Goal: Information Seeking & Learning: Learn about a topic

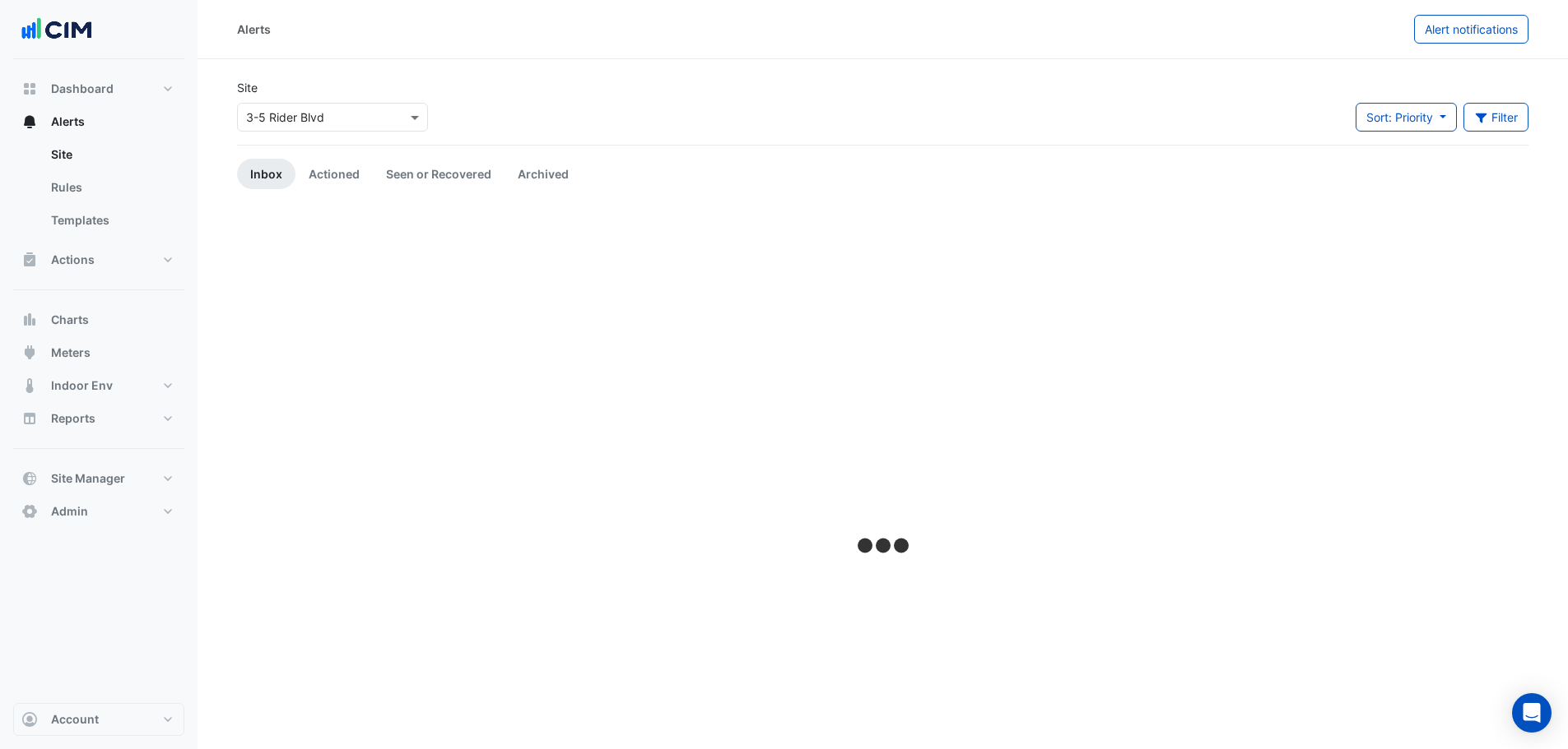
click at [252, 115] on input "text" at bounding box center [316, 118] width 140 height 17
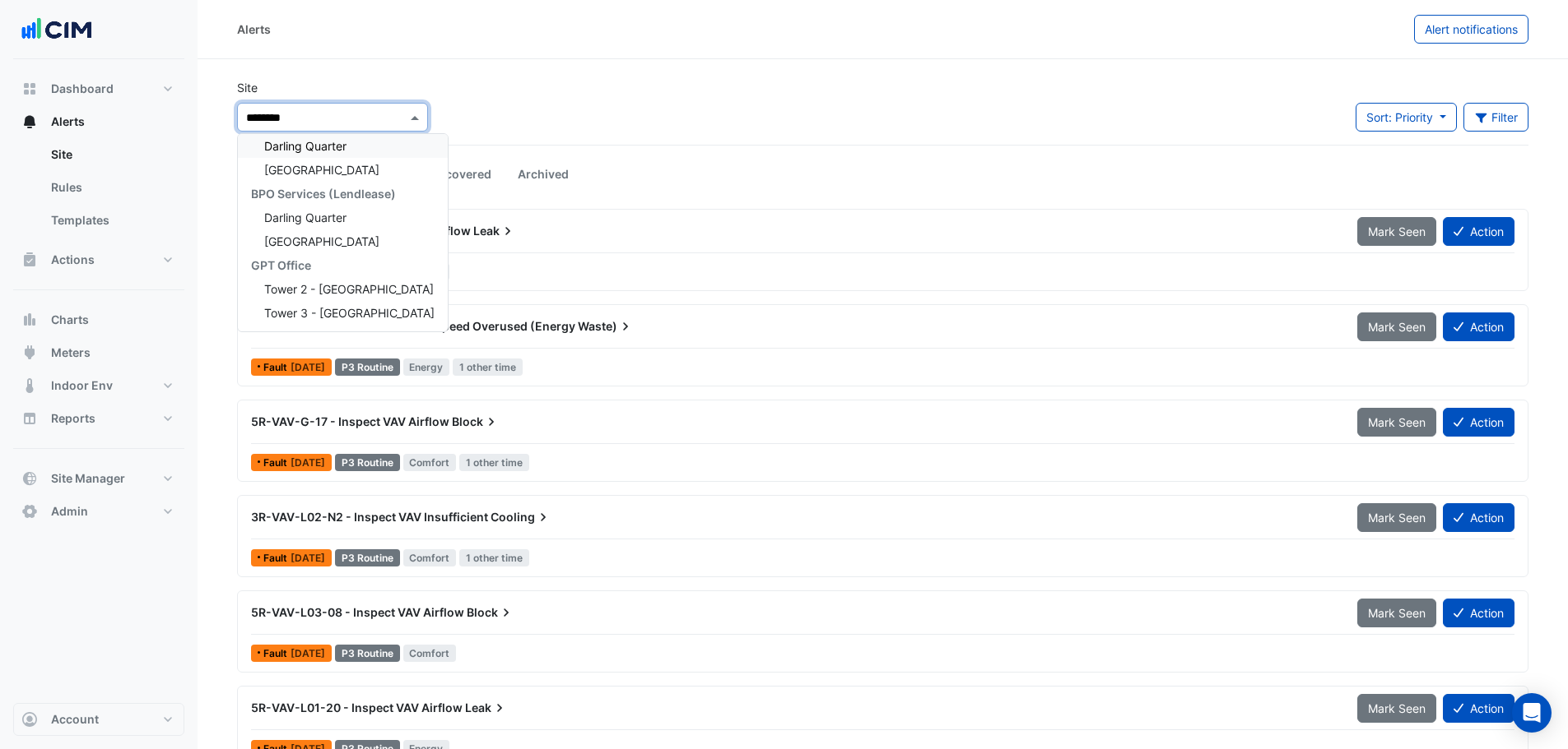
type input "*********"
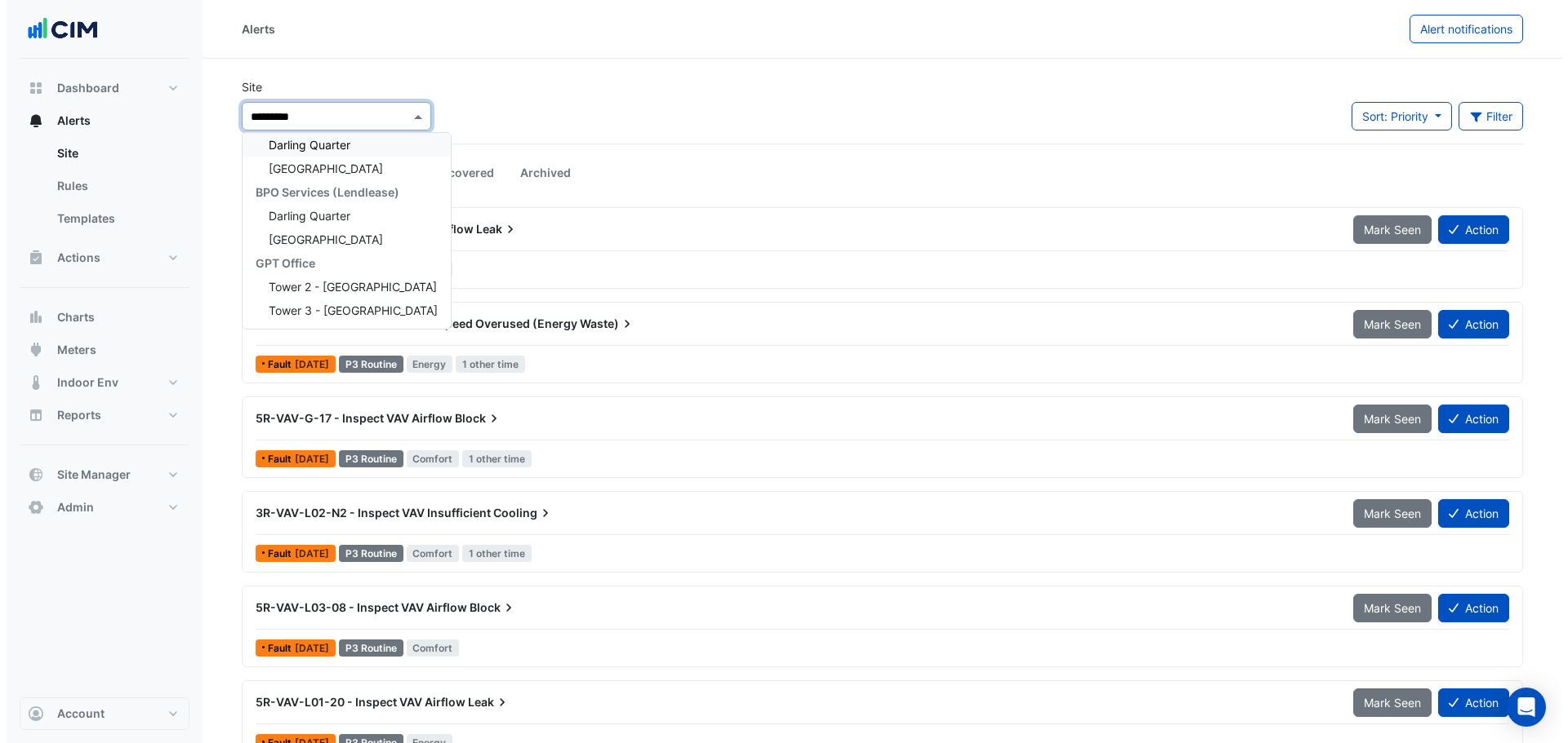
scroll to position [7, 0]
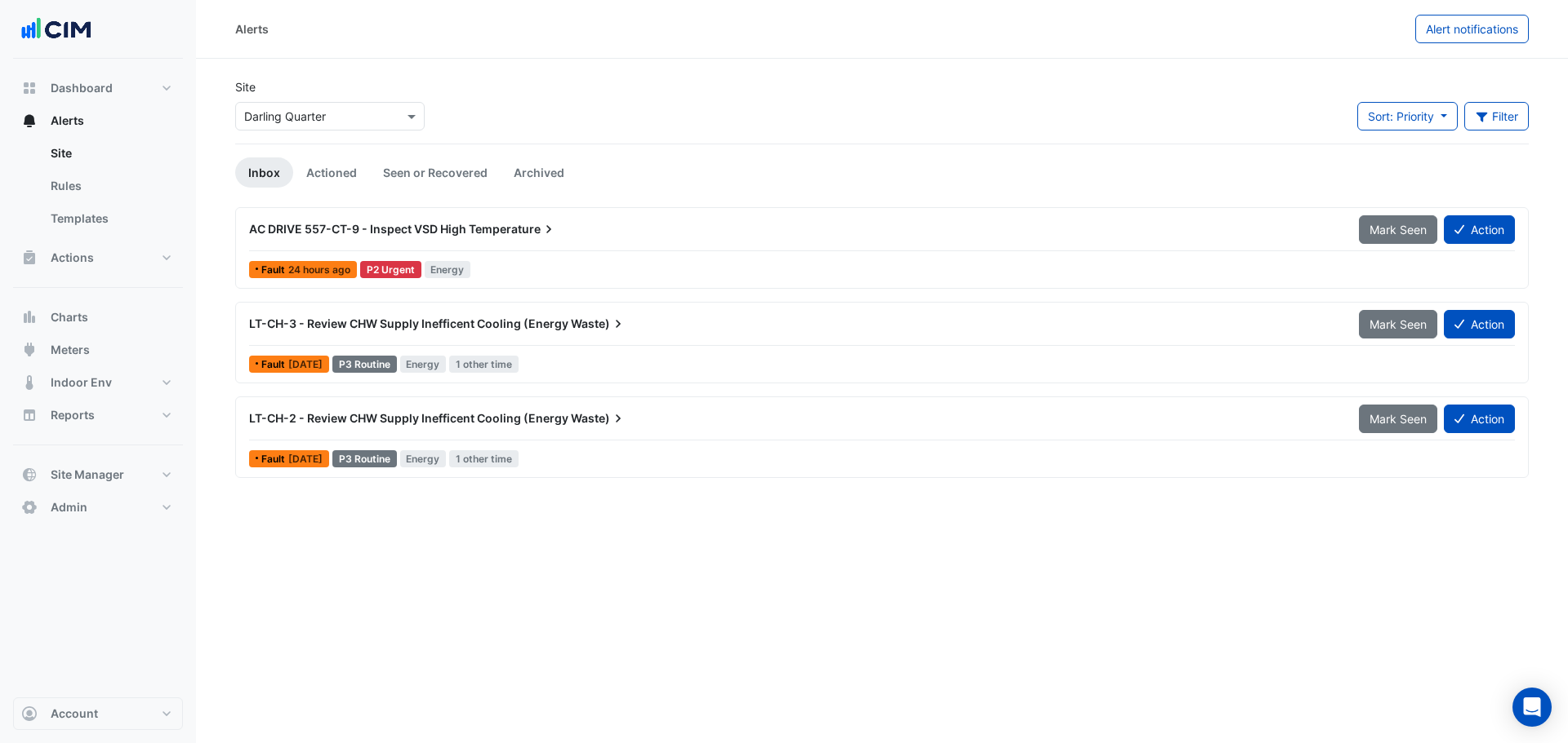
click at [473, 231] on span "Temperature" at bounding box center [513, 229] width 88 height 17
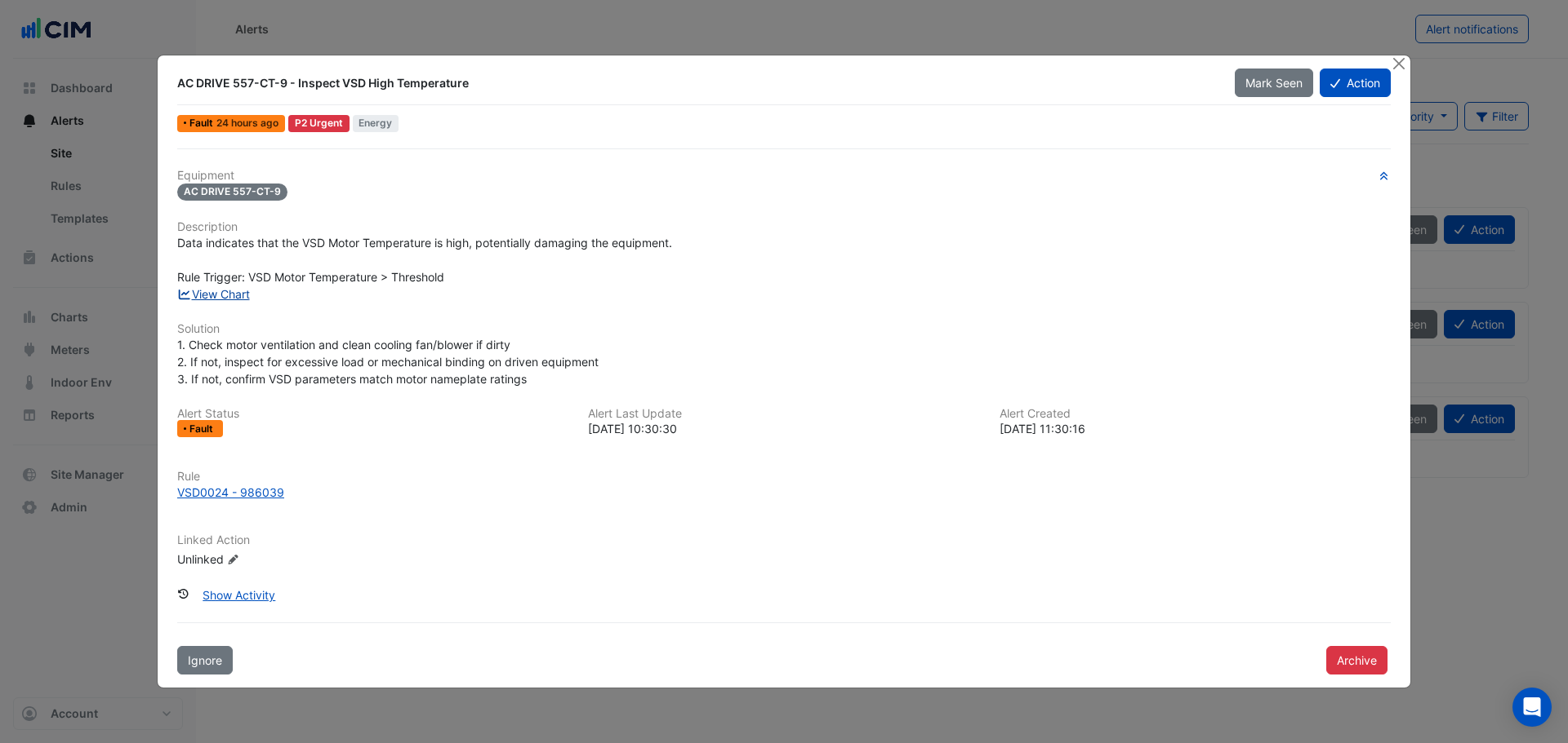
drag, startPoint x: 200, startPoint y: 302, endPoint x: 212, endPoint y: 299, distance: 12.4
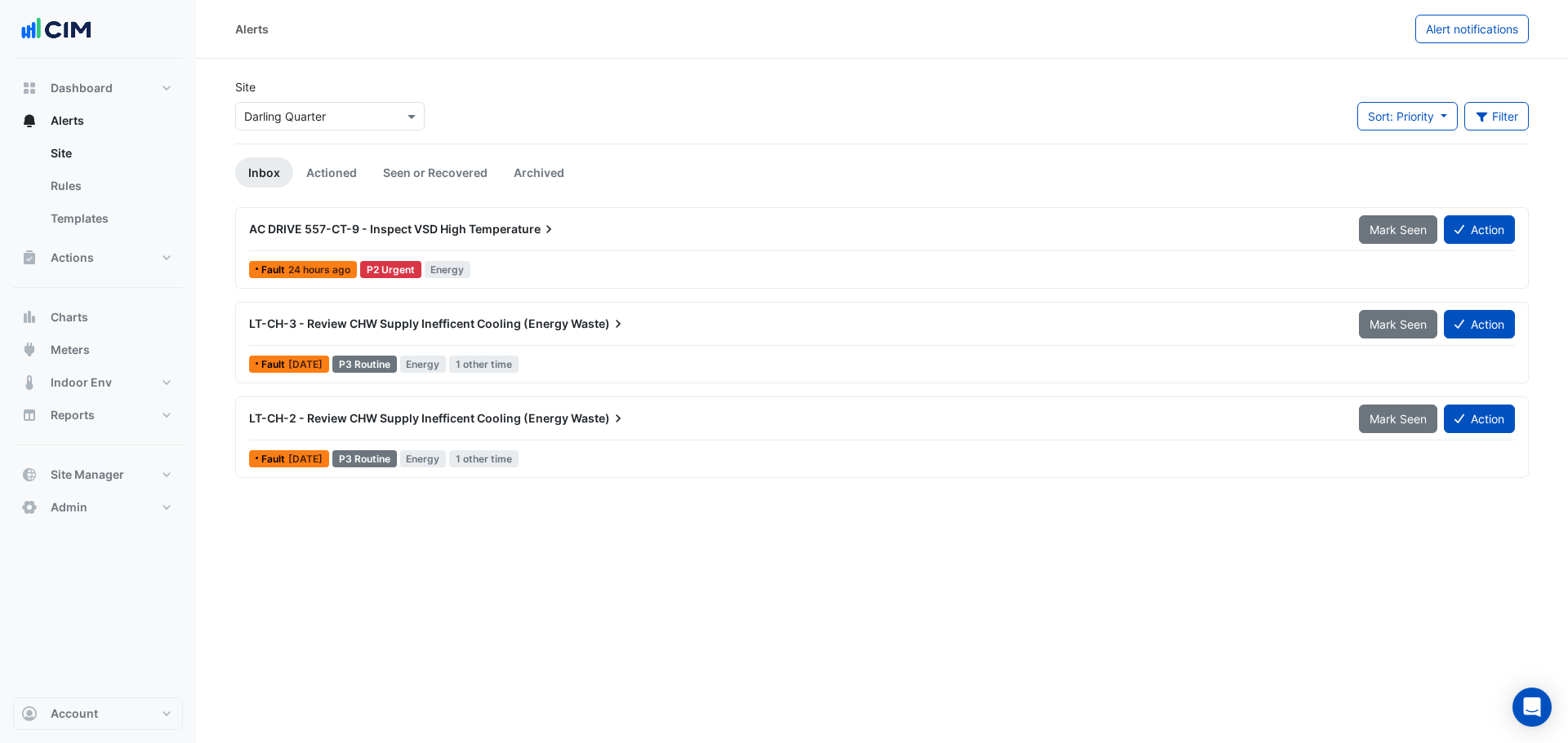
click at [520, 339] on div "LT-CH-3 - Review CHW Supply Inefficent Cooling (Energy Waste) Mark Seen Action" at bounding box center [882, 327] width 1265 height 36
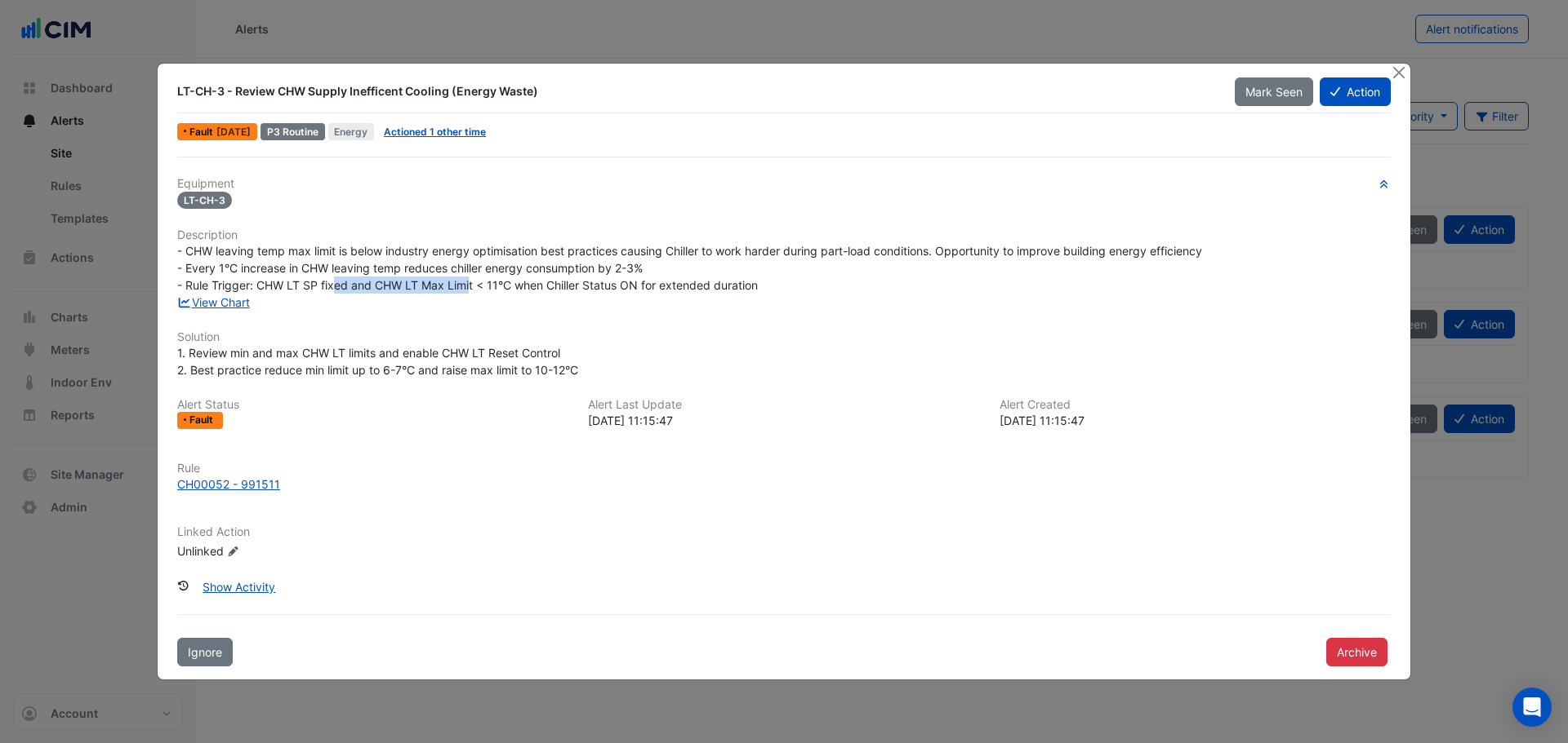
drag, startPoint x: 332, startPoint y: 282, endPoint x: 471, endPoint y: 285, distance: 139.0
click at [471, 285] on span "- CHW leaving temp max limit is below industry energy optimisation best practic…" at bounding box center [689, 268] width 1025 height 48
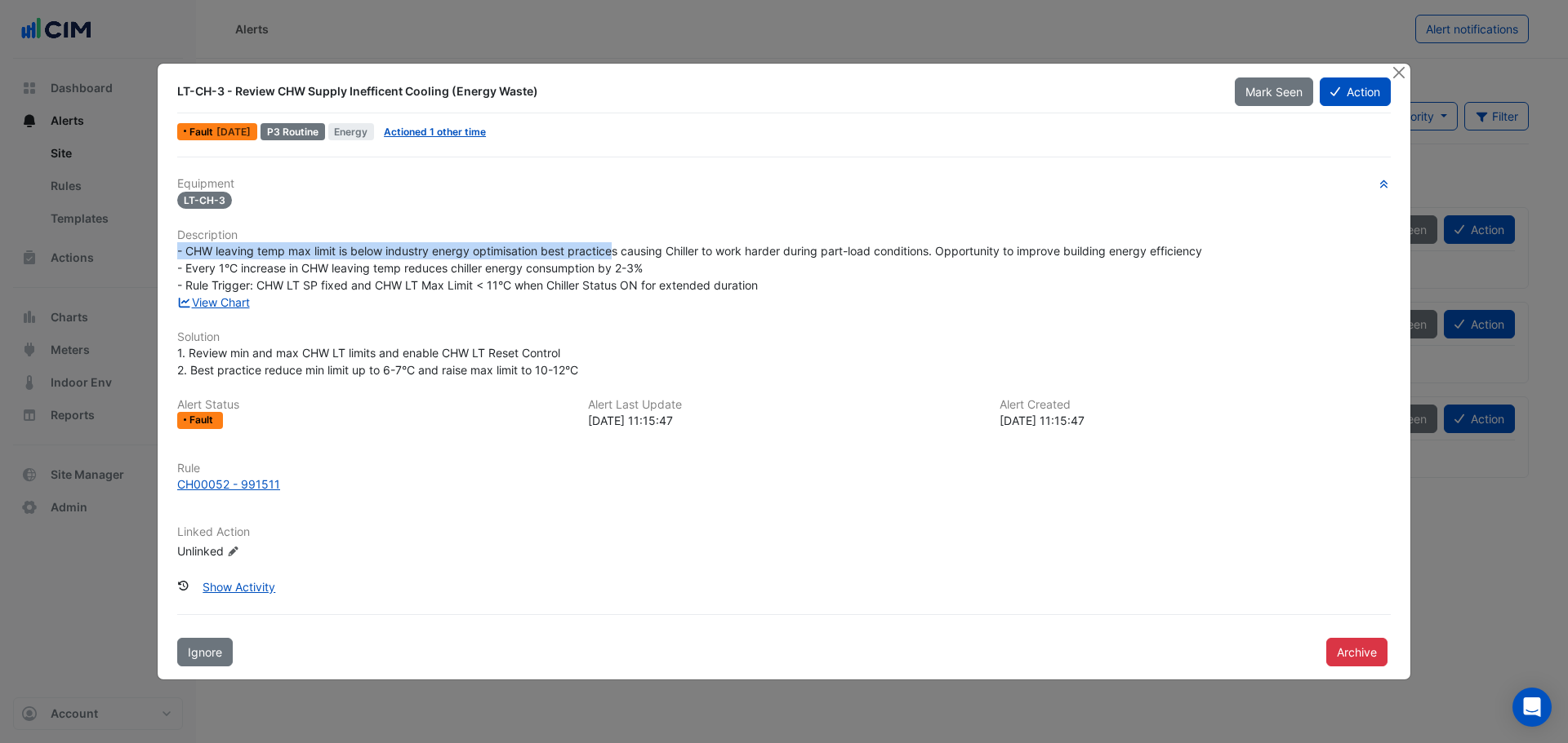
drag, startPoint x: 286, startPoint y: 250, endPoint x: 617, endPoint y: 259, distance: 331.1
click at [617, 259] on div "Equipment LT-CH-3 Description - CHW leaving temp max limit is below industry en…" at bounding box center [784, 375] width 1213 height 396
click at [617, 259] on div "- CHW leaving temp max limit is below industry energy optimisation best practic…" at bounding box center [784, 268] width 1213 height 51
drag, startPoint x: 319, startPoint y: 251, endPoint x: 389, endPoint y: 256, distance: 70.2
click at [389, 256] on span "- CHW leaving temp max limit is below industry energy optimisation best practic…" at bounding box center [689, 268] width 1025 height 48
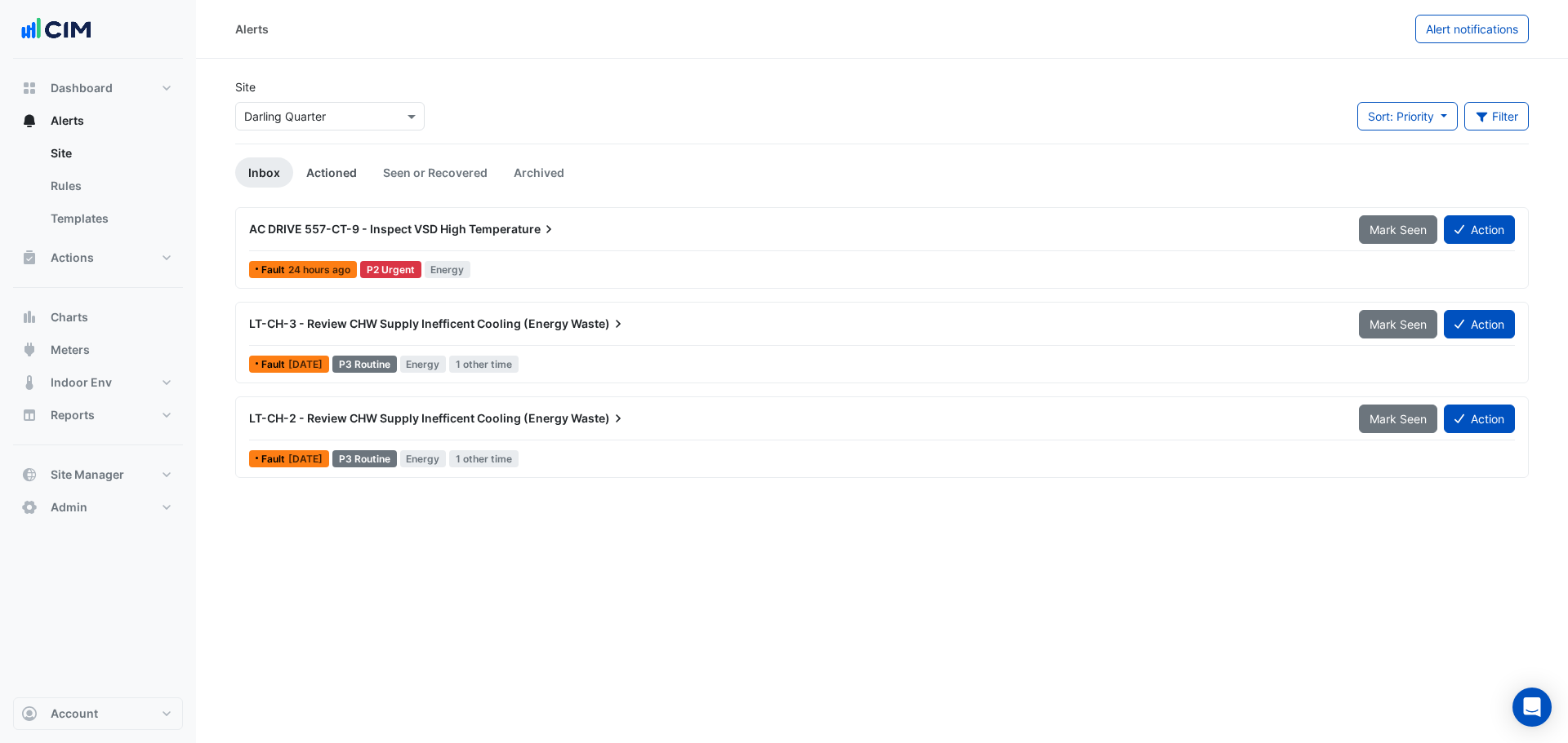
click at [325, 176] on link "Actioned" at bounding box center [331, 173] width 76 height 30
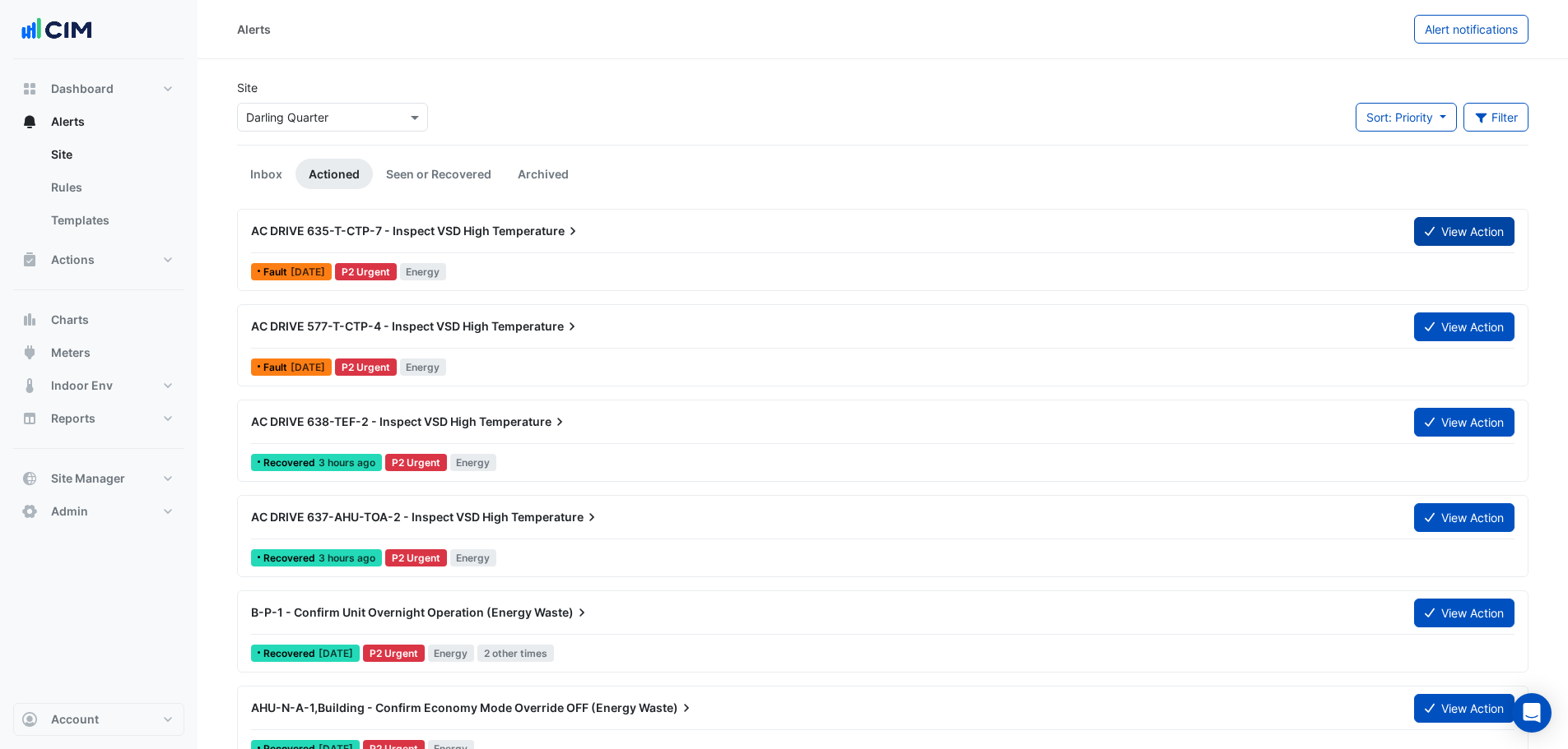
click at [1439, 233] on button "View Action" at bounding box center [1464, 231] width 101 height 29
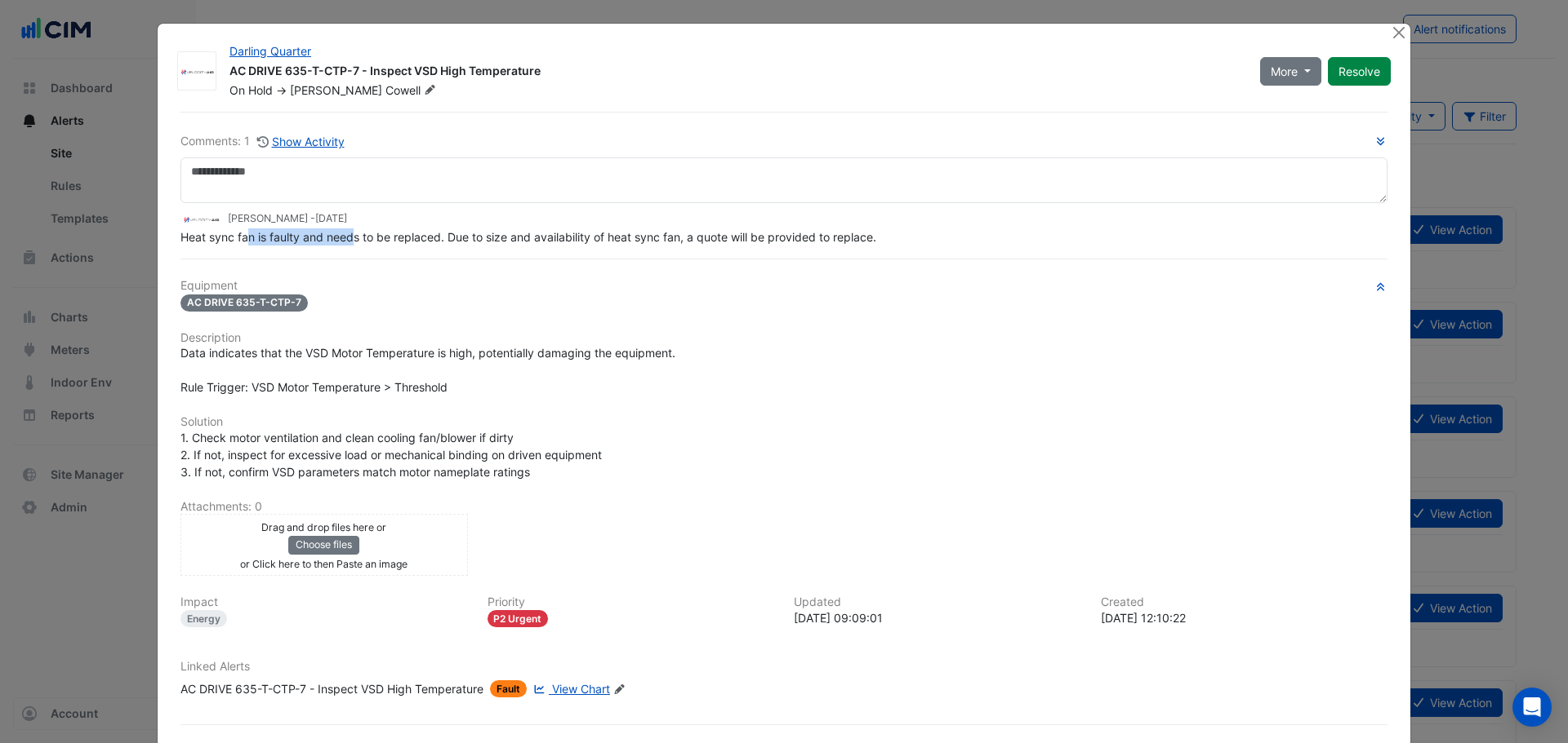
drag, startPoint x: 242, startPoint y: 270, endPoint x: 351, endPoint y: 240, distance: 113.1
click at [351, 240] on span "Heat sync fan is faulty and needs to be replaced. Due to size and availability …" at bounding box center [528, 237] width 695 height 14
click at [354, 240] on span "Heat sync fan is faulty and needs to be replaced. Due to size and availability …" at bounding box center [528, 237] width 695 height 14
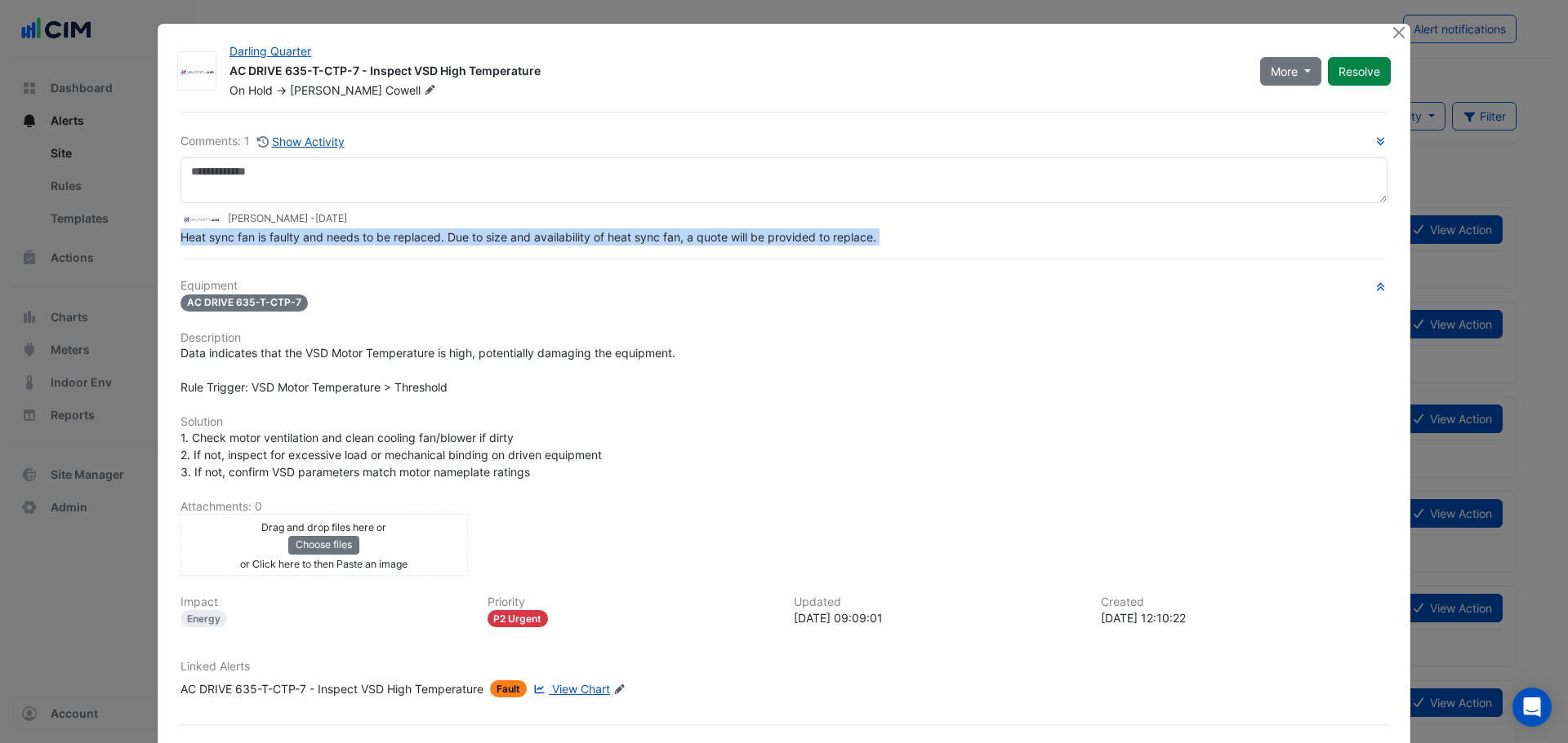
click at [354, 240] on span "Heat sync fan is faulty and needs to be replaced. Due to size and availability …" at bounding box center [528, 237] width 695 height 14
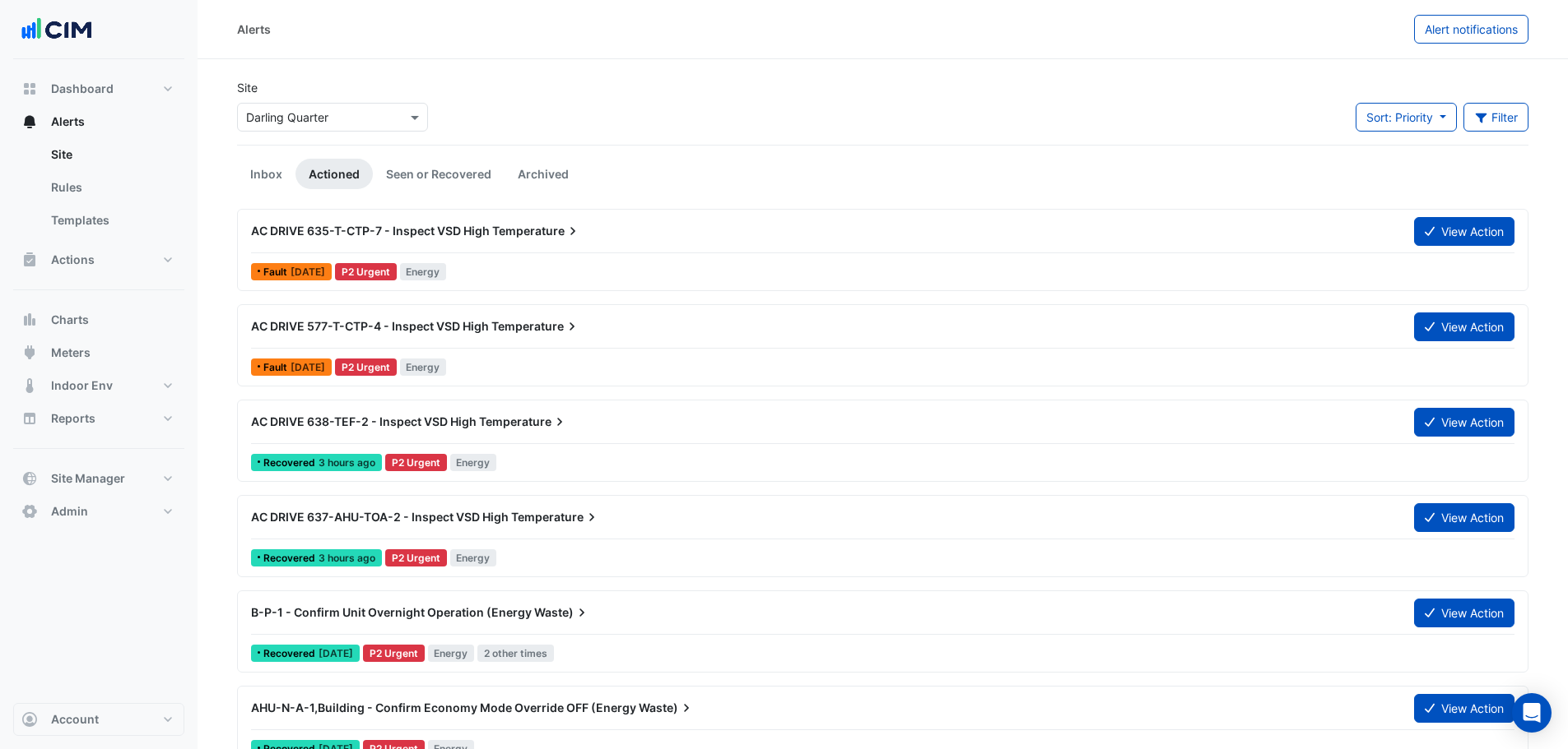
click at [527, 336] on div "AC DRIVE 577-T-CTP-4 - Inspect VSD High Temperature" at bounding box center [823, 327] width 1163 height 30
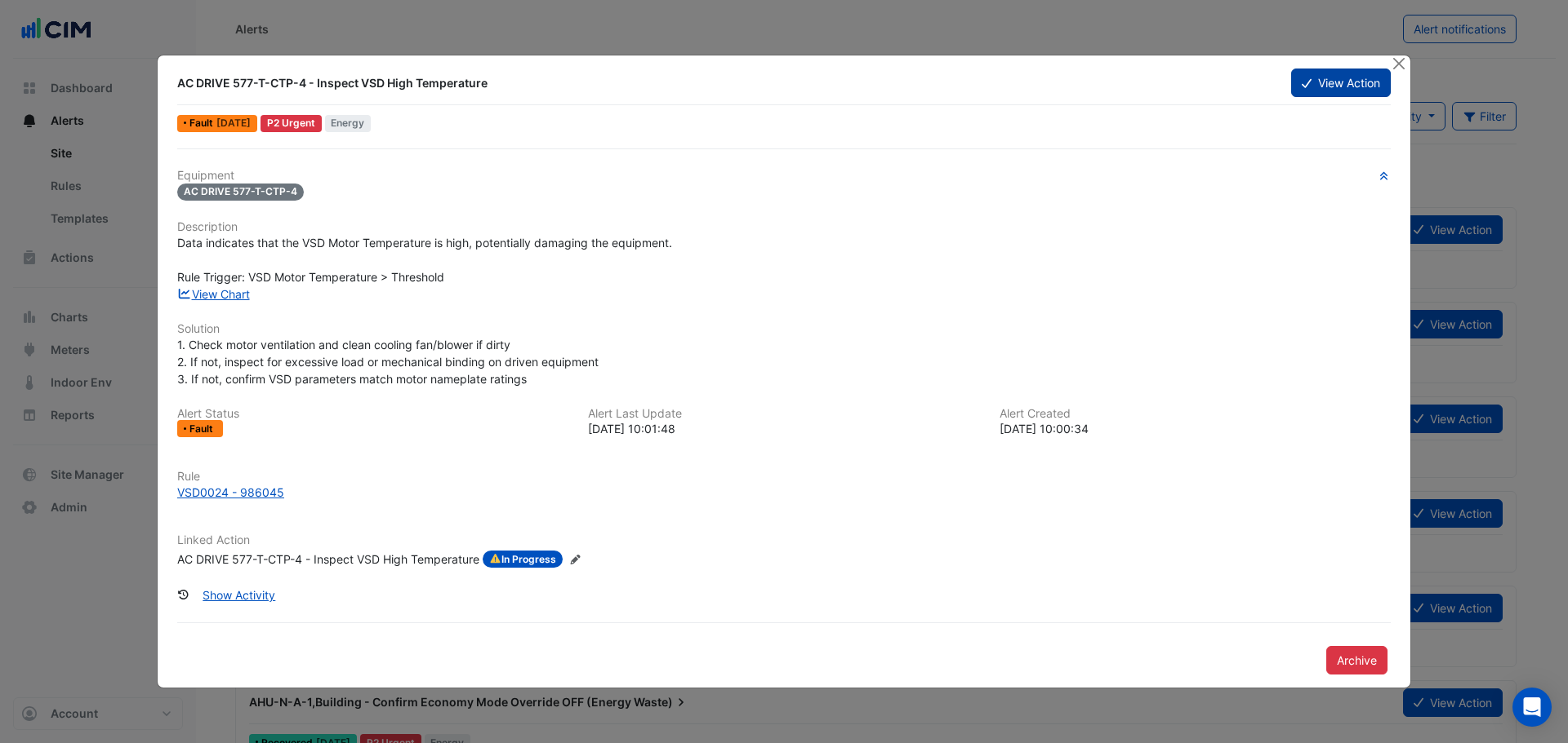
click at [1301, 89] on fa-icon at bounding box center [1306, 82] width 10 height 14
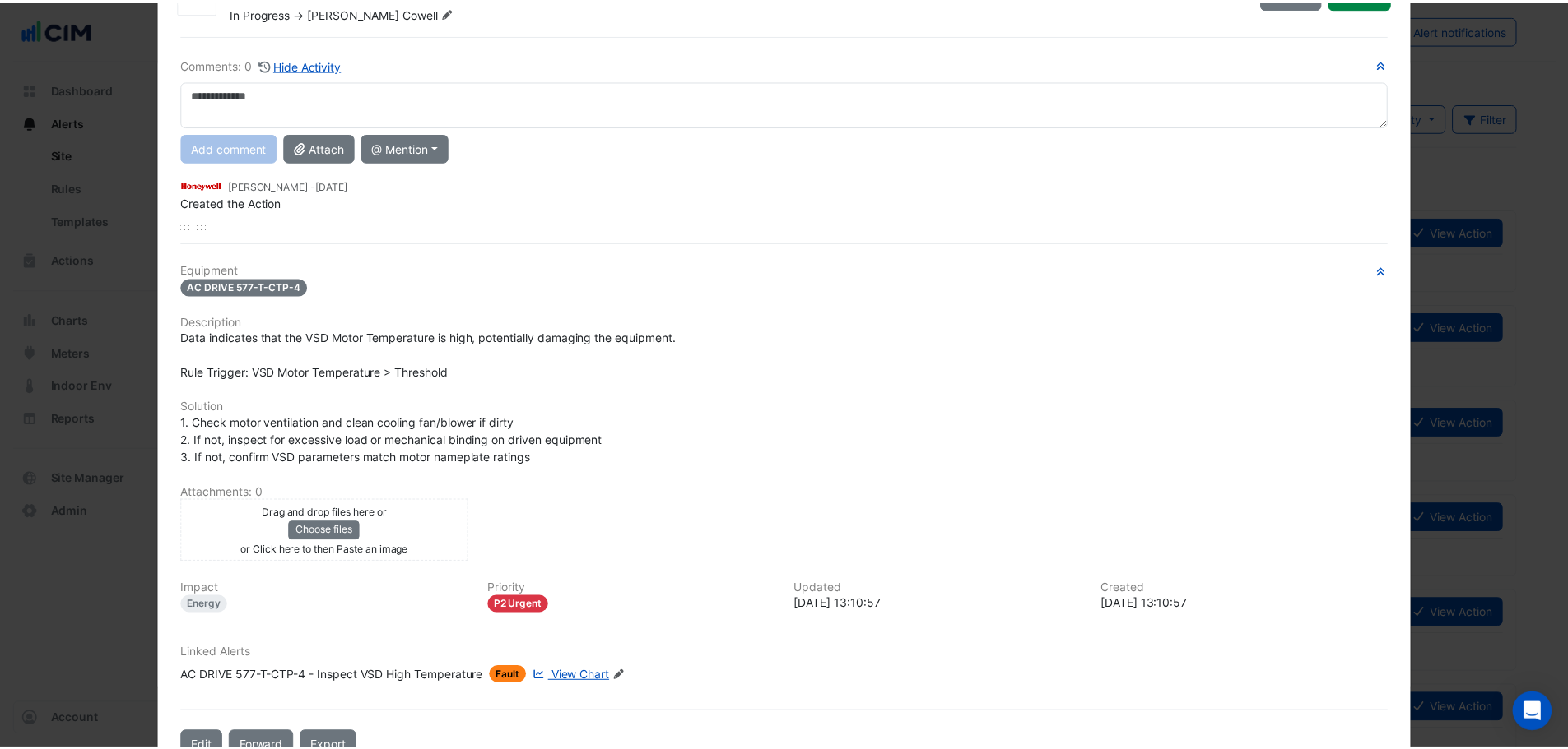
scroll to position [110, 0]
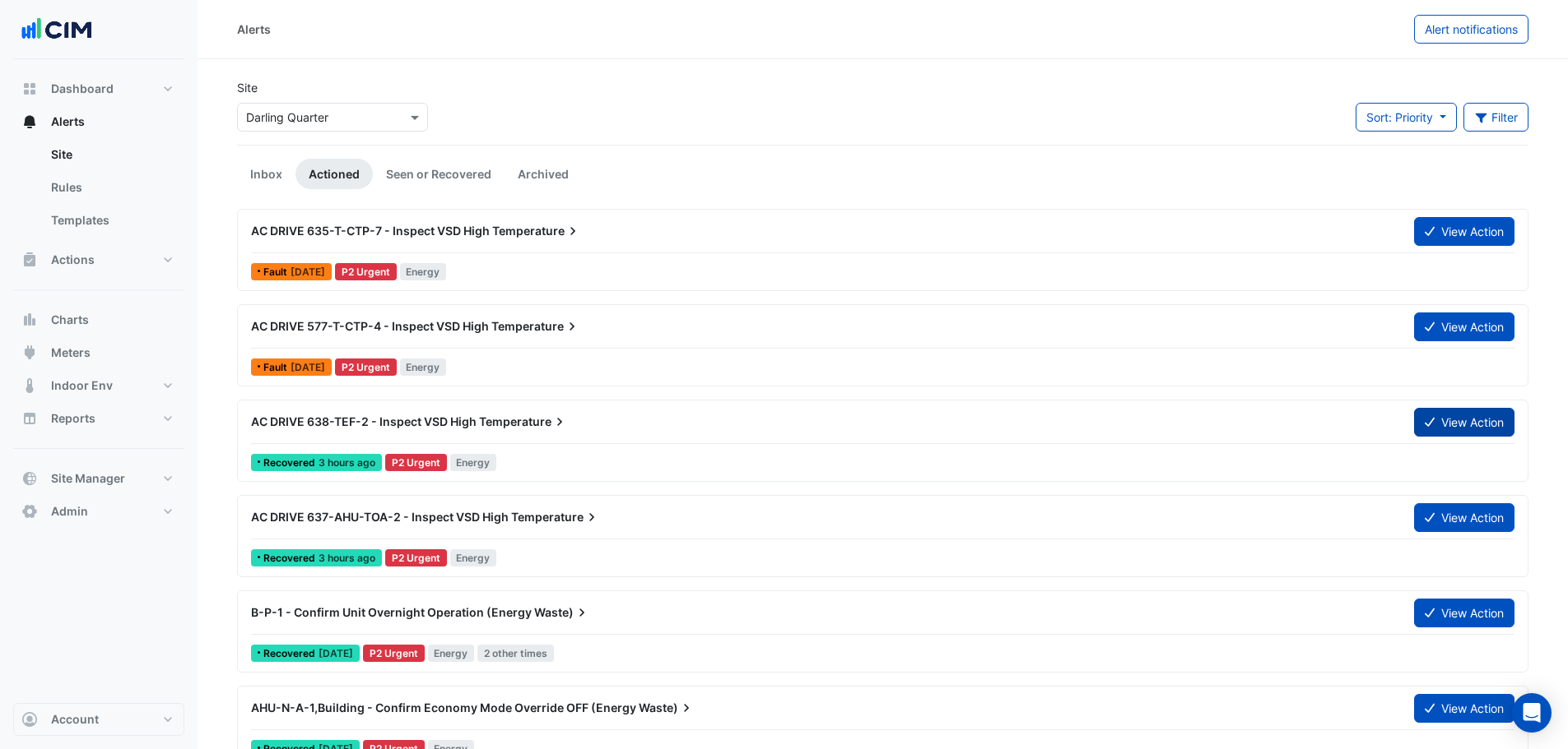
click at [1456, 425] on button "View Action" at bounding box center [1464, 422] width 101 height 29
click at [264, 170] on link "Inbox" at bounding box center [266, 174] width 58 height 31
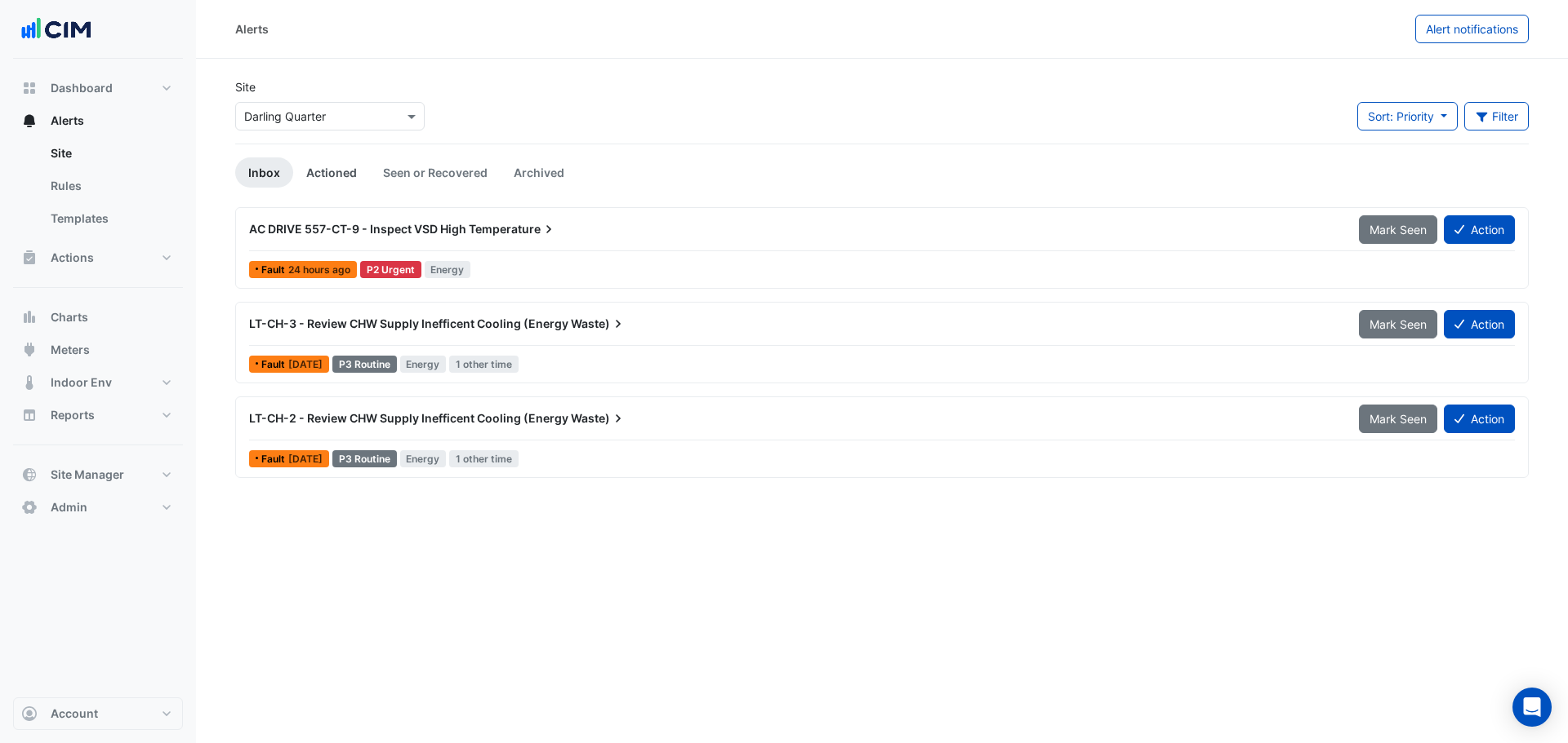
click at [344, 182] on link "Actioned" at bounding box center [331, 173] width 76 height 30
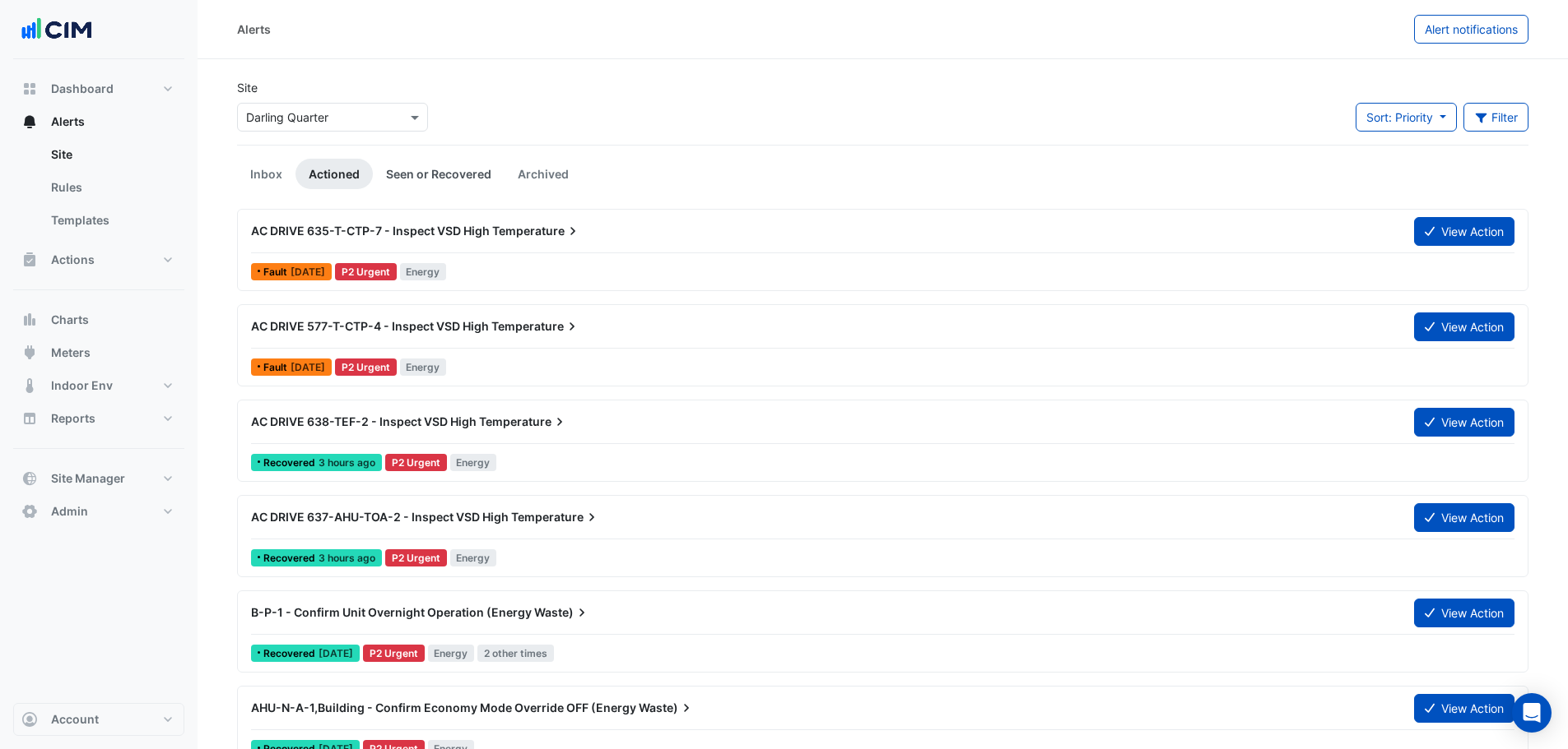
click at [464, 173] on link "Seen or Recovered" at bounding box center [438, 174] width 131 height 31
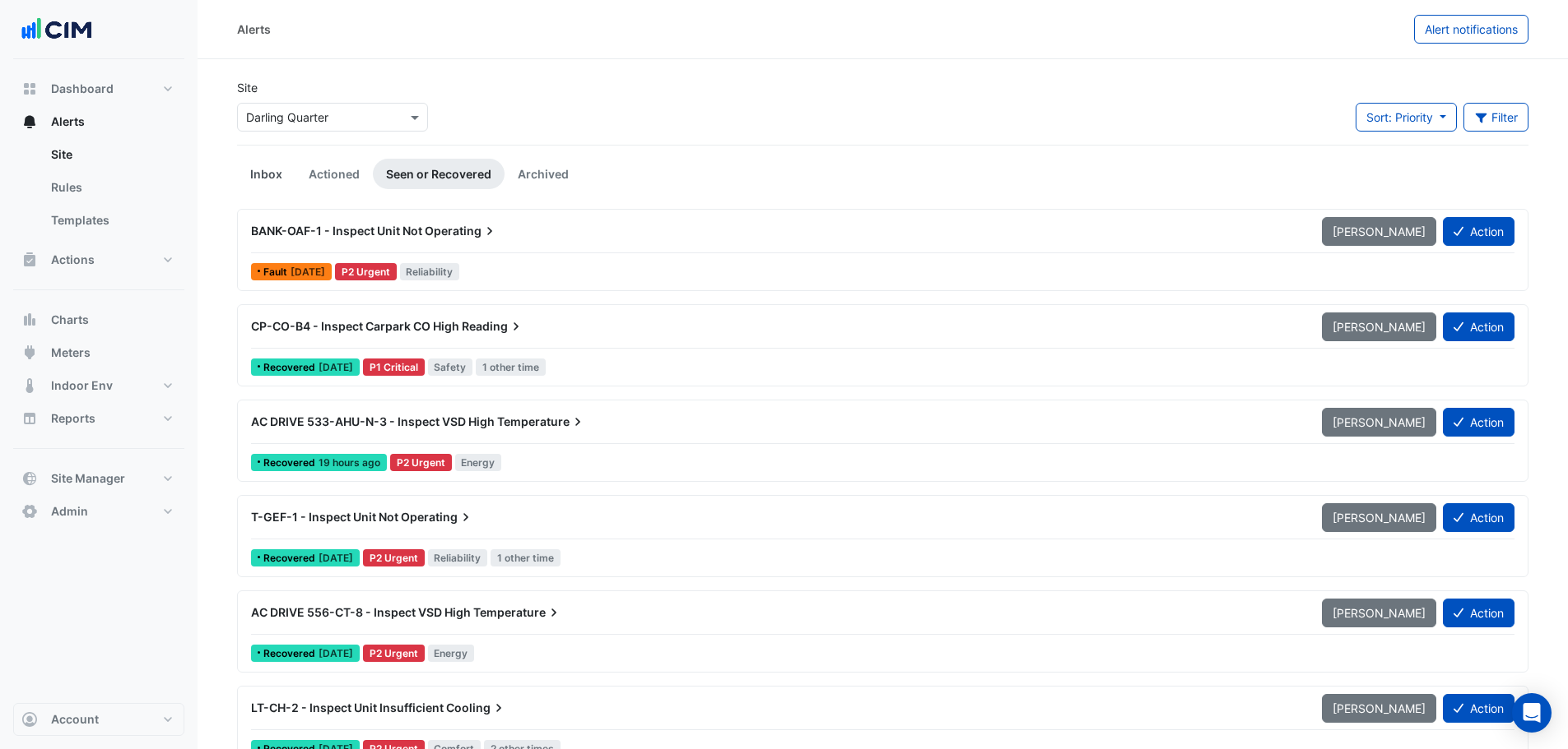
click at [276, 173] on link "Inbox" at bounding box center [266, 174] width 58 height 31
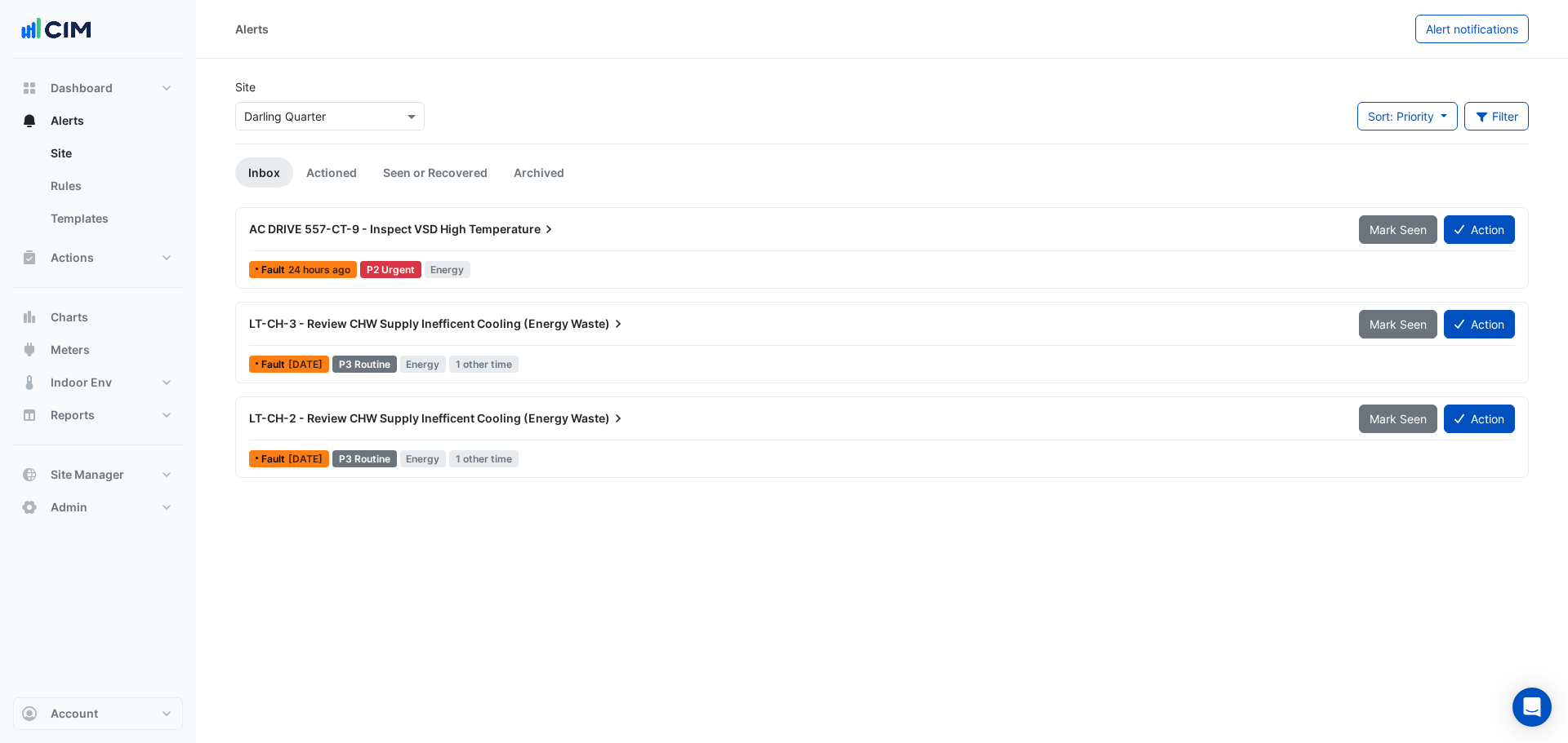
click at [464, 319] on span "LT-CH-3 - Review CHW Supply Inefficent Cooling (Energy" at bounding box center [409, 323] width 320 height 14
click at [638, 352] on div "LT-CH-3 - Review CHW Supply Inefficent Cooling (Energy Waste) Mark Seen Action …" at bounding box center [882, 343] width 1279 height 67
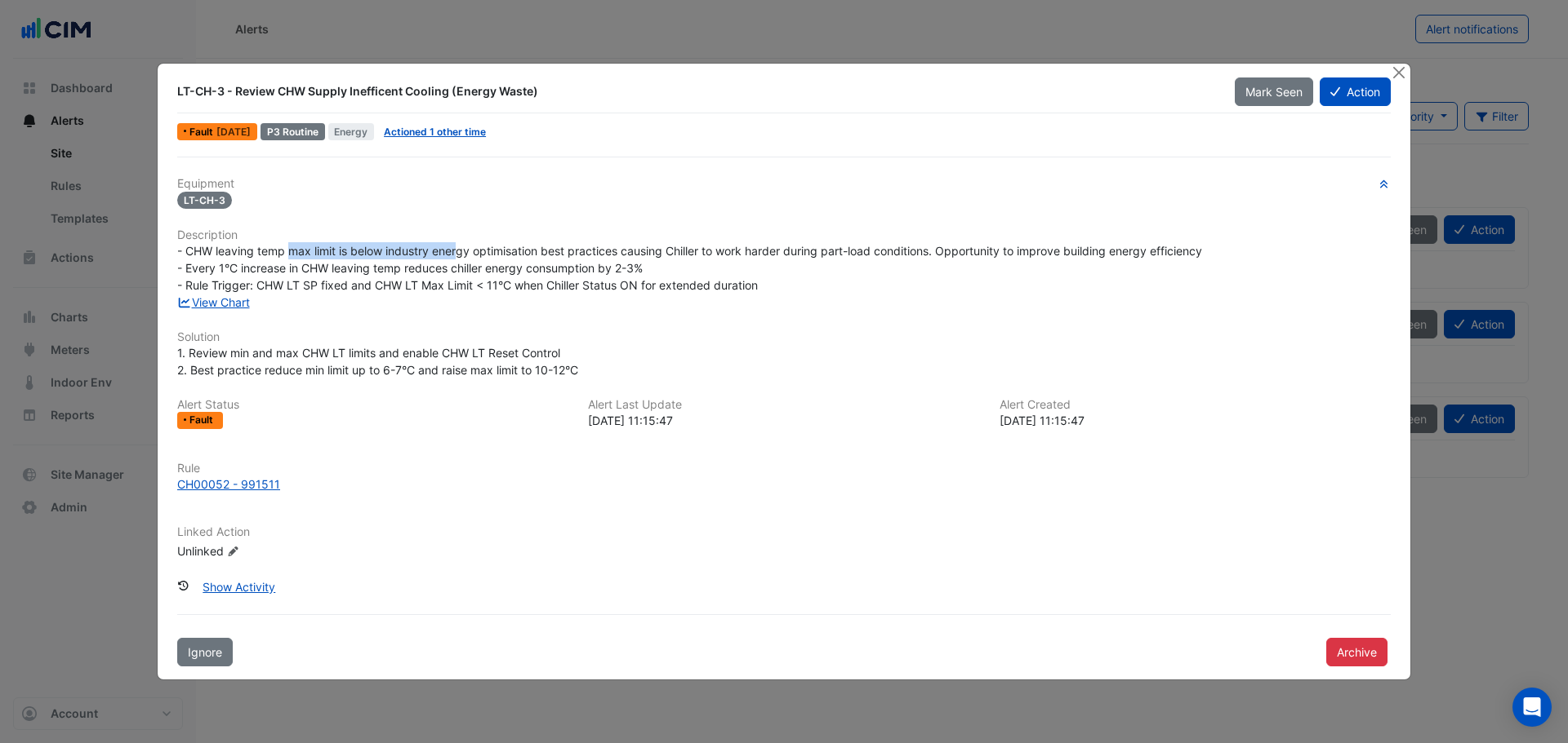
drag, startPoint x: 291, startPoint y: 247, endPoint x: 462, endPoint y: 251, distance: 171.0
click at [462, 251] on span "- CHW leaving temp max limit is below industry energy optimisation best practic…" at bounding box center [689, 268] width 1025 height 48
click at [349, 242] on div "- CHW leaving temp max limit is below industry energy optimisation best practic…" at bounding box center [784, 268] width 1213 height 51
click at [350, 248] on span "- CHW leaving temp max limit is below industry energy optimisation best practic…" at bounding box center [689, 268] width 1025 height 48
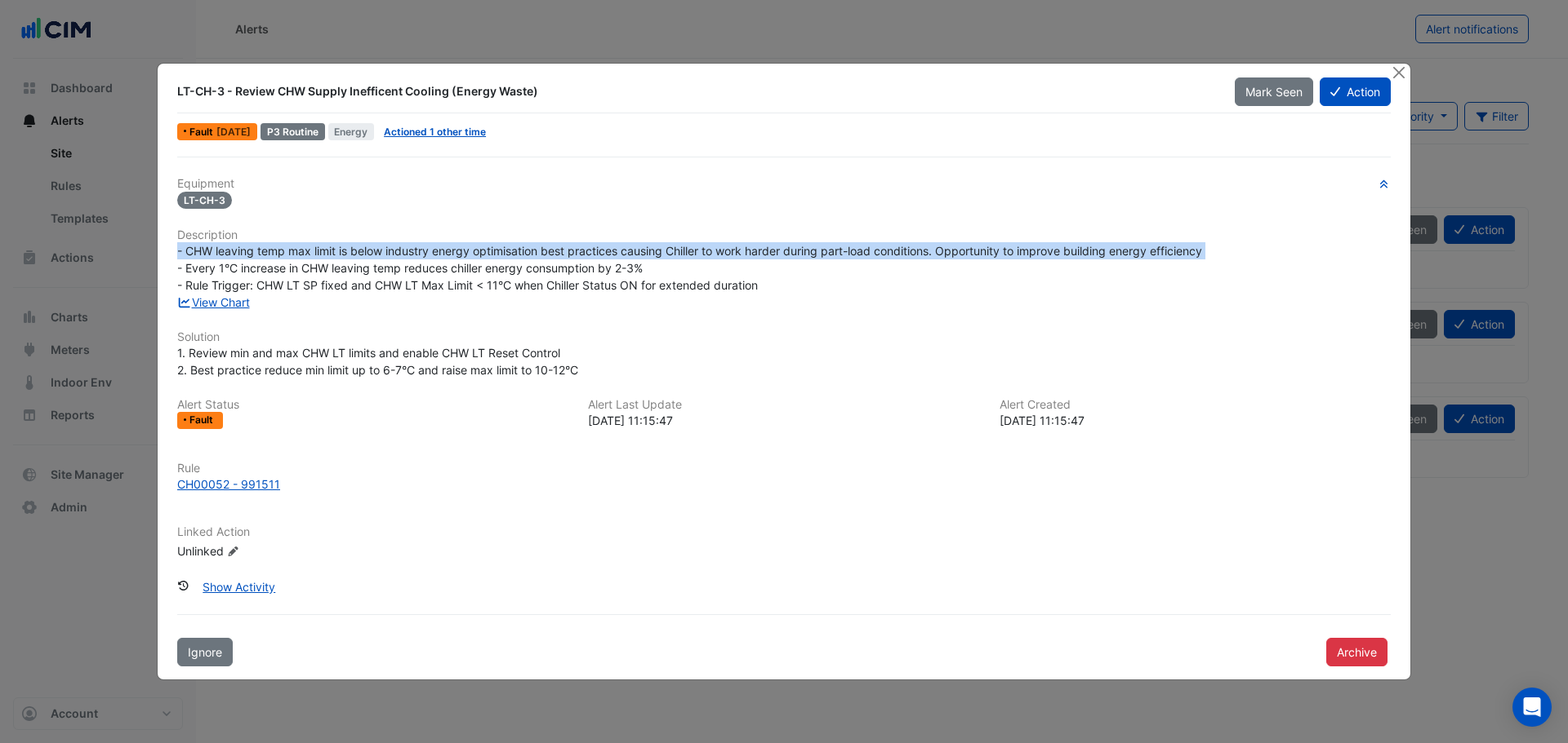
click at [350, 248] on span "- CHW leaving temp max limit is below industry energy optimisation best practic…" at bounding box center [689, 268] width 1025 height 48
drag, startPoint x: 358, startPoint y: 288, endPoint x: 498, endPoint y: 300, distance: 140.5
click at [498, 300] on div "Equipment LT-CH-3 Description - CHW leaving temp max limit is below industry en…" at bounding box center [784, 375] width 1213 height 396
click at [498, 300] on div "View Chart" at bounding box center [784, 302] width 1233 height 17
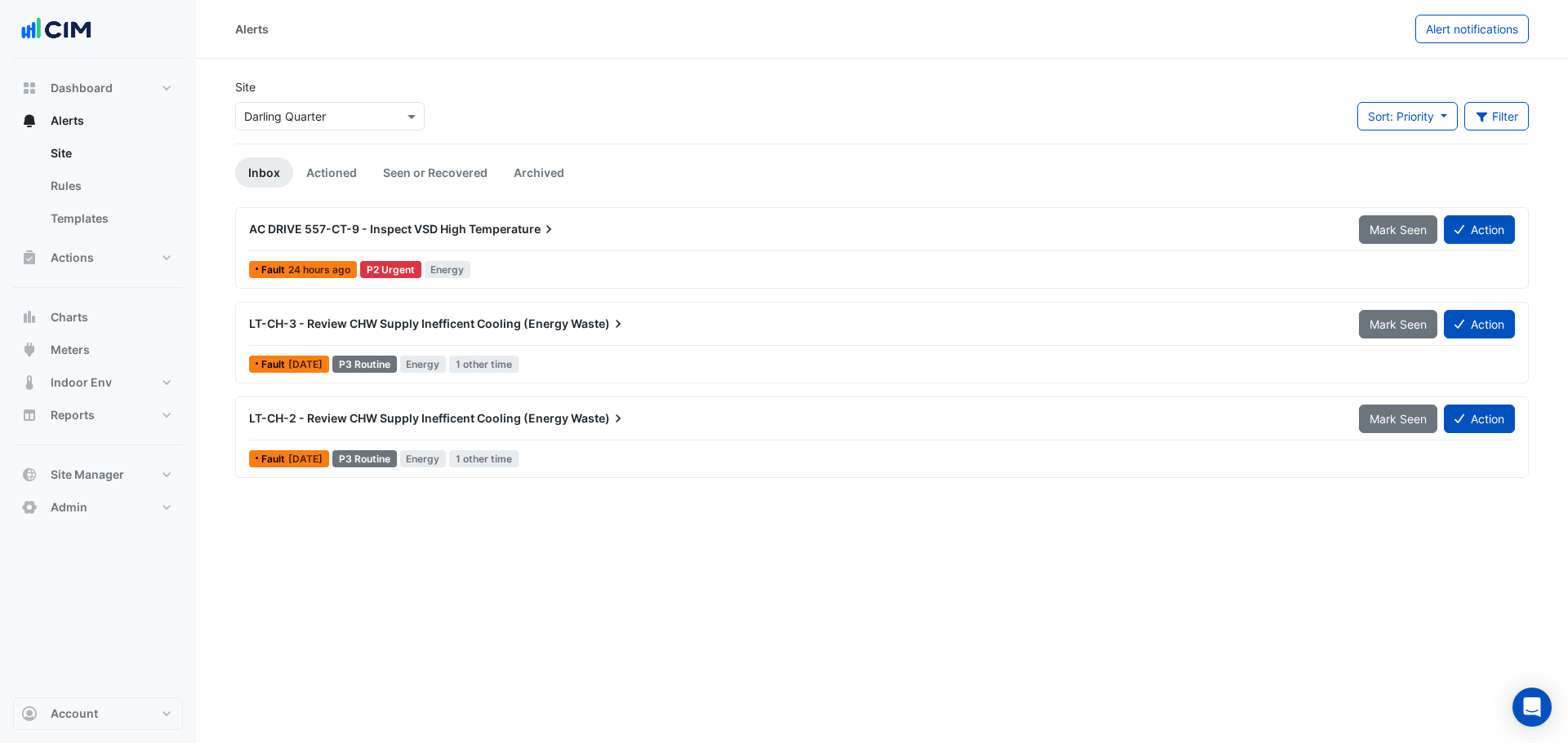
click at [524, 320] on span "LT-CH-3 - Review CHW Supply Inefficent Cooling (Energy" at bounding box center [409, 323] width 320 height 14
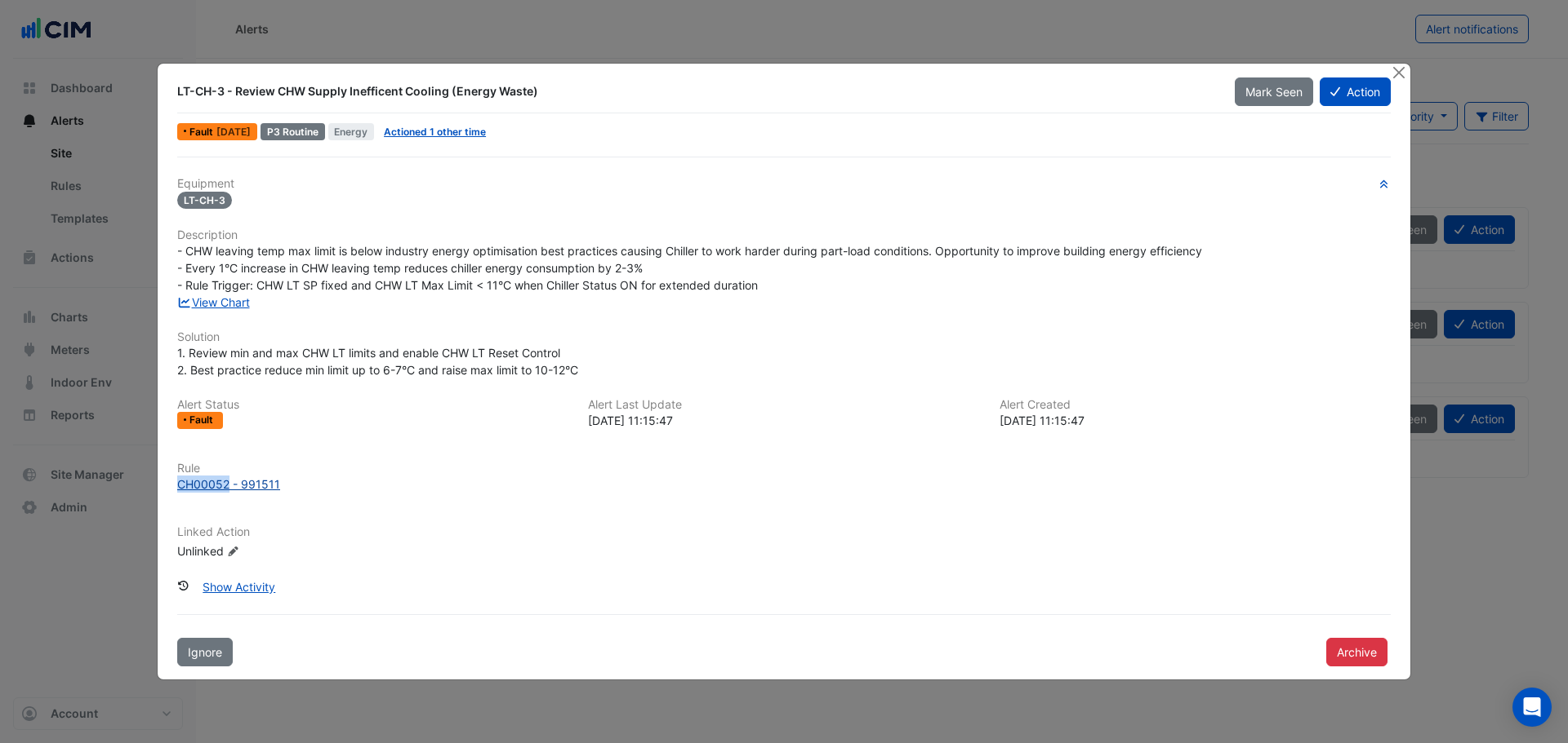
drag, startPoint x: 175, startPoint y: 485, endPoint x: 227, endPoint y: 481, distance: 52.2
click at [227, 481] on div "Rule CH00052 - 991511" at bounding box center [784, 477] width 1233 height 31
copy div "CH00052"
click at [227, 481] on div "CH00052 - 991511" at bounding box center [228, 483] width 103 height 17
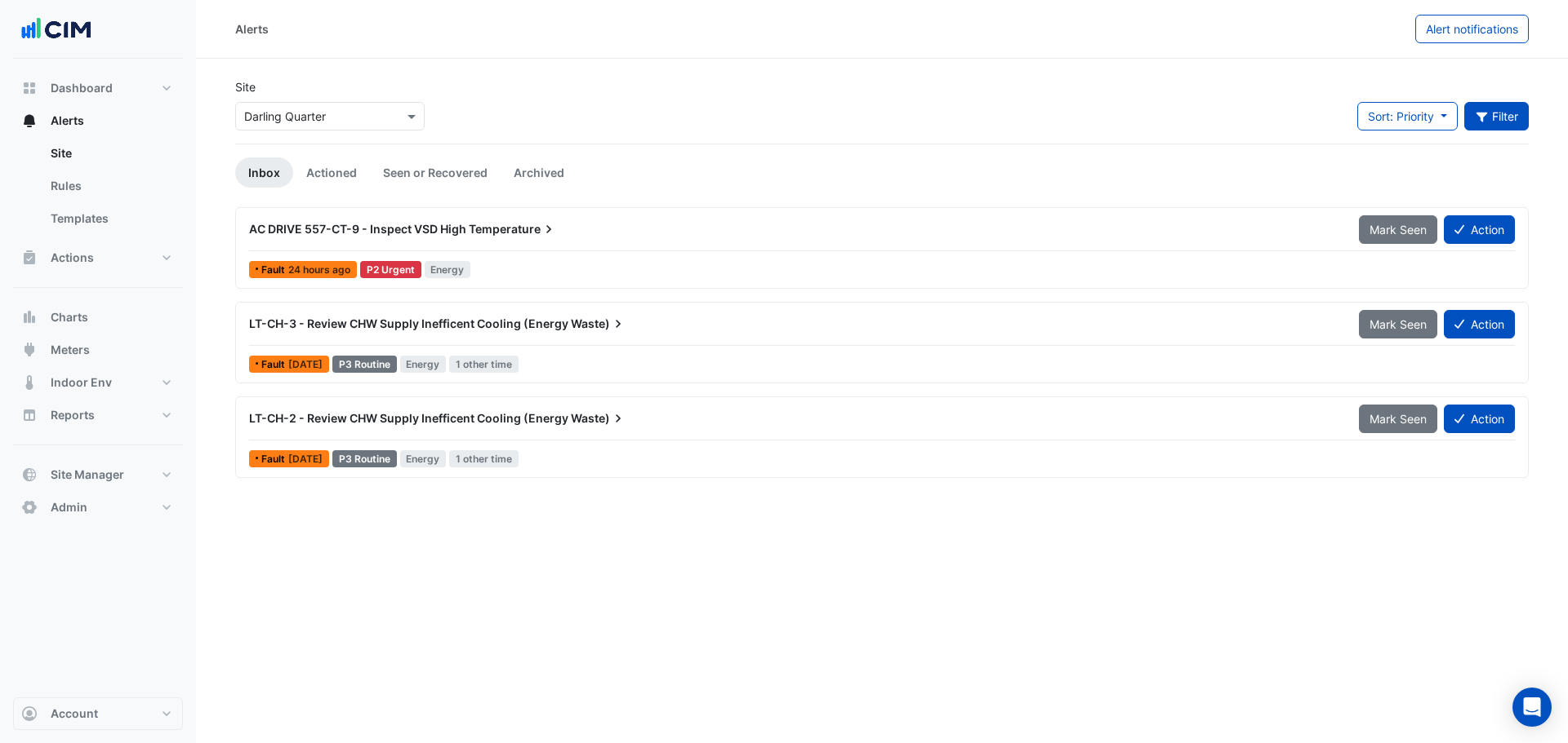
click at [1514, 113] on button "Filter" at bounding box center [1496, 116] width 66 height 28
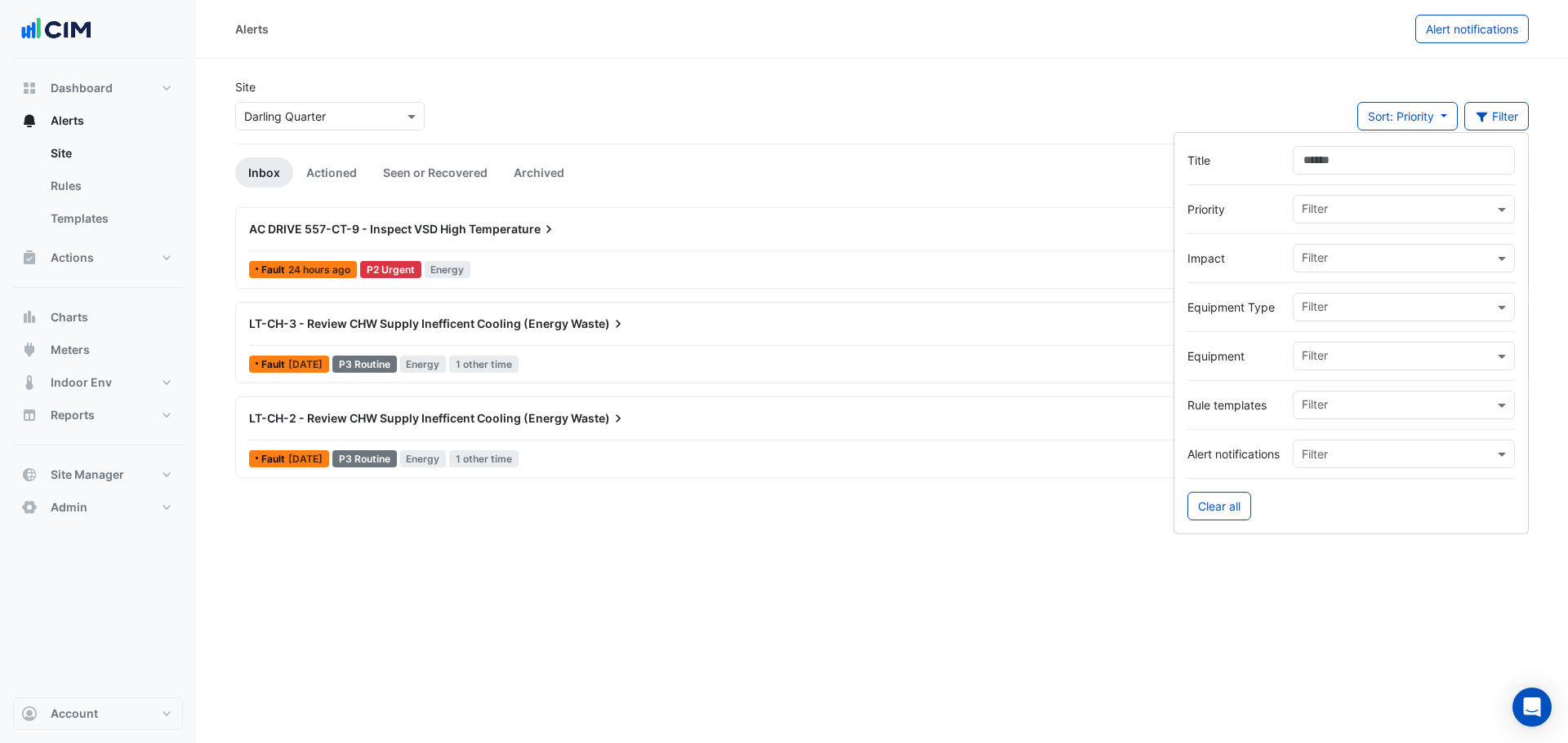
click at [1359, 156] on input "Title" at bounding box center [1403, 160] width 222 height 28
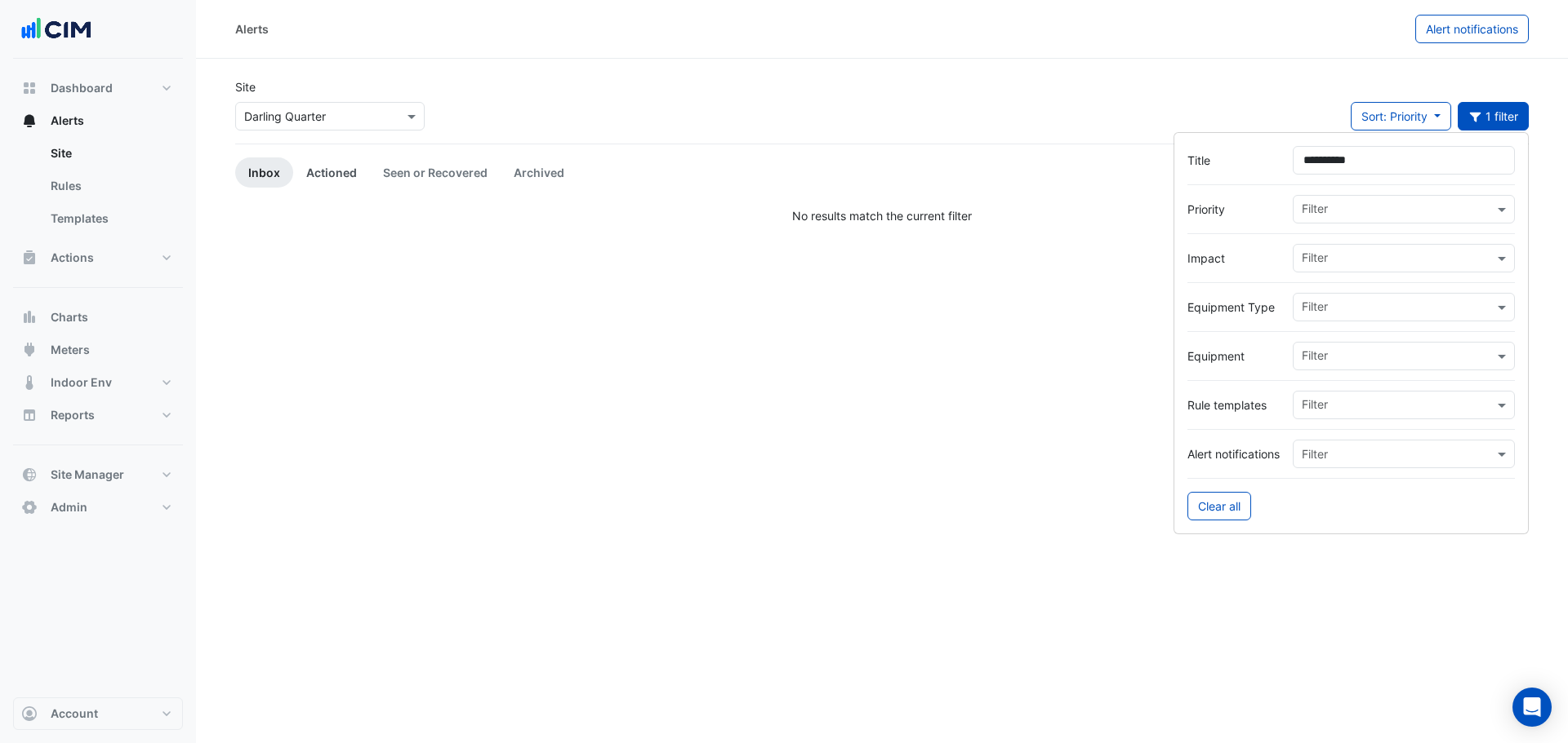
type input "*********"
click at [329, 180] on link "Actioned" at bounding box center [331, 173] width 76 height 30
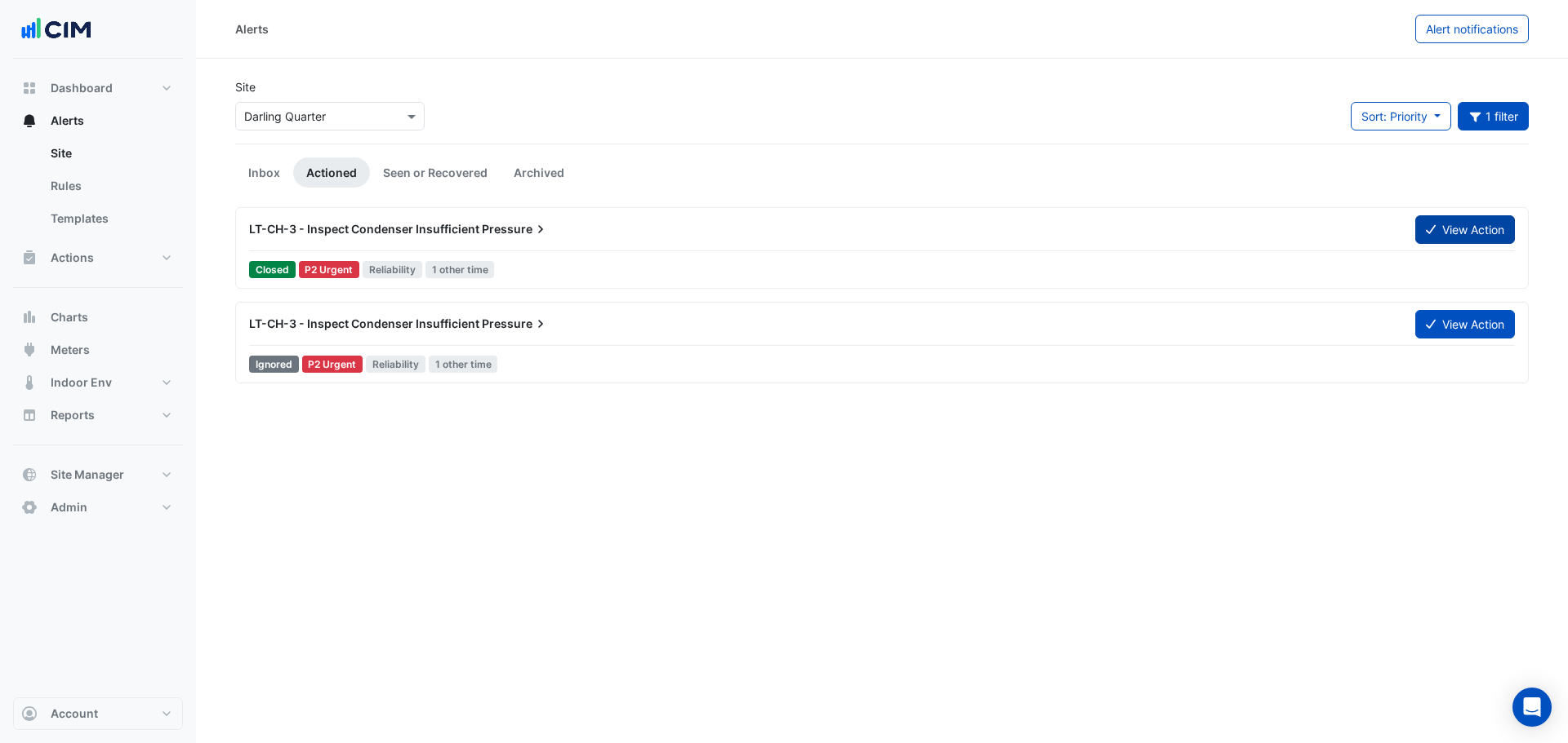
click at [1455, 233] on button "View Action" at bounding box center [1465, 229] width 100 height 28
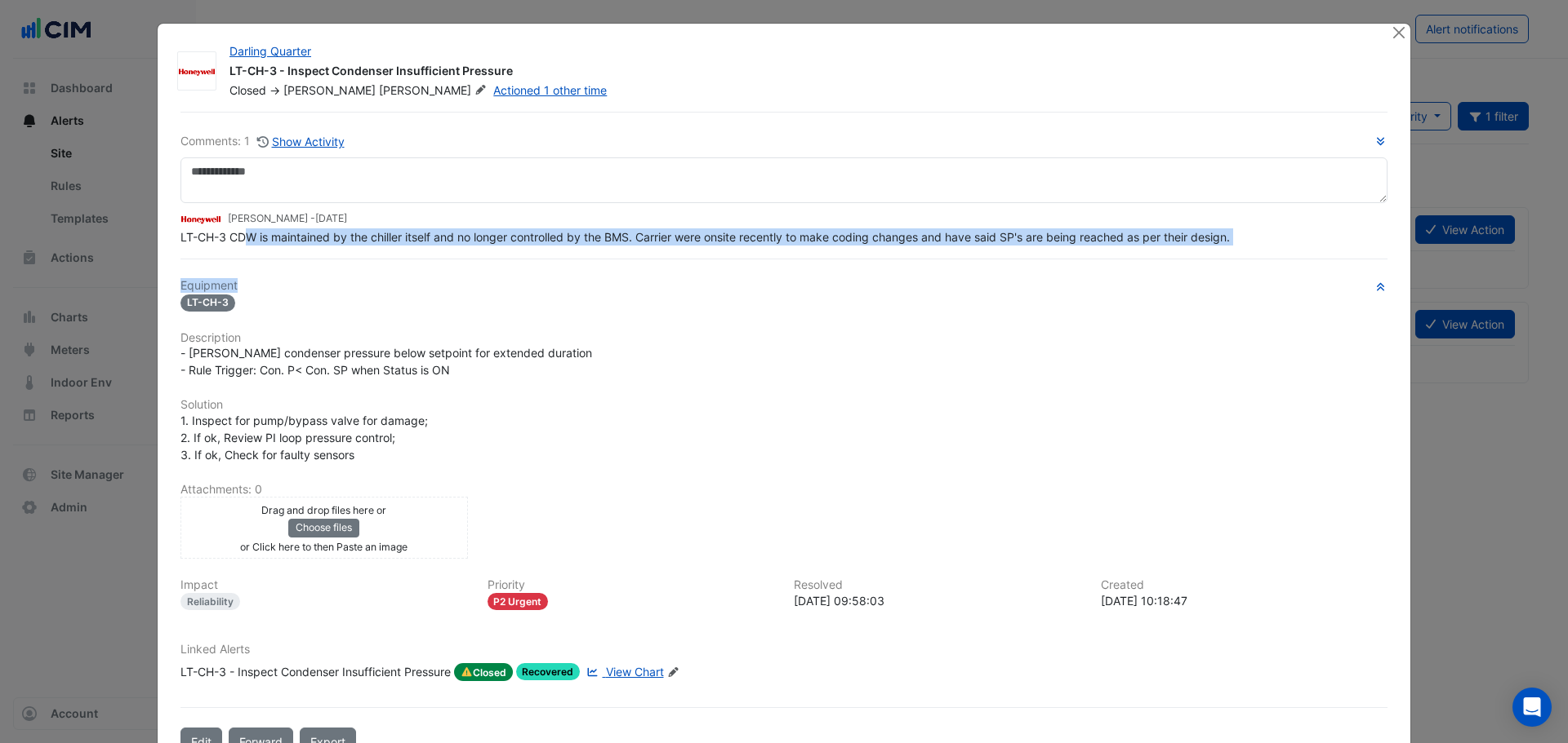
drag, startPoint x: 244, startPoint y: 273, endPoint x: 637, endPoint y: 264, distance: 393.1
click at [637, 265] on div "Comments: 1 Show Activity Brad Watts - 2 years and 11 months ago LT-CH-3 CDW is…" at bounding box center [784, 434] width 1226 height 645
click at [629, 243] on span "LT-CH-3 CDW is maintained by the chiller itself and no longer controlled by the…" at bounding box center [705, 237] width 1049 height 14
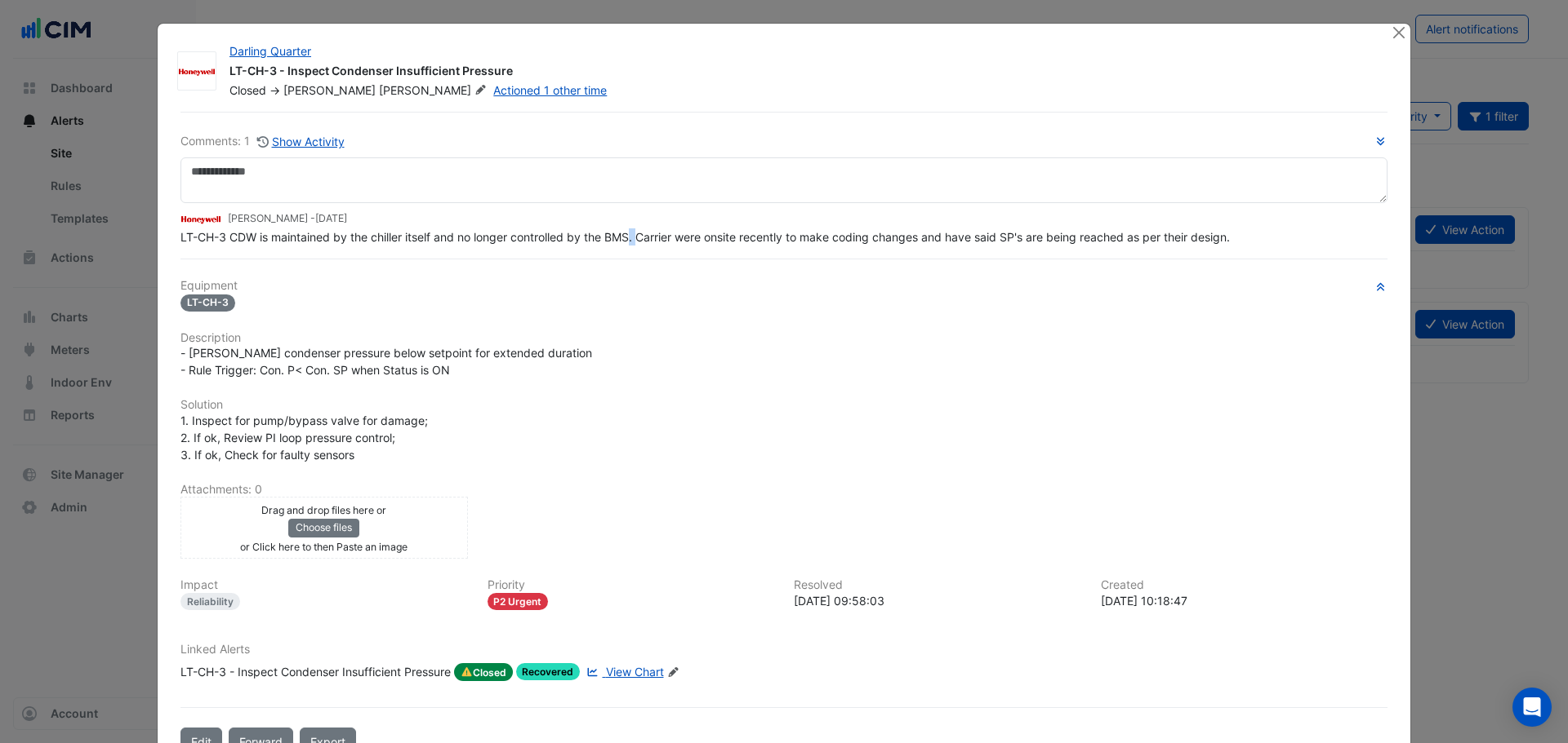
click at [629, 243] on span "LT-CH-3 CDW is maintained by the chiller itself and no longer controlled by the…" at bounding box center [705, 237] width 1049 height 14
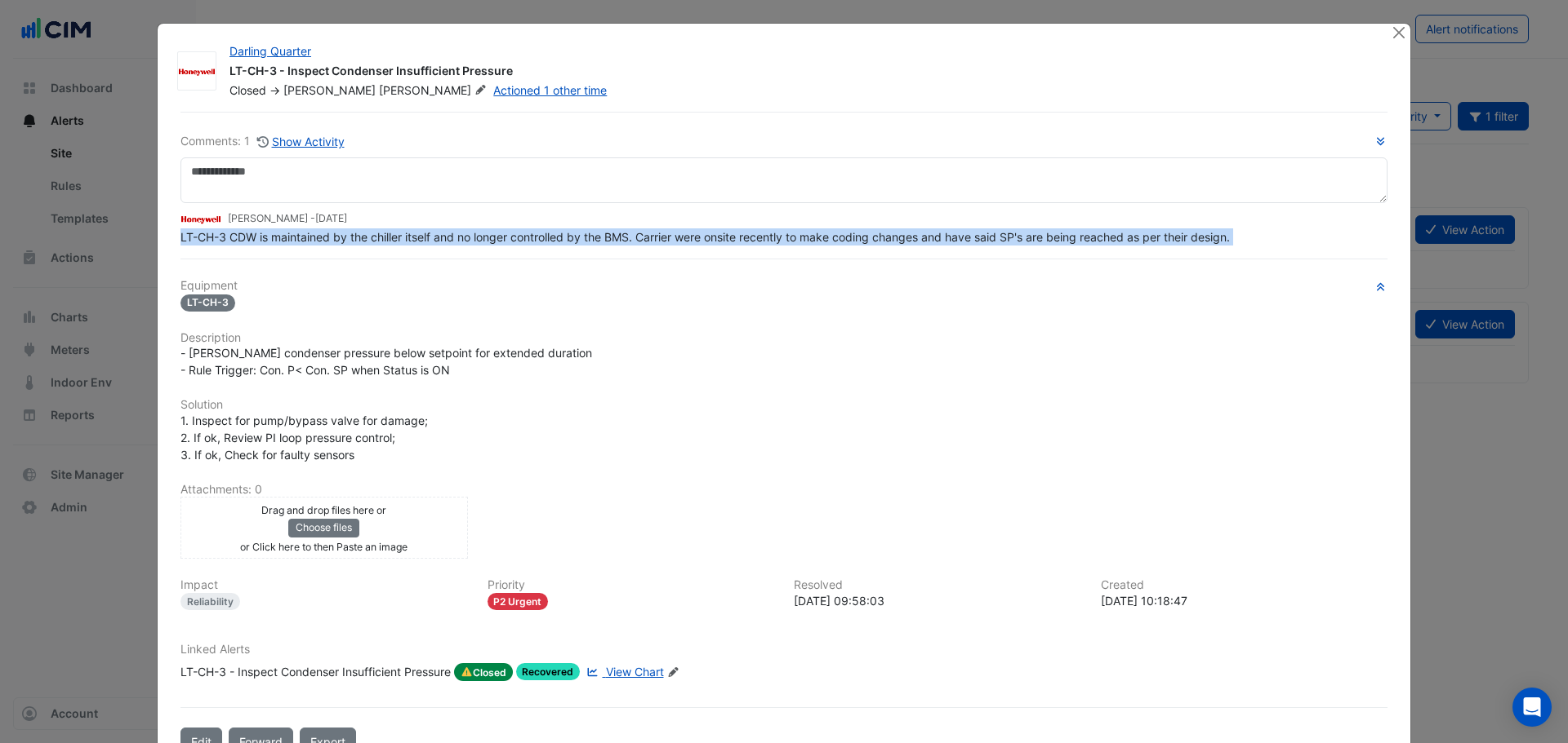
click at [629, 243] on span "LT-CH-3 CDW is maintained by the chiller itself and no longer controlled by the…" at bounding box center [705, 237] width 1049 height 14
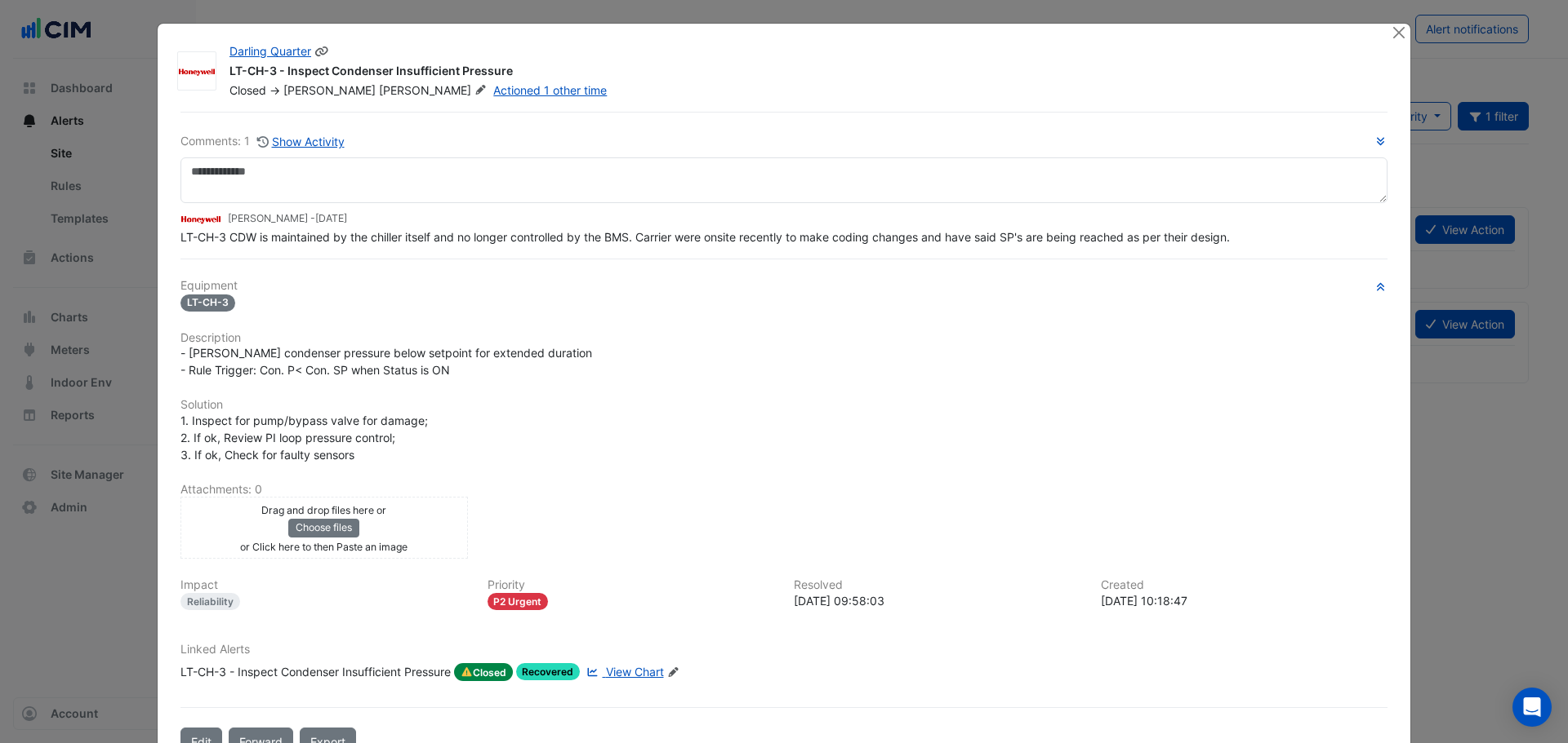
click at [1392, 45] on div at bounding box center [1391, 71] width 20 height 56
click at [1391, 33] on button "Close" at bounding box center [1397, 31] width 17 height 17
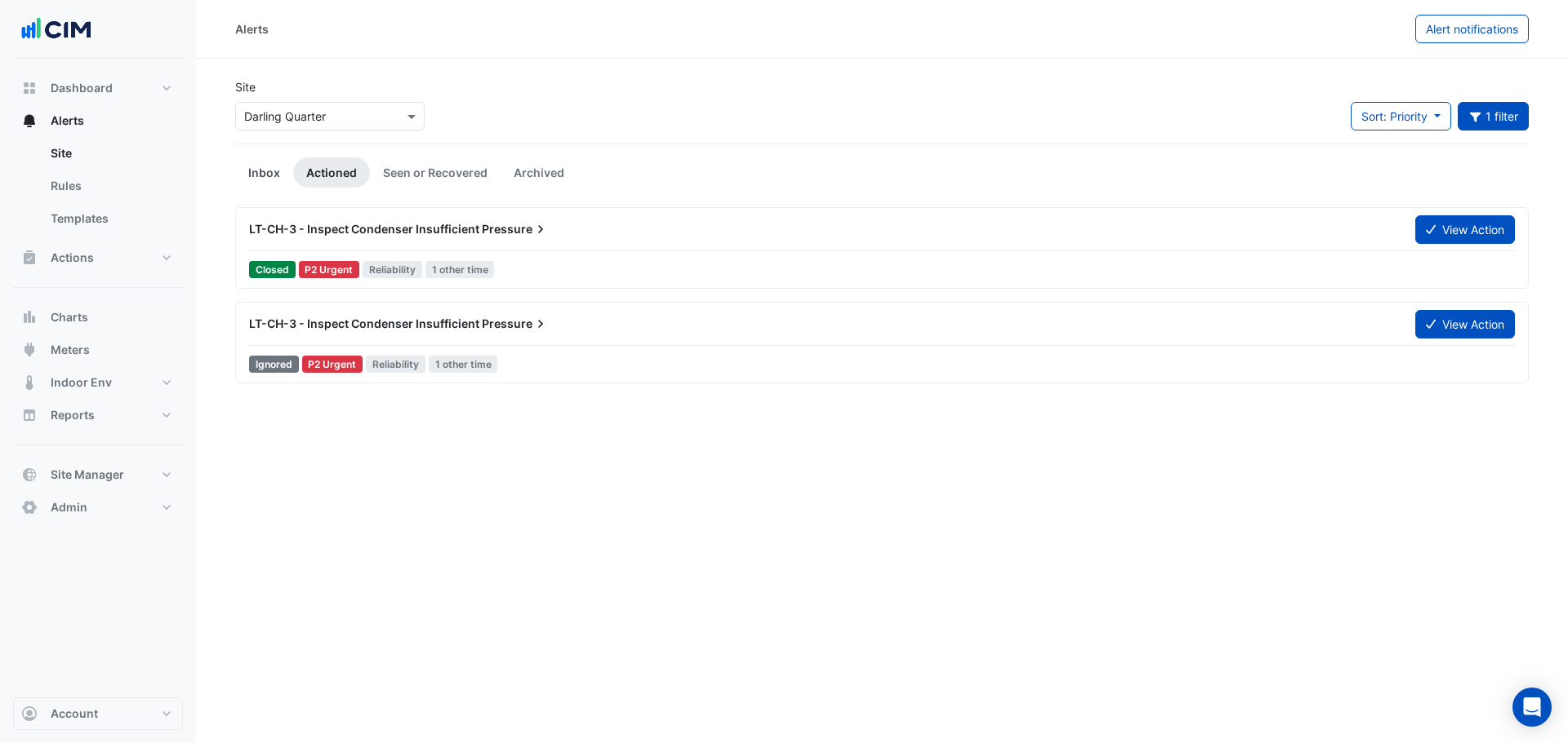
click at [261, 174] on link "Inbox" at bounding box center [264, 173] width 58 height 30
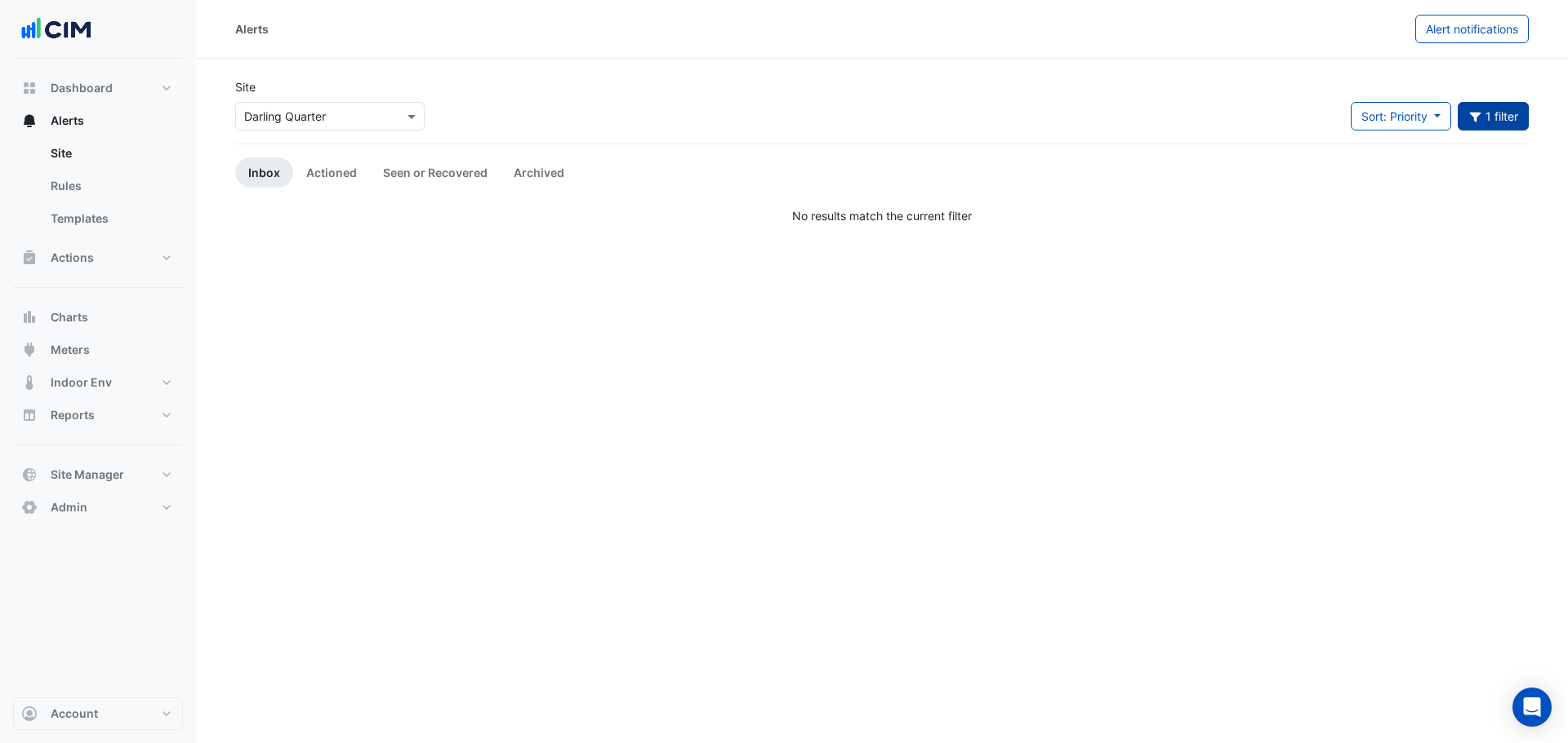
click at [1502, 117] on button "1 filter" at bounding box center [1492, 116] width 72 height 28
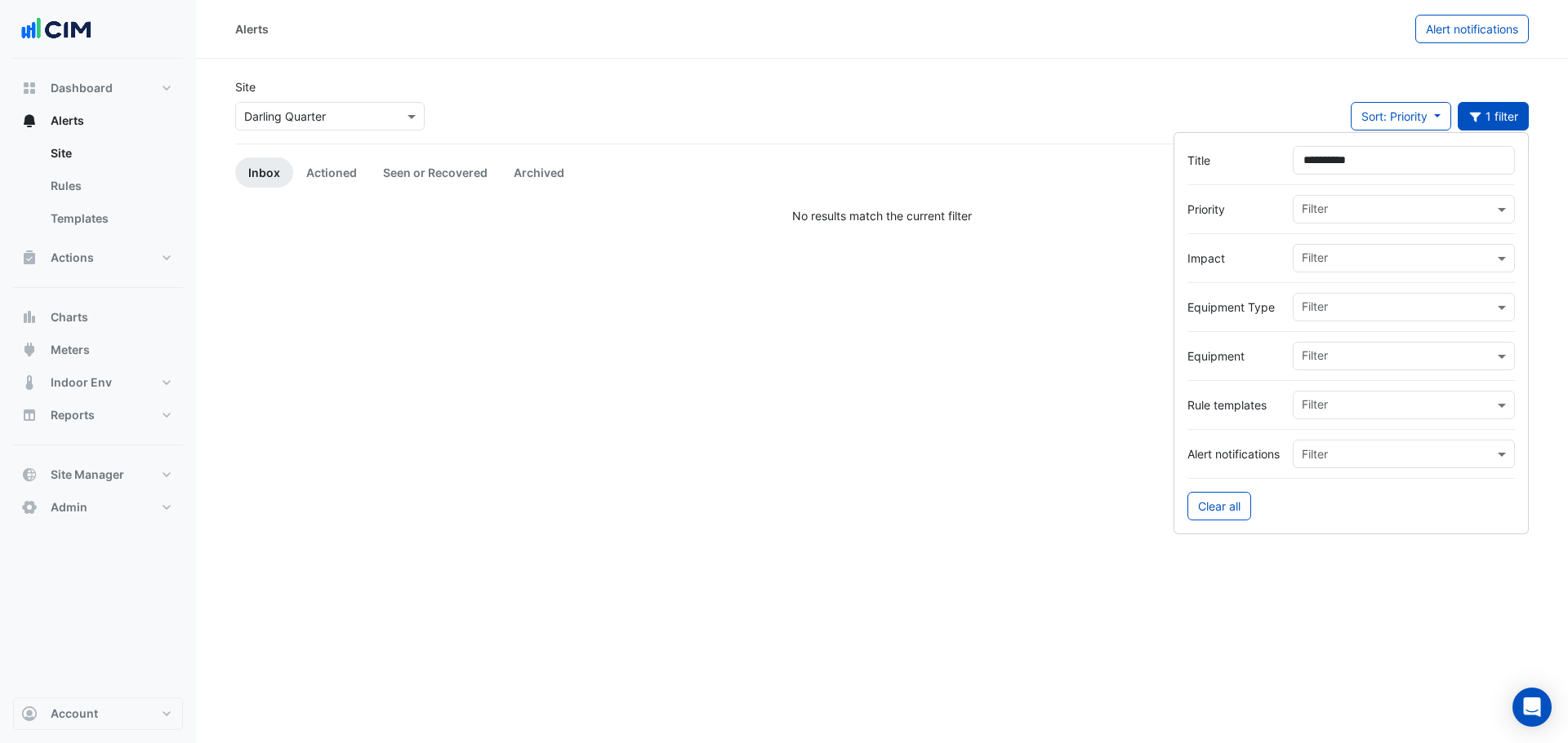
drag, startPoint x: 1430, startPoint y: 172, endPoint x: 1155, endPoint y: 139, distance: 277.0
click at [1165, 140] on body "Alerts Alert notifications Site × [GEOGRAPHIC_DATA] Sort: Priority Priority Upd…" at bounding box center [784, 372] width 1568 height 743
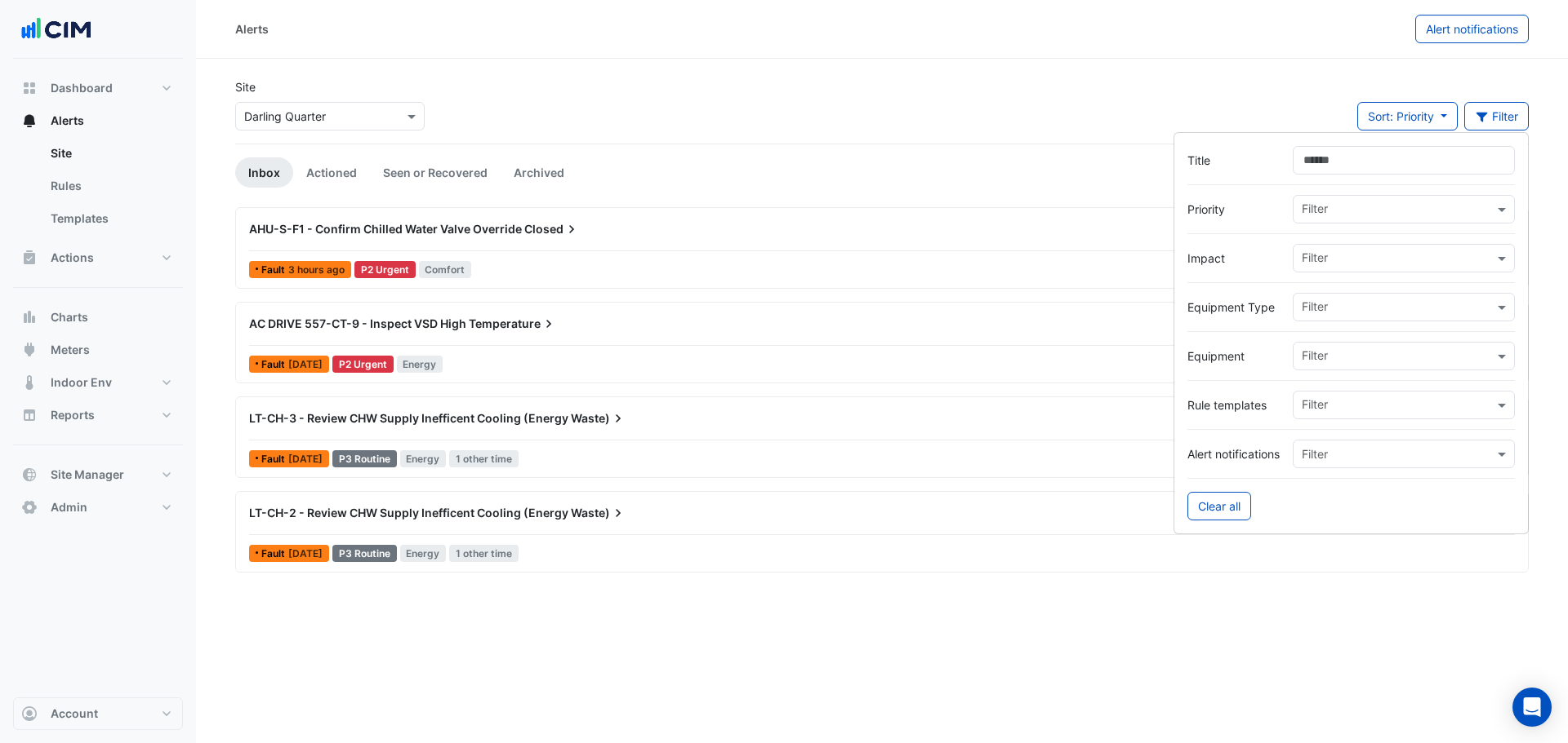
click at [806, 85] on div "Site × [GEOGRAPHIC_DATA] Sort: Priority Priority Updated Filter" at bounding box center [882, 111] width 1313 height 66
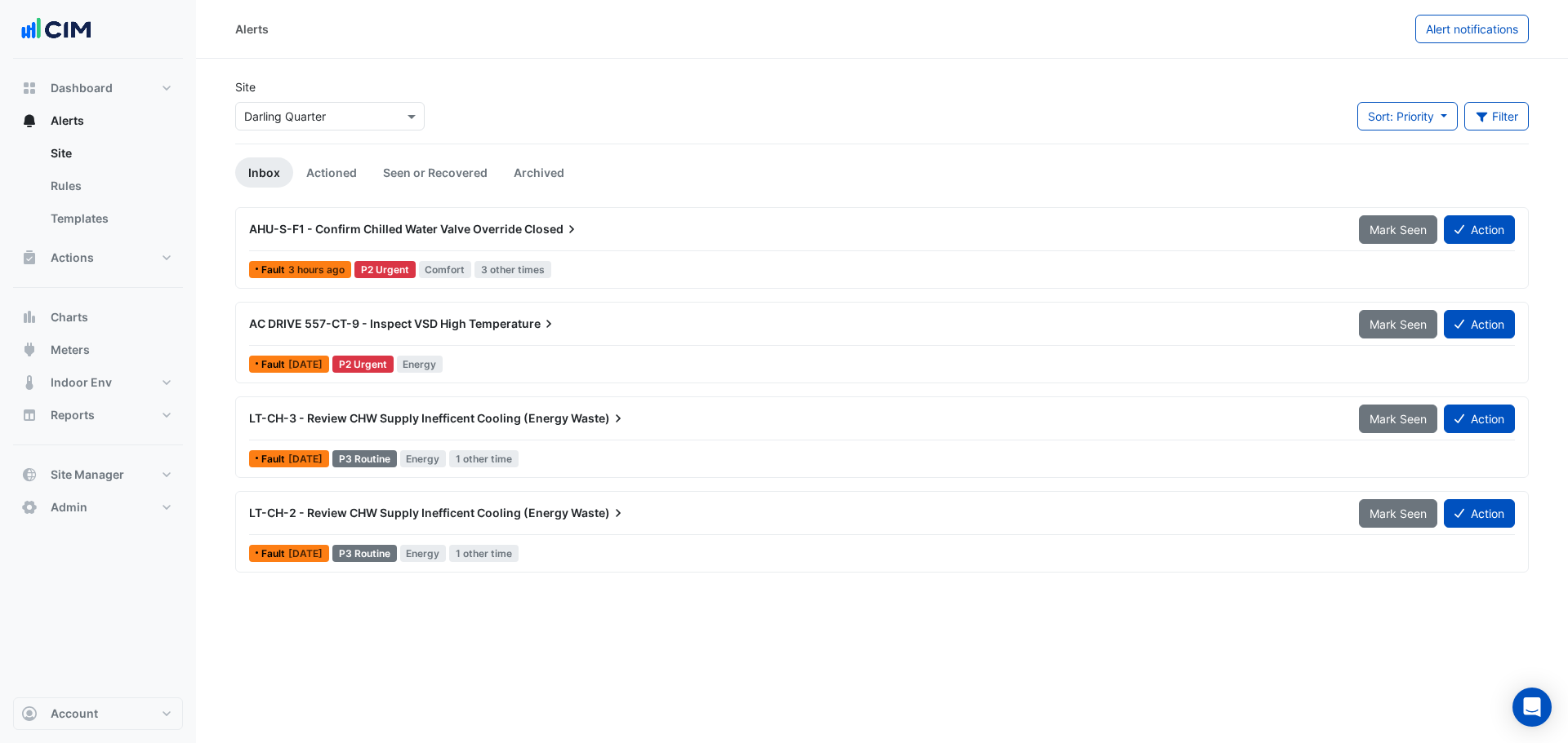
click at [331, 226] on span "AHU-S-F1 - Confirm Chilled Water Valve Override" at bounding box center [385, 228] width 273 height 14
click at [435, 181] on link "Seen or Recovered" at bounding box center [434, 173] width 130 height 30
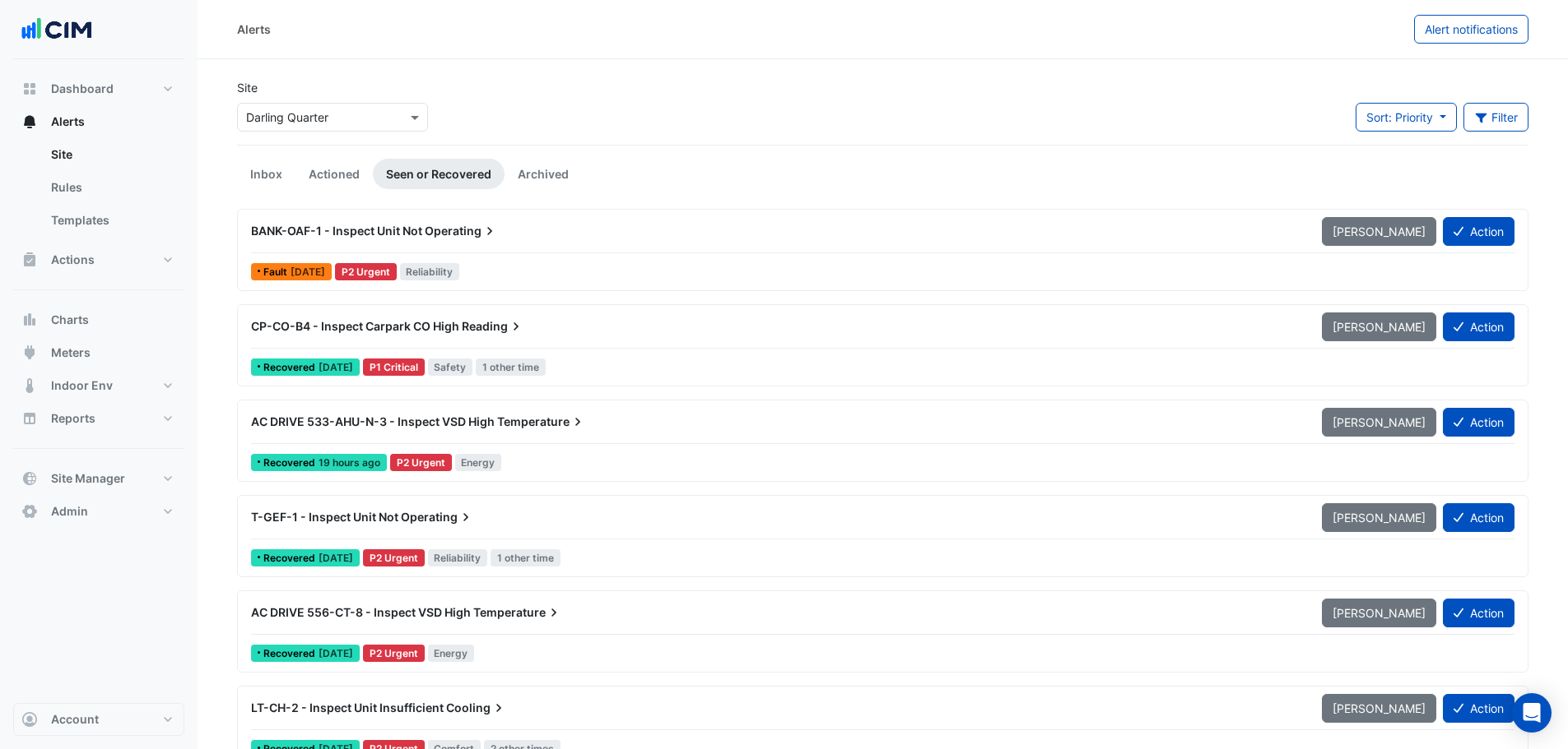
click at [1476, 101] on div "Site × Darling Quarter Sort: Priority Priority Updated Filter Title Priority Fi…" at bounding box center [883, 112] width 1311 height 66
click at [1507, 125] on button "Filter" at bounding box center [1496, 117] width 66 height 29
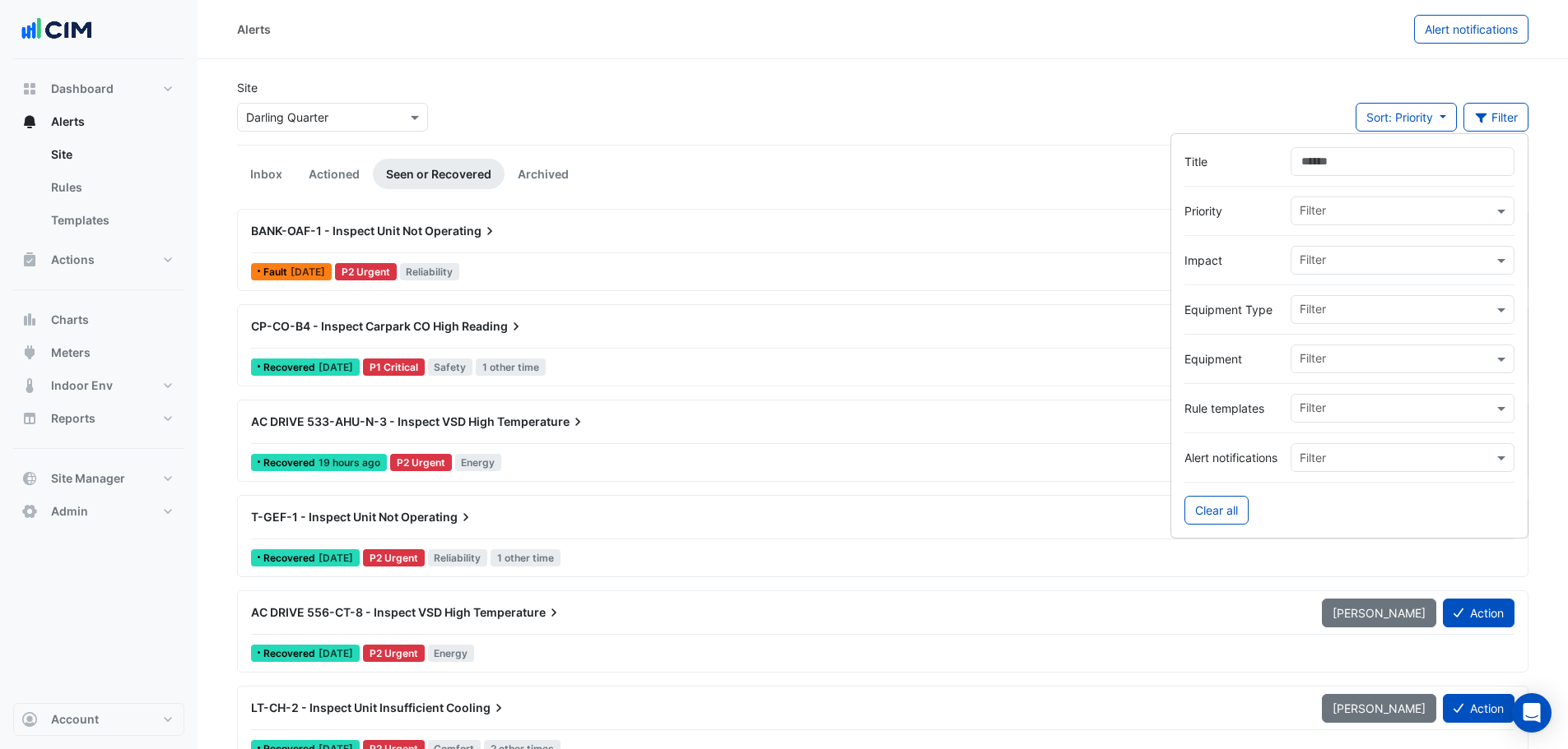
click at [1302, 213] on input "text" at bounding box center [1397, 211] width 194 height 17
click at [1312, 241] on span "P1 Critical" at bounding box center [1332, 246] width 53 height 14
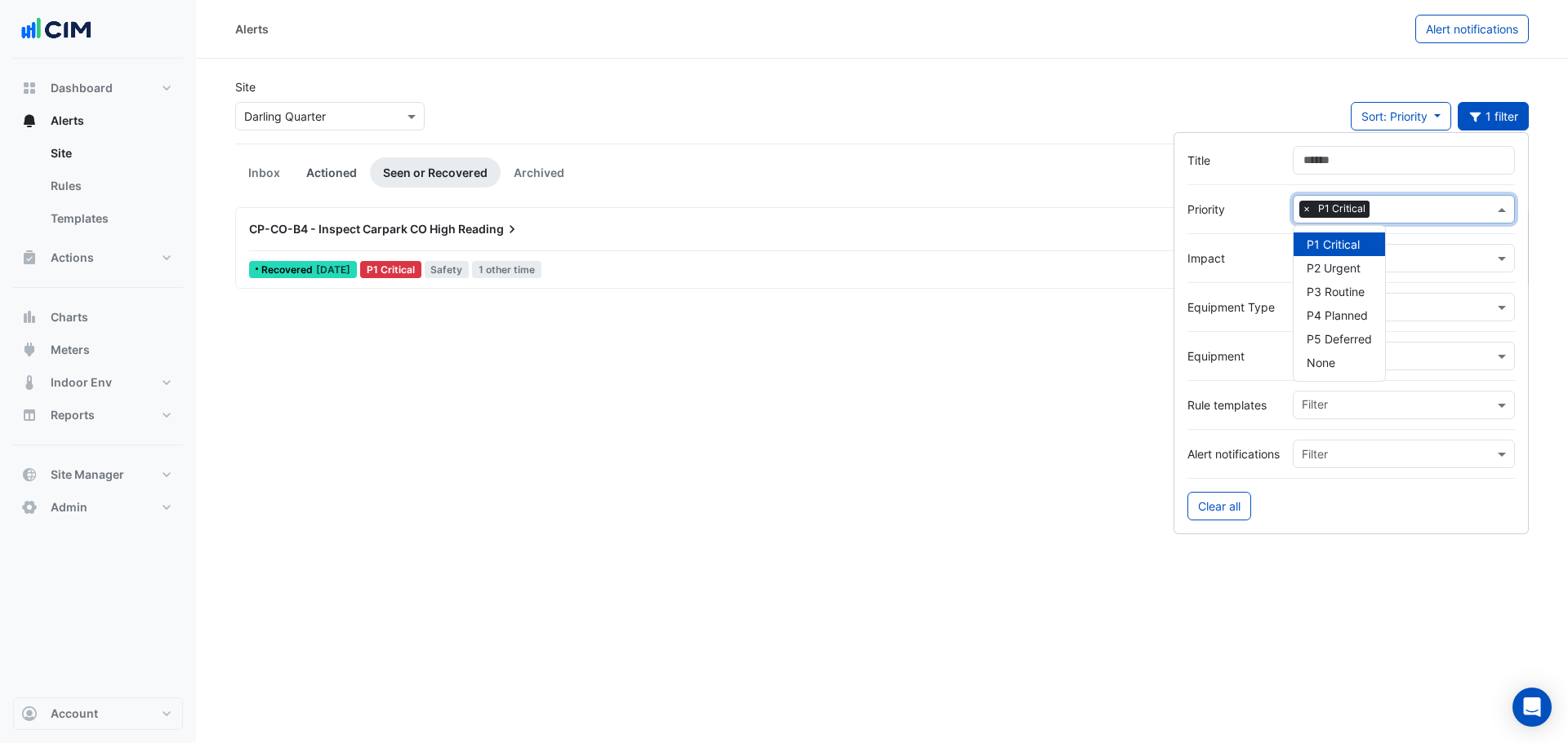
click at [344, 176] on link "Actioned" at bounding box center [331, 173] width 76 height 30
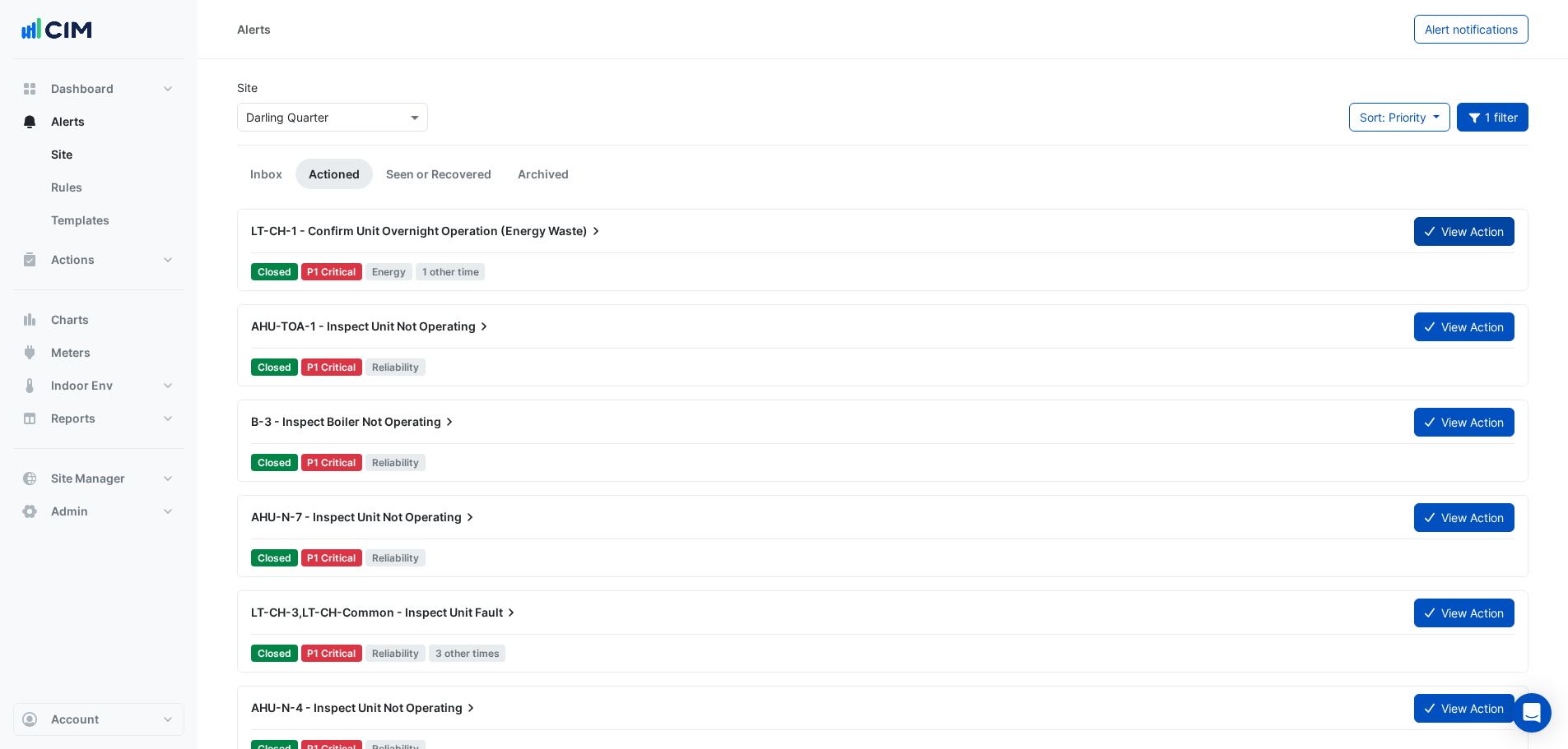
click at [1444, 237] on button "View Action" at bounding box center [1464, 231] width 101 height 29
click at [1503, 328] on button "View Action" at bounding box center [1464, 326] width 101 height 29
click at [1431, 341] on button "View Action" at bounding box center [1464, 326] width 101 height 29
click at [385, 342] on div "AHU-TOA-1 - Inspect Unit Not Operating View Action" at bounding box center [883, 330] width 1263 height 37
click at [349, 406] on div "B-3 - Inspect Boiler Not Operating View Action Closed P1 Critical Reliability" at bounding box center [883, 441] width 1291 height 82
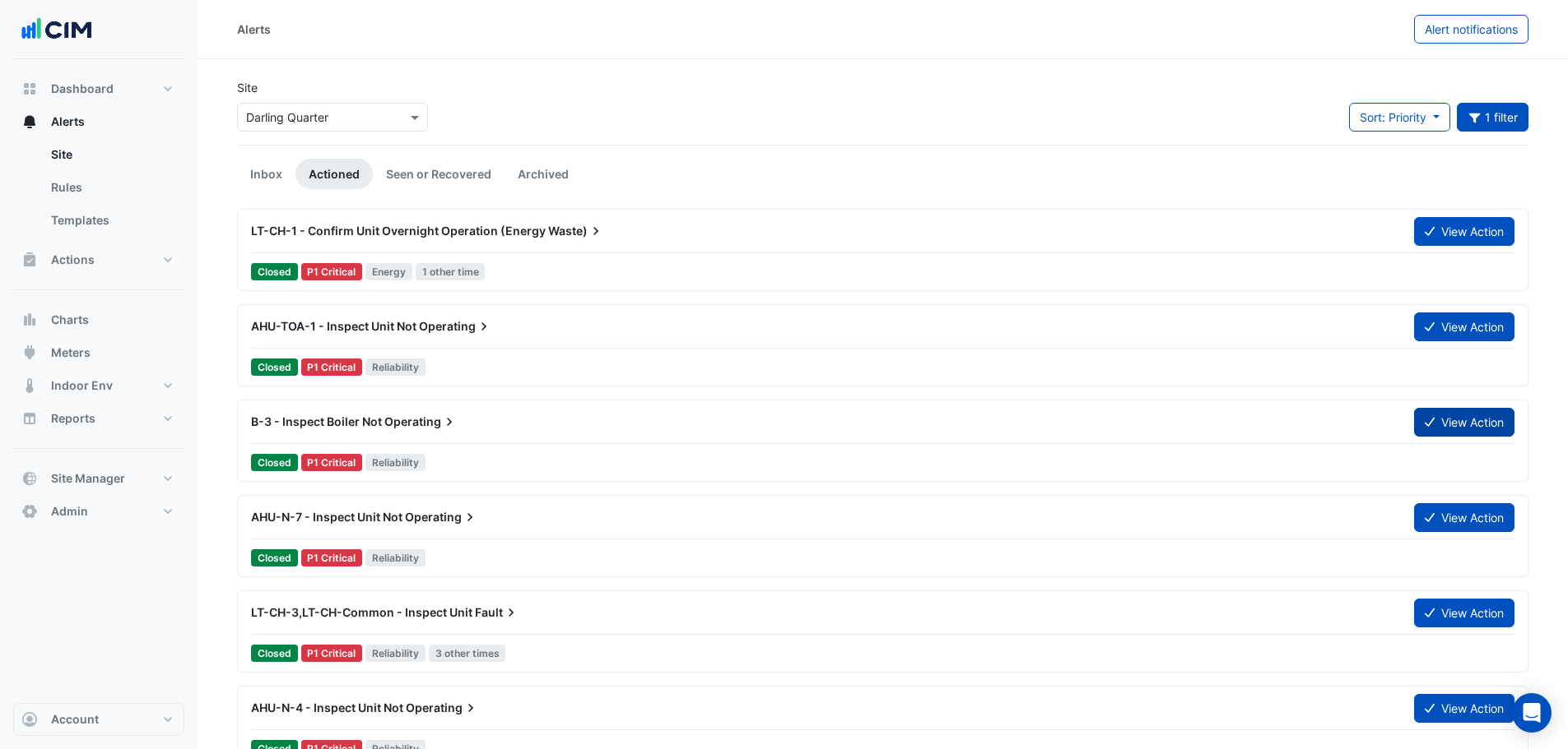
click at [1477, 427] on button "View Action" at bounding box center [1464, 422] width 101 height 29
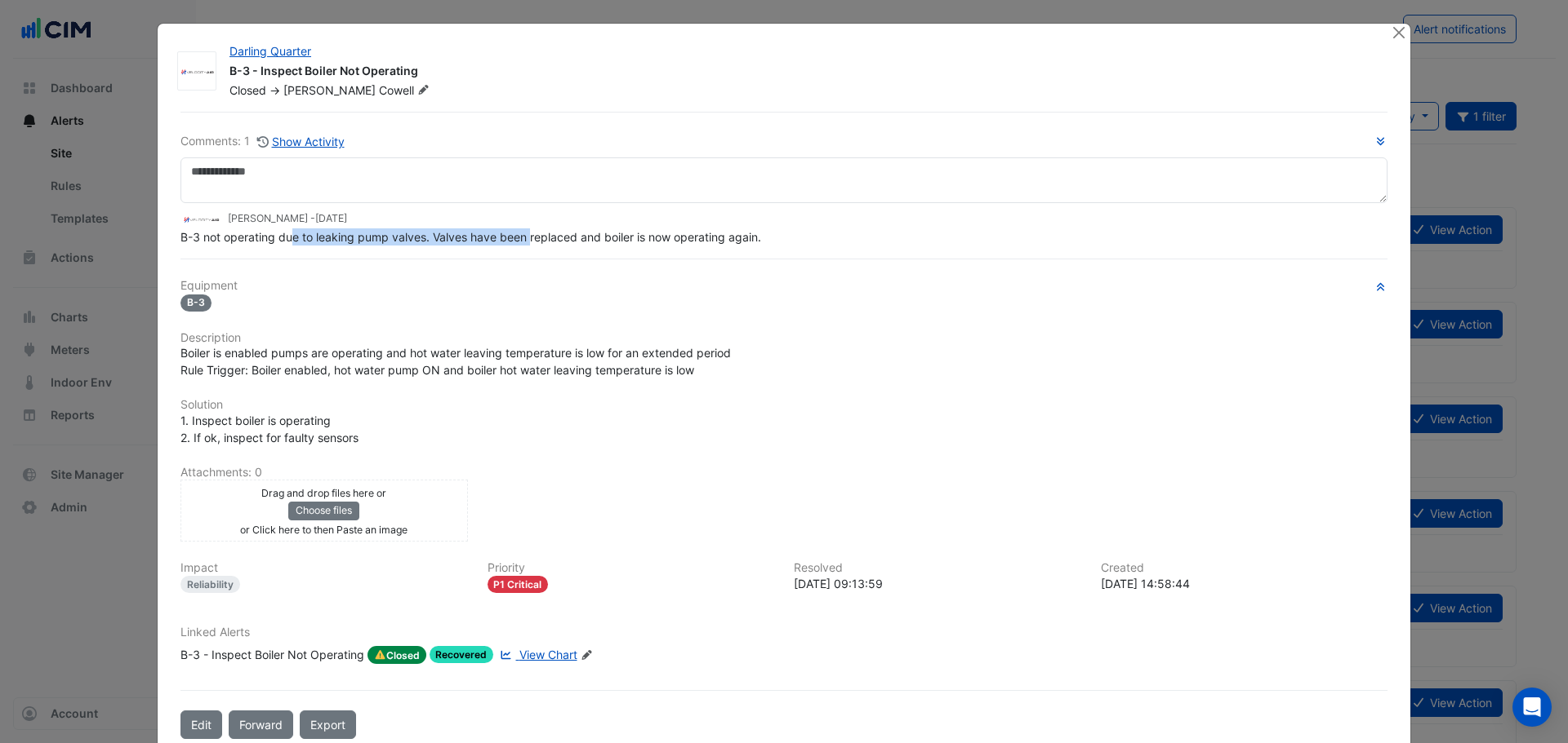
drag, startPoint x: 353, startPoint y: 271, endPoint x: 525, endPoint y: 238, distance: 175.1
click at [525, 238] on span "B-3 not operating due to leaking pump valves. Valves have been replaced and boi…" at bounding box center [471, 237] width 581 height 14
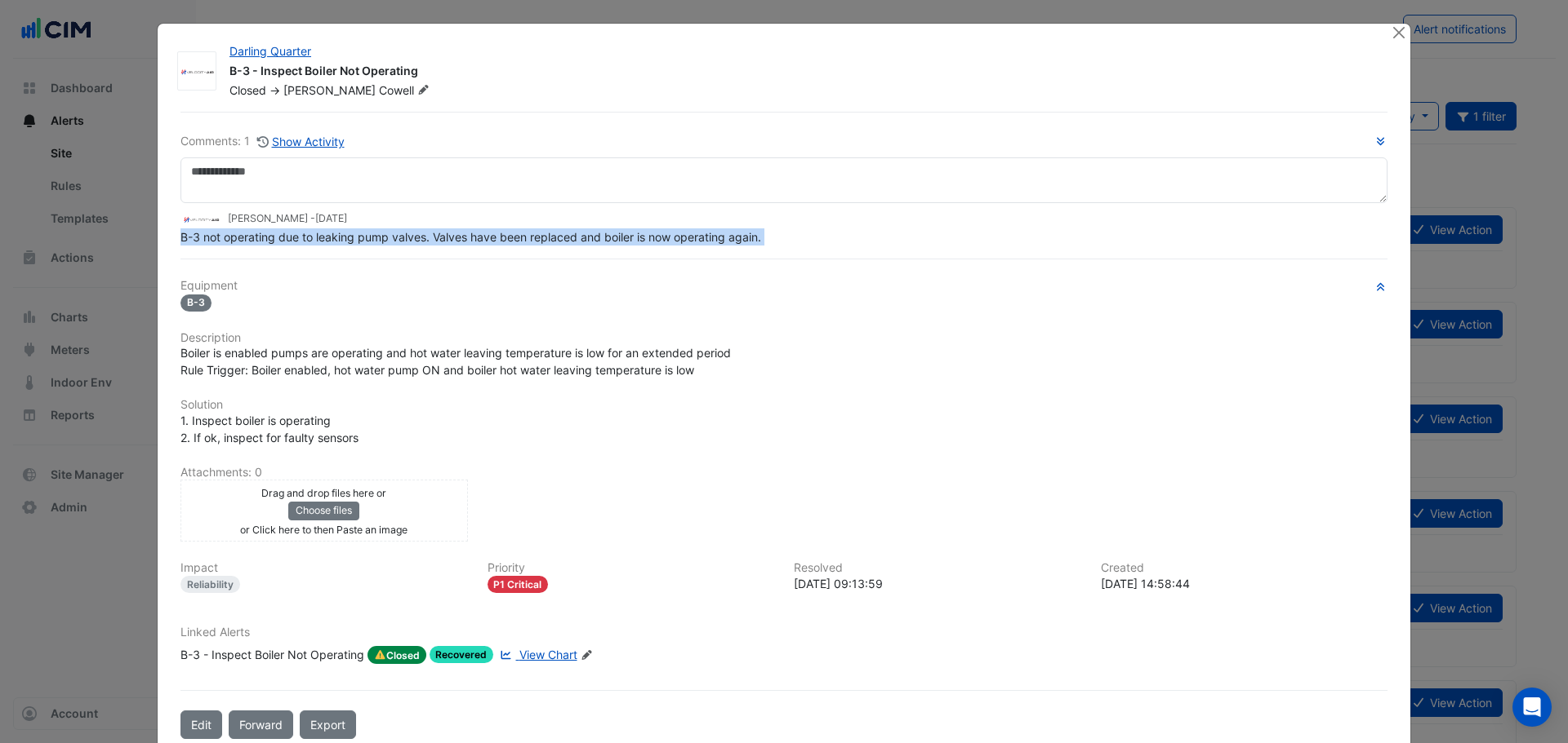
click at [251, 240] on span "B-3 not operating due to leaking pump valves. Valves have been replaced and boi…" at bounding box center [471, 237] width 581 height 14
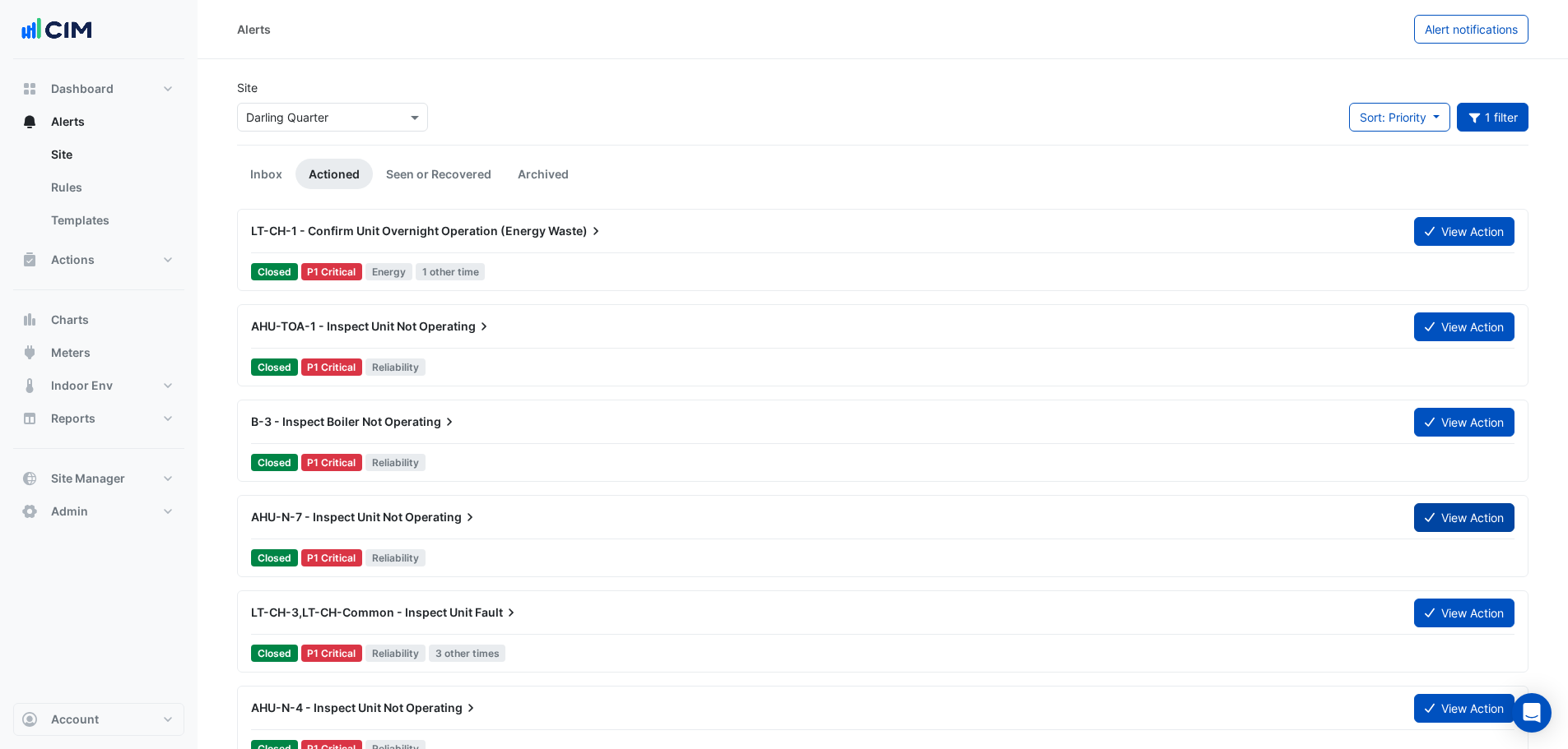
click at [1484, 530] on button "View Action" at bounding box center [1464, 518] width 101 height 29
click at [1492, 421] on button "View Action" at bounding box center [1464, 422] width 101 height 29
click at [470, 272] on span "1 other time" at bounding box center [450, 271] width 70 height 17
click at [1501, 313] on button "View Action" at bounding box center [1464, 326] width 101 height 29
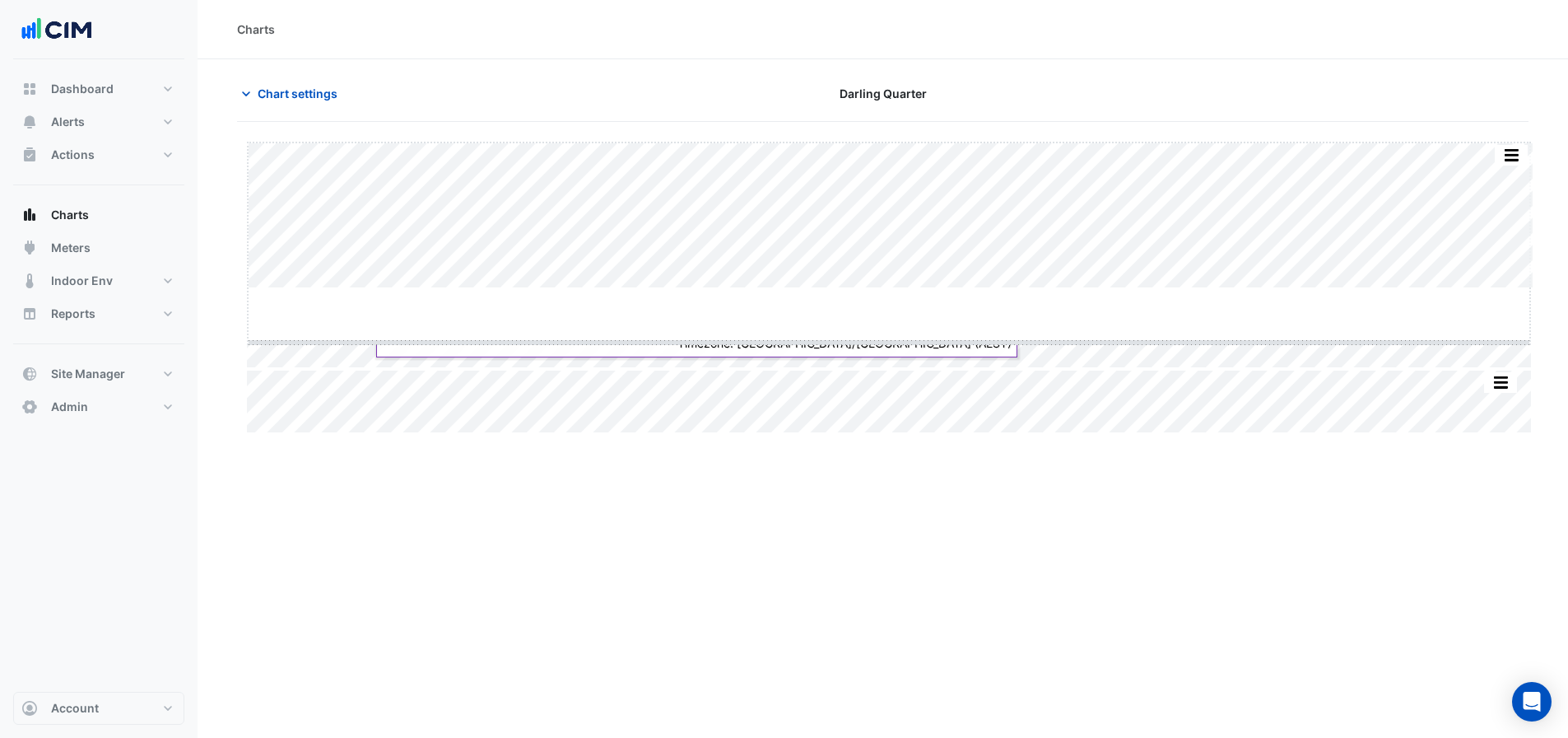
drag, startPoint x: 893, startPoint y: 288, endPoint x: 884, endPoint y: 390, distance: 102.4
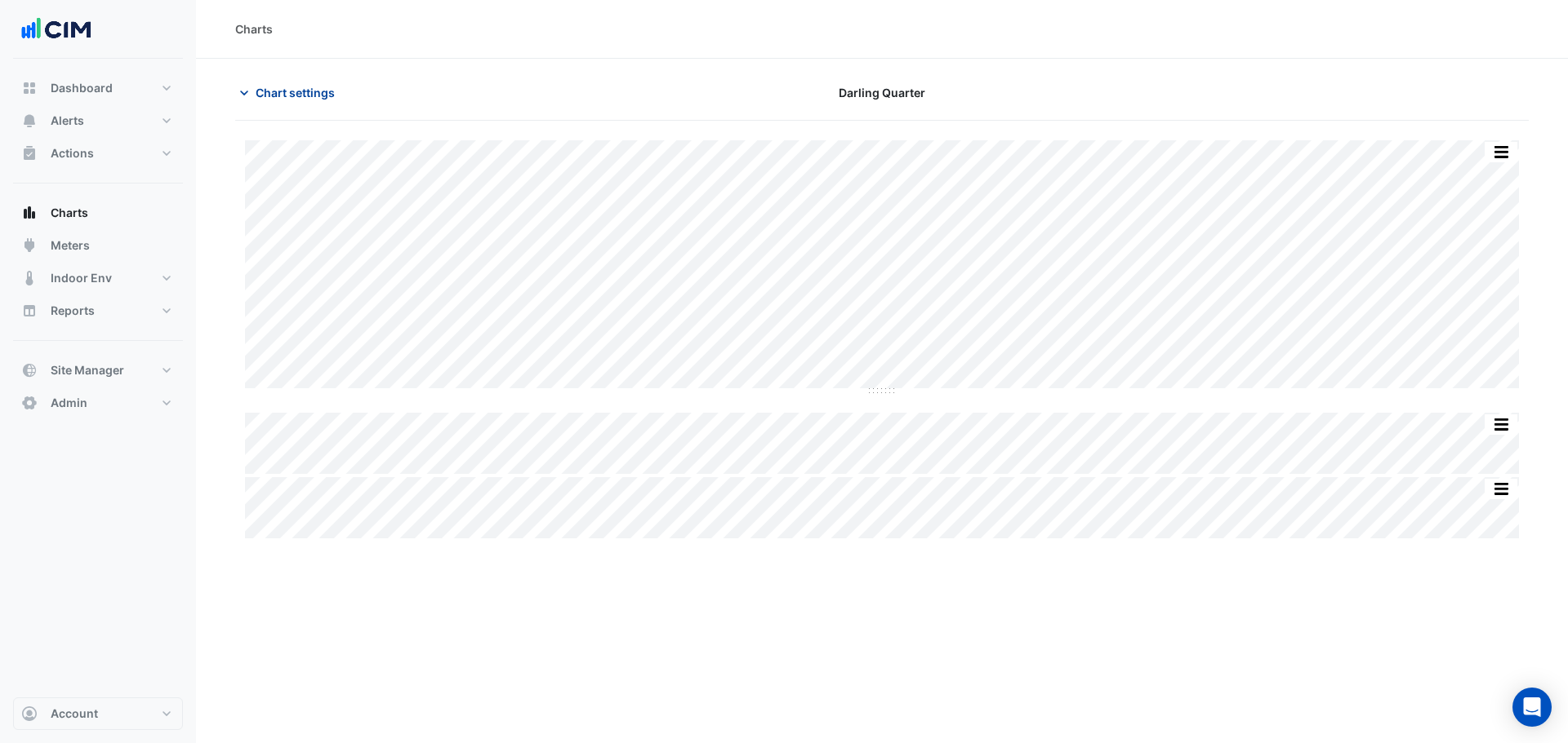
click at [329, 89] on span "Chart settings" at bounding box center [295, 92] width 79 height 17
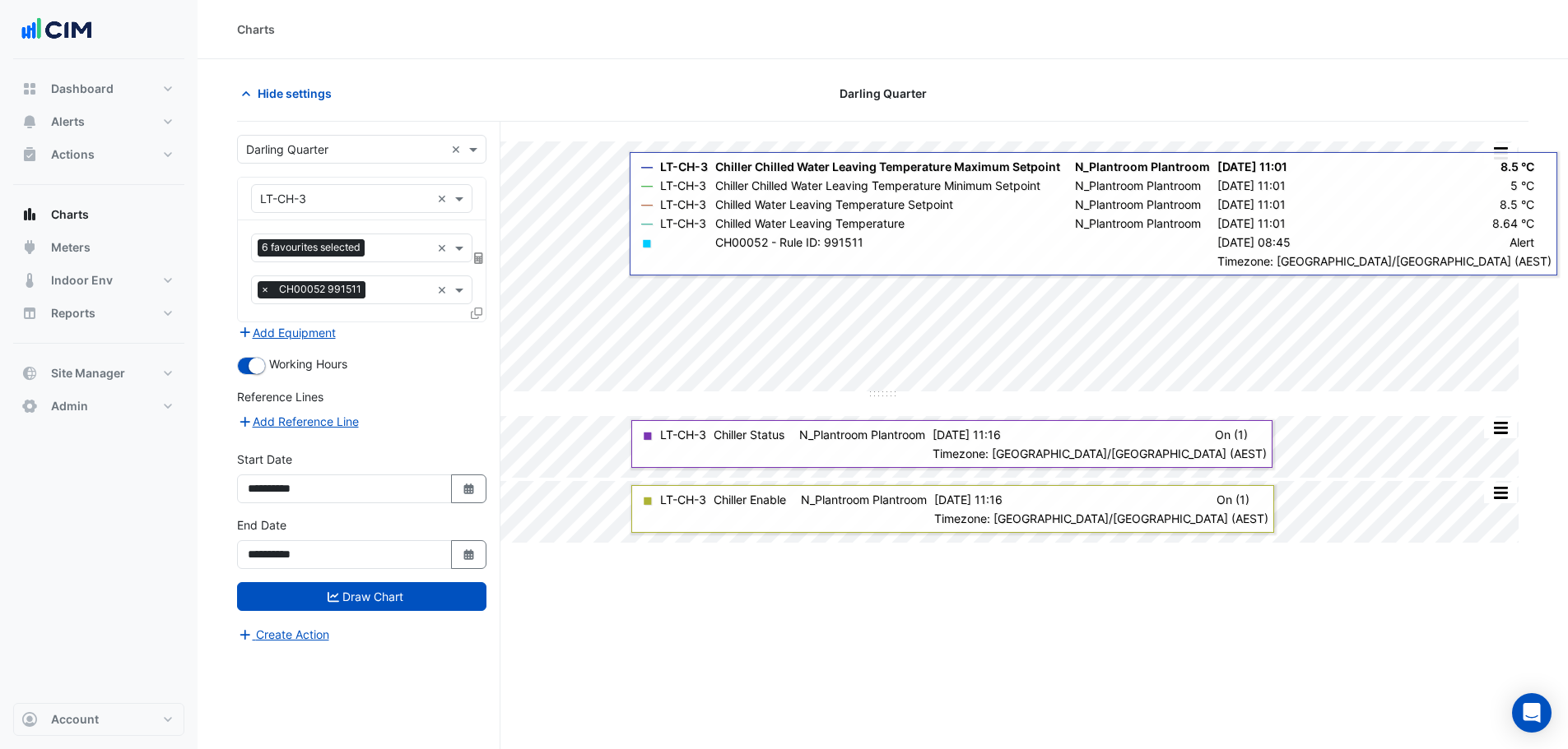
scroll to position [62, 0]
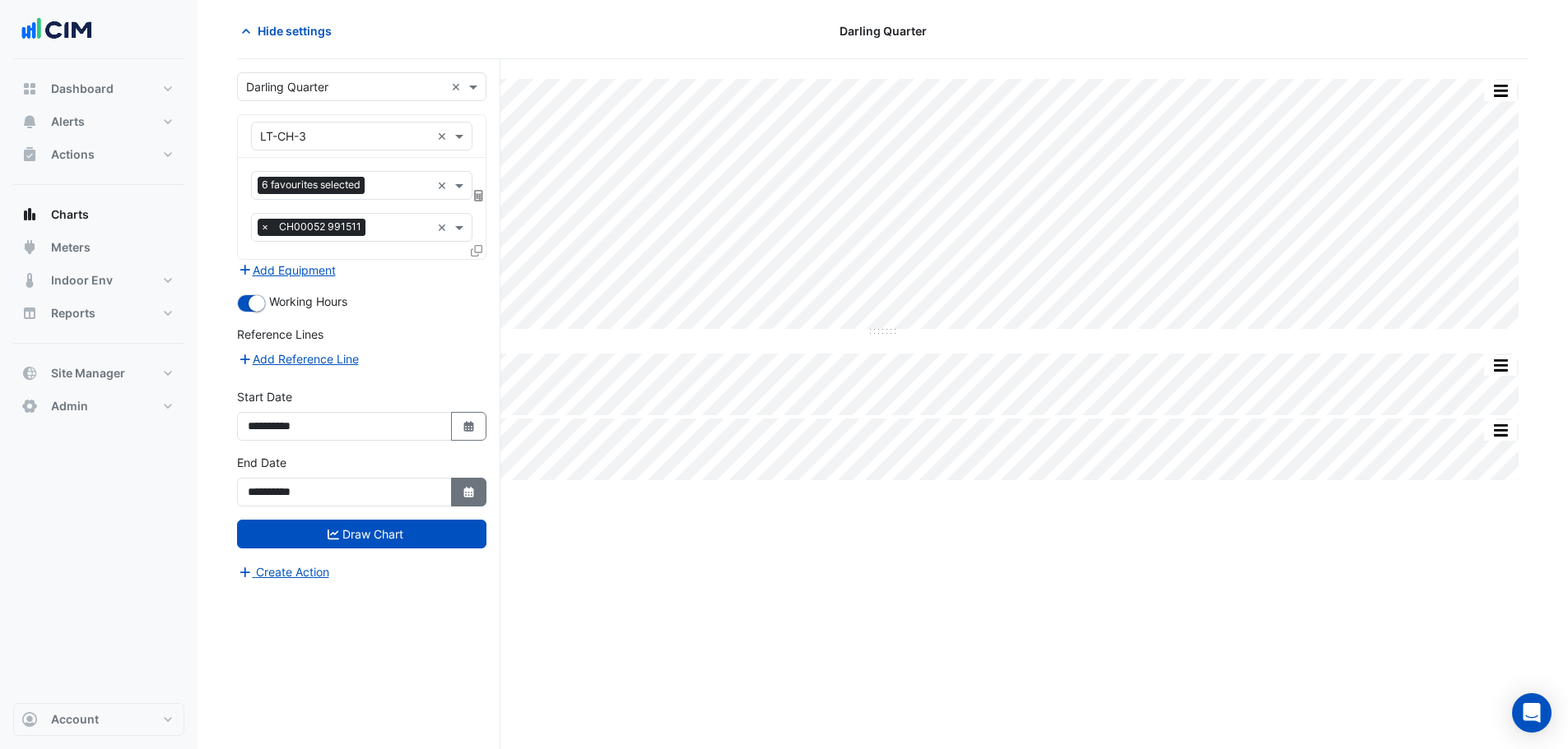
click at [479, 494] on button "Select Date" at bounding box center [469, 492] width 37 height 29
select select "**"
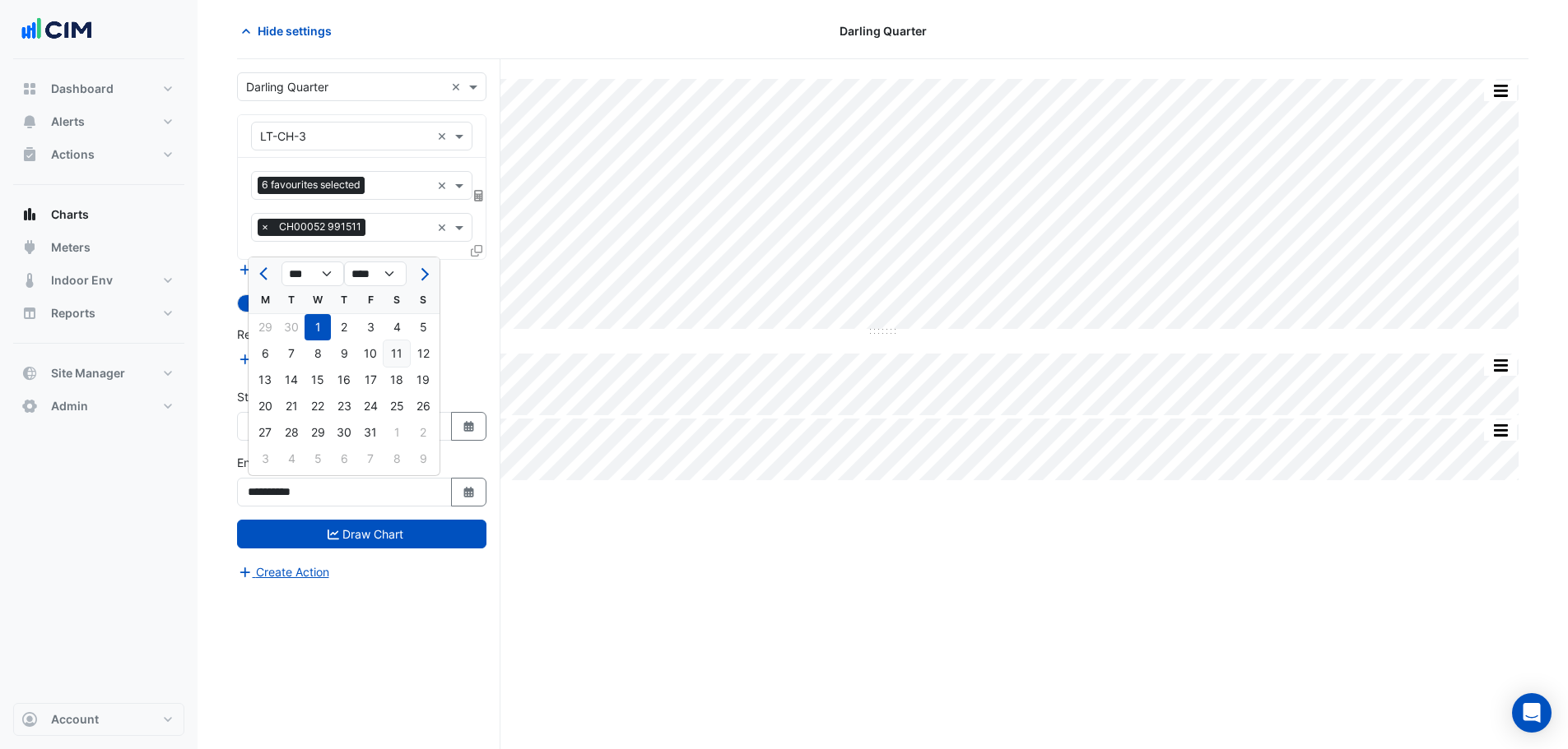
click at [392, 361] on div "11" at bounding box center [396, 354] width 27 height 27
type input "**********"
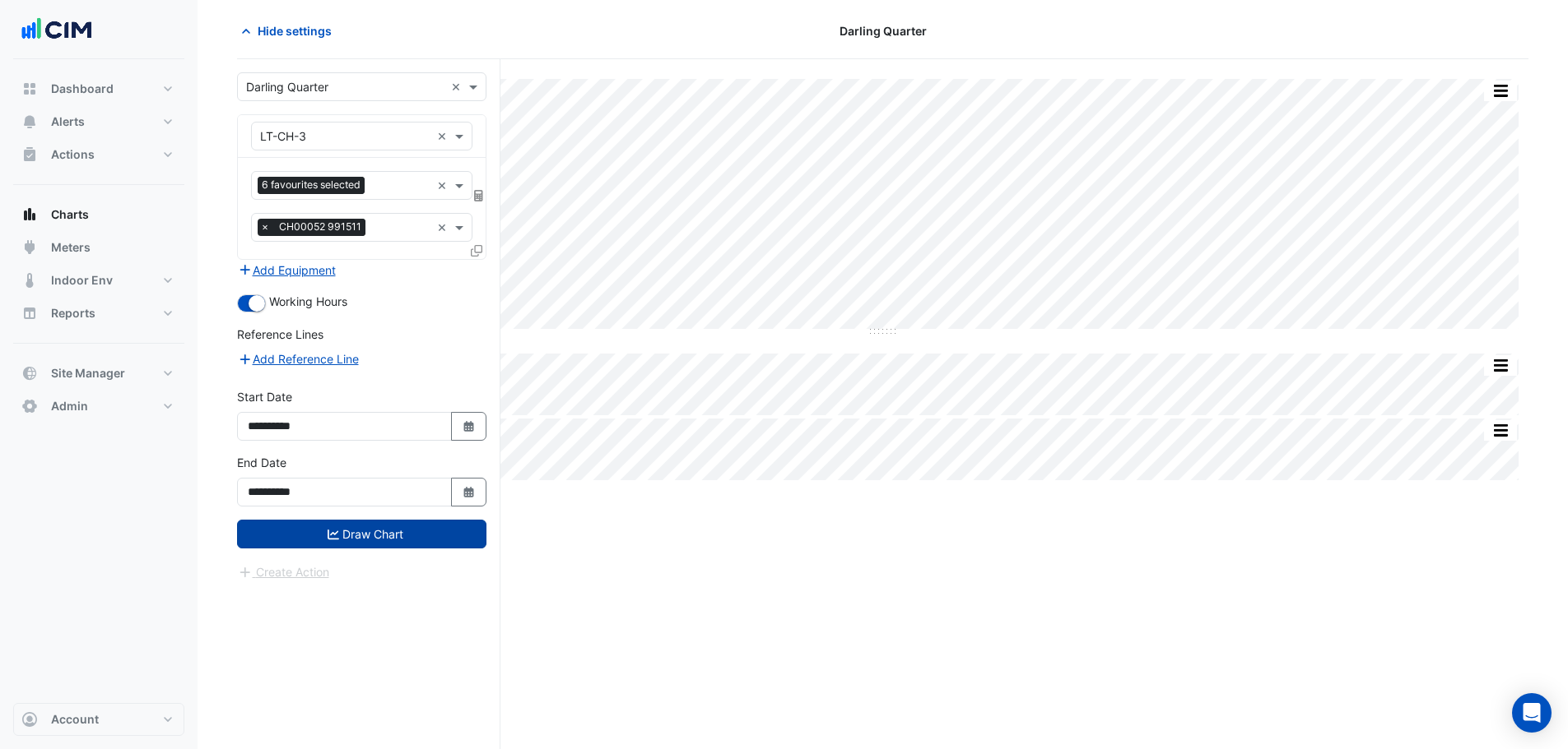
click at [392, 540] on button "Draw Chart" at bounding box center [362, 534] width 249 height 29
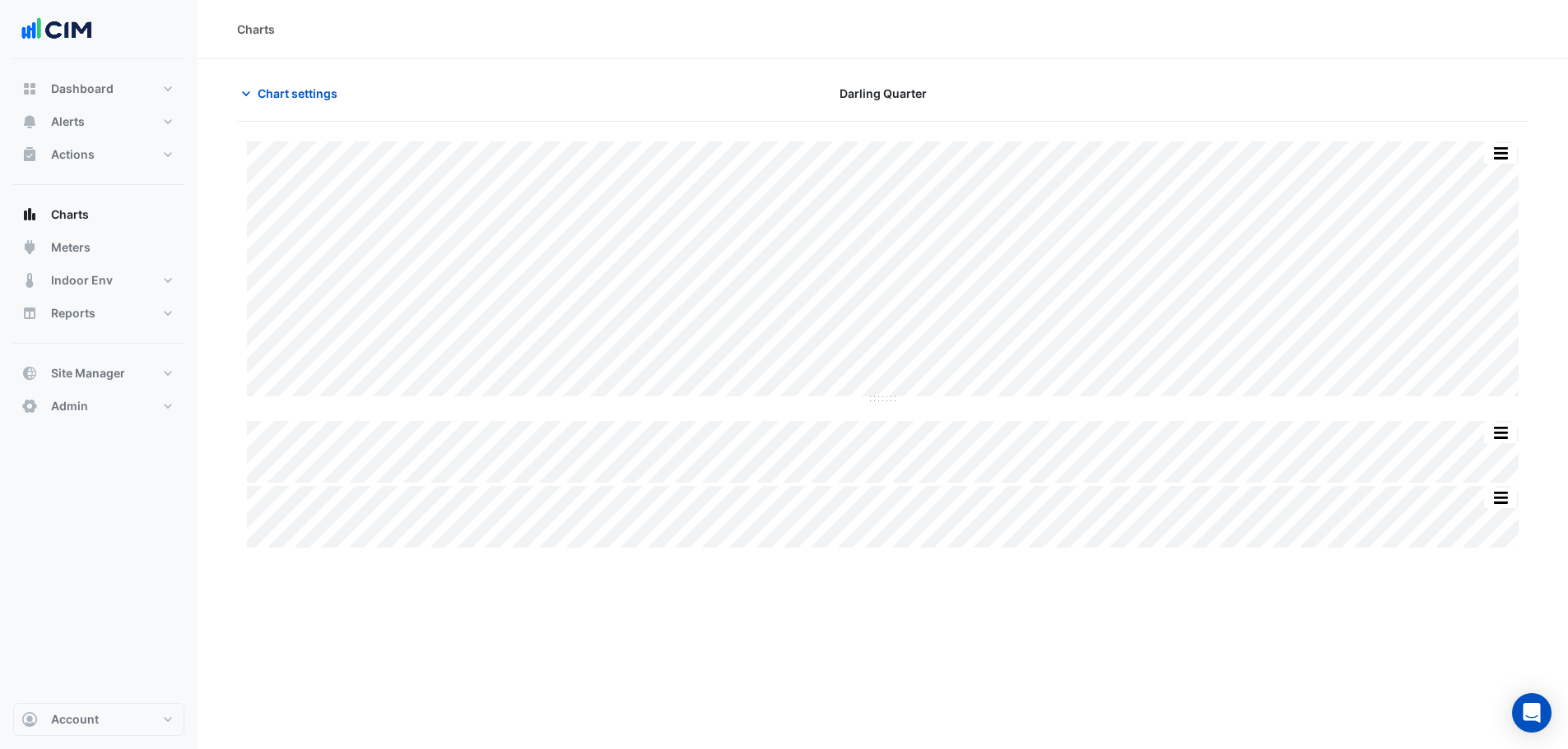
click at [878, 405] on div "Split All Split None Print Save as JPEG Save as PNG Pivot Data Table Export CSV…" at bounding box center [883, 344] width 1291 height 406
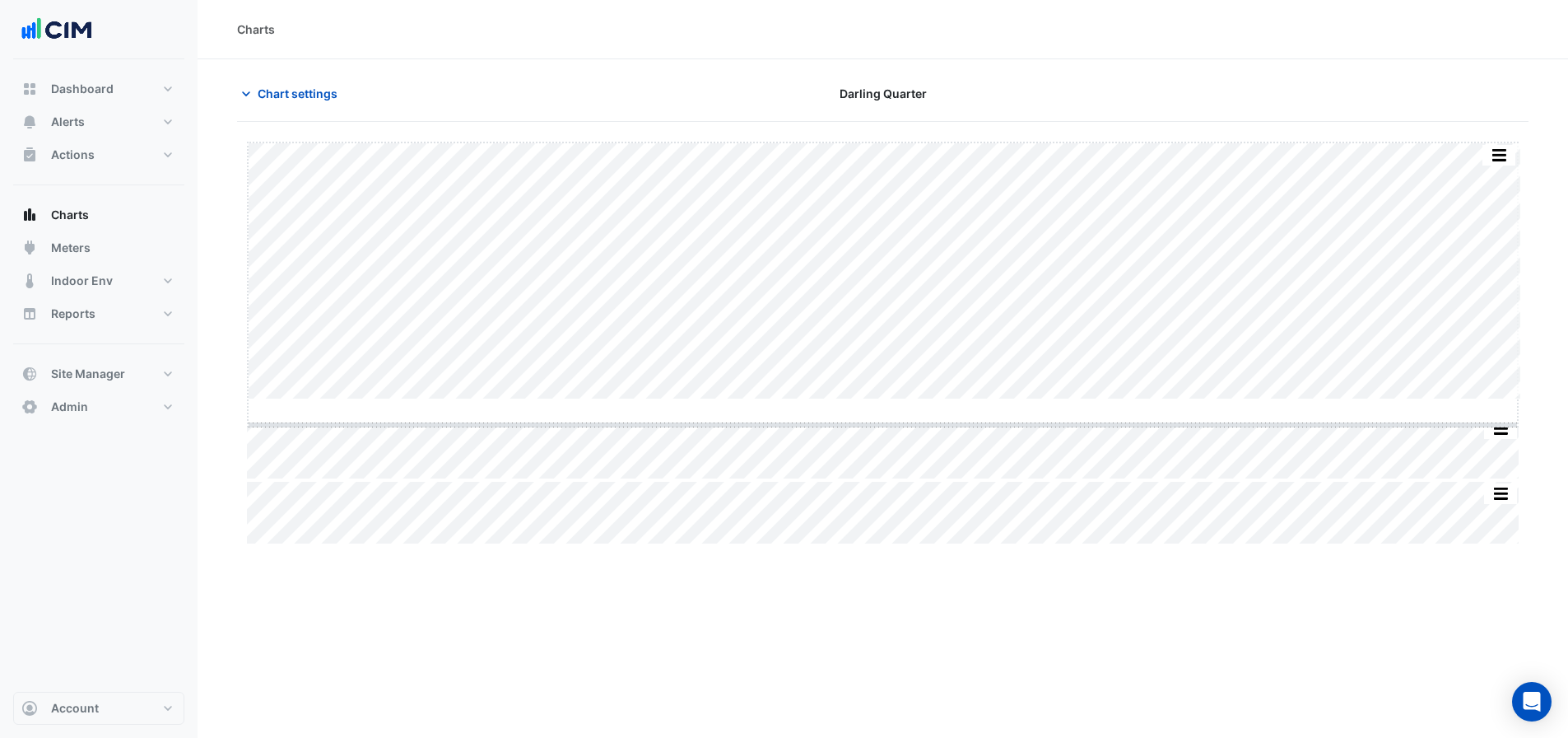
drag, startPoint x: 878, startPoint y: 400, endPoint x: 880, endPoint y: 431, distance: 31.1
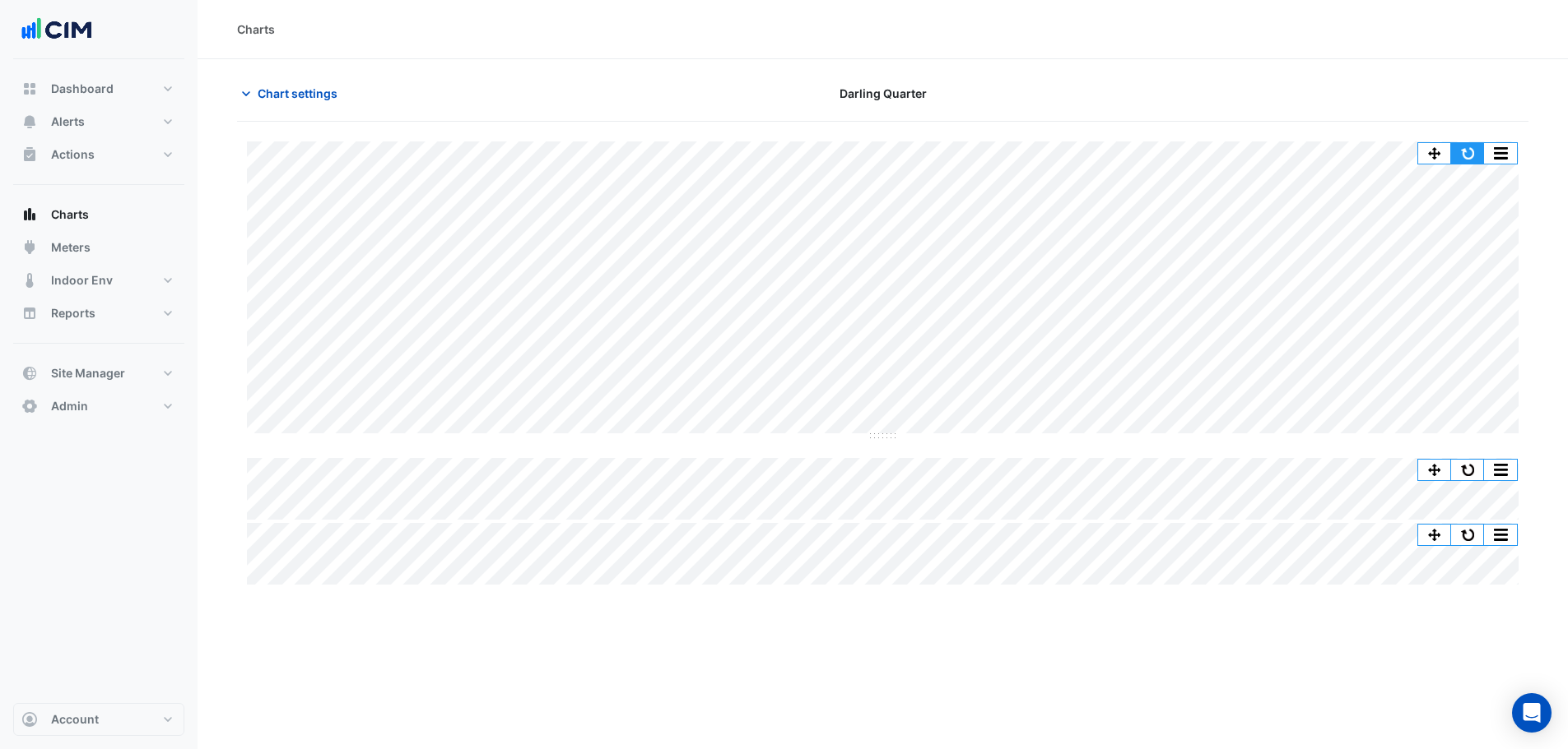
click at [1472, 160] on button "button" at bounding box center [1467, 153] width 33 height 21
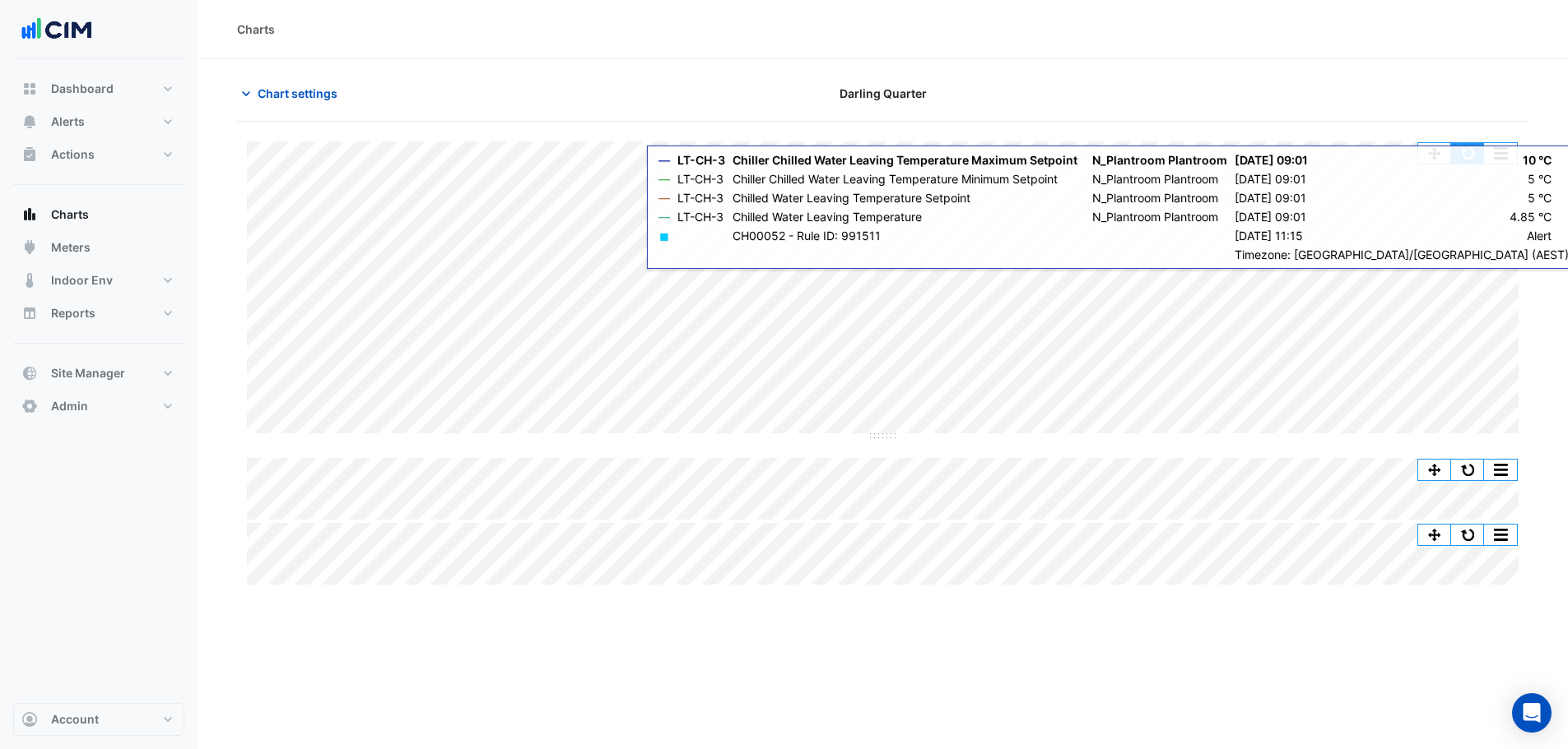
click at [1474, 152] on button "button" at bounding box center [1467, 153] width 33 height 21
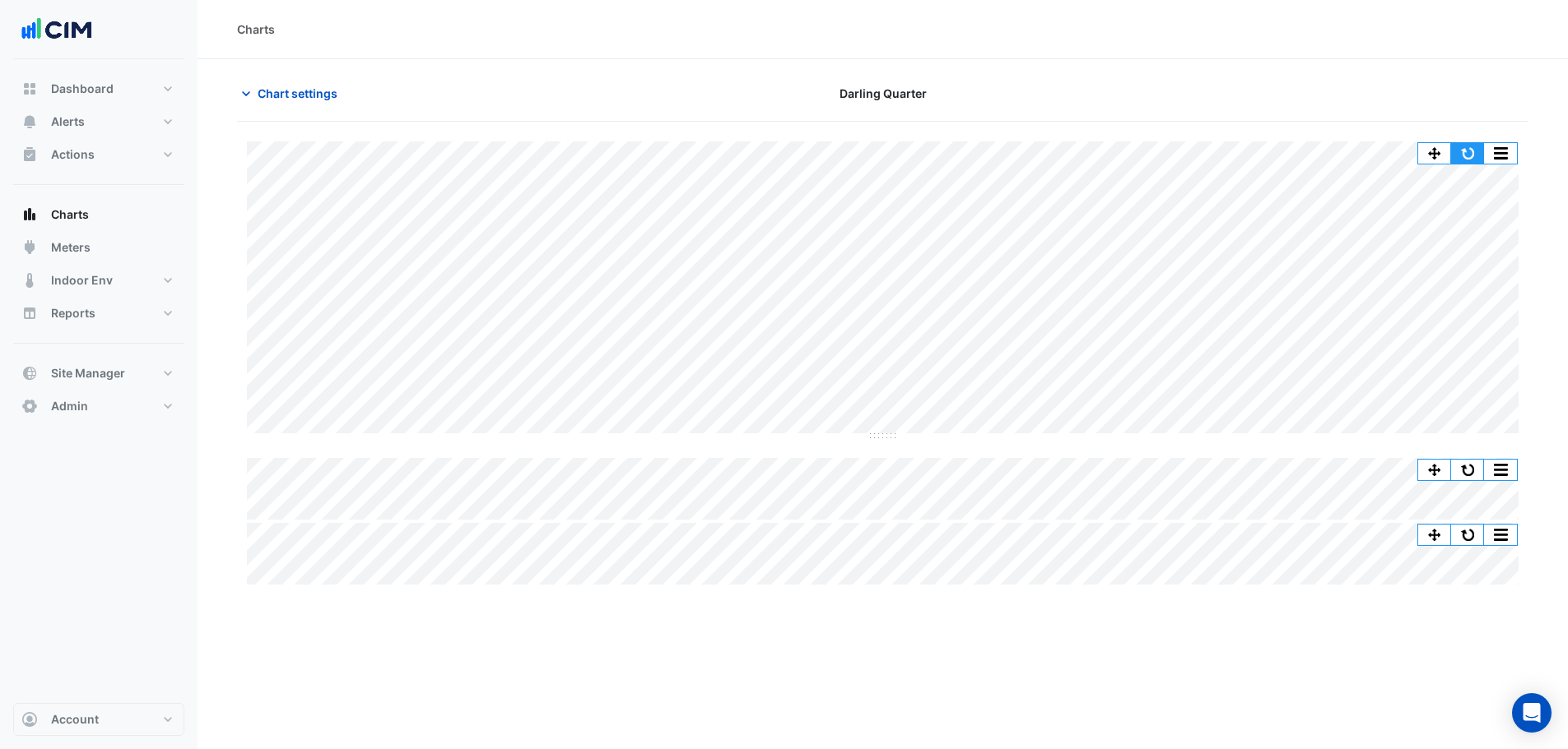
click at [1461, 146] on button "button" at bounding box center [1467, 153] width 33 height 21
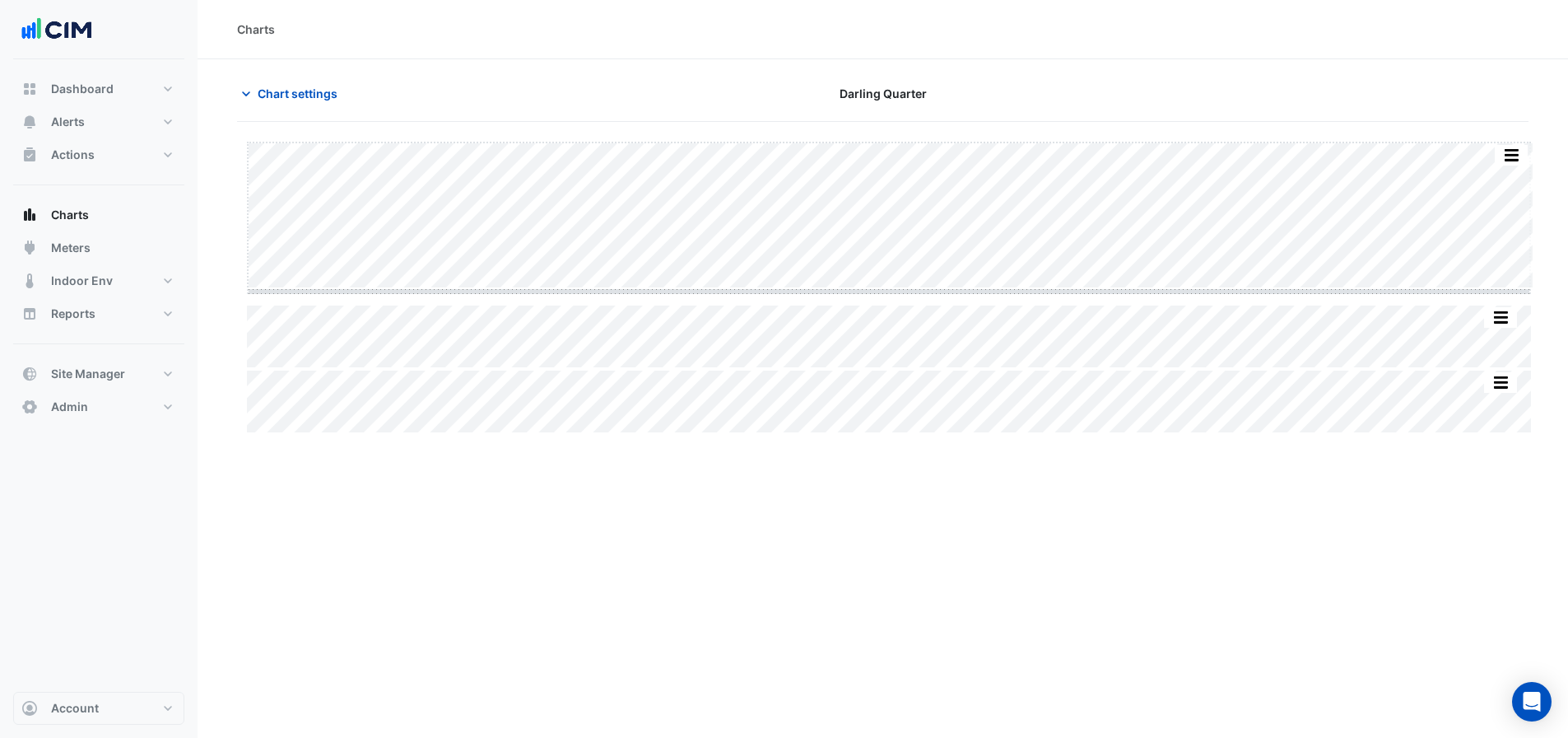
drag, startPoint x: 888, startPoint y: 287, endPoint x: 880, endPoint y: 415, distance: 128.2
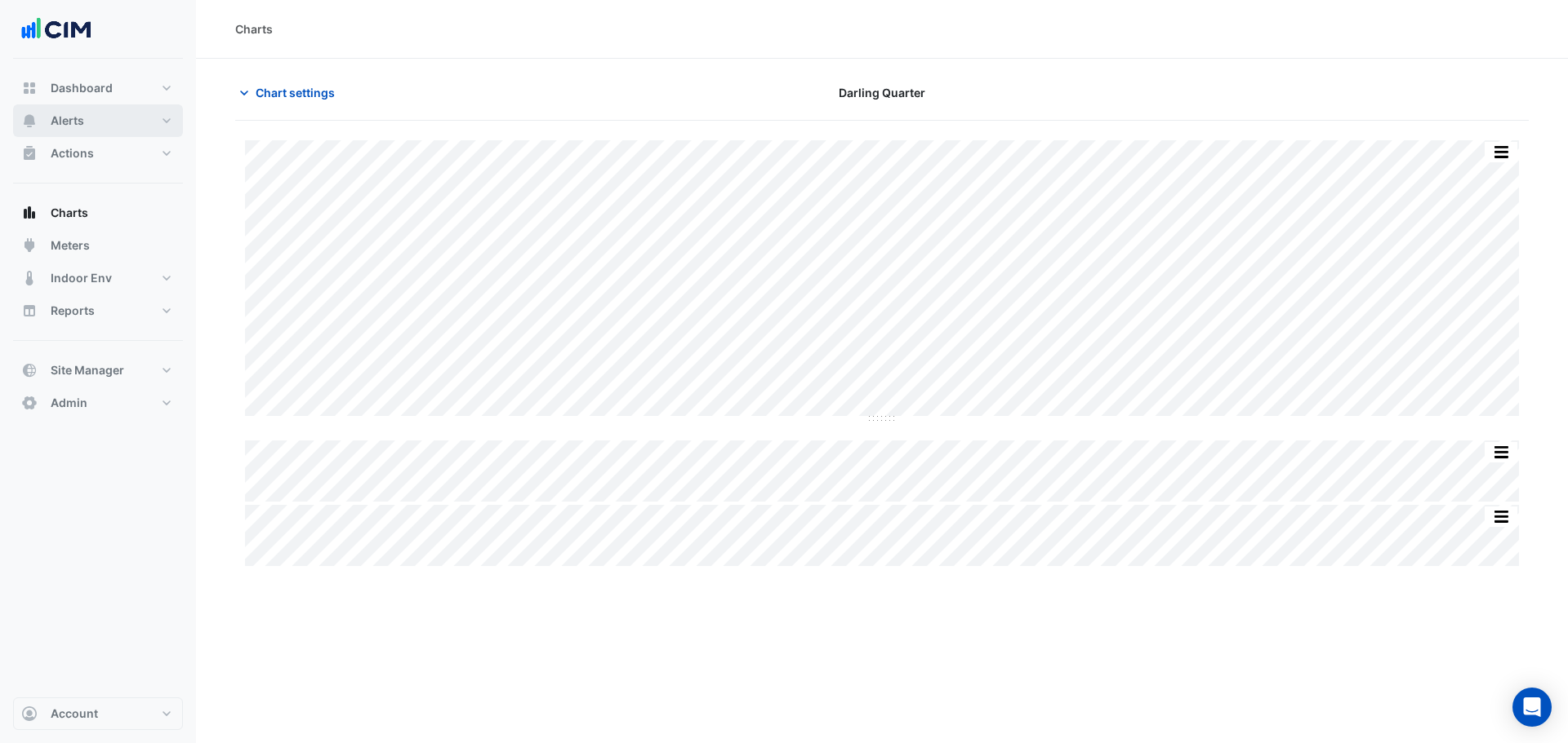
click at [112, 110] on button "Alerts" at bounding box center [97, 121] width 170 height 32
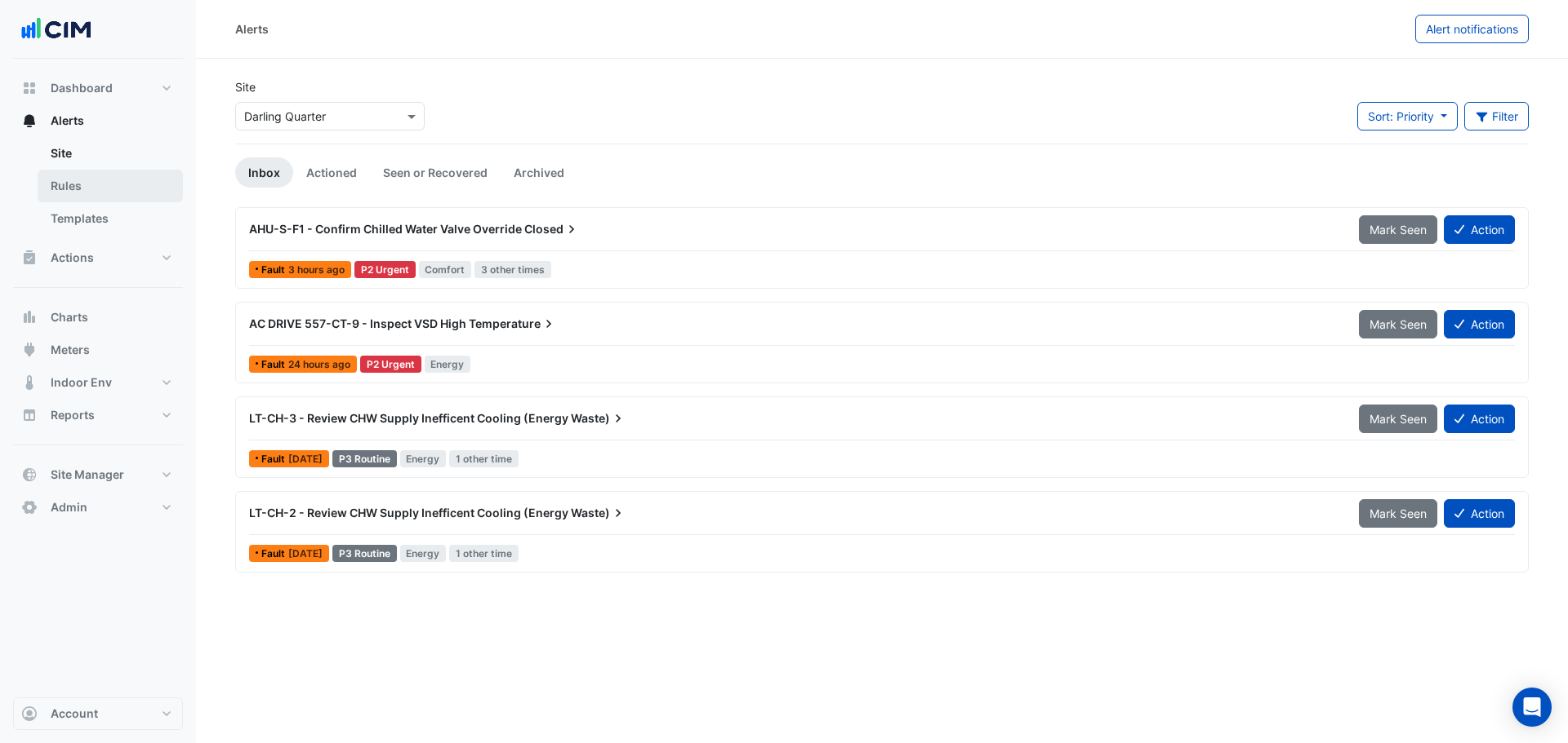
click at [114, 187] on link "Rules" at bounding box center [110, 185] width 145 height 32
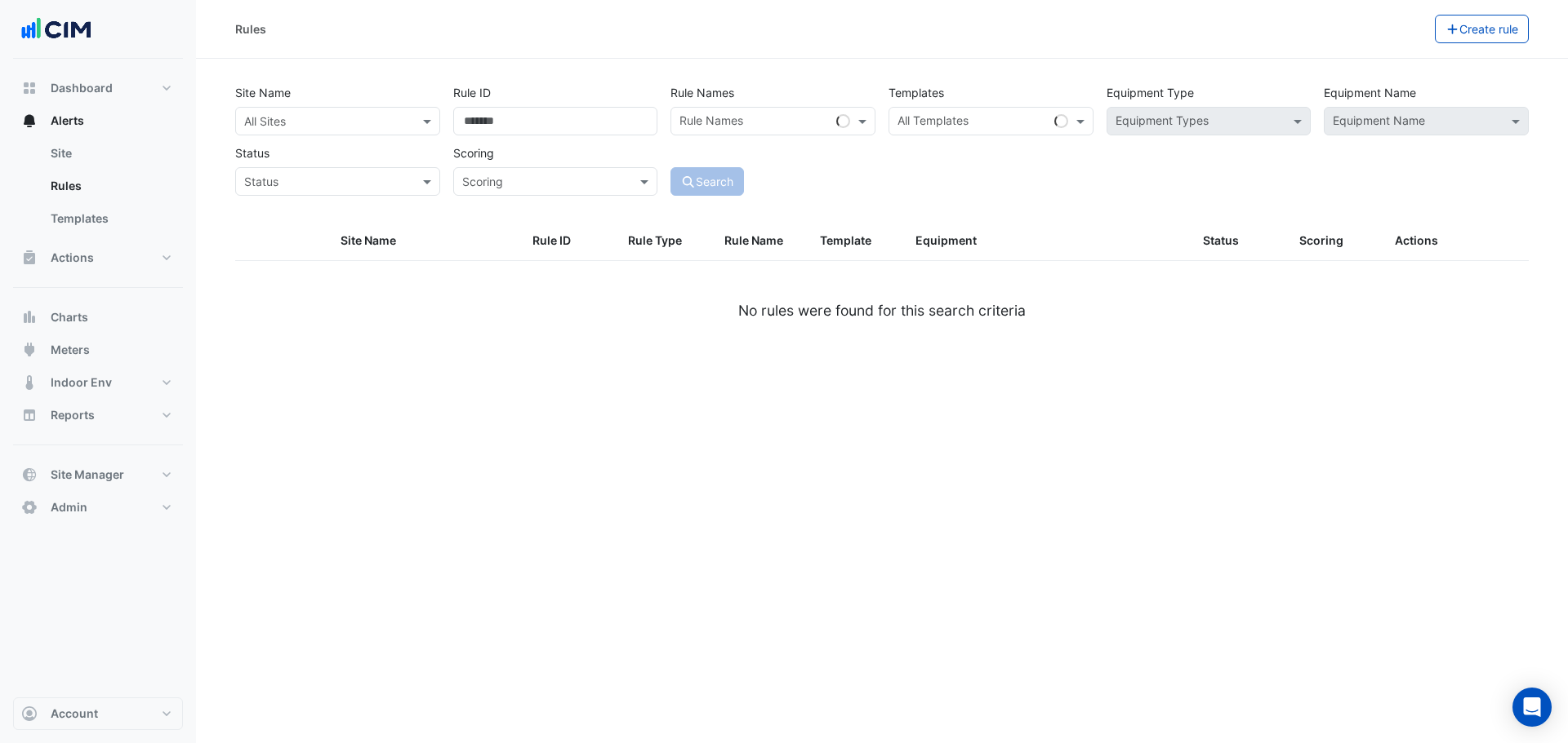
click at [280, 122] on input "text" at bounding box center [321, 122] width 154 height 17
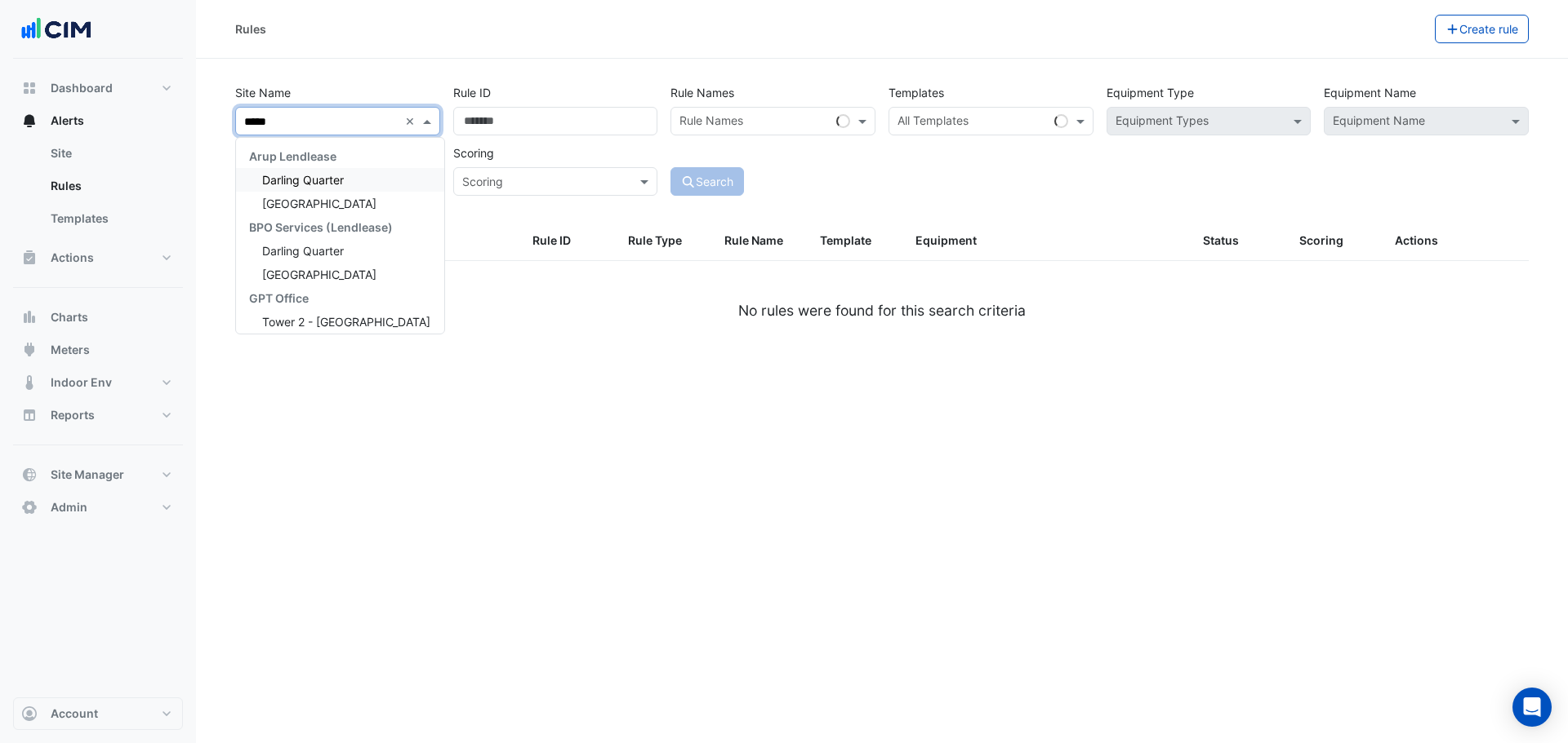
type input "******"
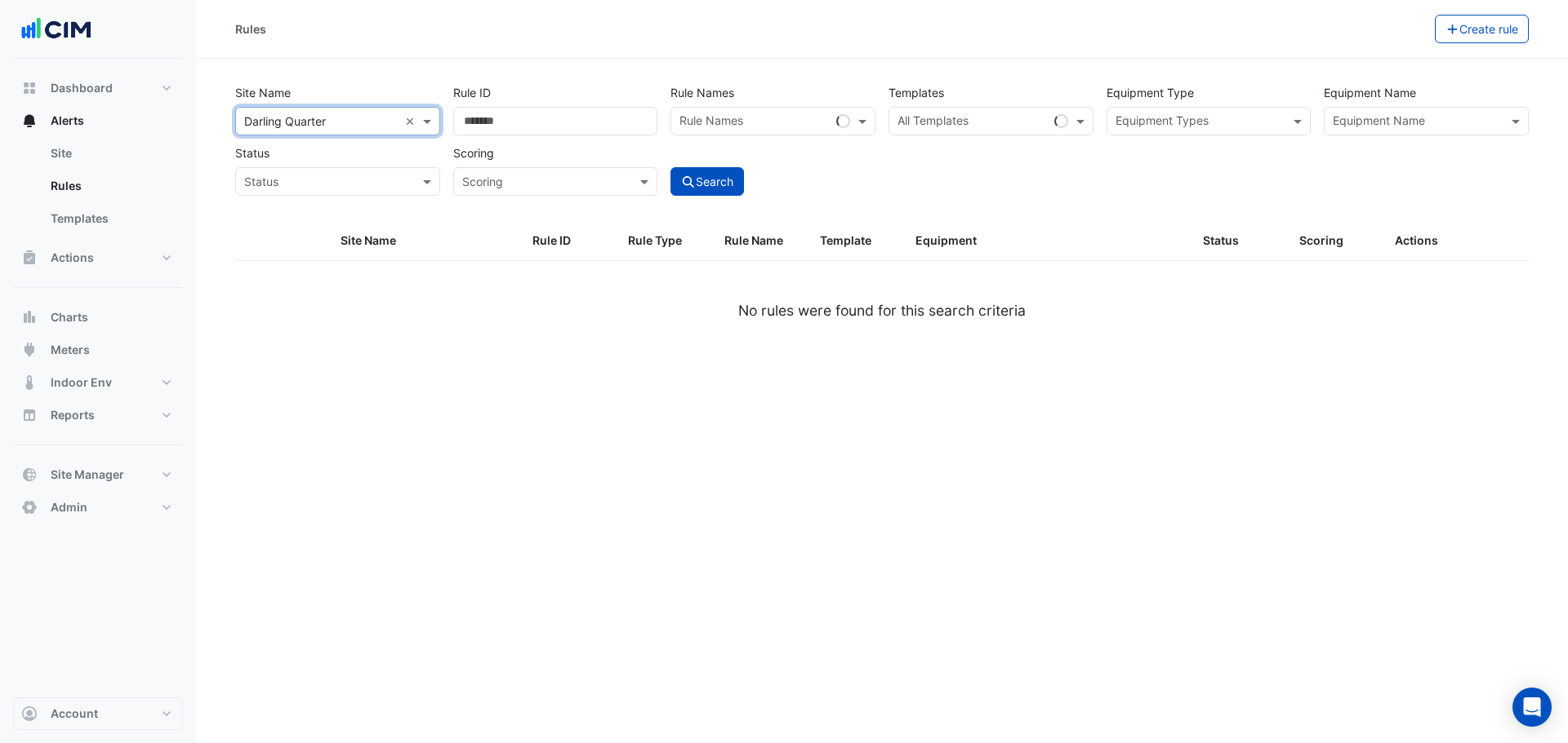
click at [967, 122] on input "text" at bounding box center [972, 123] width 150 height 17
paste input "*******"
type input "*******"
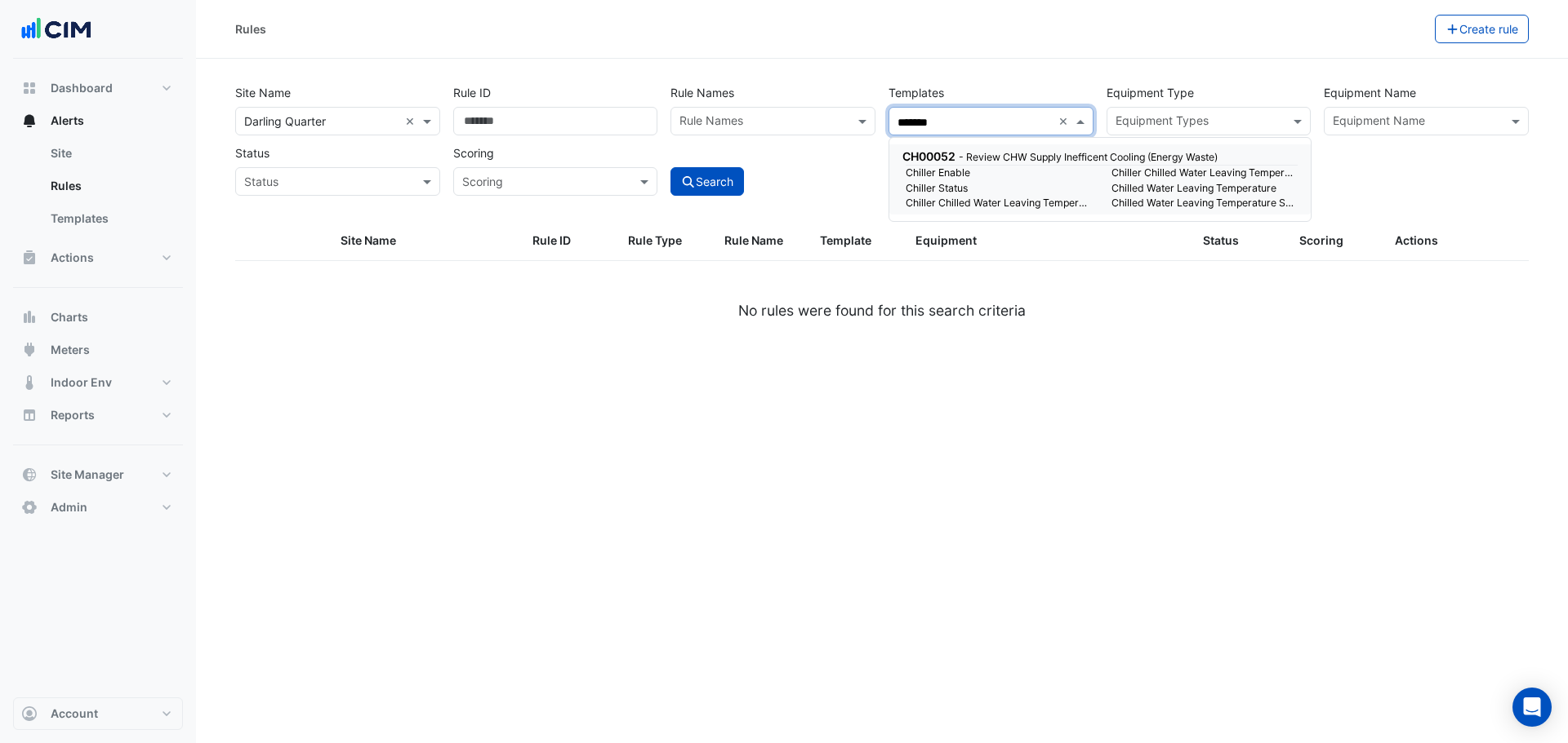
click at [1019, 182] on small "Chiller Status" at bounding box center [998, 188] width 206 height 15
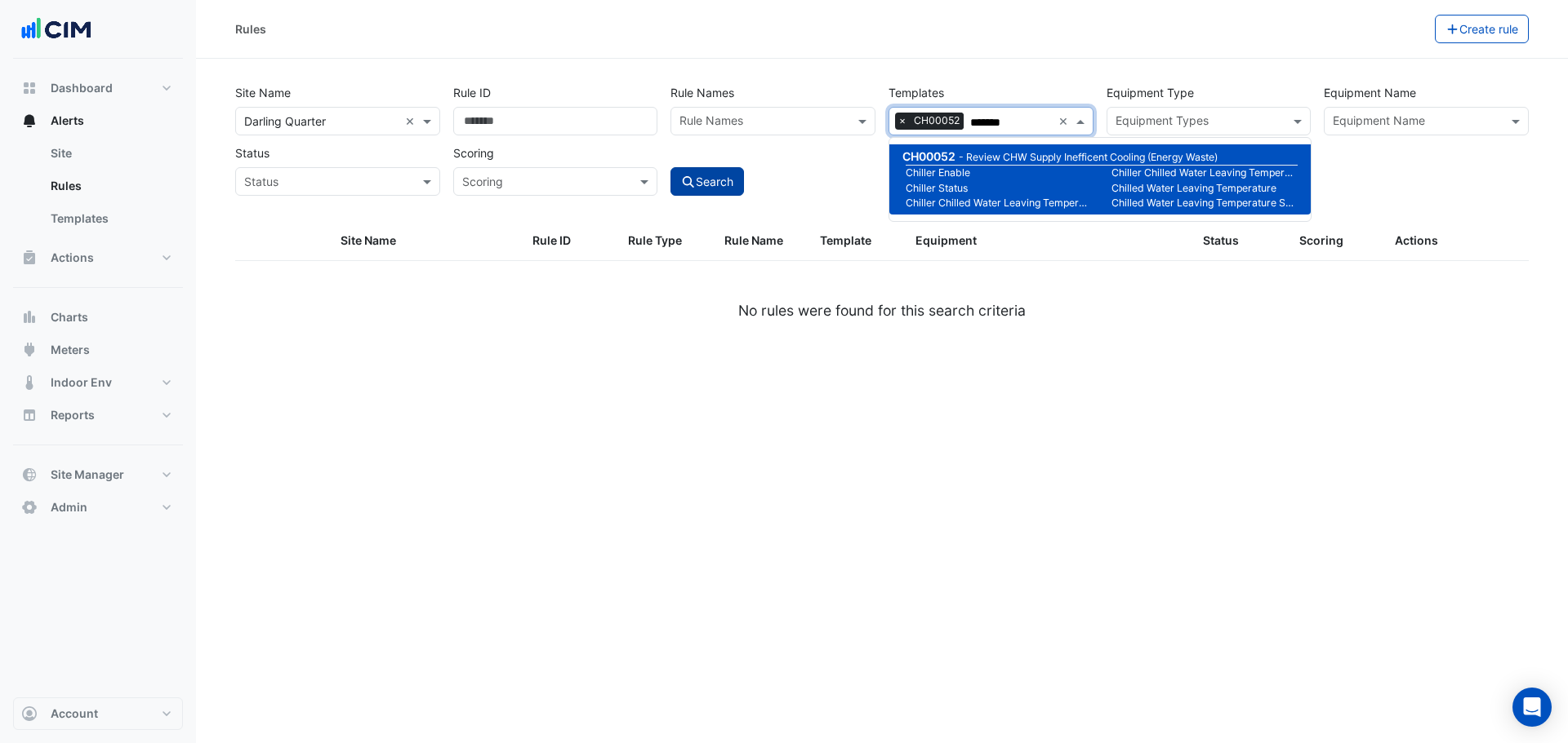
click at [730, 187] on button "Search" at bounding box center [707, 181] width 74 height 28
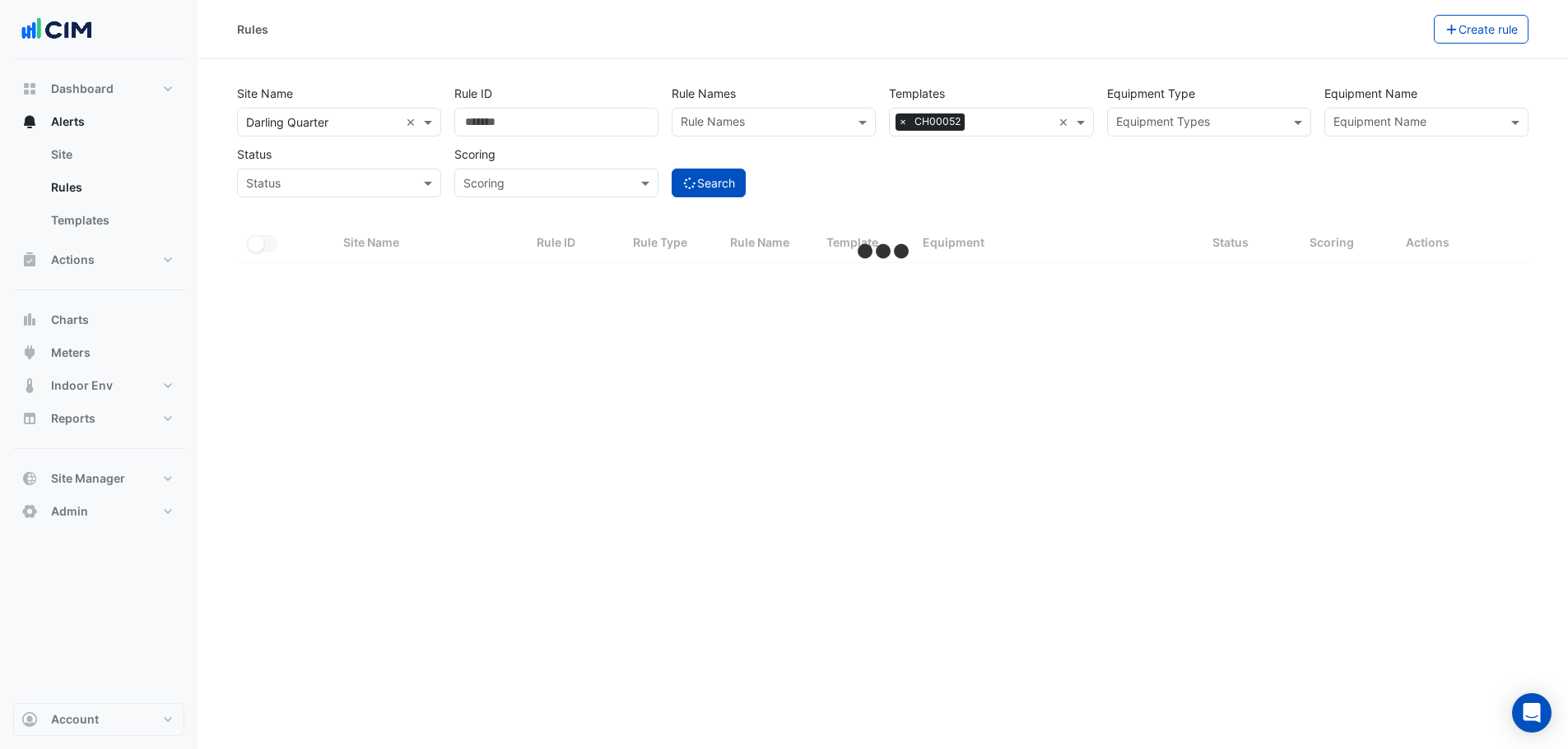
select select "**"
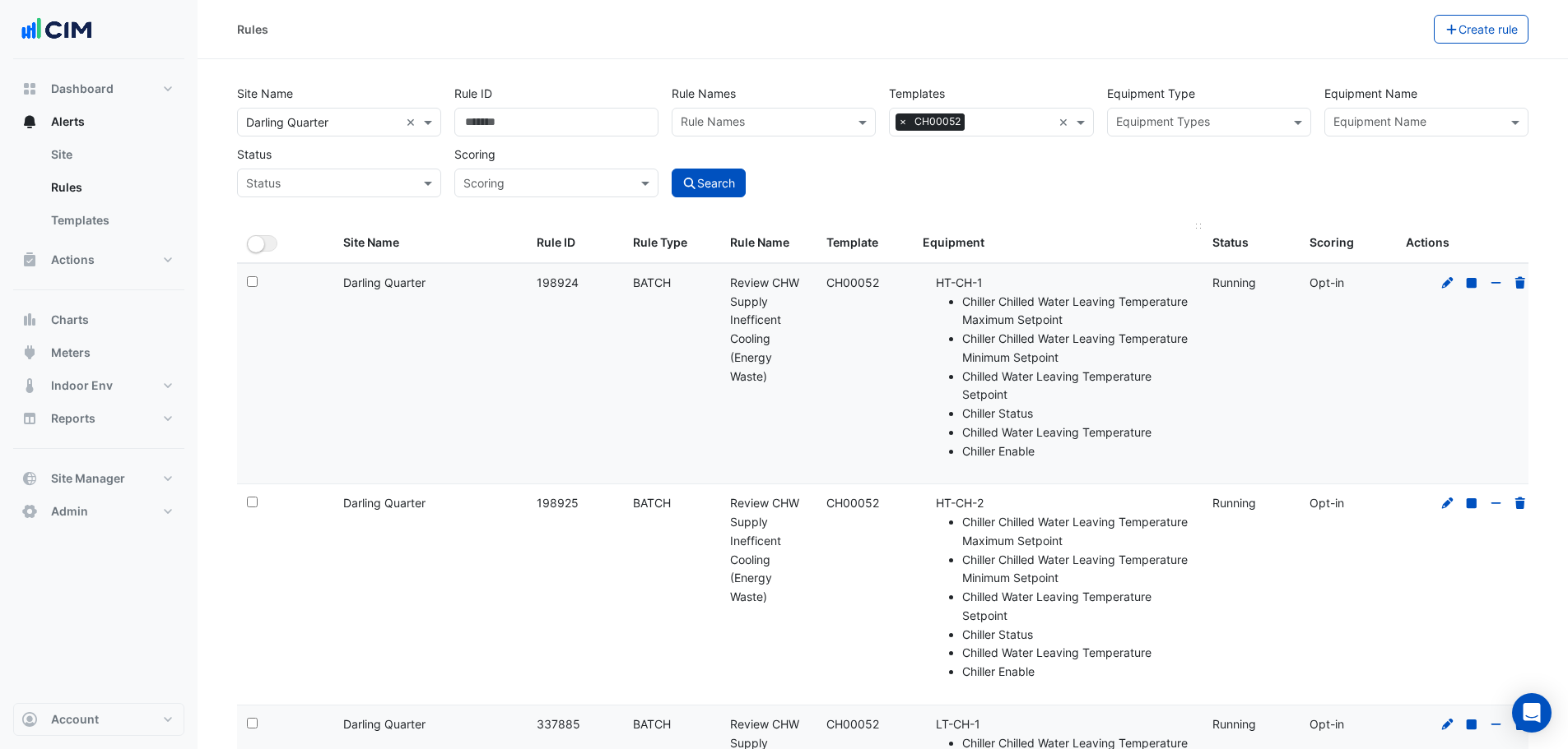
drag, startPoint x: 1015, startPoint y: 248, endPoint x: 1000, endPoint y: 248, distance: 15.0
click at [1015, 248] on div "Equipment" at bounding box center [1057, 242] width 270 height 19
drag, startPoint x: 257, startPoint y: 249, endPoint x: 884, endPoint y: 402, distance: 645.4
drag, startPoint x: 1404, startPoint y: 22, endPoint x: 1398, endPoint y: 29, distance: 9.2
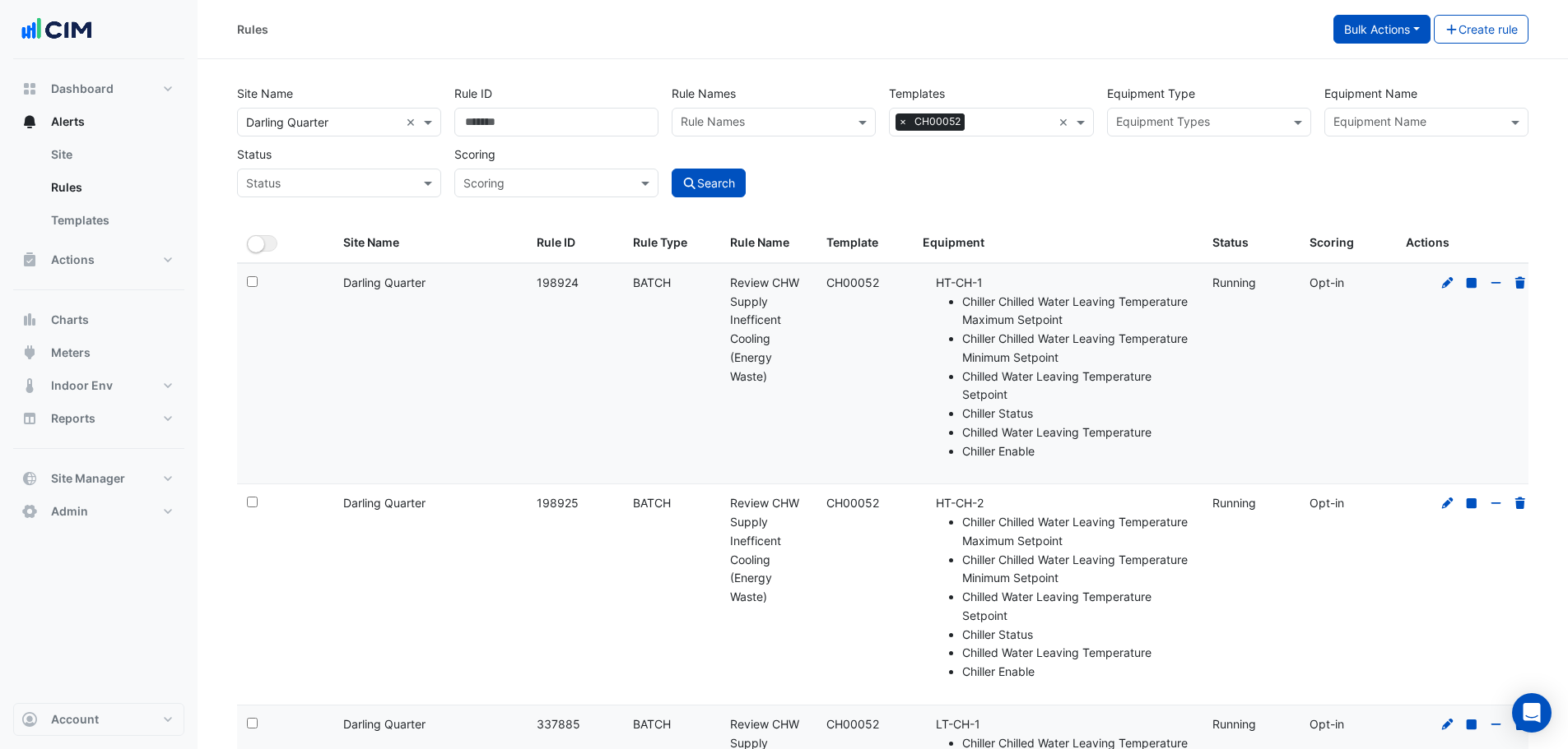
click at [1404, 22] on button "Bulk Actions" at bounding box center [1382, 29] width 97 height 29
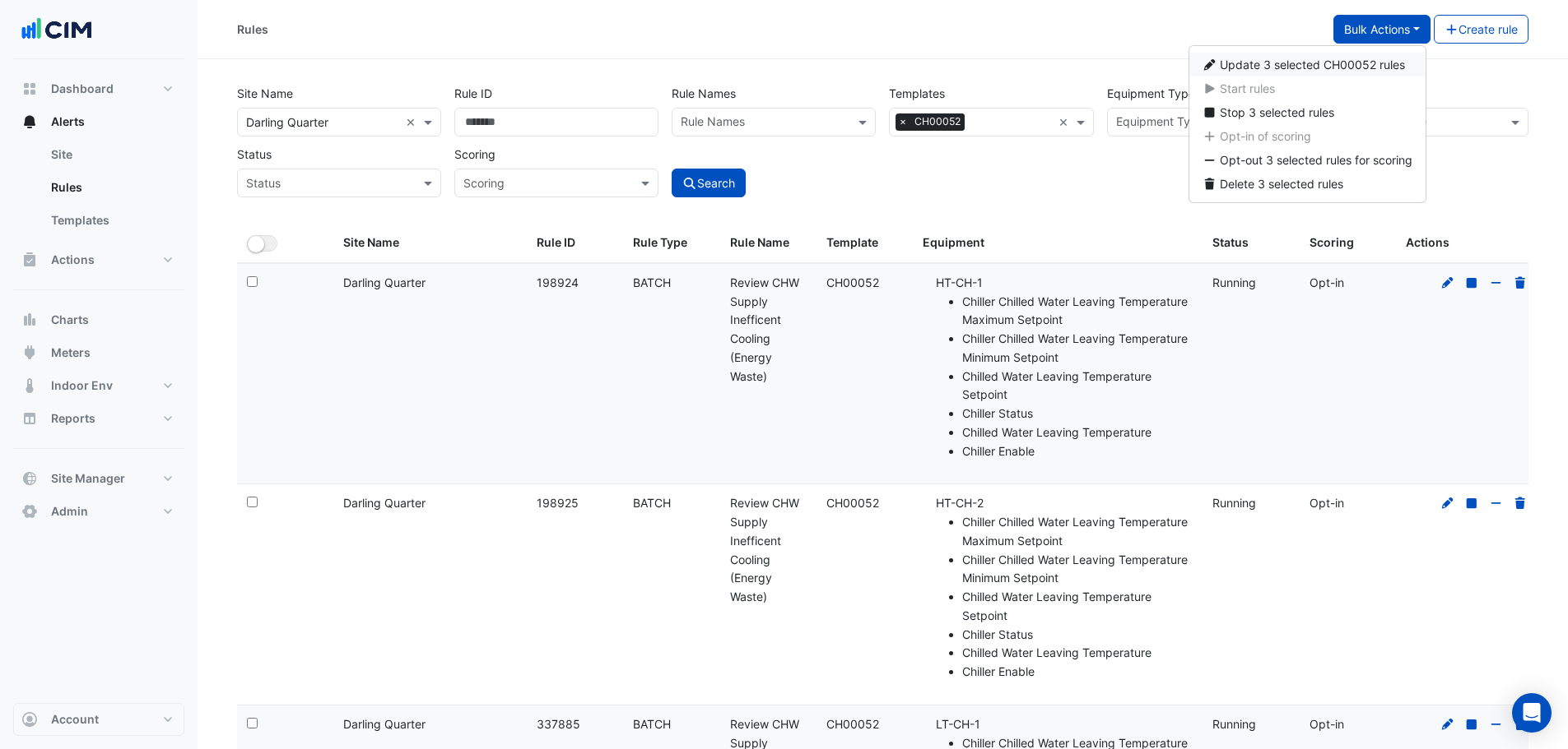
click at [1274, 71] on button "Update 3 selected CH00052 rules" at bounding box center [1308, 64] width 237 height 24
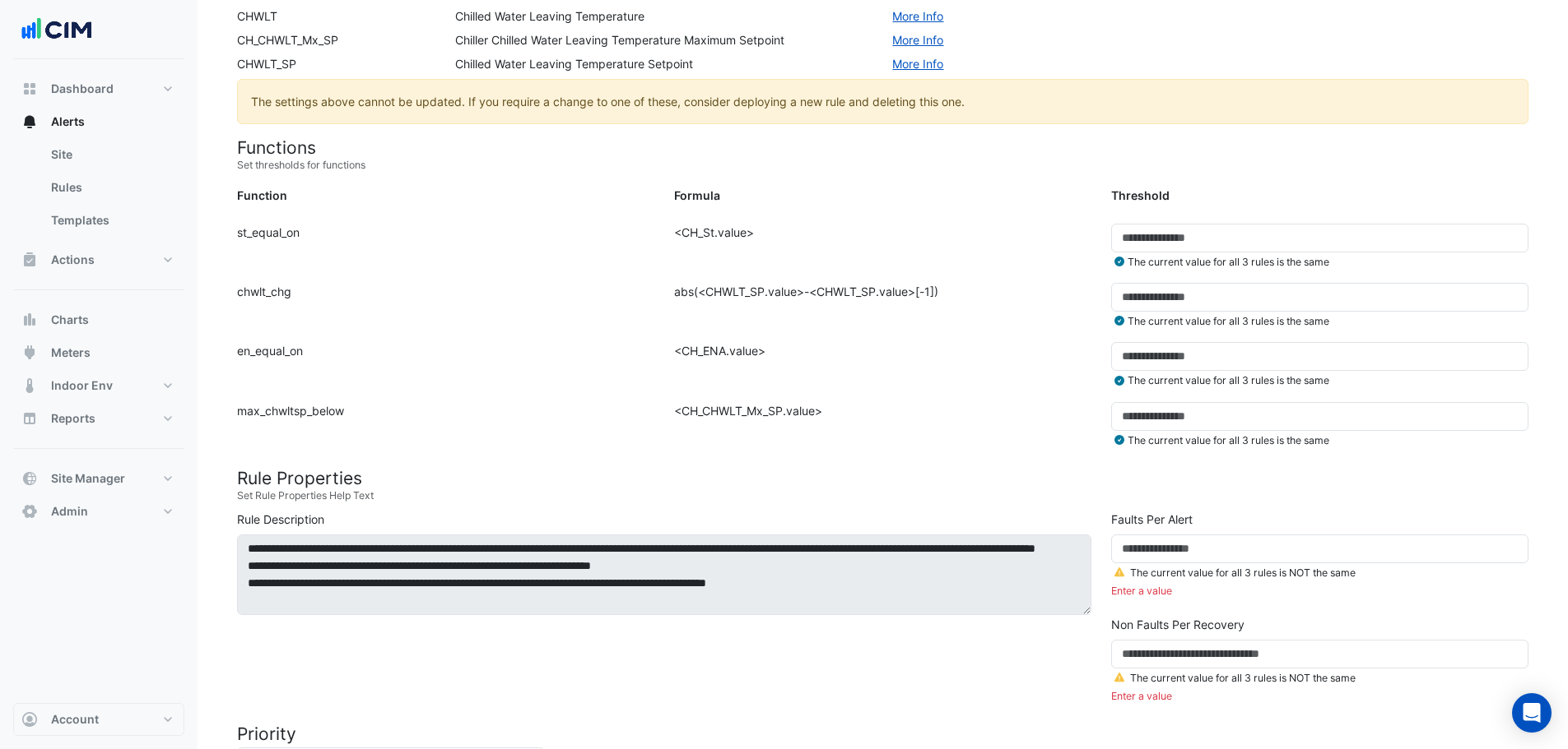
scroll to position [548, 0]
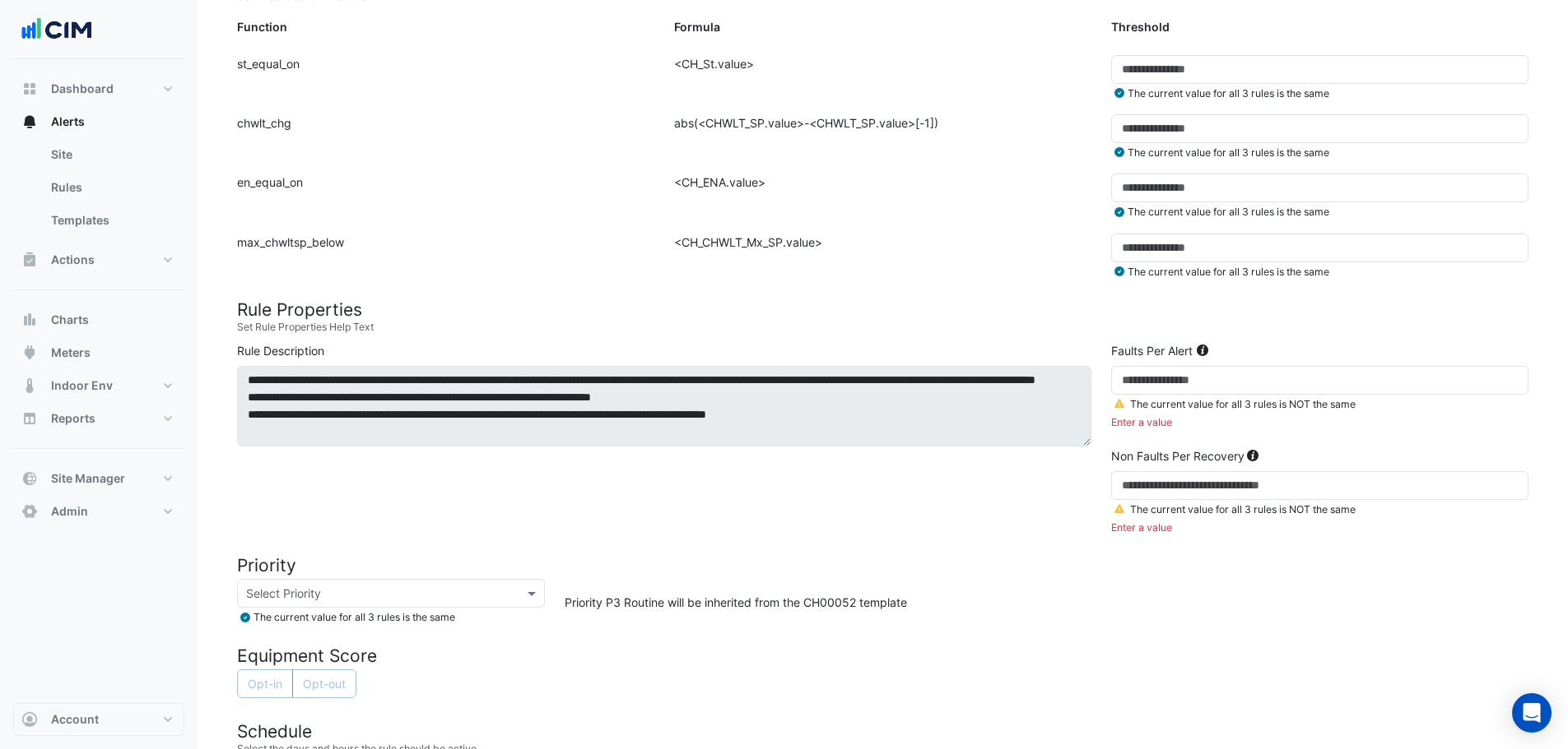
click at [1126, 408] on link at bounding box center [1120, 404] width 19 height 12
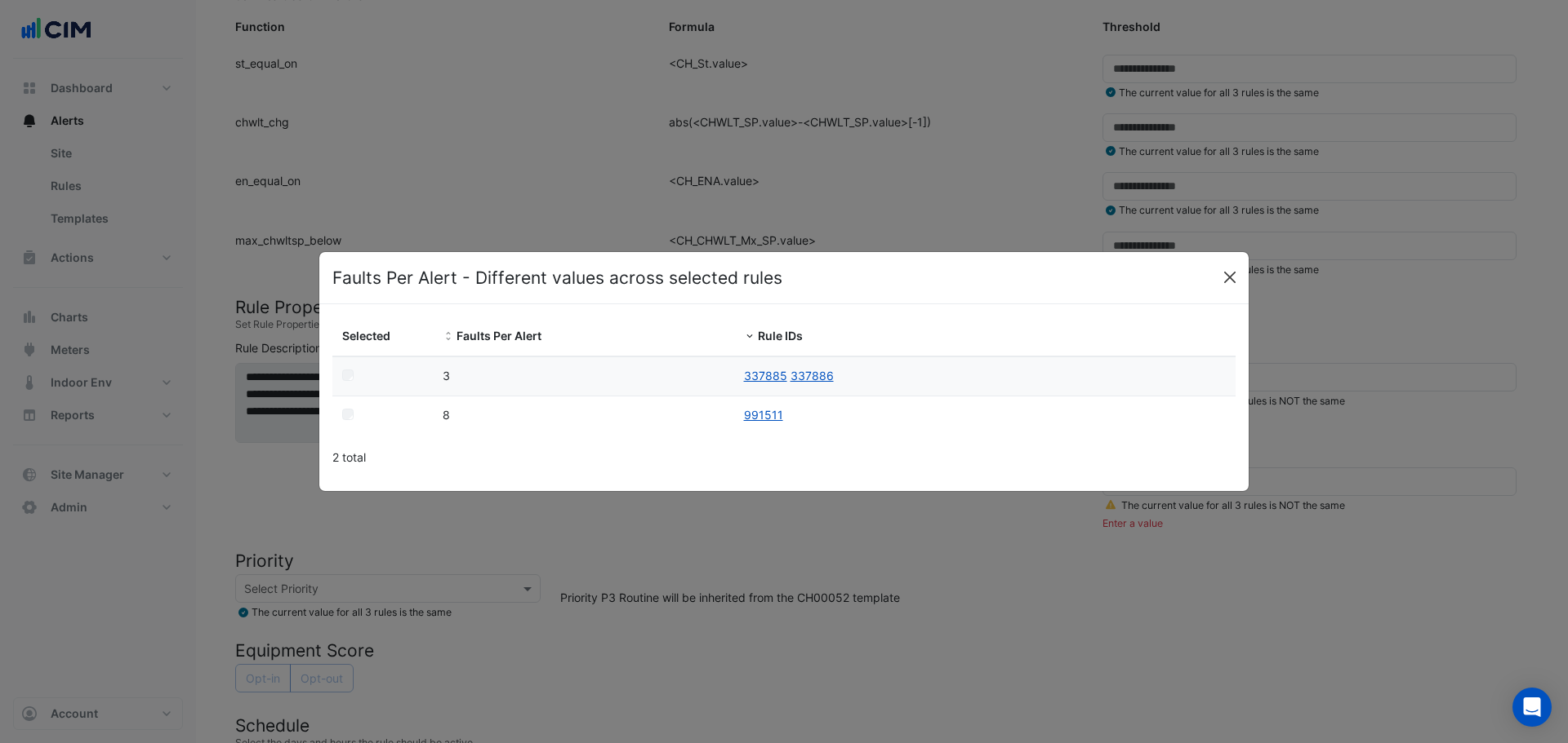
click at [1232, 275] on button "Close" at bounding box center [1229, 277] width 25 height 25
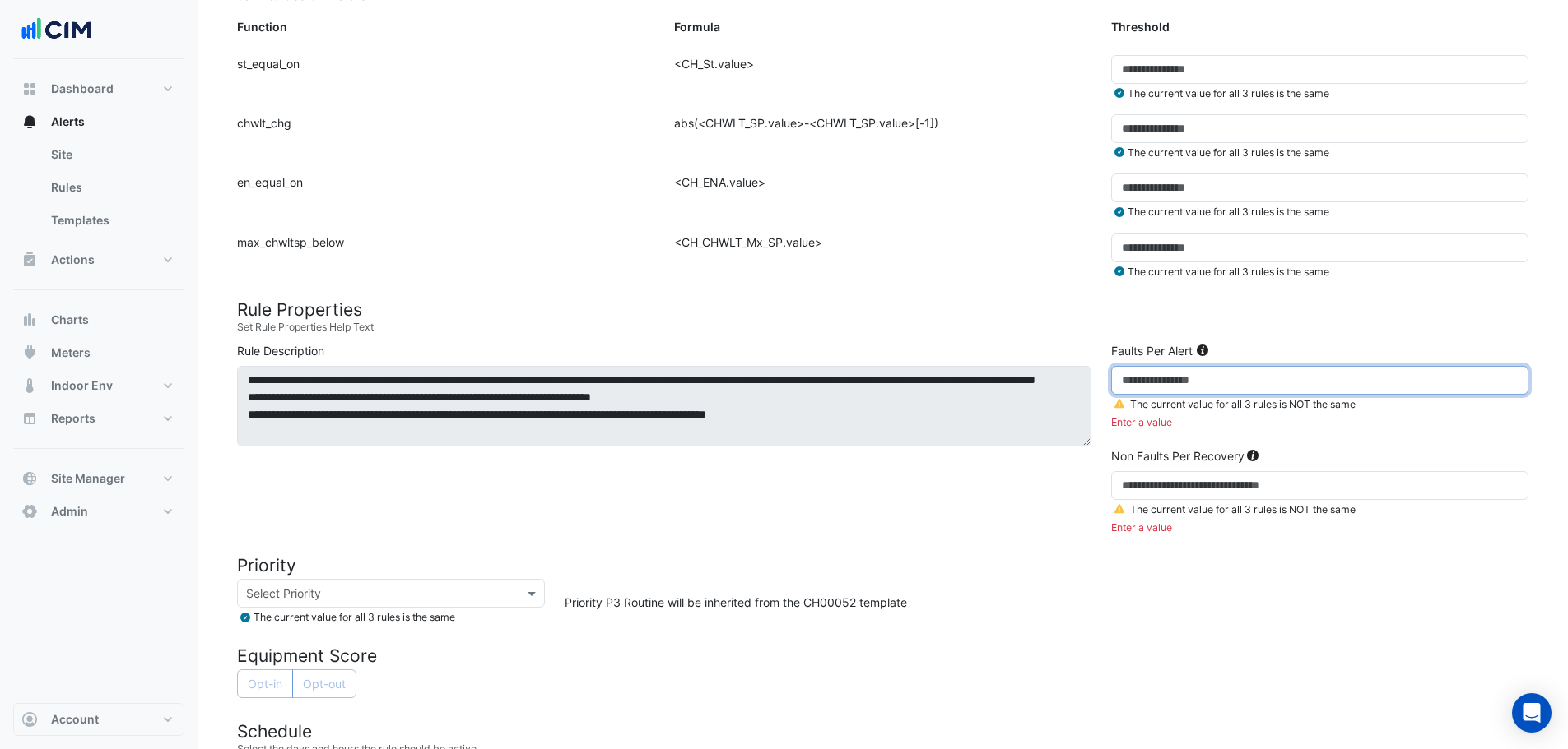
click at [1158, 387] on input "number" at bounding box center [1320, 379] width 417 height 29
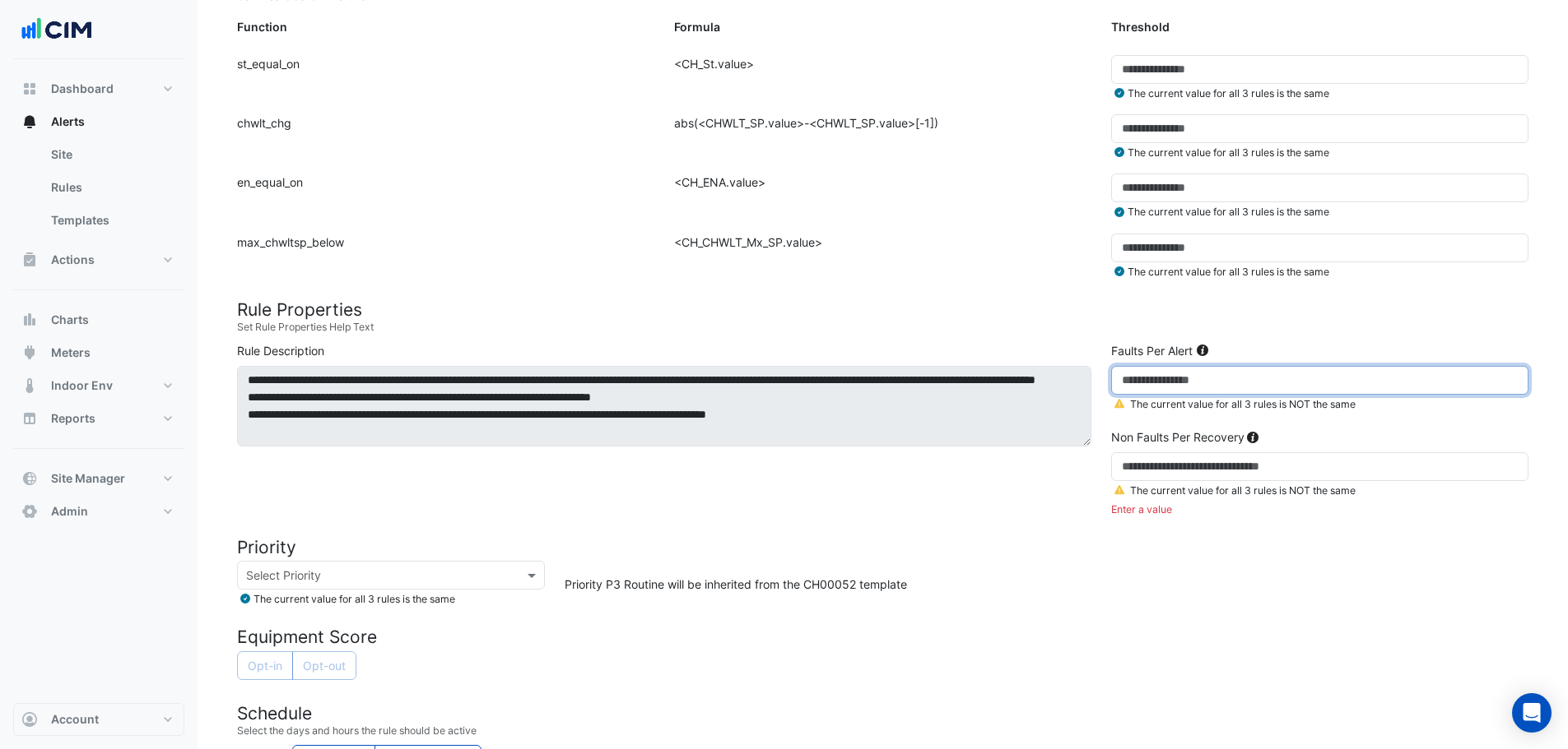
type input "*"
click at [1122, 492] on icon at bounding box center [1119, 489] width 10 height 9
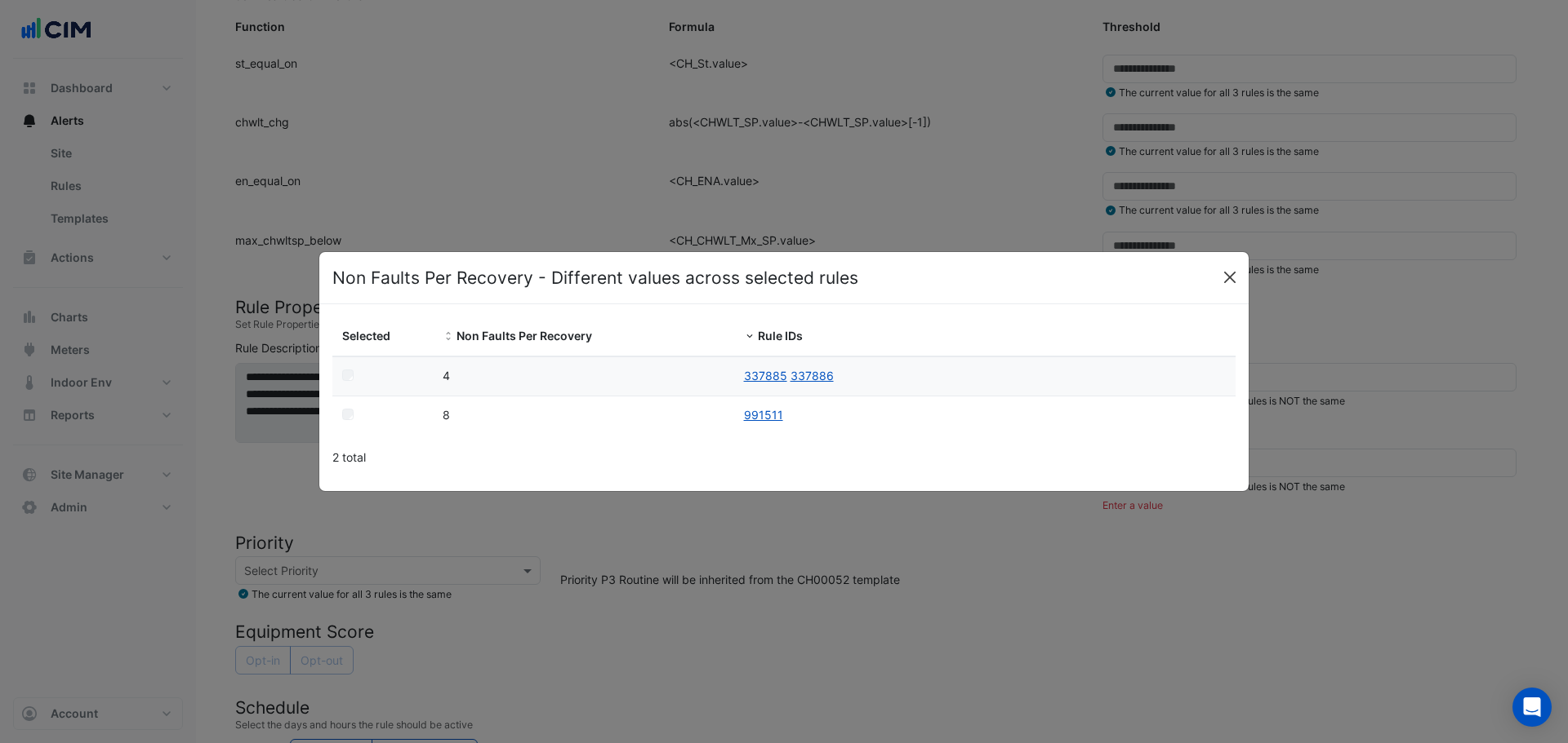
click at [1233, 280] on button "Close" at bounding box center [1229, 277] width 25 height 25
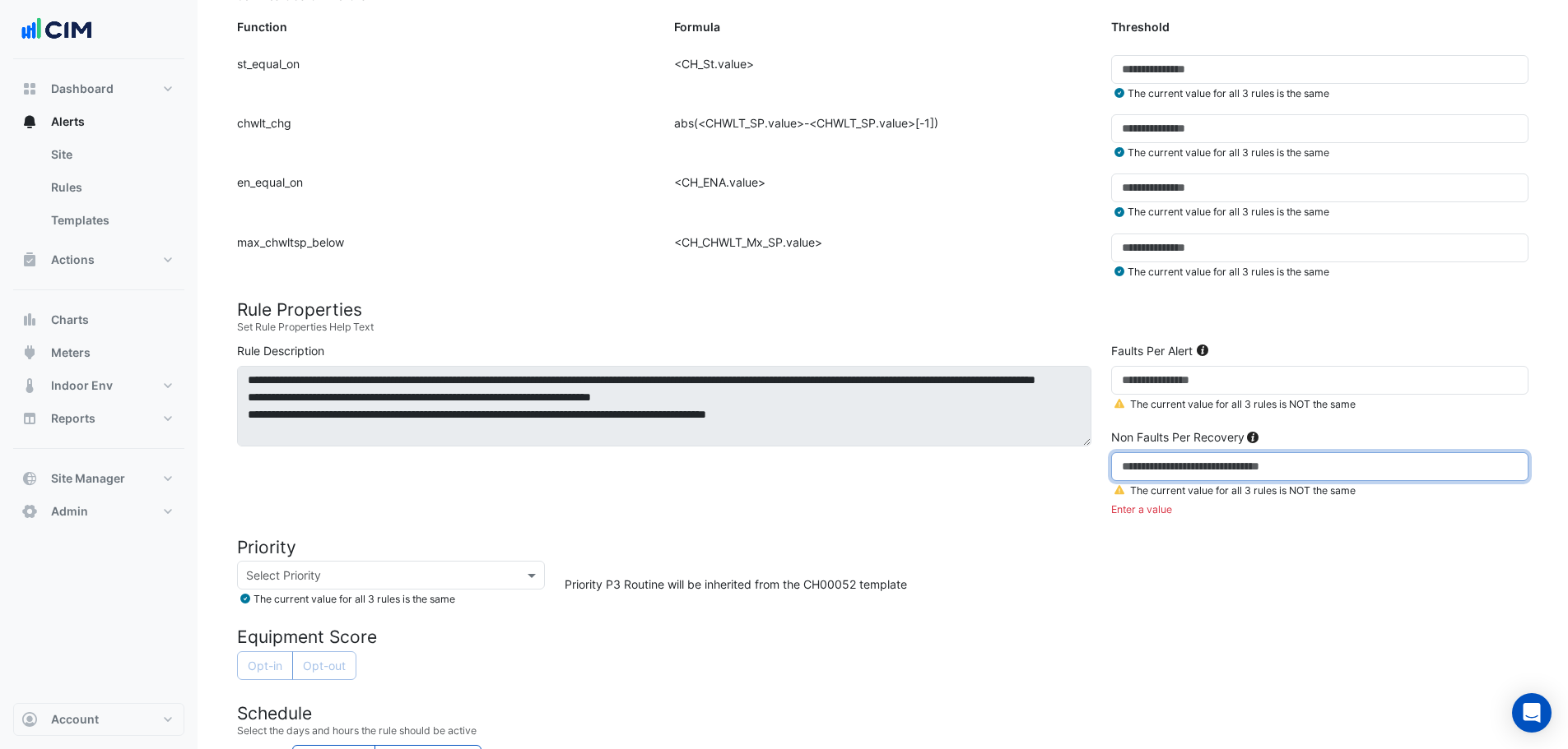
click at [1162, 459] on input "number" at bounding box center [1320, 466] width 417 height 29
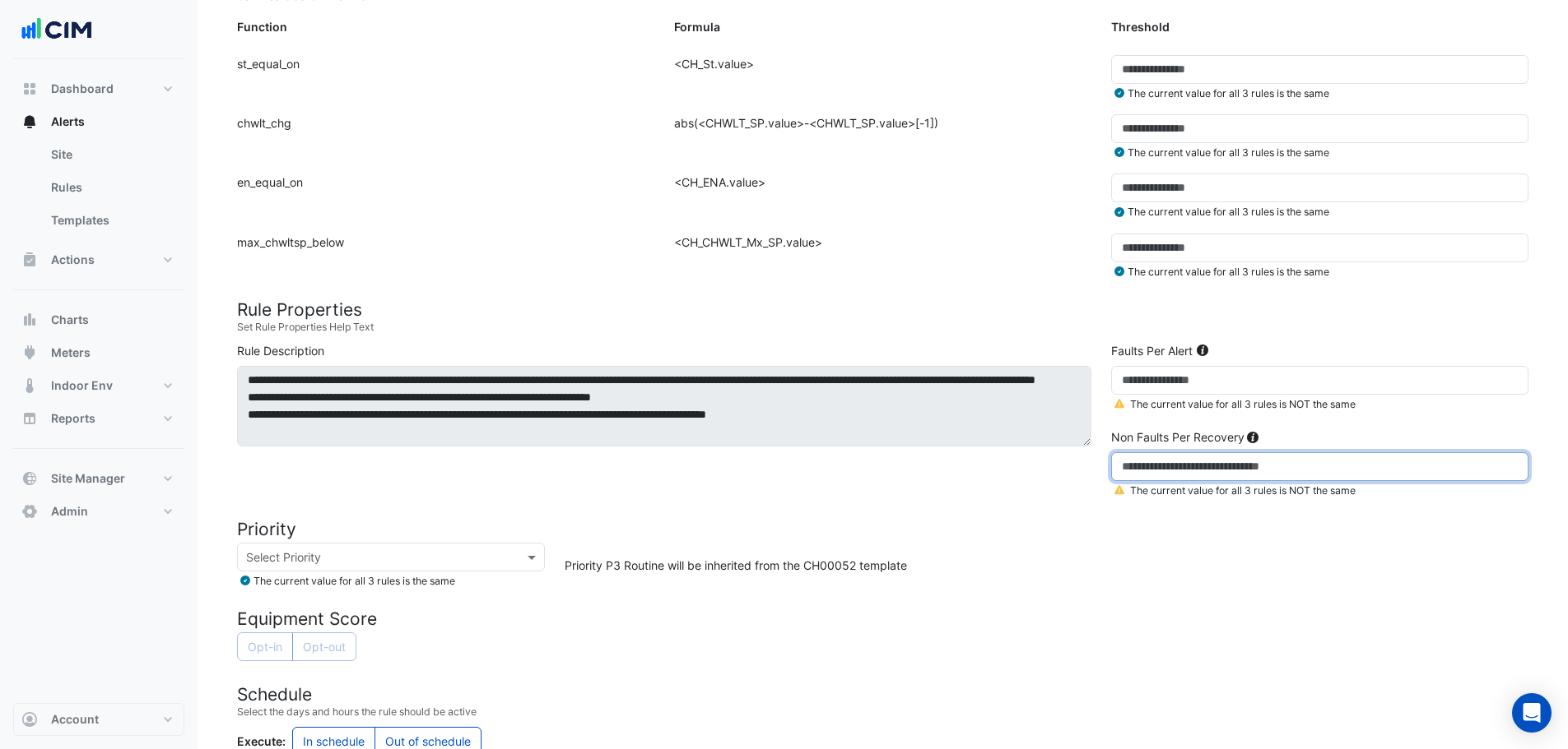
type input "*"
drag, startPoint x: 1136, startPoint y: 560, endPoint x: 991, endPoint y: 524, distance: 149.4
click at [1134, 556] on div "Priority P3 Routine will be inherited from the CH00052 template" at bounding box center [1046, 565] width 984 height 46
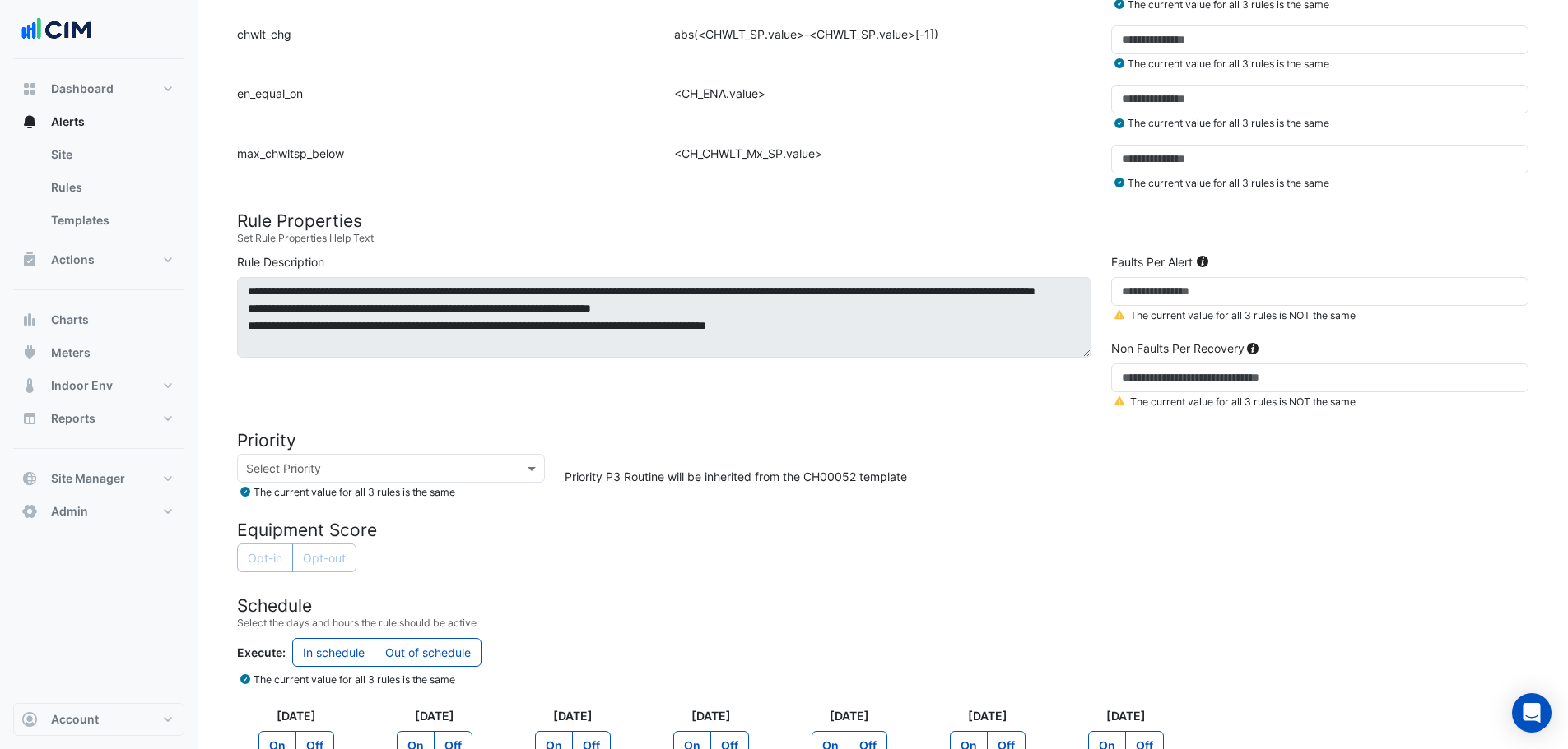
scroll to position [768, 0]
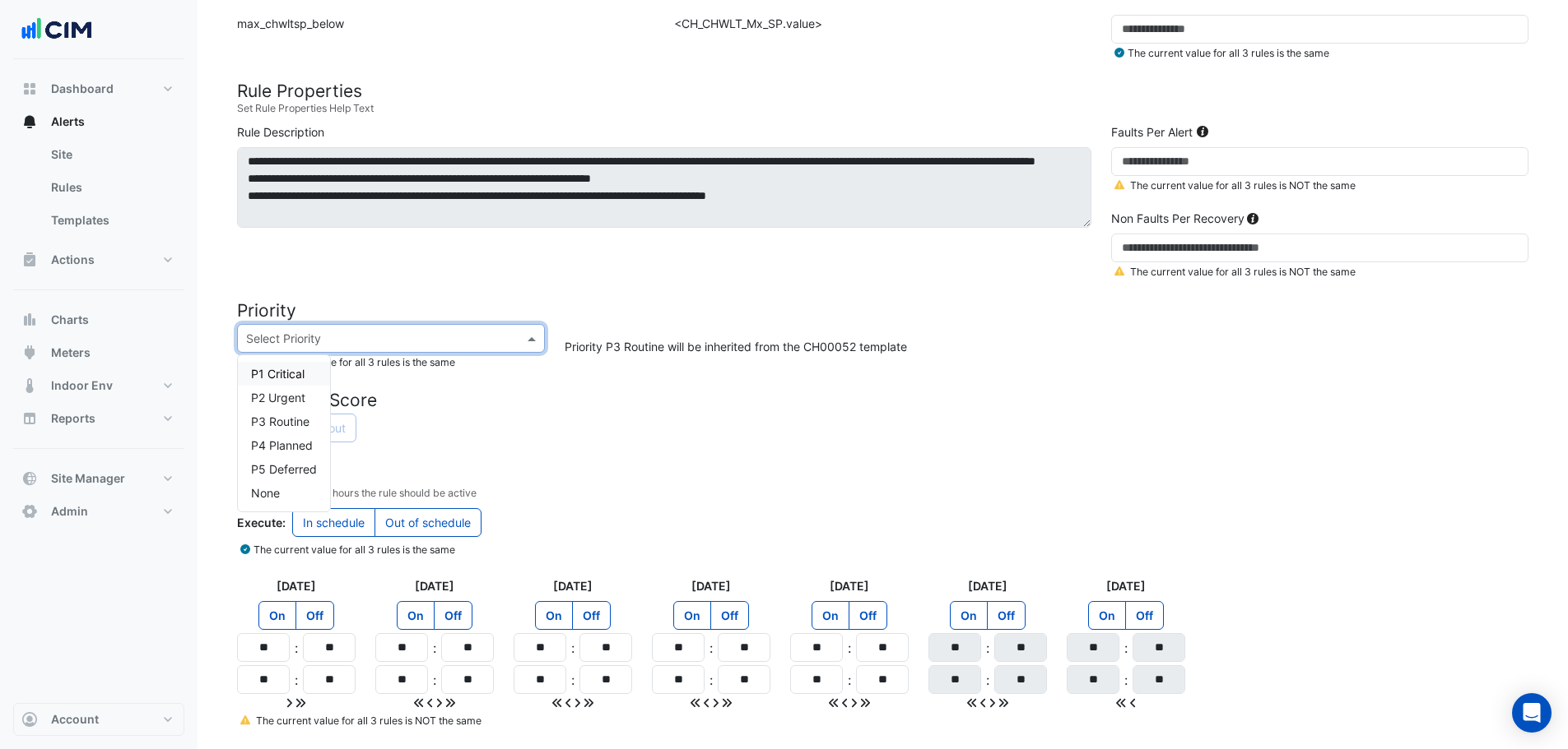
click at [447, 332] on input "text" at bounding box center [375, 339] width 257 height 17
click at [293, 420] on span "P3 Routine" at bounding box center [280, 422] width 58 height 14
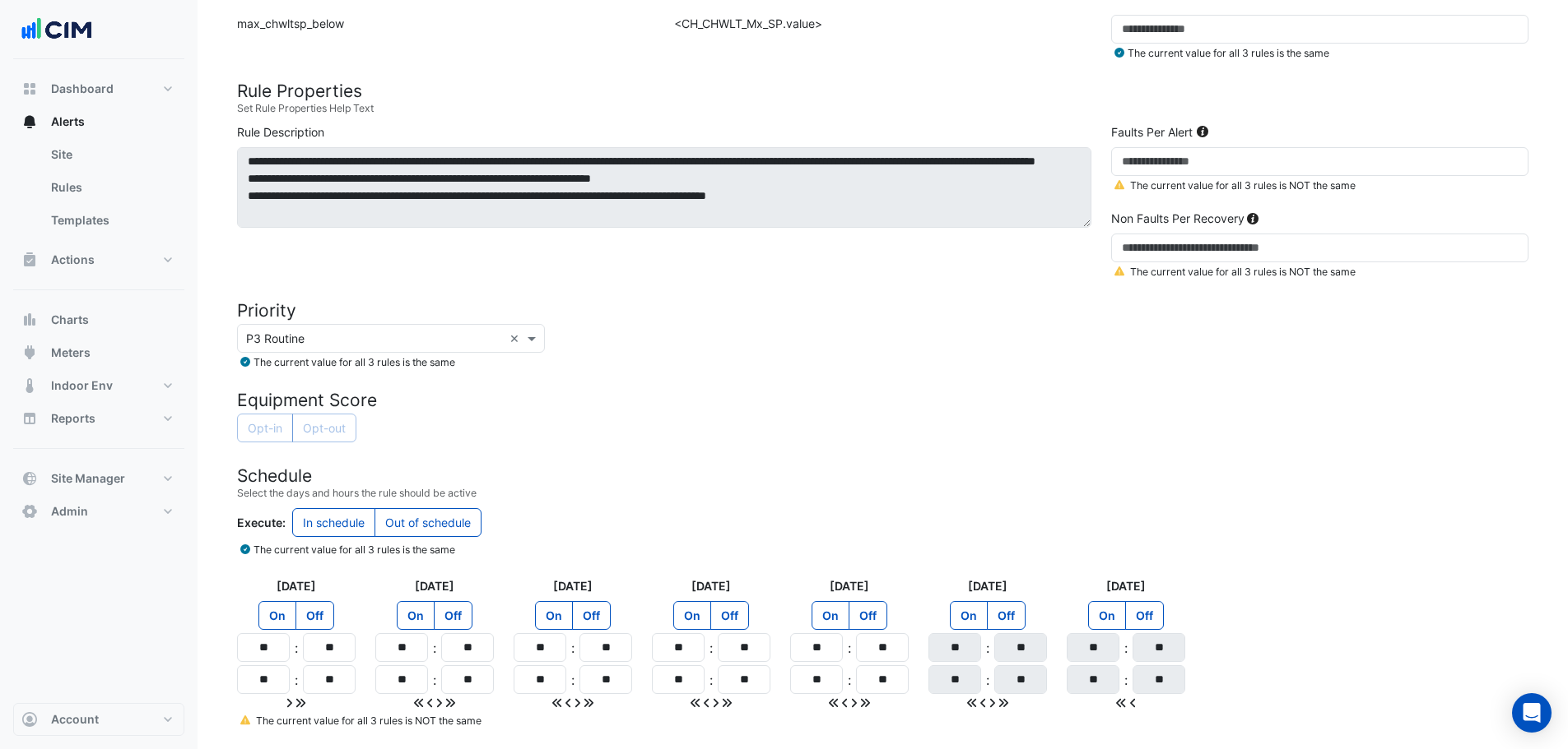
click at [560, 402] on h4 "Equipment Score" at bounding box center [883, 400] width 1291 height 21
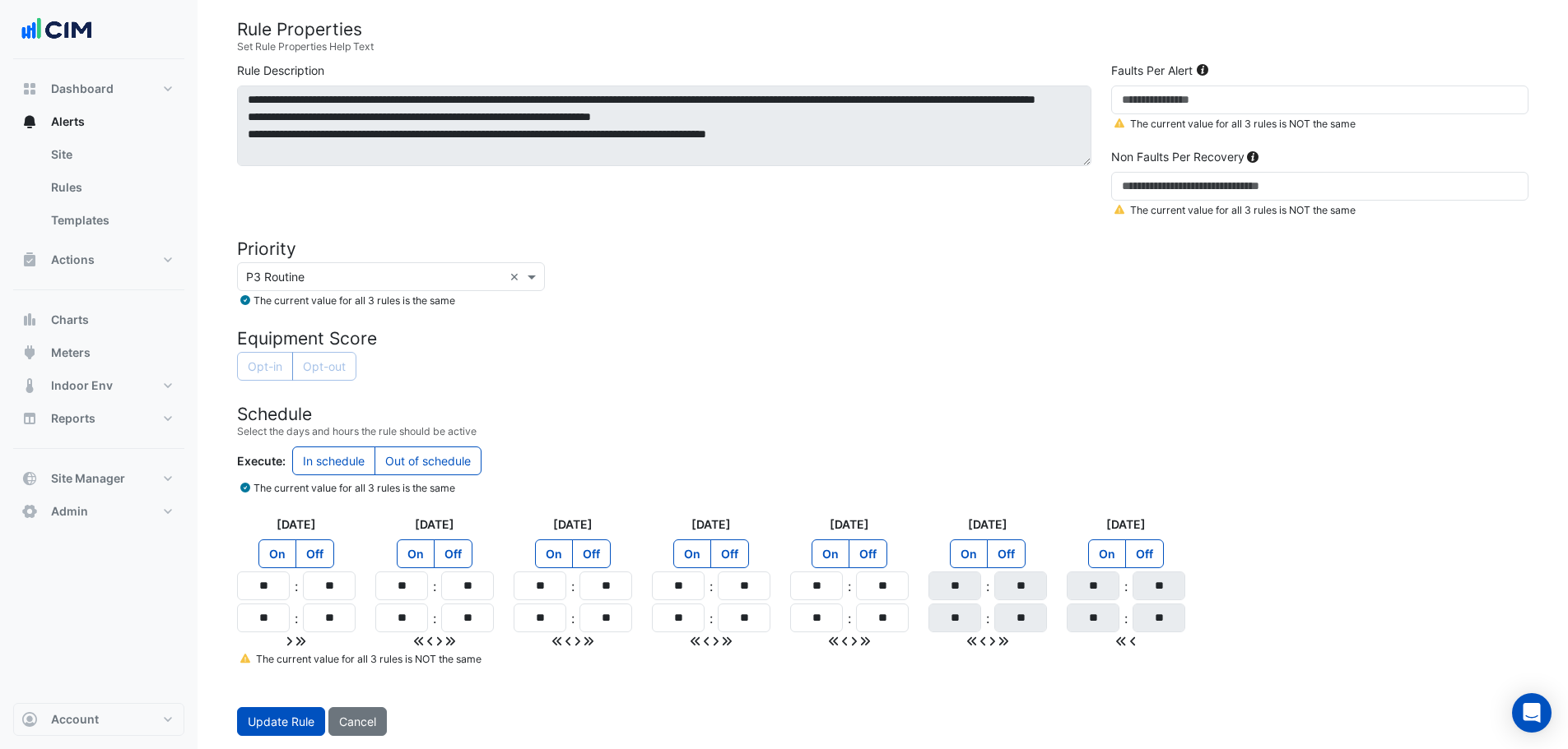
click at [247, 662] on icon at bounding box center [245, 658] width 10 height 9
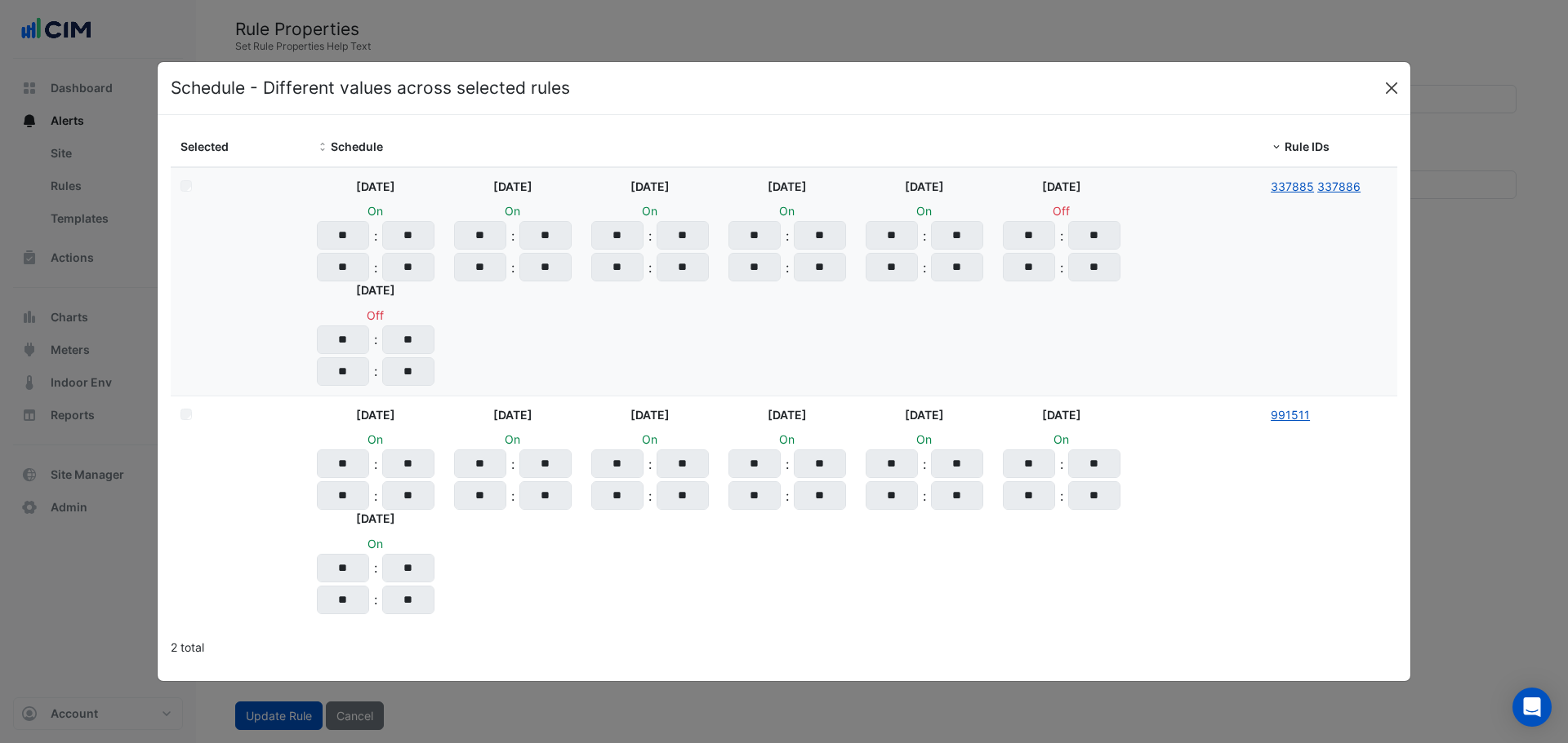
click at [1385, 81] on button "Close" at bounding box center [1391, 87] width 25 height 25
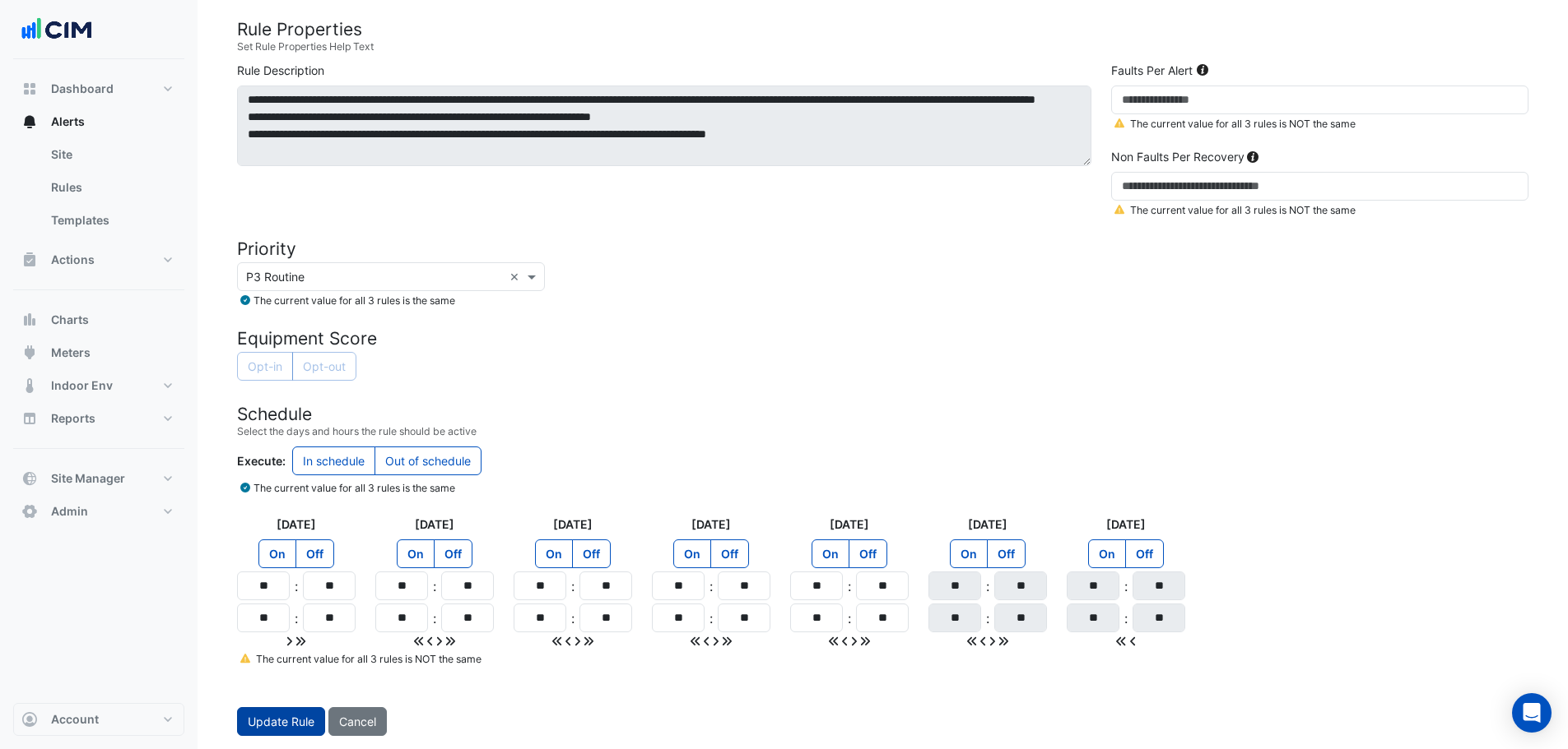
click at [256, 713] on button "Update Rule" at bounding box center [281, 721] width 88 height 29
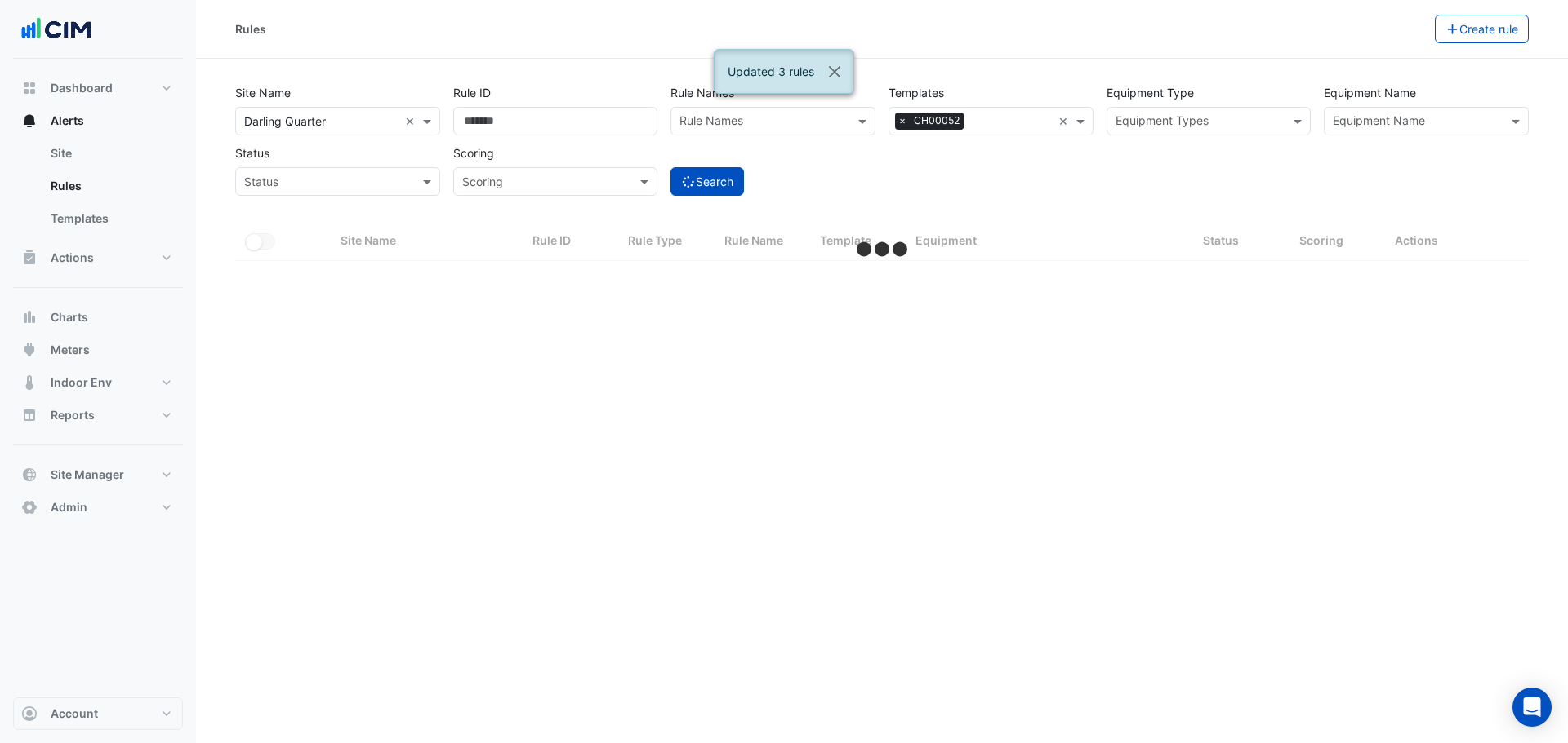
select select "**"
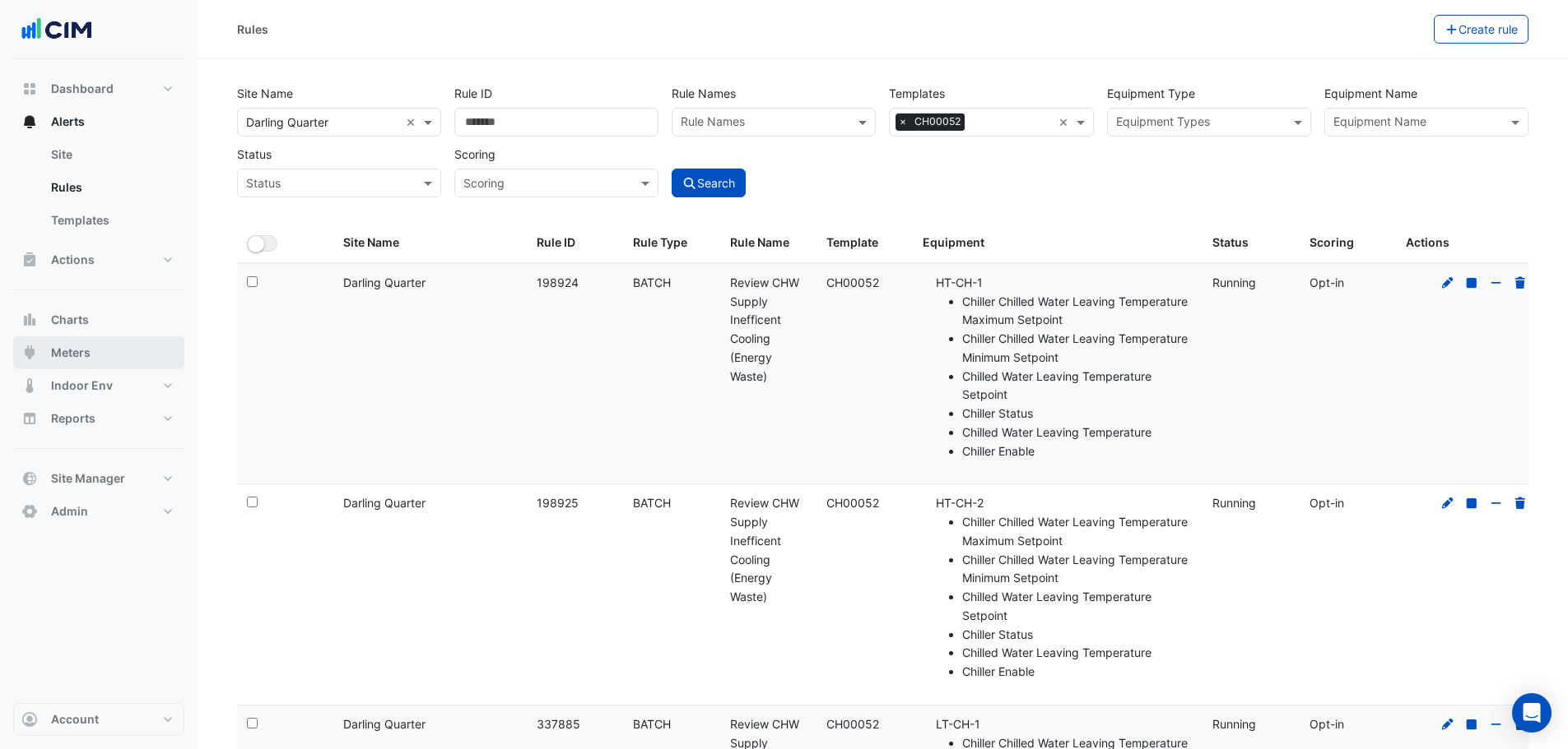
click at [112, 349] on button "Meters" at bounding box center [98, 353] width 171 height 33
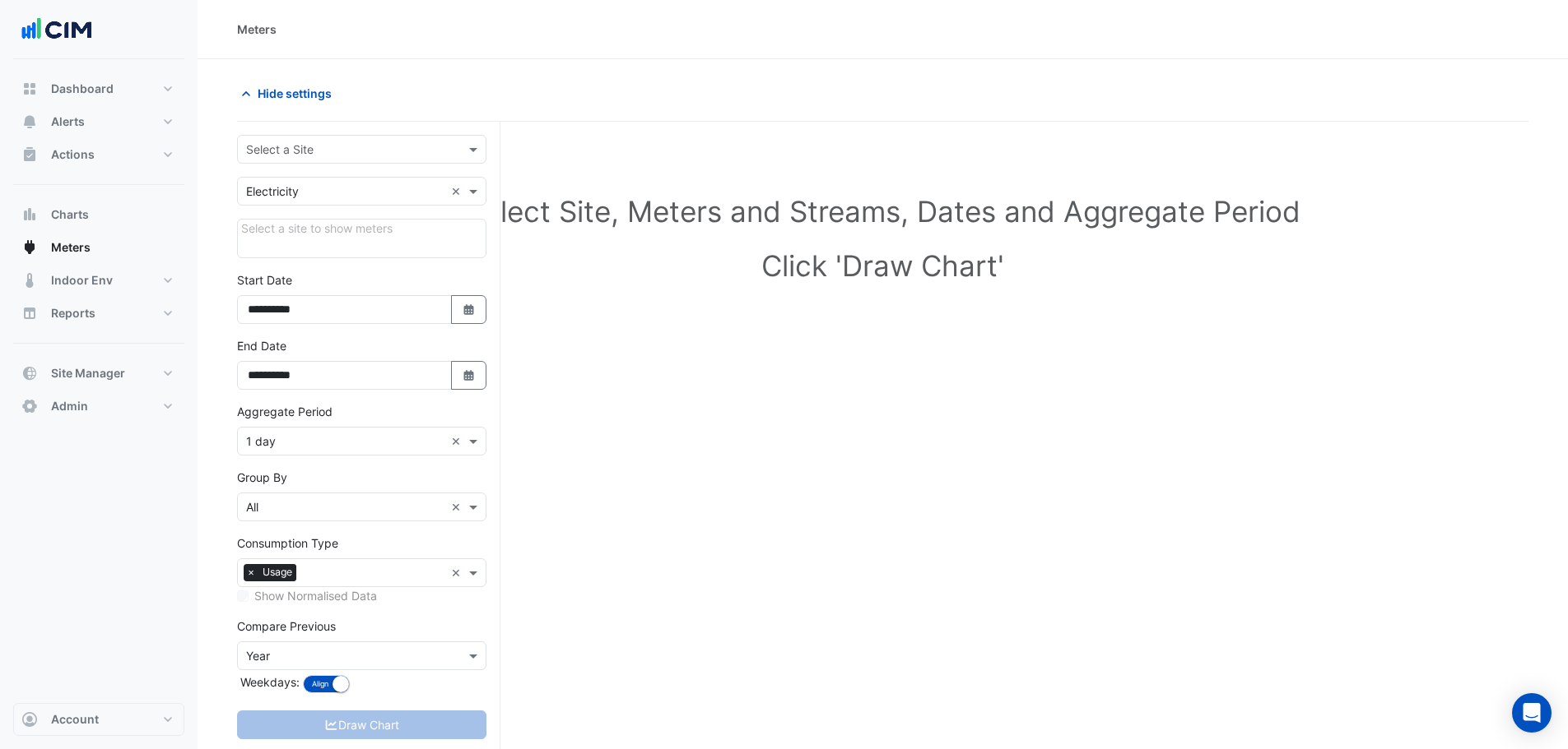
click at [283, 137] on div "Select a Site" at bounding box center [362, 149] width 249 height 29
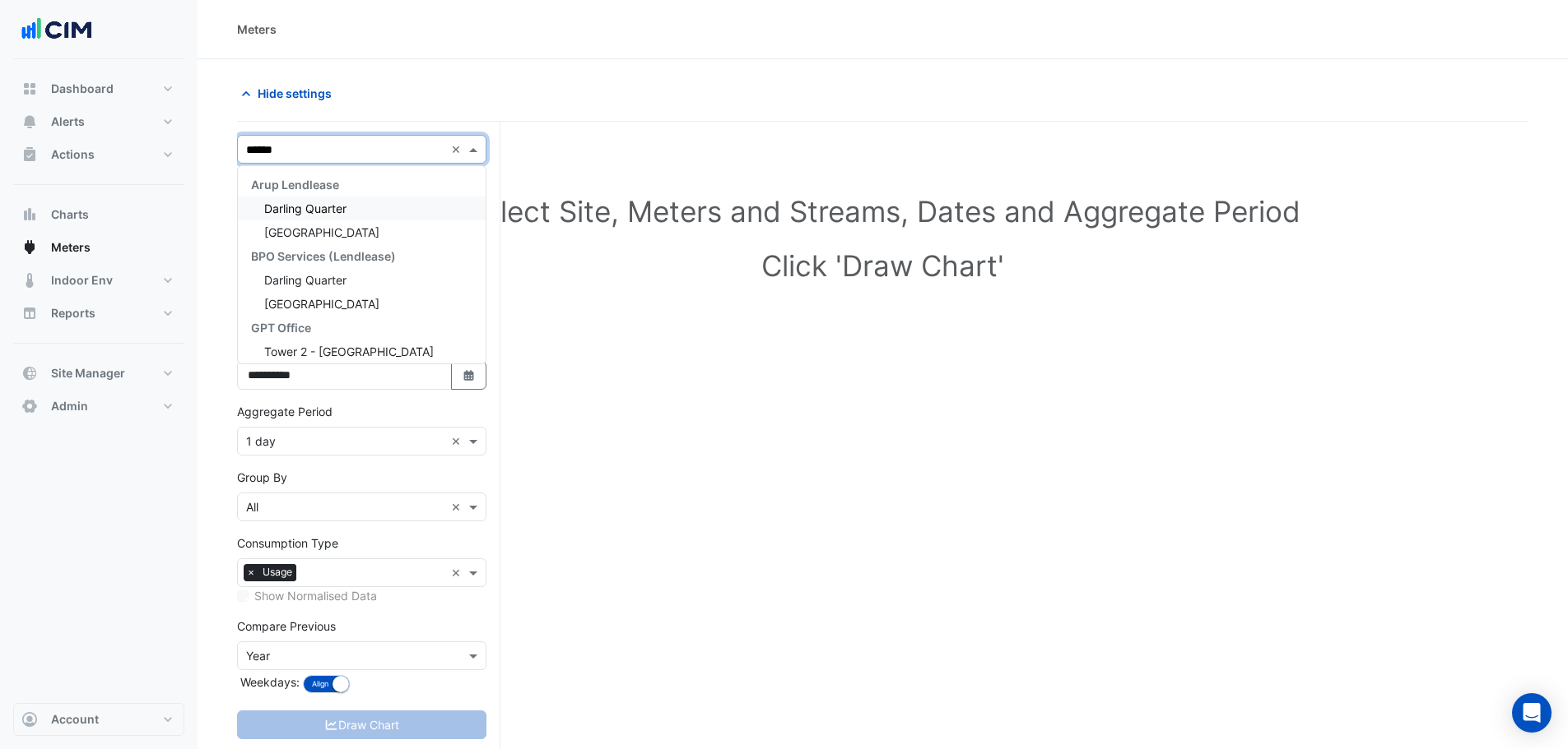
type input "*******"
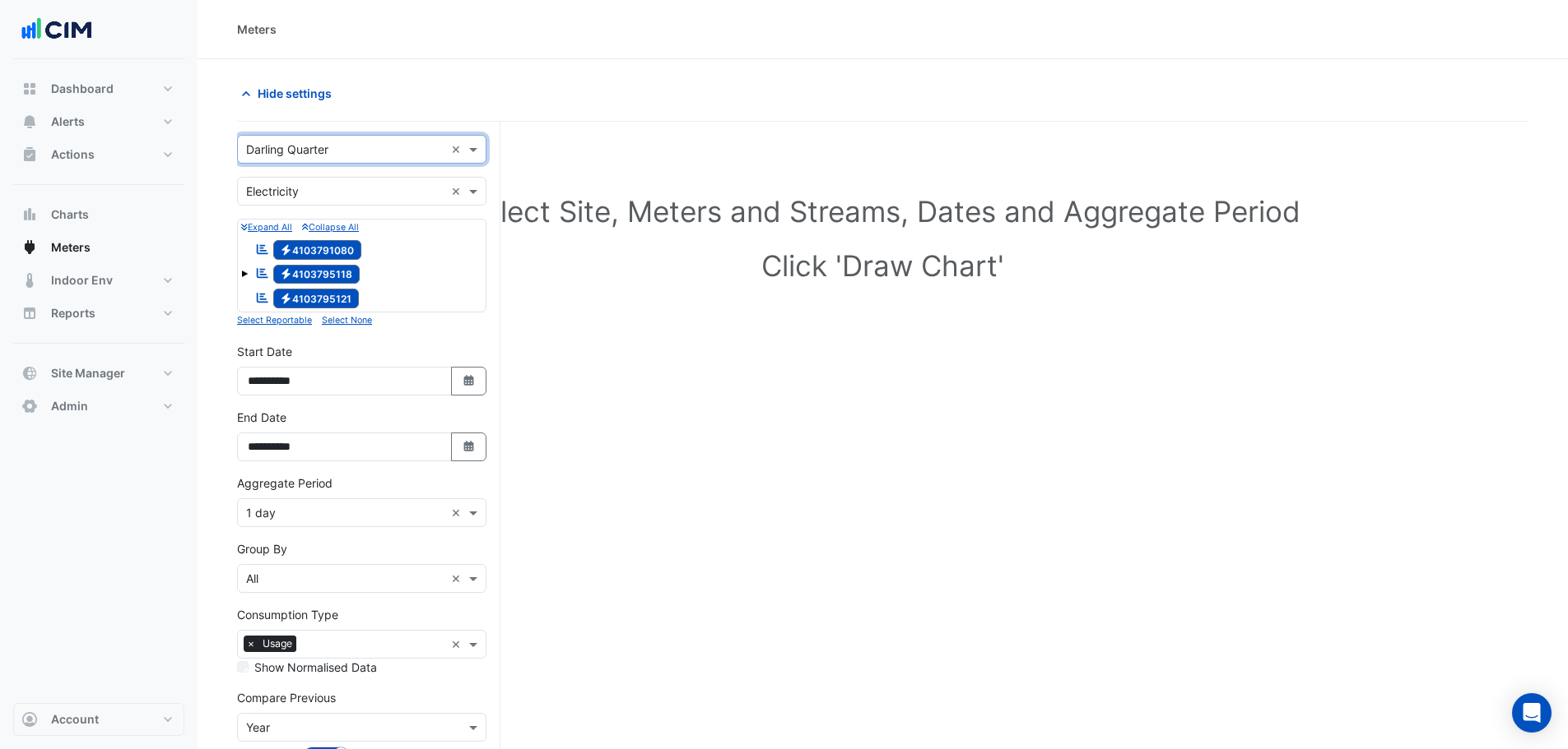
click at [322, 258] on span "Electricity 4103791080" at bounding box center [317, 250] width 89 height 20
click at [327, 300] on span "Electricity 4103795121" at bounding box center [315, 298] width 86 height 20
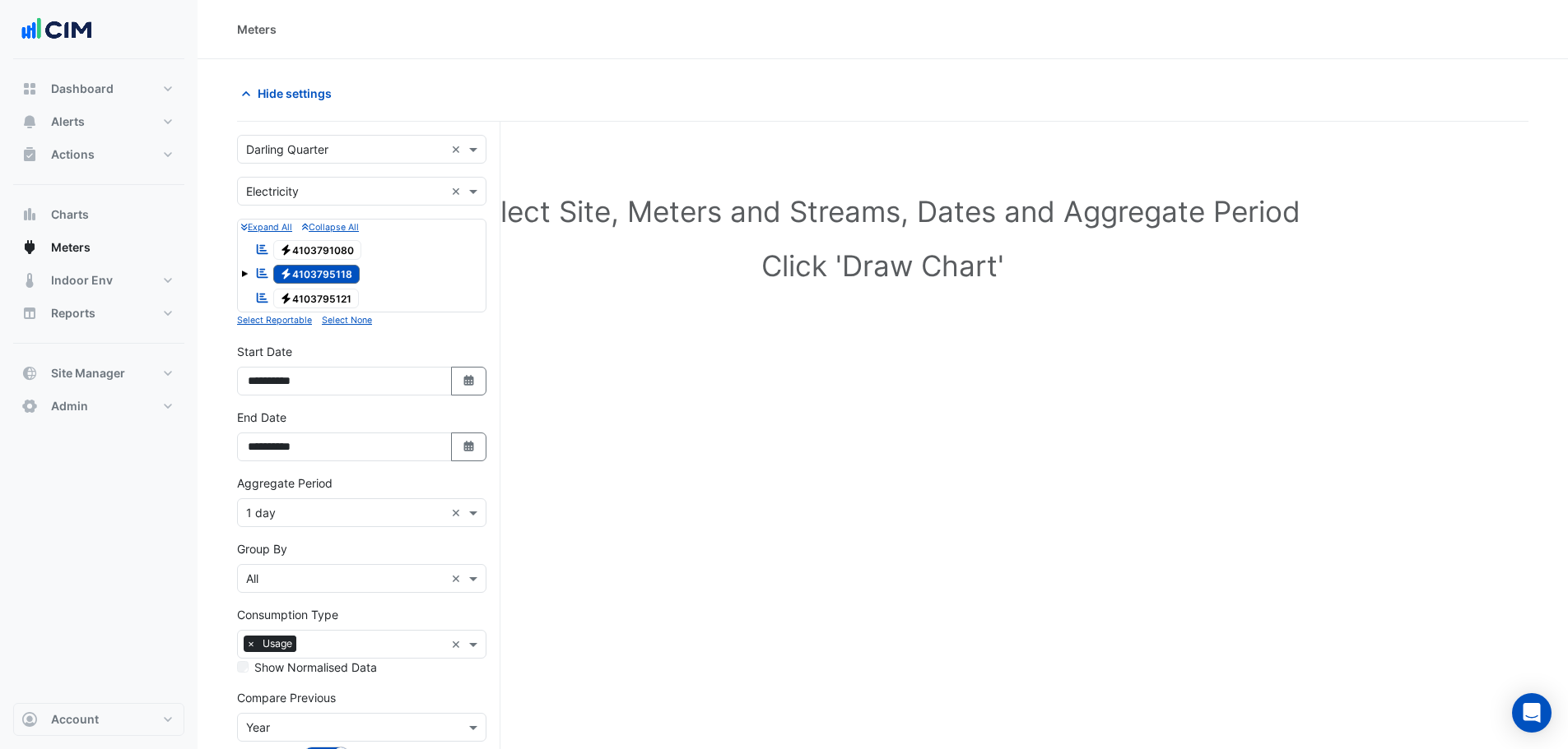
click at [317, 278] on span "Electricity 4103795118" at bounding box center [316, 275] width 87 height 20
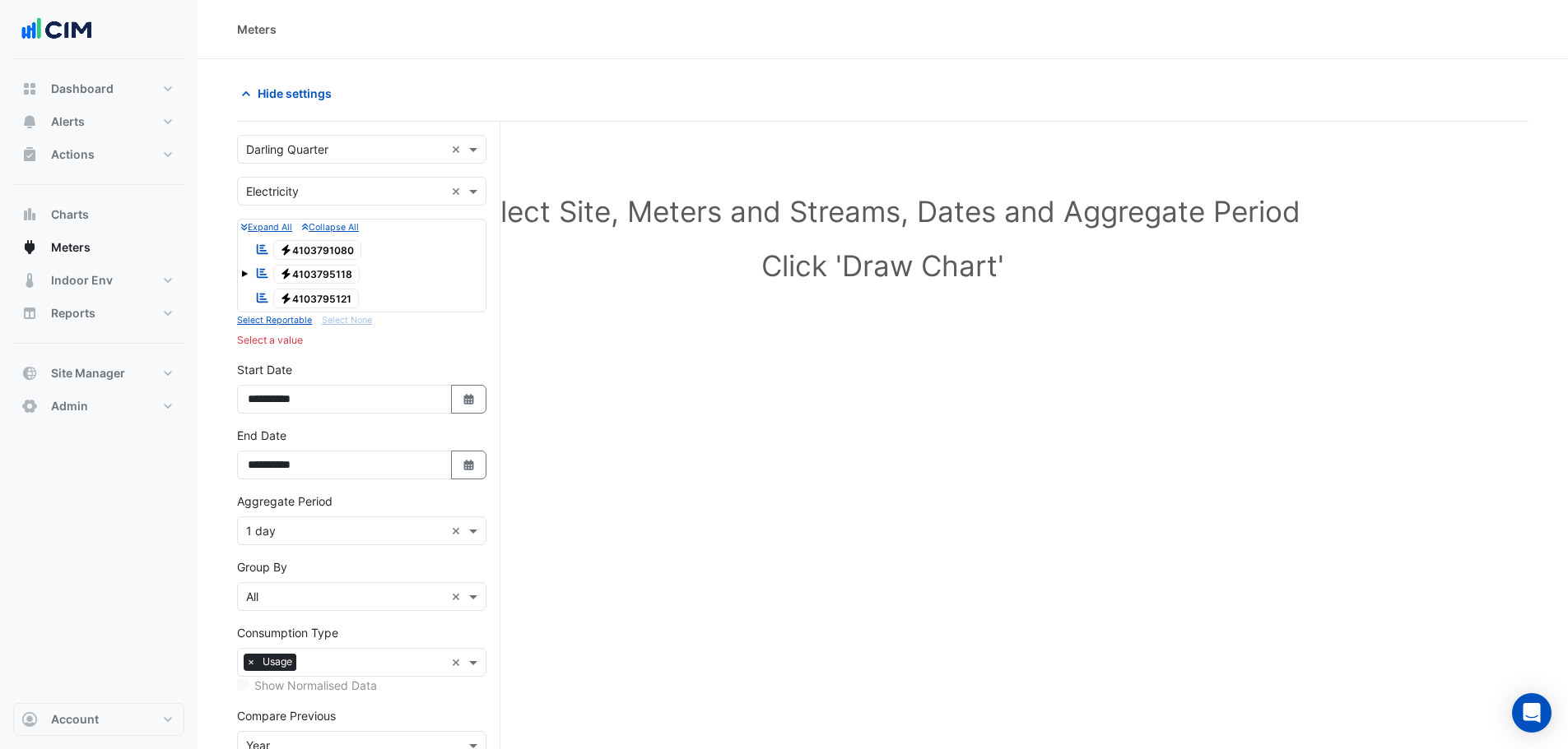
click at [307, 255] on span "Electricity 4103791080" at bounding box center [317, 250] width 89 height 20
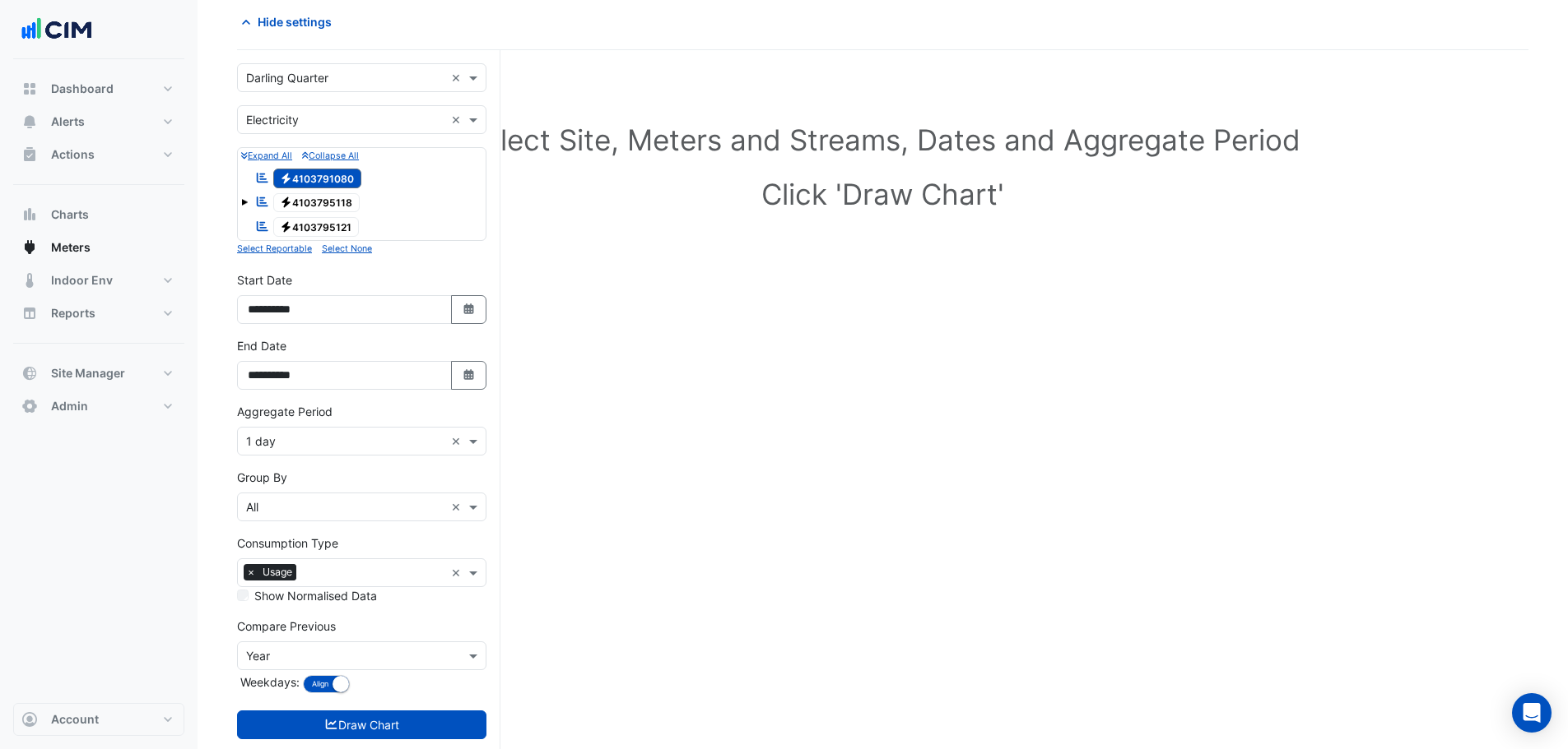
scroll to position [107, 0]
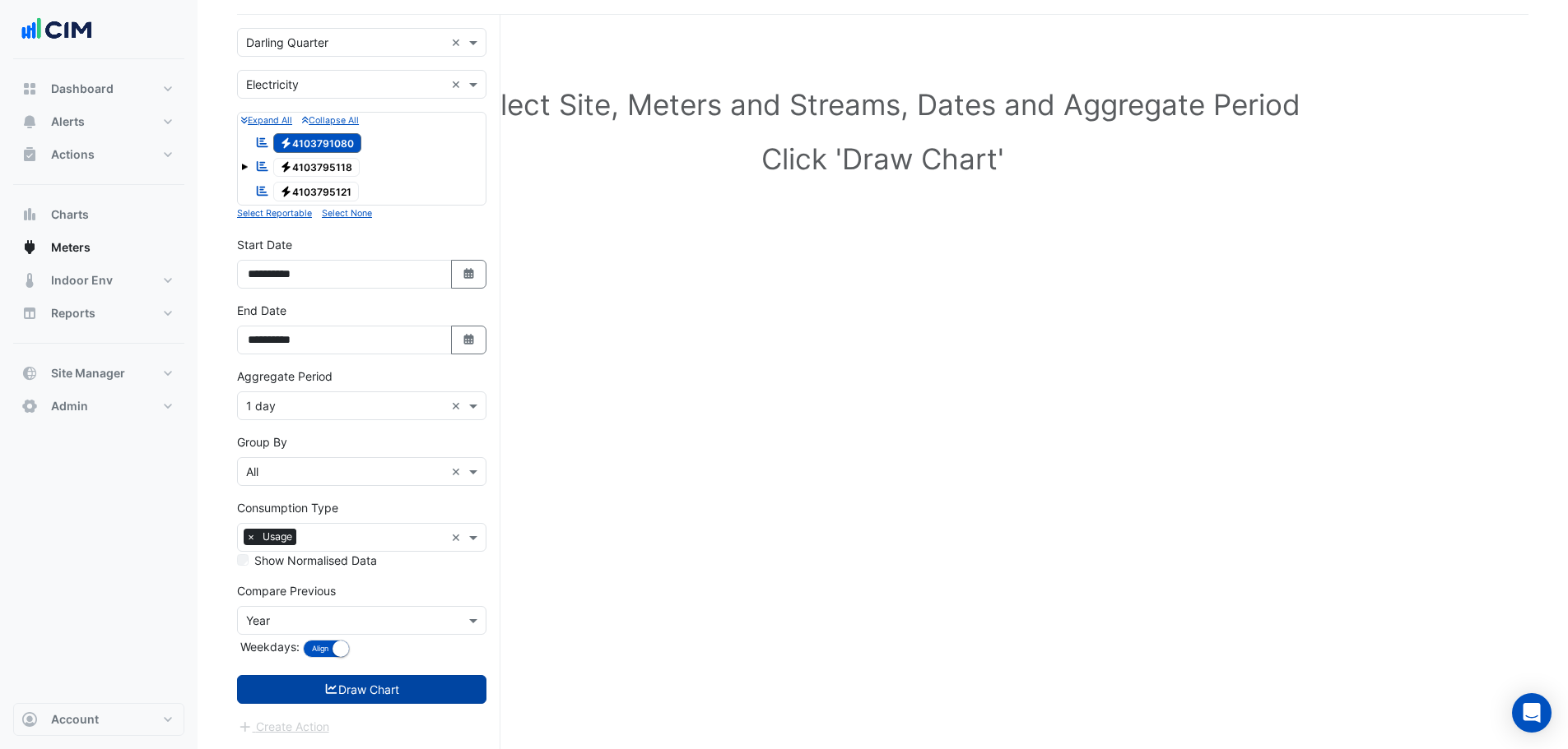
click at [390, 688] on button "Draw Chart" at bounding box center [362, 690] width 249 height 29
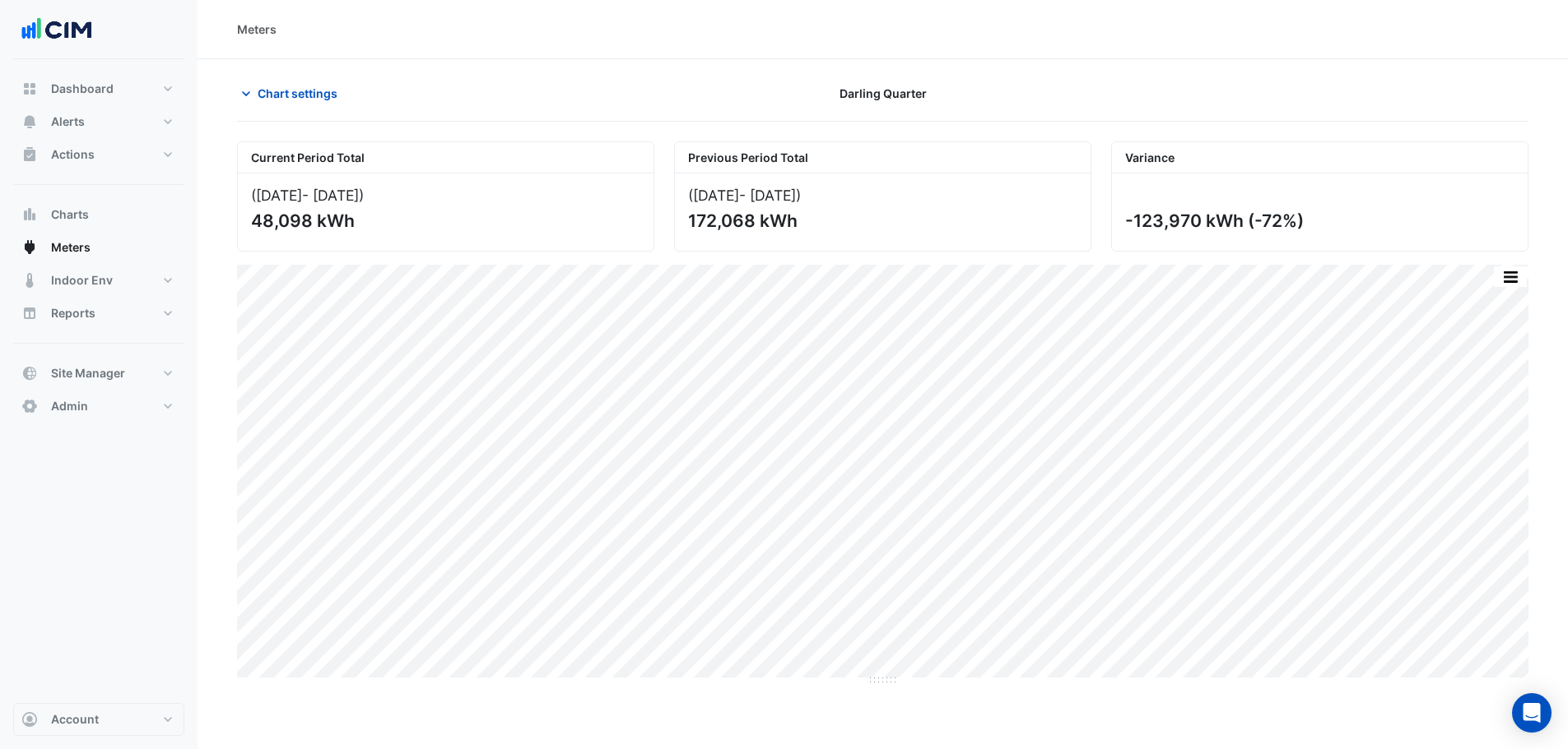
click at [283, 71] on section "Chart settings Darling Quarter Current Period Total (01 Sep 25 - 30 Sep 25 ) 48…" at bounding box center [883, 458] width 1370 height 797
click at [292, 82] on button "Chart settings" at bounding box center [293, 93] width 111 height 29
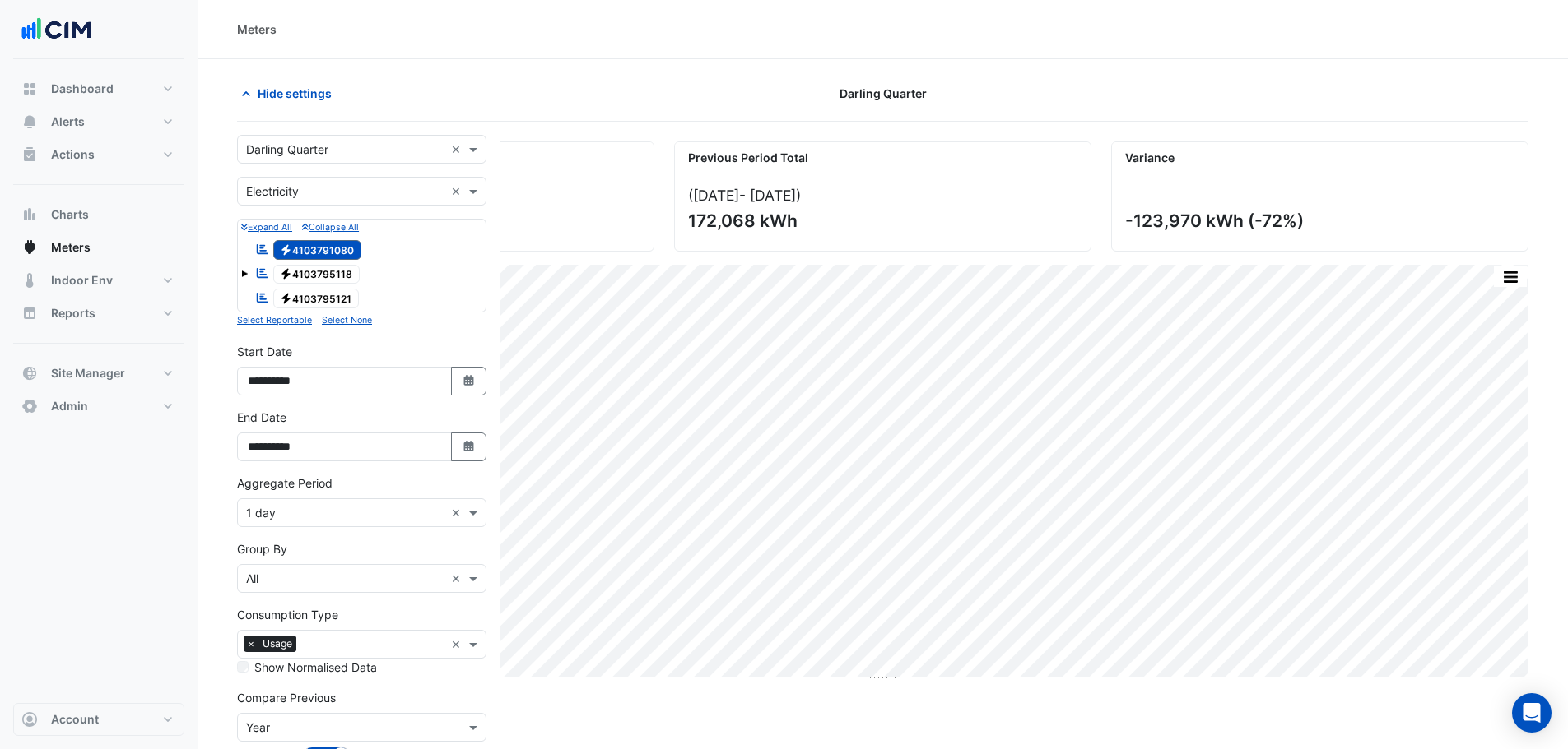
click at [278, 241] on span "Electricity 4103791080" at bounding box center [317, 250] width 89 height 20
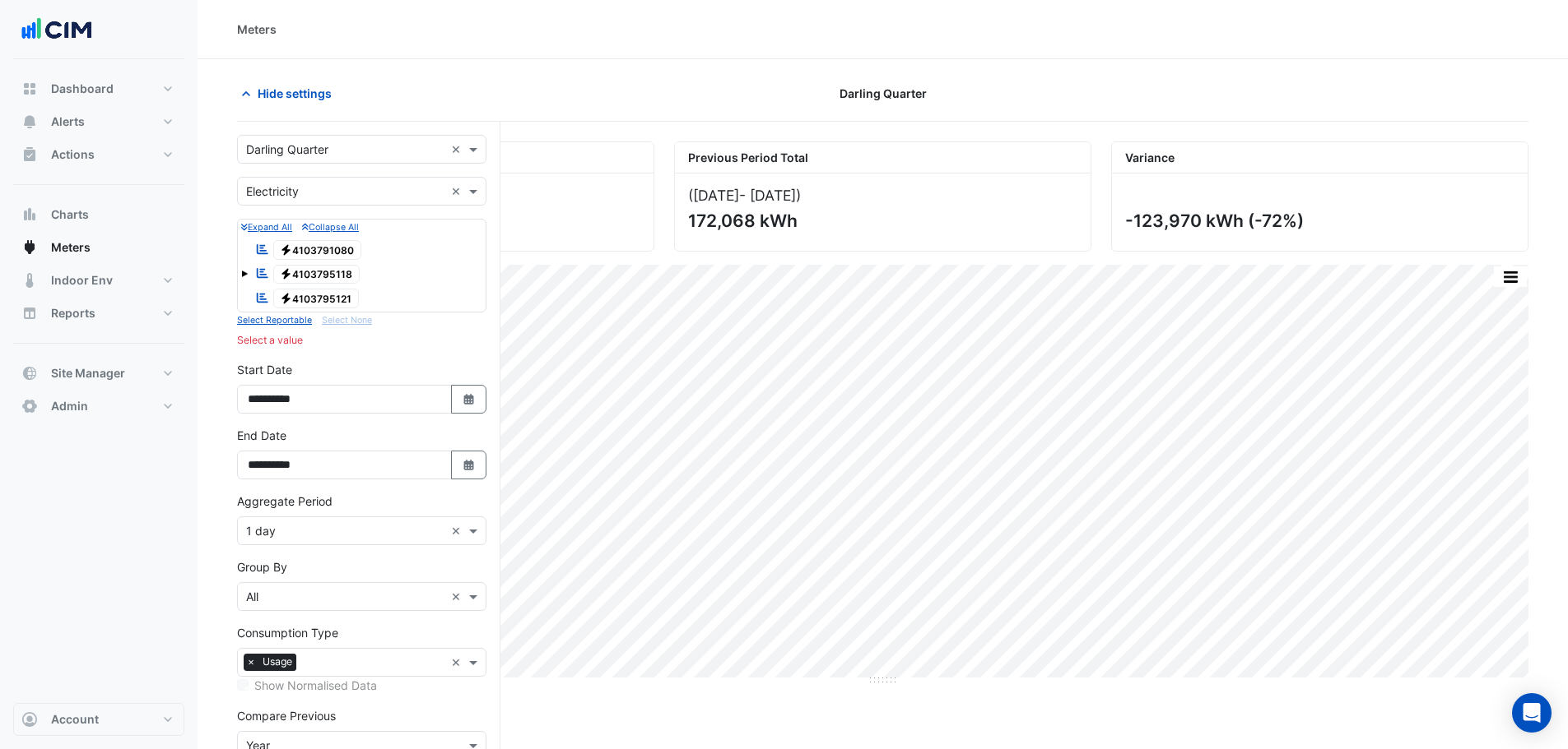
click at [292, 267] on span "Electricity 4103795118" at bounding box center [316, 275] width 87 height 20
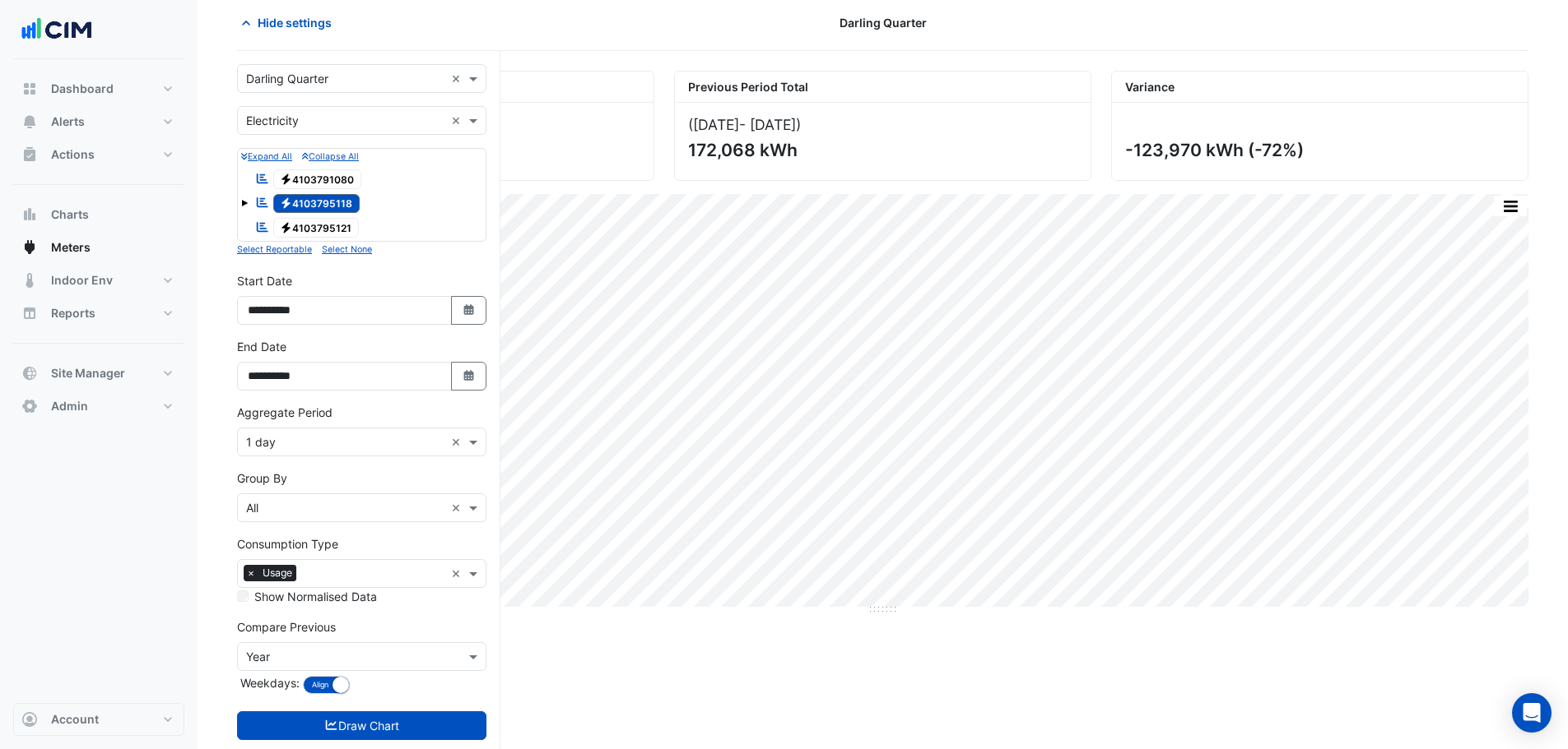
scroll to position [107, 0]
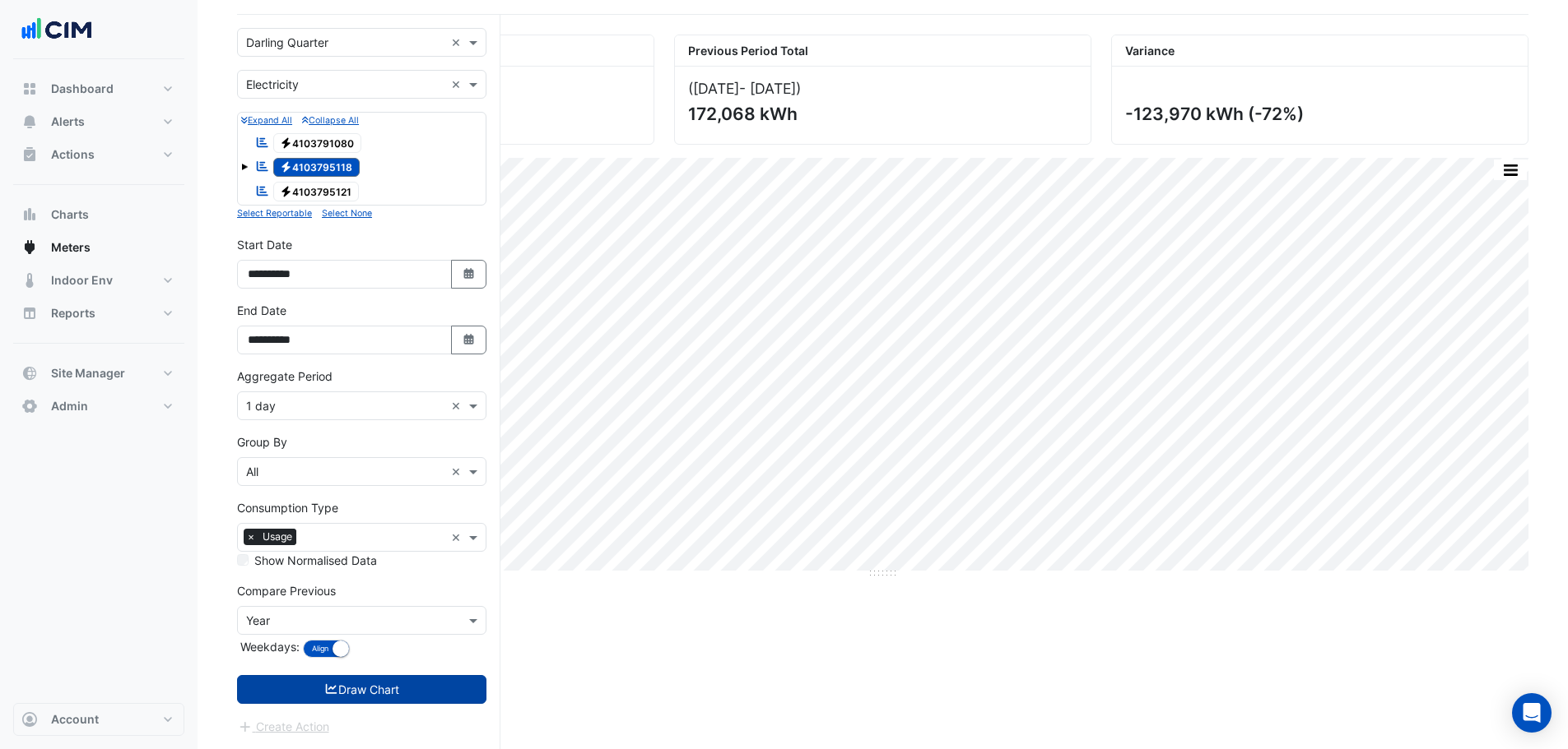
click at [374, 680] on button "Draw Chart" at bounding box center [362, 690] width 249 height 29
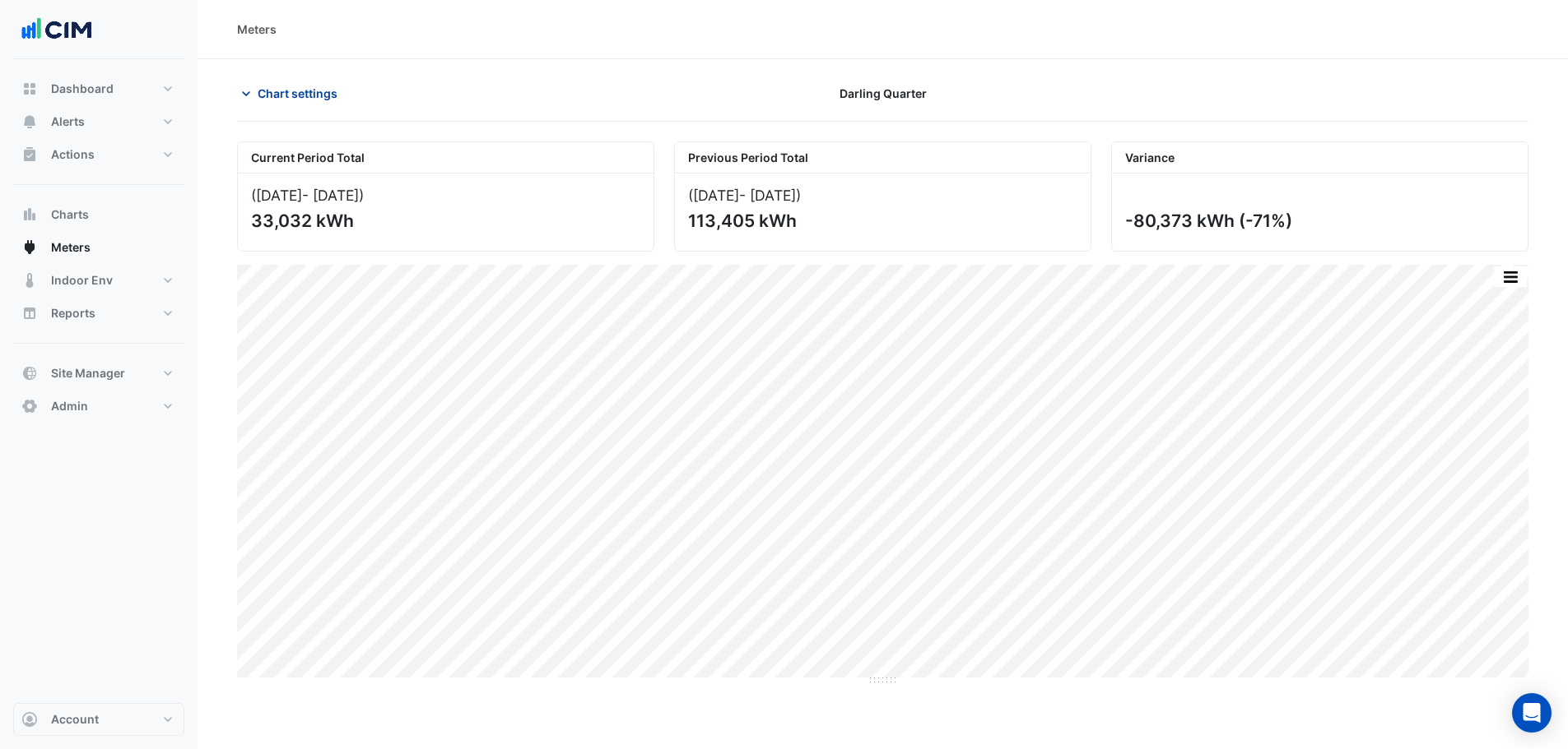
click at [275, 98] on span "Chart settings" at bounding box center [298, 93] width 80 height 17
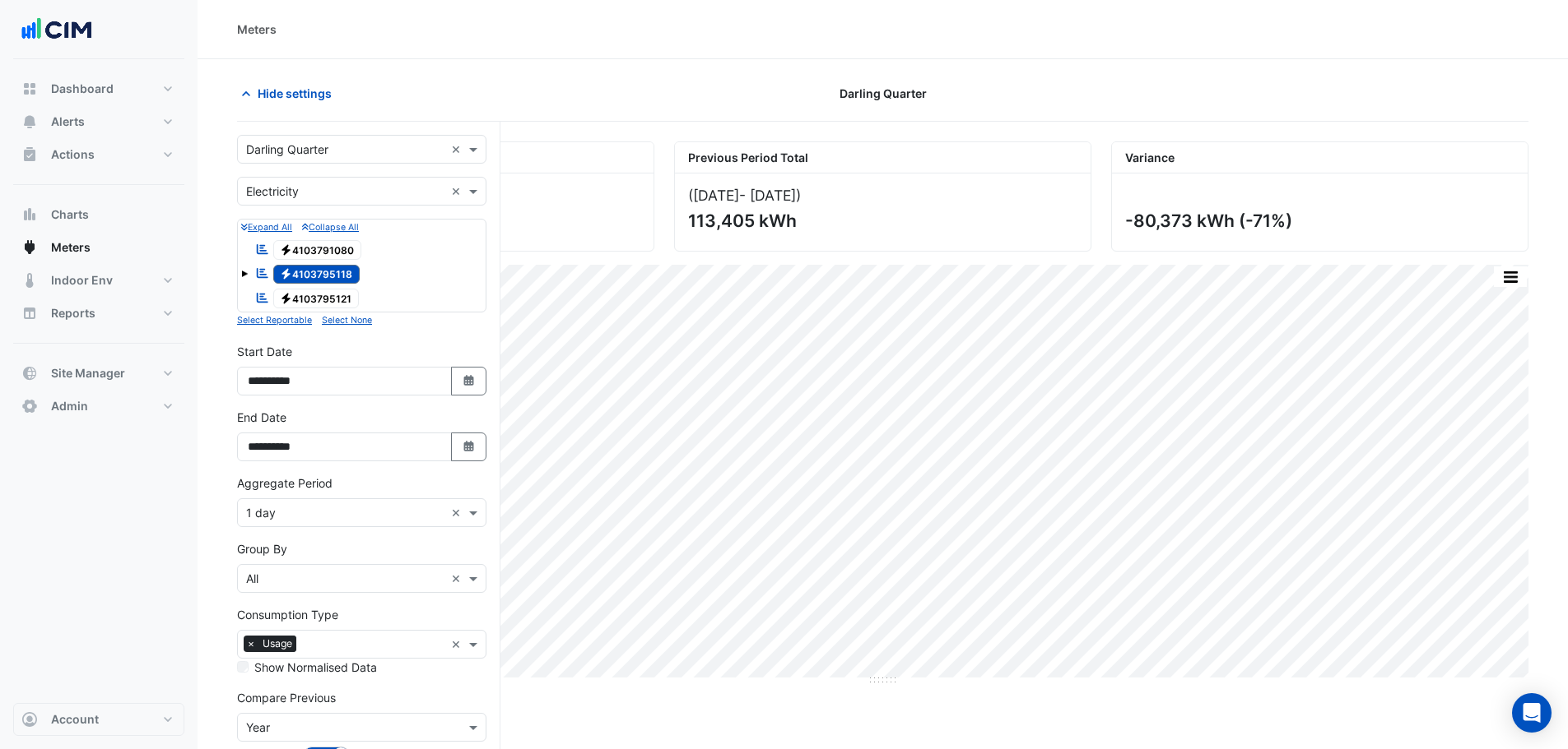
click at [305, 295] on span "Electricity 4103795121" at bounding box center [315, 298] width 86 height 20
click at [302, 269] on span "Electricity 4103795118" at bounding box center [316, 275] width 87 height 20
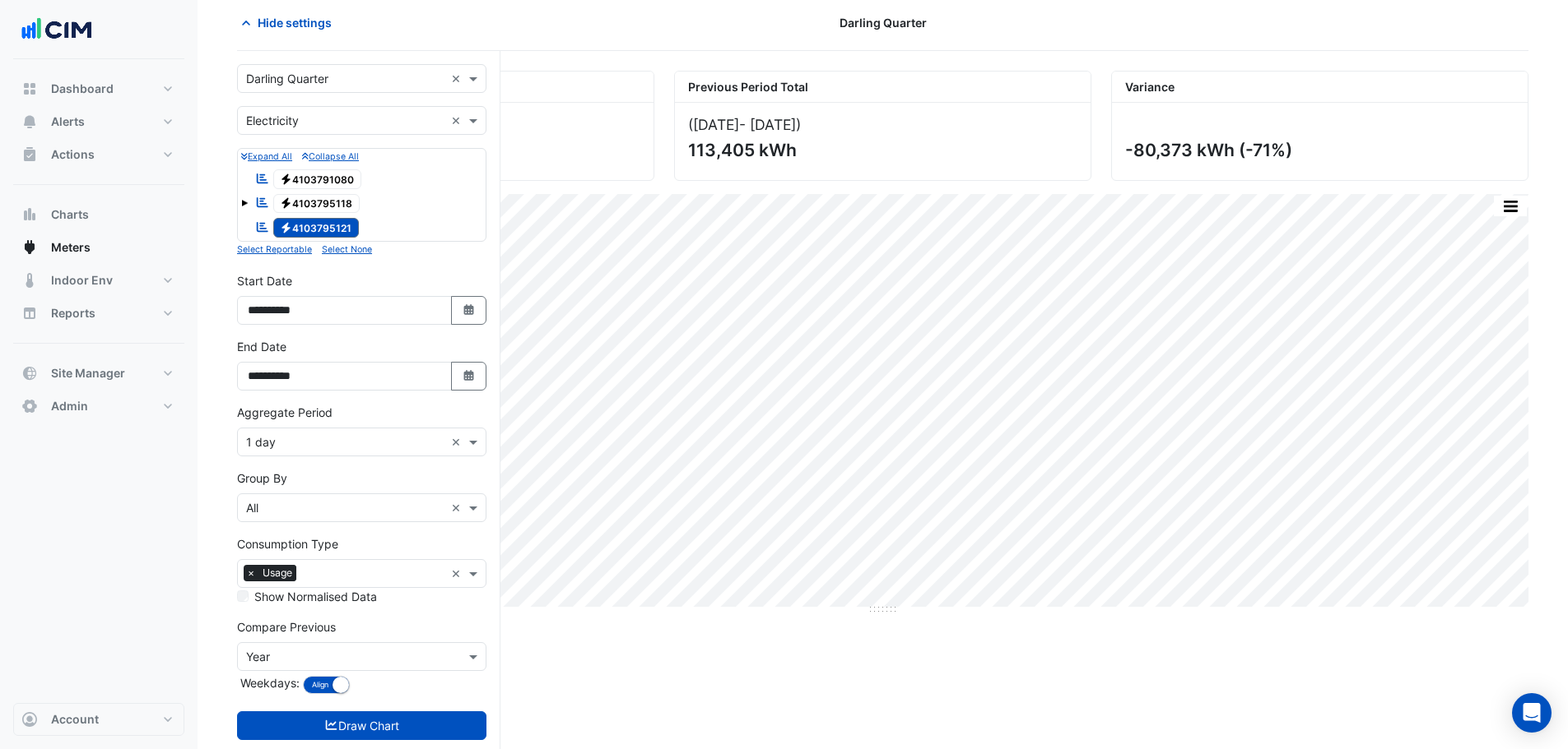
scroll to position [107, 0]
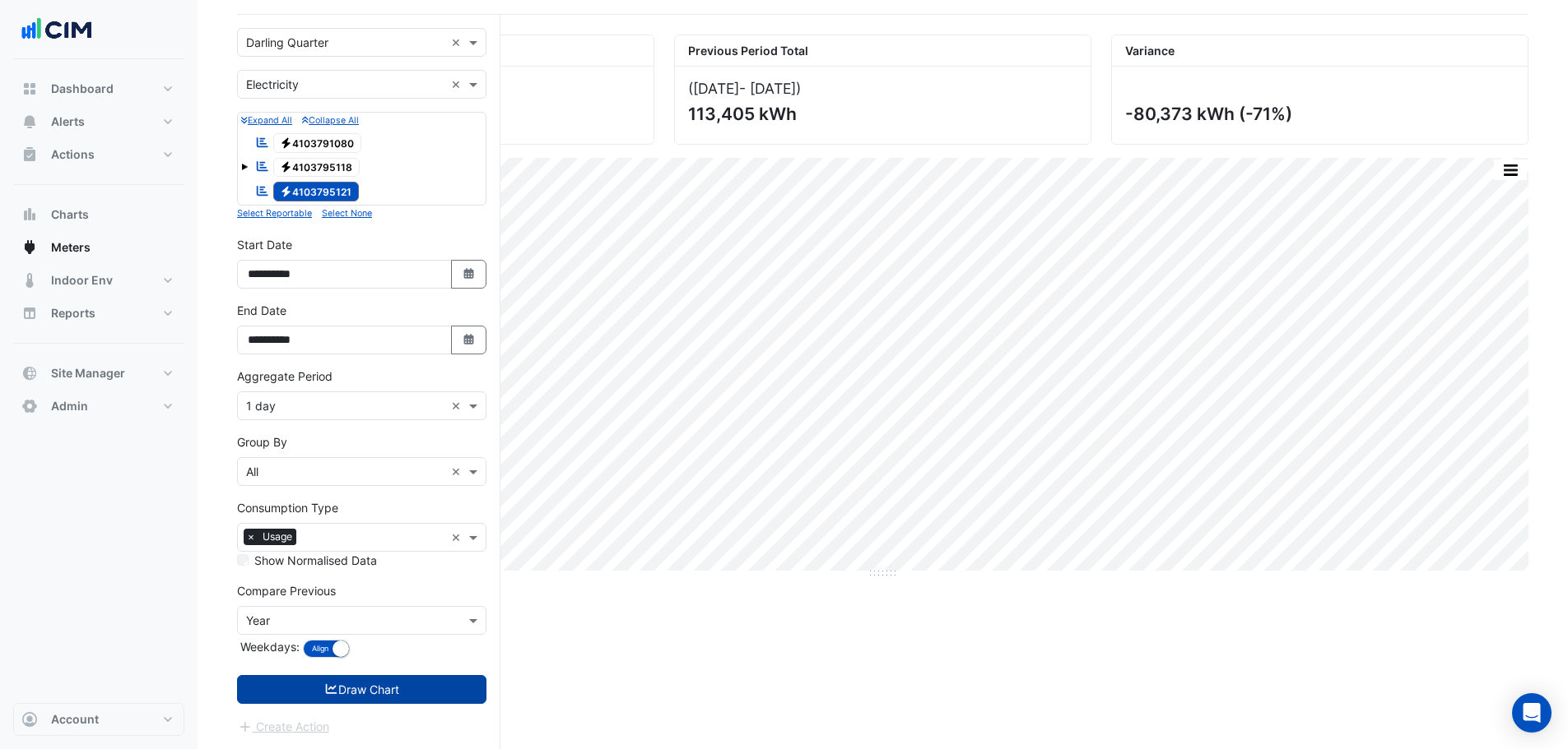
click at [386, 682] on button "Draw Chart" at bounding box center [362, 690] width 249 height 29
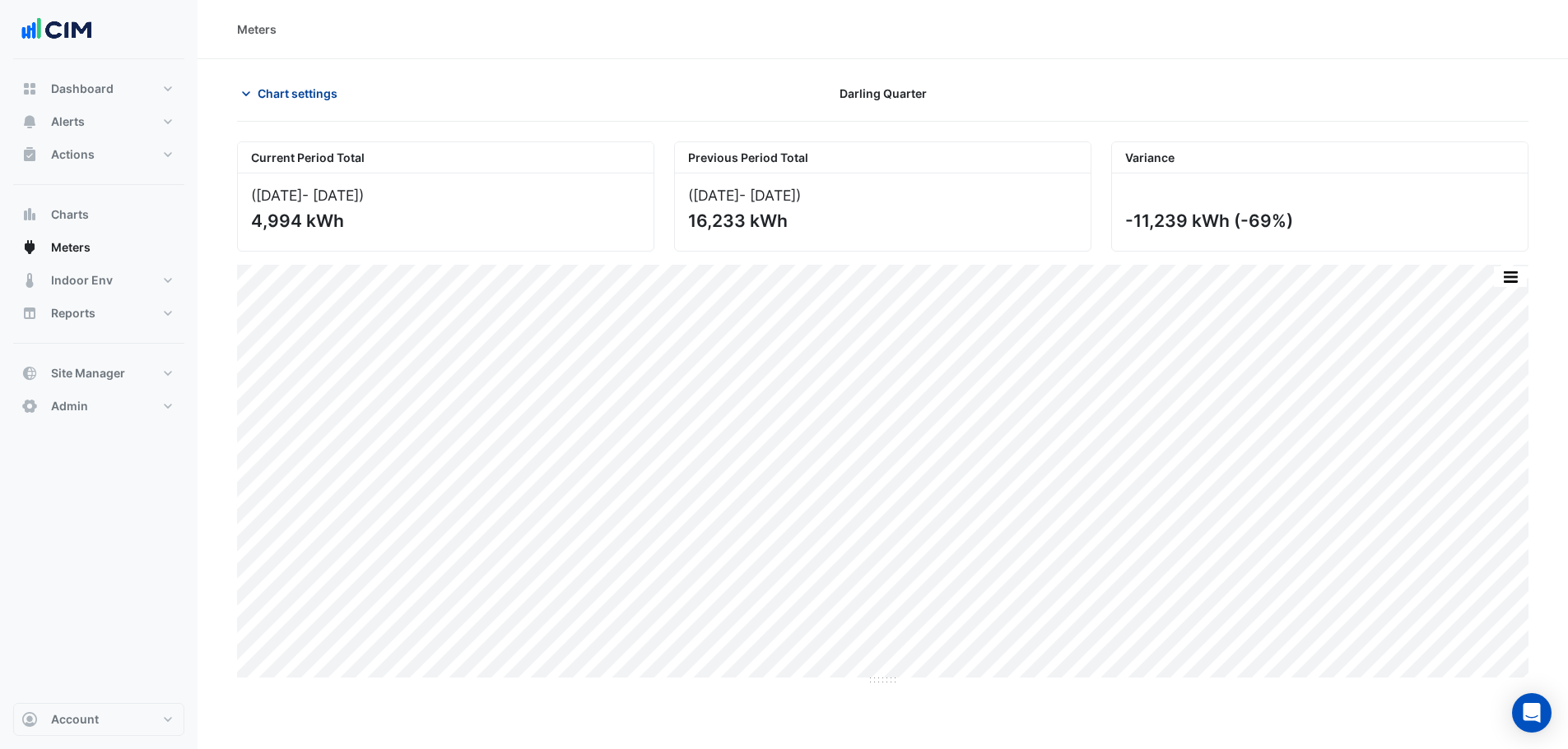
click at [331, 91] on span "Chart settings" at bounding box center [298, 93] width 80 height 17
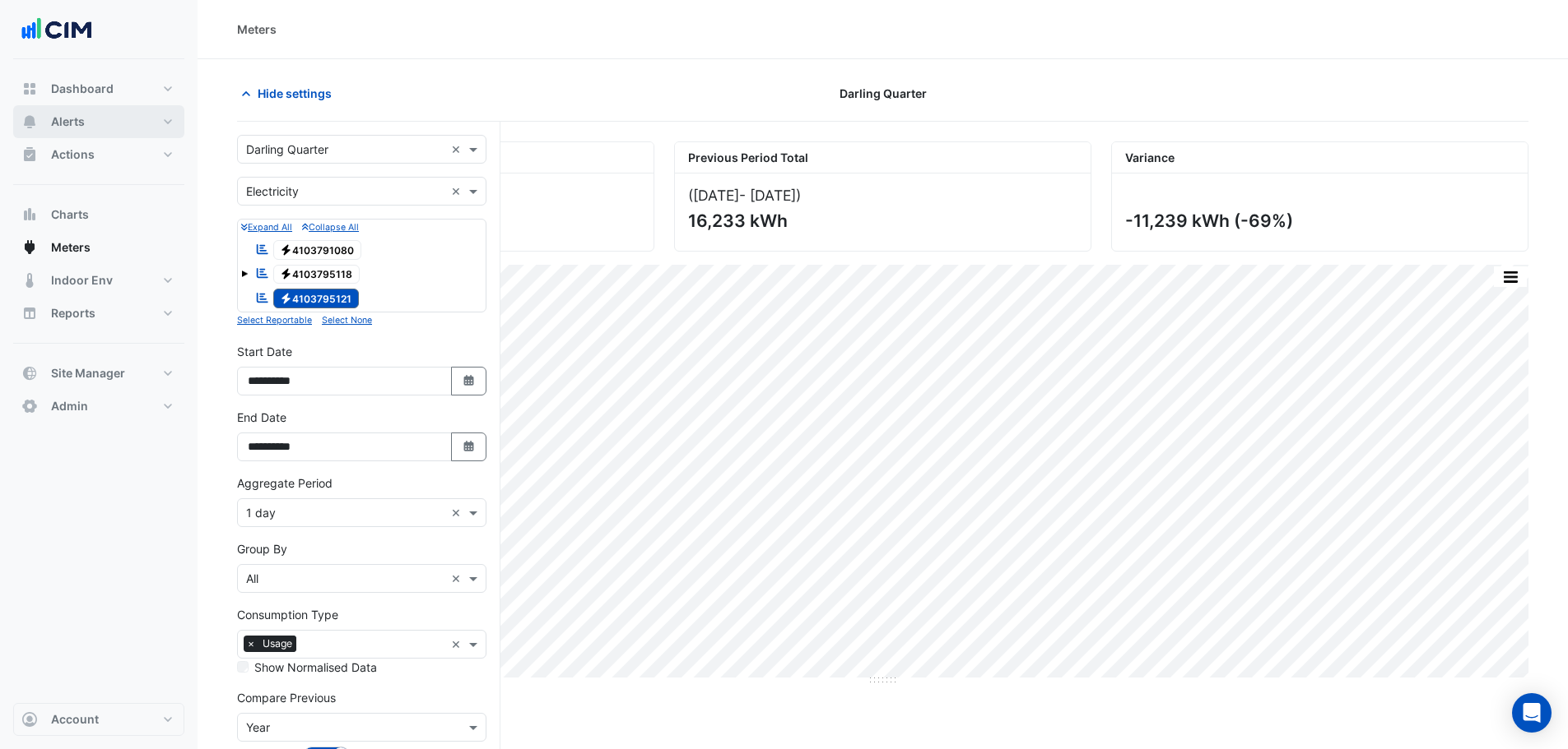
click at [140, 120] on button "Alerts" at bounding box center [98, 122] width 171 height 33
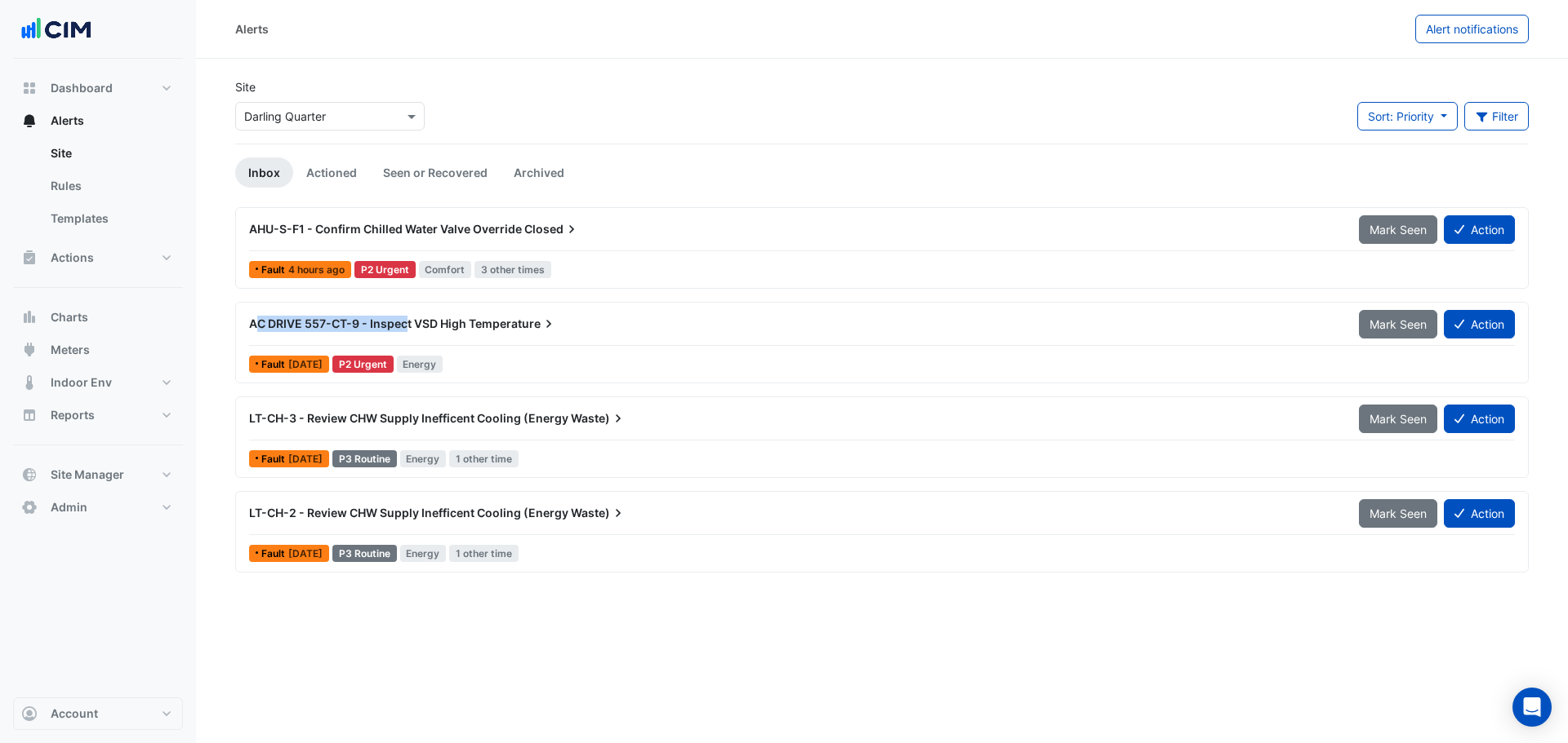
drag, startPoint x: 265, startPoint y: 322, endPoint x: 391, endPoint y: 364, distance: 132.8
click at [405, 337] on div "AC DRIVE 557-CT-9 - Inspect VSD High Temperature" at bounding box center [793, 324] width 1109 height 29
click at [1482, 115] on icon "button" at bounding box center [1481, 118] width 12 height 10
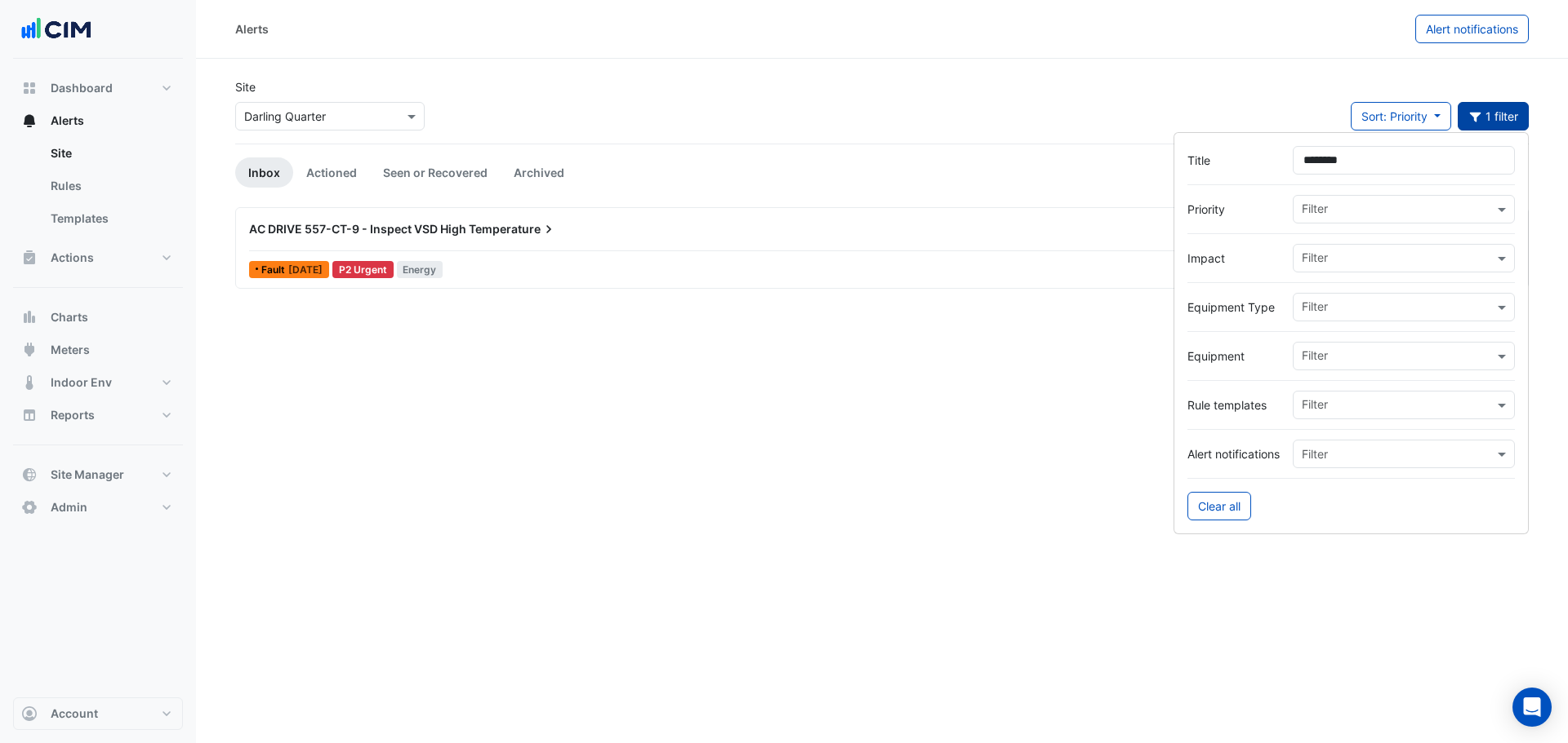
type input "********"
click at [599, 124] on div "Site × [GEOGRAPHIC_DATA] Sort: Priority Priority Updated 1 filter" at bounding box center [882, 111] width 1313 height 66
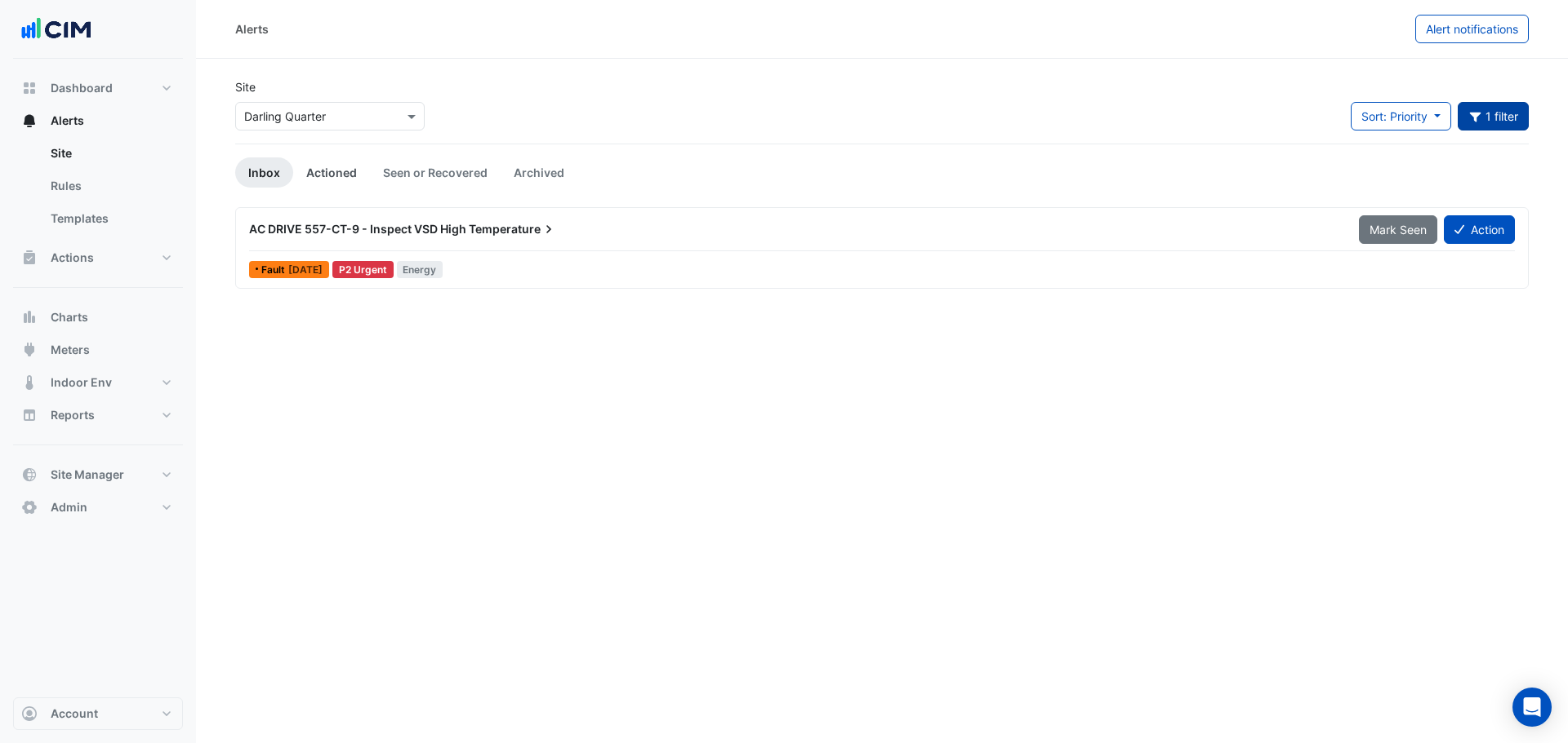
click at [339, 180] on link "Actioned" at bounding box center [331, 173] width 76 height 30
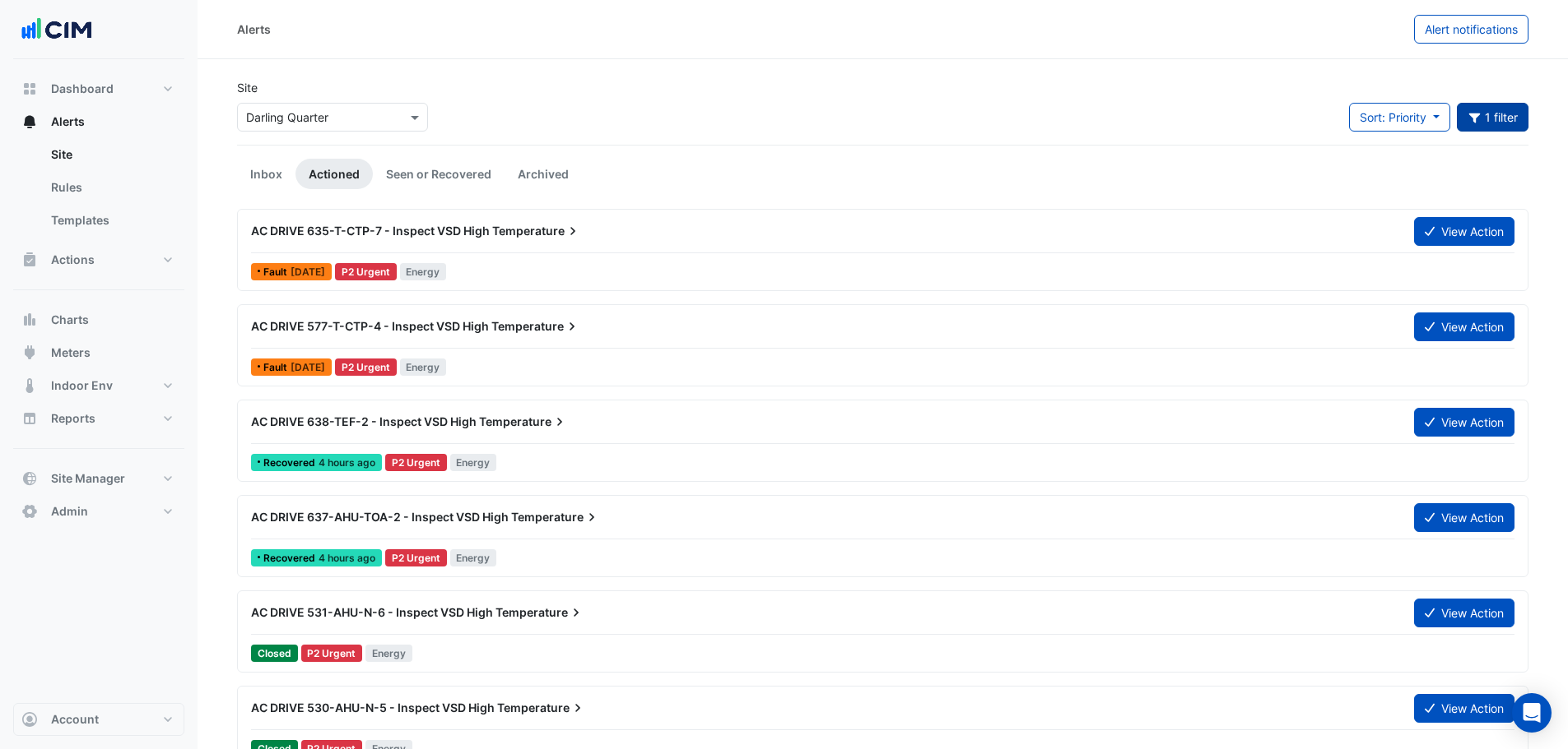
click at [375, 336] on div "AC DRIVE 577-T-CTP-4 - Inspect VSD High Temperature" at bounding box center [823, 327] width 1163 height 30
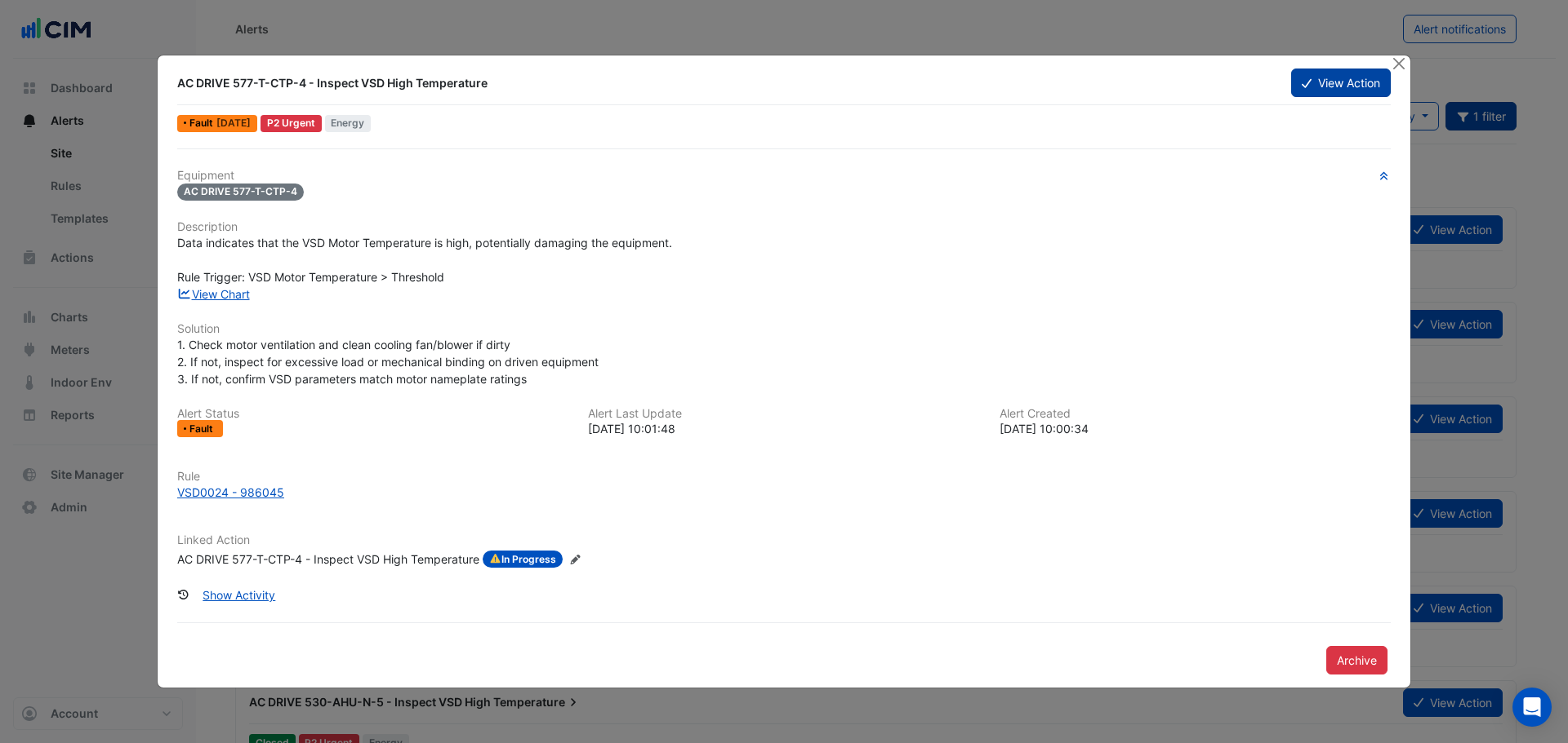
click at [1309, 81] on button "View Action" at bounding box center [1340, 82] width 100 height 28
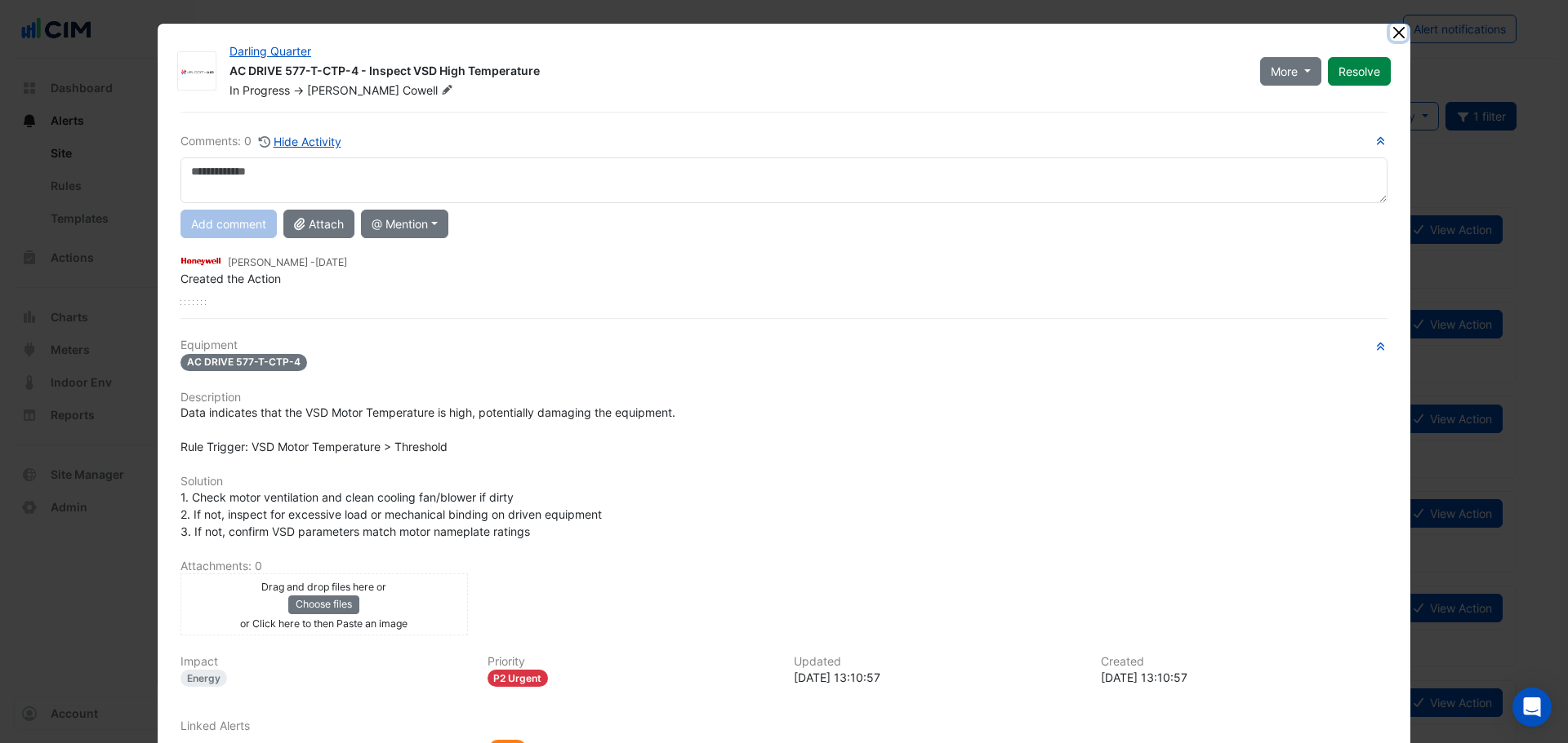
click at [1393, 29] on button "Close" at bounding box center [1397, 31] width 17 height 17
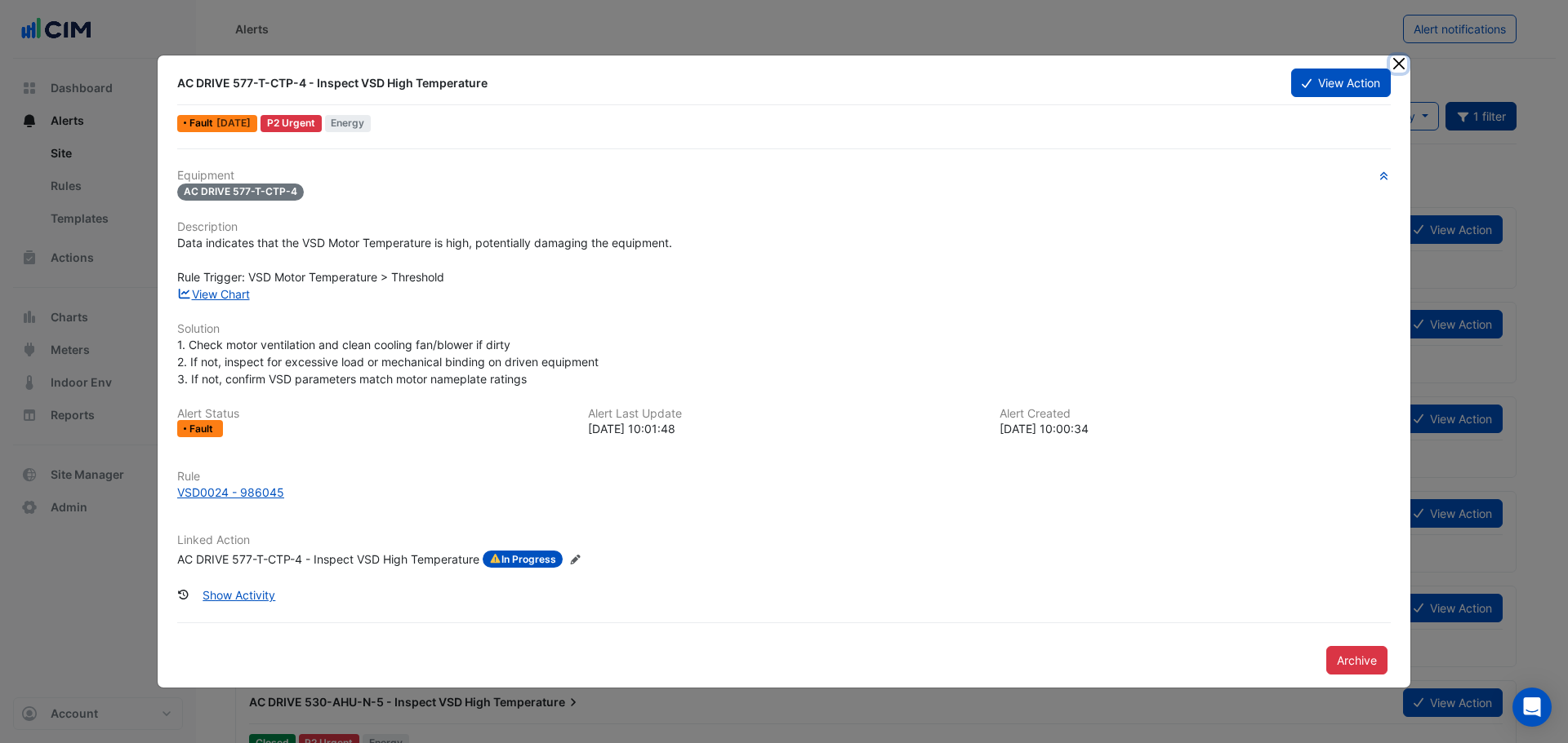
click at [1392, 62] on button "Close" at bounding box center [1397, 64] width 17 height 17
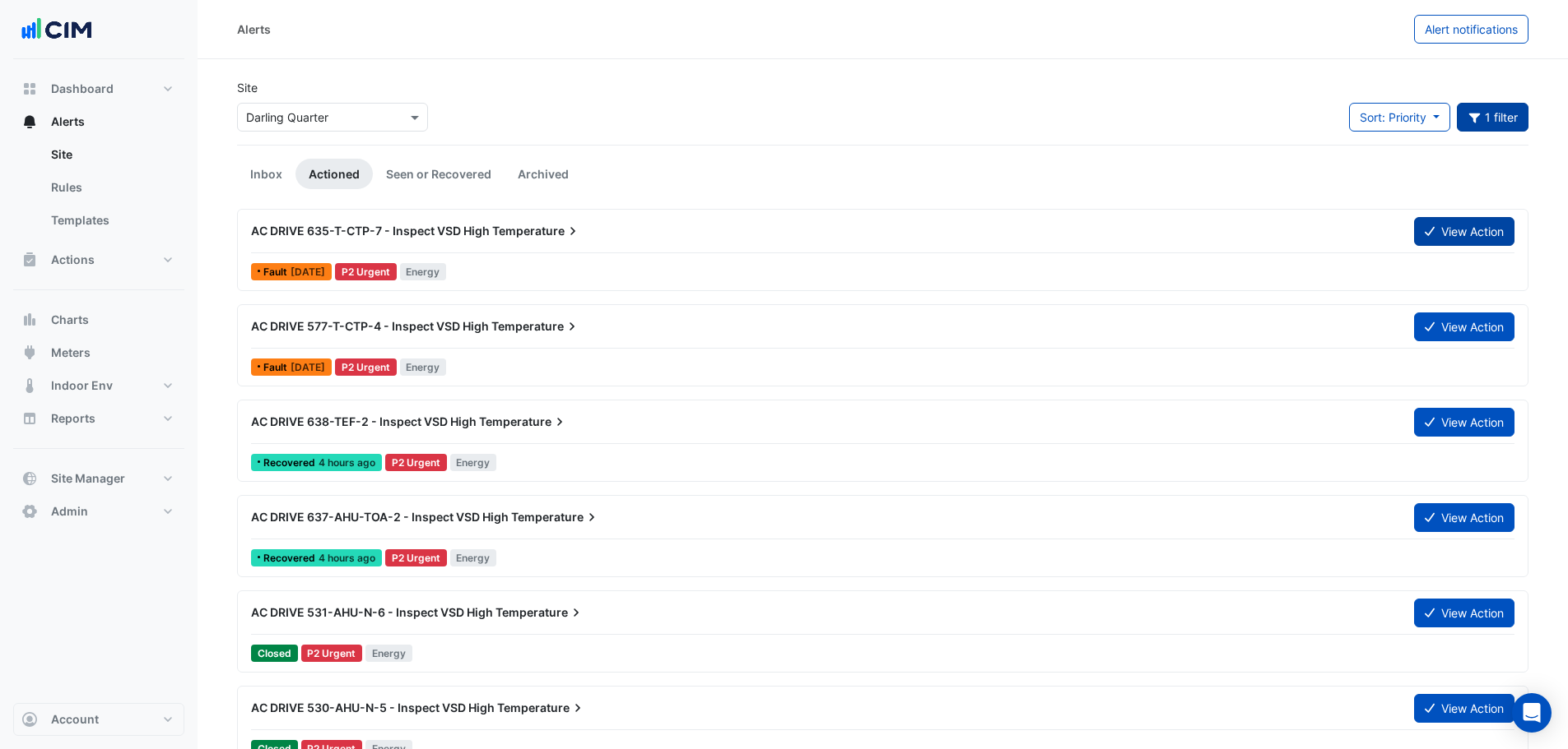
click at [1442, 224] on button "View Action" at bounding box center [1464, 231] width 101 height 29
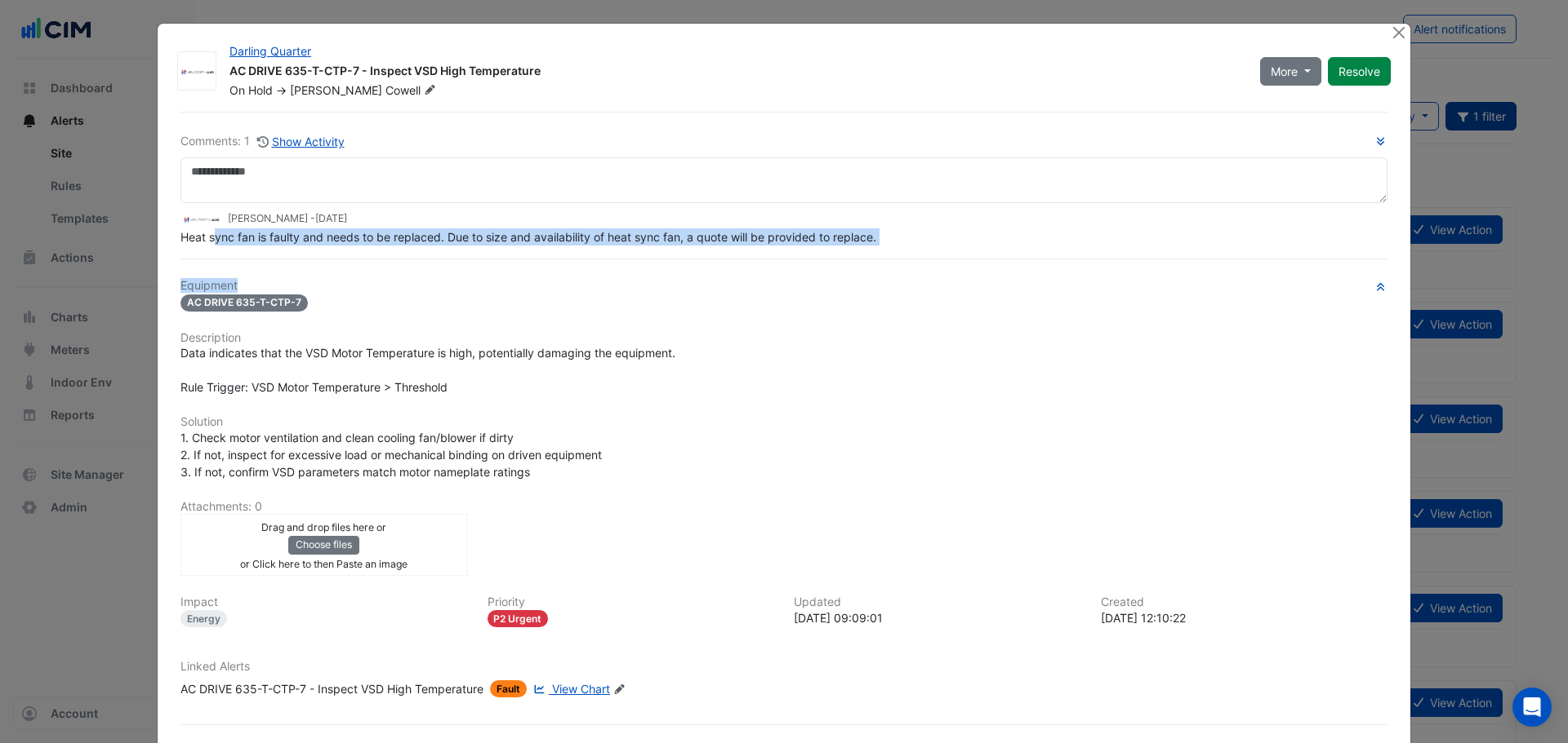
drag, startPoint x: 208, startPoint y: 271, endPoint x: 414, endPoint y: 269, distance: 206.0
click at [414, 269] on div "Comments: 1 Show Activity Daniel Cowell - 4 weeks and 1 day ago Heat sync fan i…" at bounding box center [784, 442] width 1226 height 662
drag, startPoint x: 402, startPoint y: 239, endPoint x: 261, endPoint y: 243, distance: 141.1
click at [399, 238] on span "Heat sync fan is faulty and needs to be replaced. Due to size and availability …" at bounding box center [528, 237] width 695 height 14
click at [258, 243] on span "Heat sync fan is faulty and needs to be replaced. Due to size and availability …" at bounding box center [528, 237] width 695 height 14
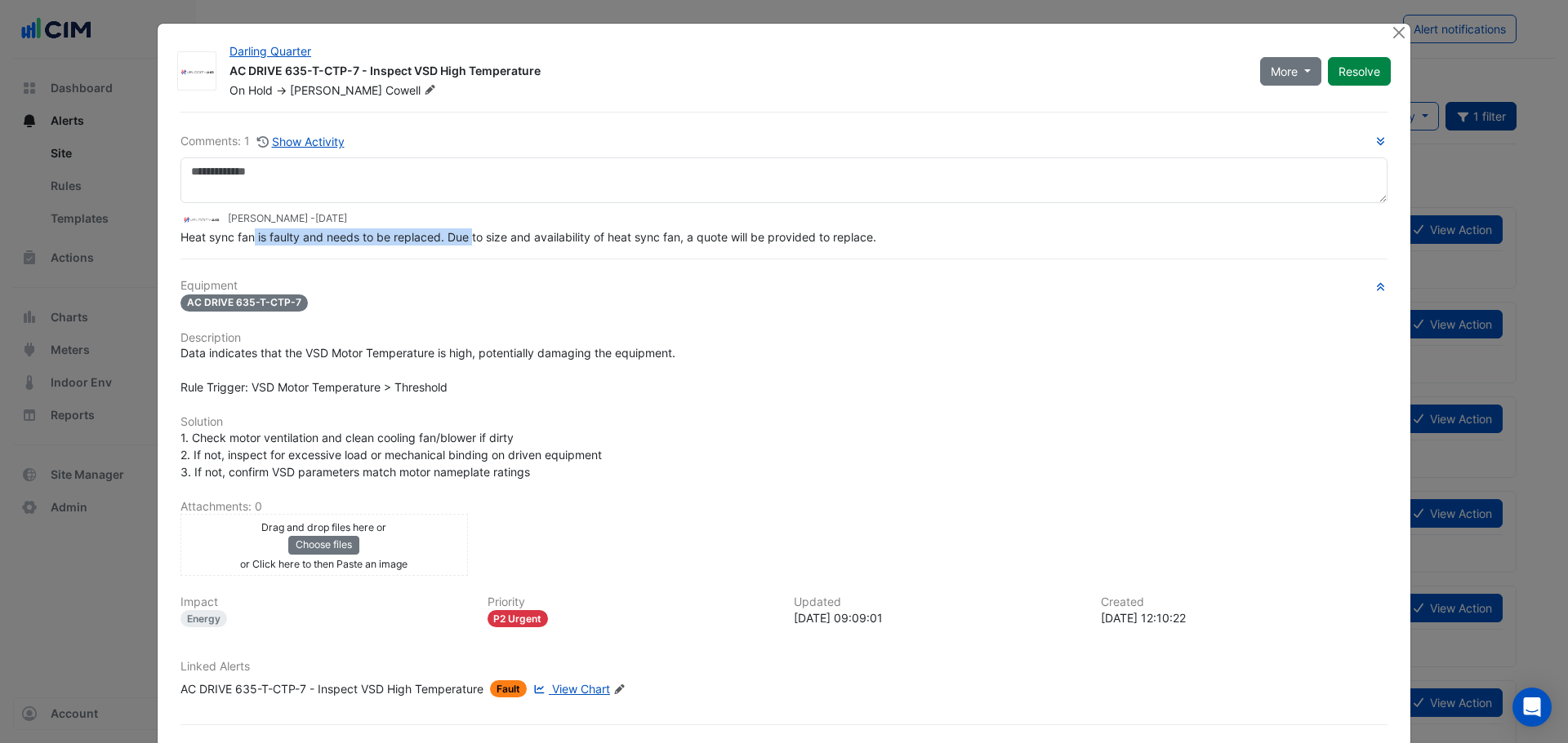
drag, startPoint x: 246, startPoint y: 230, endPoint x: 466, endPoint y: 242, distance: 220.3
click at [466, 242] on span "Heat sync fan is faulty and needs to be replaced. Due to size and availability …" at bounding box center [528, 237] width 695 height 14
click at [1391, 37] on button "Close" at bounding box center [1397, 31] width 17 height 17
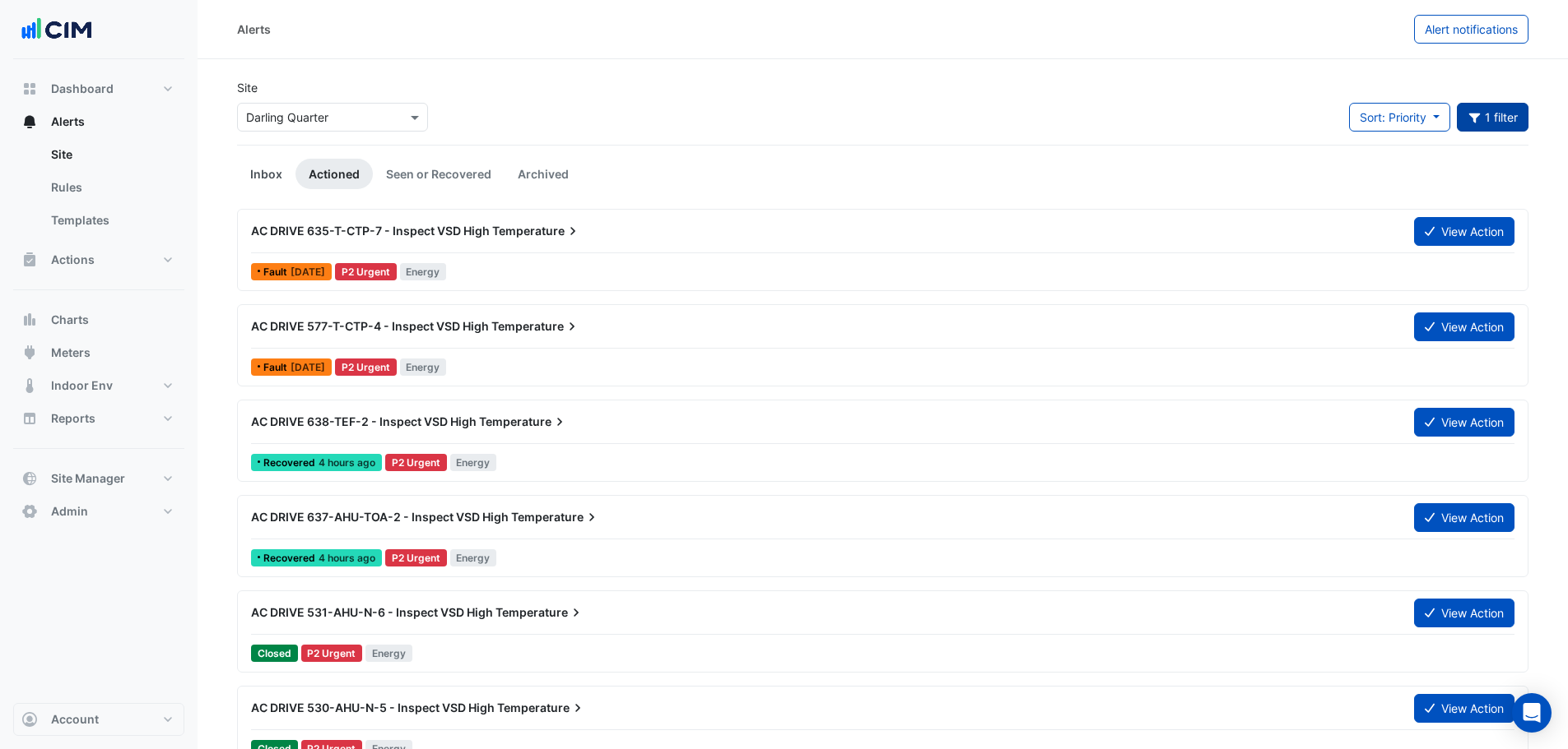
click at [244, 176] on link "Inbox" at bounding box center [266, 174] width 58 height 31
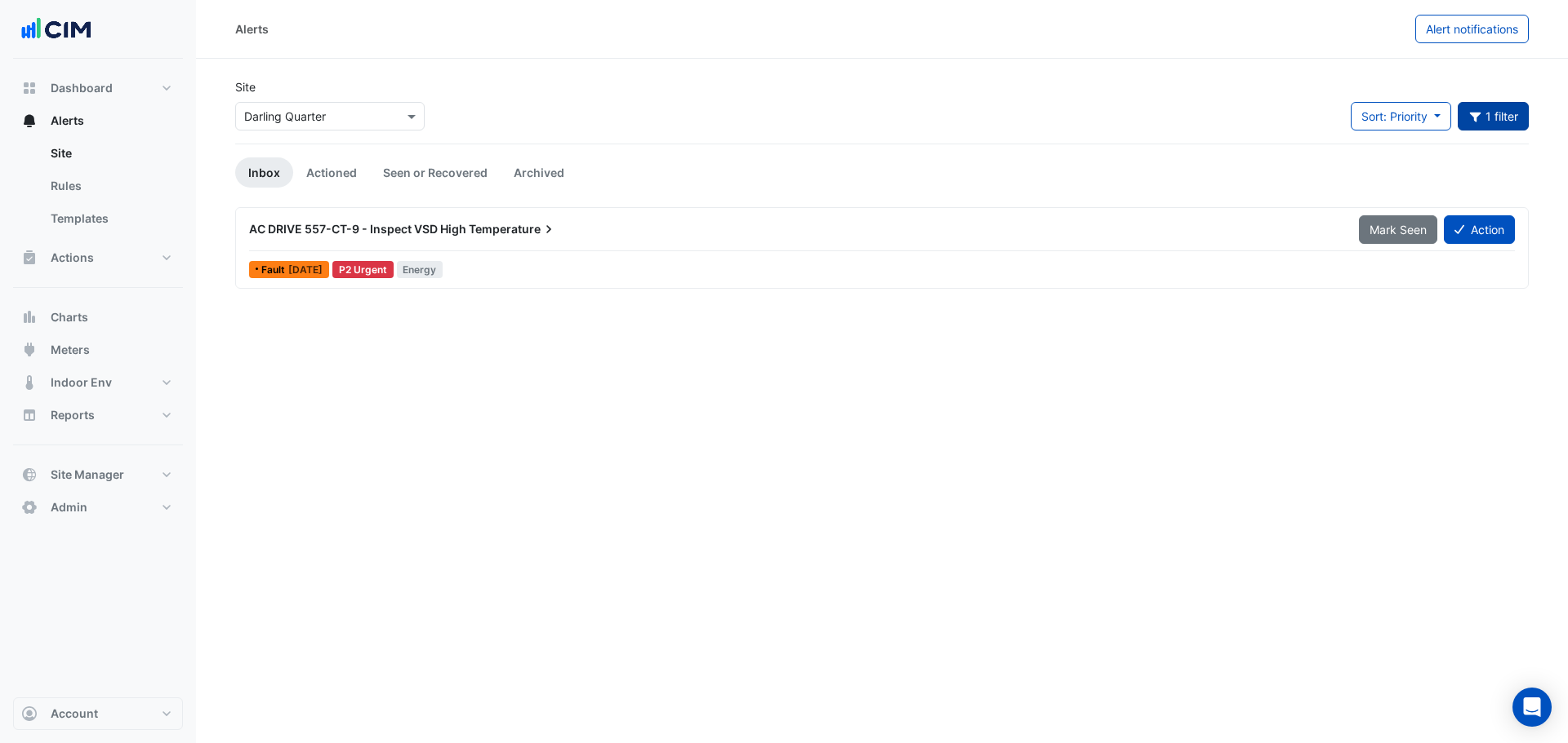
click at [1482, 127] on button "1 filter" at bounding box center [1492, 116] width 72 height 28
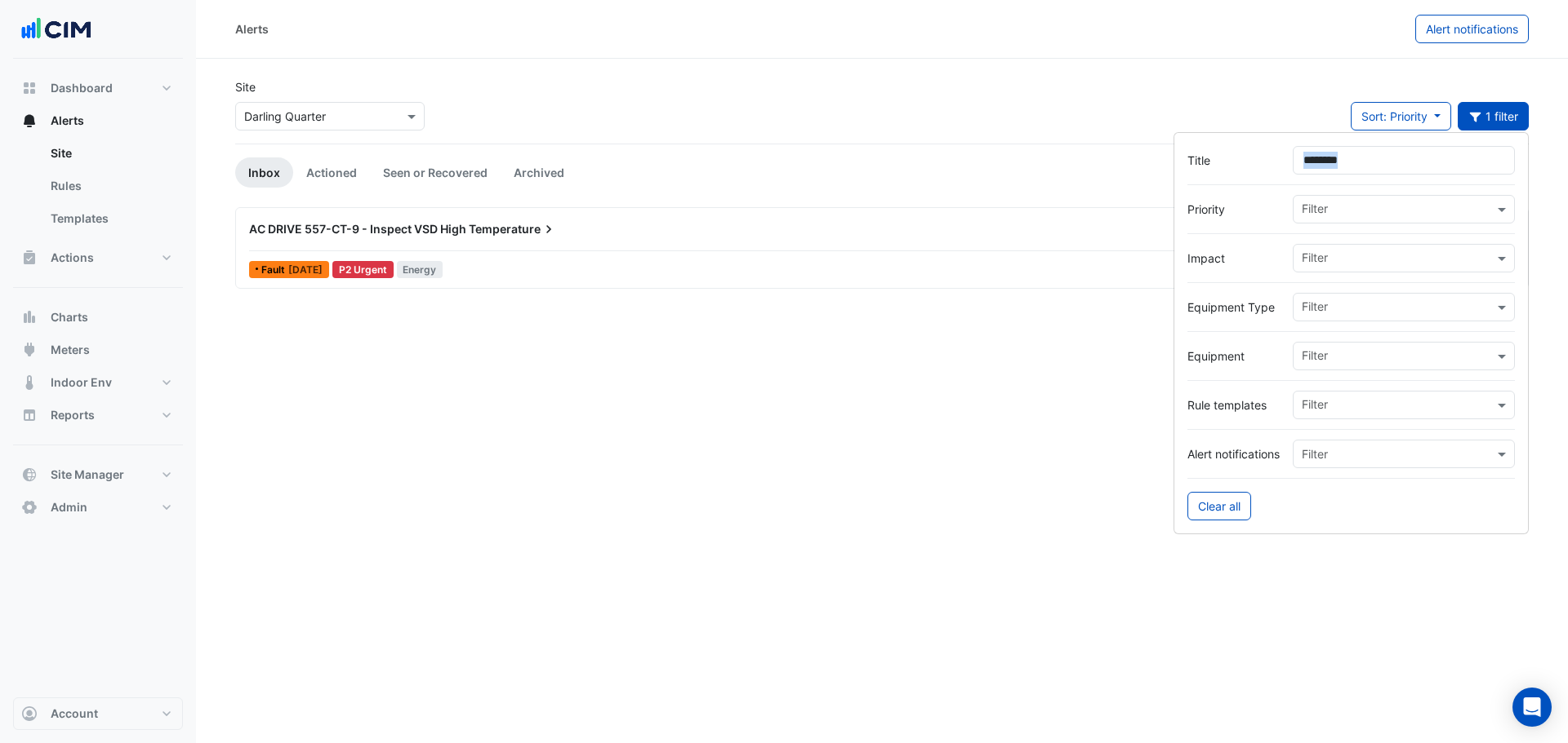
drag, startPoint x: 1367, startPoint y: 173, endPoint x: 1363, endPoint y: 163, distance: 10.8
click at [1362, 170] on form "Title ******** Priority Filter Impact Filter Equipment Type Filter Equipment Fi…" at bounding box center [1350, 333] width 355 height 402
drag, startPoint x: 1363, startPoint y: 163, endPoint x: 1005, endPoint y: 79, distance: 367.7
click at [1148, 124] on body "Alerts Alert notifications Site × Darling Quarter Sort: Priority Priority Updat…" at bounding box center [784, 372] width 1568 height 743
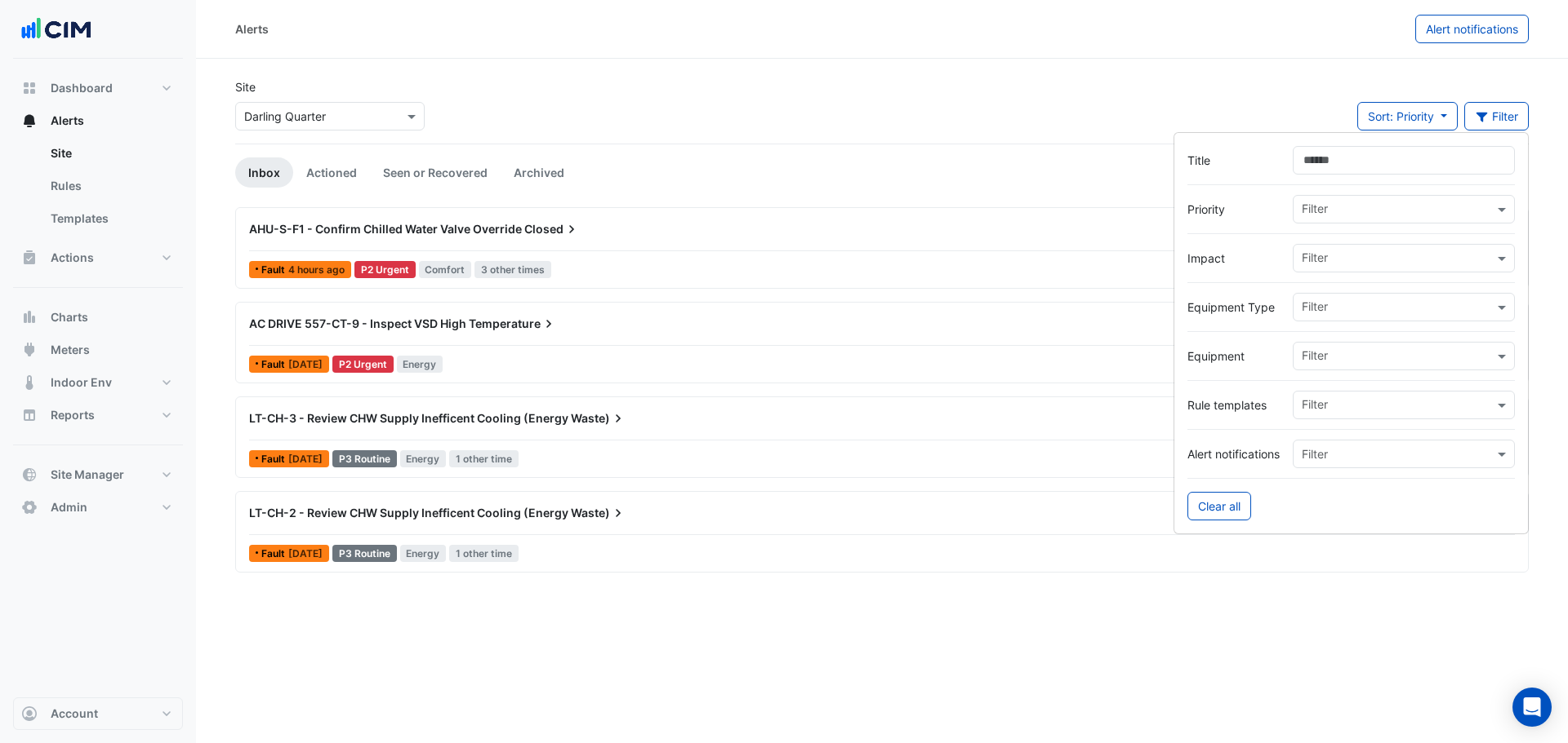
click at [990, 77] on section "Site × Darling Quarter Sort: Priority Priority Updated Filter Inbox Actioned Se…" at bounding box center [882, 283] width 1372 height 449
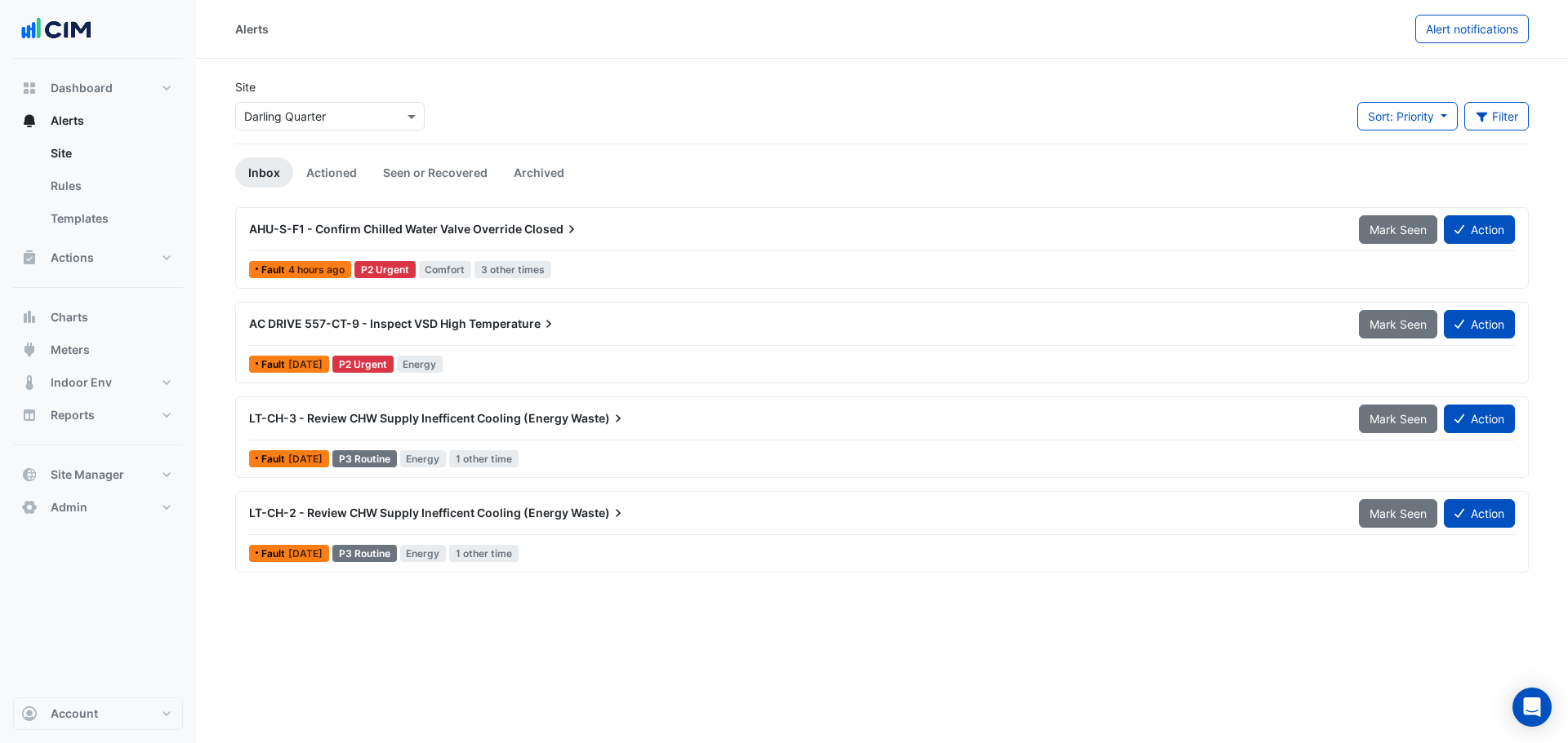
click at [784, 444] on div "LT-CH-3 - Review CHW Supply Inefficent Cooling (Energy Waste) Mark Seen Action …" at bounding box center [882, 437] width 1279 height 67
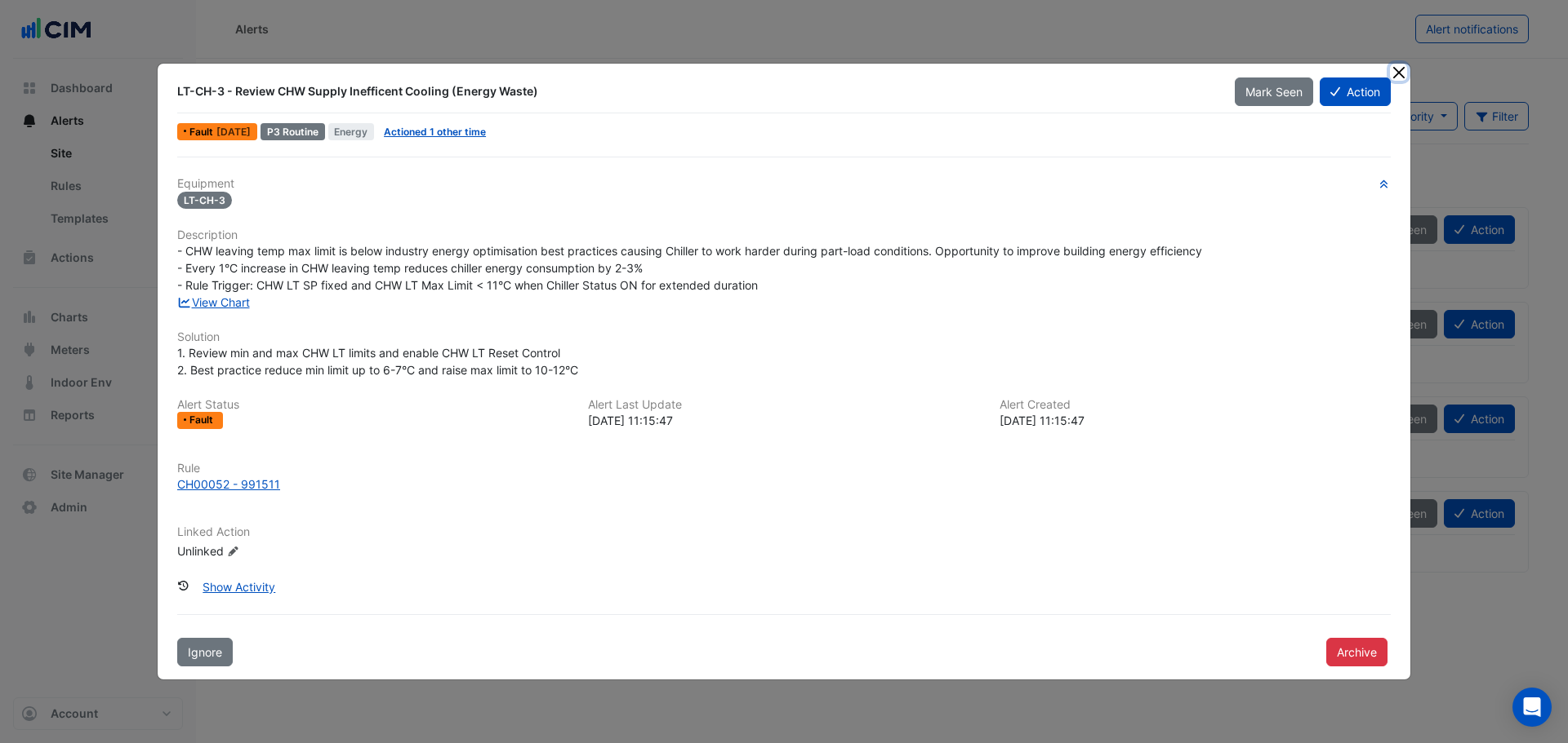
drag, startPoint x: 1406, startPoint y: 72, endPoint x: 1561, endPoint y: 266, distance: 248.3
click at [1406, 72] on button "Close" at bounding box center [1397, 72] width 17 height 17
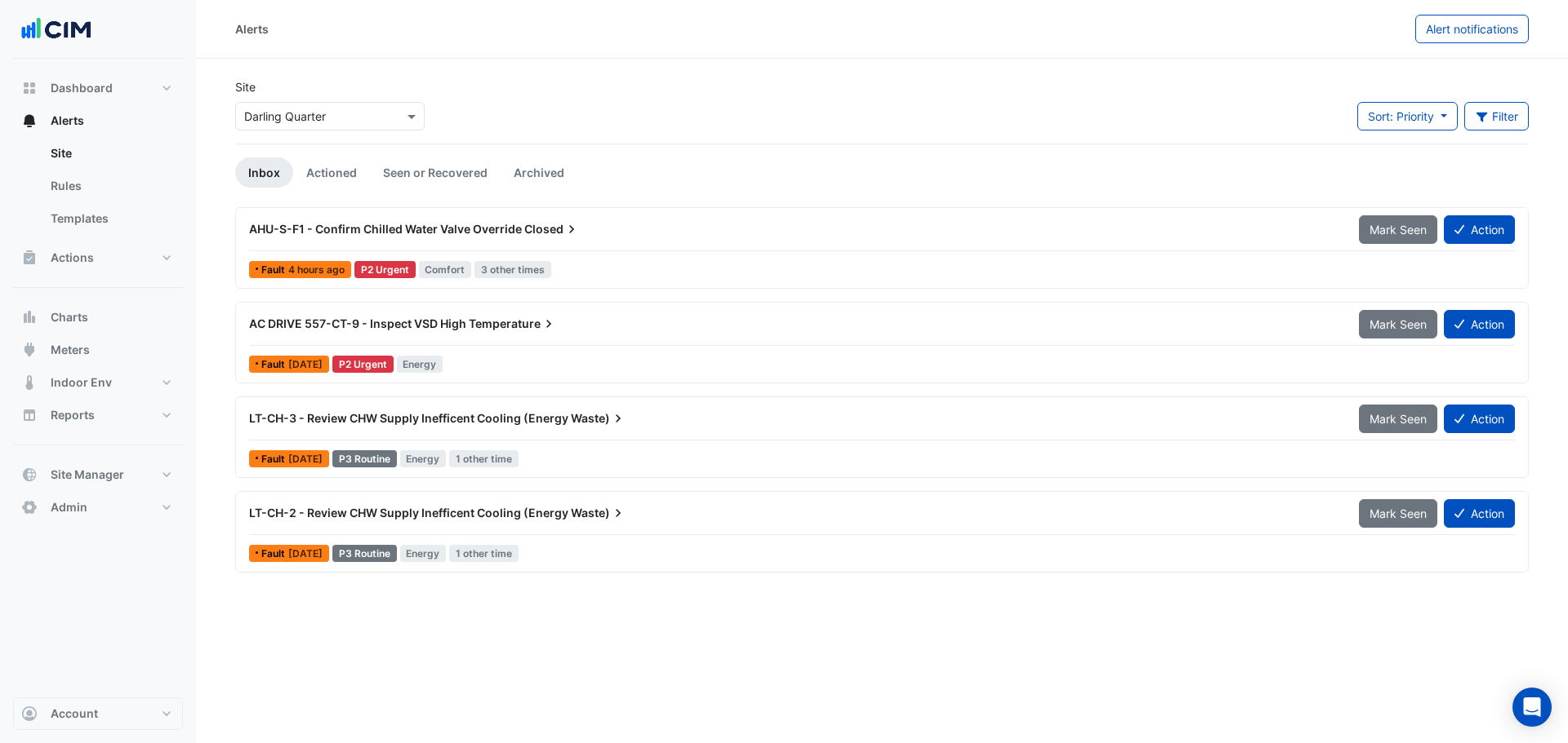
click at [485, 421] on span "LT-CH-3 - Review CHW Supply Inefficent Cooling (Energy" at bounding box center [409, 419] width 320 height 14
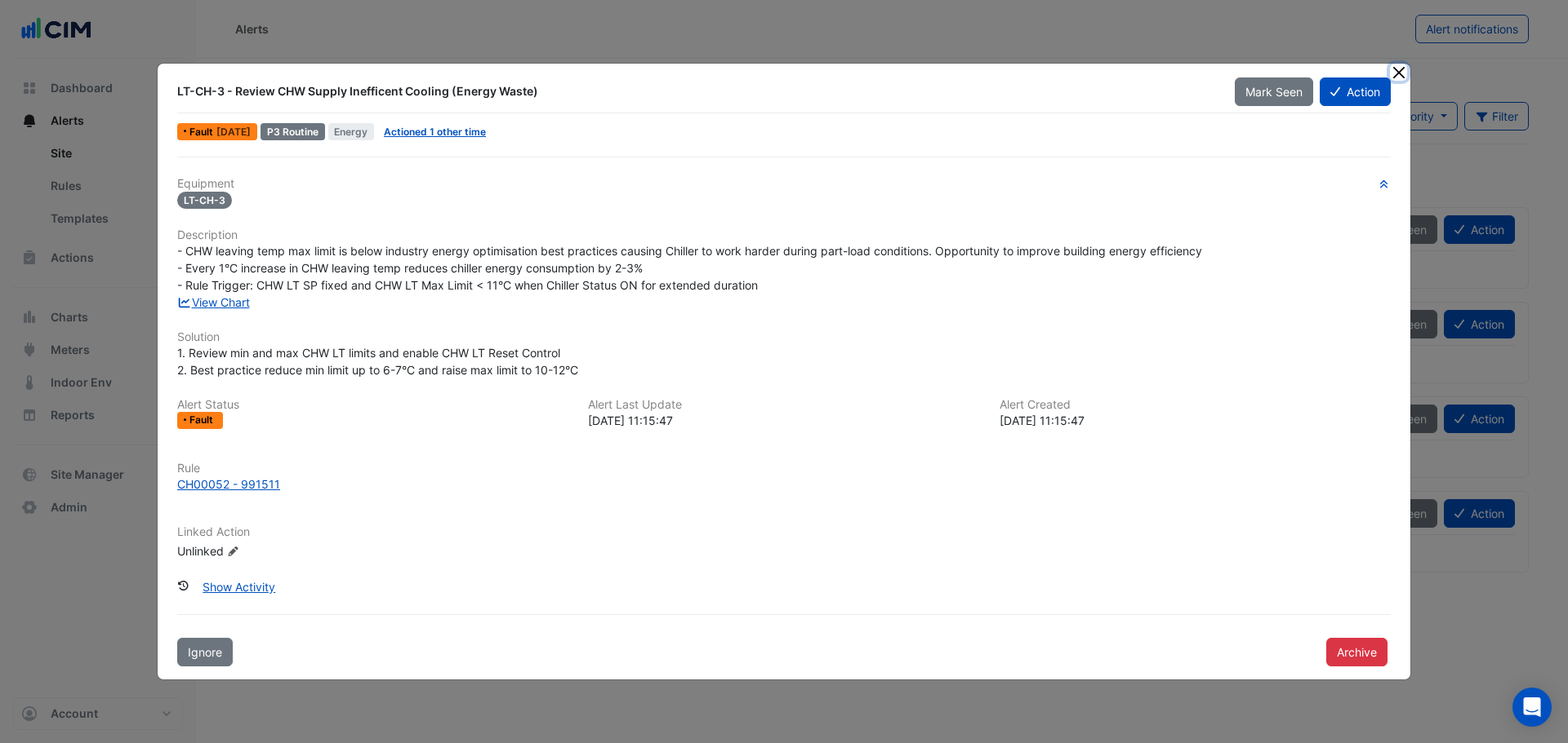
click at [1396, 74] on button "Close" at bounding box center [1397, 72] width 17 height 17
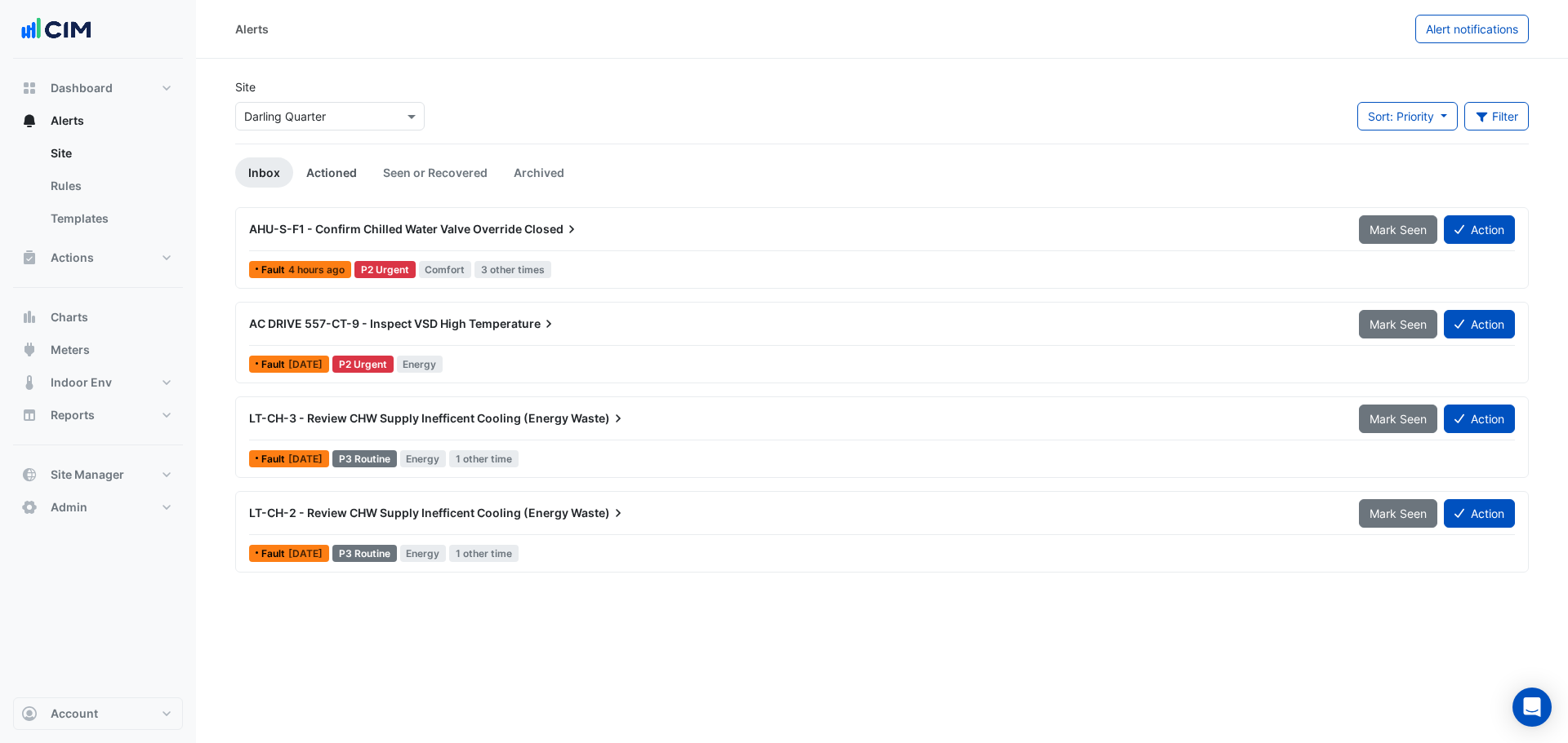
click at [341, 169] on link "Actioned" at bounding box center [331, 173] width 76 height 30
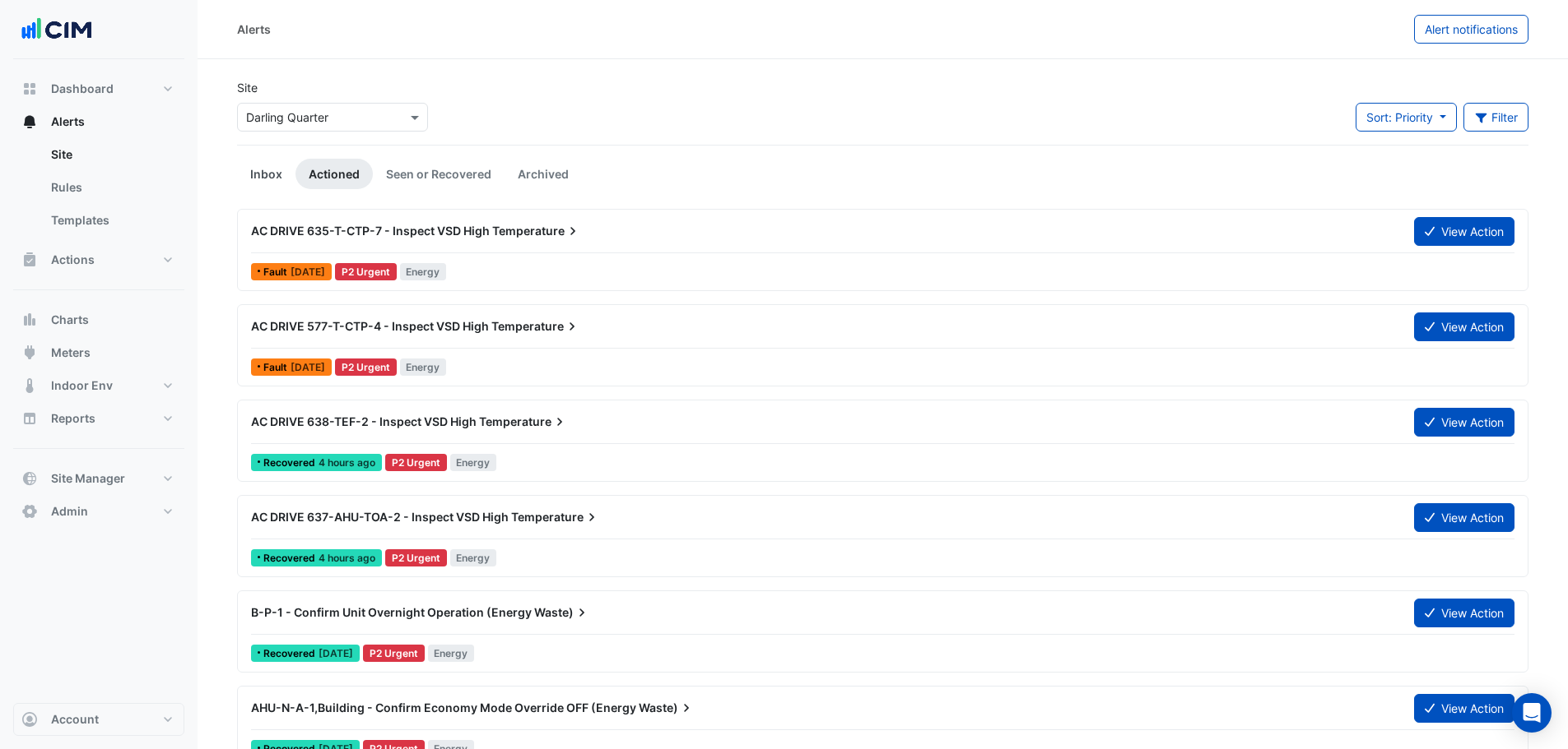
click at [247, 175] on link "Inbox" at bounding box center [266, 174] width 58 height 31
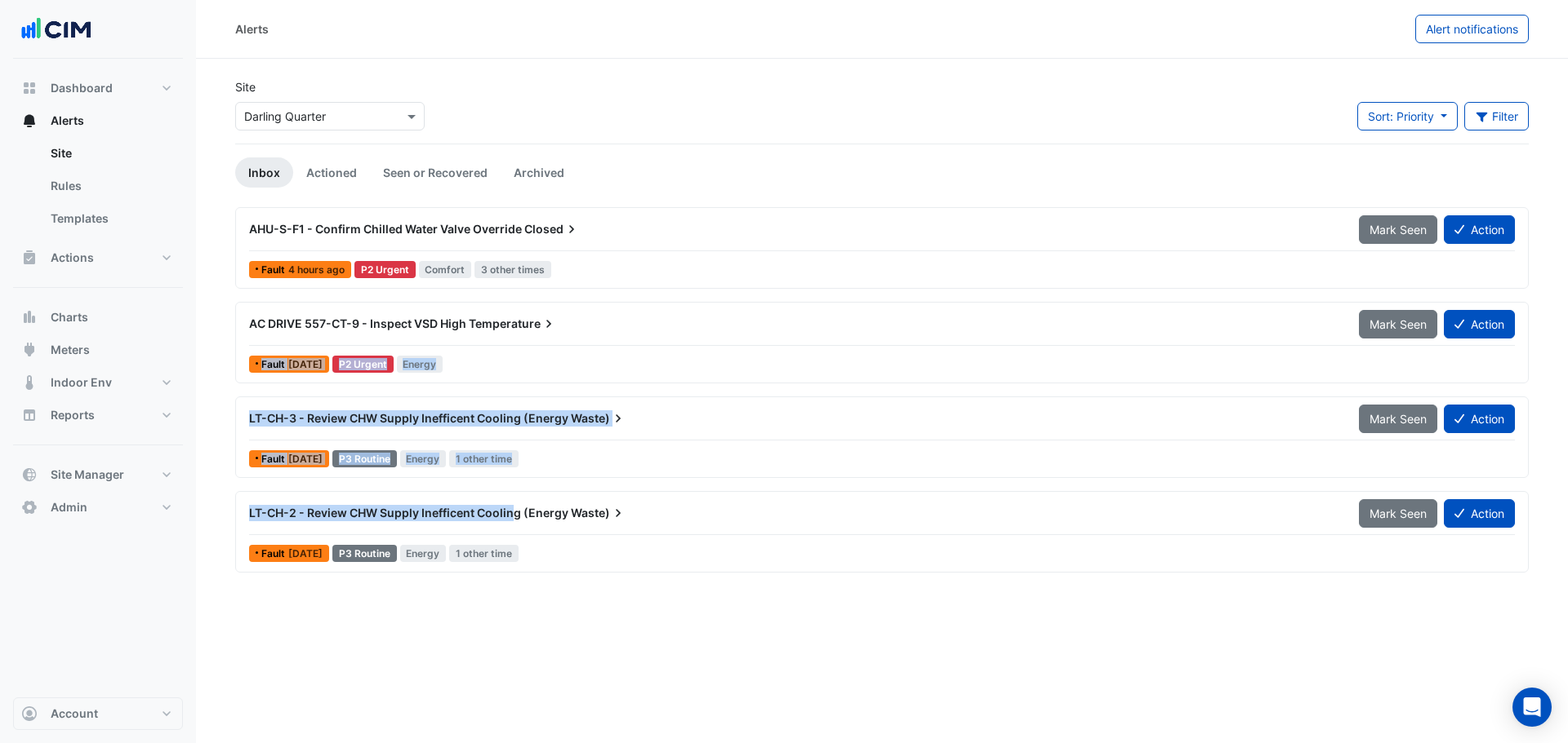
drag, startPoint x: 288, startPoint y: 345, endPoint x: 519, endPoint y: 617, distance: 356.9
click at [517, 525] on div "AHU-S-F1 - Confirm Chilled Water Valve Override Closed Mark Seen Action Fault 4…" at bounding box center [882, 396] width 1293 height 378
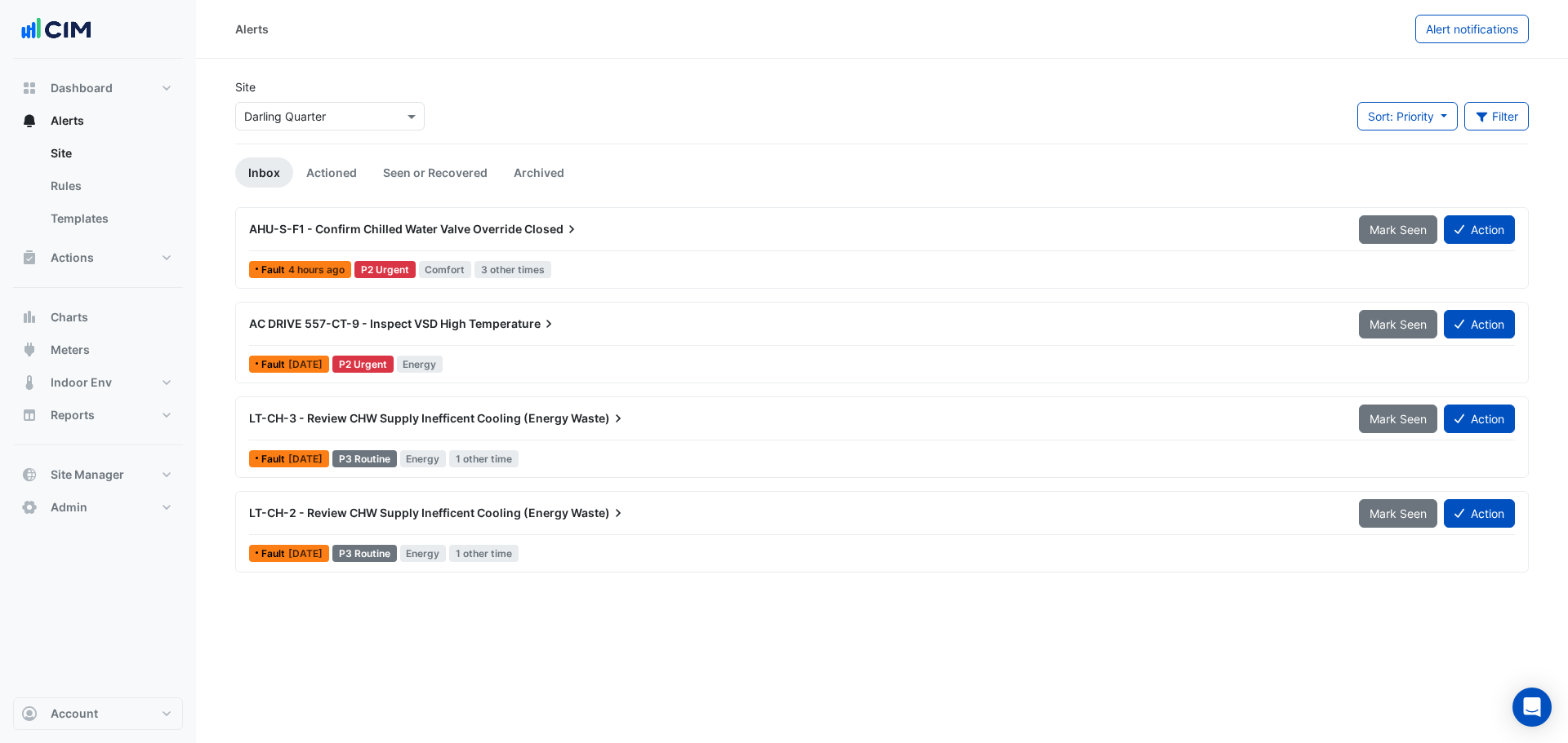
click at [514, 670] on div "Alerts Alert notifications Site × Darling Quarter Sort: Priority Priority Updat…" at bounding box center [882, 372] width 1372 height 743
drag, startPoint x: 246, startPoint y: 237, endPoint x: 553, endPoint y: 245, distance: 307.1
click at [553, 245] on div "AHU-S-F1 - Confirm Chilled Water Valve Override Closed Mark Seen Action" at bounding box center [882, 232] width 1265 height 36
click at [615, 222] on div "AHU-S-F1 - Confirm Chilled Water Valve Override Closed" at bounding box center [793, 229] width 1089 height 17
click at [513, 257] on div "AHU-S-F1 - Confirm Chilled Water Valve Override Closed Mark Seen Action Fault 4…" at bounding box center [882, 248] width 1279 height 67
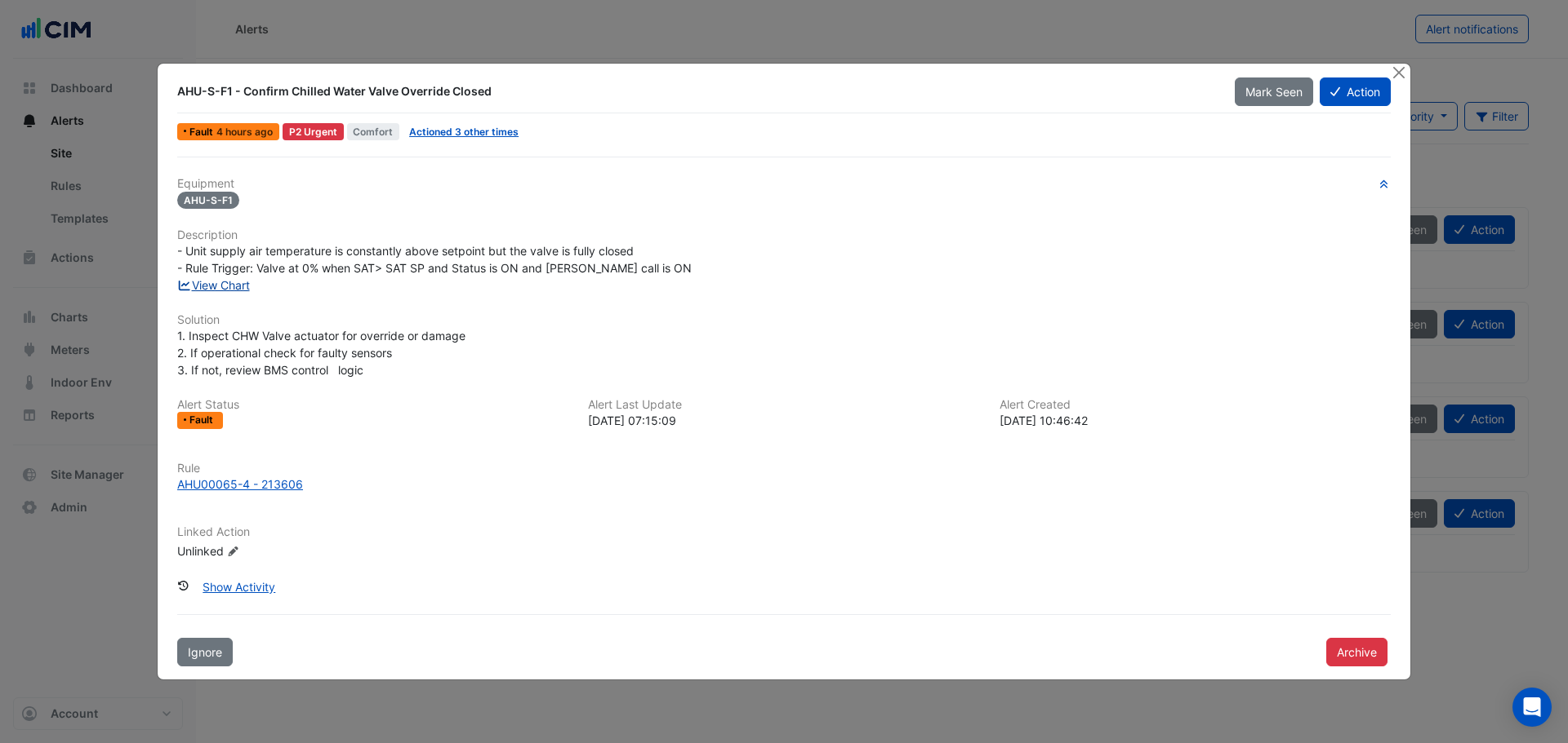
click at [219, 283] on link "View Chart" at bounding box center [214, 285] width 73 height 14
drag, startPoint x: 235, startPoint y: 81, endPoint x: 279, endPoint y: 2, distance: 90.4
click at [307, 95] on div "AHU-S-F1 - Confirm Chilled Water Valve Override Closed" at bounding box center [696, 91] width 1057 height 29
click at [237, 478] on div "AHU00065-4 - 213606" at bounding box center [240, 483] width 126 height 17
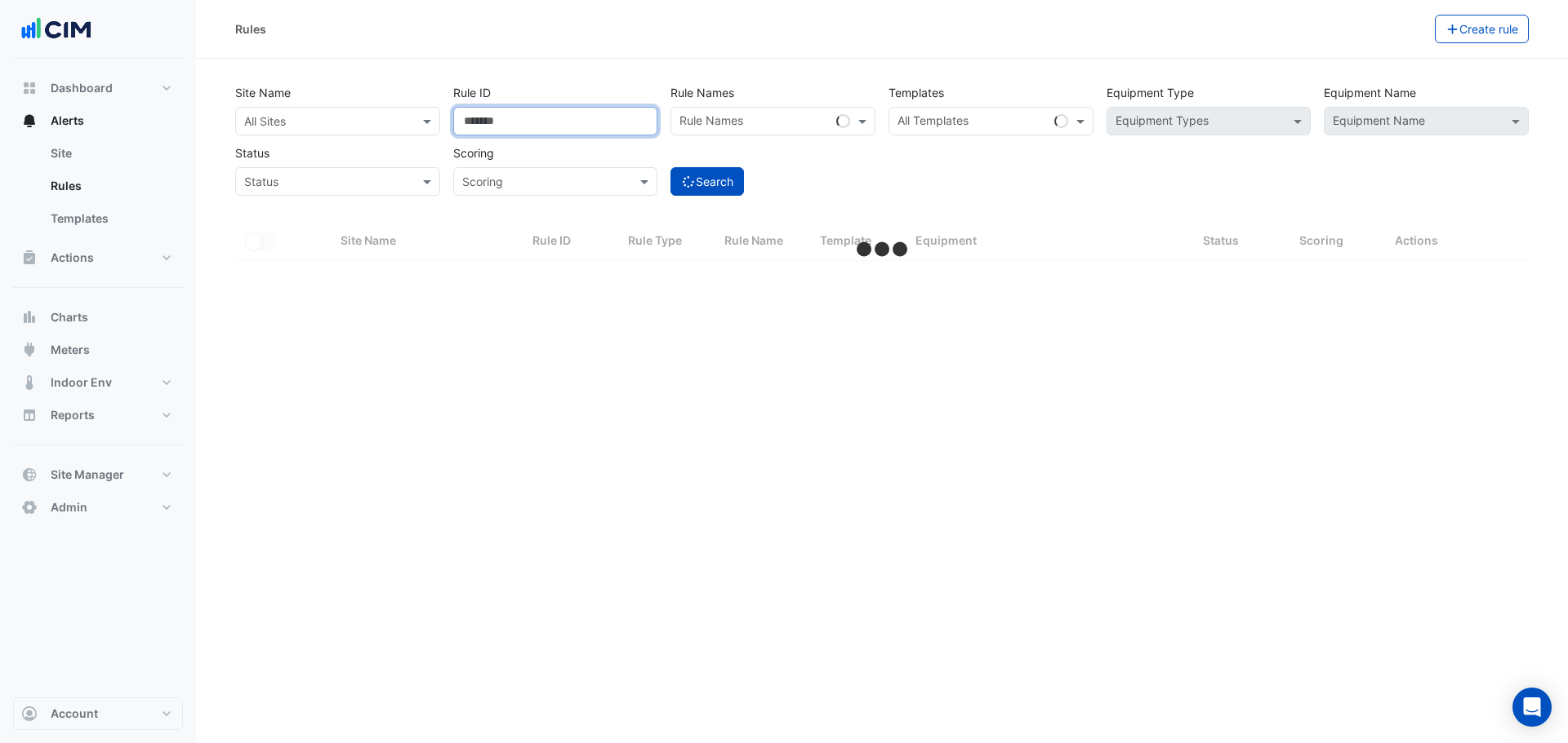
drag, startPoint x: 427, startPoint y: 124, endPoint x: 341, endPoint y: 129, distance: 86.1
click at [366, 129] on div "Site Name All Sites Rule ID ****** Rule Names Rule Names Templates All Template…" at bounding box center [882, 135] width 1306 height 121
select select "**"
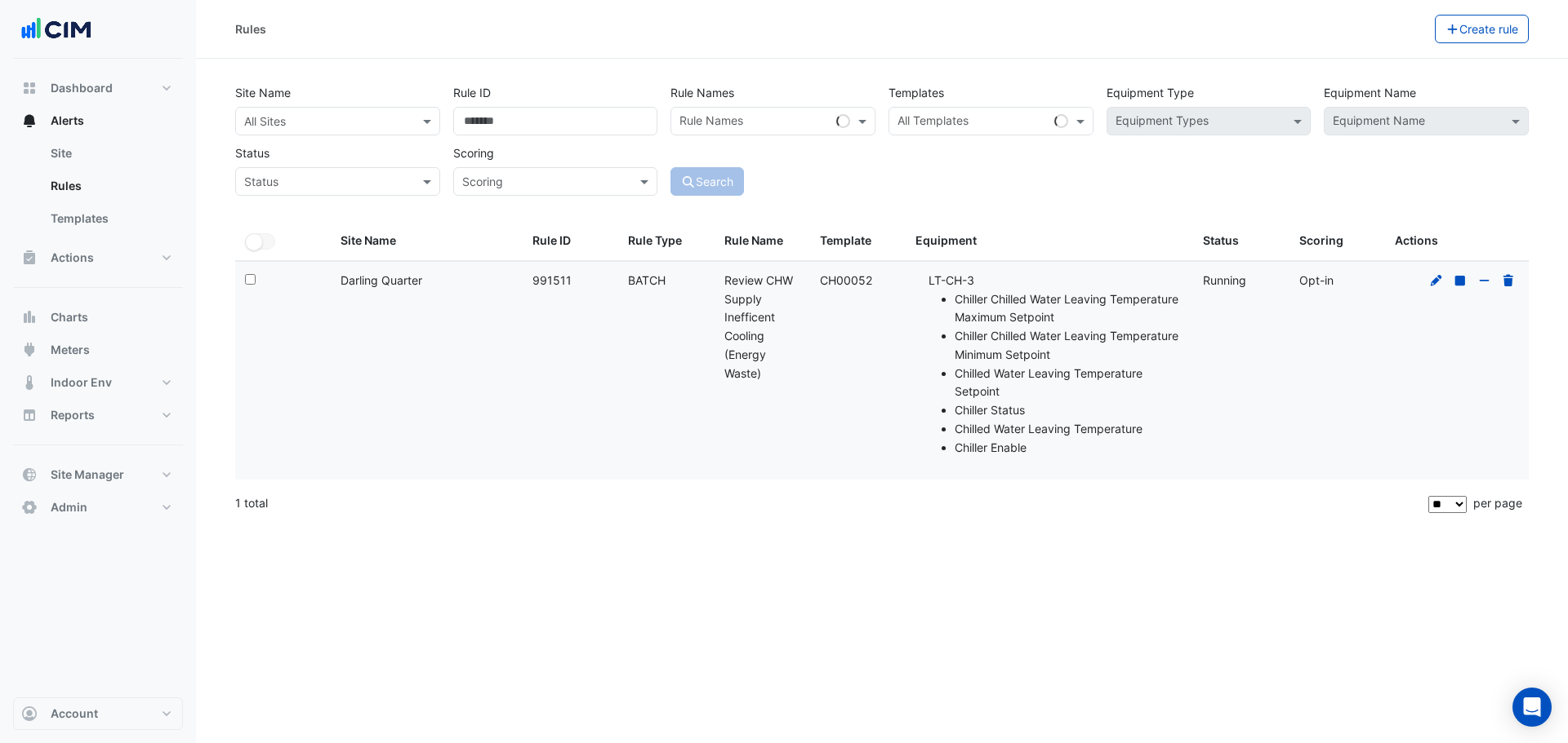
click at [352, 124] on input "text" at bounding box center [321, 122] width 154 height 17
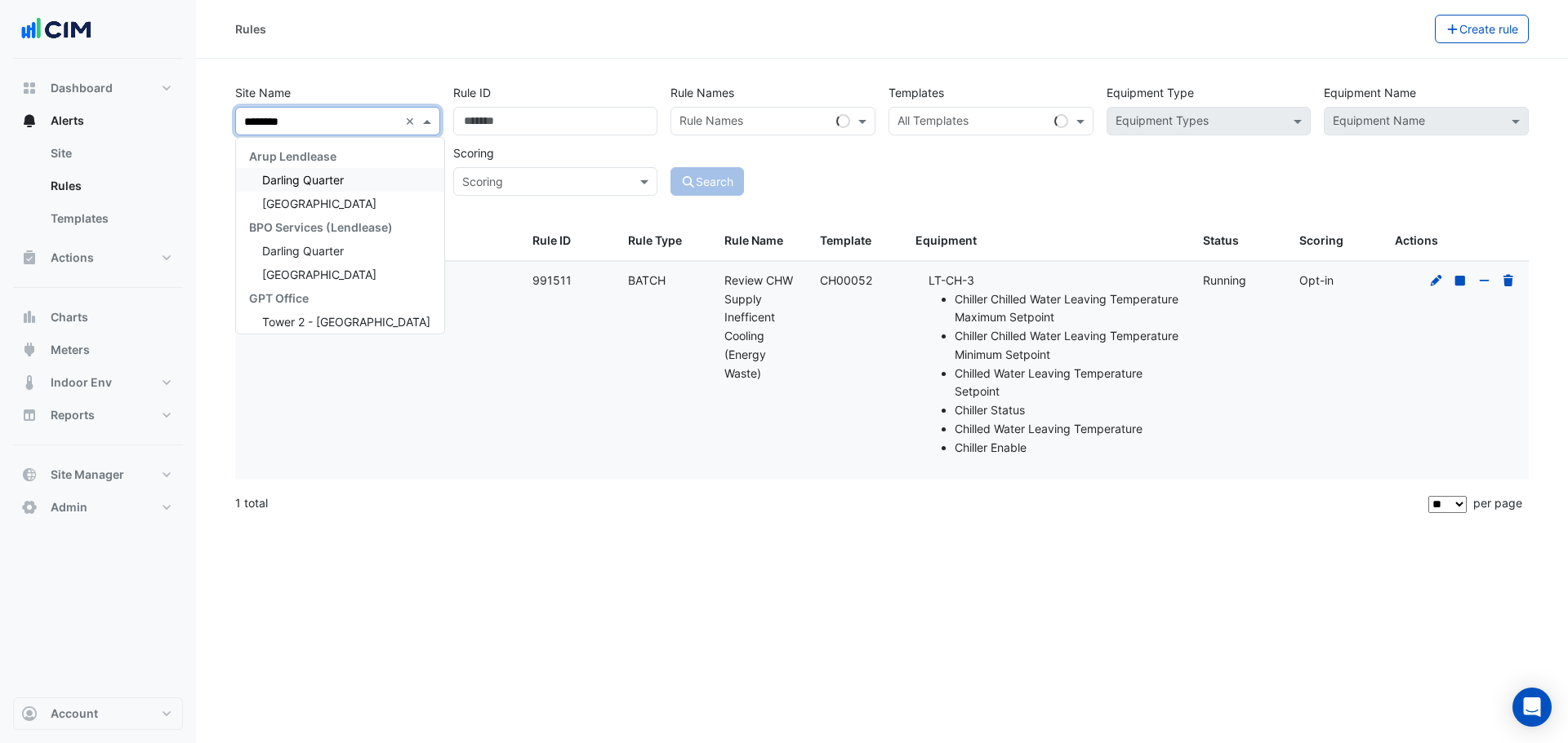
type input "*********"
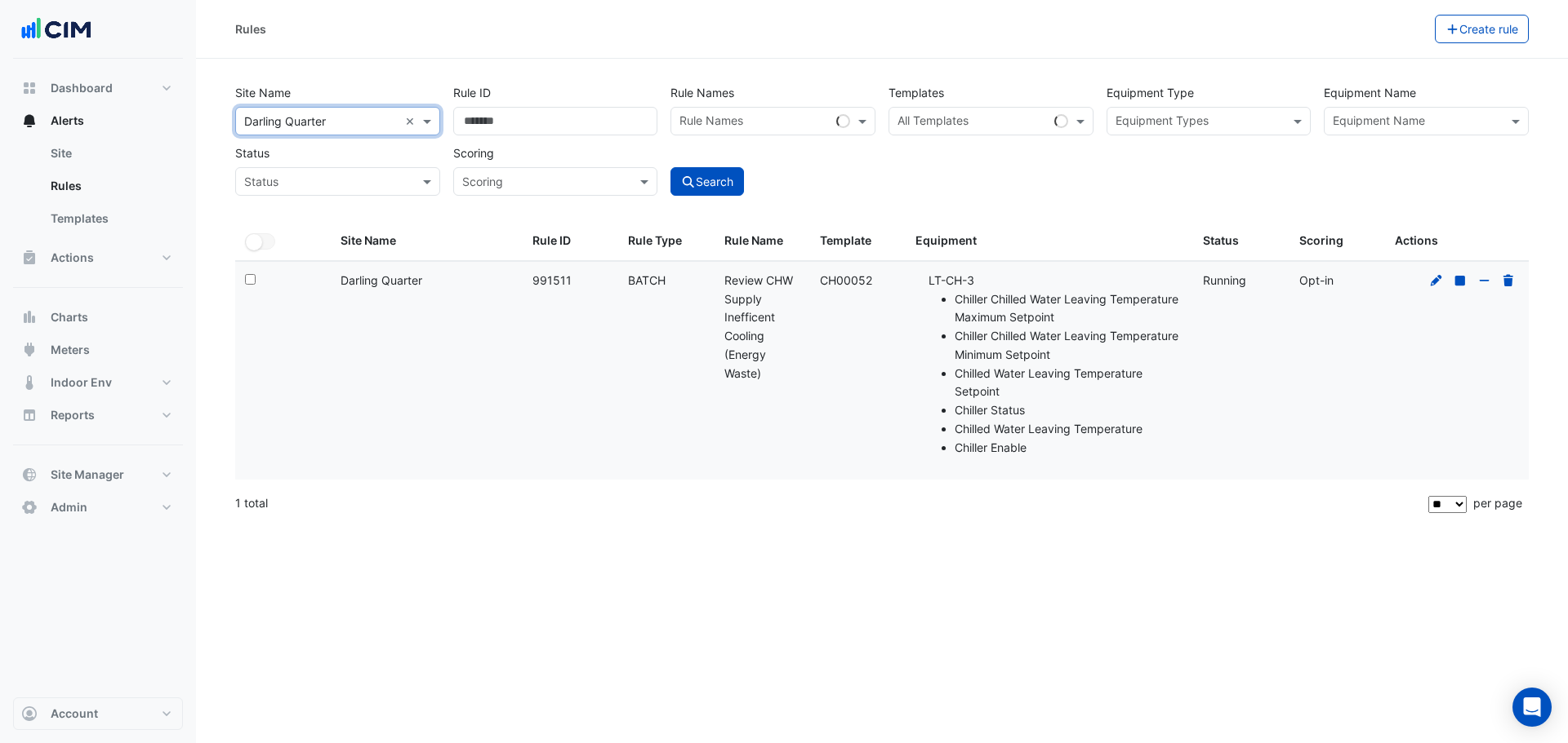
click at [859, 287] on div "Template: CH00052" at bounding box center [857, 280] width 76 height 19
copy div "CH00052"
click at [98, 154] on link "Site" at bounding box center [110, 153] width 145 height 32
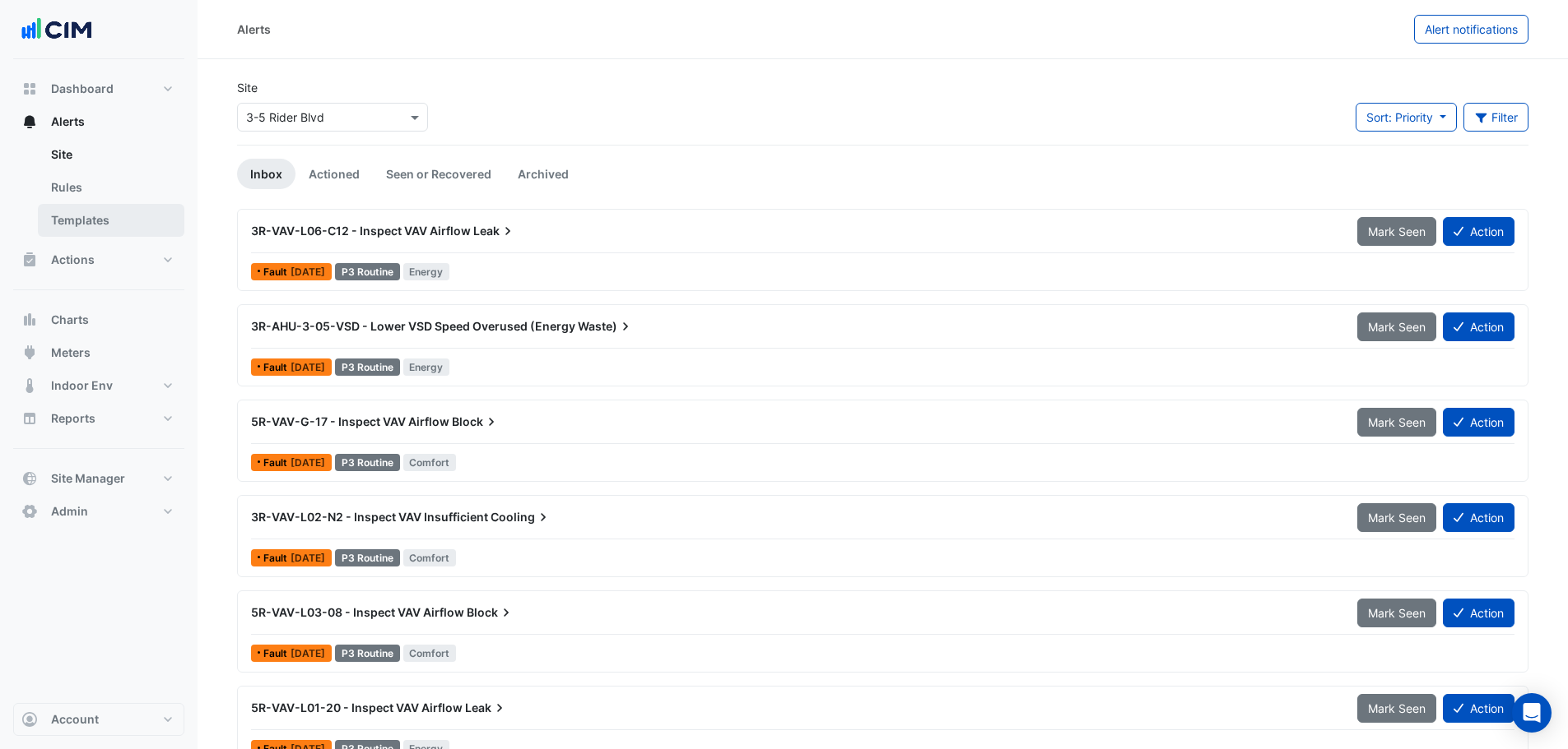
click at [94, 226] on link "Templates" at bounding box center [111, 219] width 146 height 33
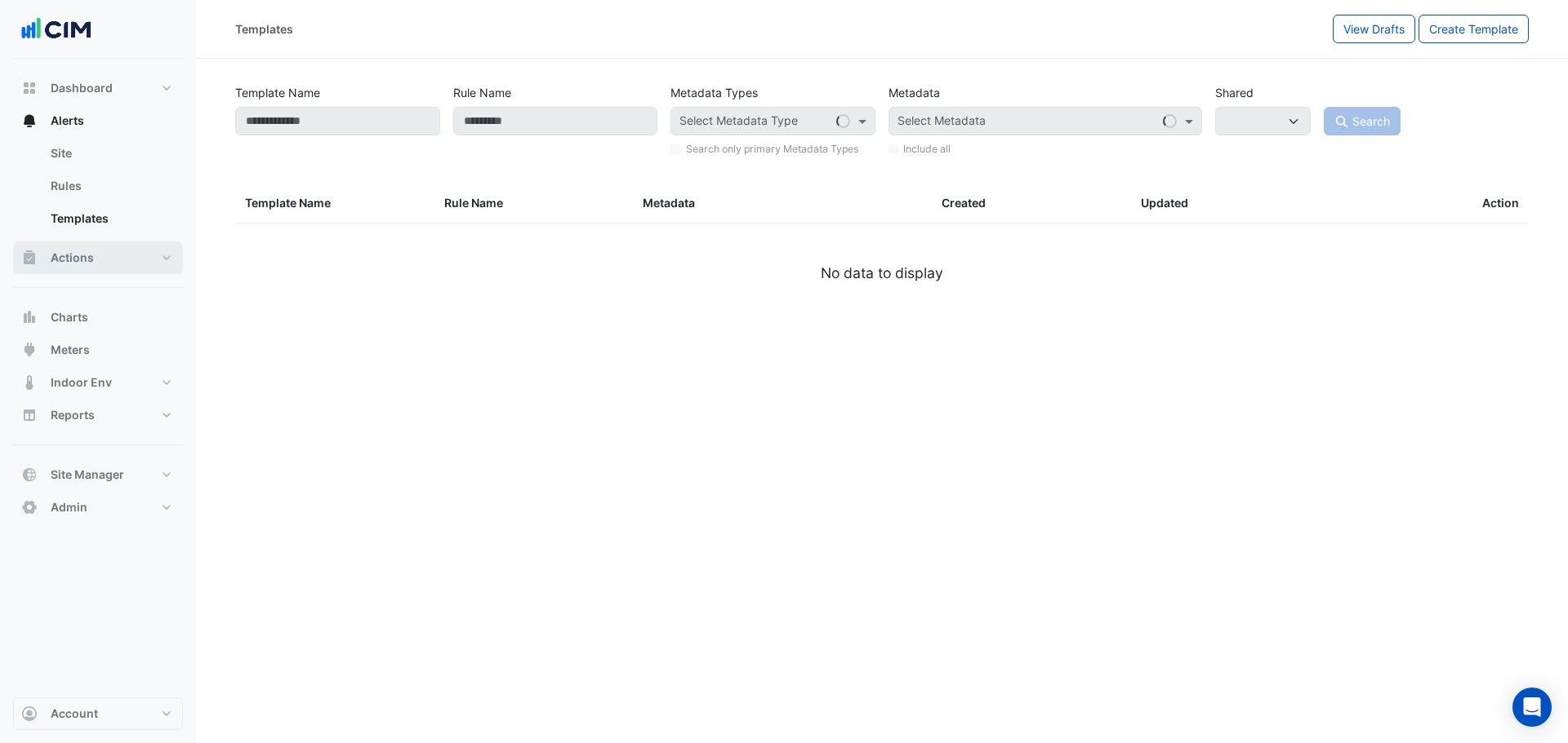
select select
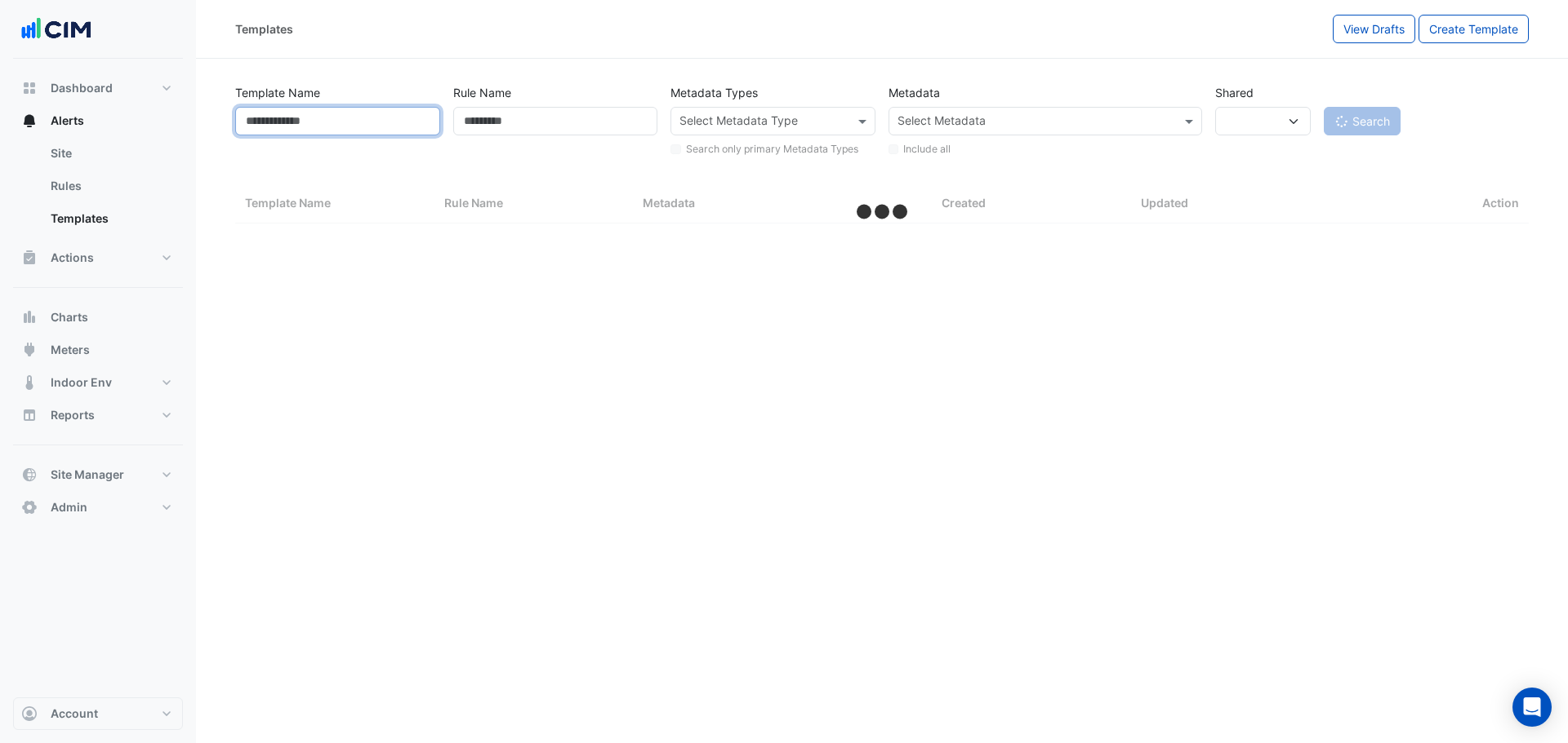
click at [369, 127] on input "Template Name" at bounding box center [337, 121] width 205 height 28
paste input "*******"
type input "*******"
select select "**"
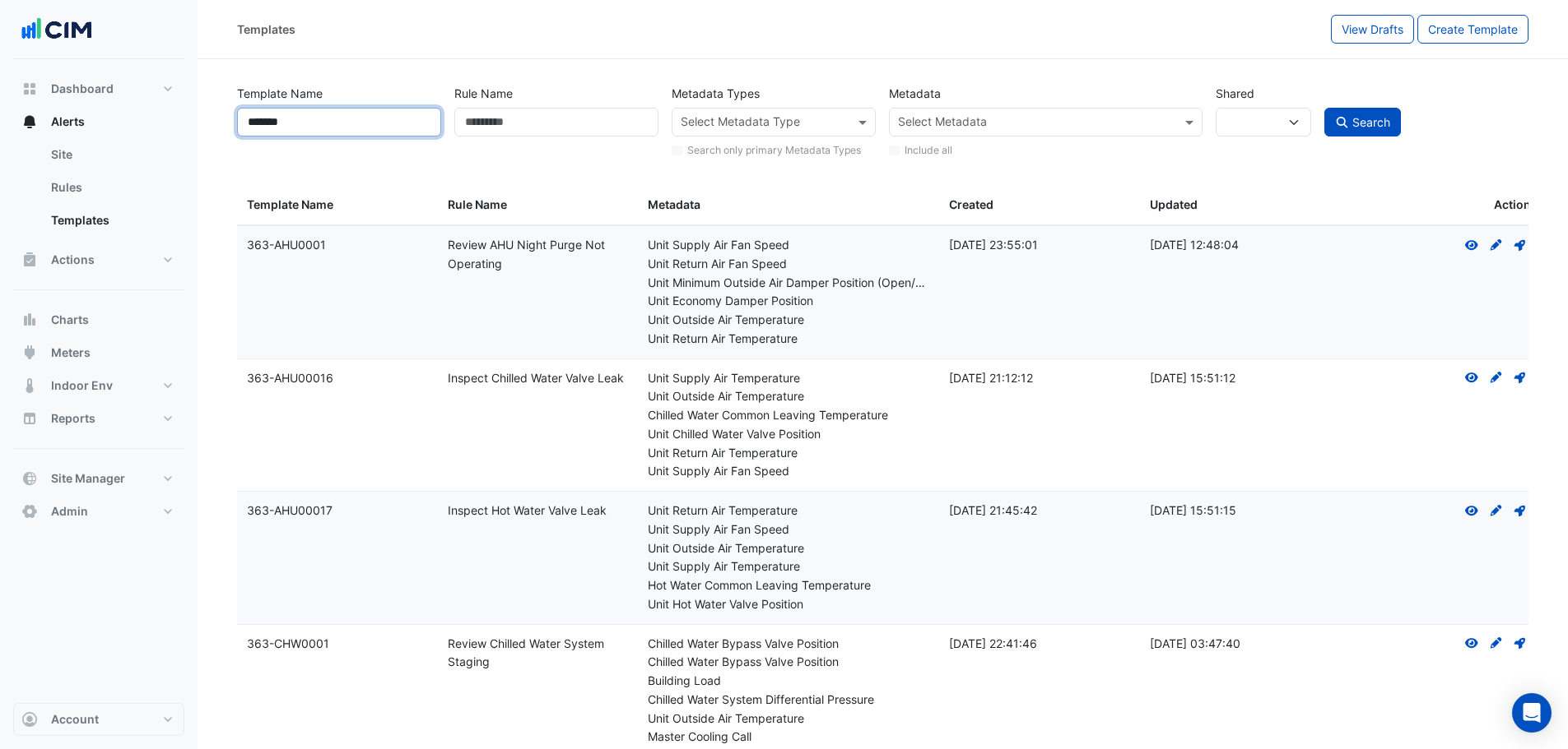
type input "*******"
click at [1325, 108] on button "Search" at bounding box center [1363, 122] width 77 height 29
select select
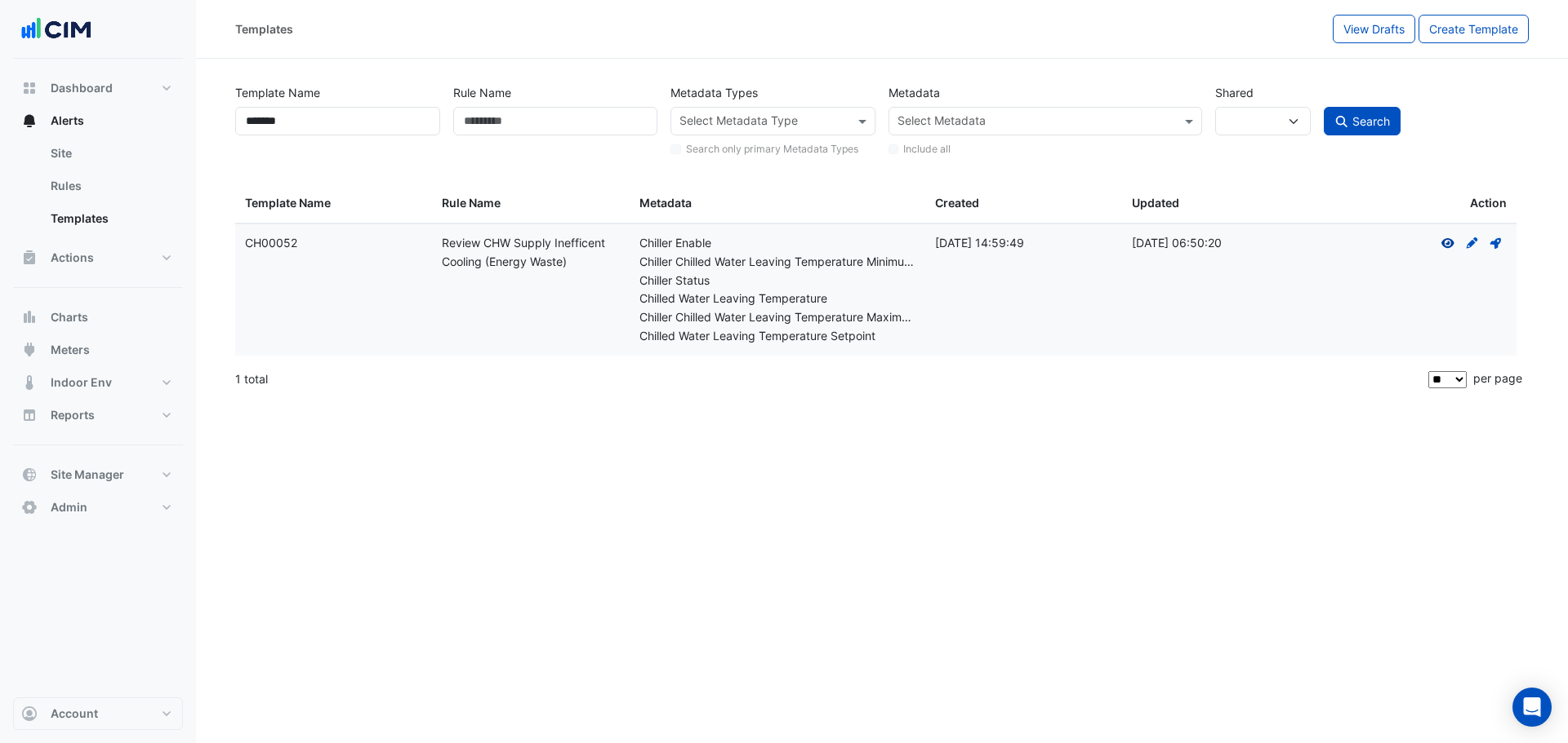
click at [1452, 242] on icon at bounding box center [1446, 243] width 13 height 10
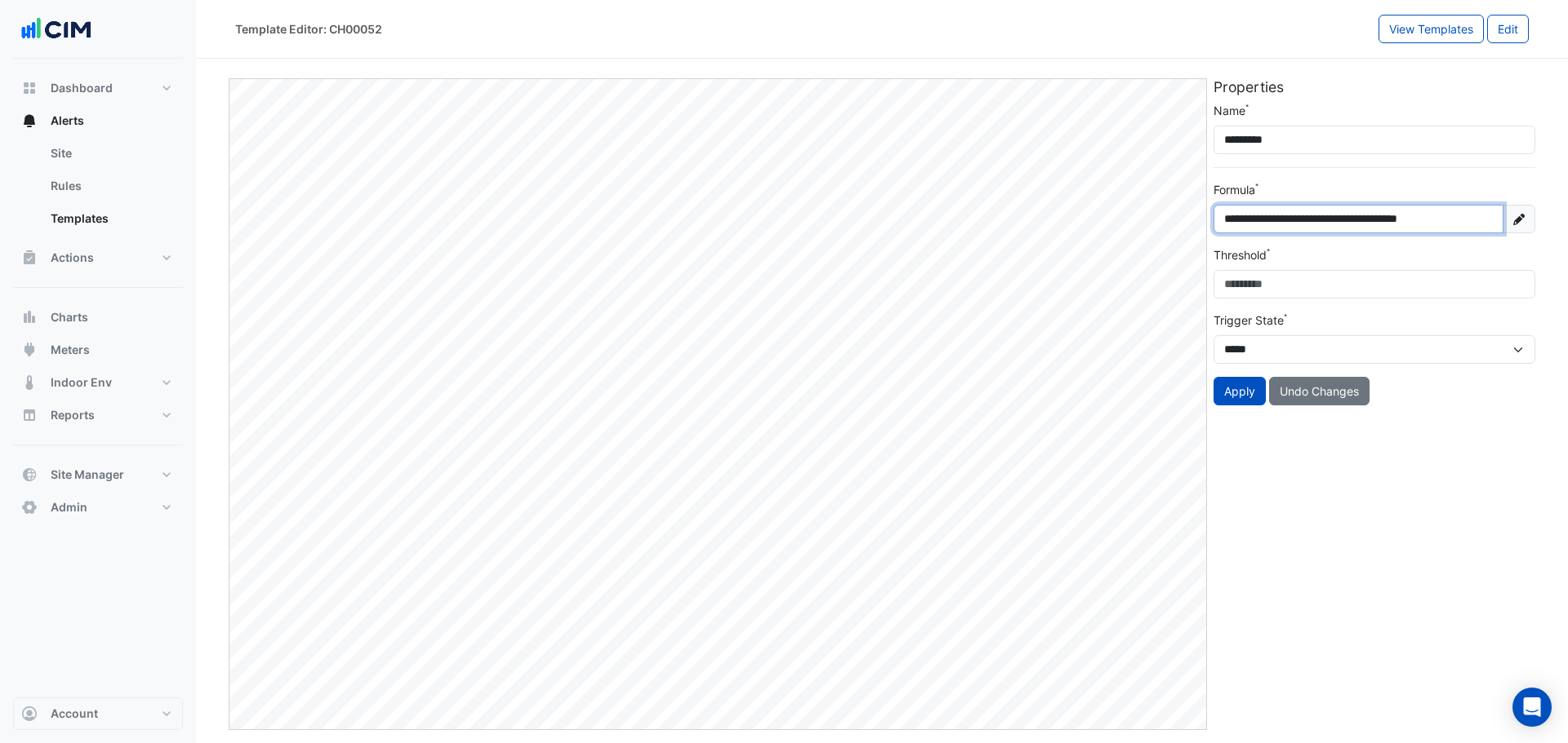
drag, startPoint x: 1358, startPoint y: 223, endPoint x: 1719, endPoint y: 234, distance: 361.2
click at [1567, 234] on html "**********" at bounding box center [784, 372] width 1568 height 743
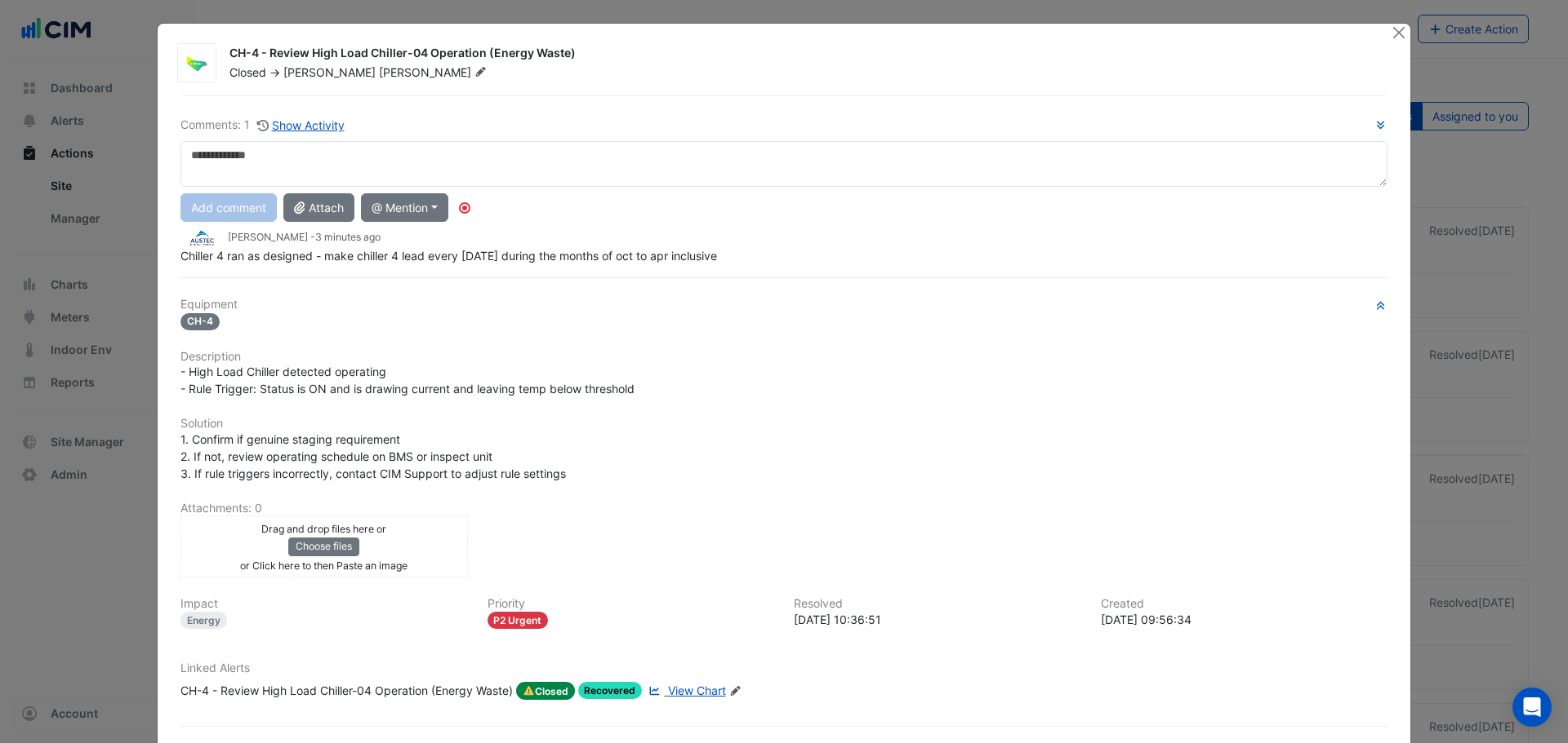
click at [288, 161] on textarea at bounding box center [784, 164] width 1207 height 46
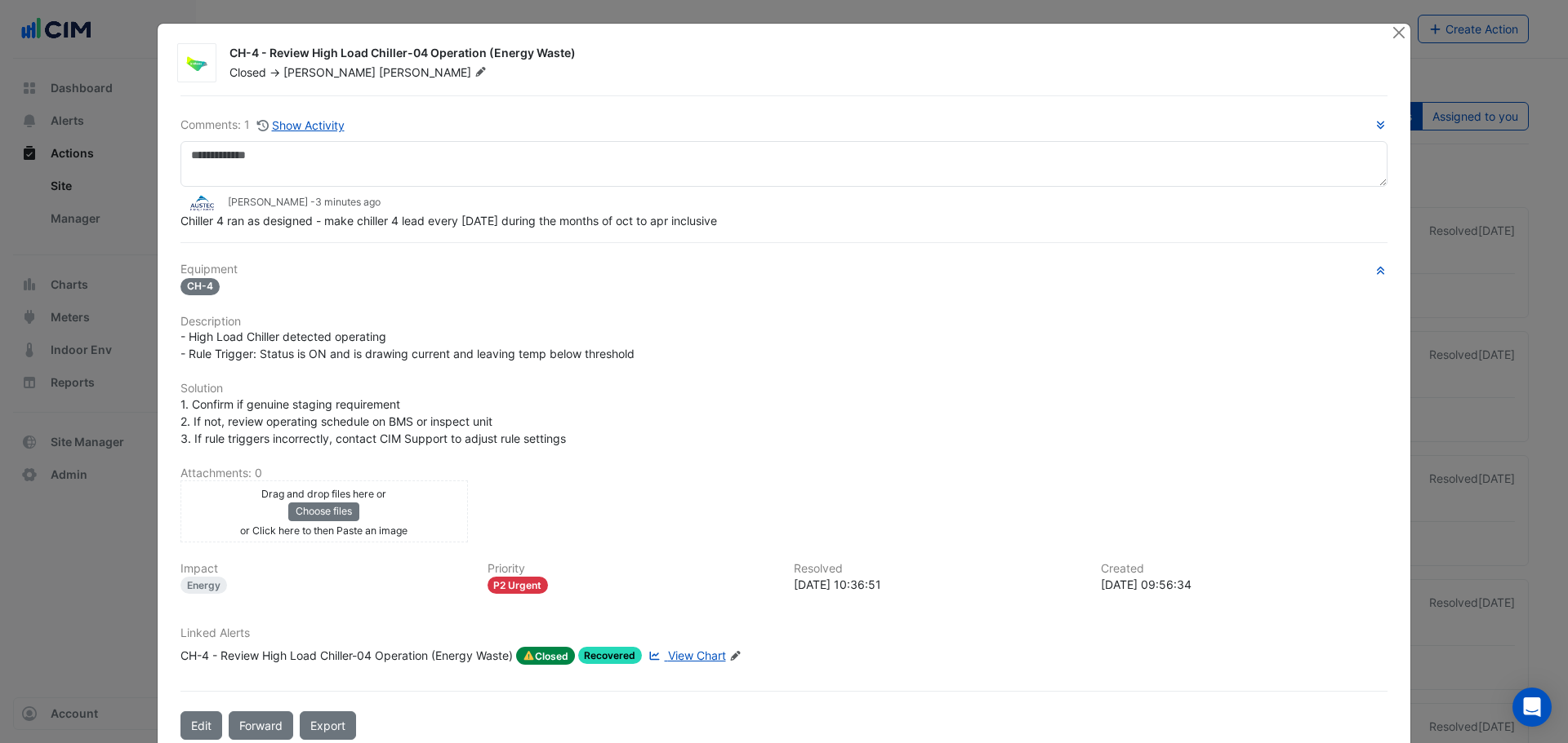
drag, startPoint x: 665, startPoint y: 651, endPoint x: 689, endPoint y: 541, distance: 112.6
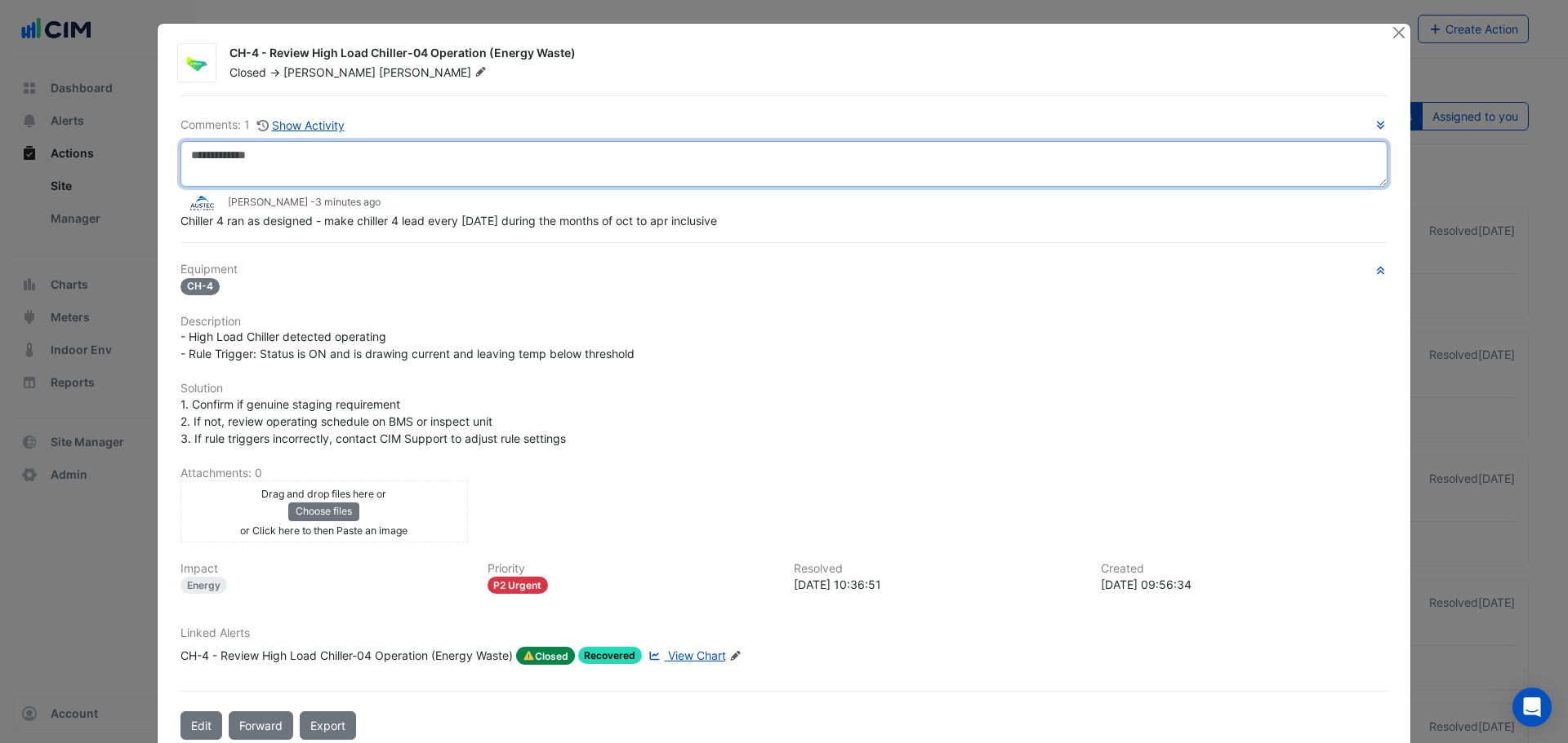
click at [301, 176] on textarea at bounding box center [784, 164] width 1207 height 46
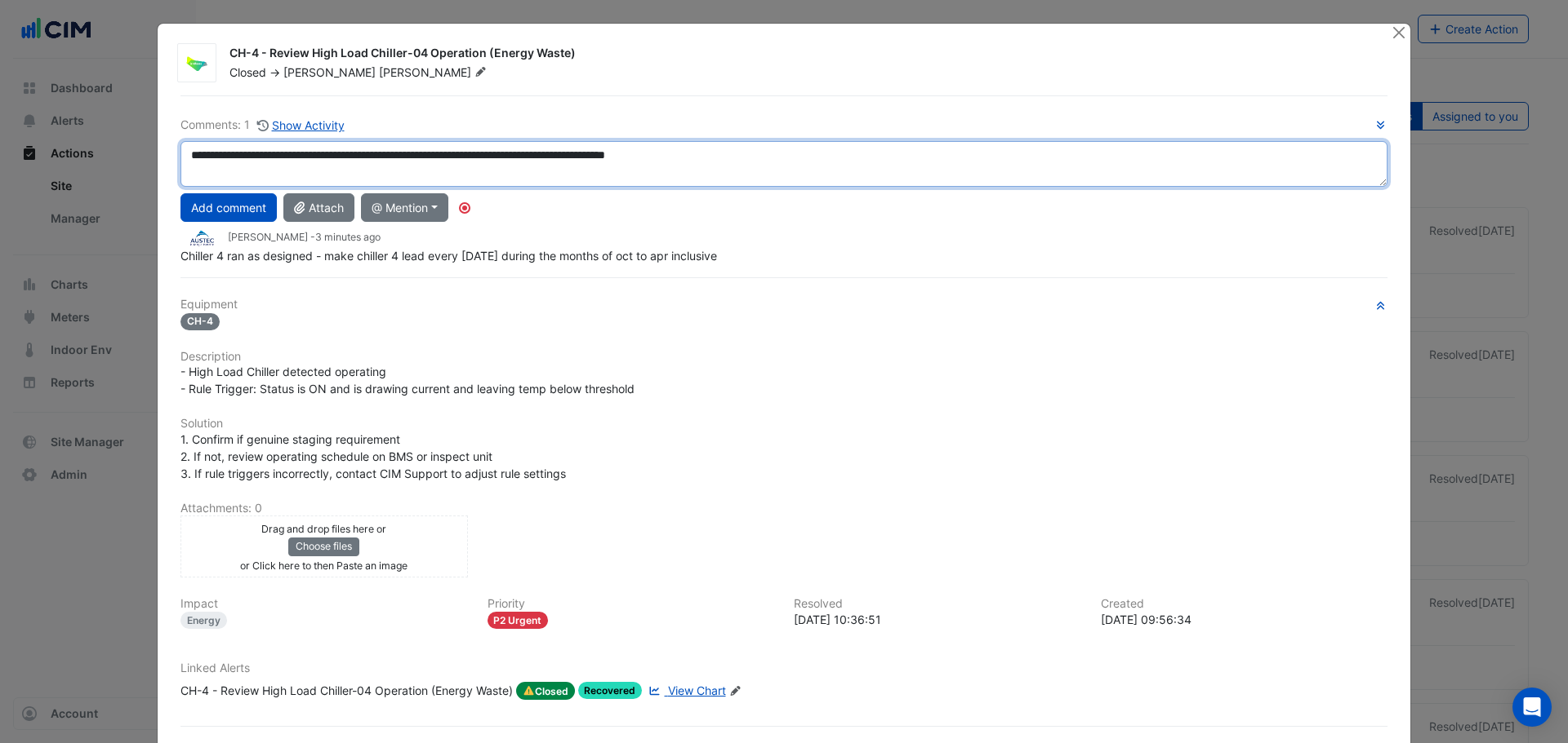
type textarea "**********"
click at [773, 146] on textarea "**********" at bounding box center [784, 164] width 1207 height 46
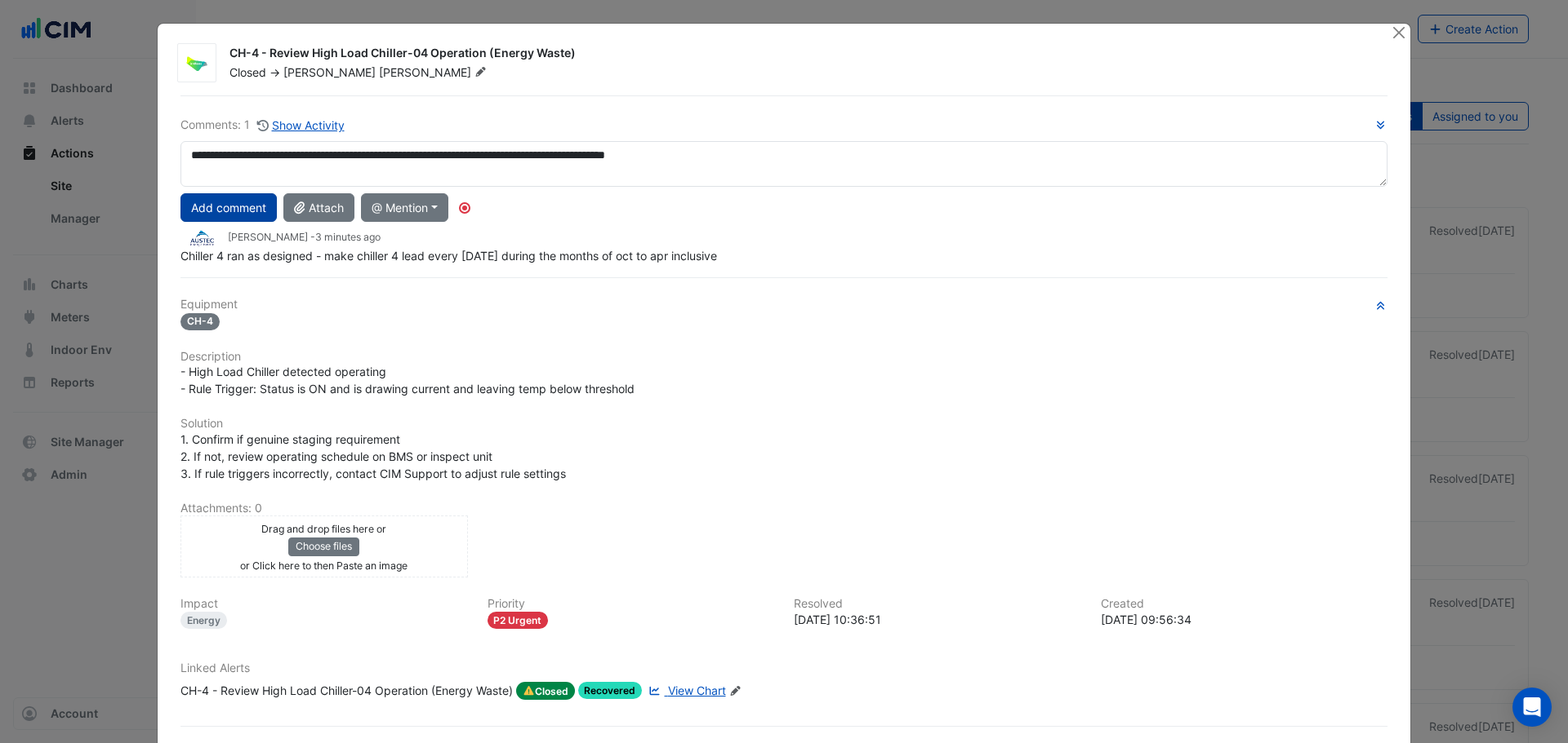
click at [213, 218] on button "Add comment" at bounding box center [228, 207] width 96 height 28
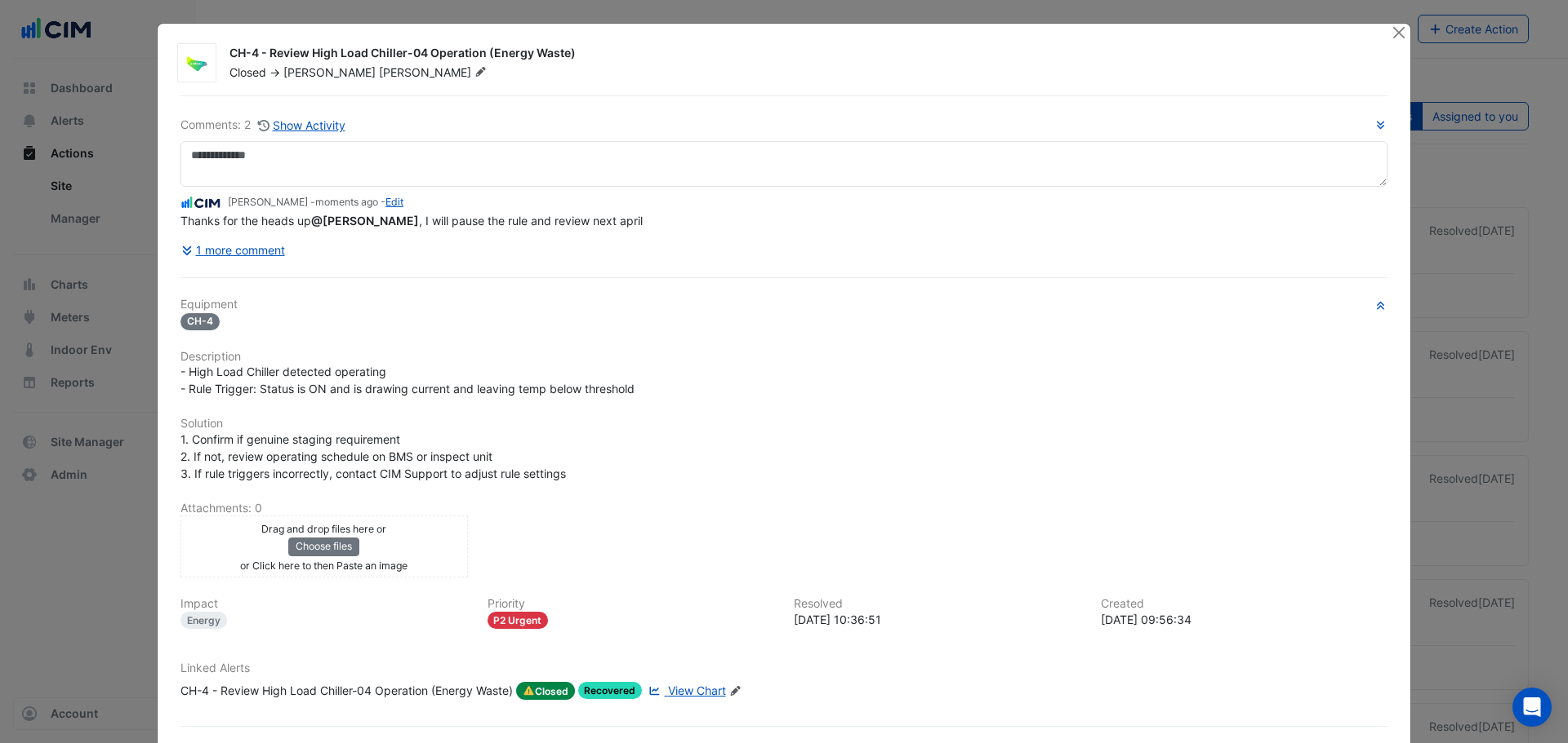
click at [384, 687] on div "CH-4 - Review High Load Chiller-04 Operation (Energy Waste)" at bounding box center [346, 691] width 332 height 18
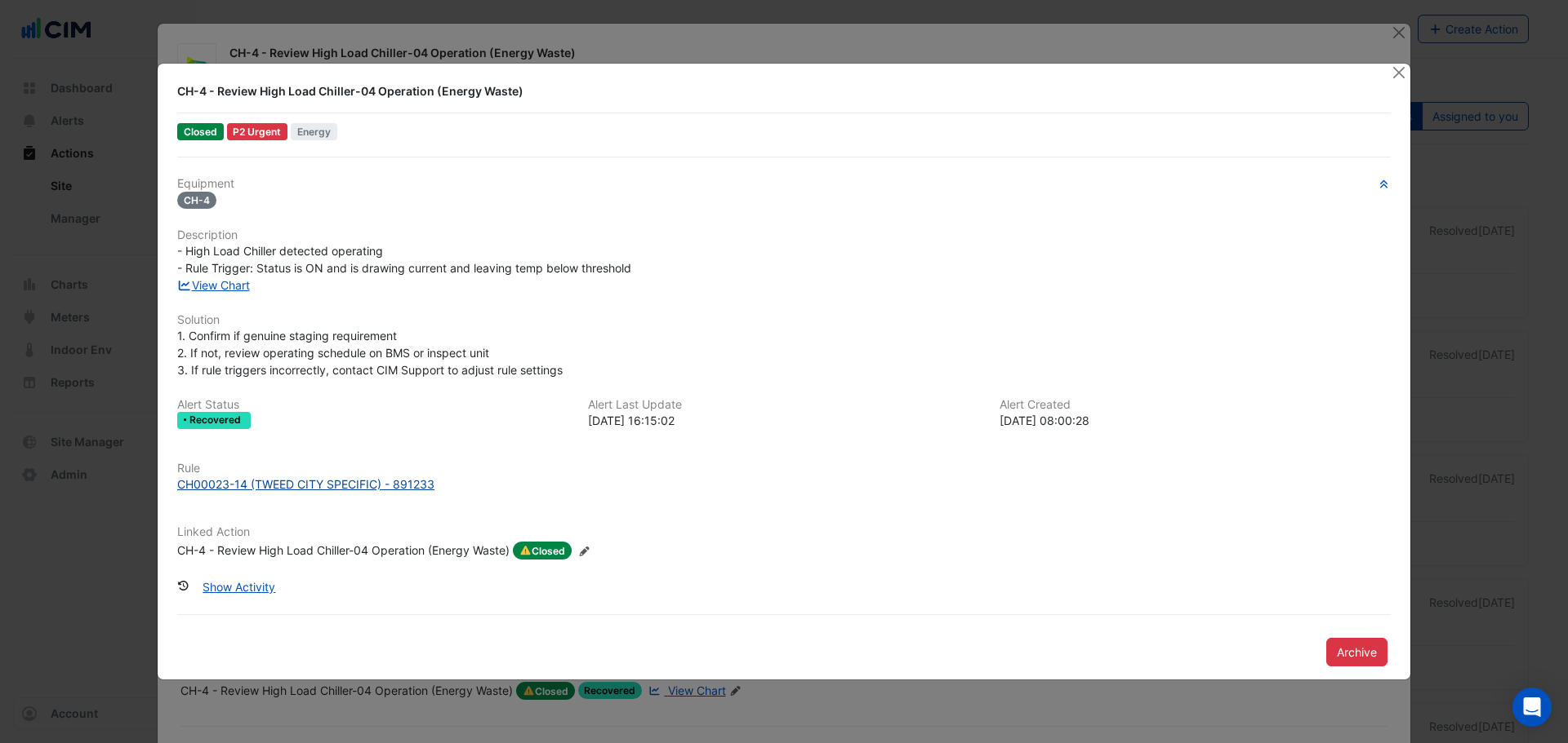
click at [209, 485] on div "CH00023-14 (TWEED CITY SPECIFIC) - 891233" at bounding box center [306, 483] width 257 height 17
drag, startPoint x: 162, startPoint y: 494, endPoint x: 379, endPoint y: 499, distance: 217.1
click at [379, 499] on div "CH-4 - Review High Load Chiller-04 Operation (Energy Waste) Closed P2 Urgent En…" at bounding box center [784, 372] width 1252 height 617
copy div "CH00023-14 (TWEED CITY SPECIFIC"
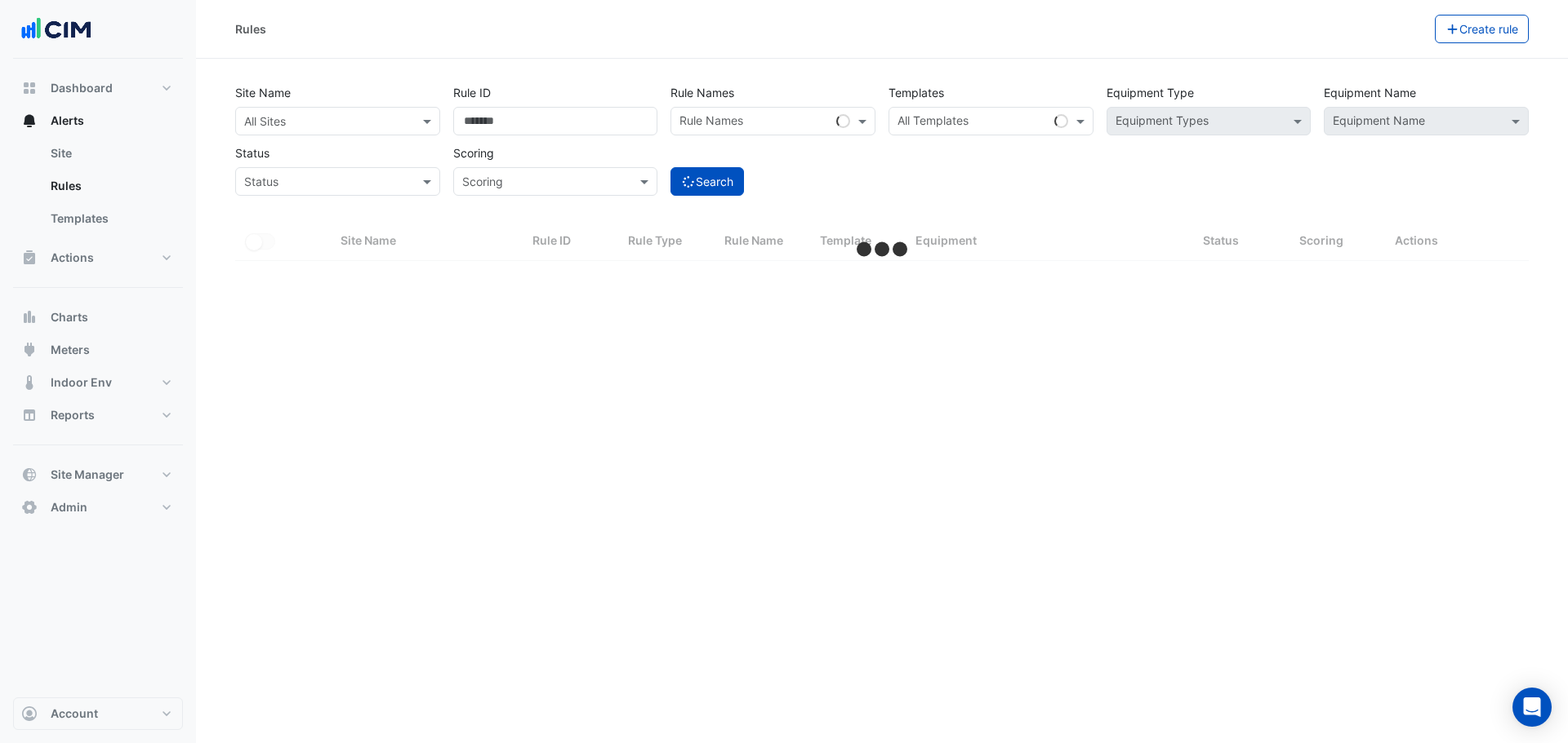
select select "**"
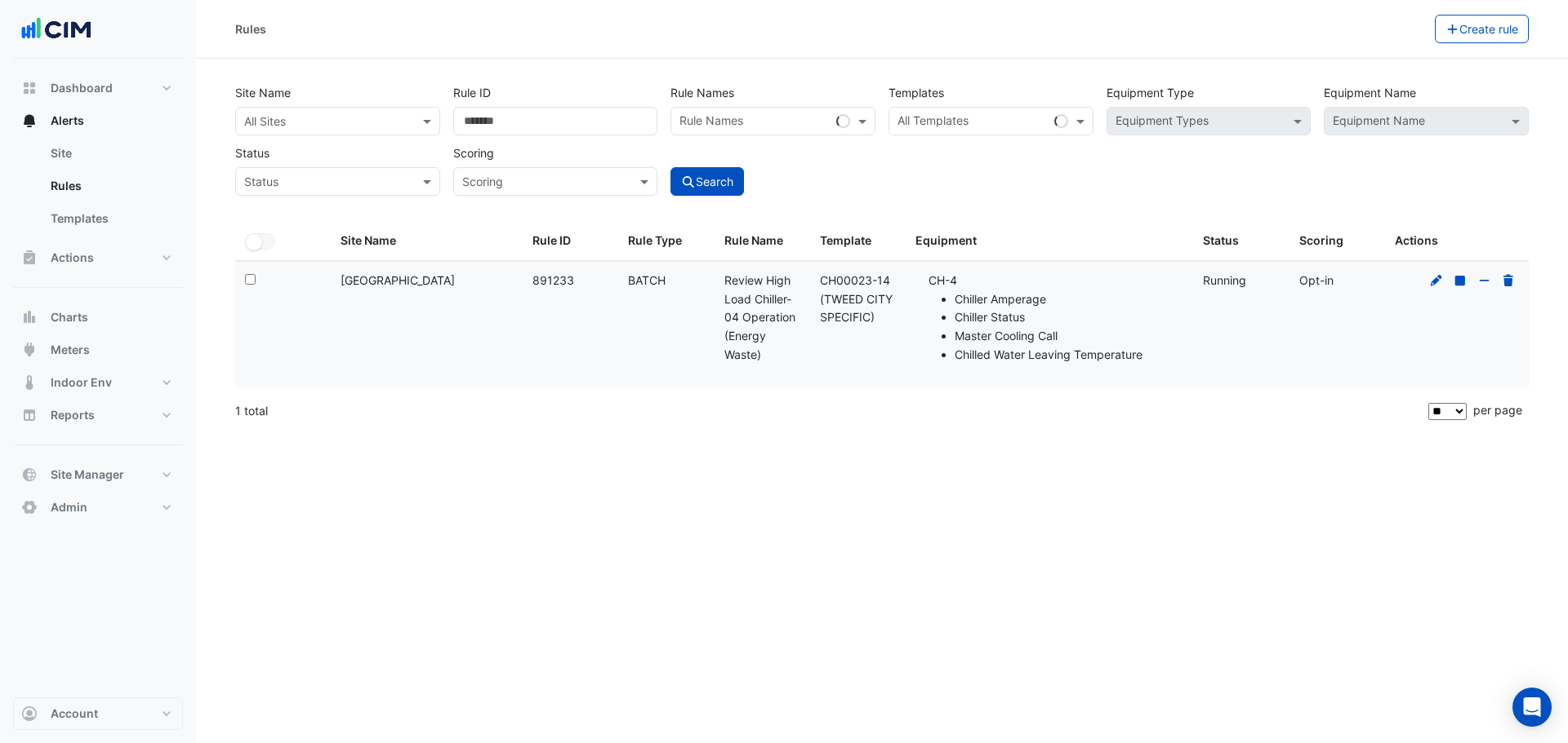
drag, startPoint x: 884, startPoint y: 323, endPoint x: 824, endPoint y: 280, distance: 73.8
click at [824, 280] on div "Template: CH00023-14 (TWEED CITY SPECIFIC)" at bounding box center [857, 299] width 76 height 56
copy div "CH00023-14 (TWEED CITY SPECIFIC)"
click at [986, 116] on input "text" at bounding box center [972, 123] width 150 height 17
paste input "**********"
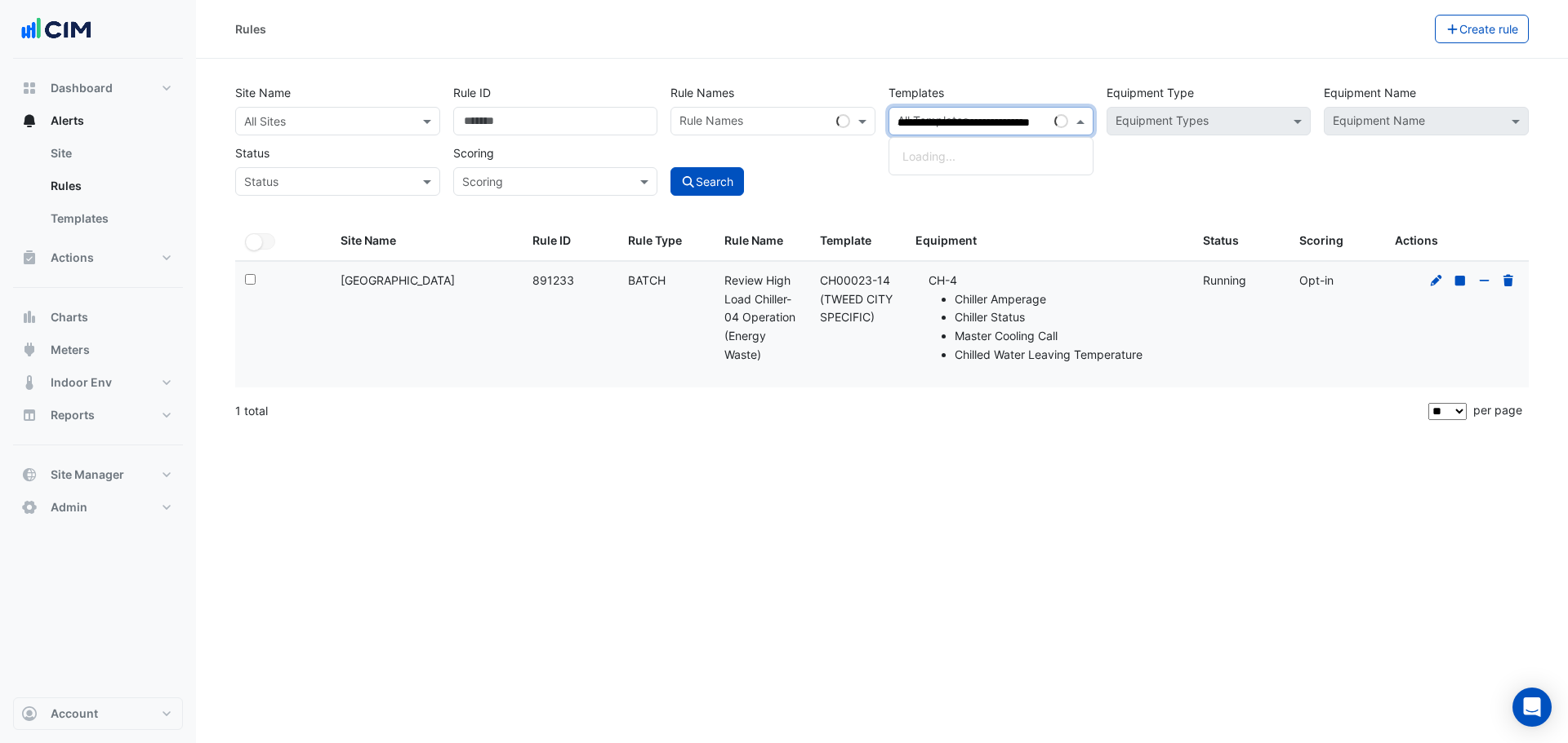
scroll to position [0, 69]
type input "**********"
click at [1373, 276] on div "Scoring: Opt-in" at bounding box center [1337, 280] width 76 height 19
click at [1458, 281] on icon at bounding box center [1460, 280] width 10 height 10
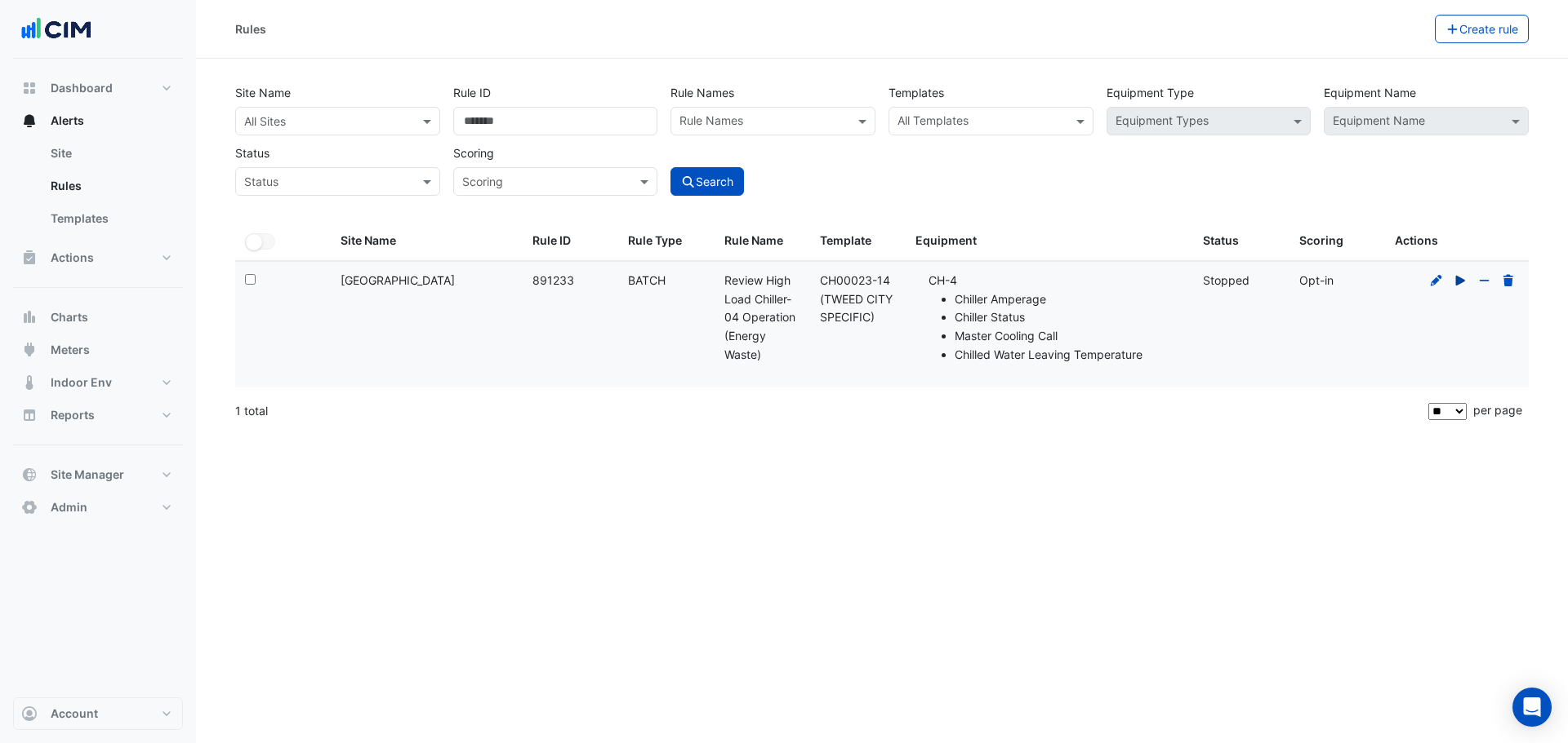
click at [1461, 278] on icon at bounding box center [1459, 280] width 9 height 10
click at [1439, 281] on icon at bounding box center [1436, 281] width 15 height 12
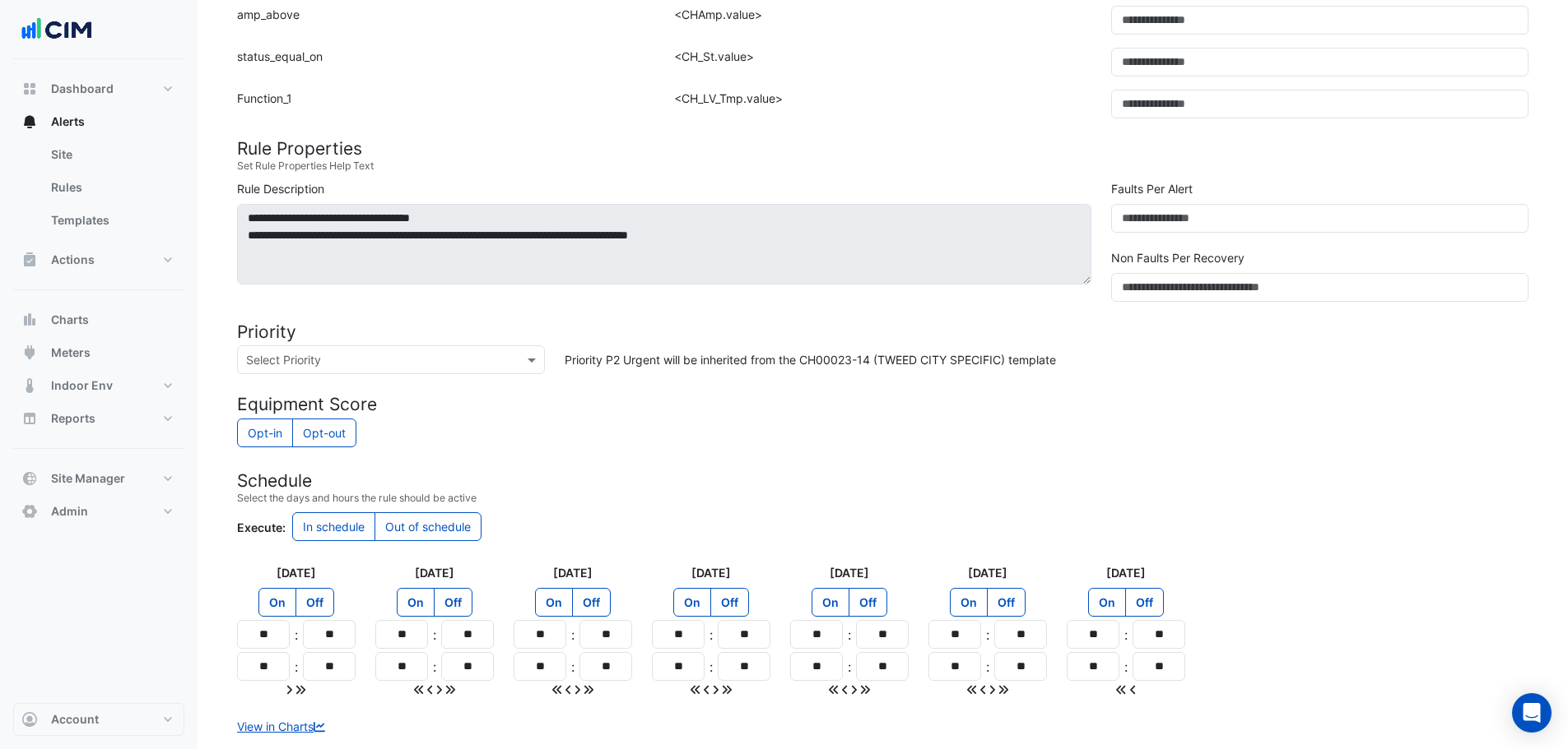
scroll to position [691, 0]
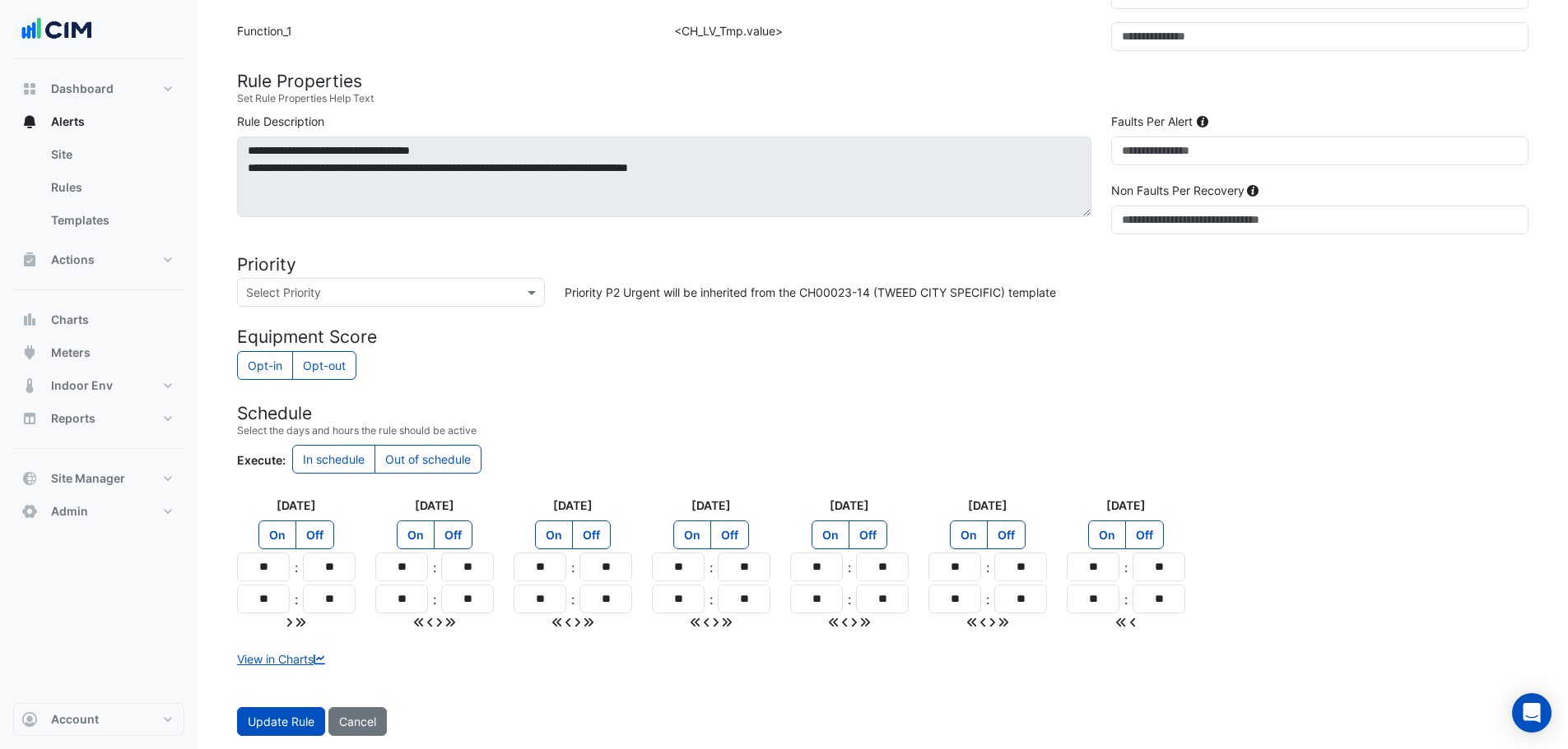
click at [1010, 531] on label "Off" at bounding box center [1005, 535] width 39 height 29
click at [269, 729] on span "Update Rule" at bounding box center [281, 721] width 66 height 14
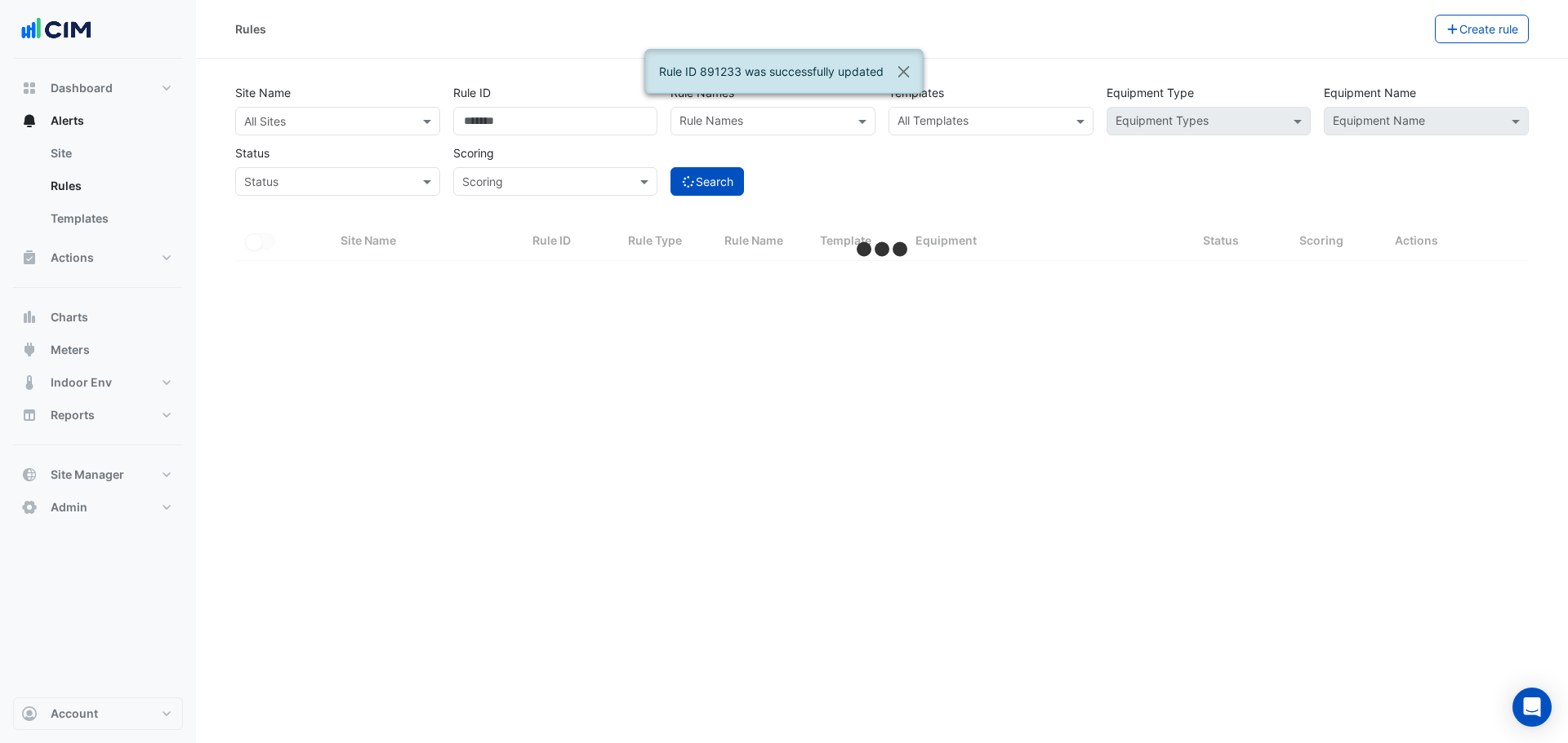
select select "**"
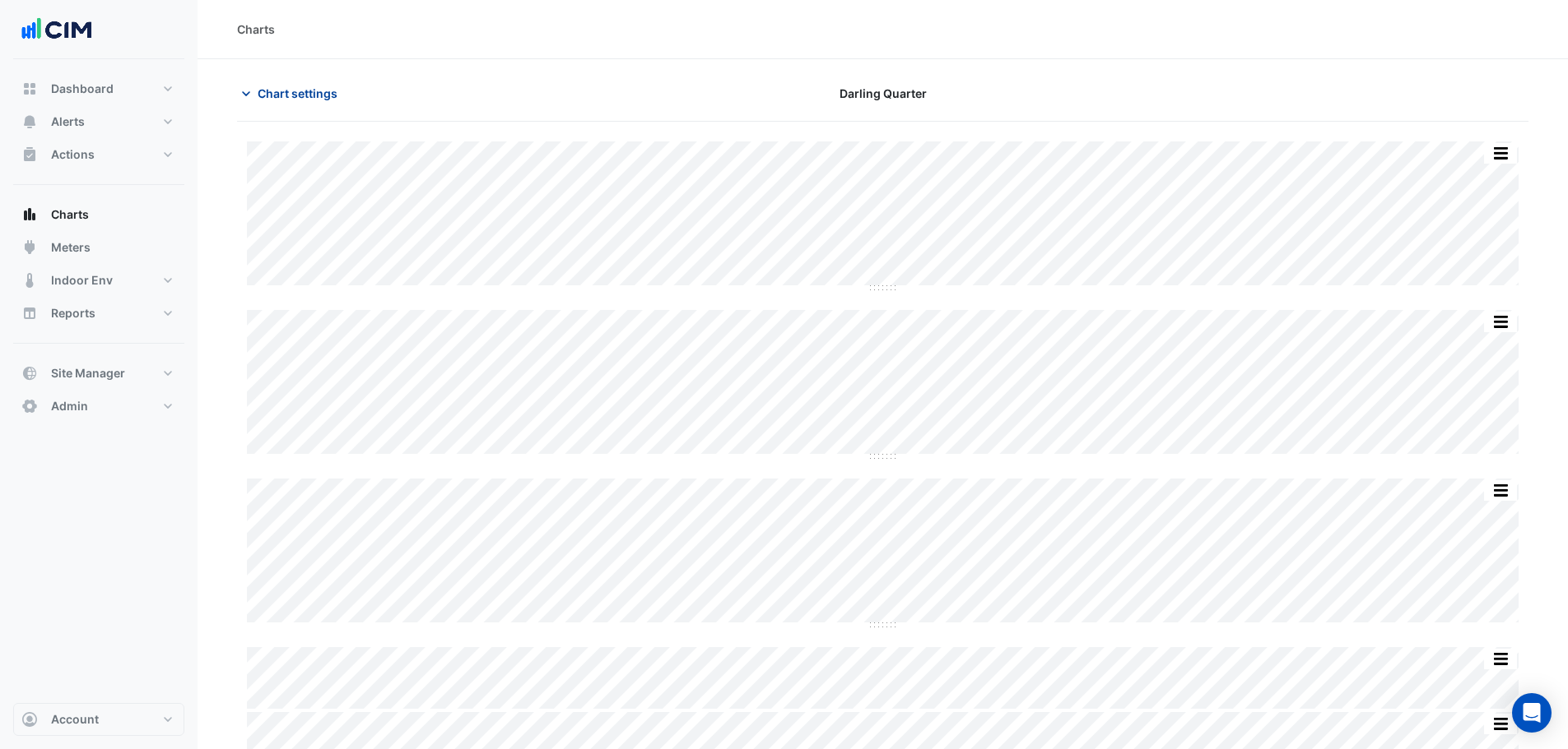
click at [290, 100] on span "Chart settings" at bounding box center [298, 93] width 80 height 17
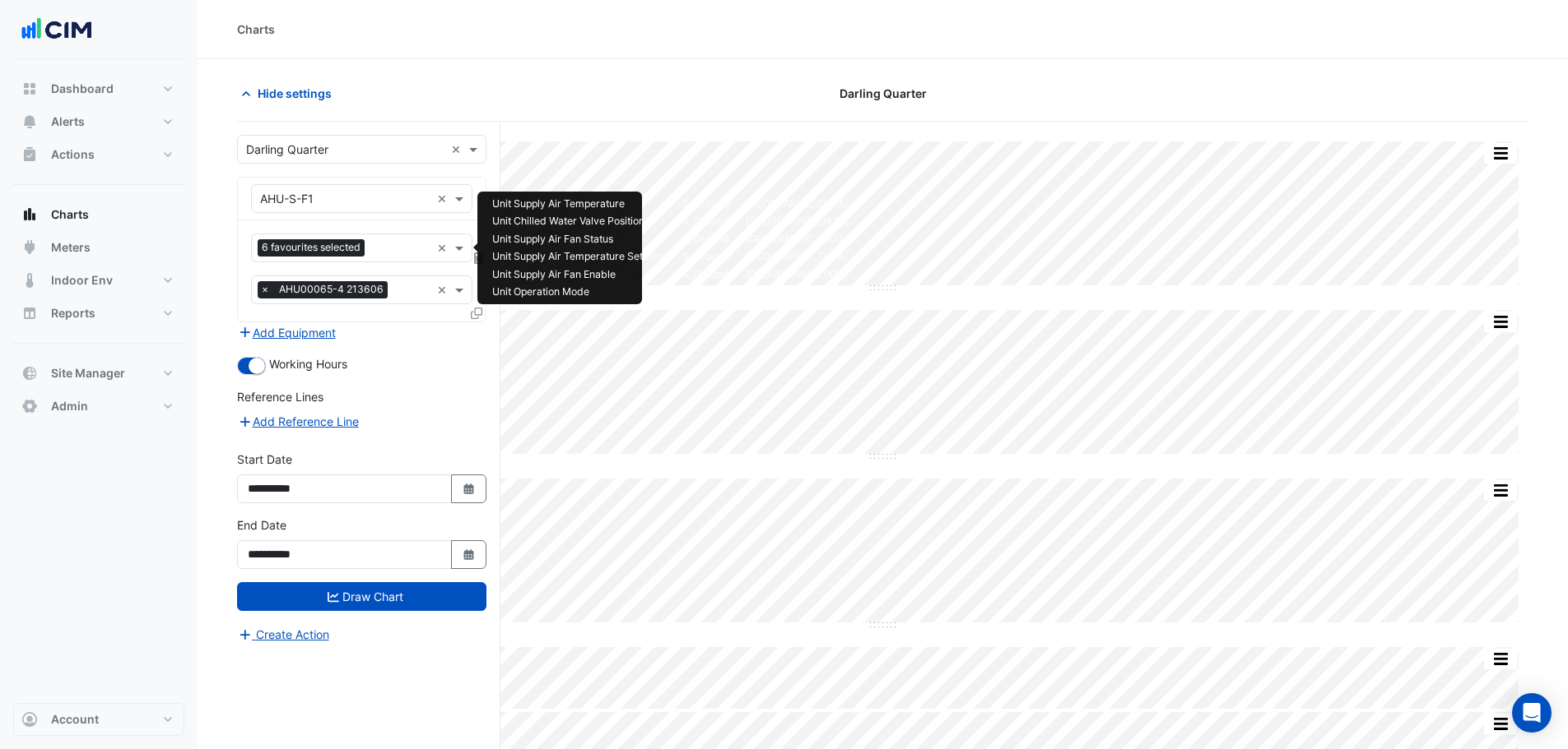
click at [381, 253] on input "text" at bounding box center [400, 249] width 59 height 17
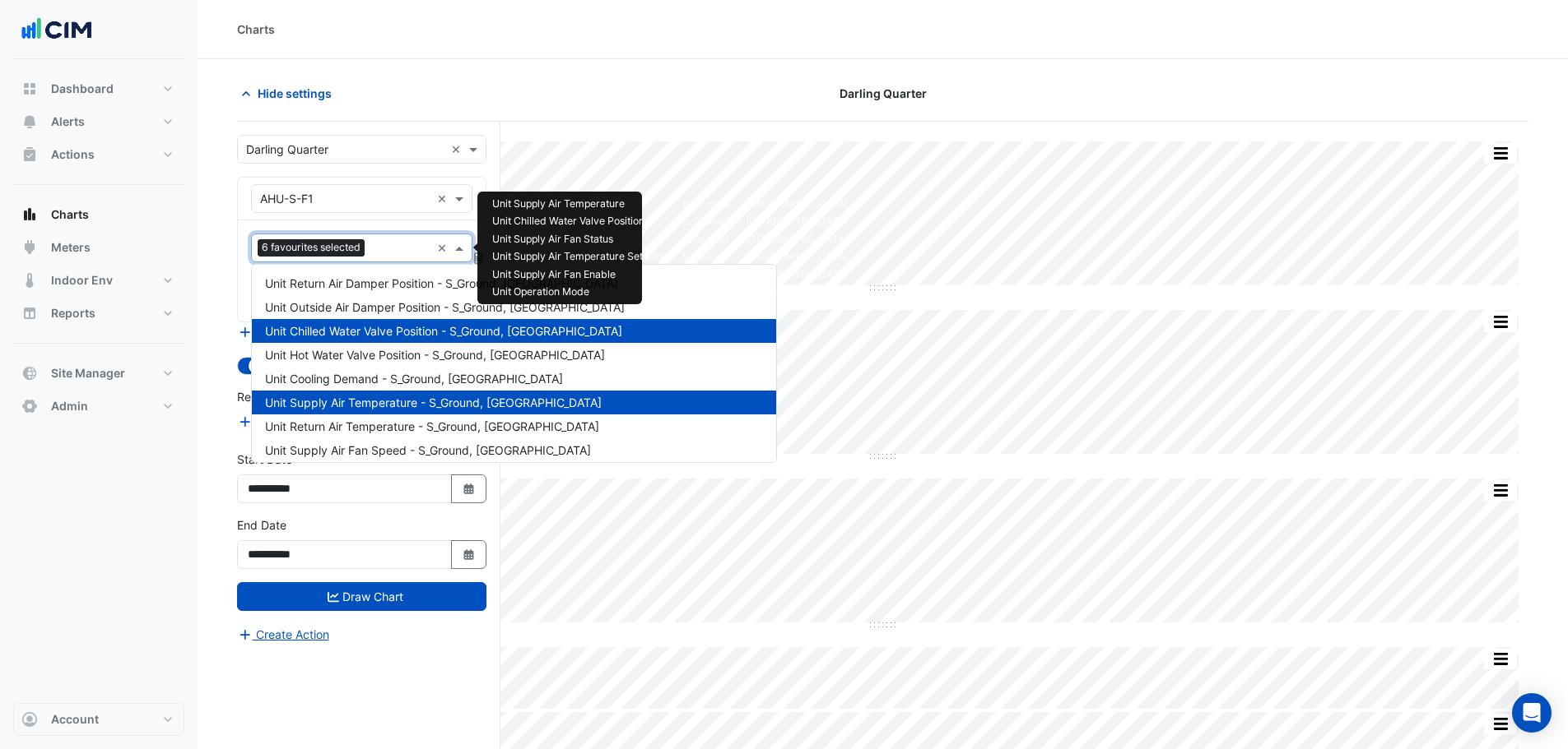
scroll to position [532, 0]
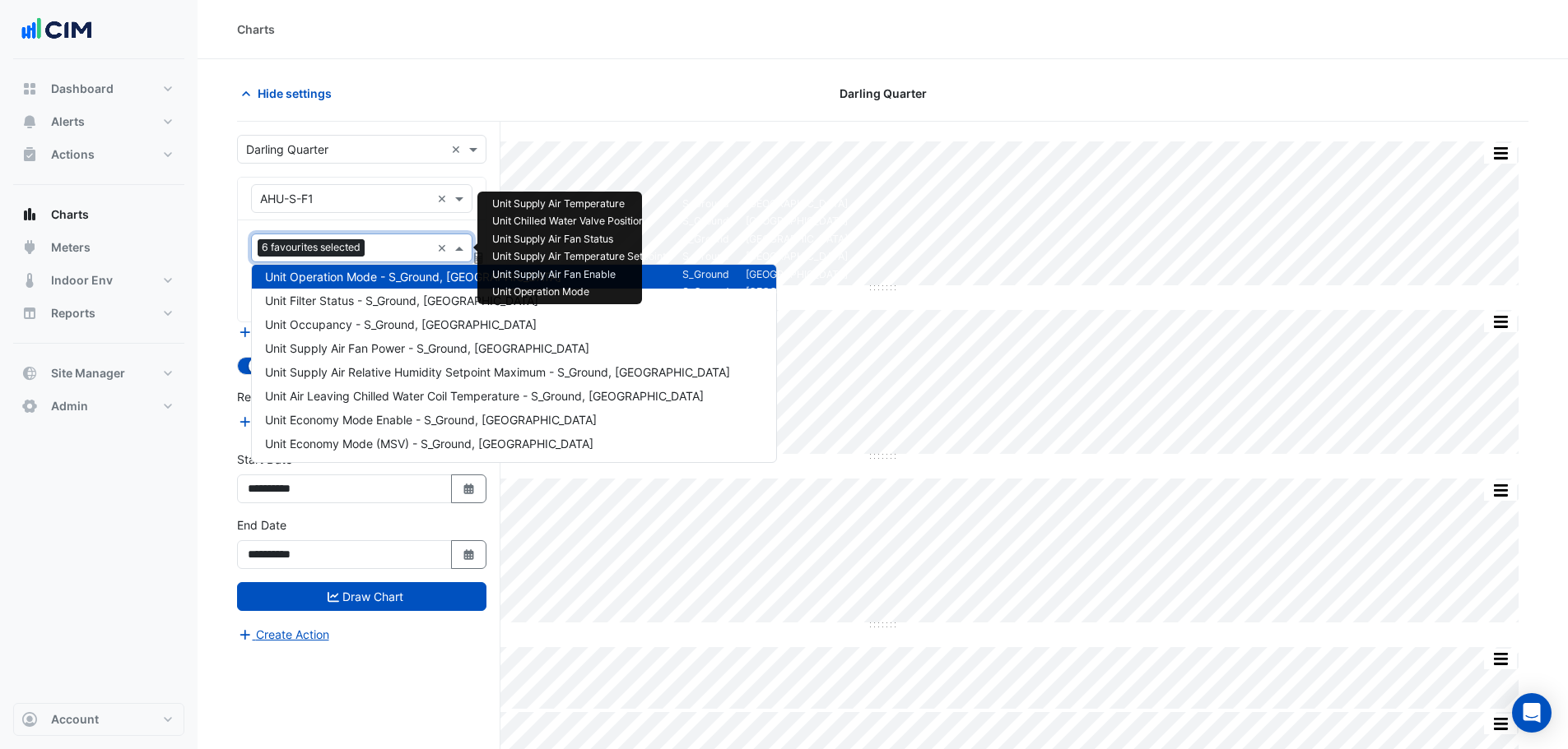
click at [378, 253] on input "text" at bounding box center [400, 249] width 59 height 17
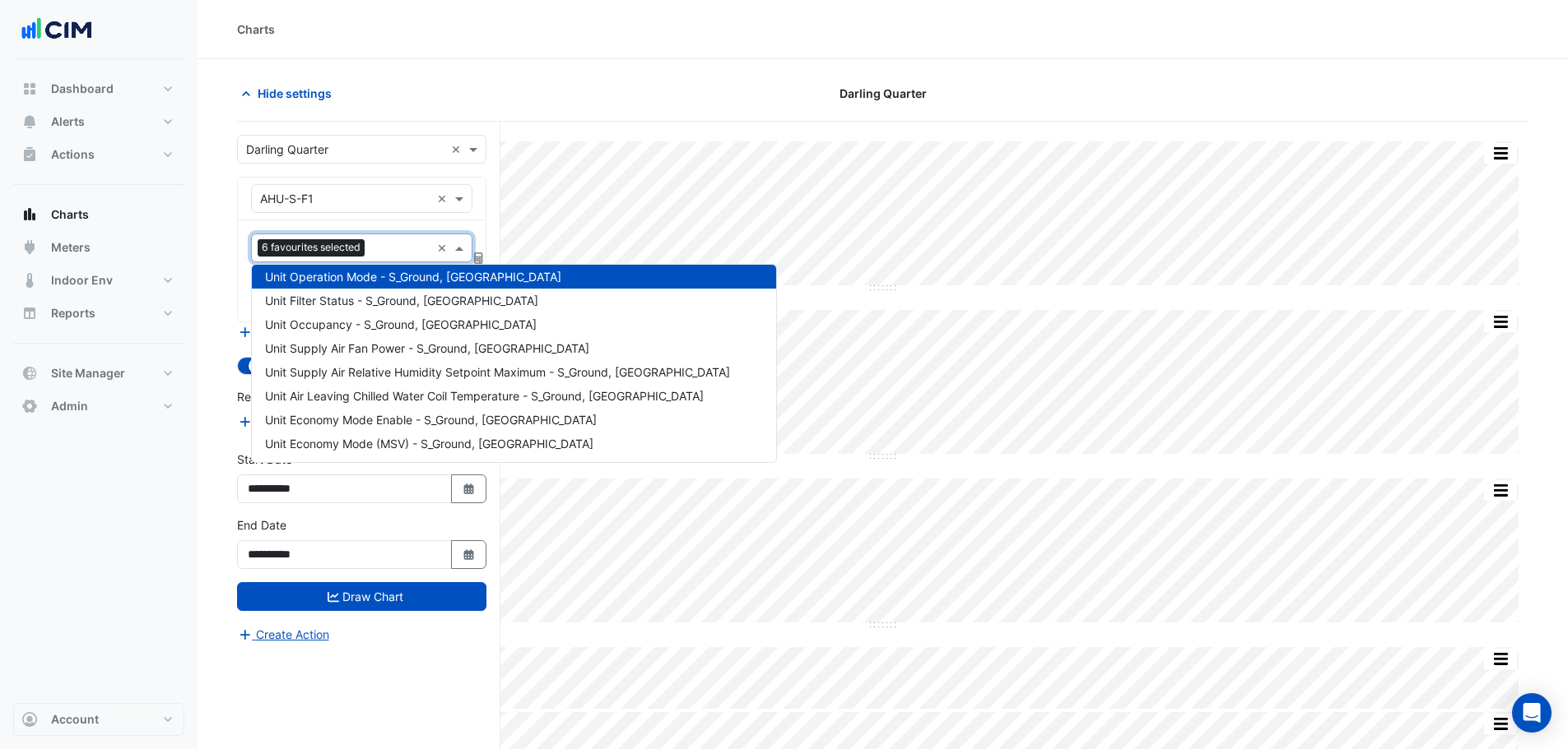
click at [749, 50] on div "Charts" at bounding box center [883, 30] width 1370 height 59
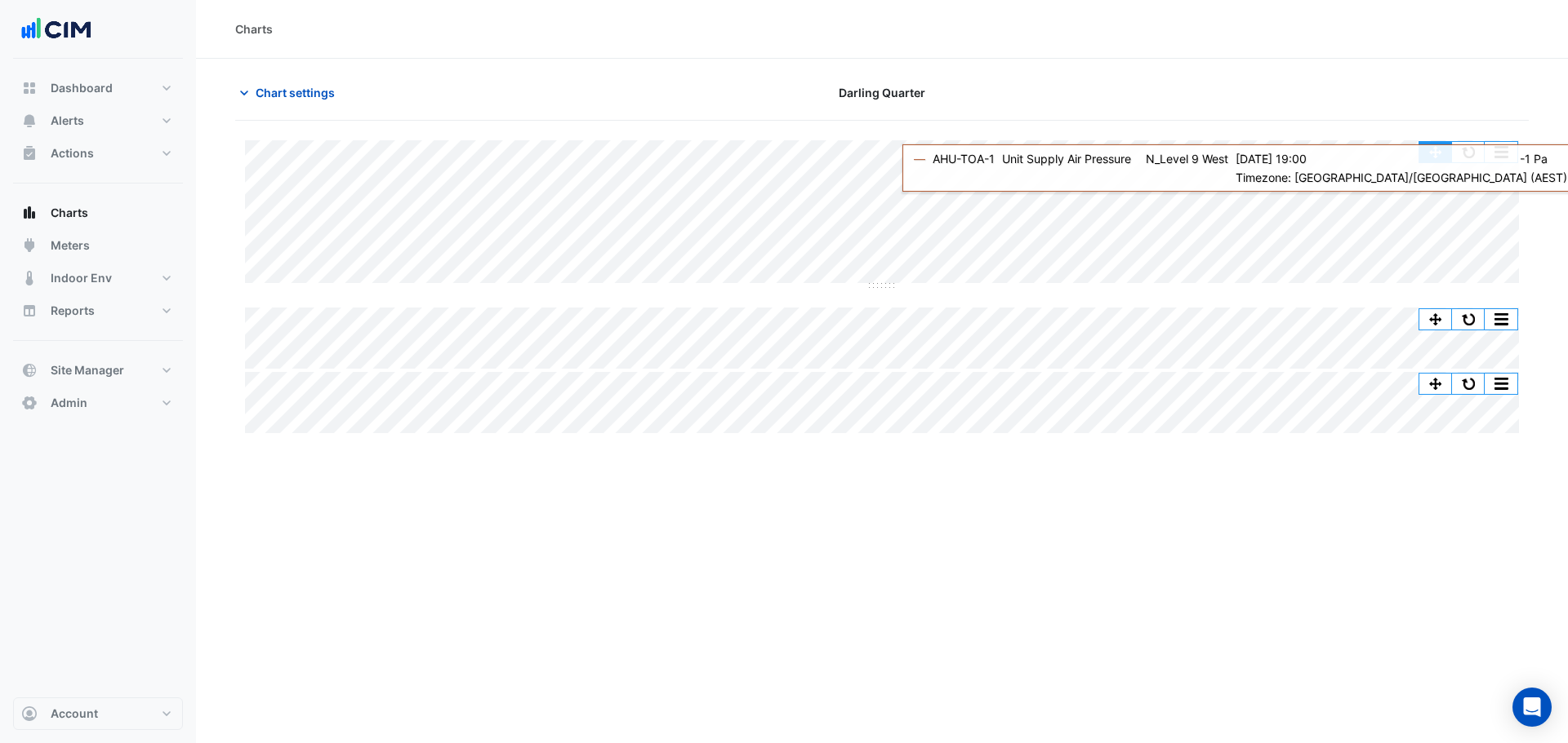
click at [1449, 153] on button "button" at bounding box center [1435, 152] width 32 height 21
click at [1454, 149] on button "button" at bounding box center [1467, 152] width 32 height 21
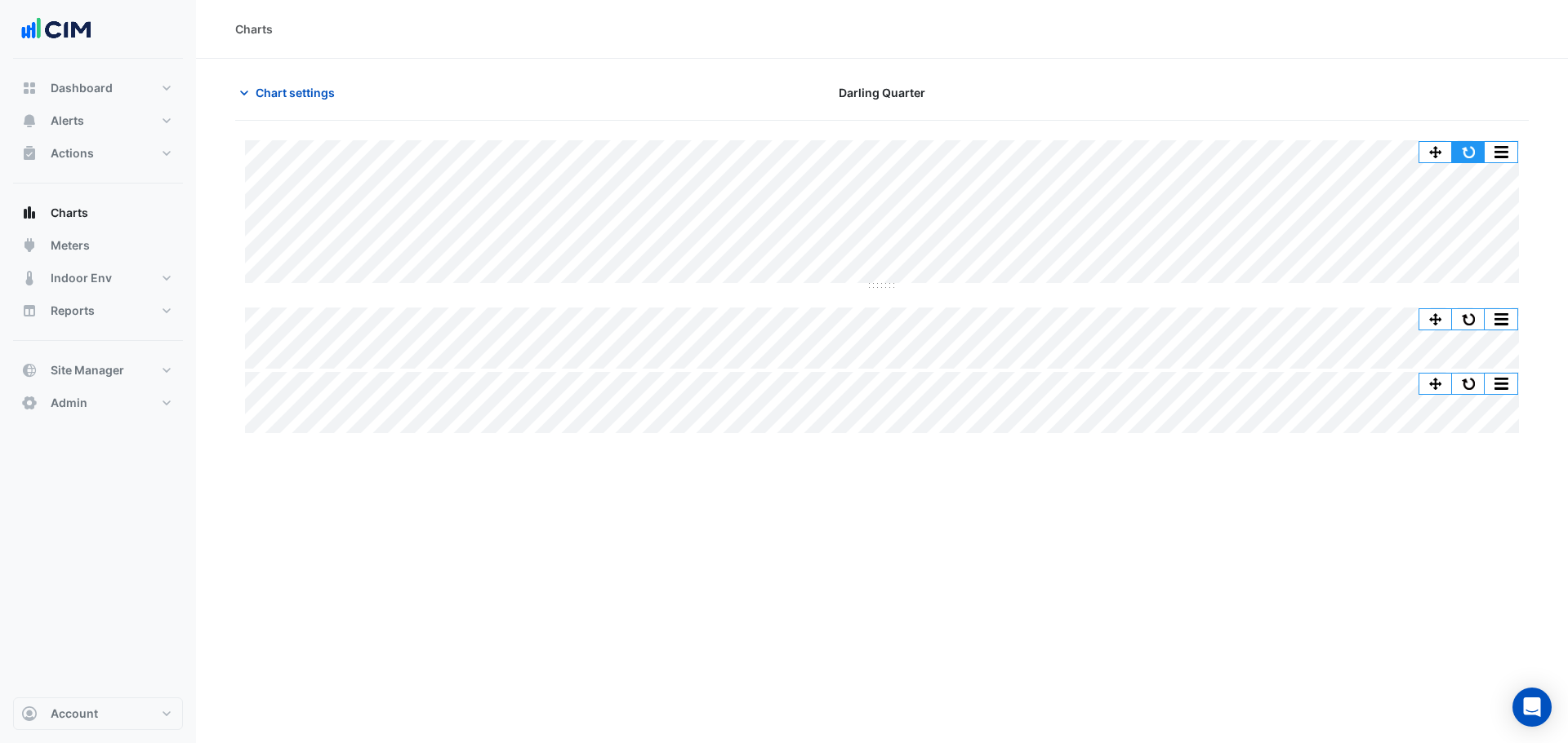
click at [1455, 156] on button "button" at bounding box center [1467, 152] width 32 height 21
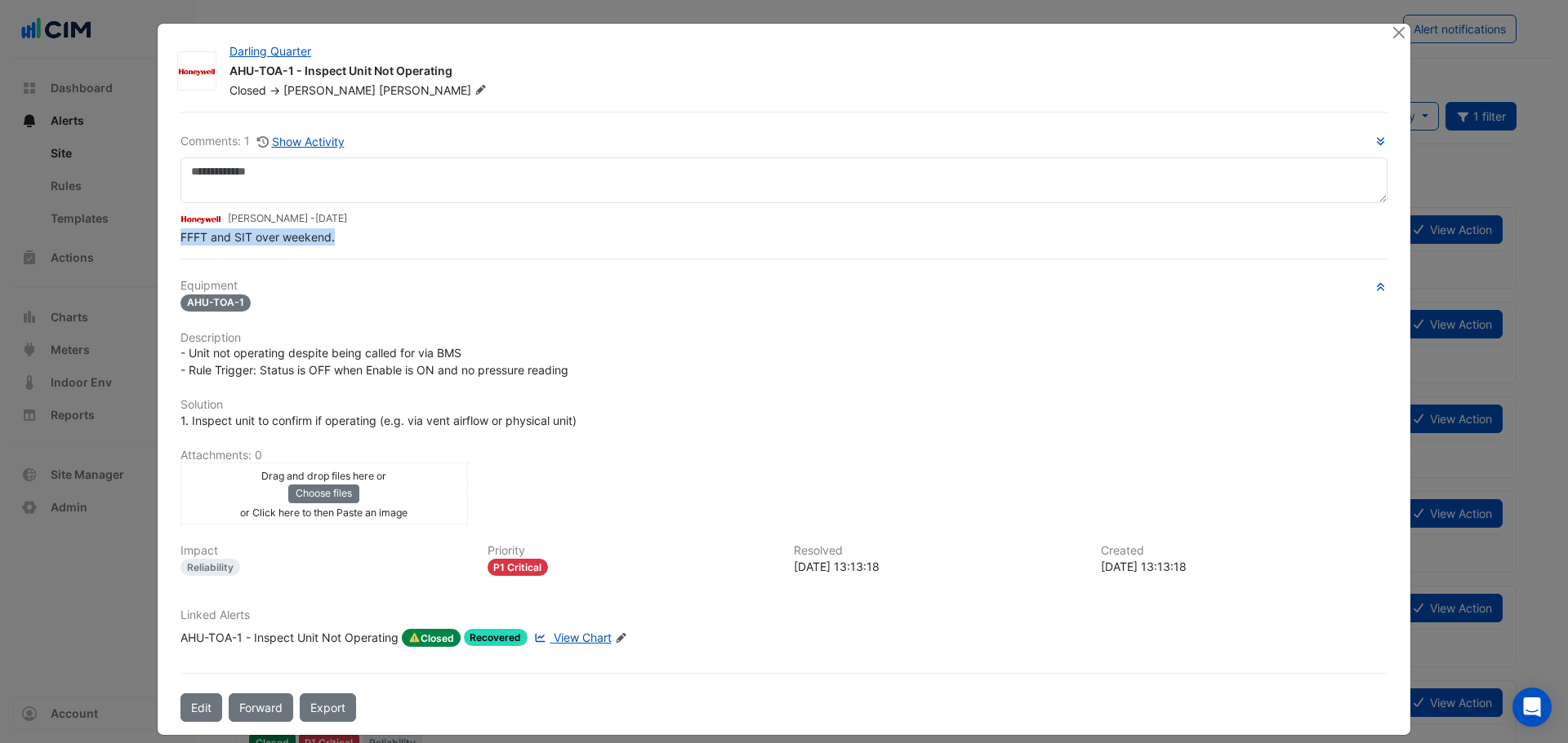
drag, startPoint x: 309, startPoint y: 274, endPoint x: 156, endPoint y: 245, distance: 155.7
click at [158, 245] on div "Darling Quarter AHU-TOA-1 - Inspect Unit Not Operating Closed -> [PERSON_NAME] …" at bounding box center [784, 379] width 1252 height 712
copy span "FFFT and SIT over weekend."
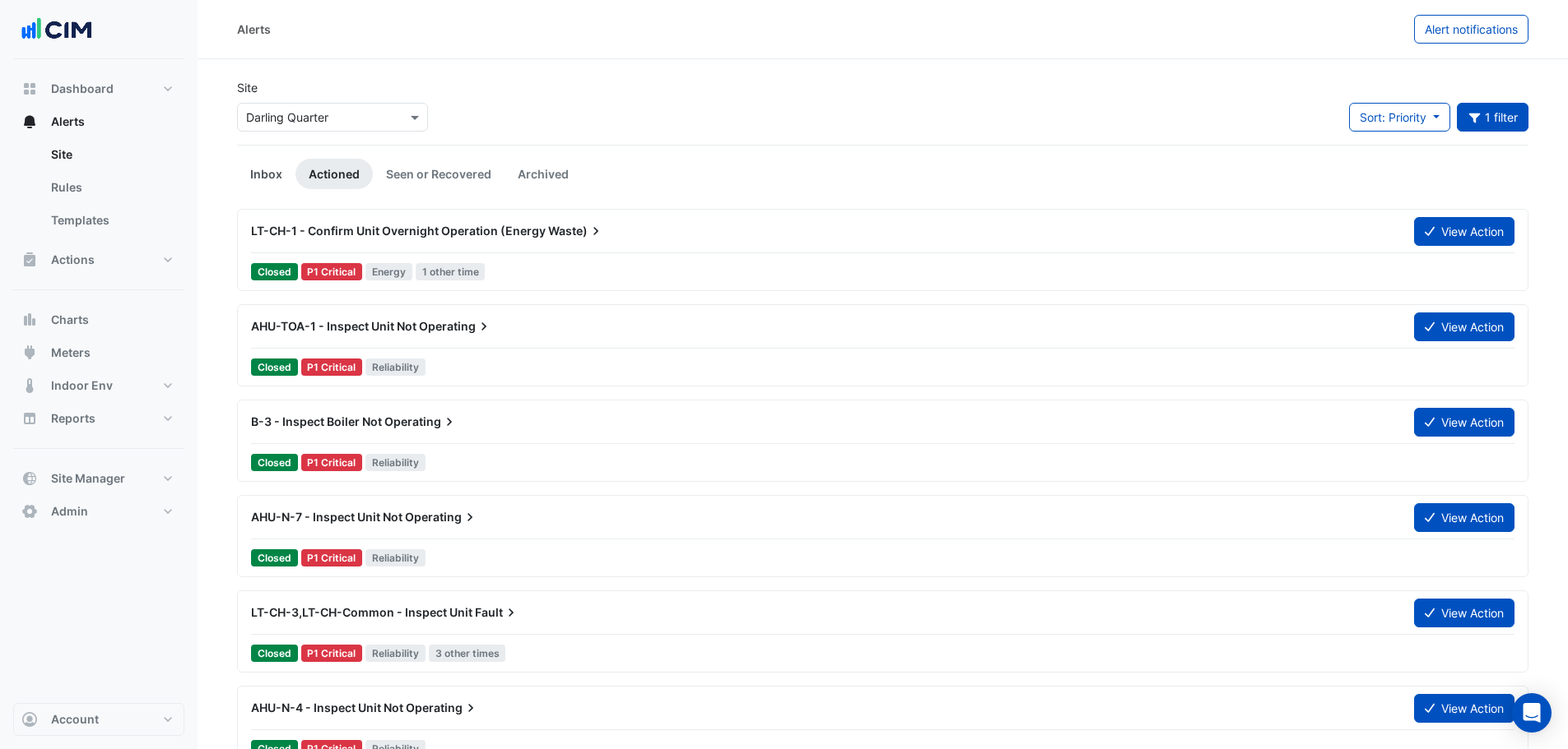
click at [237, 177] on link "Inbox" at bounding box center [266, 174] width 58 height 31
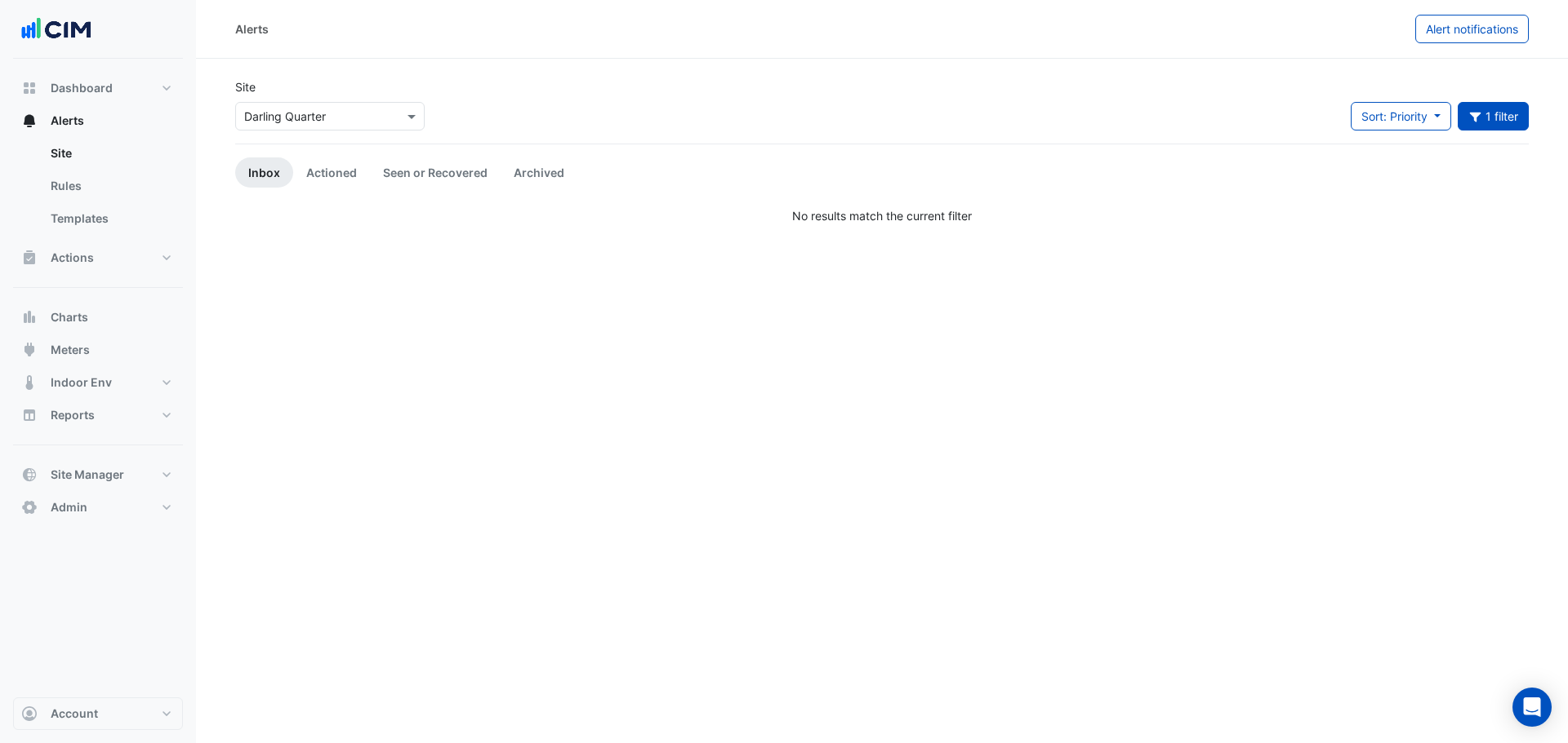
drag, startPoint x: 378, startPoint y: 147, endPoint x: 370, endPoint y: 158, distance: 13.6
click at [373, 154] on app-alert-tickets "Site × Darling Quarter Sort: Priority Priority Updated 1 filter Title Priority …" at bounding box center [882, 151] width 1293 height 146
click at [329, 177] on link "Actioned" at bounding box center [331, 173] width 76 height 30
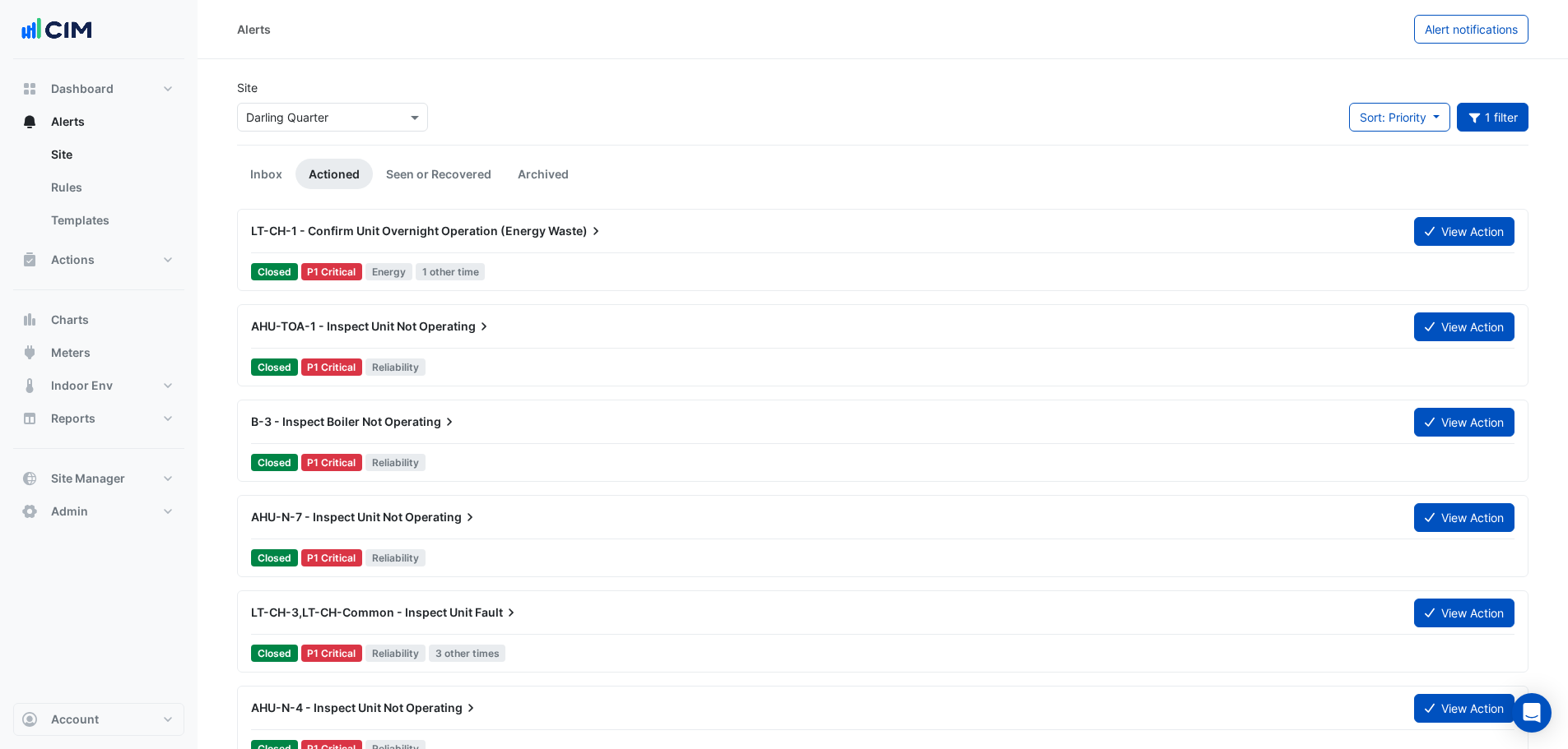
click at [452, 232] on span "LT-CH-1 - Confirm Unit Overnight Operation (Energy" at bounding box center [398, 230] width 295 height 14
click at [1477, 509] on button "View Action" at bounding box center [1464, 518] width 101 height 29
click at [283, 181] on link "Inbox" at bounding box center [266, 174] width 58 height 31
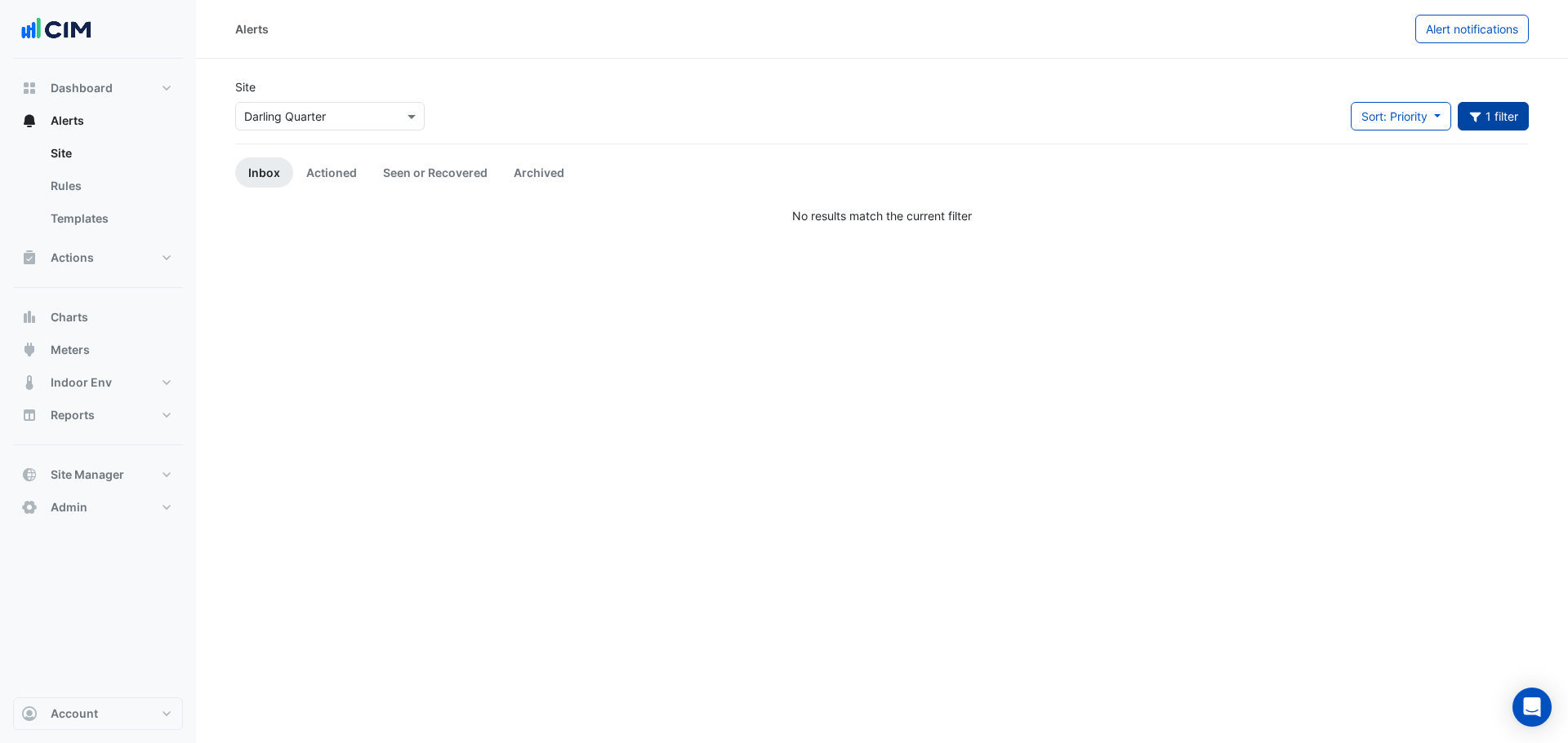
click at [1522, 116] on button "1 filter" at bounding box center [1492, 116] width 72 height 28
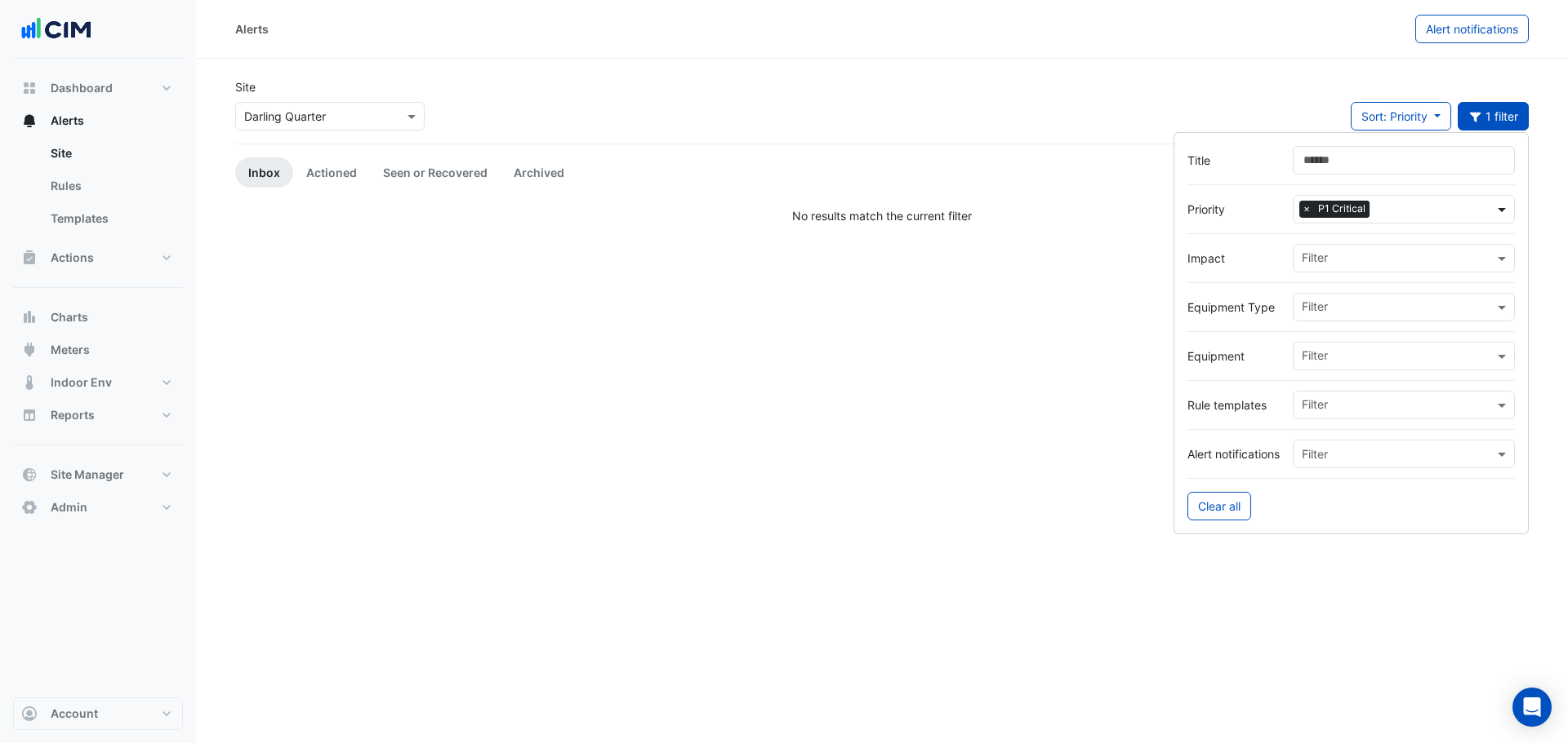
click at [1495, 211] on span at bounding box center [1503, 209] width 21 height 17
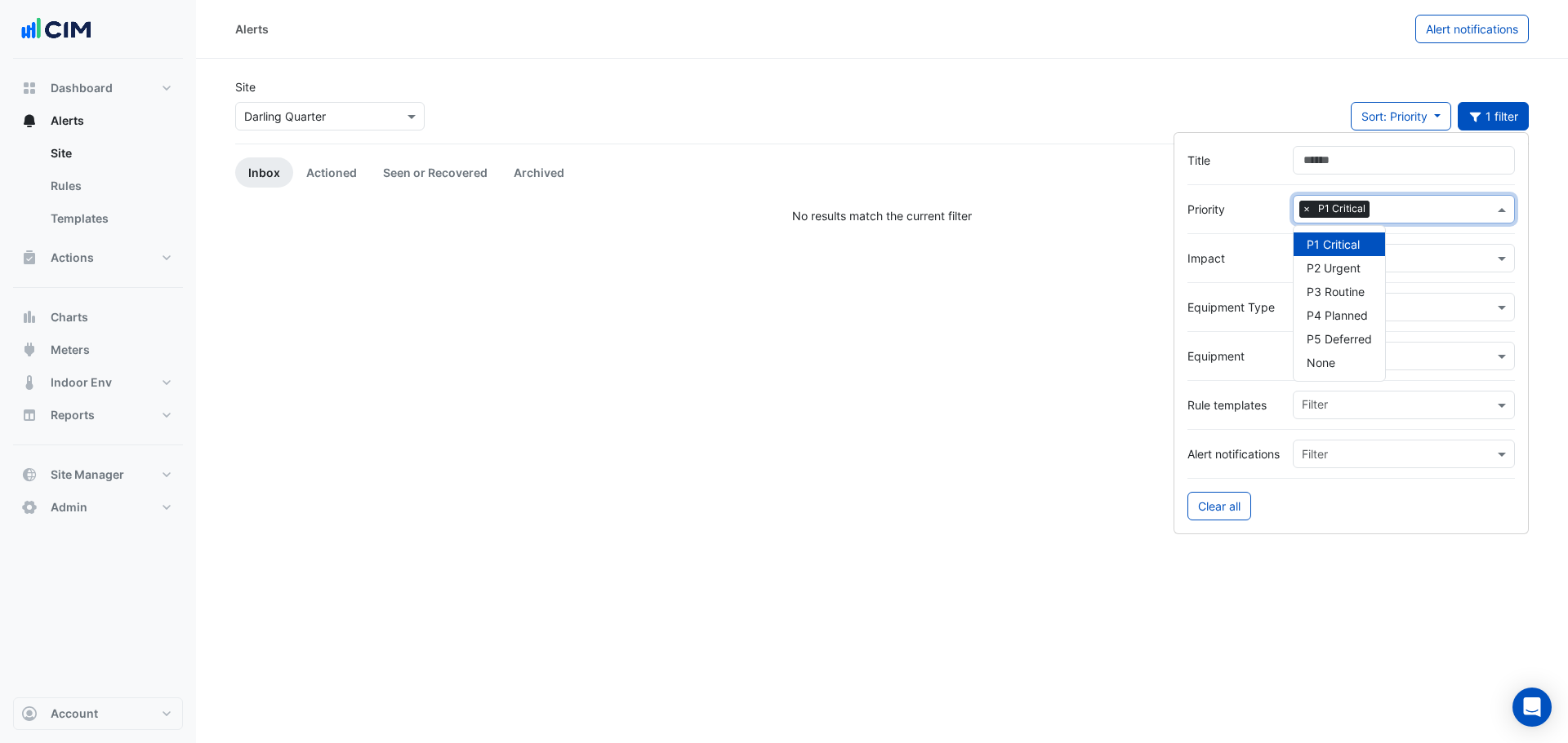
click at [1299, 207] on span "×" at bounding box center [1306, 209] width 15 height 17
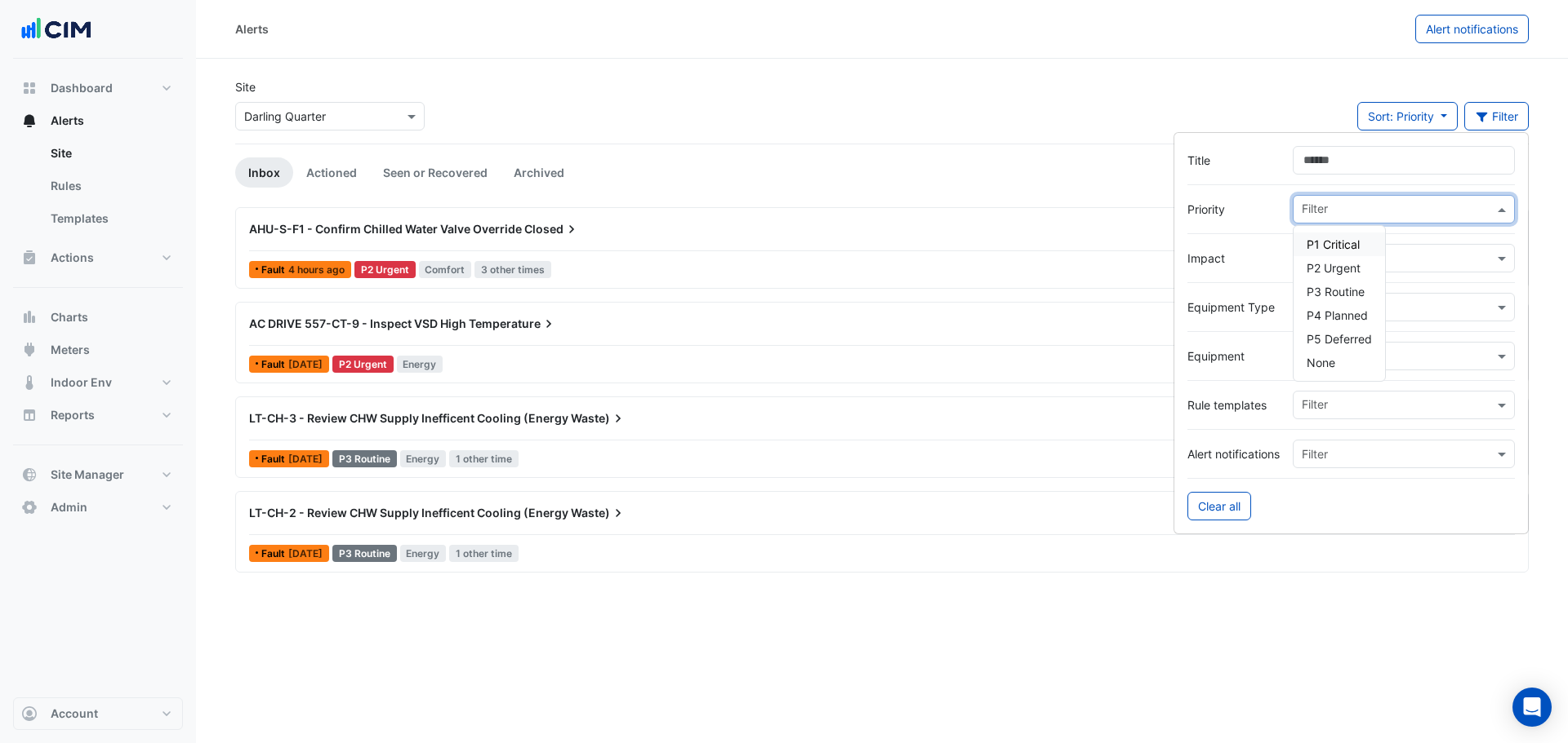
click at [1355, 247] on span "P1 Critical" at bounding box center [1333, 244] width 53 height 14
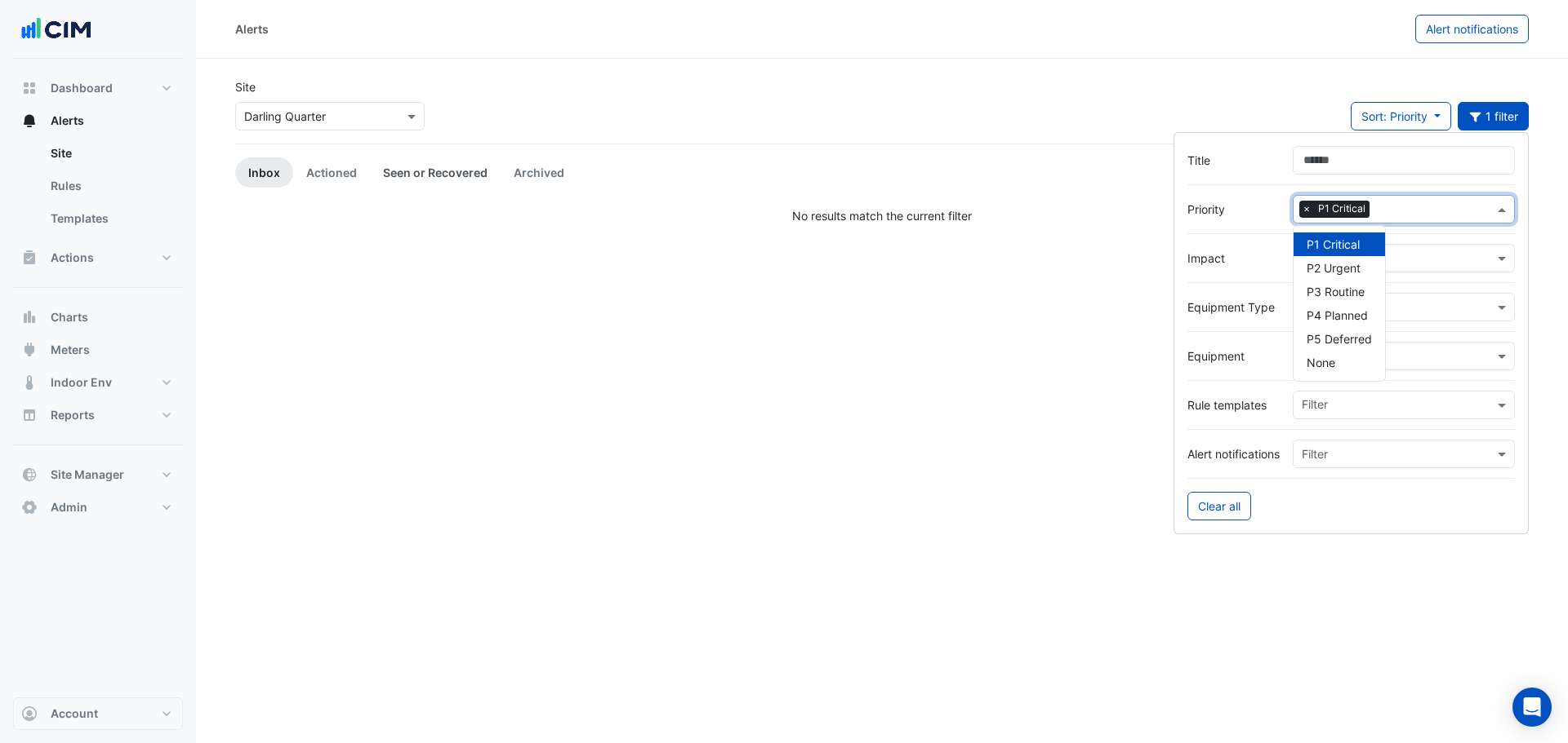
click at [420, 171] on link "Seen or Recovered" at bounding box center [434, 173] width 130 height 30
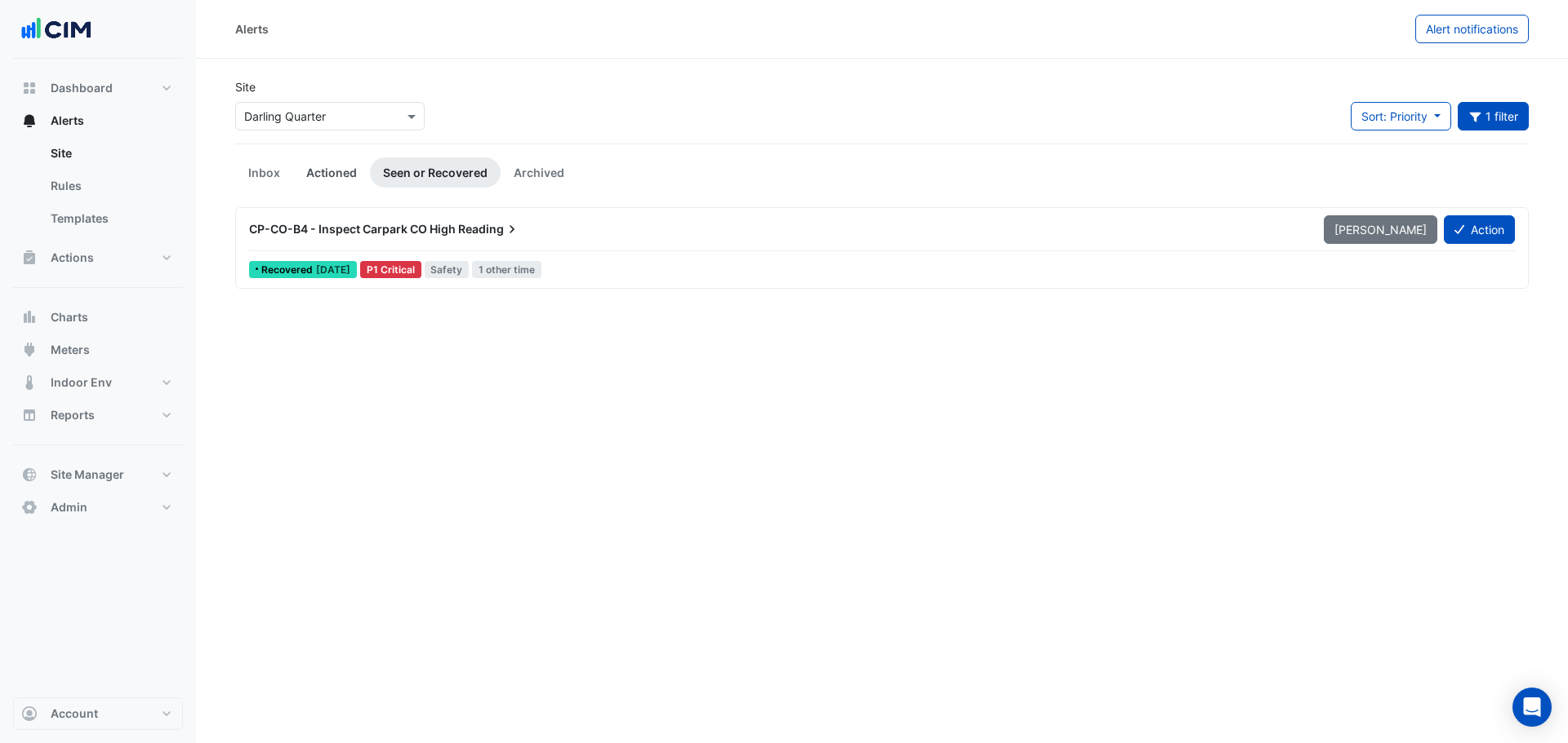
click at [318, 175] on link "Actioned" at bounding box center [331, 173] width 76 height 30
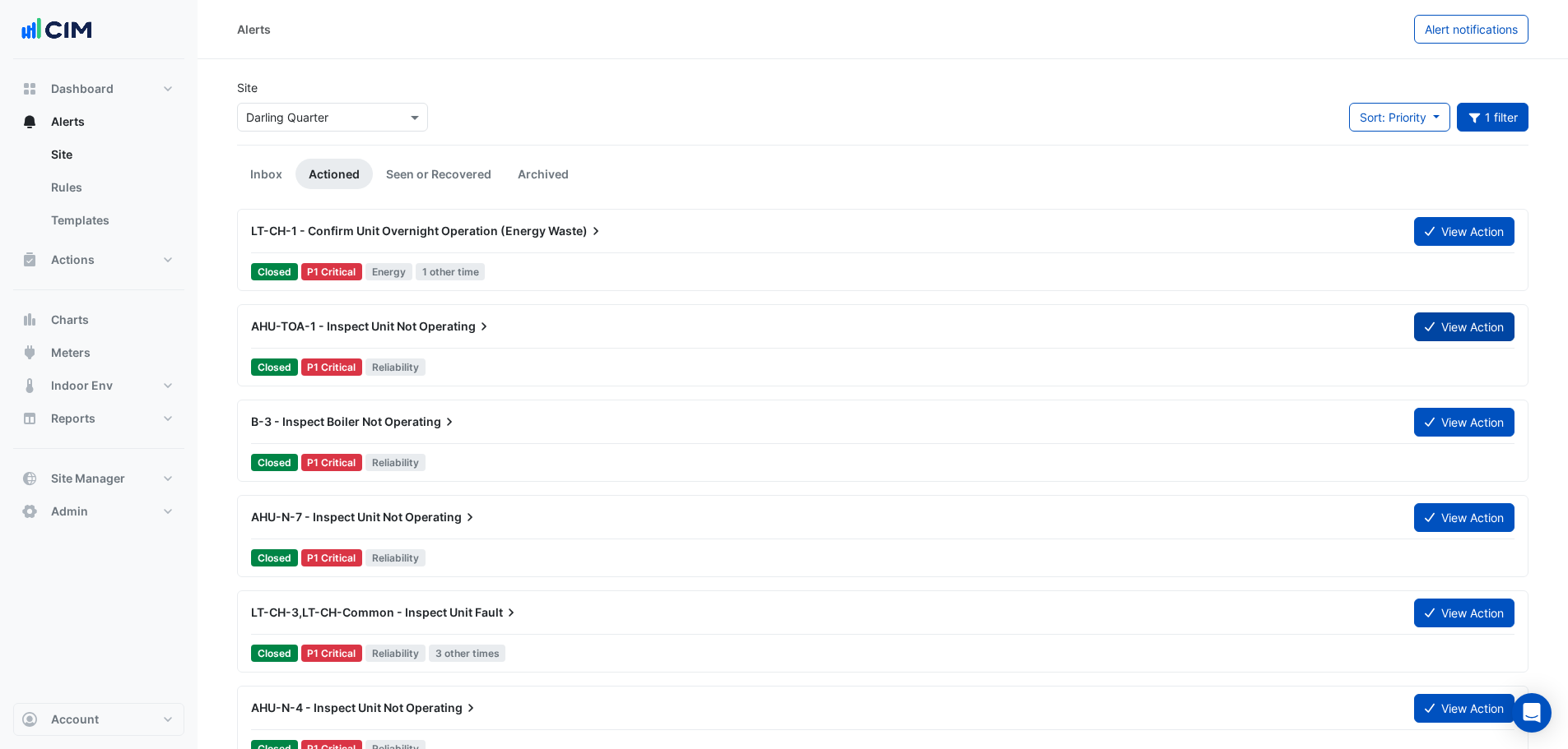
click at [1453, 328] on button "View Action" at bounding box center [1464, 326] width 101 height 29
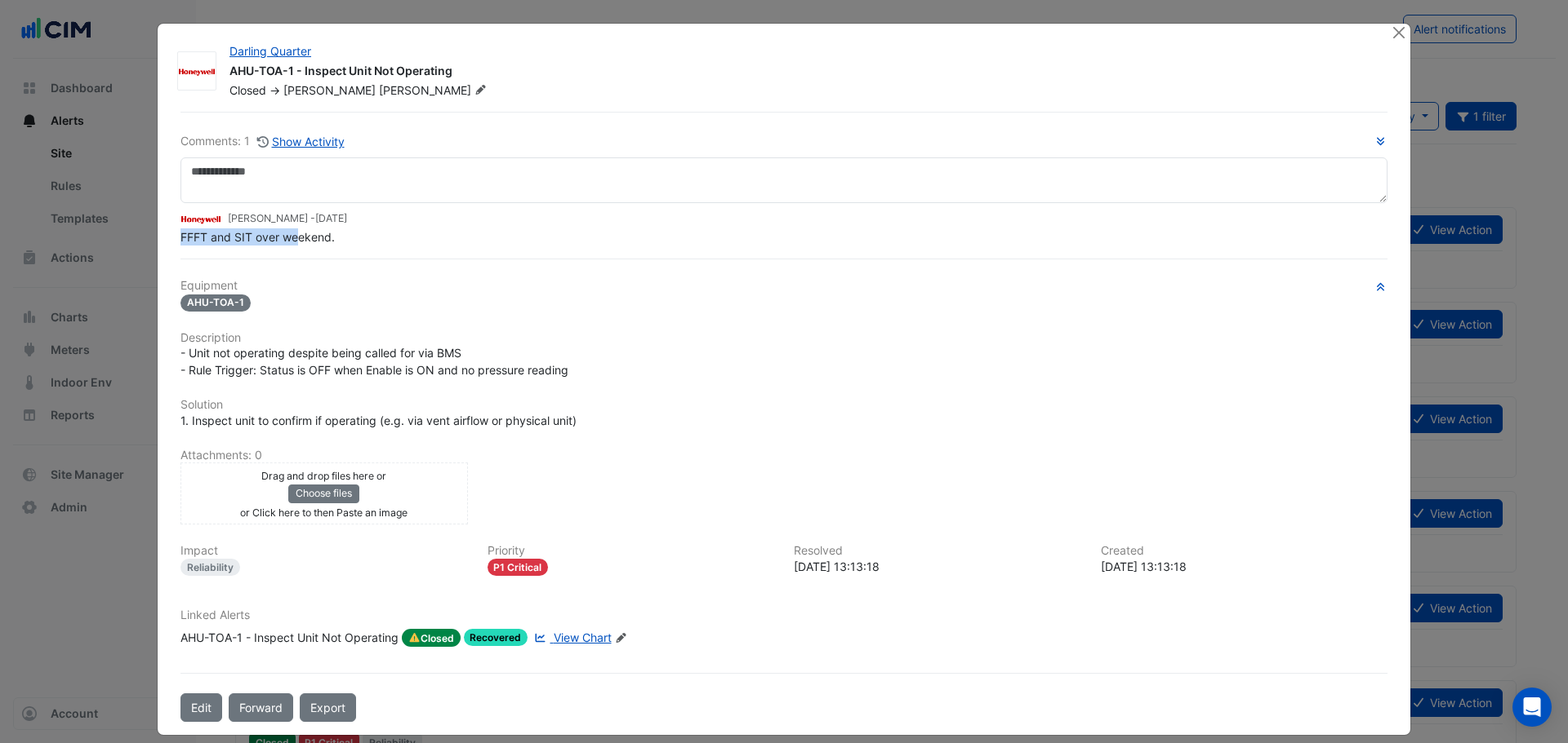
drag, startPoint x: 169, startPoint y: 276, endPoint x: 293, endPoint y: 276, distance: 124.0
click at [293, 276] on div "Comments: 1 Show Activity Brad Watts - 3 weeks and 3 days ago FFFT and SIT over…" at bounding box center [784, 417] width 1226 height 611
click at [230, 237] on span "FFFT and SIT over weekend." at bounding box center [257, 237] width 154 height 14
drag, startPoint x: 194, startPoint y: 238, endPoint x: 311, endPoint y: 245, distance: 117.2
click at [311, 245] on div "Comments: 1 Show Activity Brad Watts - 3 weeks and 3 days ago FFFT and SIT over…" at bounding box center [784, 417] width 1226 height 611
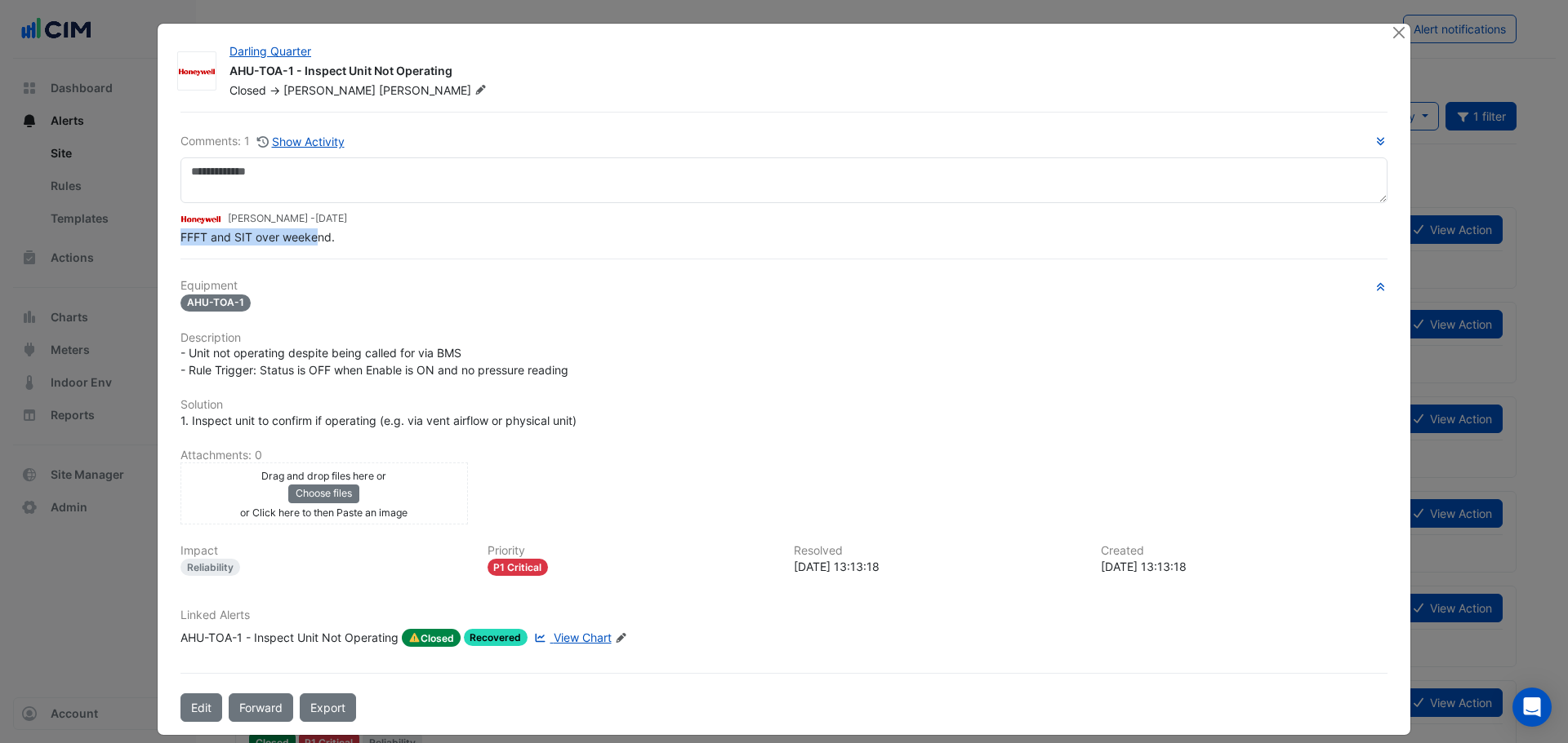
click at [311, 245] on div "FFFT and SIT over weekend." at bounding box center [784, 236] width 1207 height 17
click at [920, 261] on div "Comments: 1 Show Activity Brad Watts - 3 weeks and 3 days ago FFFT and SIT over…" at bounding box center [784, 417] width 1226 height 611
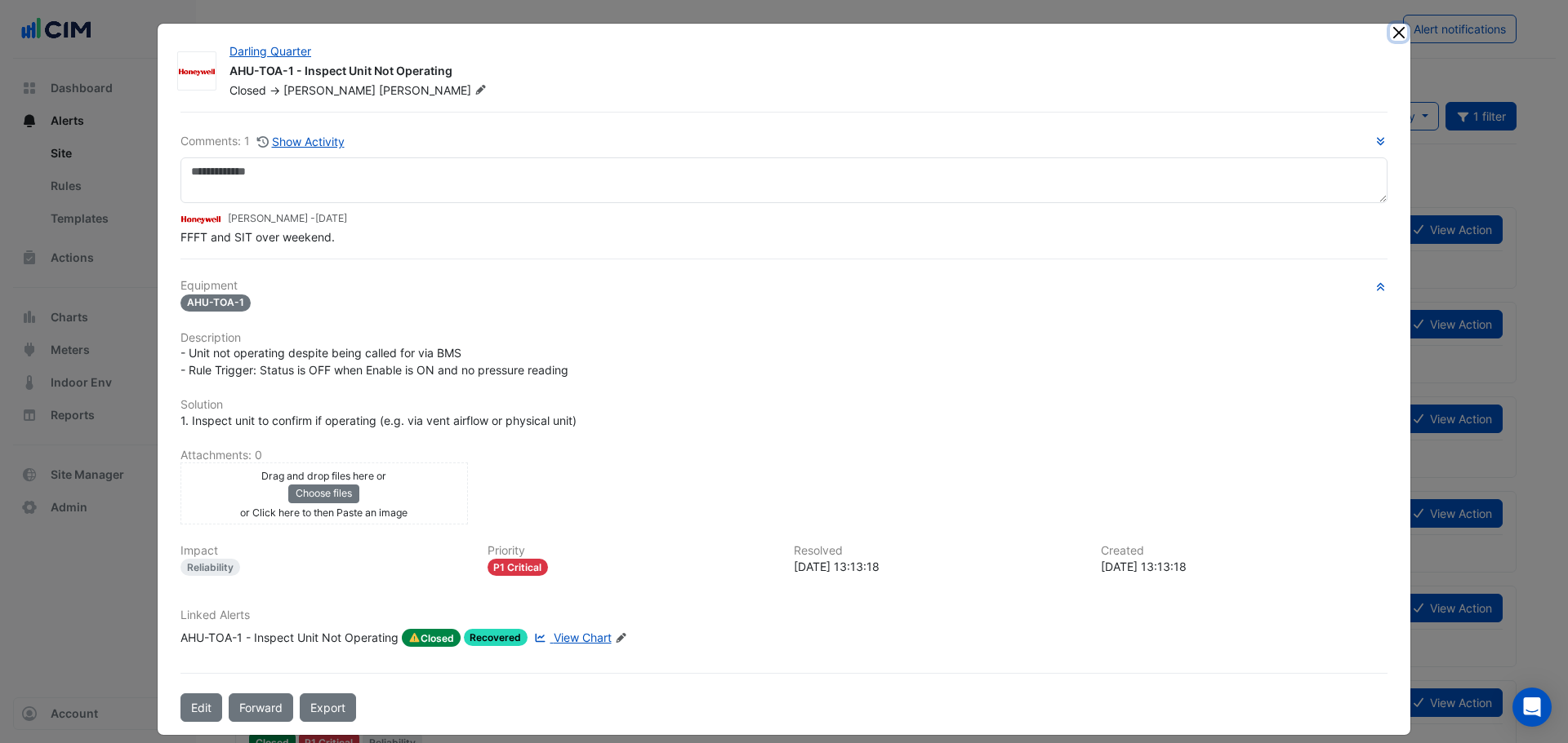
click at [1397, 36] on button "Close" at bounding box center [1397, 31] width 17 height 17
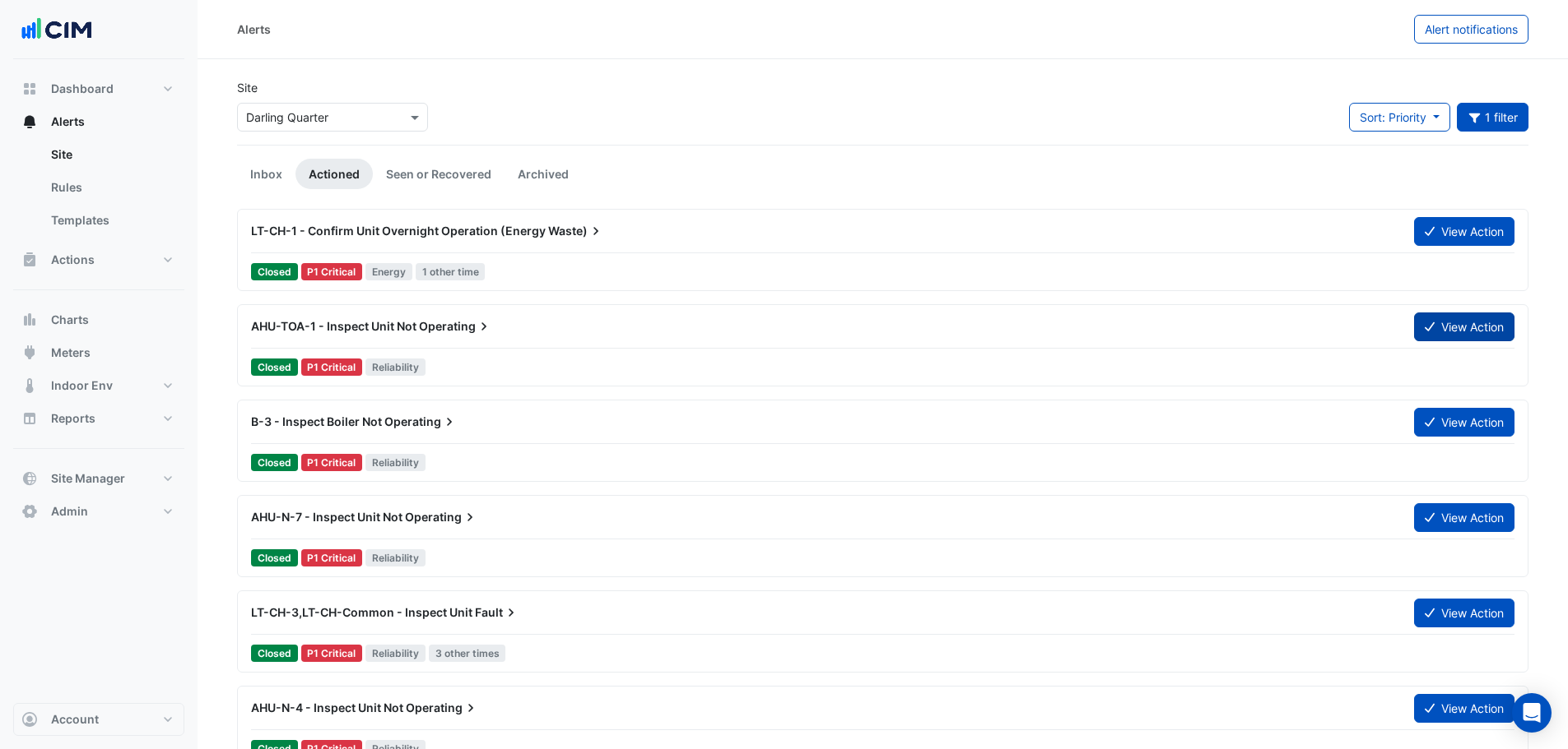
click at [1478, 321] on button "View Action" at bounding box center [1464, 326] width 101 height 29
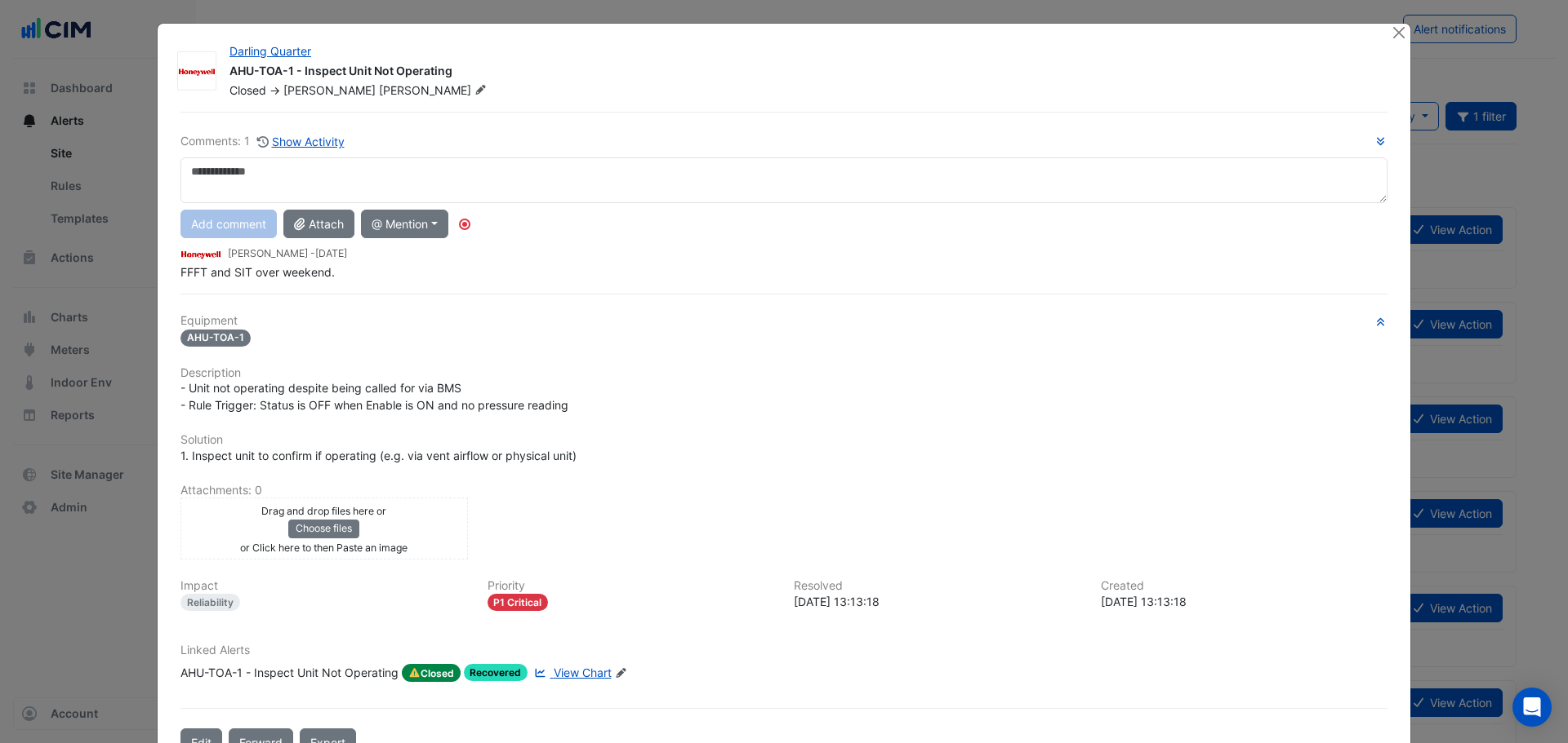
click at [1396, 18] on ngb-modal-window "Darling Quarter AHU-TOA-1 - Inspect Unit Not Operating Closed -> Brad Watts Com…" at bounding box center [784, 372] width 1568 height 743
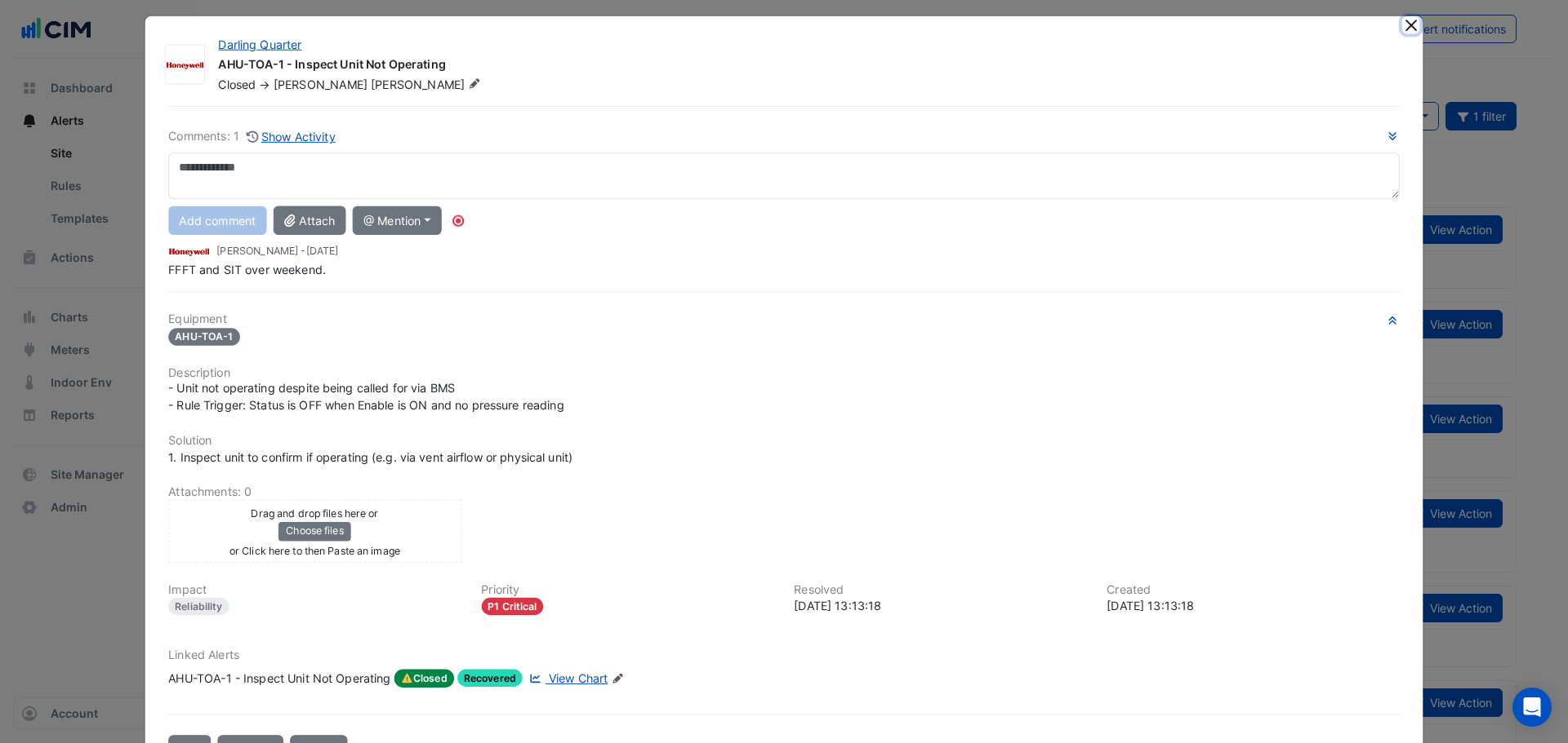
click at [1401, 24] on button "Close" at bounding box center [1409, 25] width 17 height 17
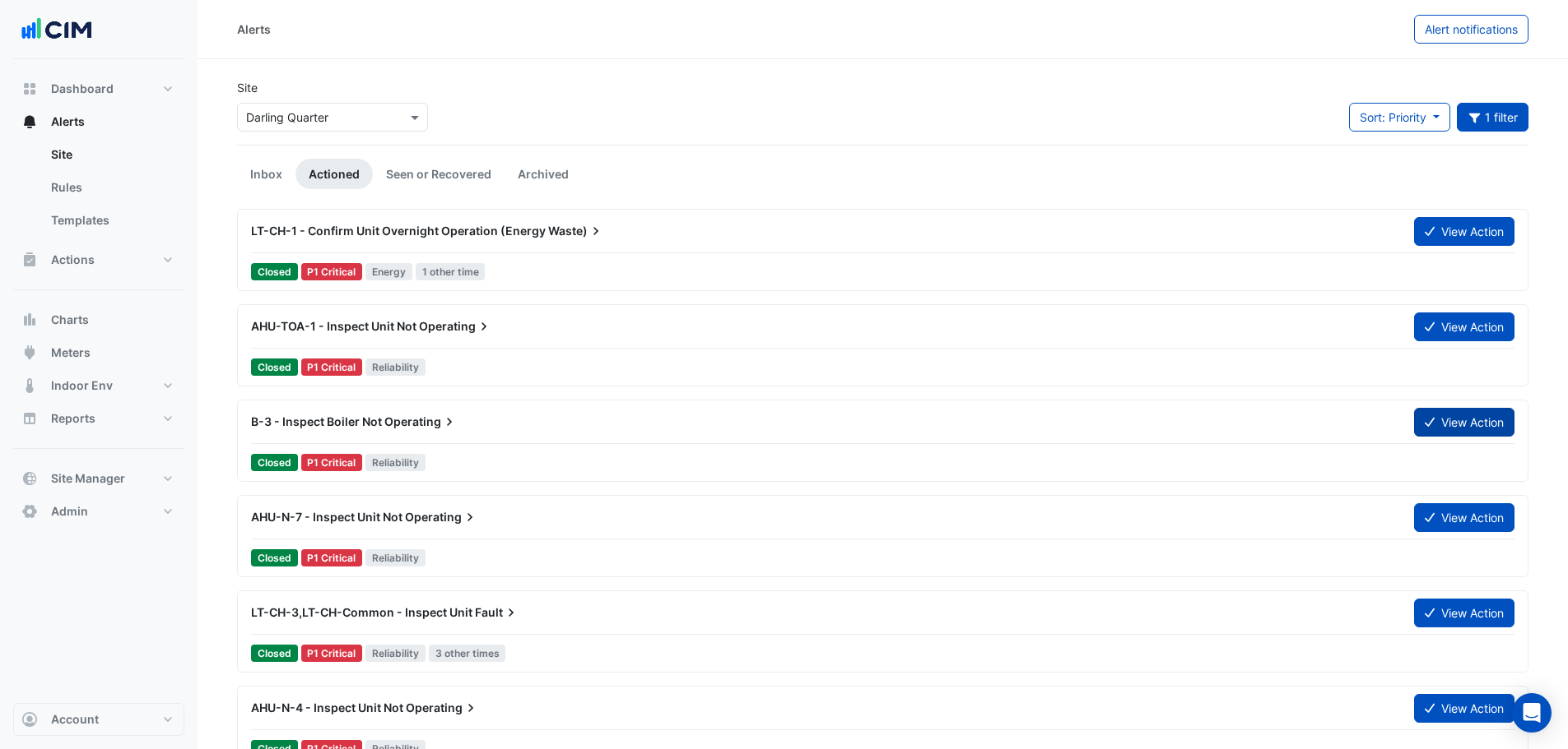
click at [1467, 420] on button "View Action" at bounding box center [1464, 422] width 101 height 29
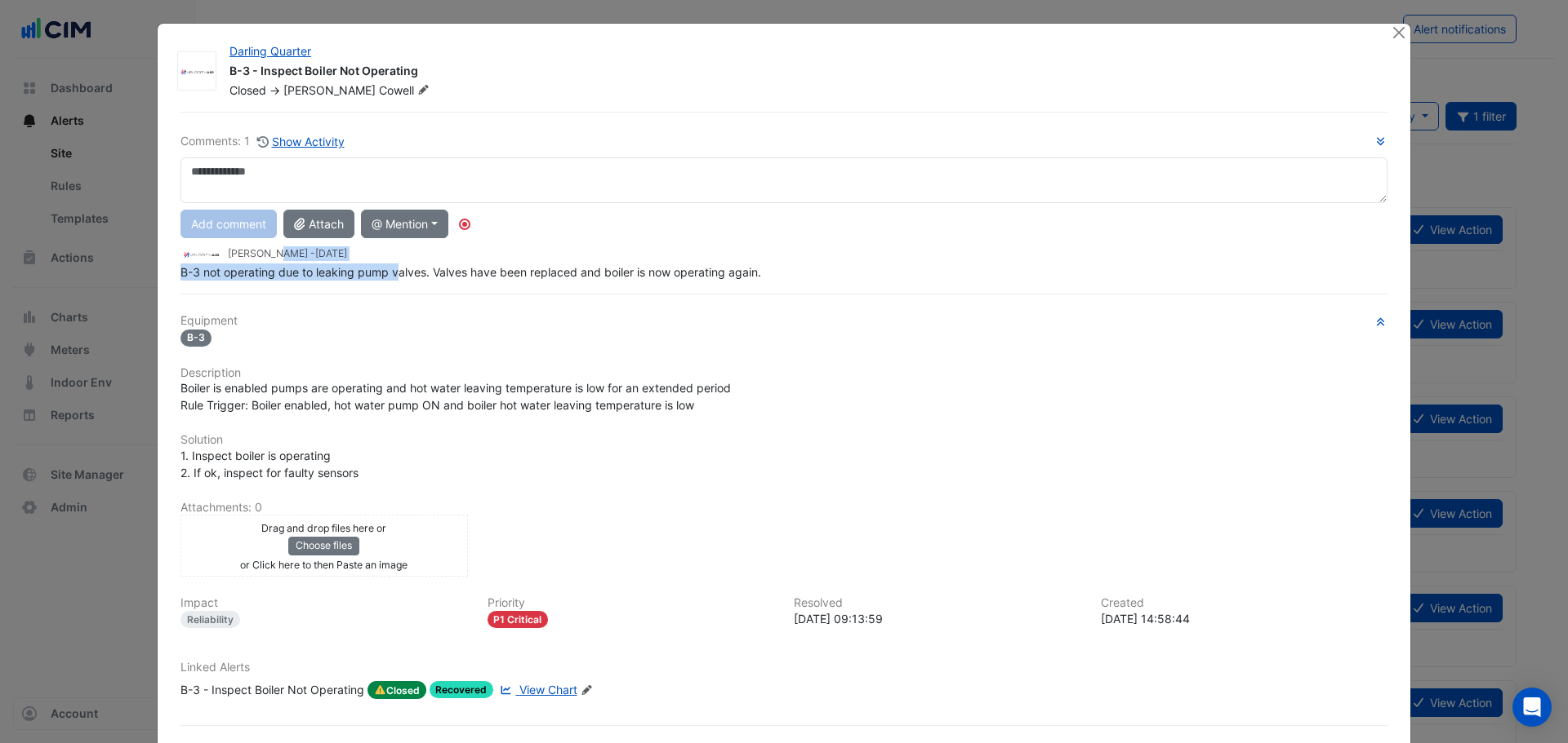
drag, startPoint x: 236, startPoint y: 261, endPoint x: 413, endPoint y: 272, distance: 177.3
click at [397, 266] on div "Comments: 1 Show Activity Add comment Attach @ Mention AG Coombs David Odd Wayn…" at bounding box center [784, 443] width 1226 height 663
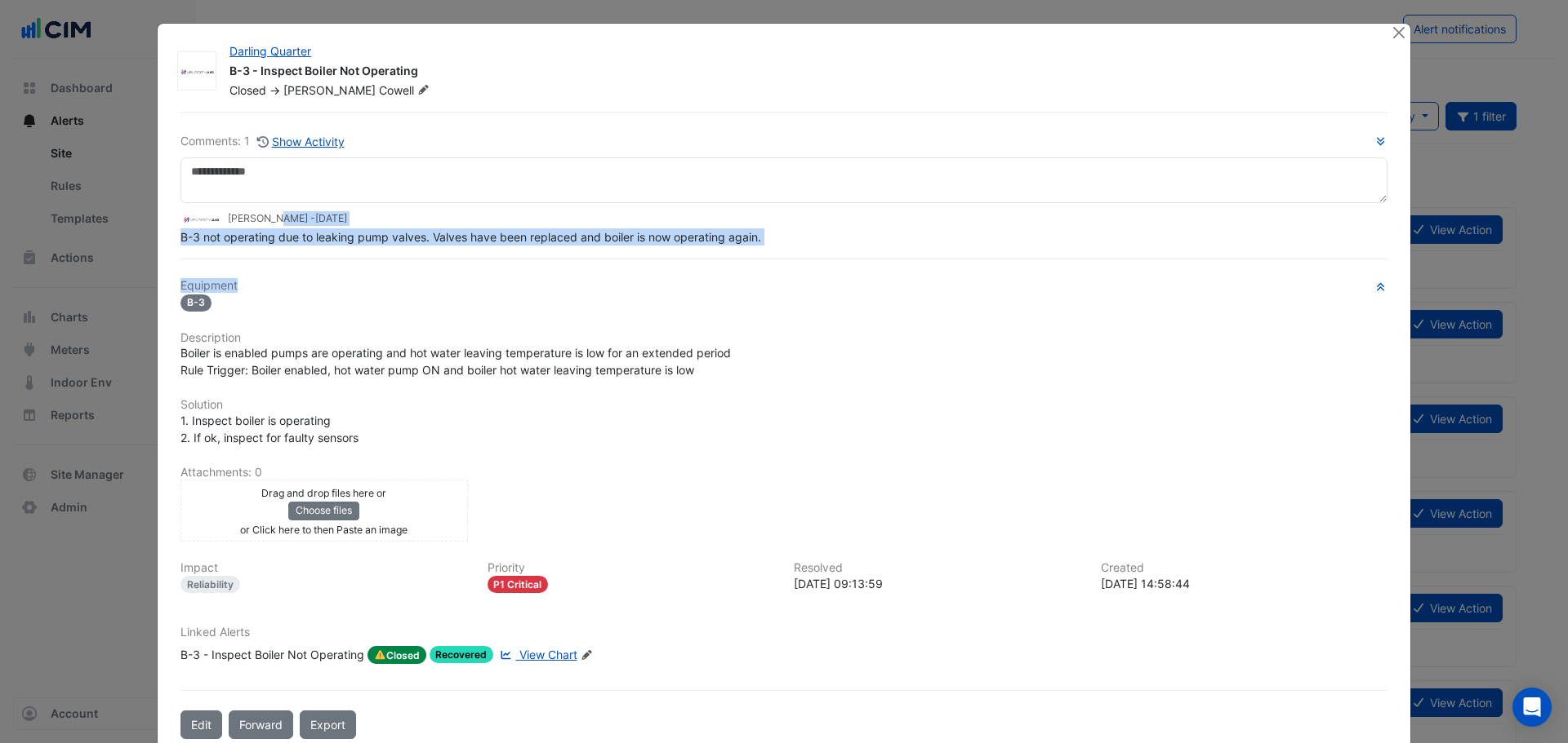
click at [349, 244] on span "B-3 not operating due to leaking pump valves. Valves have been replaced and boi…" at bounding box center [471, 237] width 581 height 14
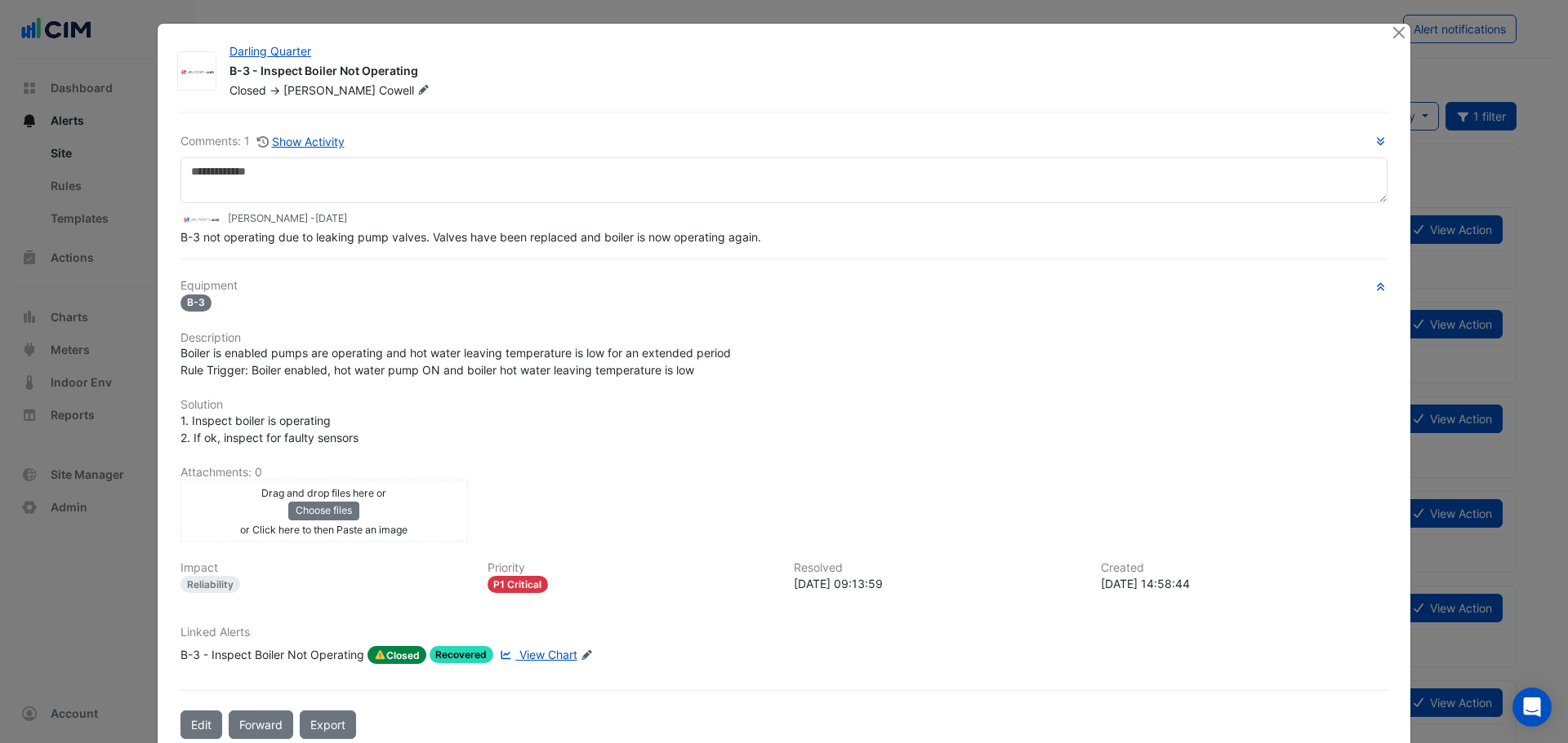
drag, startPoint x: 307, startPoint y: 243, endPoint x: 400, endPoint y: 255, distance: 93.8
click at [355, 248] on div "Comments: 1 Show Activity Daniel Cowell - 4 weeks and 1 day ago B-3 not operati…" at bounding box center [784, 425] width 1226 height 627
drag, startPoint x: 159, startPoint y: 662, endPoint x: 351, endPoint y: 660, distance: 192.0
click at [351, 660] on div "Darling Quarter B-3 - Inspect Boiler Not Operating Closed -> Daniel Cowell Comm…" at bounding box center [784, 387] width 1252 height 728
click at [1391, 38] on button "Close" at bounding box center [1397, 31] width 17 height 17
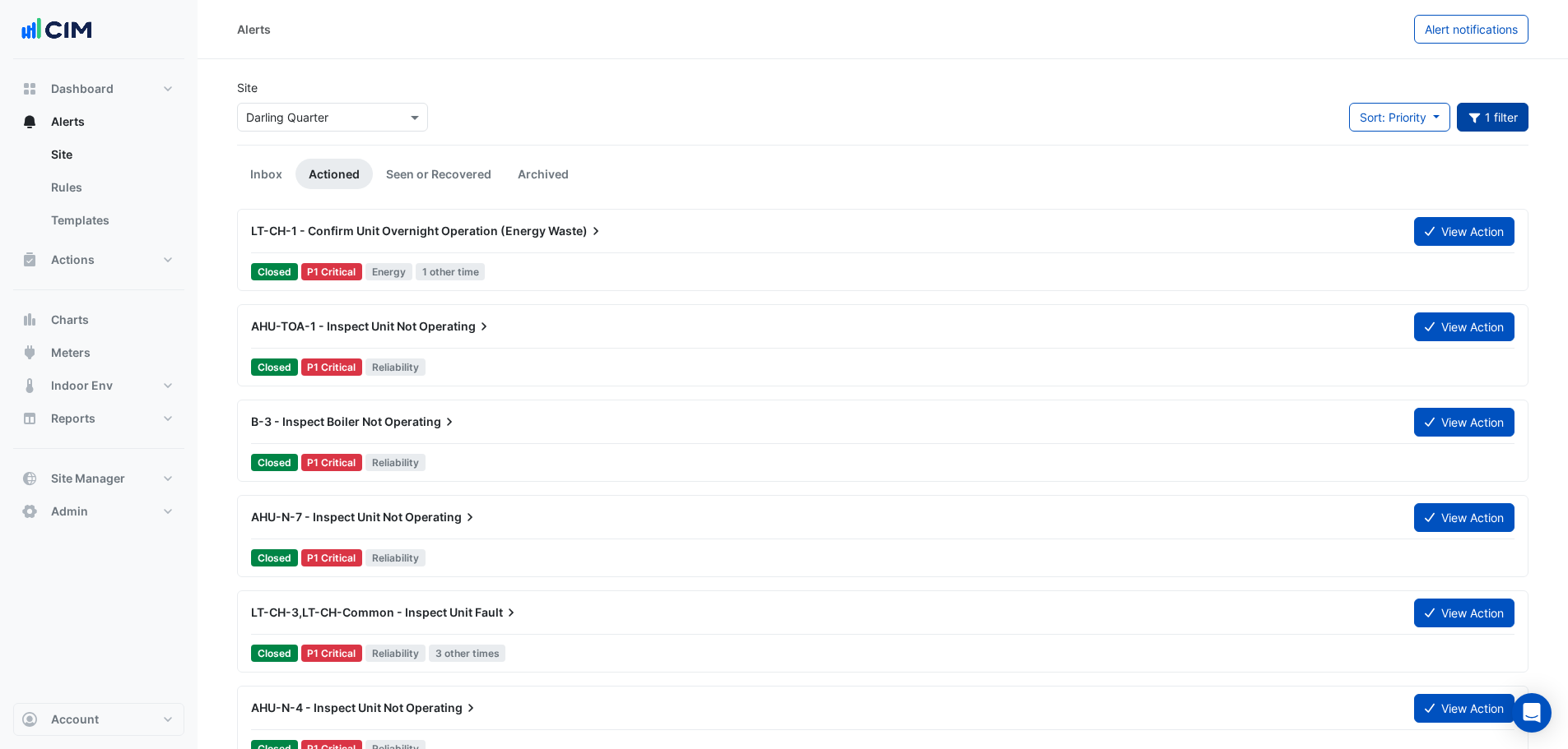
click at [1493, 118] on button "1 filter" at bounding box center [1493, 117] width 72 height 29
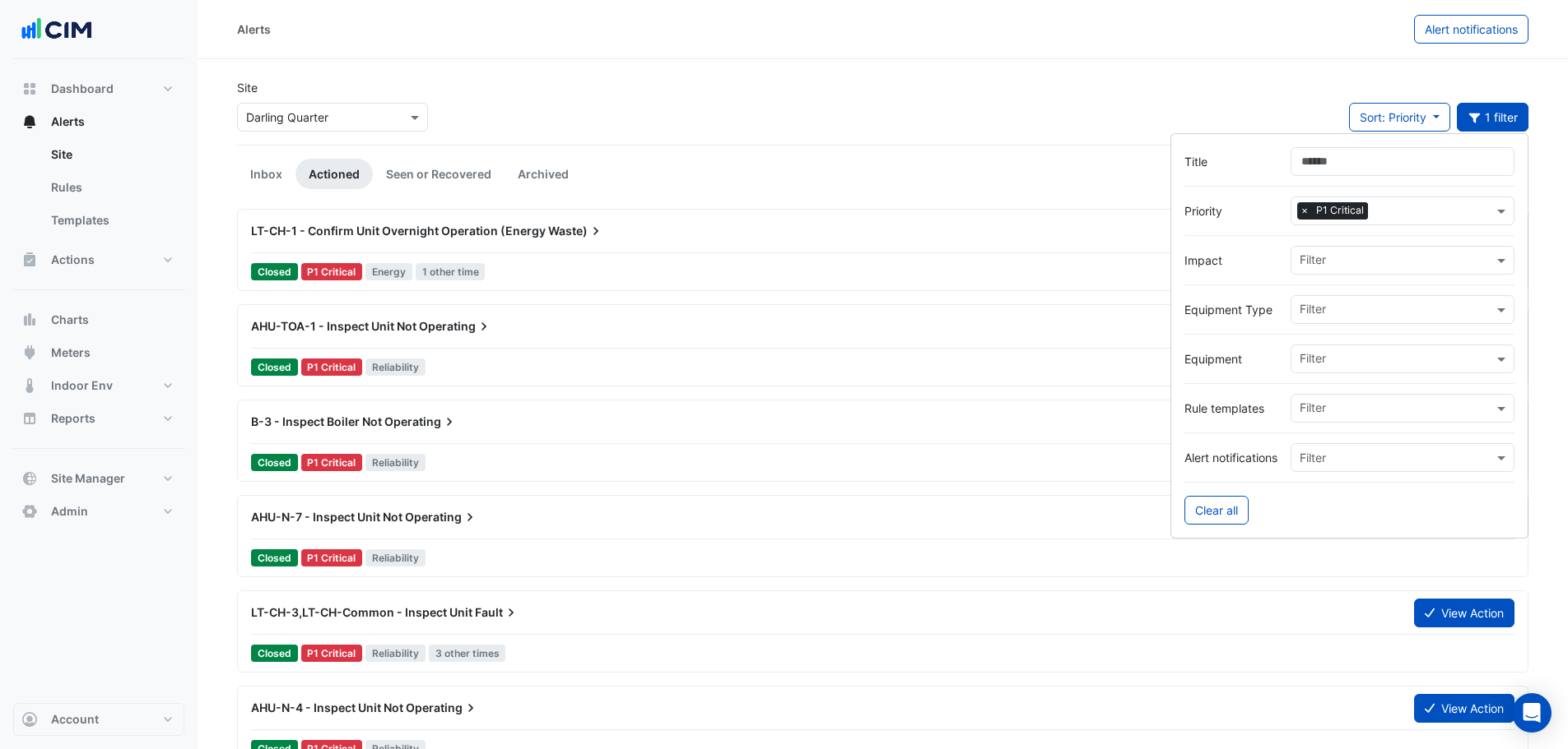
drag, startPoint x: 1299, startPoint y: 215, endPoint x: 1320, endPoint y: 216, distance: 21.0
click at [1304, 216] on span "×" at bounding box center [1304, 210] width 15 height 17
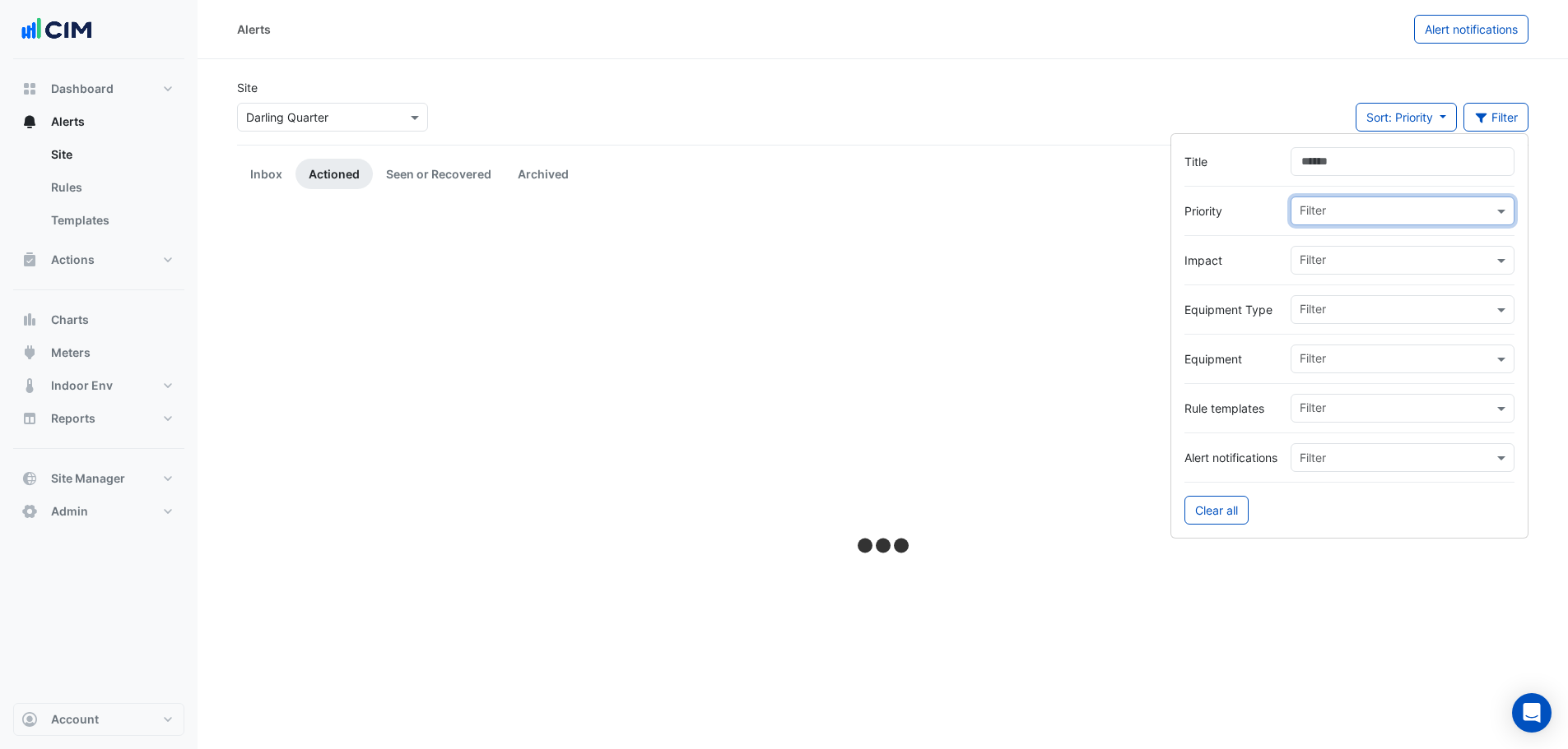
click at [1344, 216] on input "text" at bounding box center [1397, 211] width 194 height 17
click at [1333, 268] on span "P2 Urgent" at bounding box center [1332, 270] width 54 height 14
click at [638, 88] on div "Site × Darling Quarter Sort: Priority Priority Updated 1 filter" at bounding box center [883, 112] width 1311 height 66
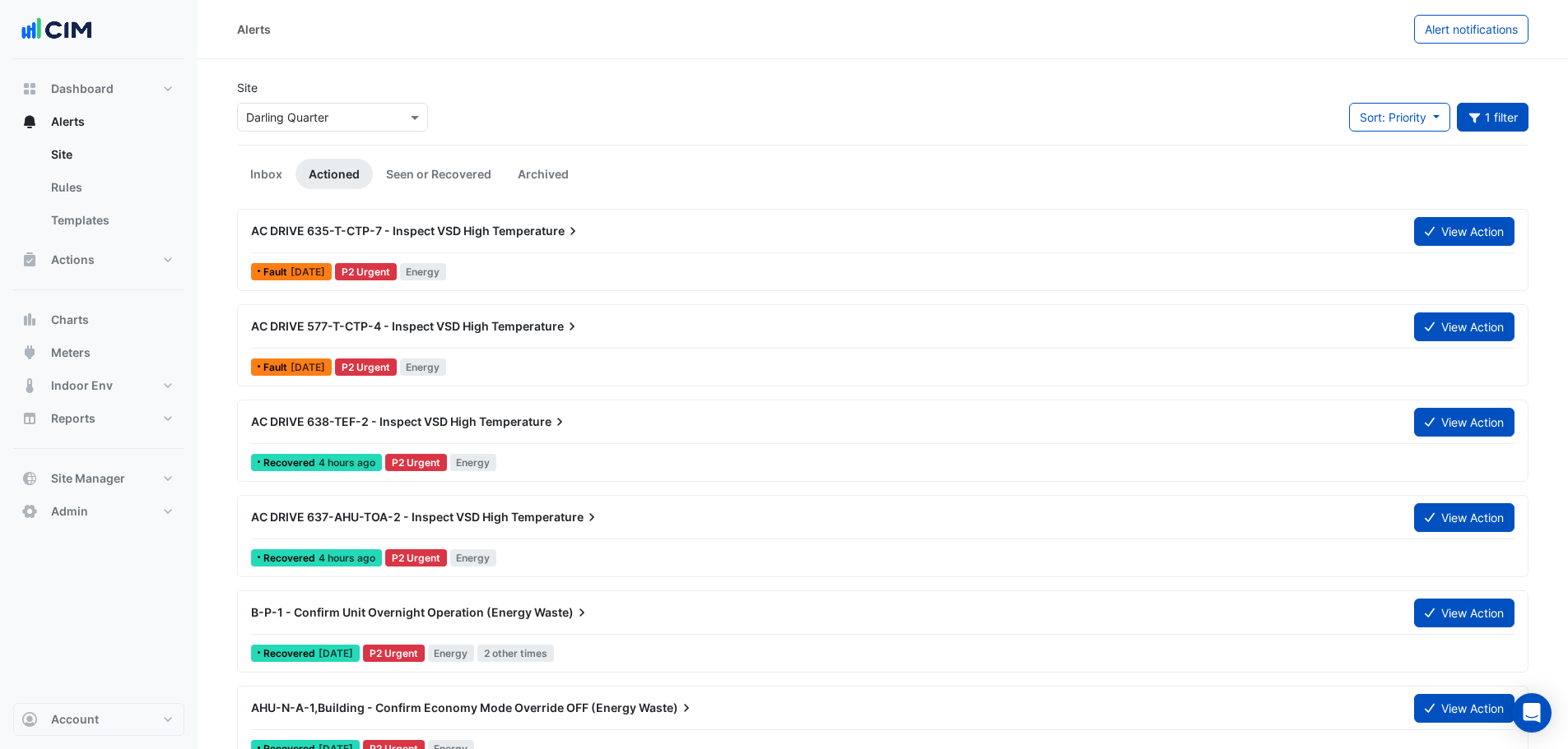
click at [270, 136] on div "Site × Darling Quarter" at bounding box center [332, 112] width 211 height 66
click at [259, 163] on link "Inbox" at bounding box center [266, 174] width 58 height 31
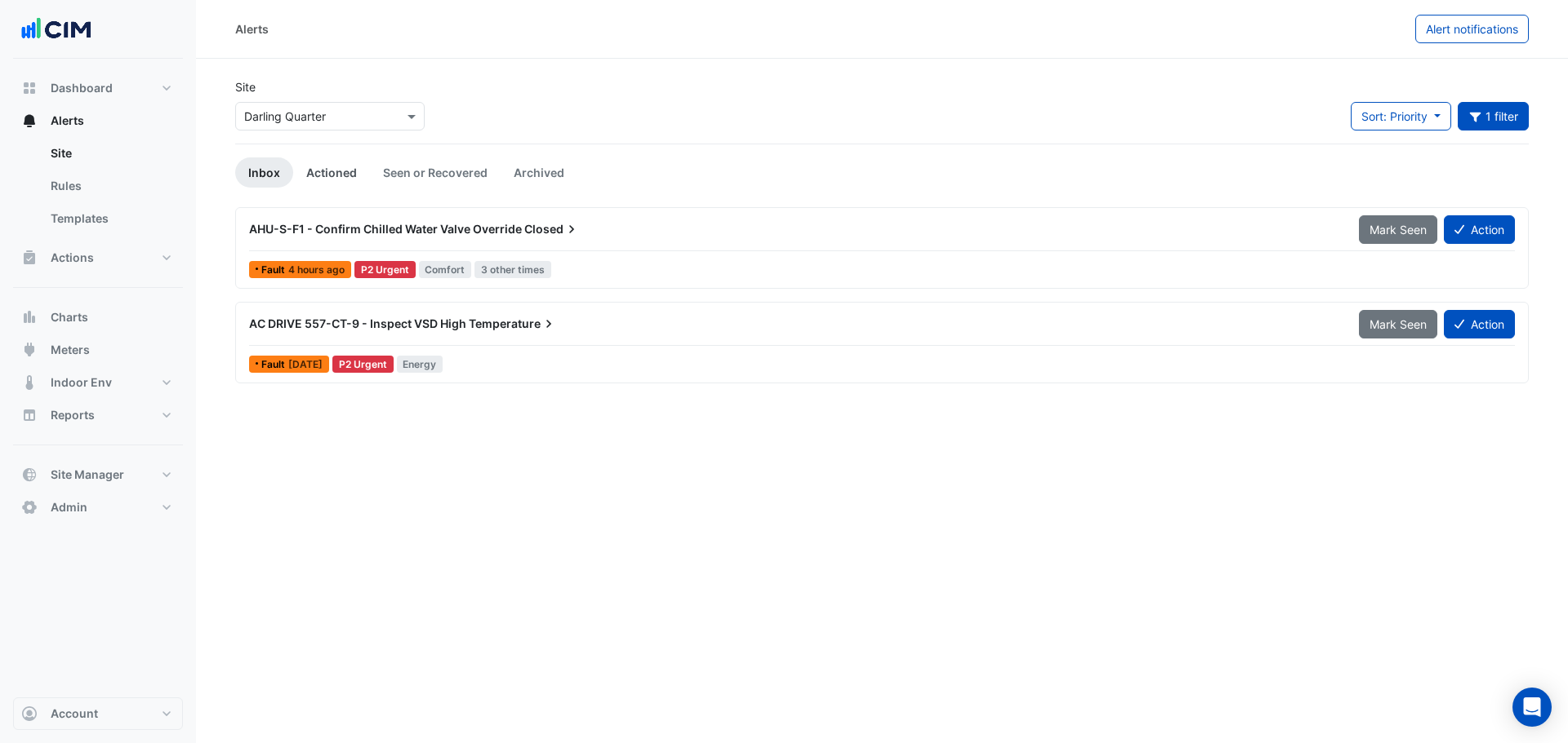
click at [349, 177] on link "Actioned" at bounding box center [331, 173] width 76 height 30
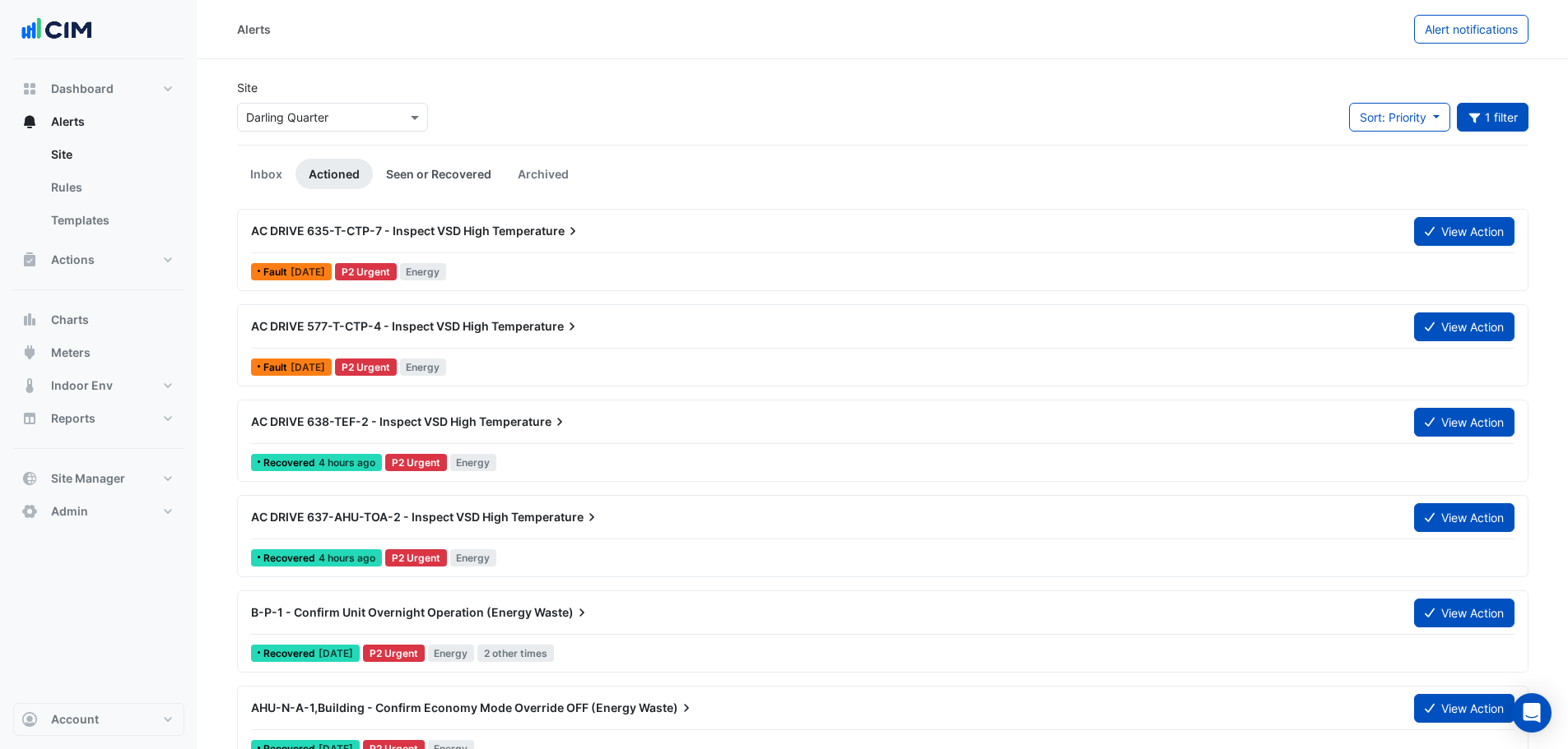
click at [415, 181] on link "Seen or Recovered" at bounding box center [438, 174] width 131 height 31
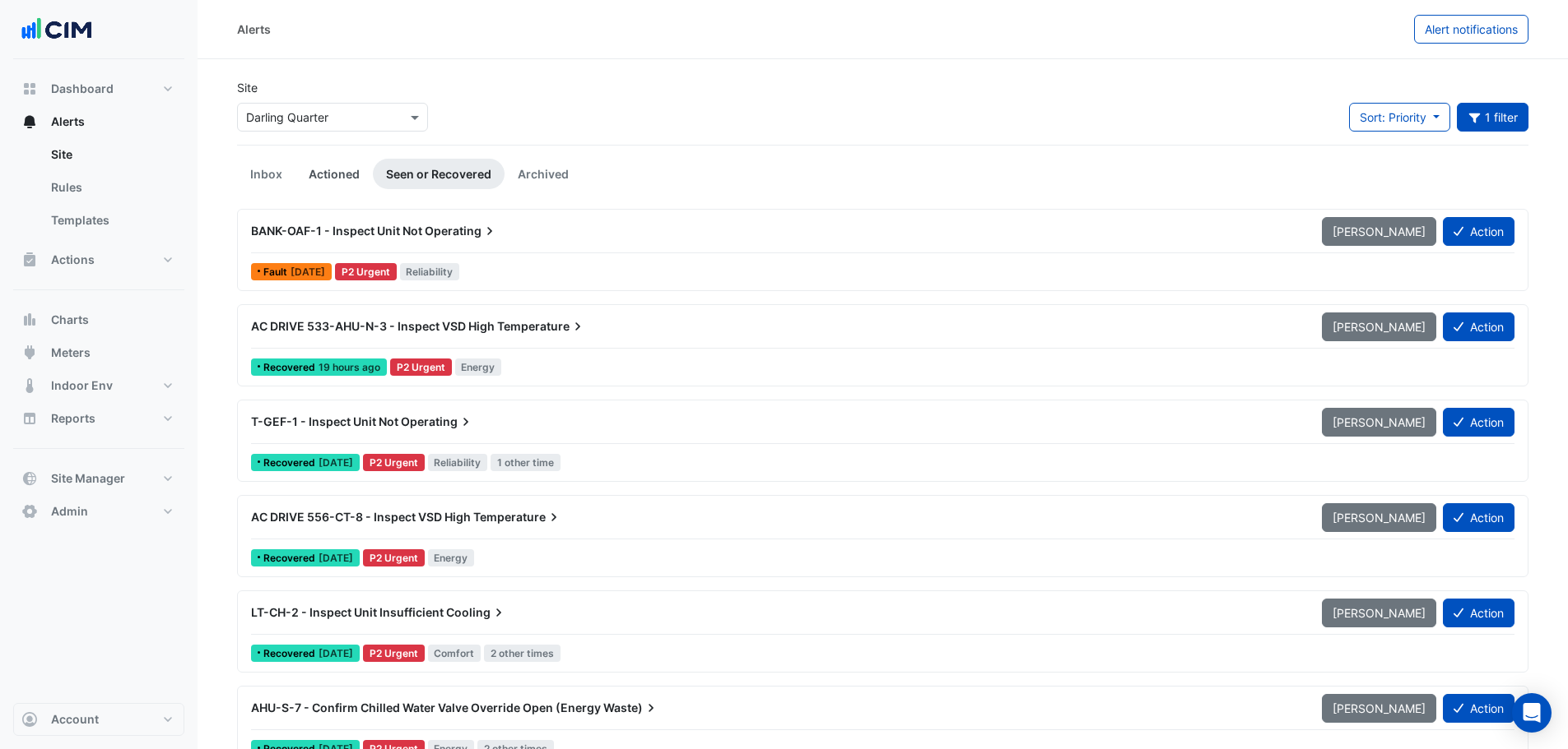
click at [332, 182] on link "Actioned" at bounding box center [334, 174] width 77 height 31
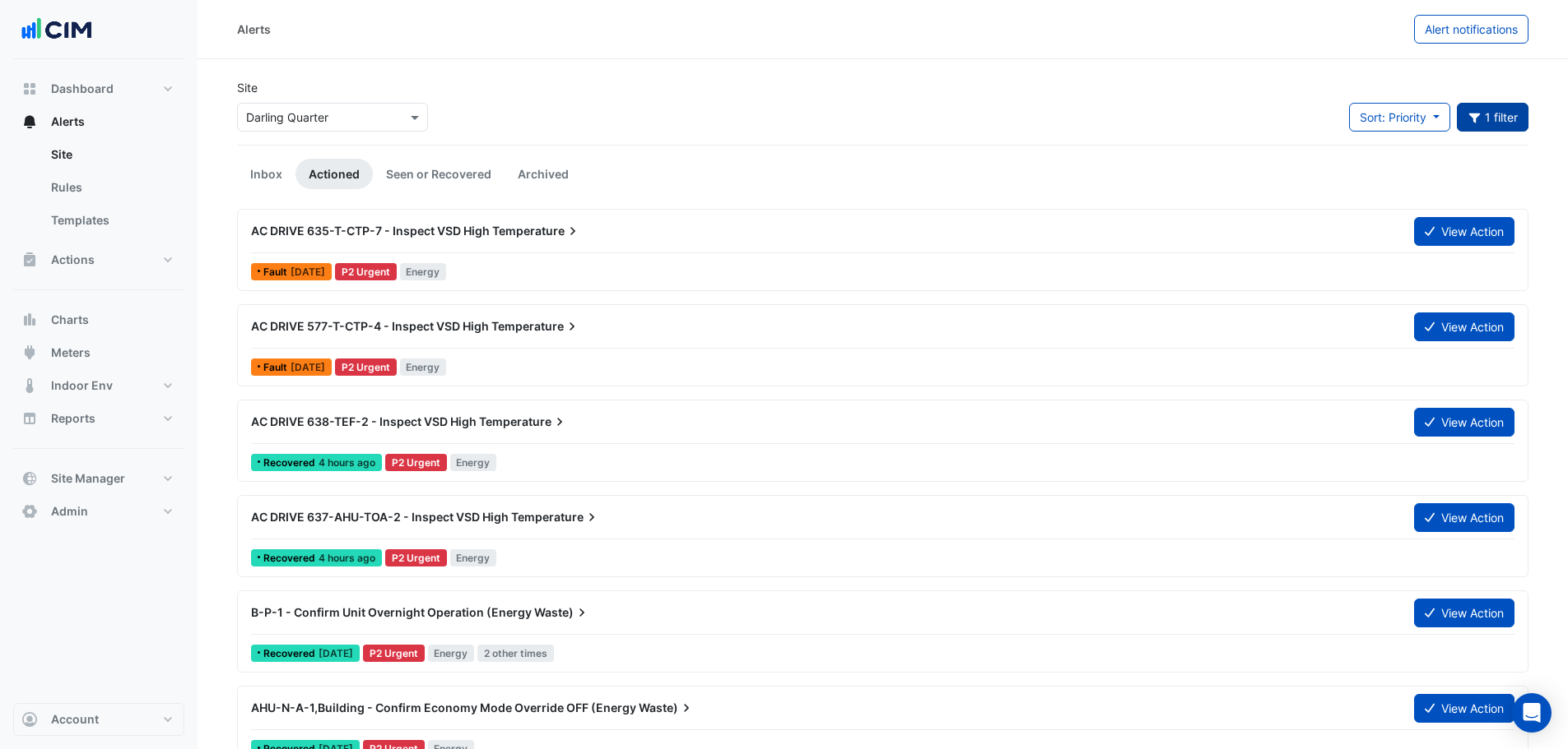
click at [1509, 125] on button "1 filter" at bounding box center [1493, 117] width 72 height 29
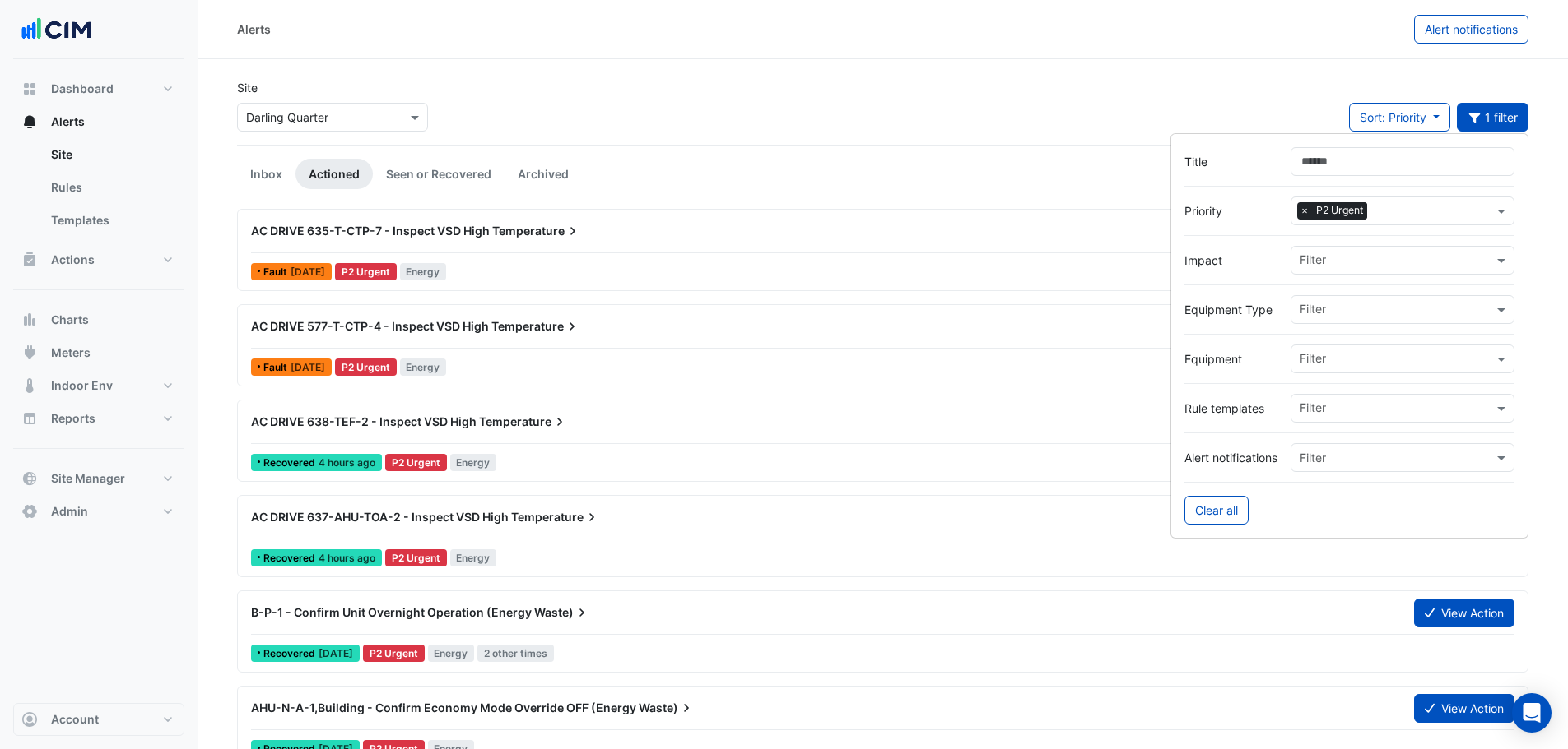
click at [1405, 175] on input "Title" at bounding box center [1402, 161] width 223 height 29
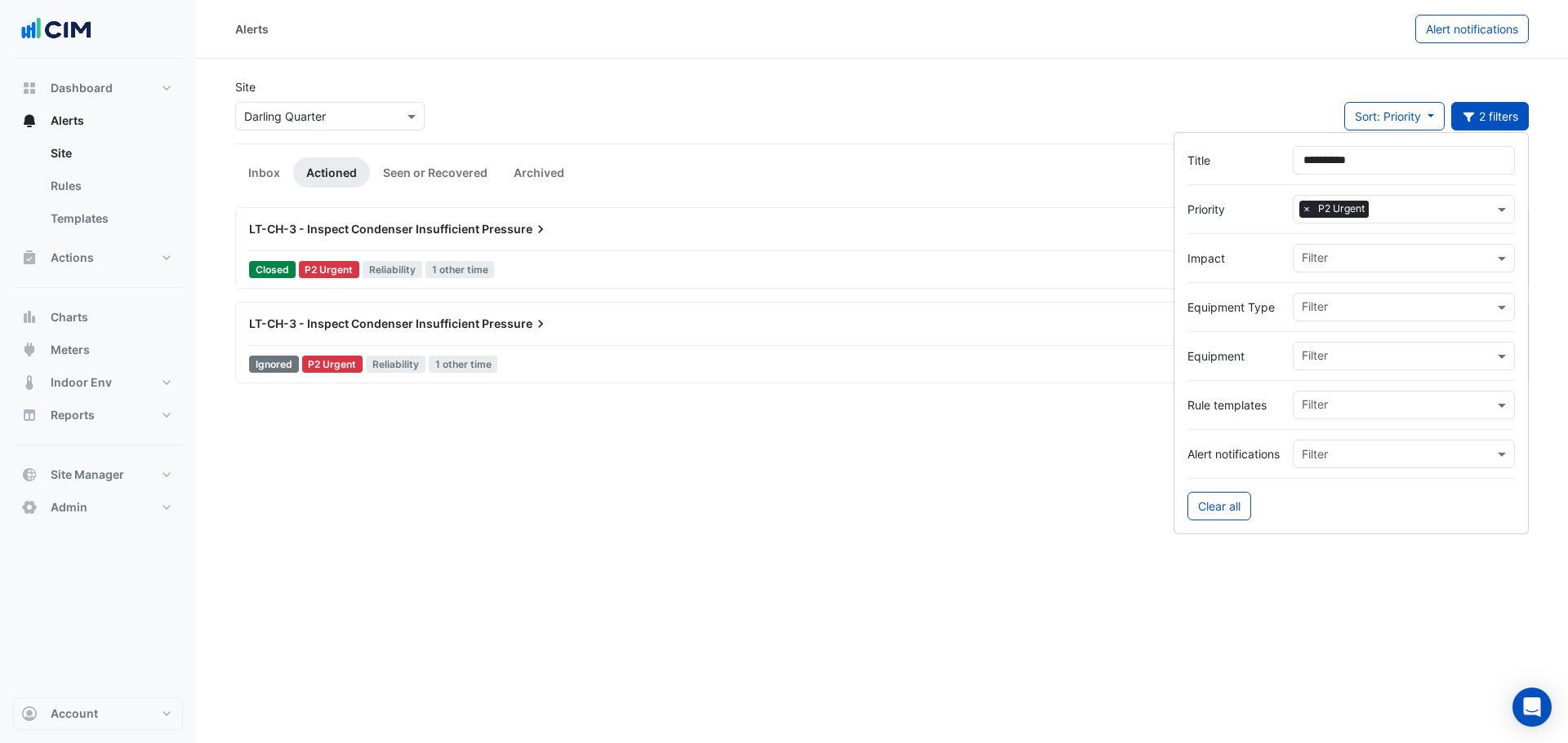
type input "*********"
click at [457, 223] on span "LT-CH-3 - Inspect Condenser Insufficient" at bounding box center [364, 228] width 230 height 14
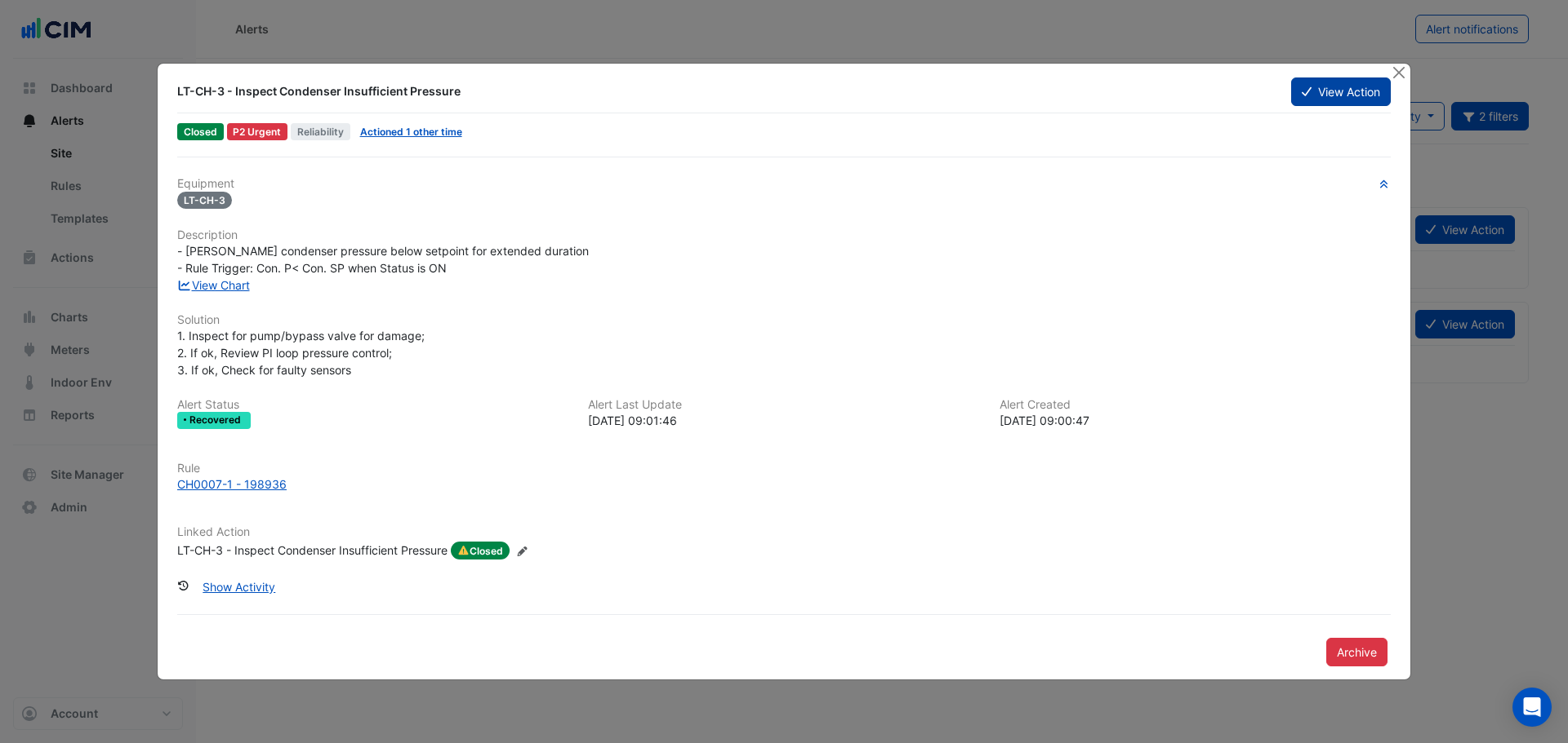
click at [1331, 77] on button "View Action" at bounding box center [1340, 91] width 100 height 28
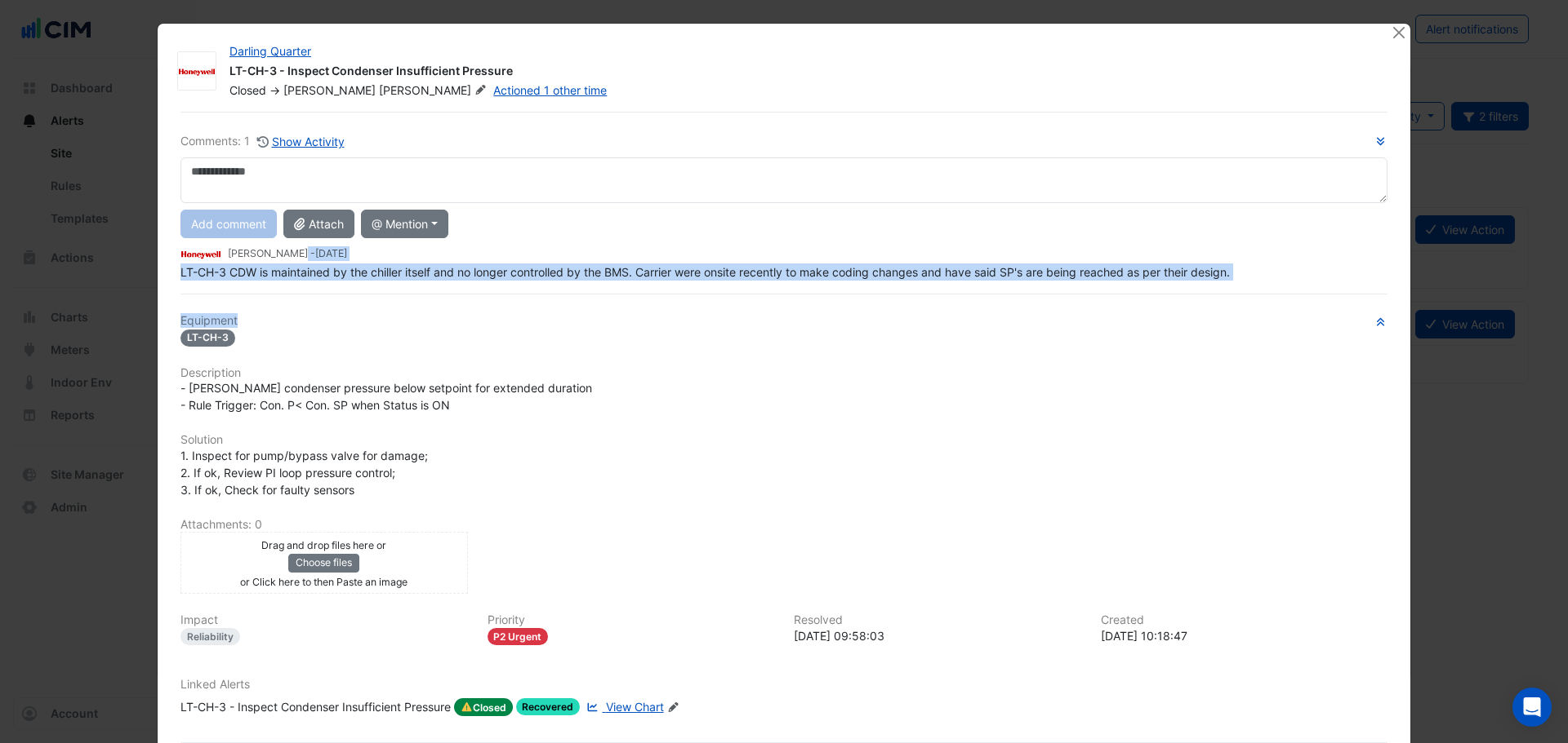
drag, startPoint x: 256, startPoint y: 260, endPoint x: 473, endPoint y: 279, distance: 217.8
click at [473, 279] on div "Comments: 1 Show Activity Add comment Attach @ Mention AG Coombs David Odd Wayn…" at bounding box center [784, 452] width 1226 height 680
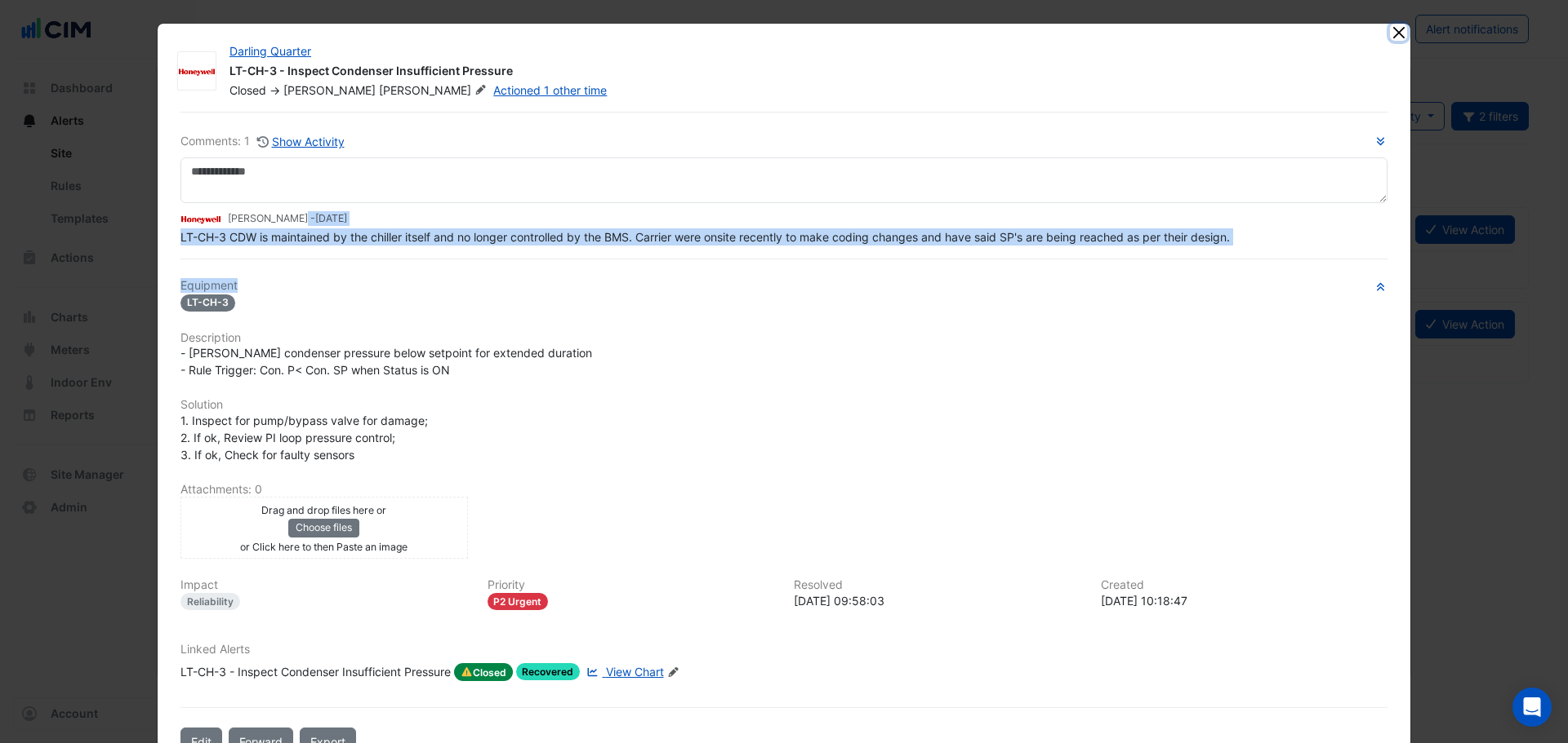
click at [1392, 33] on button "Close" at bounding box center [1397, 31] width 17 height 17
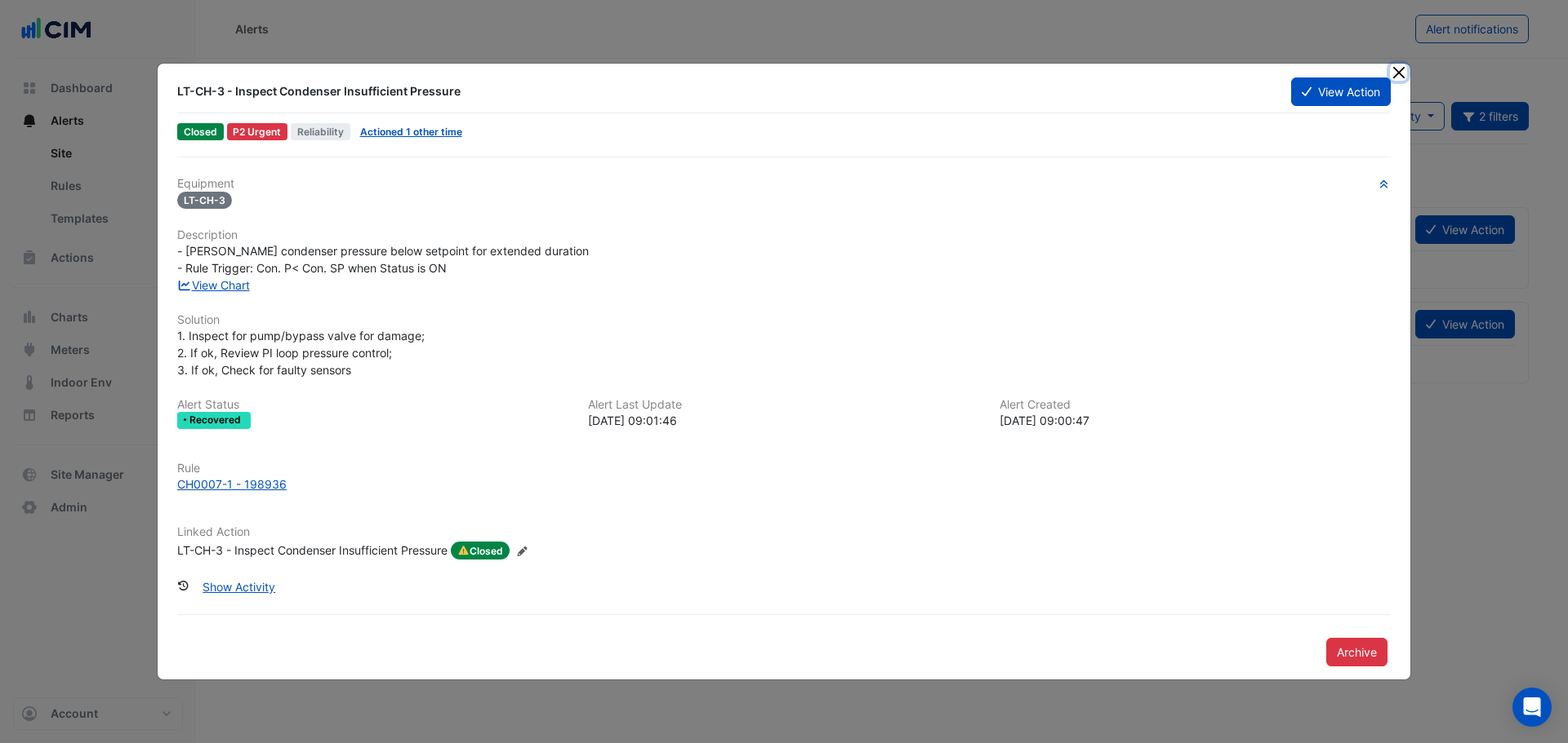
click at [1393, 71] on button "Close" at bounding box center [1397, 72] width 17 height 17
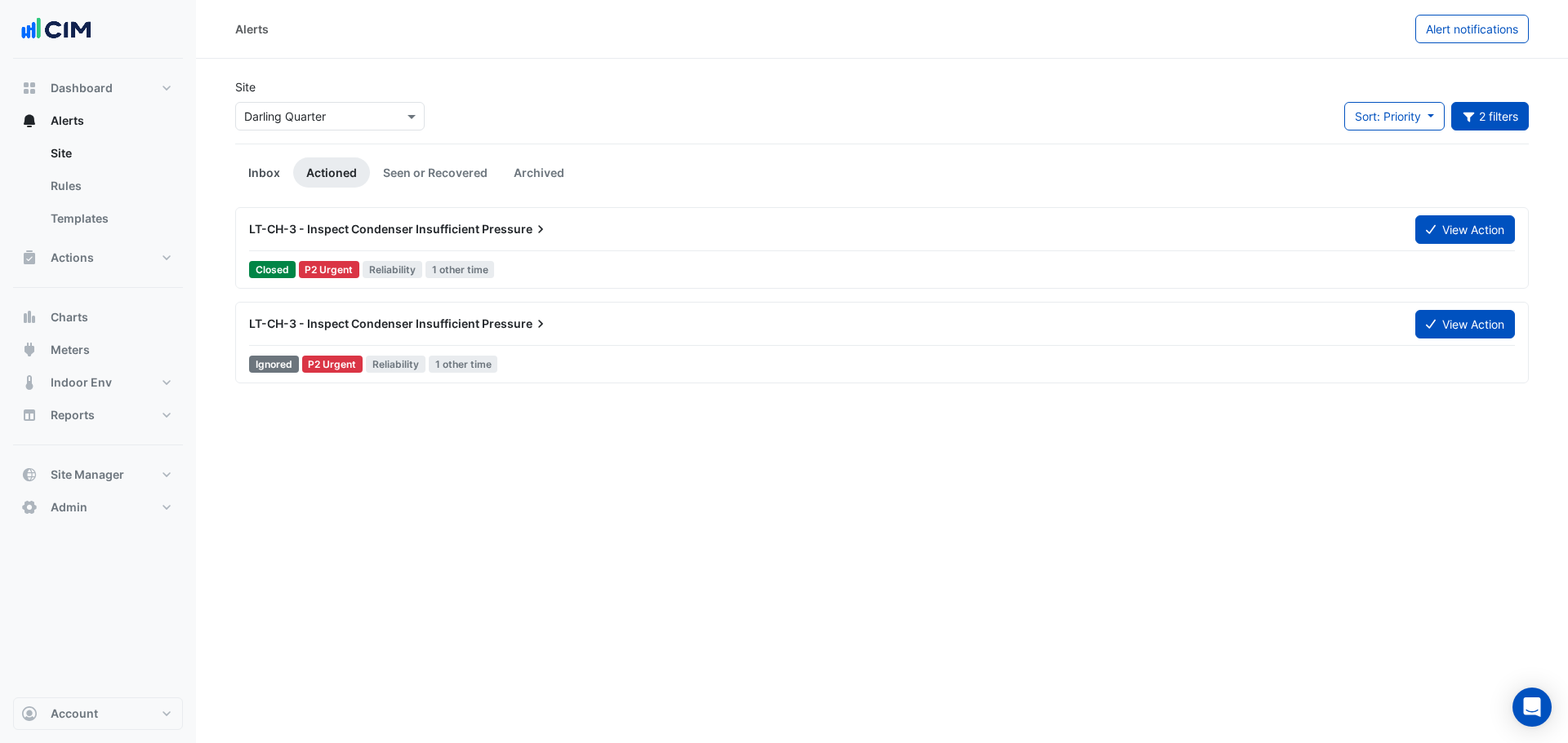
click at [272, 172] on link "Inbox" at bounding box center [264, 173] width 58 height 30
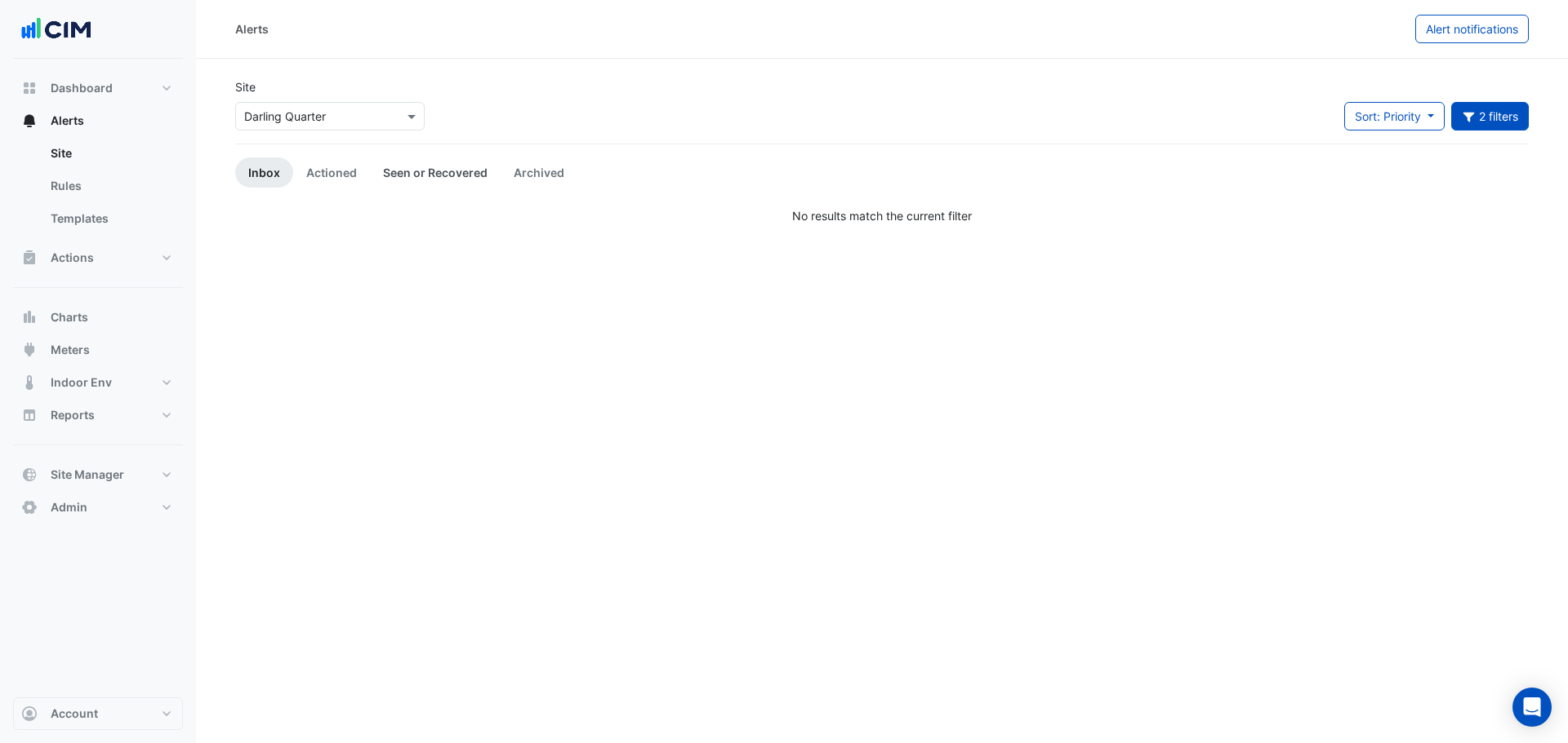
click at [433, 182] on link "Seen or Recovered" at bounding box center [434, 173] width 130 height 30
click at [315, 174] on link "Actioned" at bounding box center [331, 173] width 76 height 30
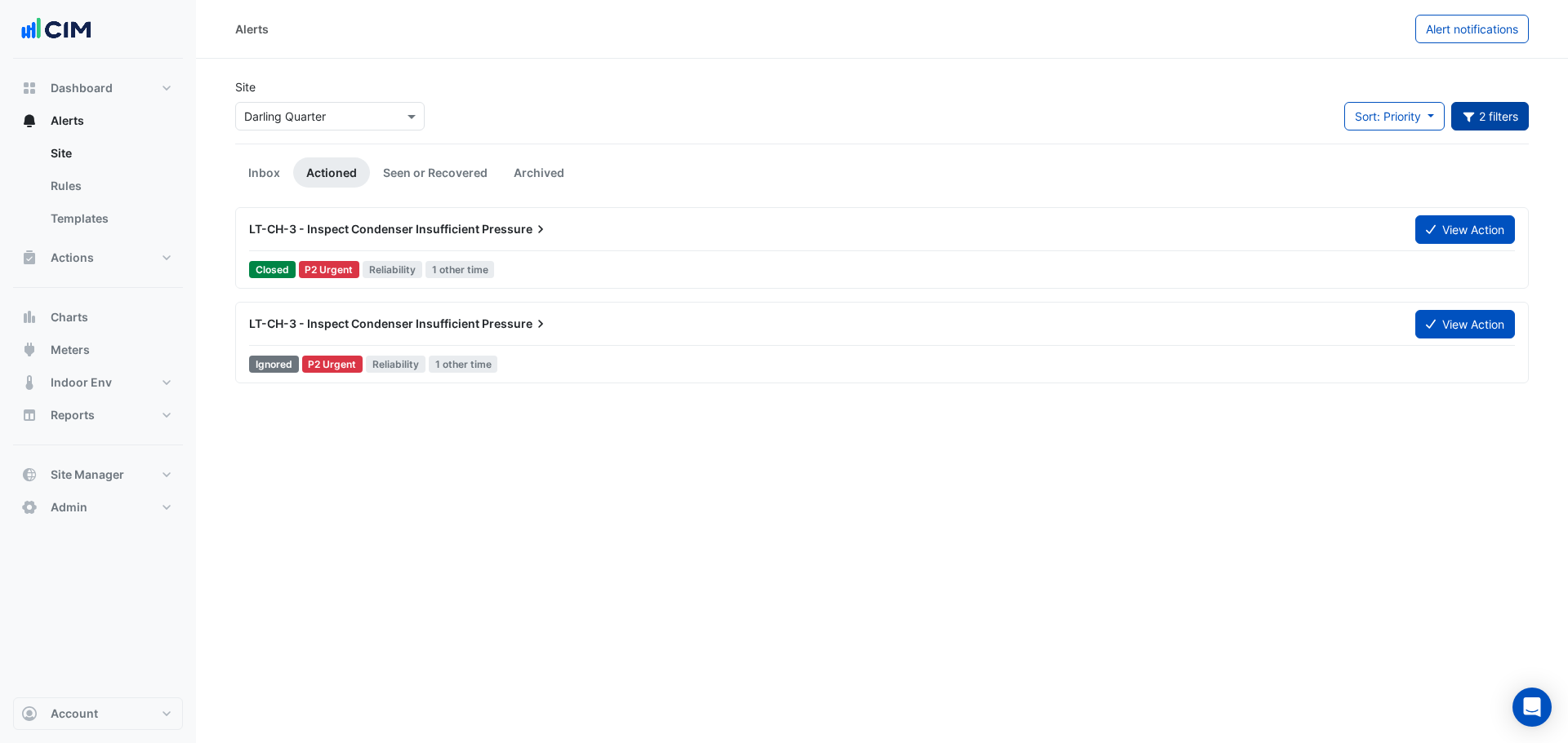
click at [1495, 121] on button "2 filters" at bounding box center [1490, 116] width 78 height 28
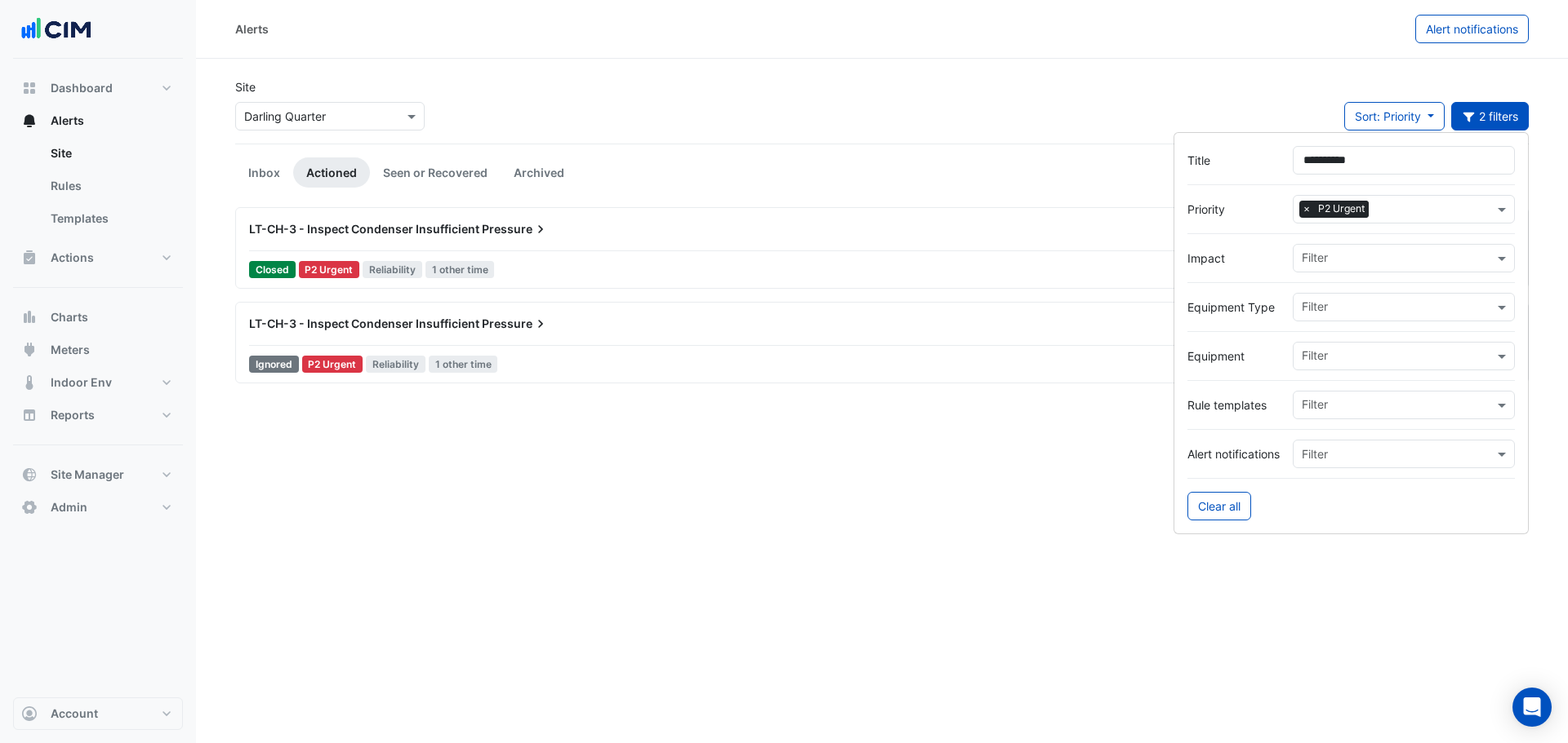
drag, startPoint x: 1302, startPoint y: 208, endPoint x: 1381, endPoint y: 186, distance: 82.0
click at [1302, 208] on span "×" at bounding box center [1306, 209] width 15 height 17
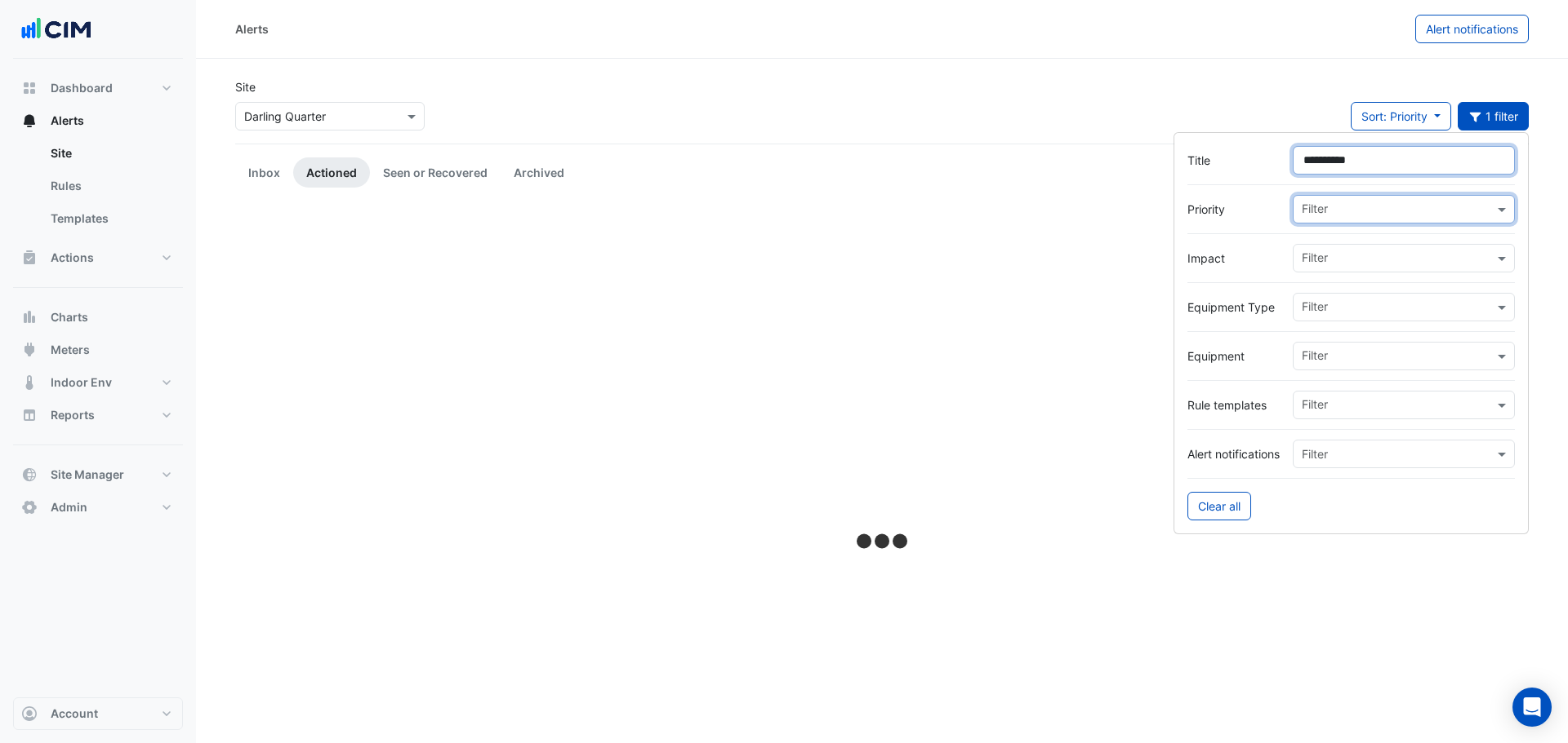
drag, startPoint x: 1396, startPoint y: 157, endPoint x: 1253, endPoint y: 160, distance: 143.0
click at [1253, 160] on div "Title *********" at bounding box center [1351, 160] width 328 height 28
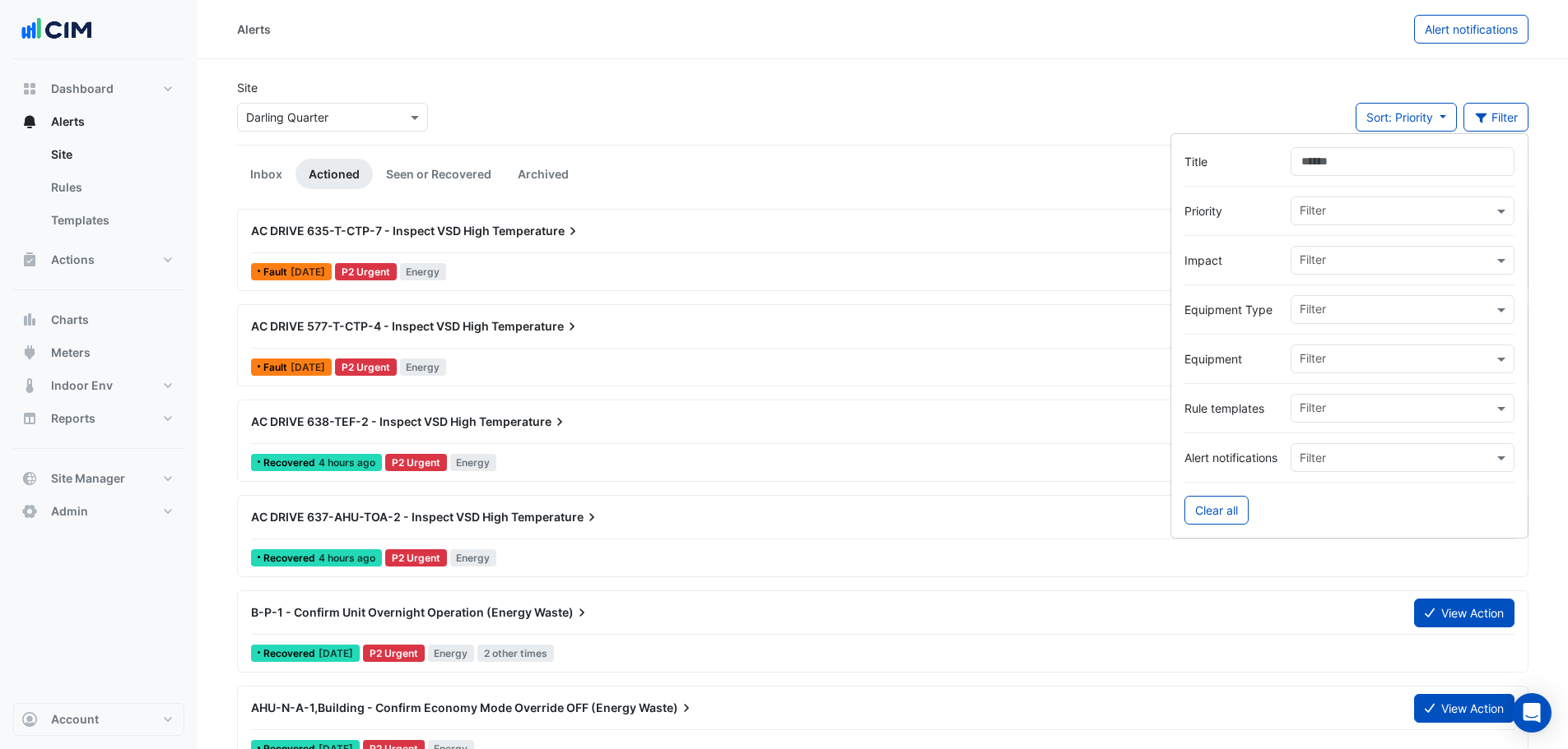
drag, startPoint x: 904, startPoint y: 125, endPoint x: 881, endPoint y: 139, distance: 26.9
click at [903, 125] on div "Site × Darling Quarter Sort: Priority Priority Updated Filter" at bounding box center [883, 112] width 1311 height 66
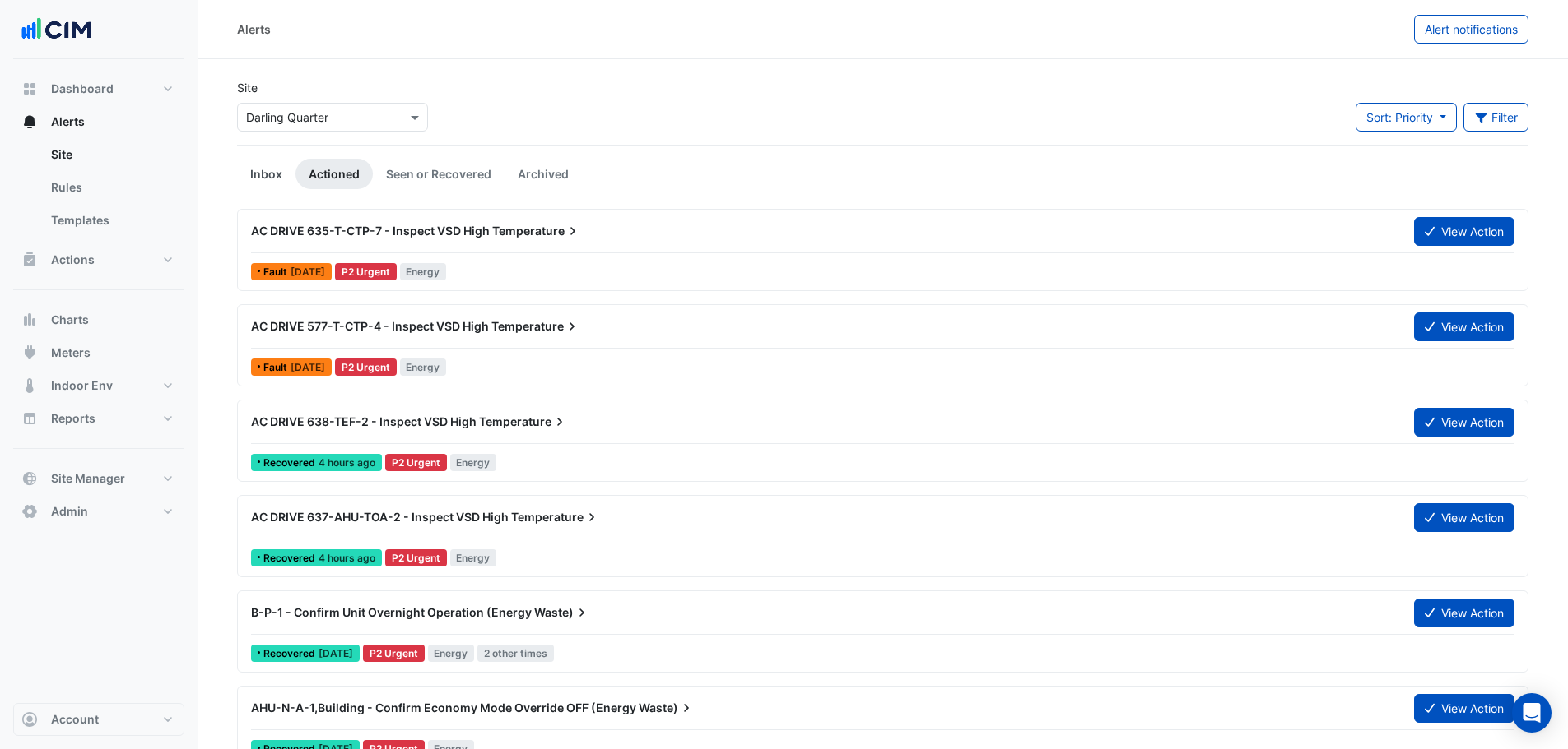
click at [256, 175] on link "Inbox" at bounding box center [266, 174] width 58 height 31
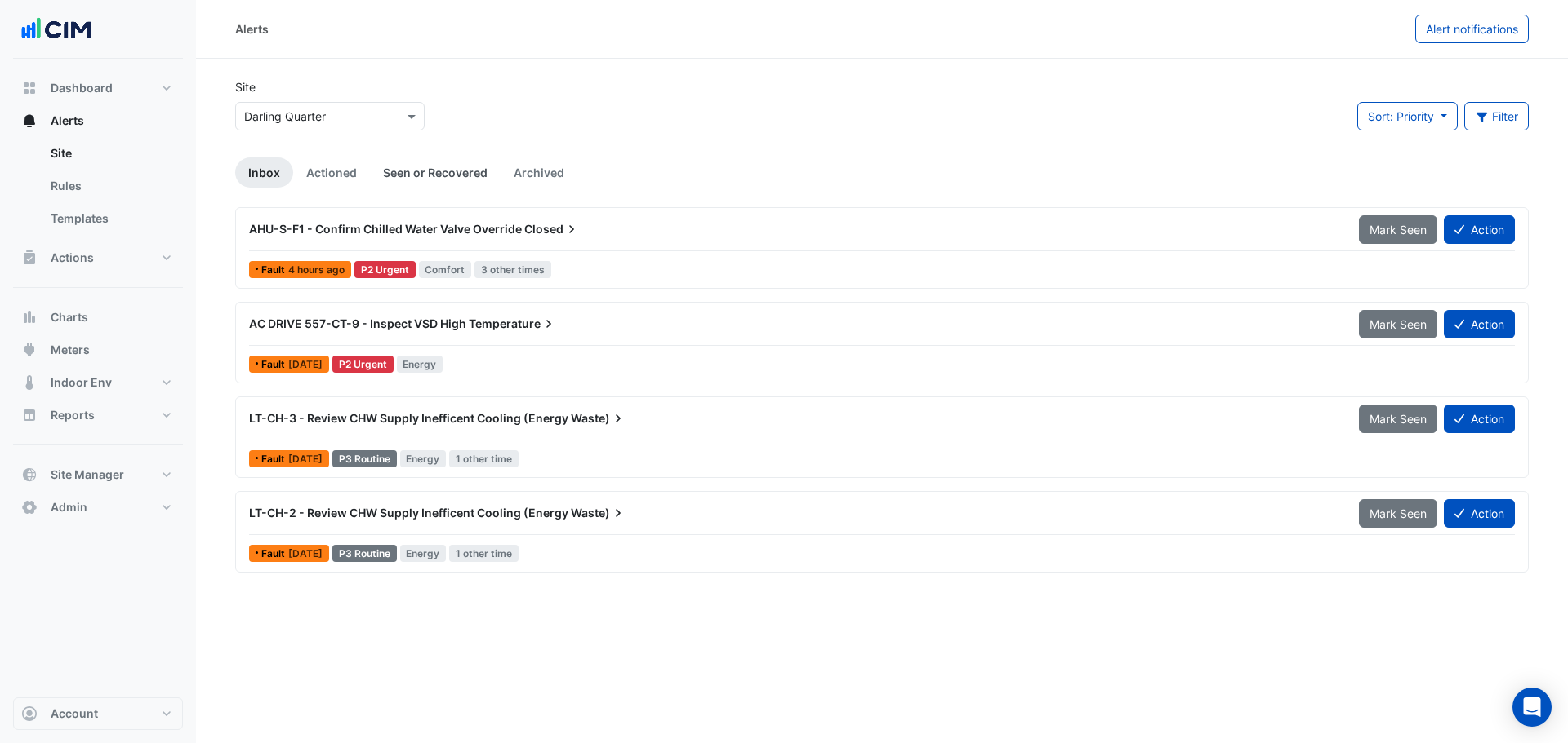
click at [411, 170] on link "Seen or Recovered" at bounding box center [434, 173] width 130 height 30
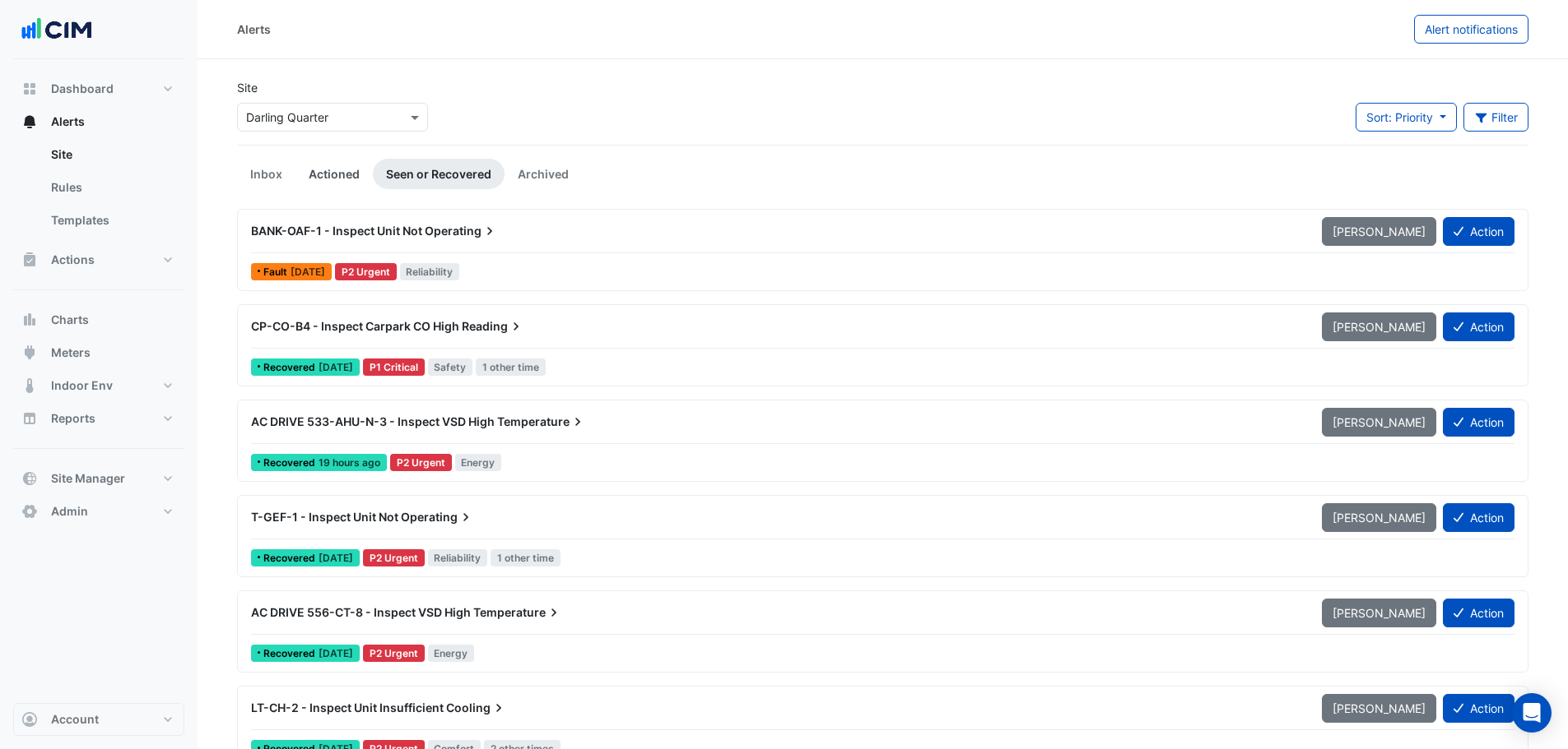
click at [319, 175] on link "Actioned" at bounding box center [334, 174] width 77 height 31
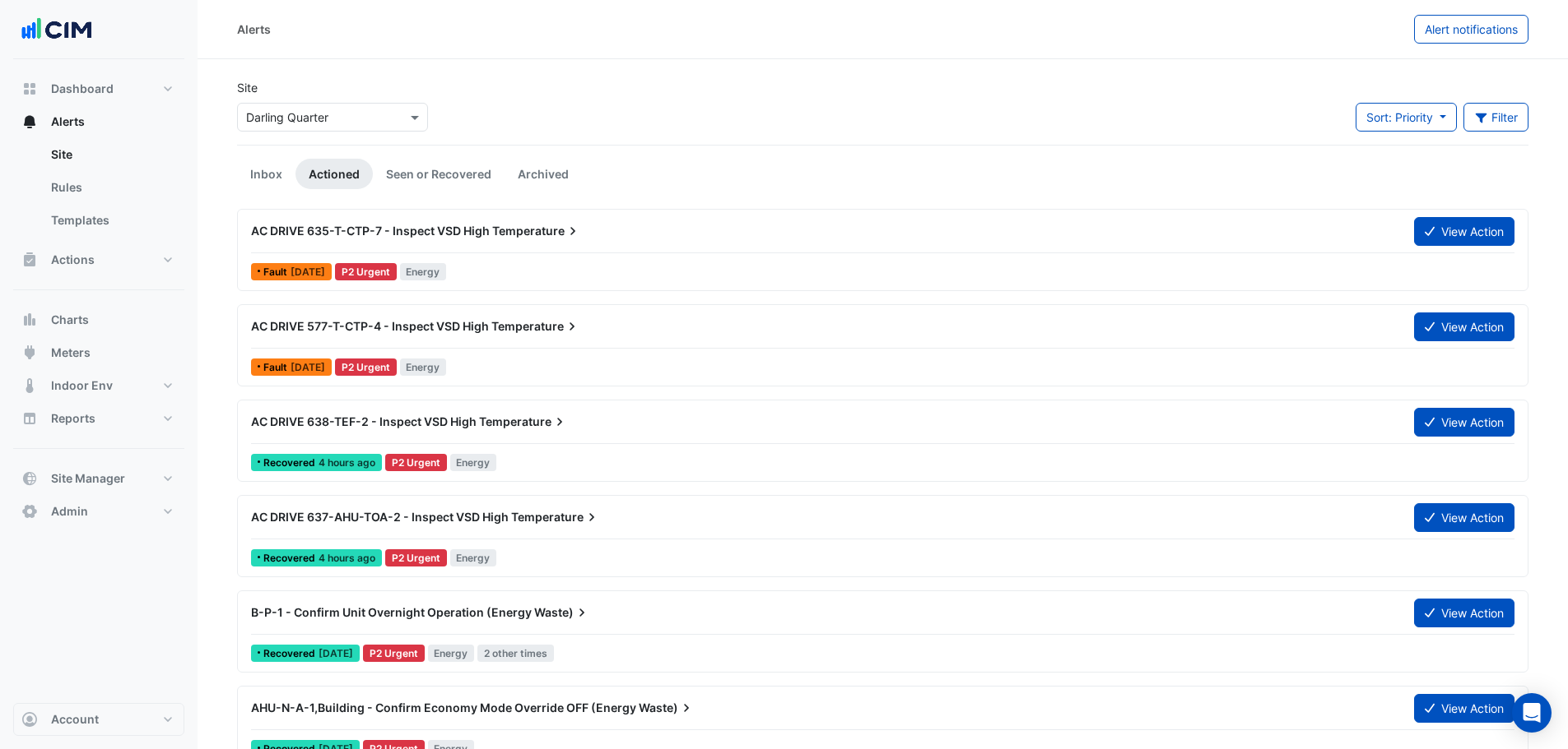
click at [1528, 113] on div "Sort: Priority Priority Updated Filter Title Priority Filter Impact Filter Equi…" at bounding box center [1441, 124] width 193 height 42
click at [1519, 115] on button "Filter" at bounding box center [1496, 117] width 66 height 29
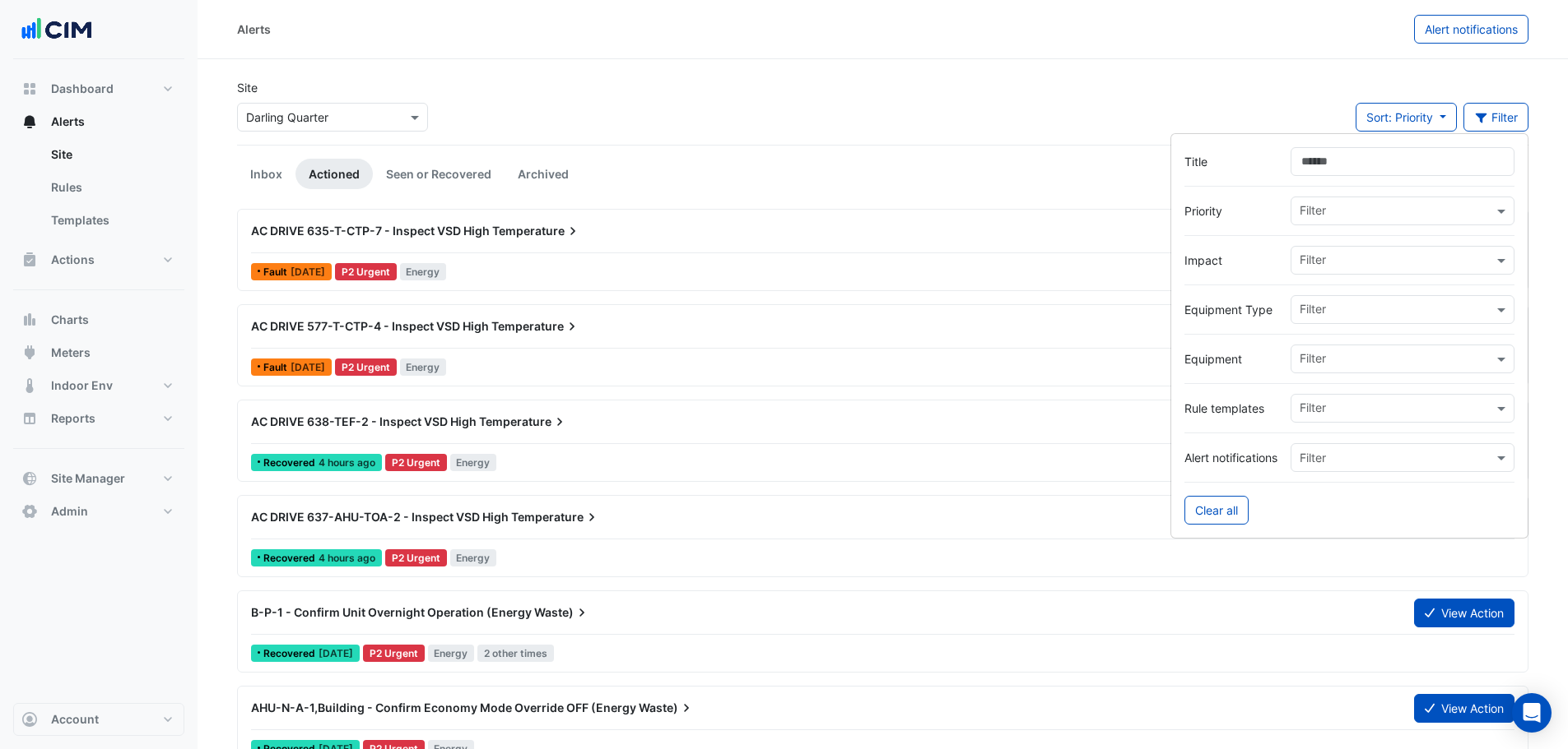
click at [1441, 165] on input "Title" at bounding box center [1402, 161] width 223 height 29
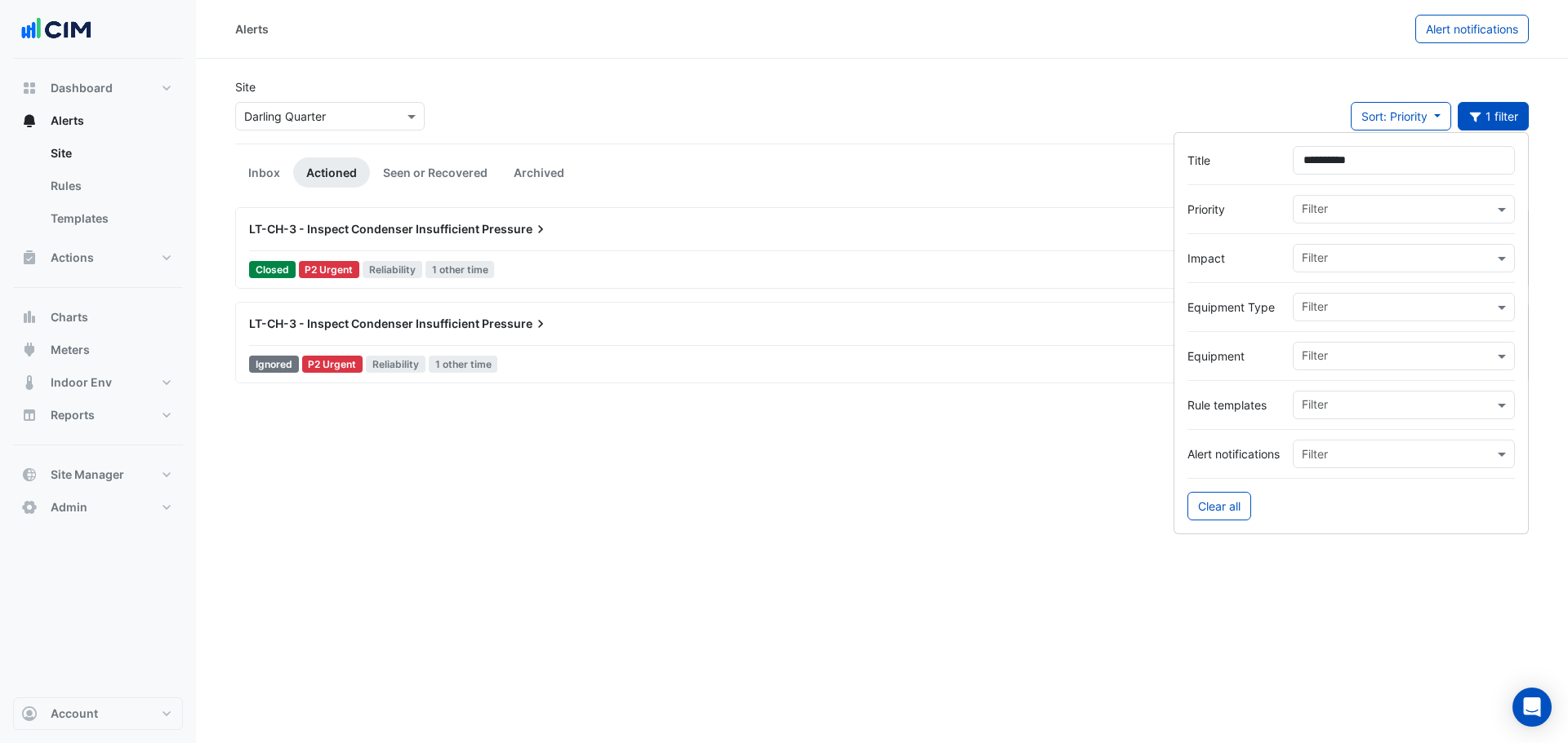
type input "*********"
click at [505, 327] on span "Pressure" at bounding box center [515, 323] width 67 height 17
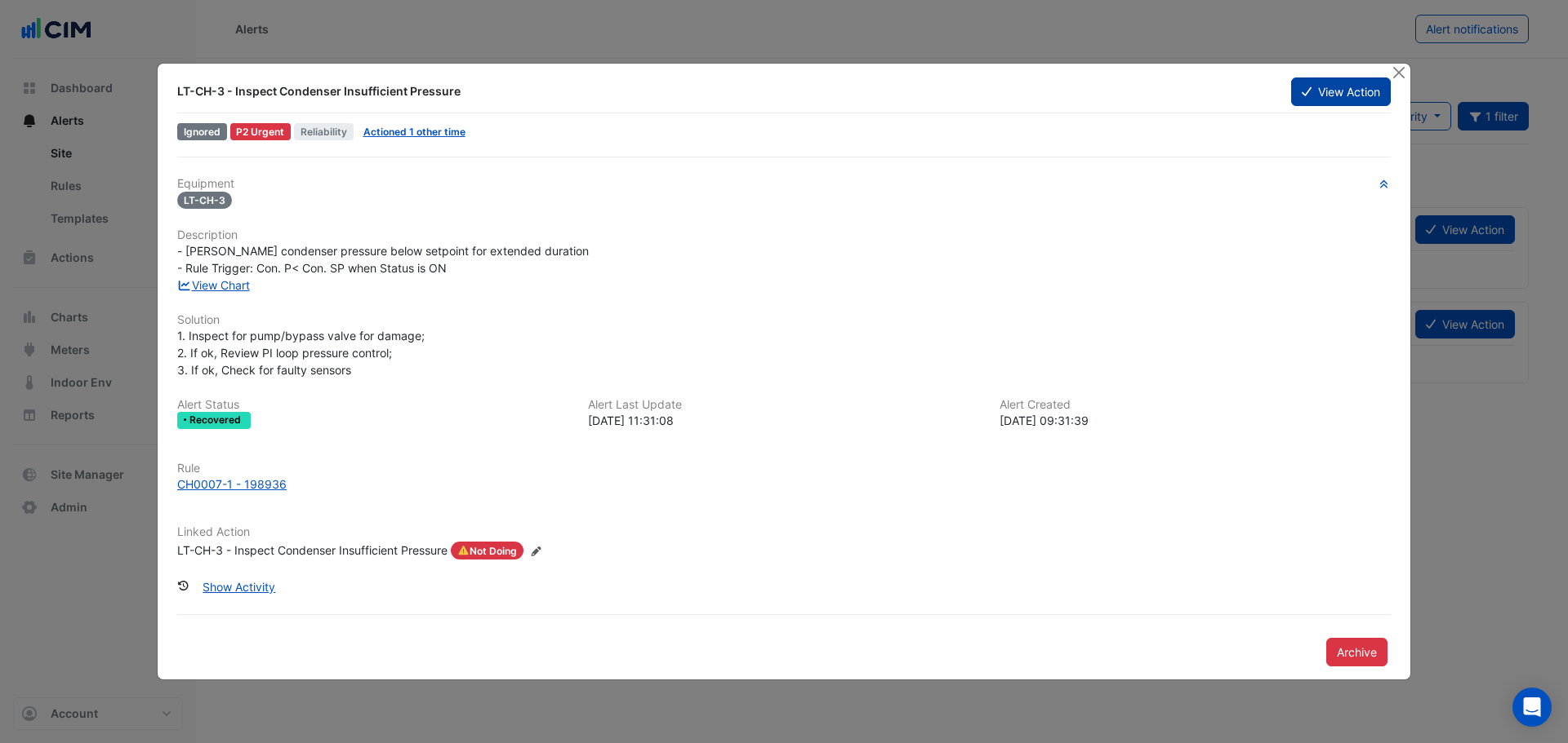
click at [1314, 90] on button "View Action" at bounding box center [1340, 91] width 100 height 28
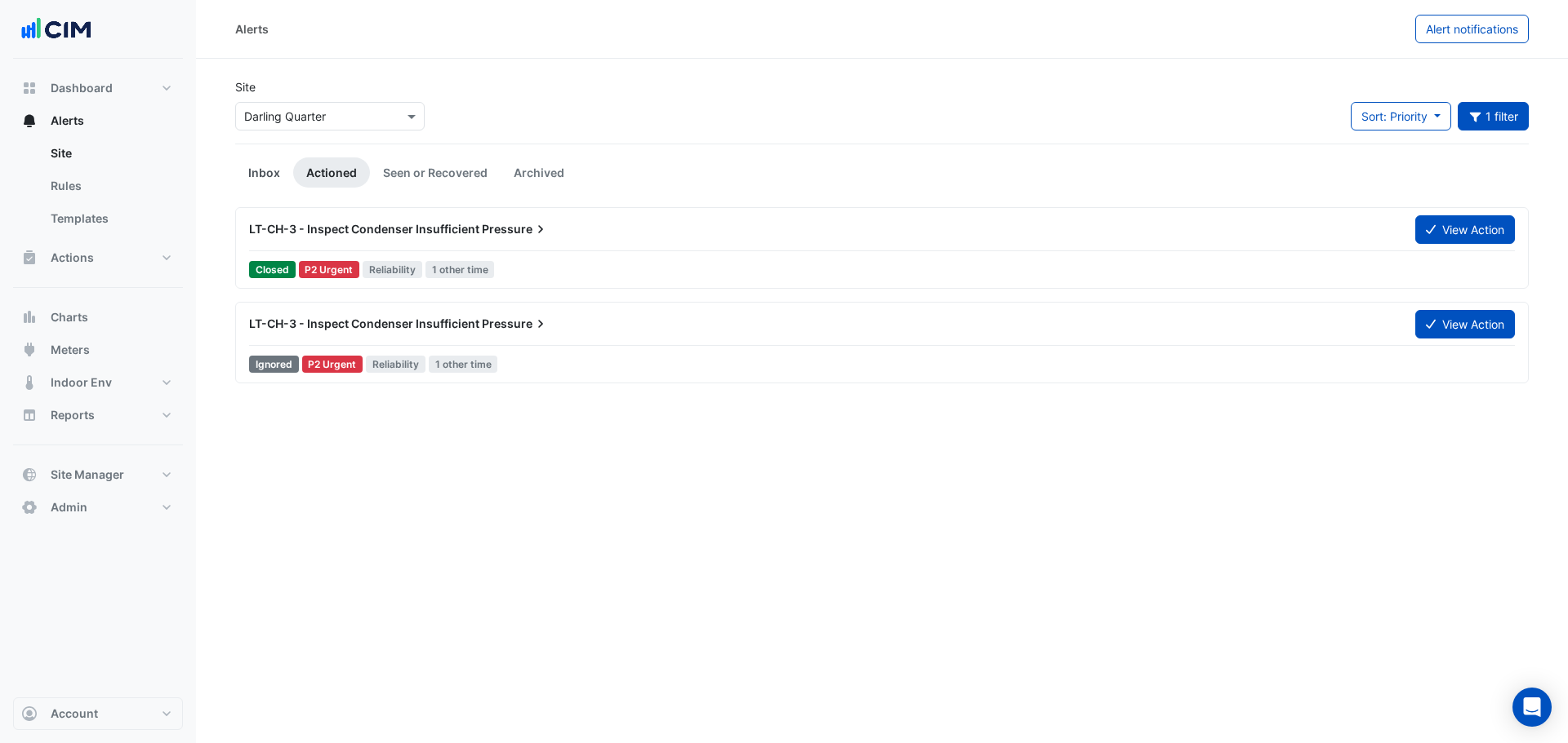
click at [263, 169] on link "Inbox" at bounding box center [264, 173] width 58 height 30
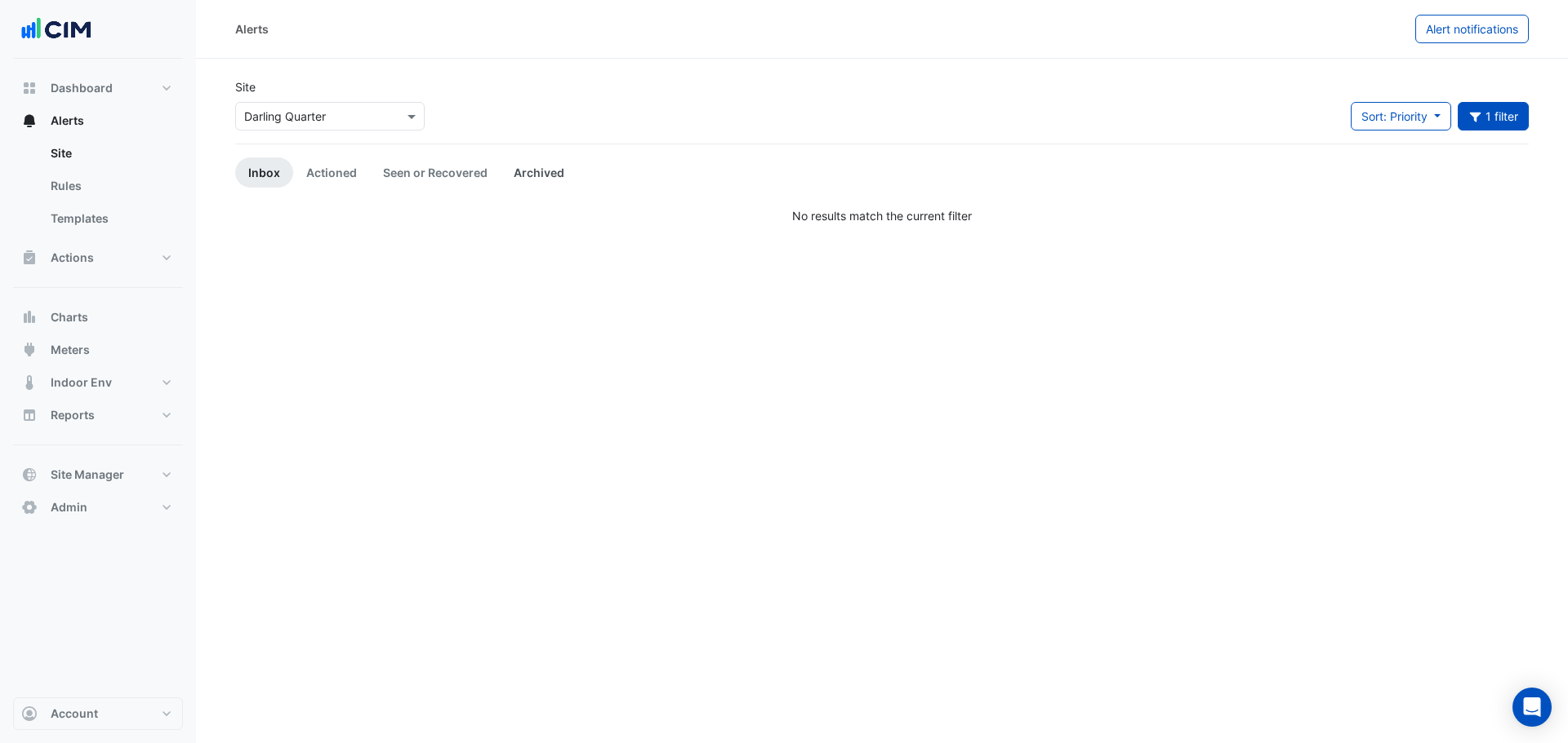
click at [500, 171] on link "Archived" at bounding box center [538, 173] width 76 height 30
click at [475, 169] on link "Seen or Recovered" at bounding box center [434, 173] width 130 height 30
click at [1504, 110] on button "1 filter" at bounding box center [1492, 116] width 72 height 28
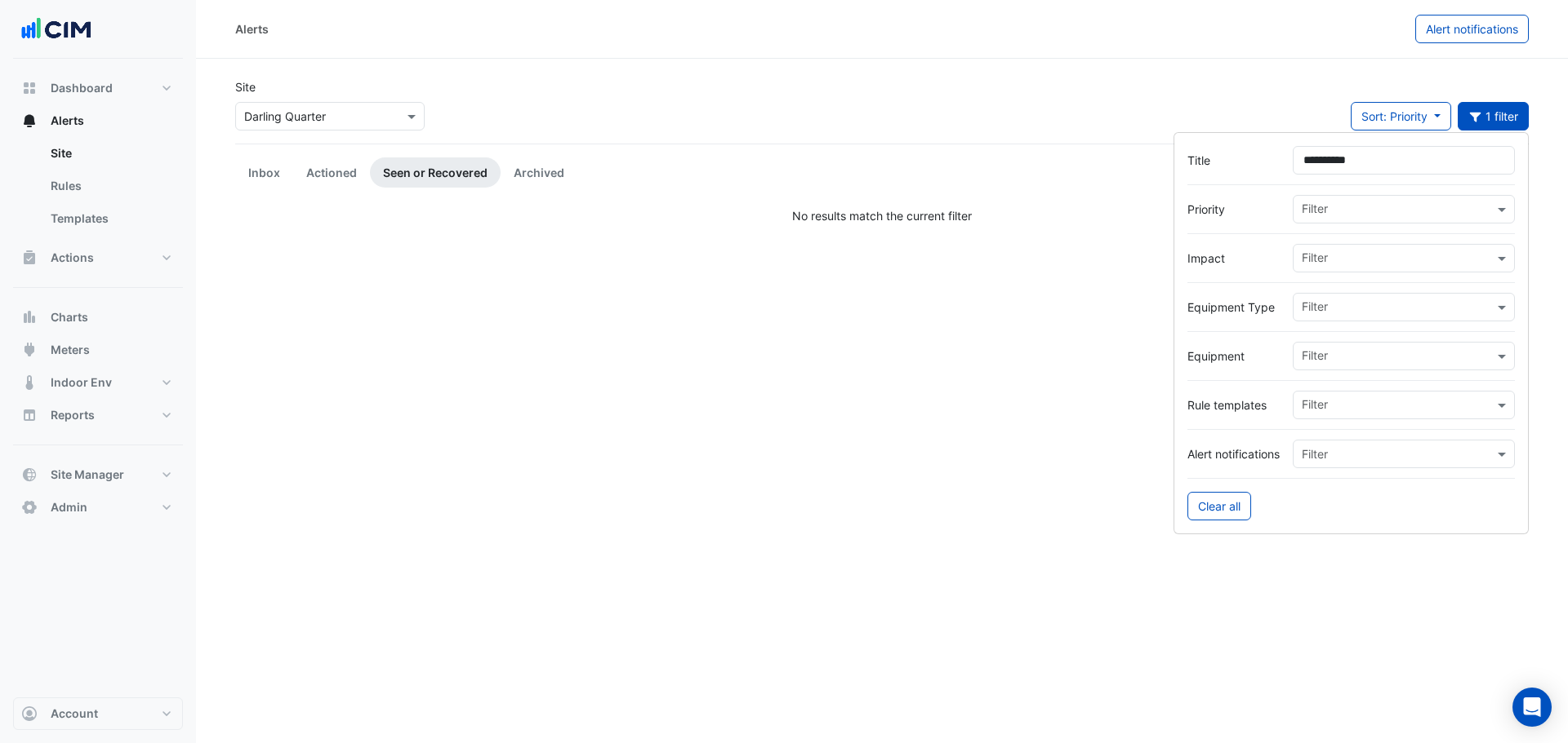
drag, startPoint x: 1401, startPoint y: 159, endPoint x: 726, endPoint y: 75, distance: 680.2
click at [824, 93] on body "Alerts Alert notifications Site × Darling Quarter Sort: Priority Priority Updat…" at bounding box center [784, 372] width 1568 height 743
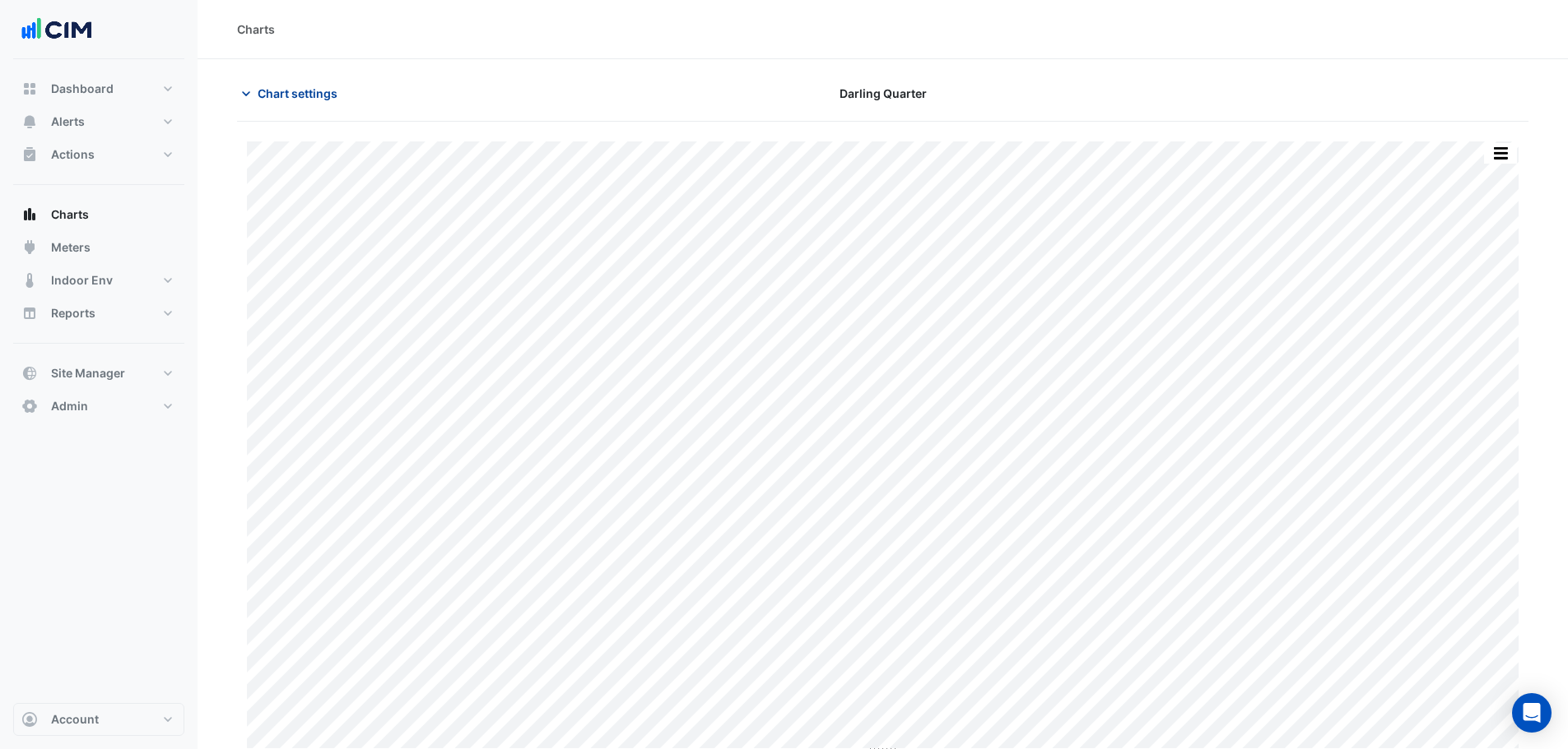
click at [267, 86] on span "Chart settings" at bounding box center [298, 93] width 80 height 17
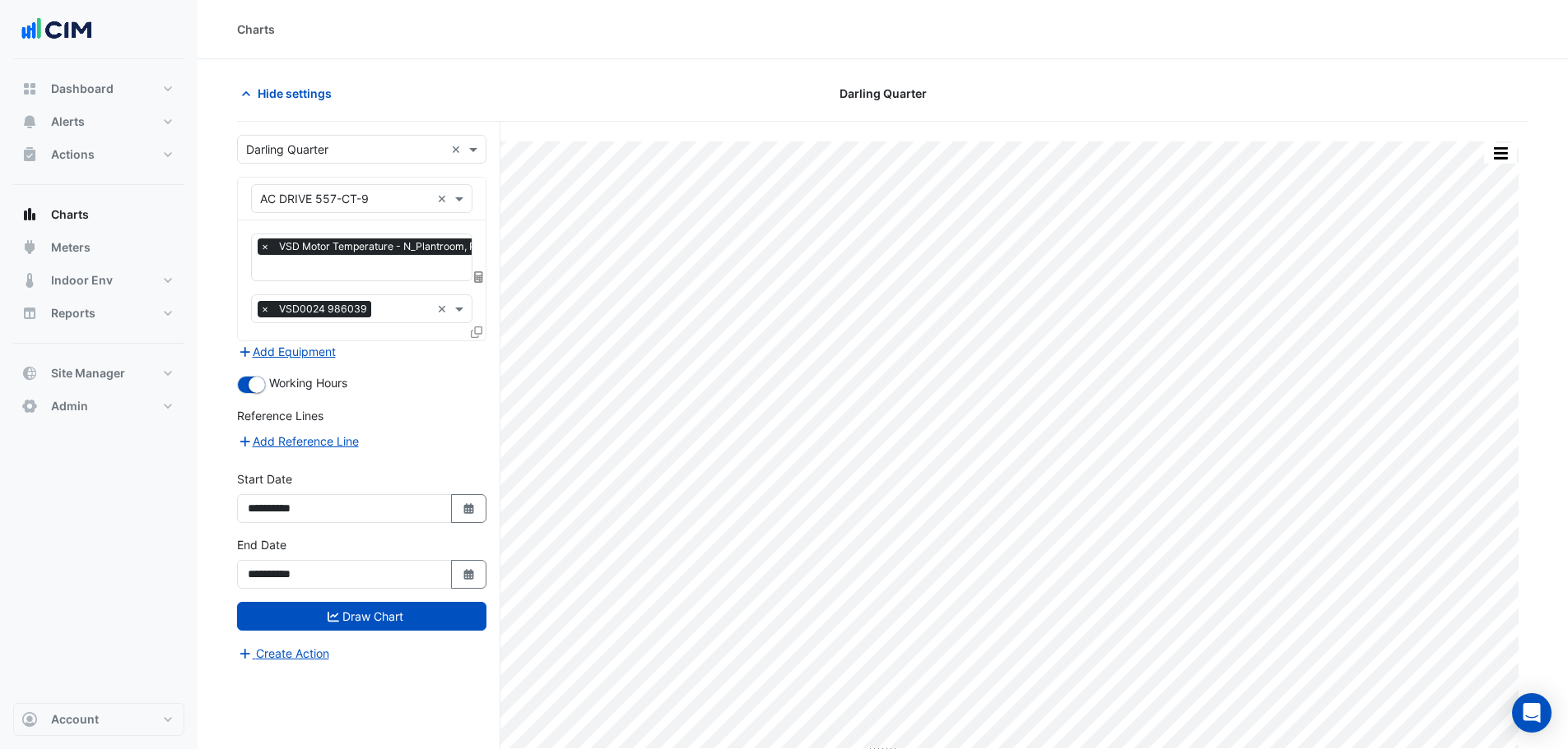
click at [303, 152] on input "text" at bounding box center [345, 149] width 199 height 17
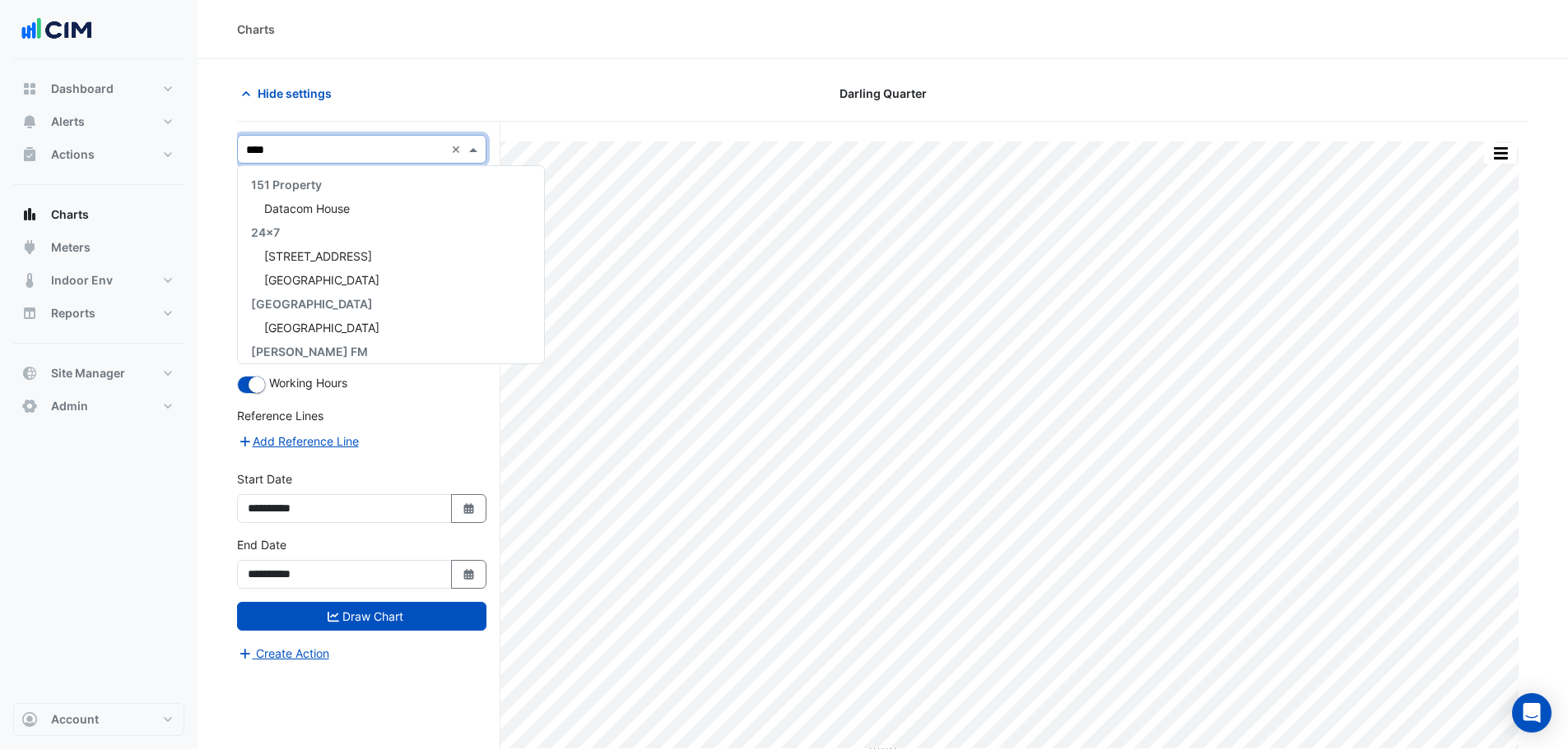
scroll to position [31, 0]
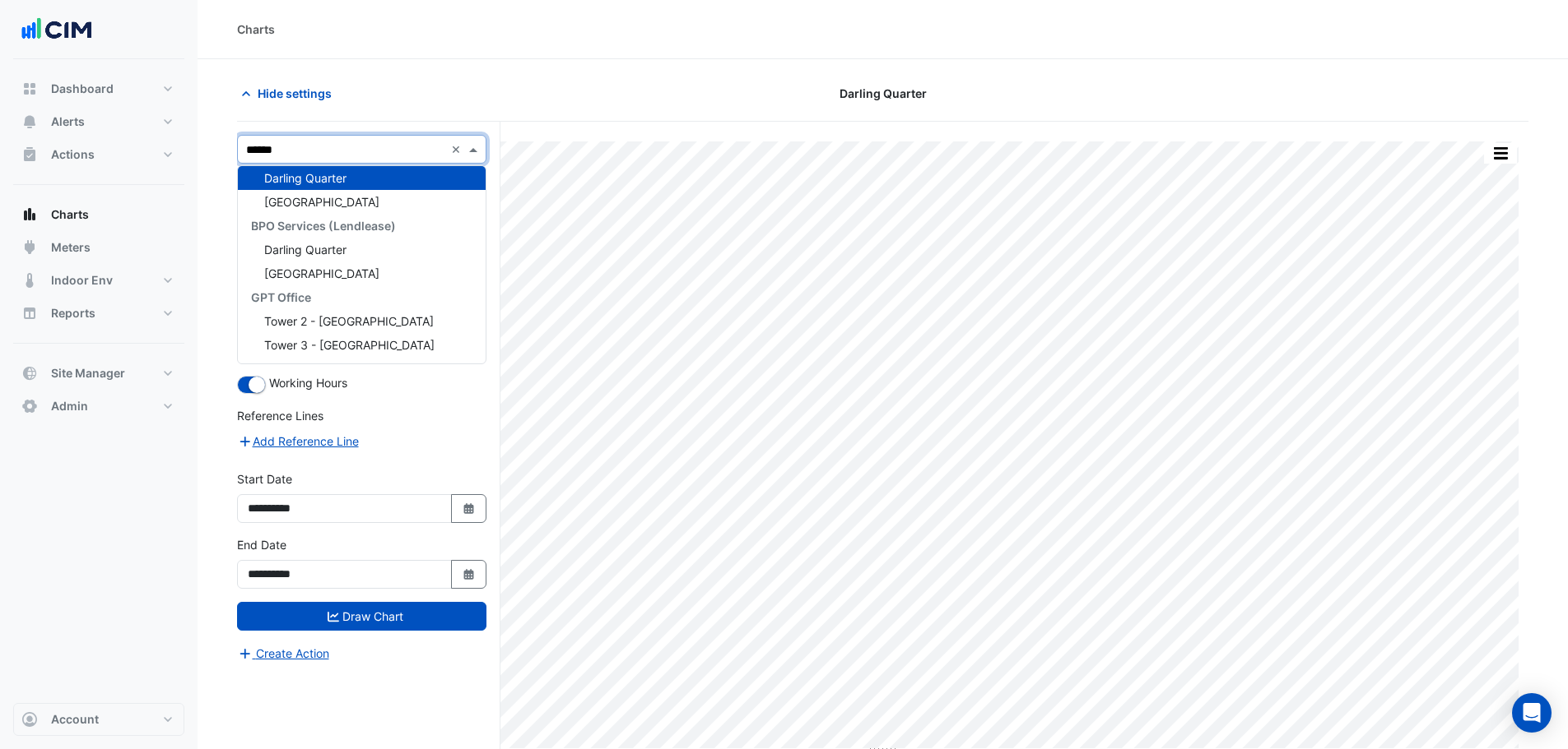
type input "*******"
click at [365, 202] on div "[GEOGRAPHIC_DATA]" at bounding box center [362, 202] width 248 height 24
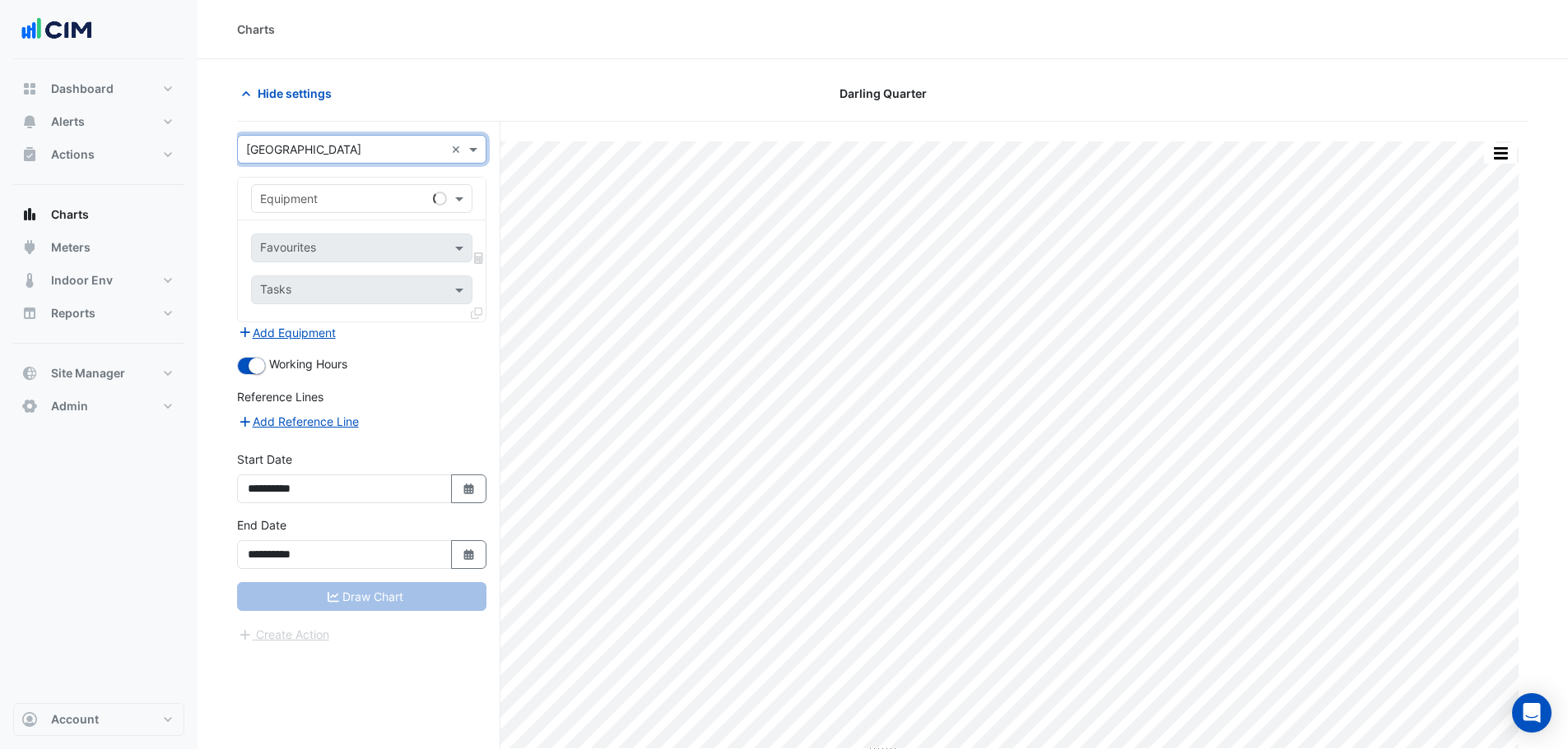
click at [322, 189] on div "Equipment" at bounding box center [362, 198] width 221 height 29
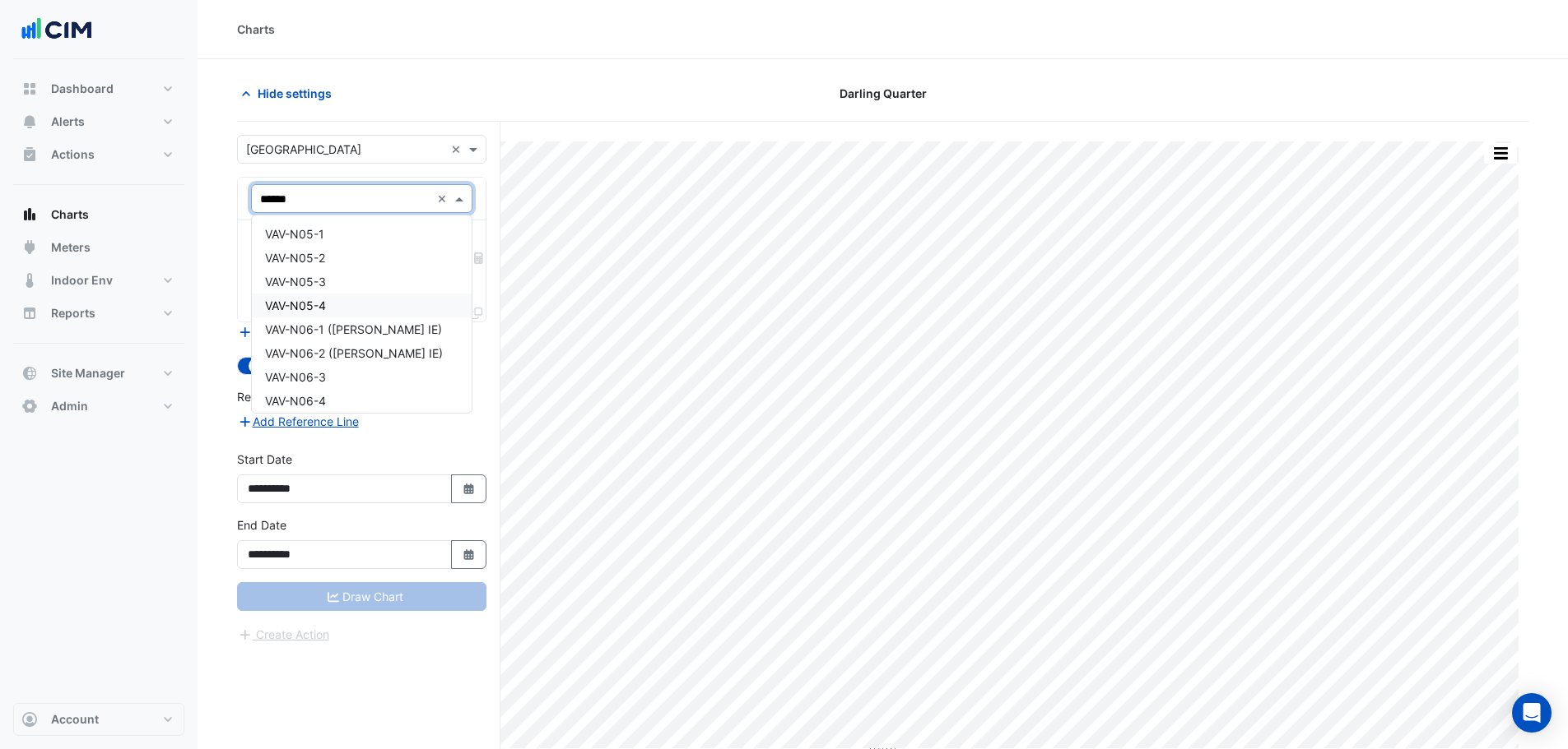
type input "*******"
click at [338, 253] on div "VAV-N05-2" at bounding box center [362, 258] width 219 height 24
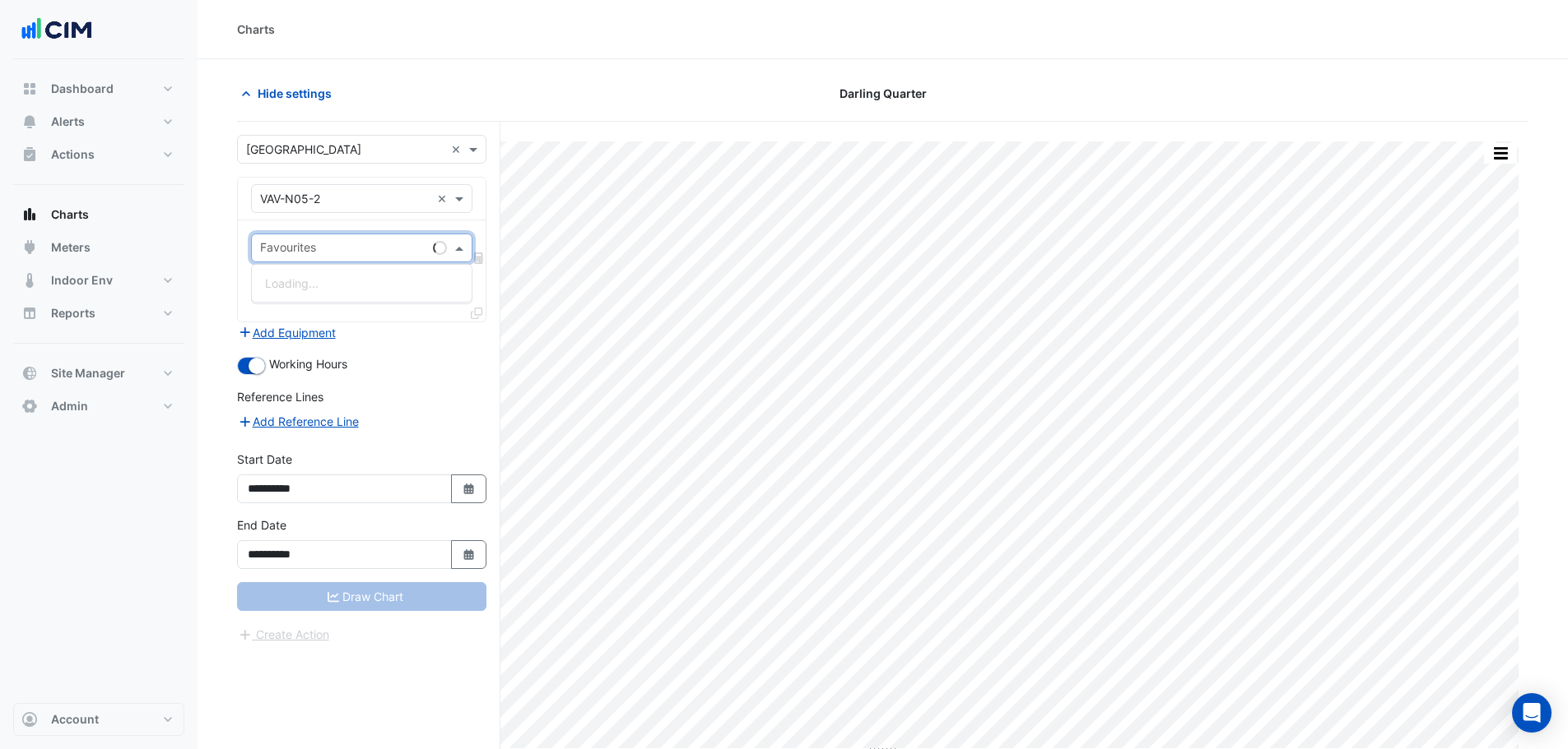
click at [341, 250] on input "text" at bounding box center [343, 249] width 166 height 17
type input "***"
click at [372, 287] on span "Variable Air Volume Zone CO2 - Level 05, N-2" at bounding box center [388, 284] width 245 height 14
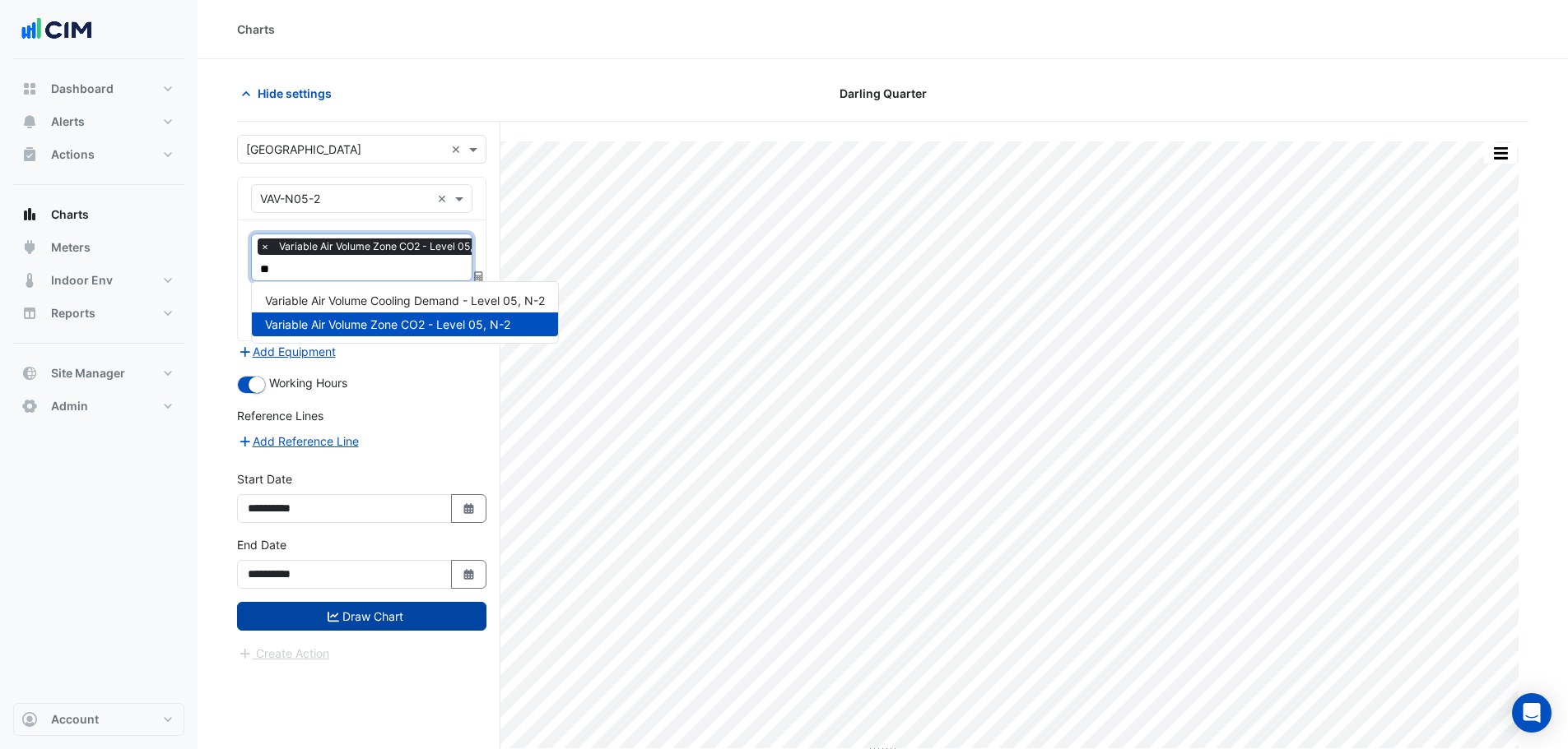
type input "**"
click at [391, 610] on button "Draw Chart" at bounding box center [362, 616] width 249 height 29
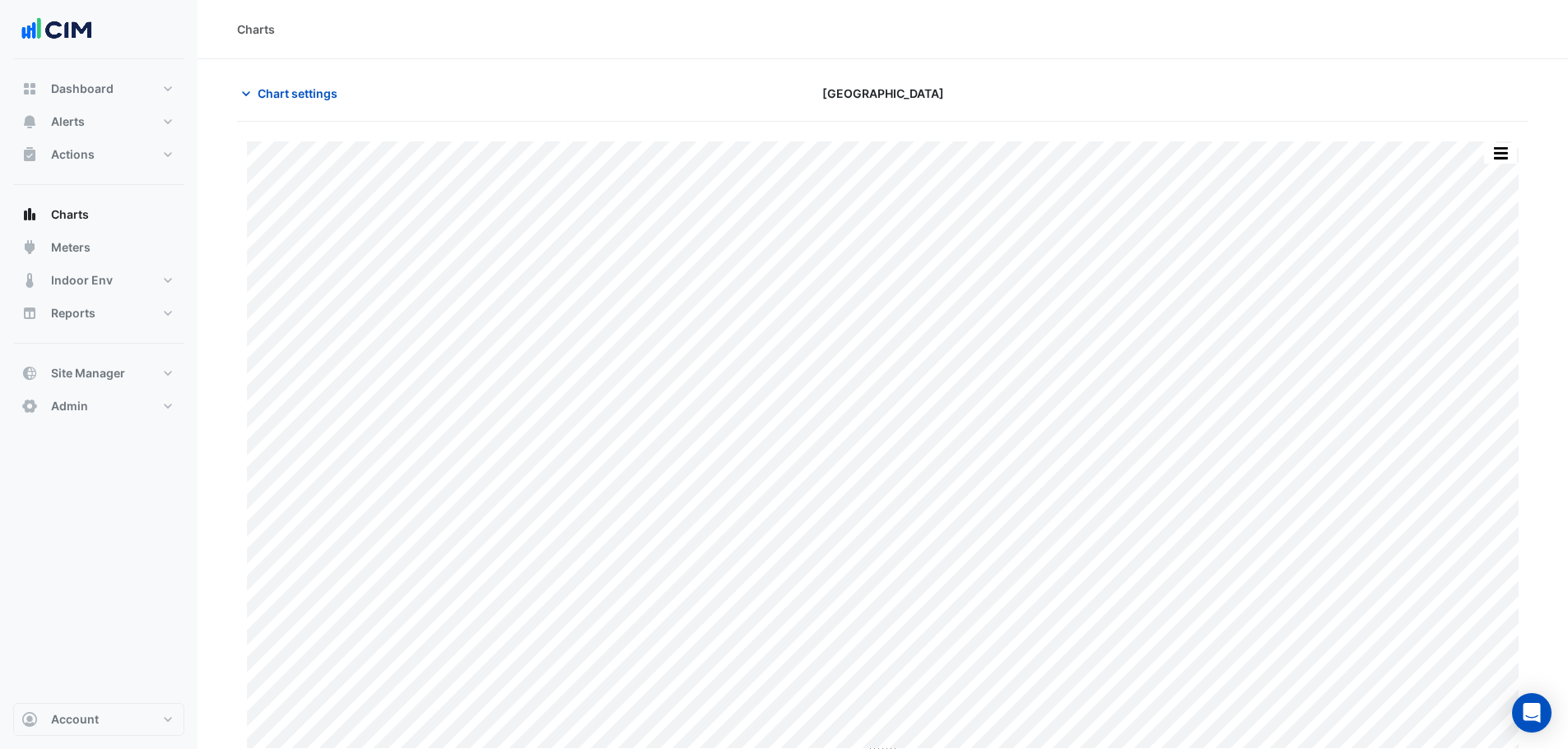
click at [316, 118] on div "Chart settings Darling Square" at bounding box center [883, 100] width 1291 height 42
click at [305, 98] on span "Chart settings" at bounding box center [298, 93] width 80 height 17
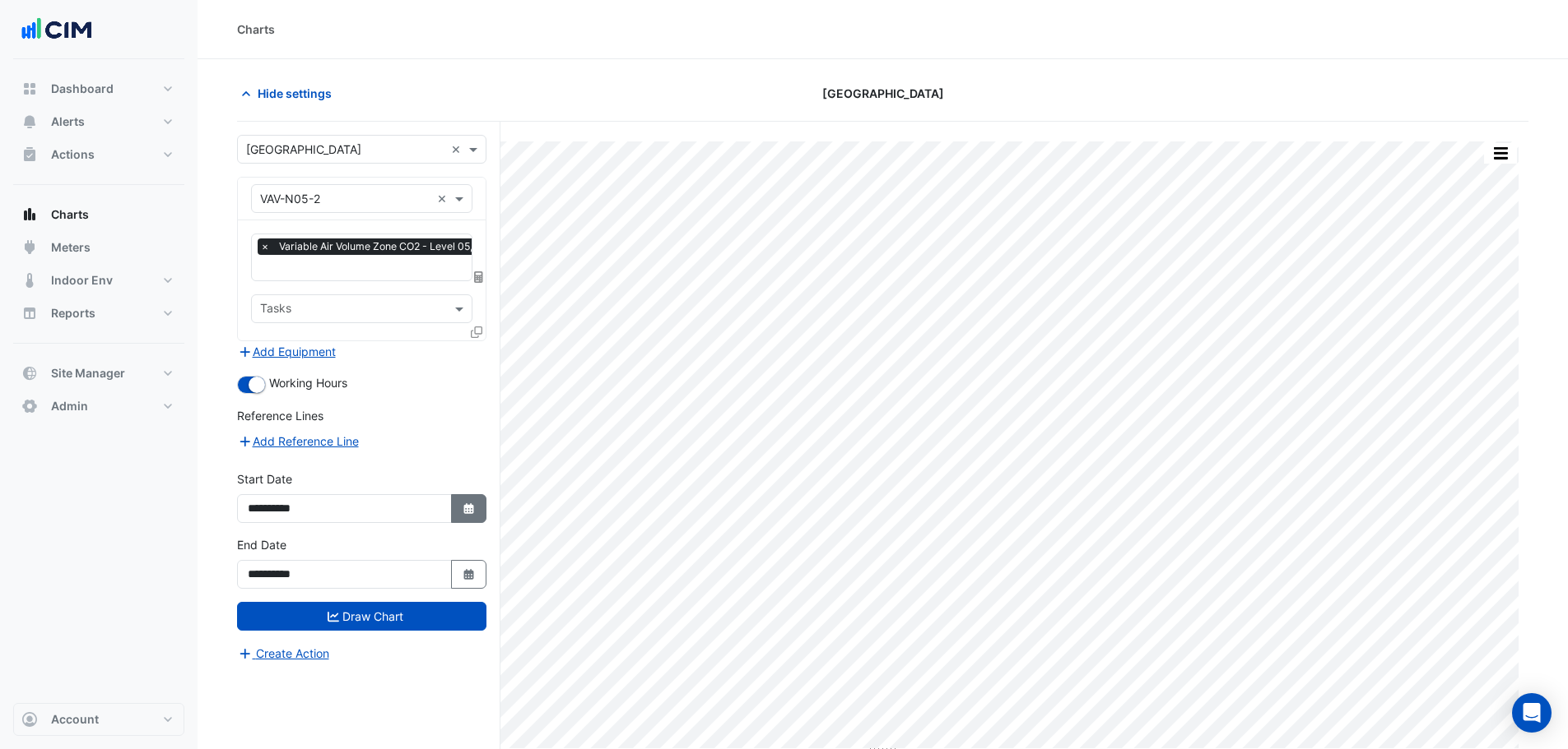
click at [463, 495] on button "Select Date" at bounding box center [469, 508] width 37 height 29
select select "**"
select select "****"
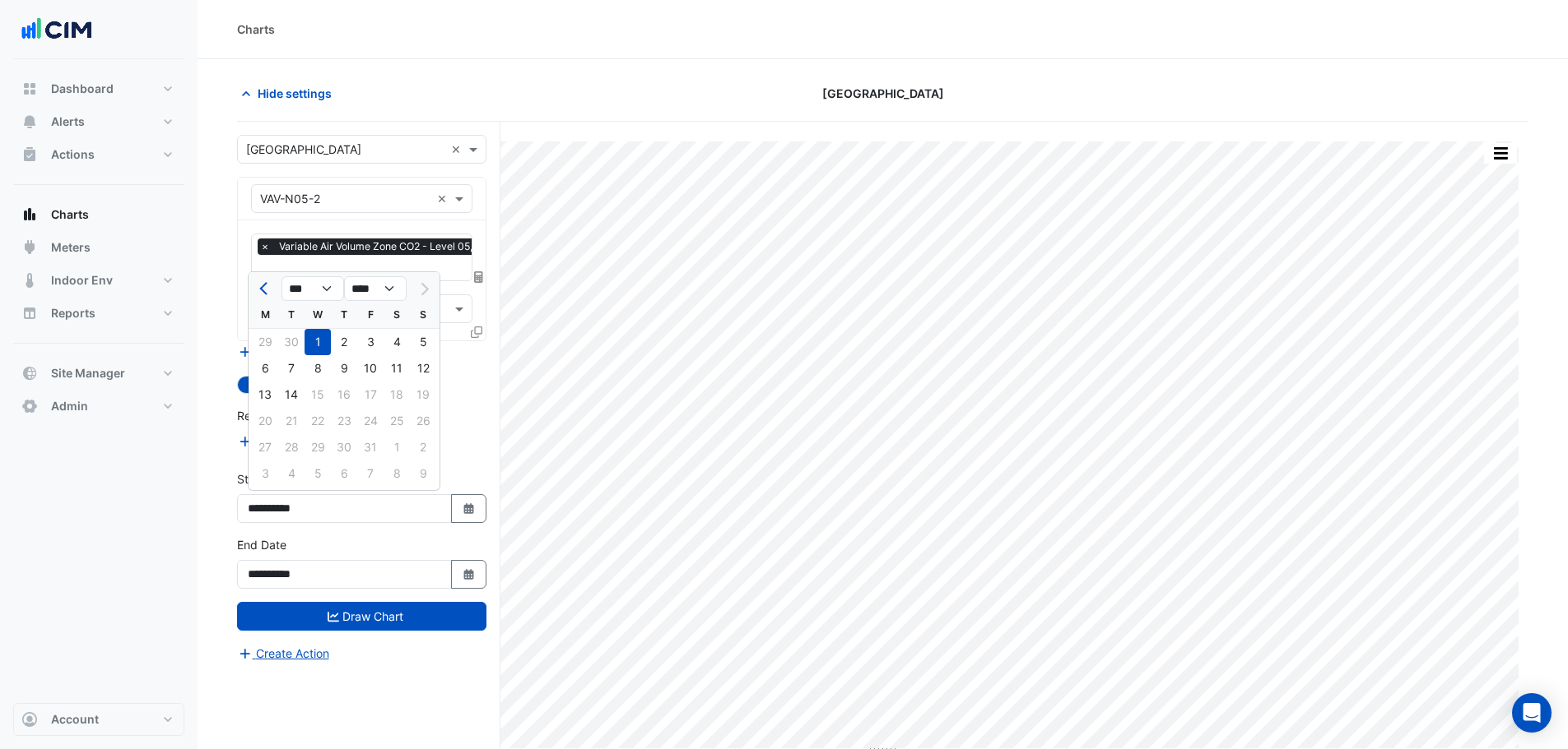
drag, startPoint x: 245, startPoint y: 283, endPoint x: 268, endPoint y: 292, distance: 24.7
click at [246, 283] on div "× Variable Air Volume Zone CO2 - Level 05, N-2 × Tasks" at bounding box center [362, 281] width 248 height 121
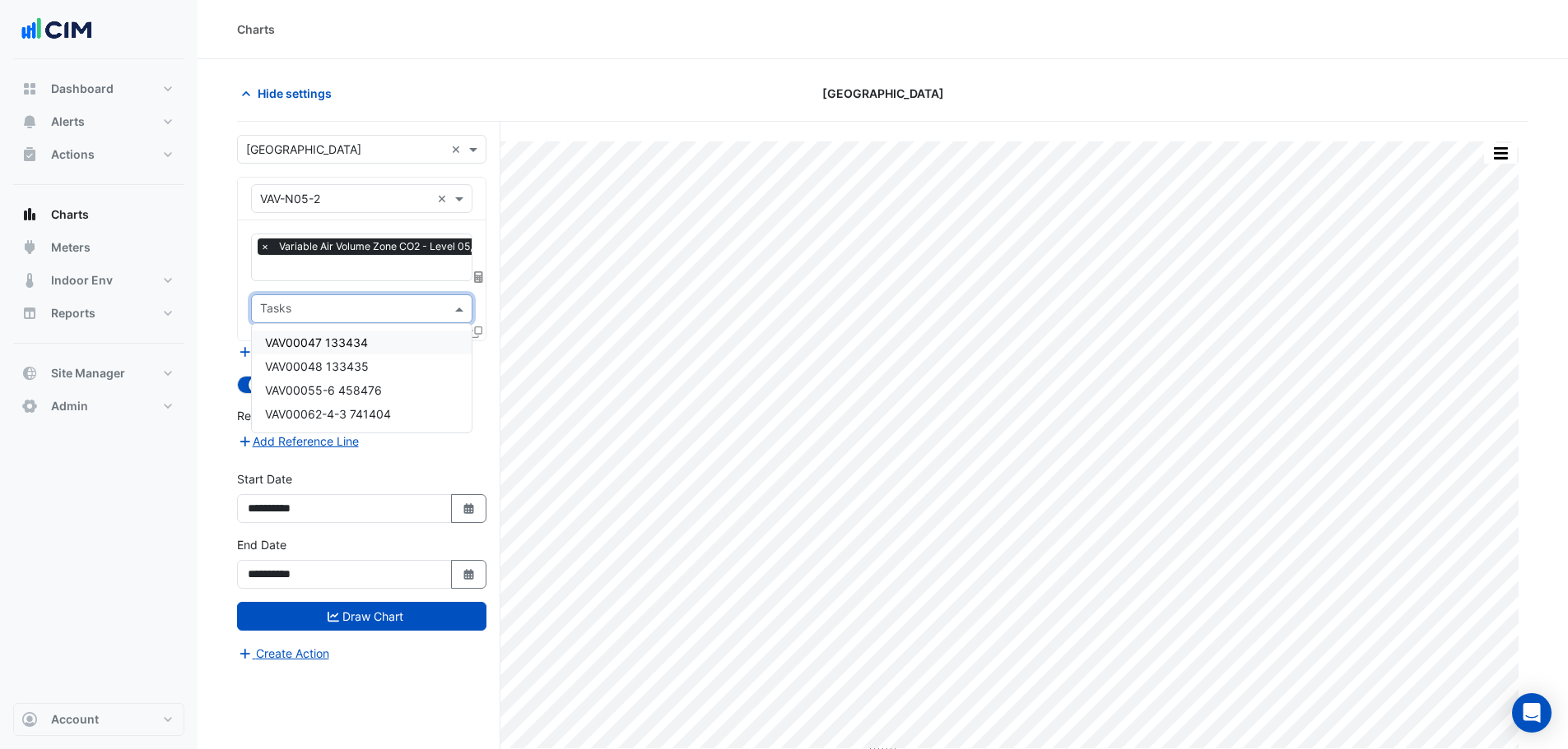
click at [268, 294] on div "Tasks" at bounding box center [362, 308] width 221 height 29
drag, startPoint x: 475, startPoint y: 508, endPoint x: 449, endPoint y: 492, distance: 30.5
click at [475, 509] on icon "Select Date" at bounding box center [469, 510] width 15 height 12
select select "**"
select select "****"
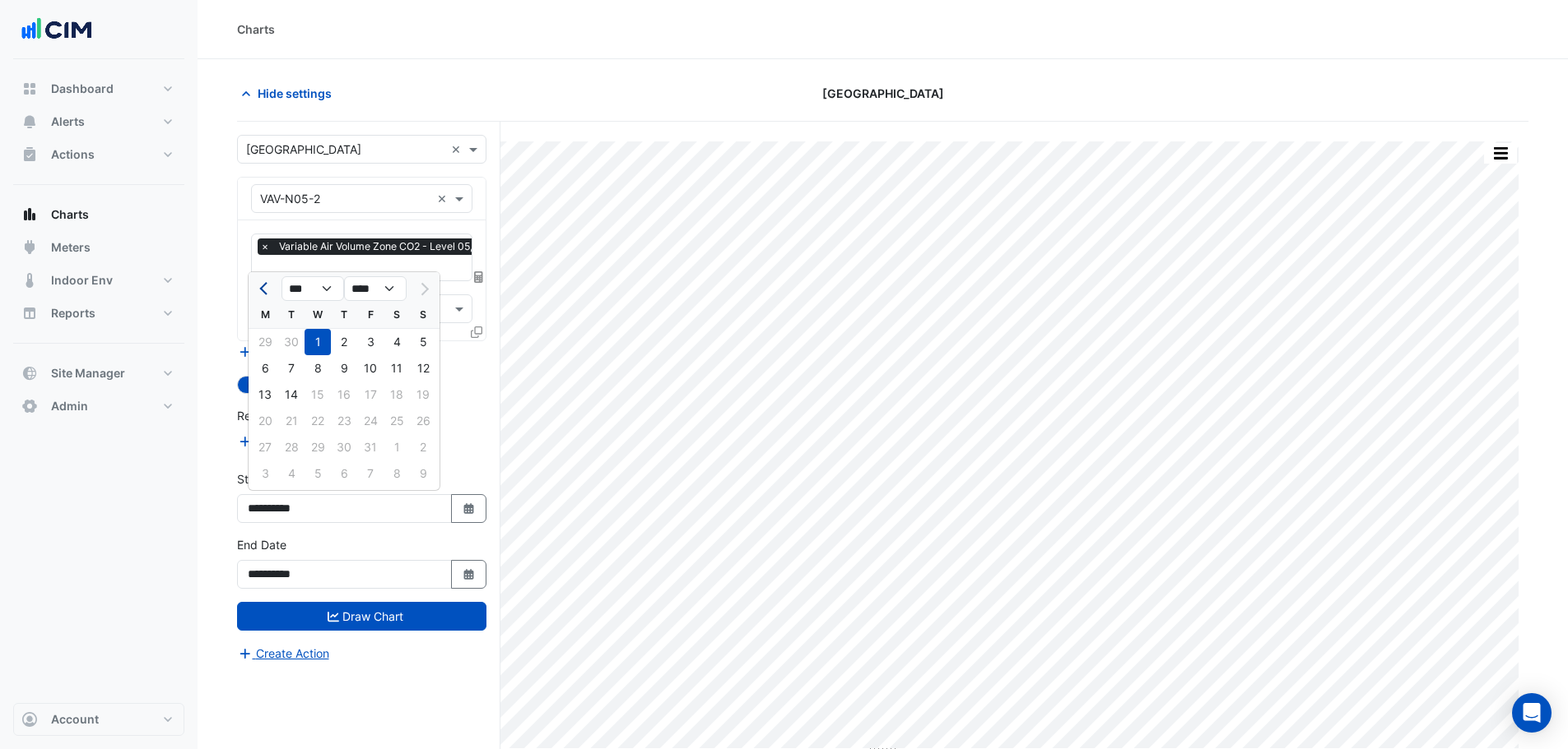
click at [268, 291] on span "Previous month" at bounding box center [265, 289] width 12 height 12
select select "*"
click at [261, 347] on div "1" at bounding box center [265, 342] width 27 height 27
type input "**********"
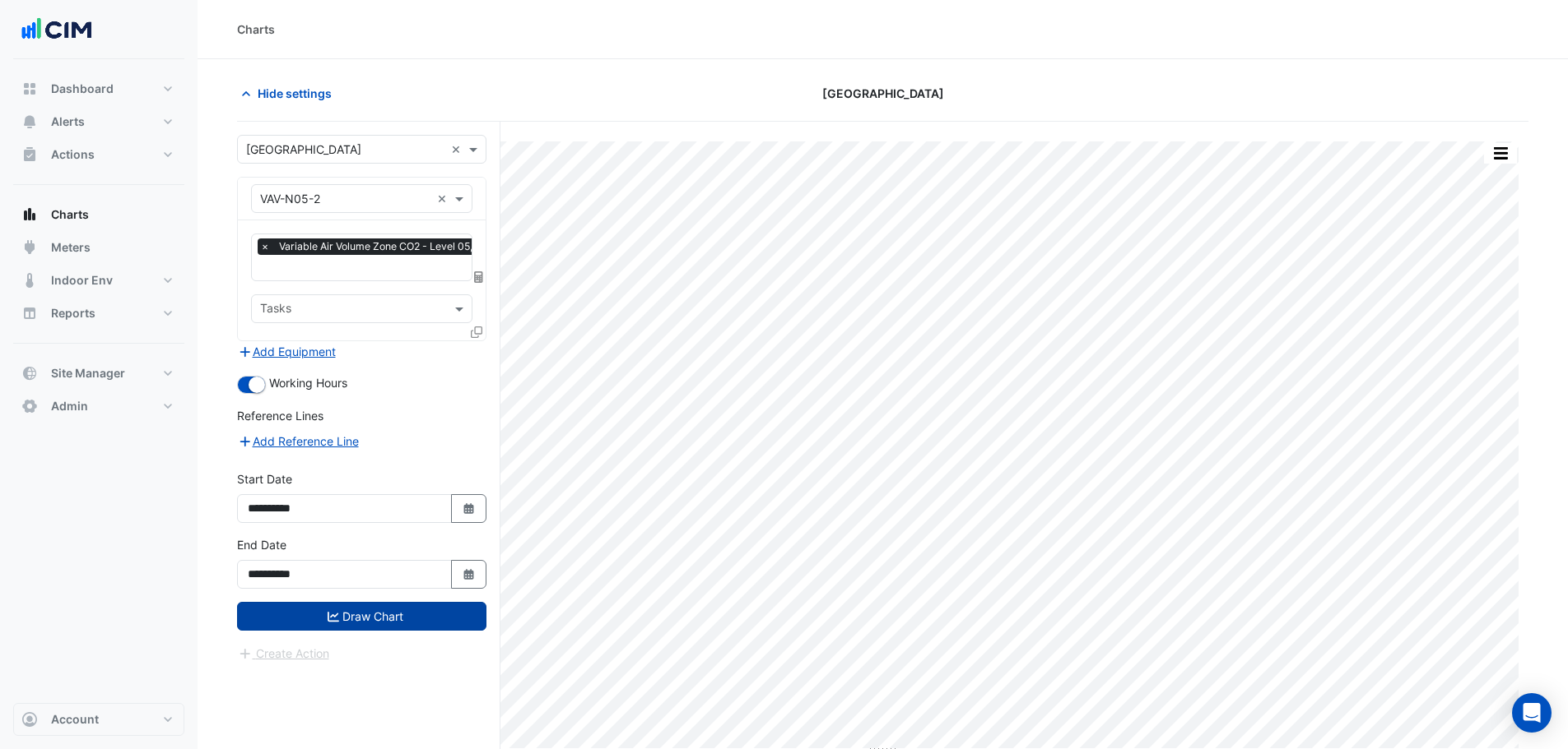
click at [402, 613] on button "Draw Chart" at bounding box center [362, 616] width 249 height 29
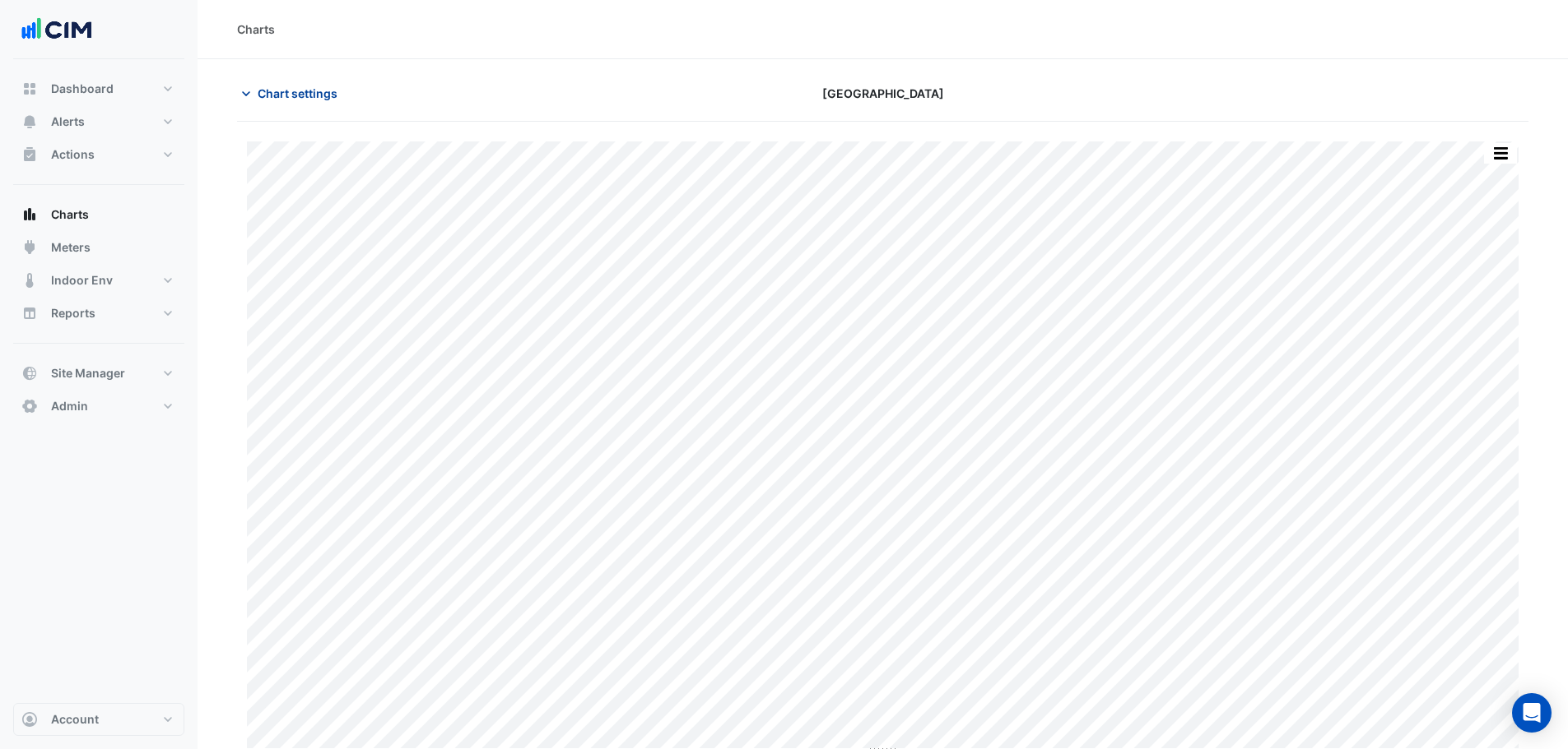
click at [274, 92] on span "Chart settings" at bounding box center [298, 93] width 80 height 17
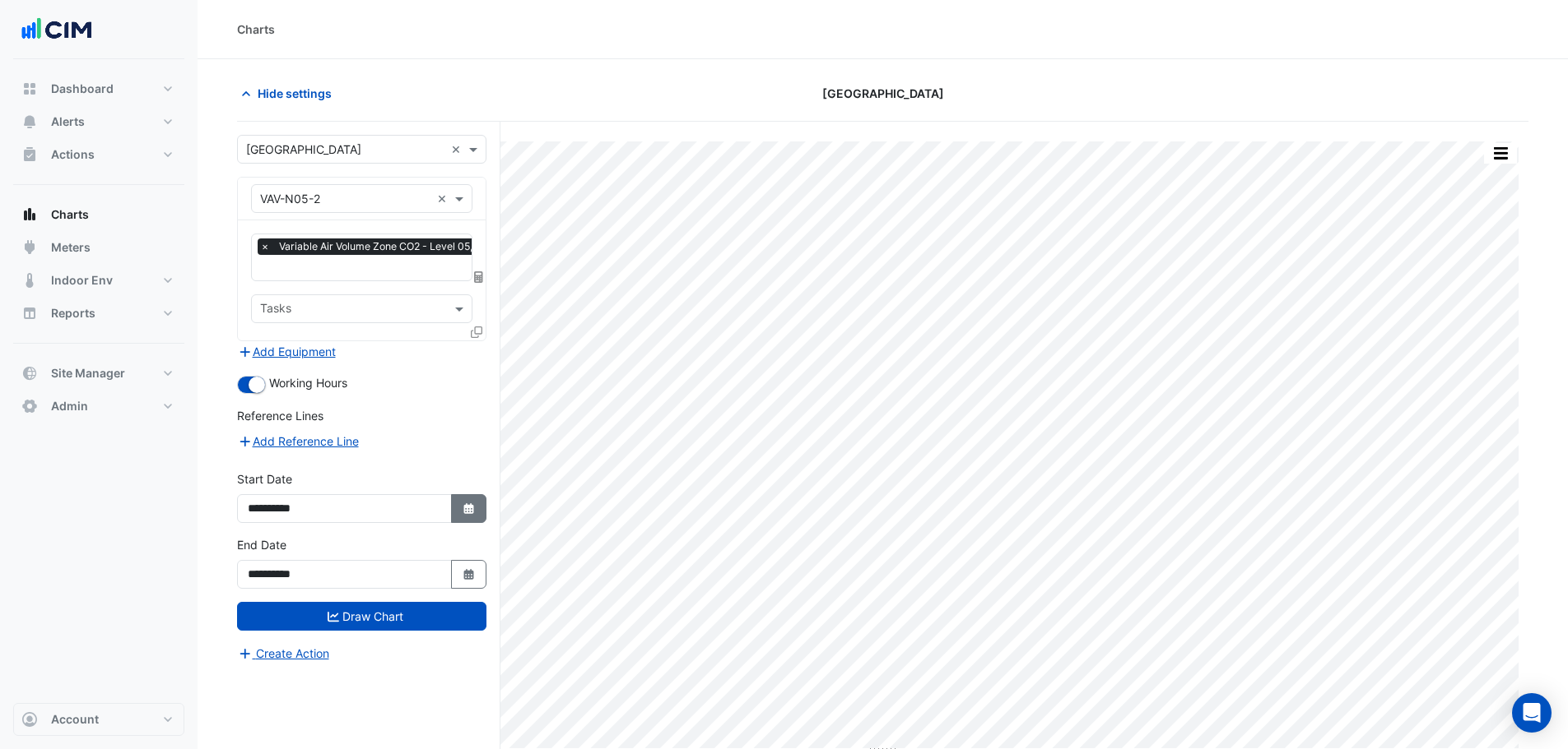
click at [462, 499] on button "Select Date" at bounding box center [469, 508] width 37 height 29
select select "*"
select select "****"
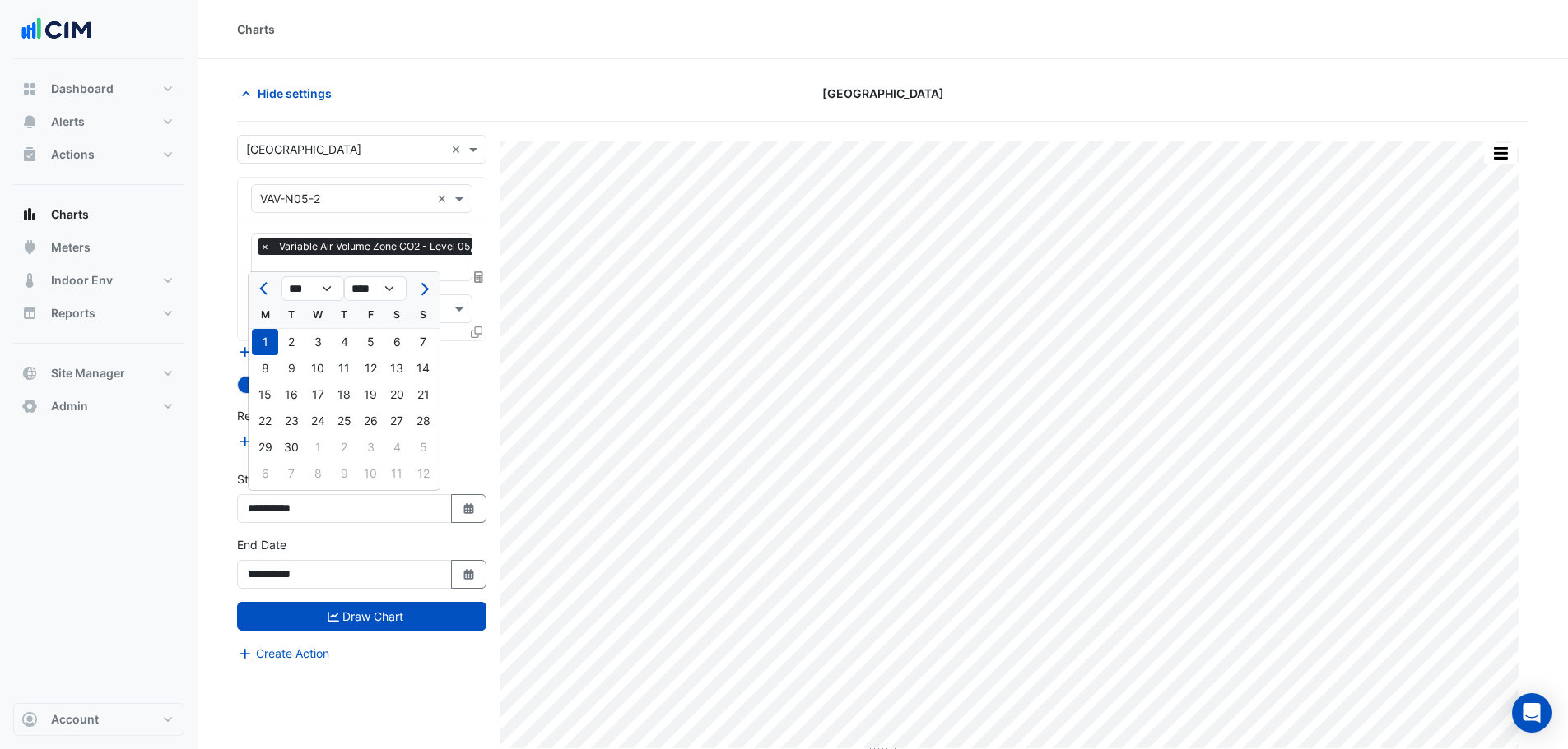
click at [248, 292] on ngb-datepicker "*** *** *** *** *** *** *** *** *** *** **** **** **** **** **** **** **** ****…" at bounding box center [344, 381] width 193 height 219
click at [258, 293] on button "Previous month" at bounding box center [265, 289] width 20 height 27
select select "*"
click at [262, 368] on div "4" at bounding box center [265, 369] width 27 height 27
type input "**********"
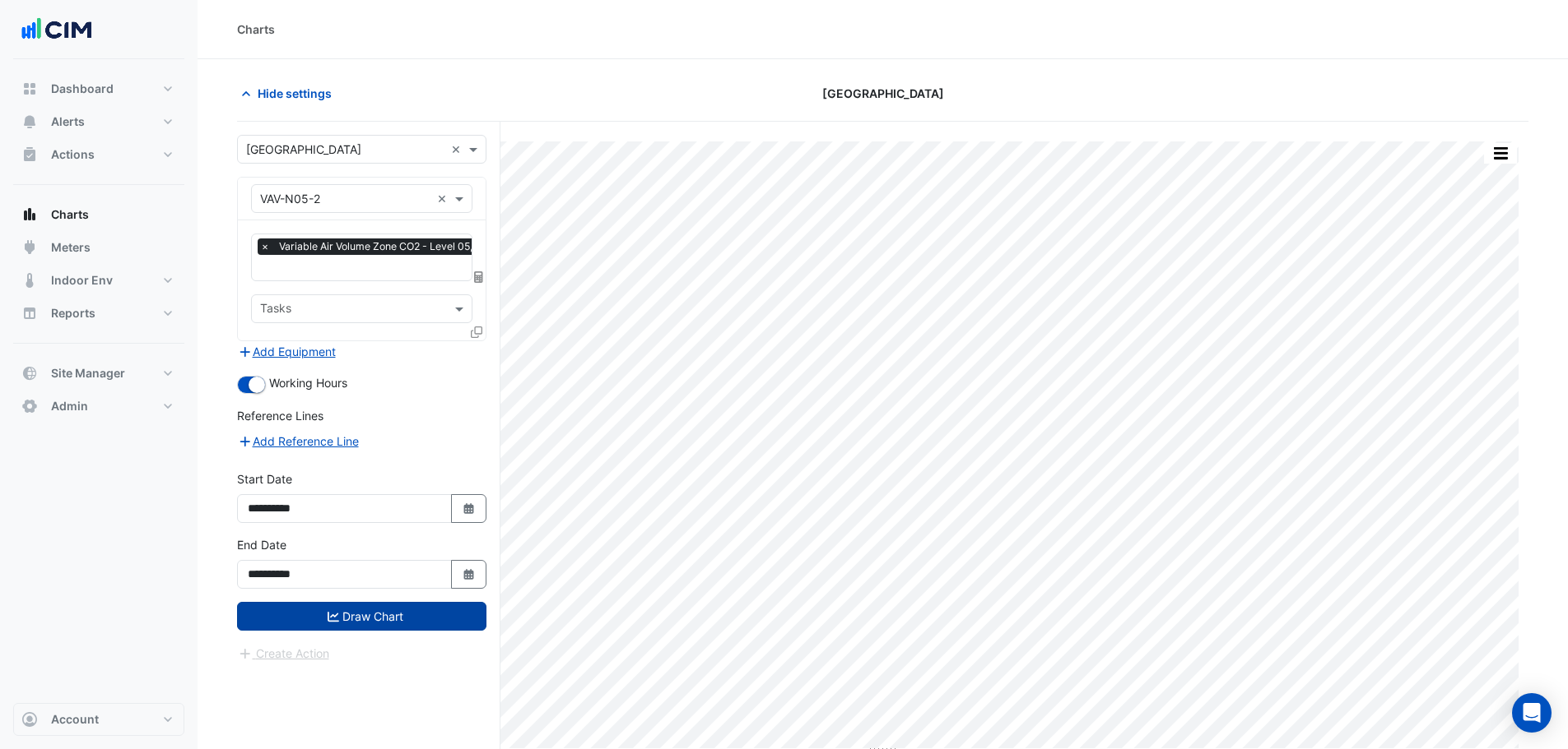
click at [322, 626] on button "Draw Chart" at bounding box center [362, 616] width 249 height 29
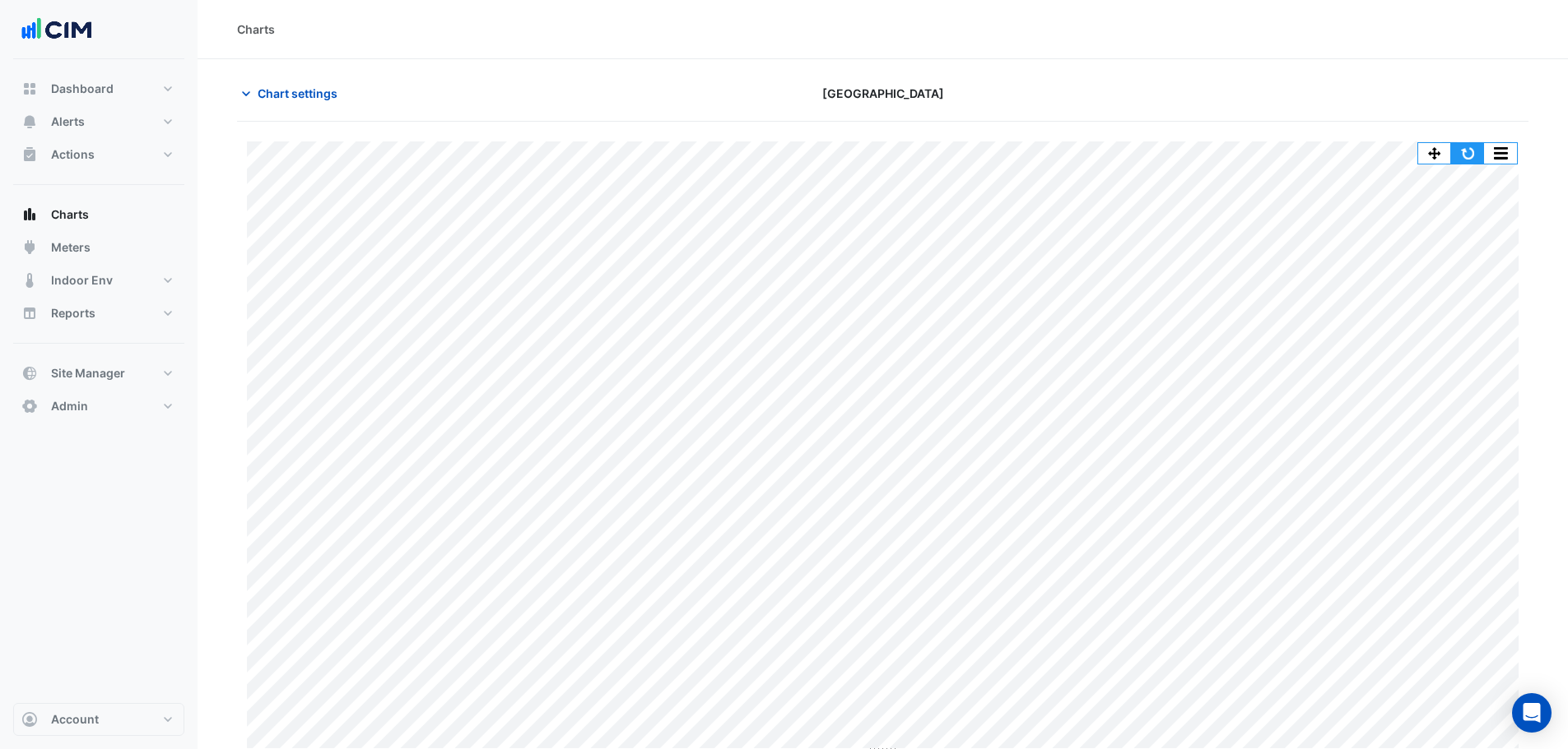
click at [1468, 155] on button "button" at bounding box center [1467, 153] width 33 height 21
click at [881, 306] on div "Split All Split None Print Save as JPEG Save as PNG Pivot Data Table Export CSV…" at bounding box center [883, 458] width 1291 height 632
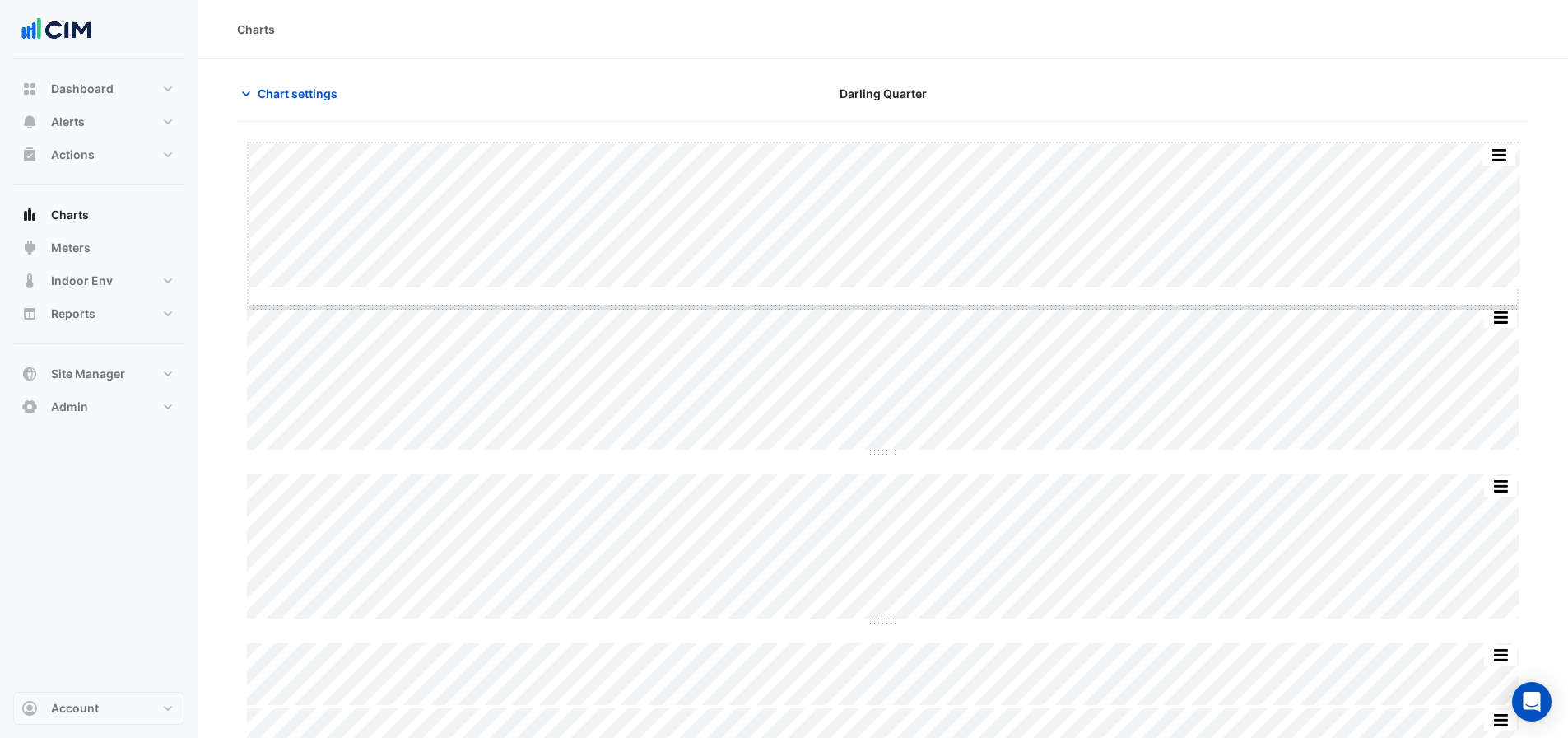
drag, startPoint x: 882, startPoint y: 290, endPoint x: 883, endPoint y: 304, distance: 14.0
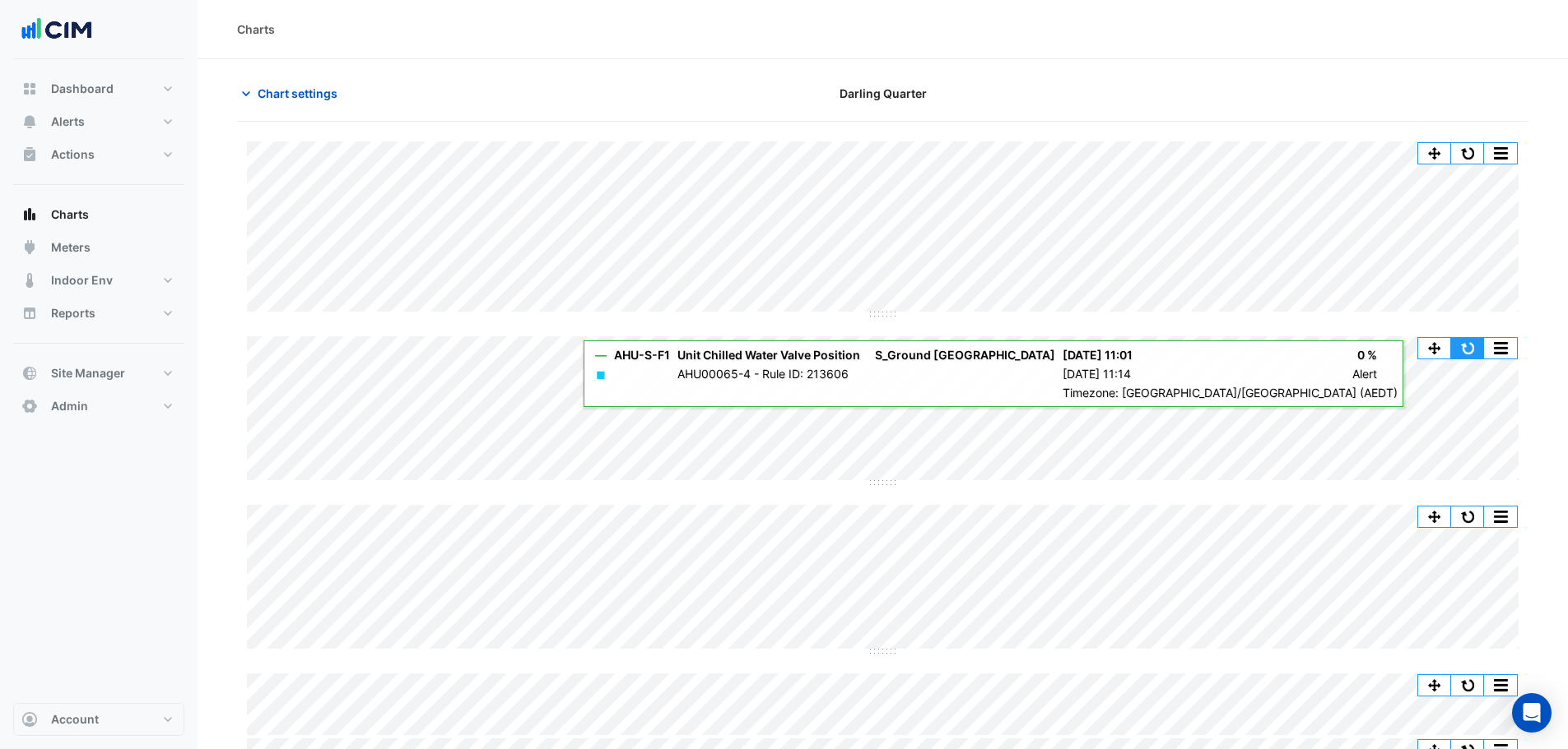
click at [1468, 350] on button "button" at bounding box center [1467, 348] width 33 height 21
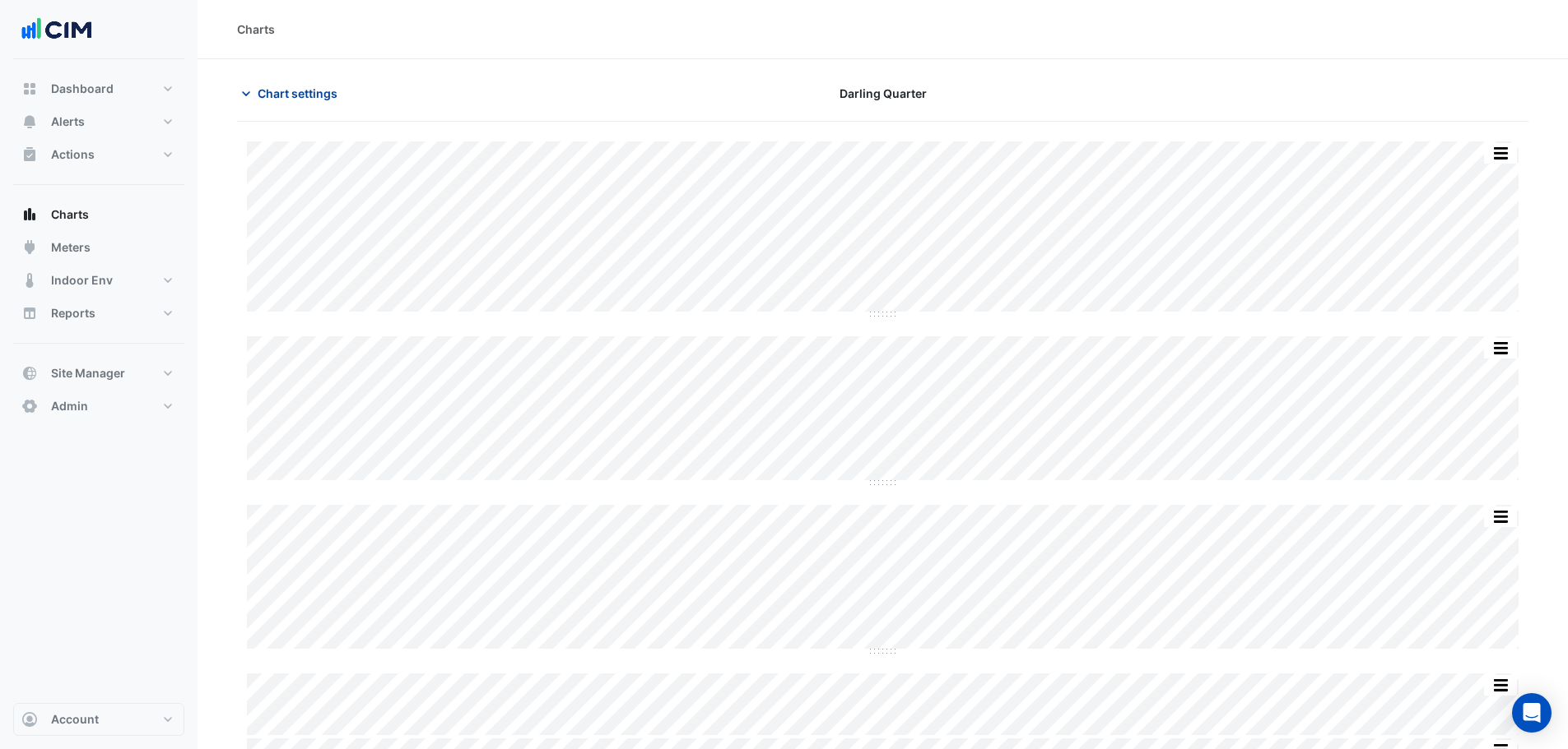
click at [283, 93] on span "Chart settings" at bounding box center [298, 93] width 80 height 17
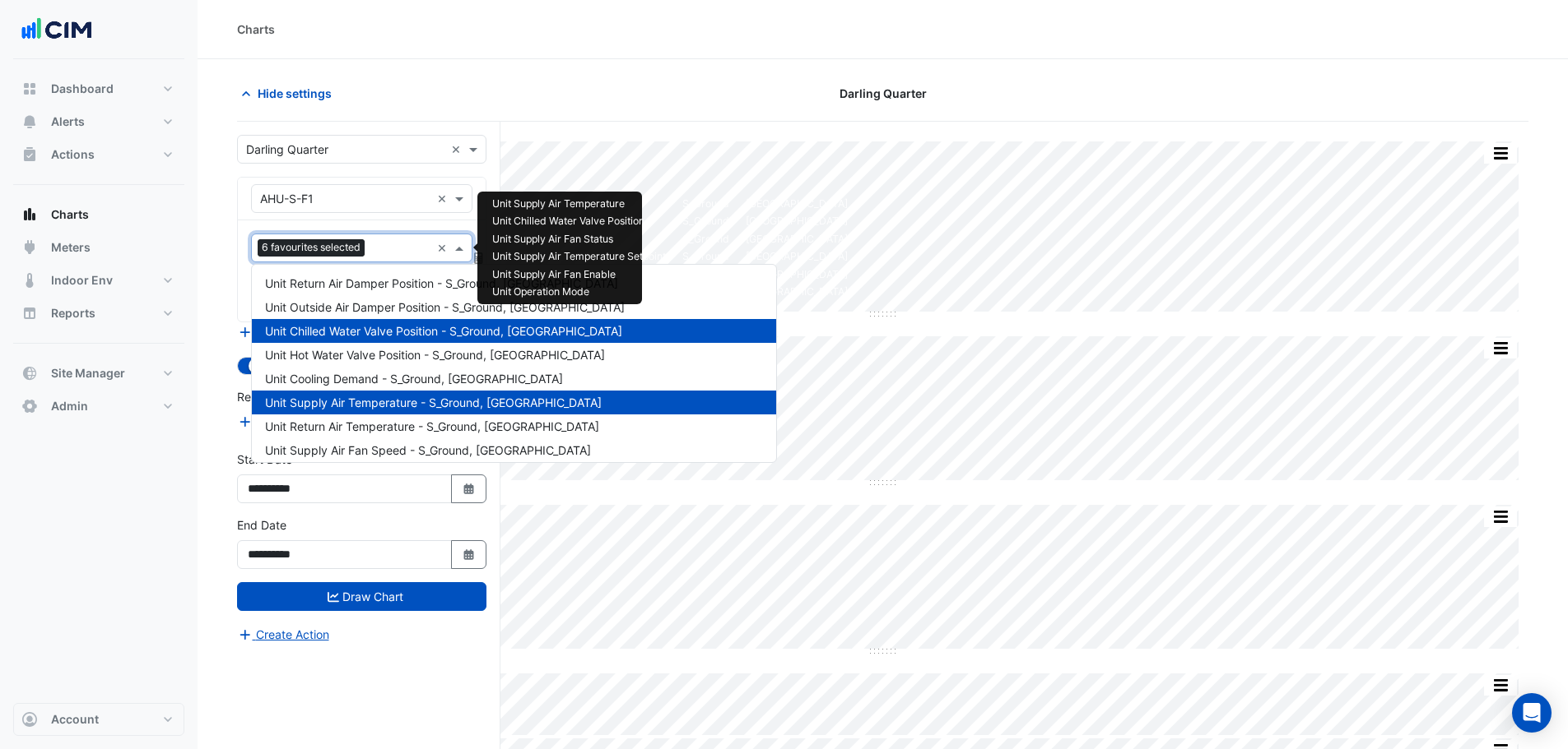
click at [304, 243] on span "6 favourites selected" at bounding box center [311, 247] width 107 height 17
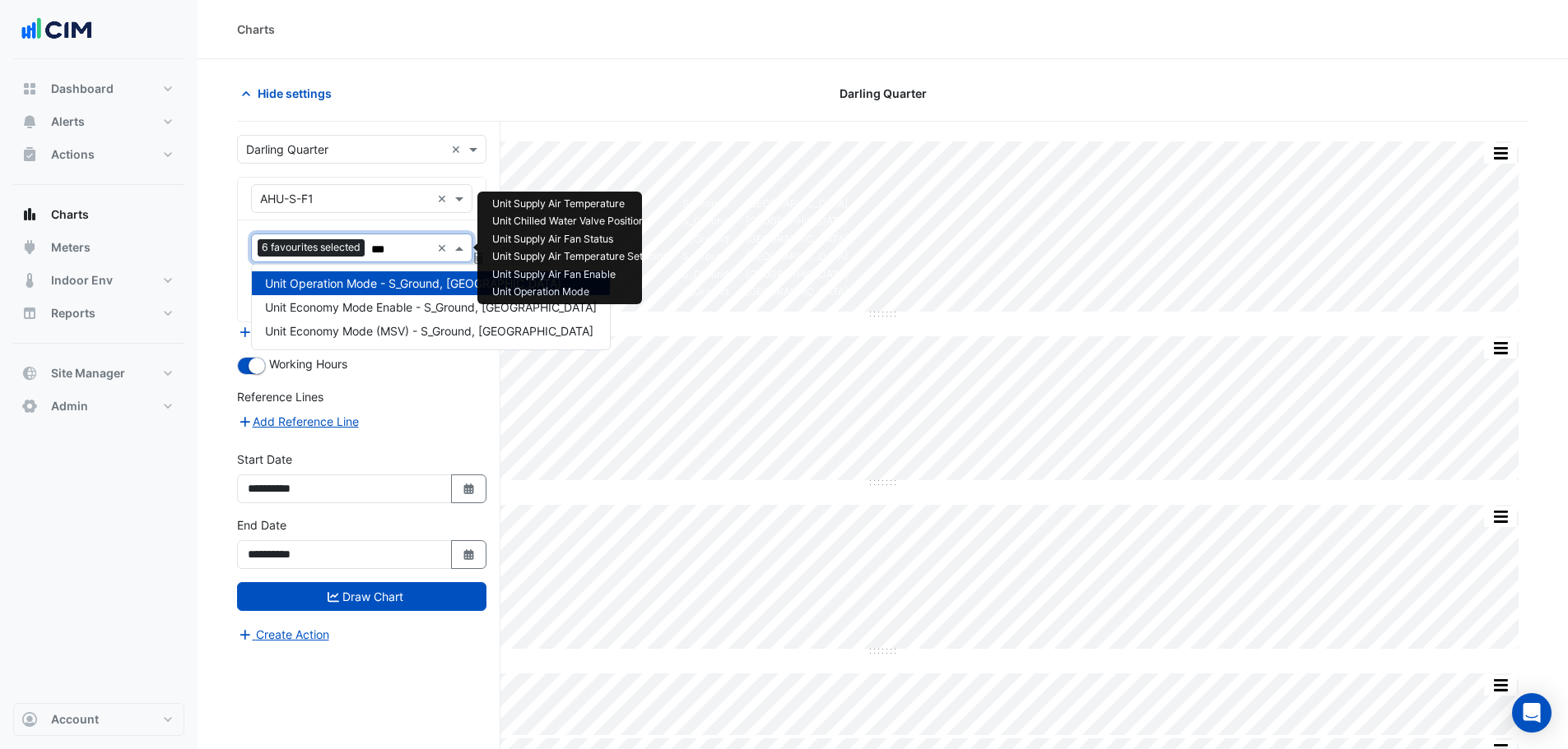
type input "****"
click at [404, 311] on span "Unit Economy Mode Enable - S_Ground, South Tower Foyer" at bounding box center [431, 307] width 332 height 14
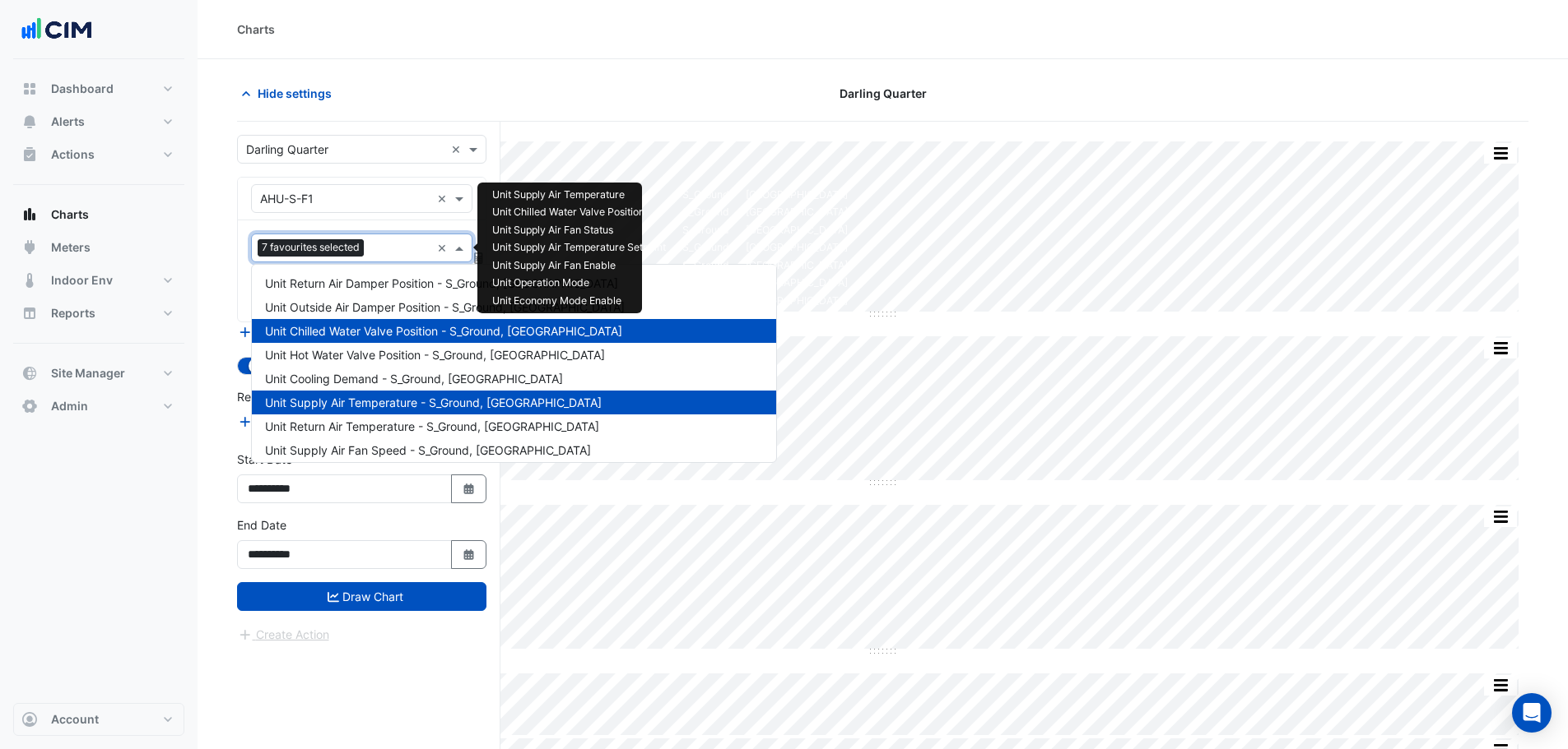
click at [378, 250] on input "text" at bounding box center [400, 249] width 60 height 17
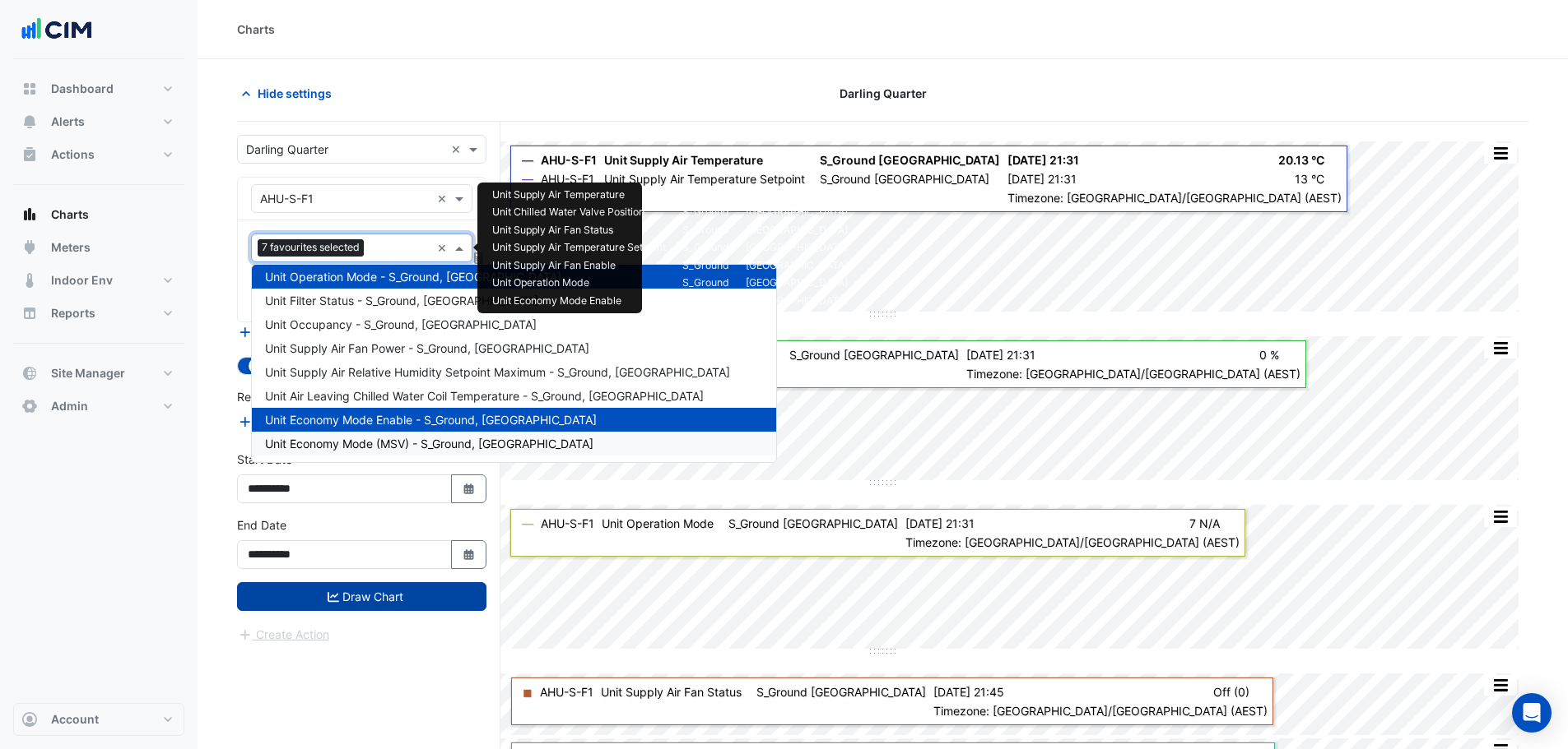
click at [403, 597] on button "Draw Chart" at bounding box center [362, 596] width 249 height 29
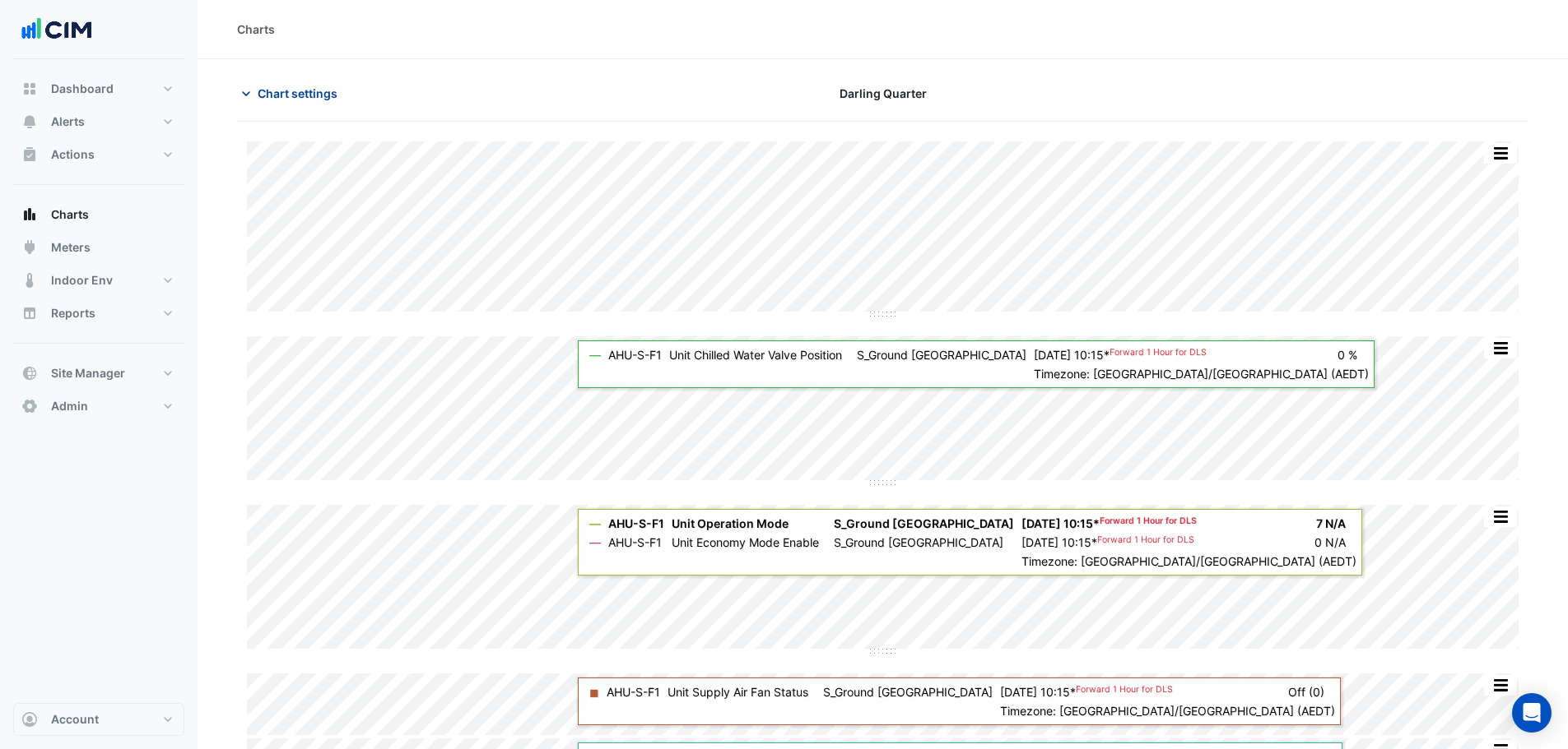
click at [294, 81] on button "Chart settings" at bounding box center [293, 93] width 111 height 29
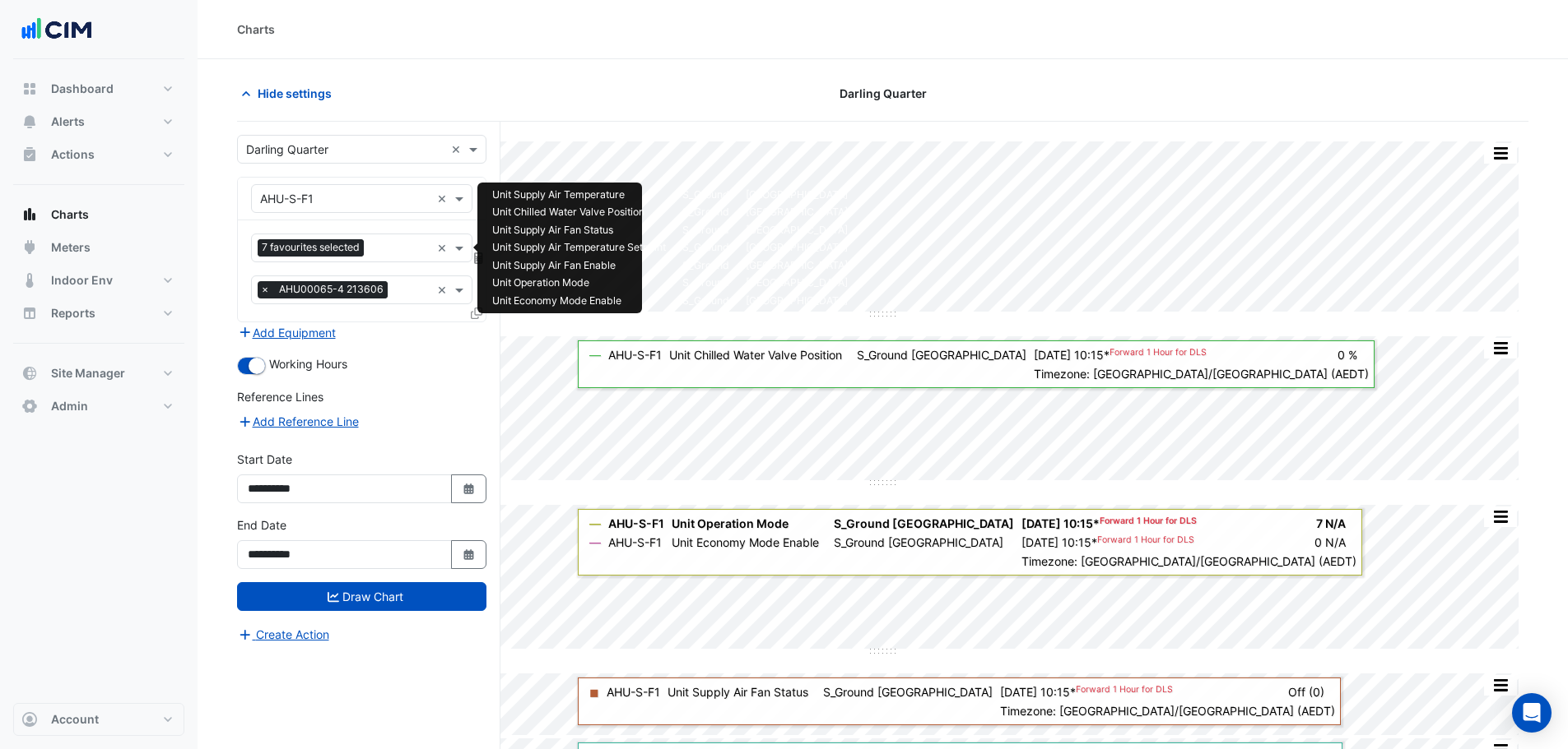
drag, startPoint x: 339, startPoint y: 245, endPoint x: 336, endPoint y: 233, distance: 12.4
click at [339, 243] on span "7 favourites selected" at bounding box center [310, 247] width 106 height 17
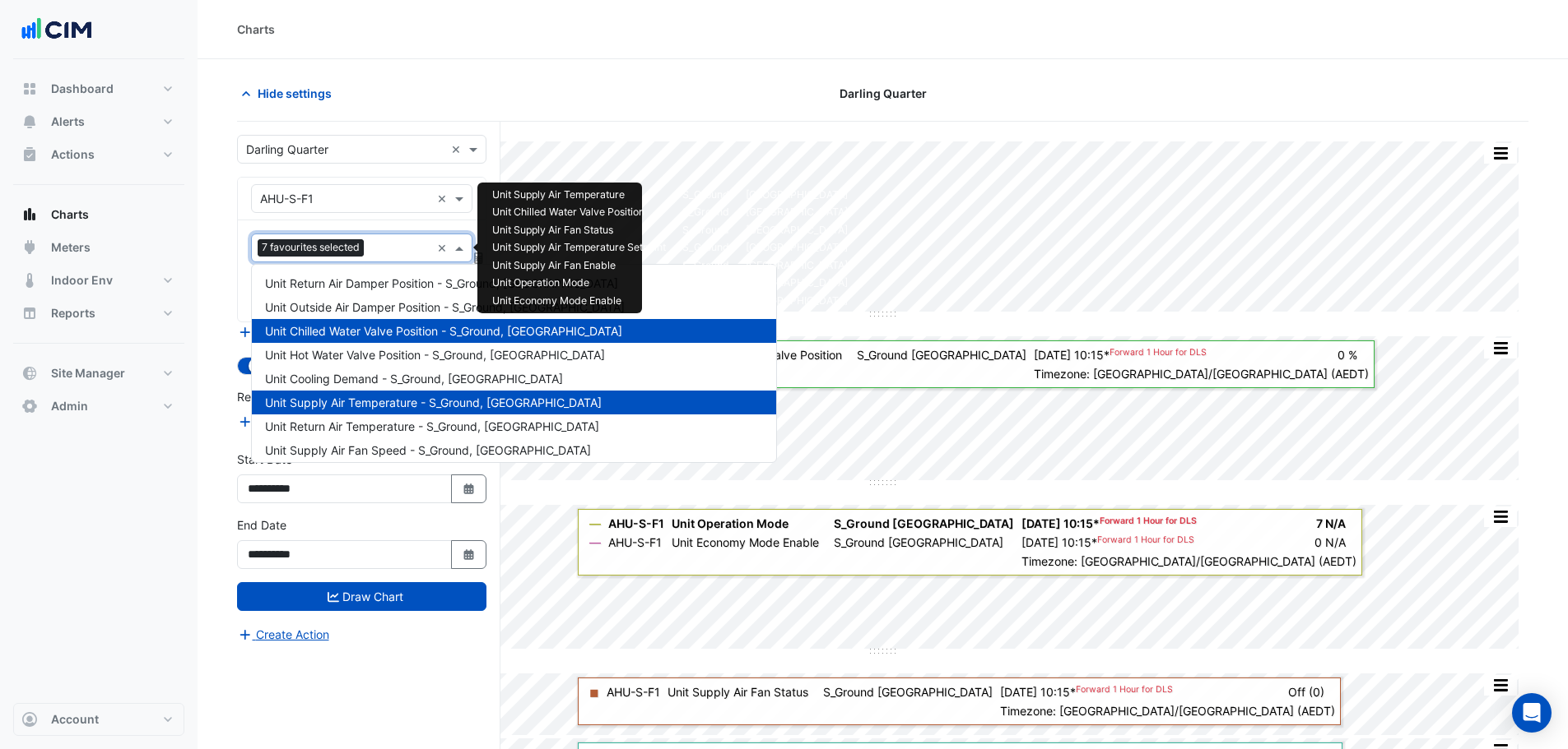
type input "*"
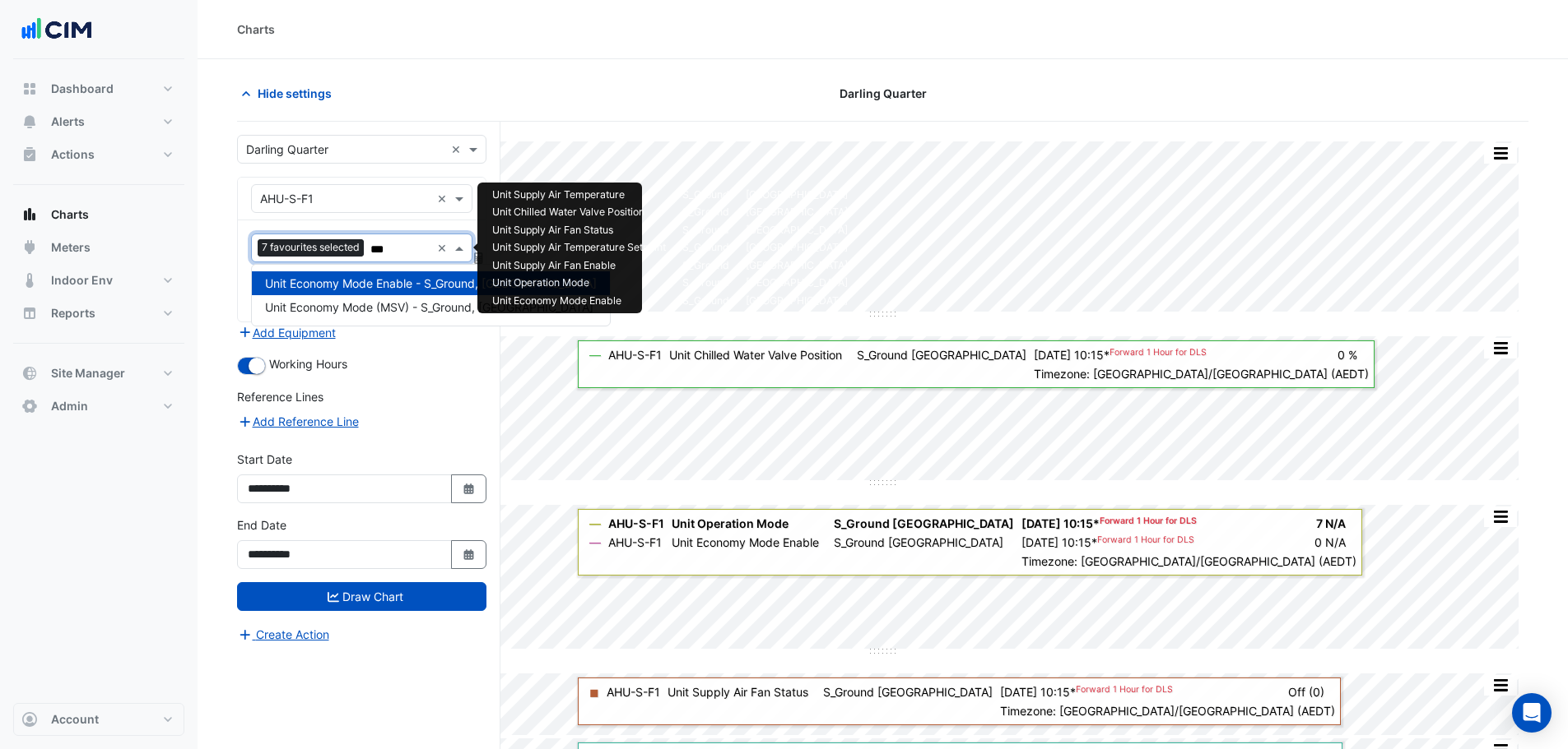
type input "****"
click at [381, 305] on span "Unit Economy Mode (MSV) - S_Ground, South Tower Foyer" at bounding box center [429, 307] width 328 height 14
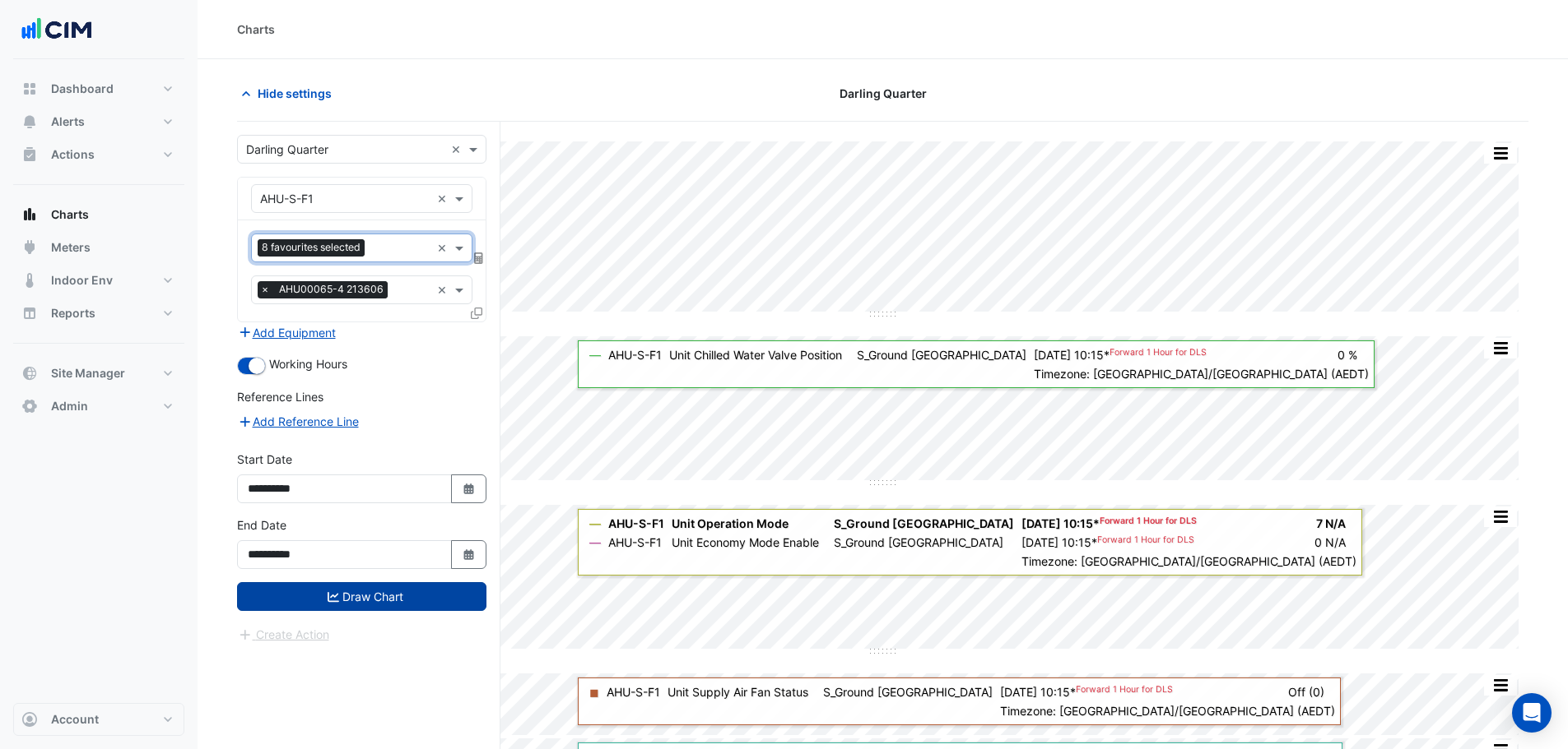
click at [398, 592] on button "Draw Chart" at bounding box center [362, 596] width 249 height 29
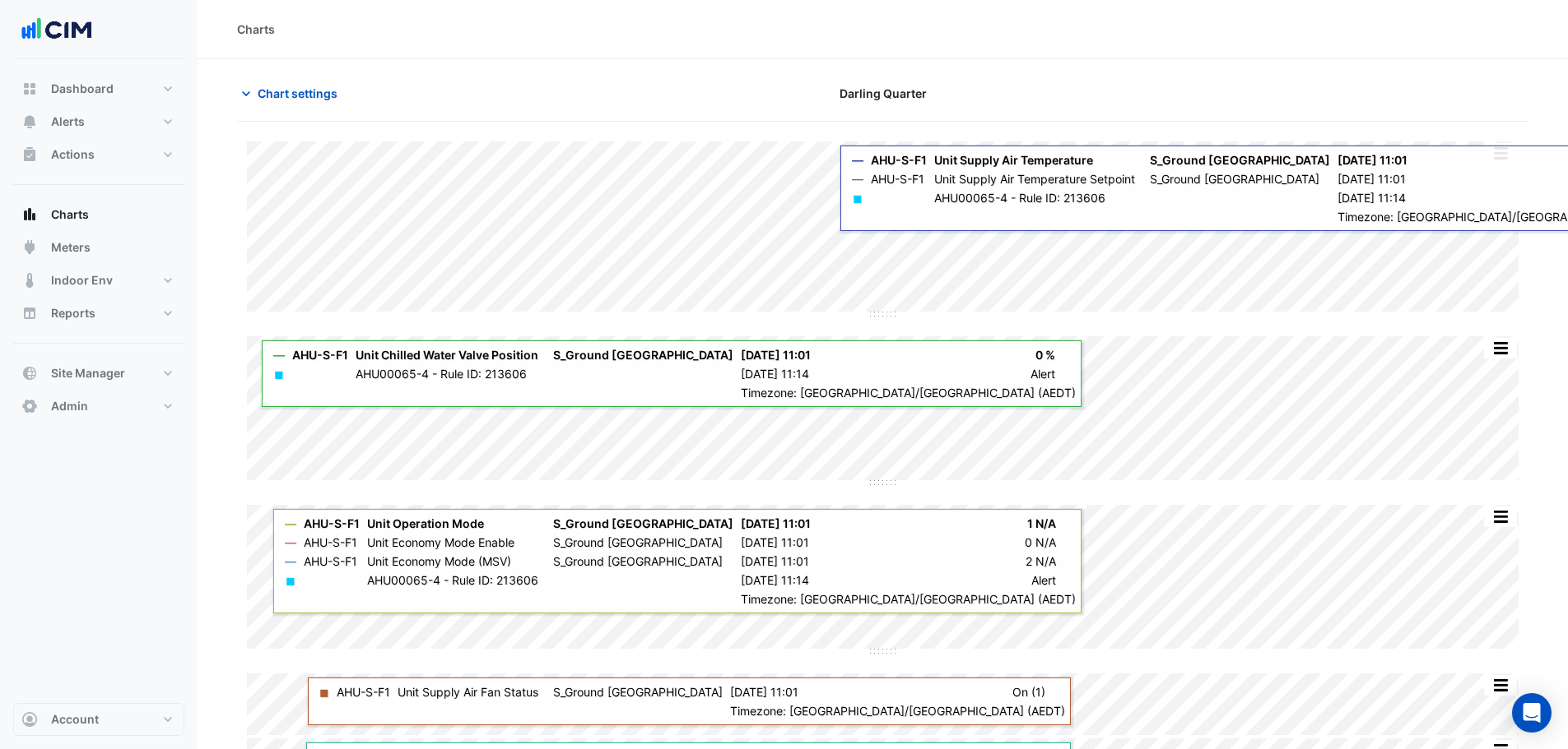
scroll to position [62, 0]
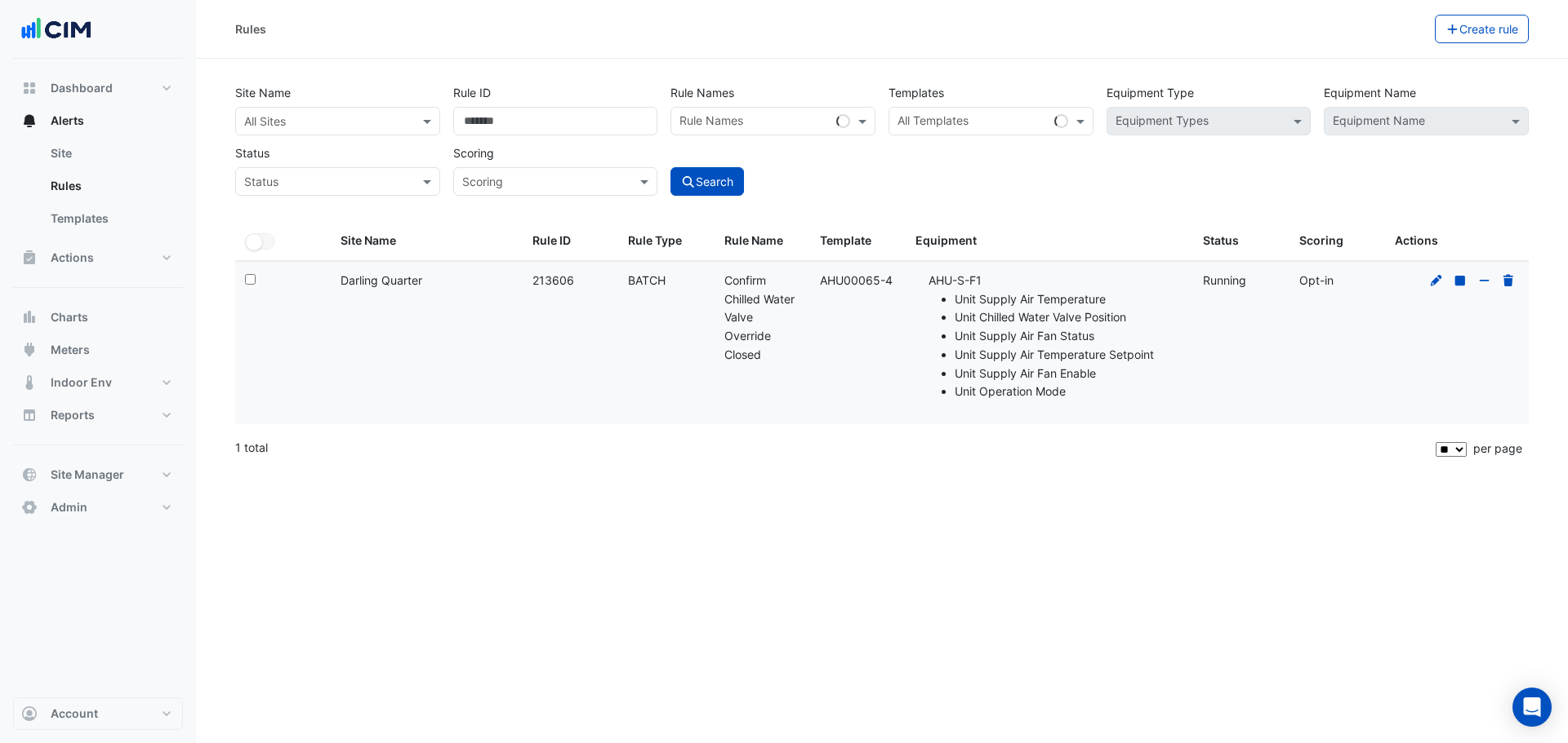
select select "**"
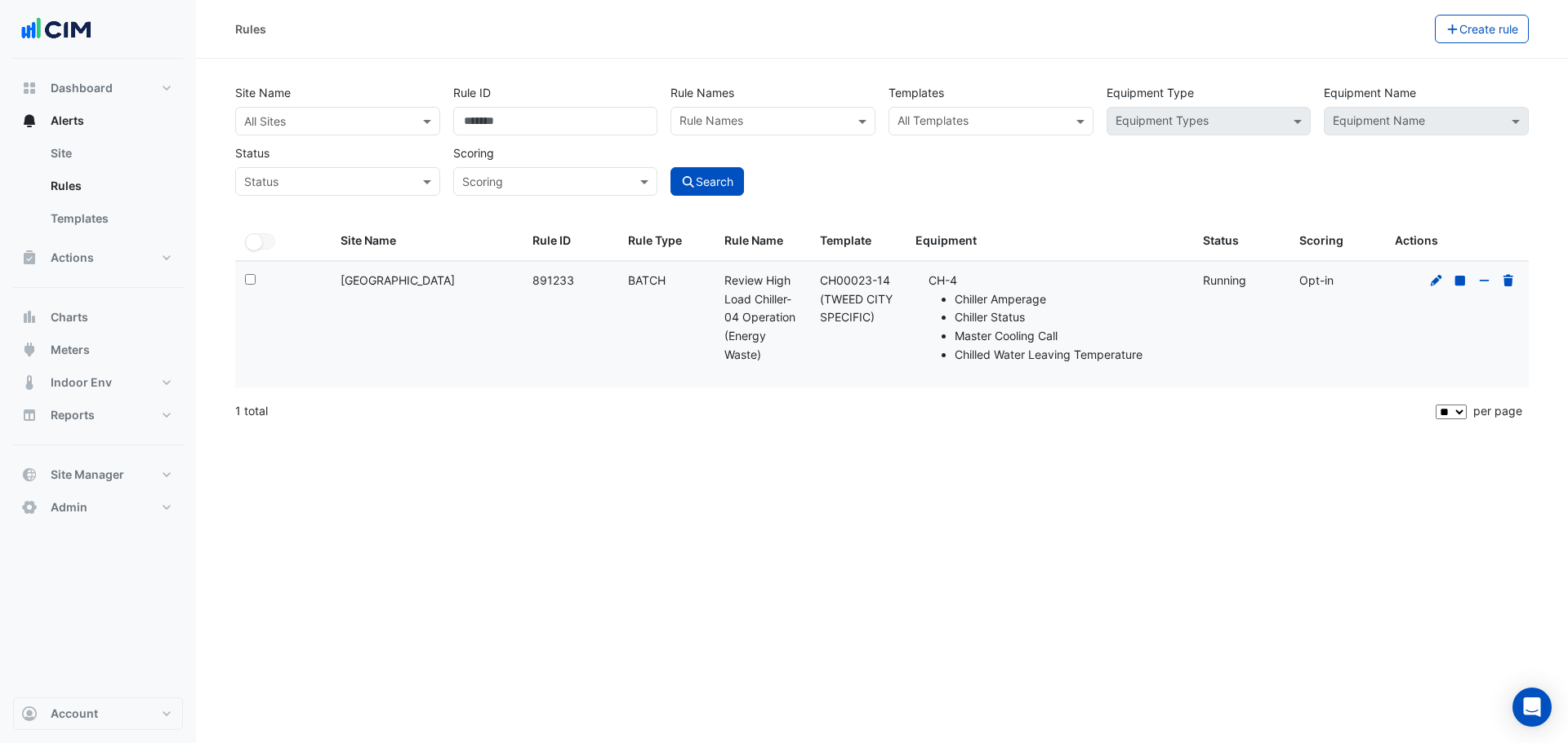
select select "**"
click at [97, 372] on button "Indoor Env" at bounding box center [97, 382] width 170 height 32
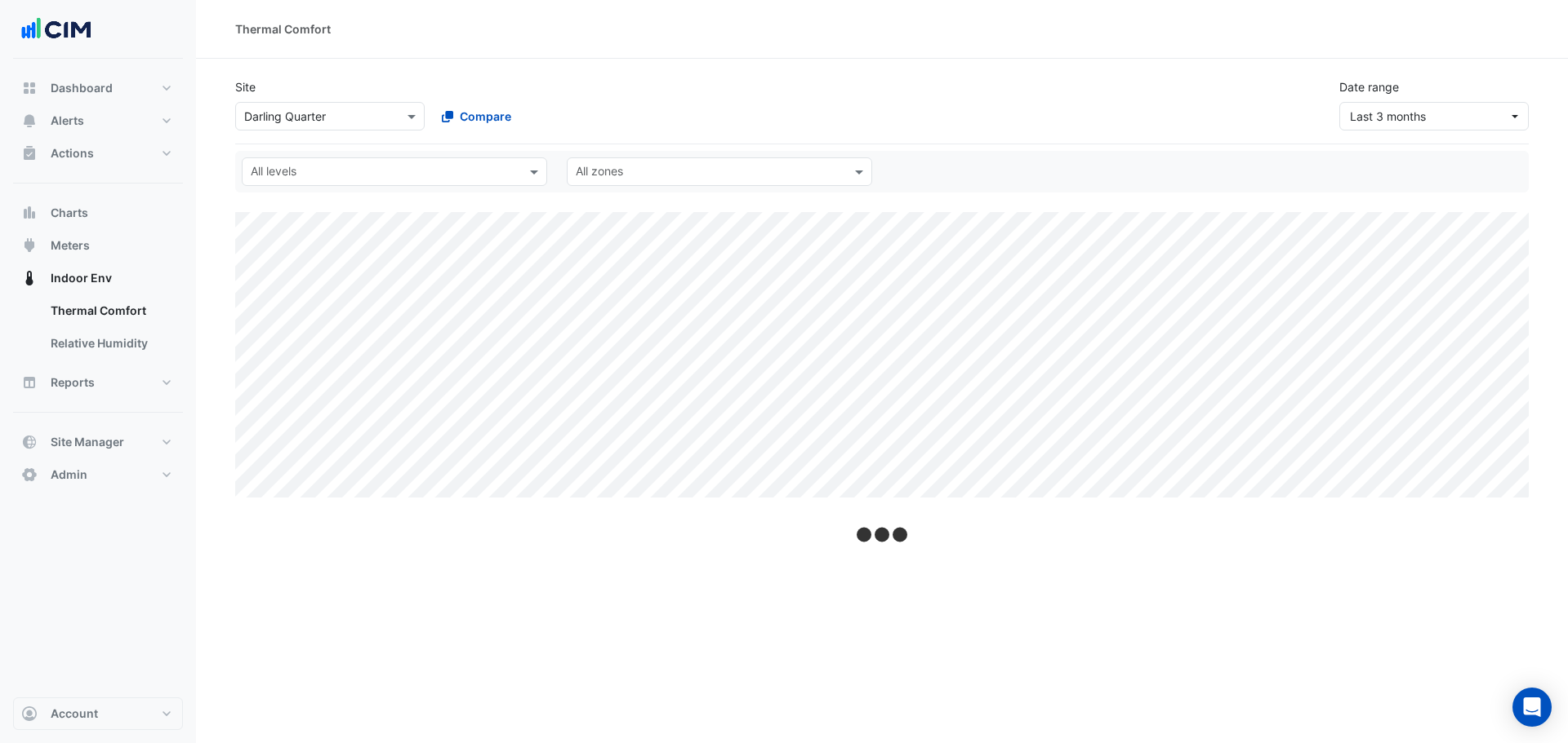
click at [306, 111] on input "text" at bounding box center [314, 117] width 139 height 17
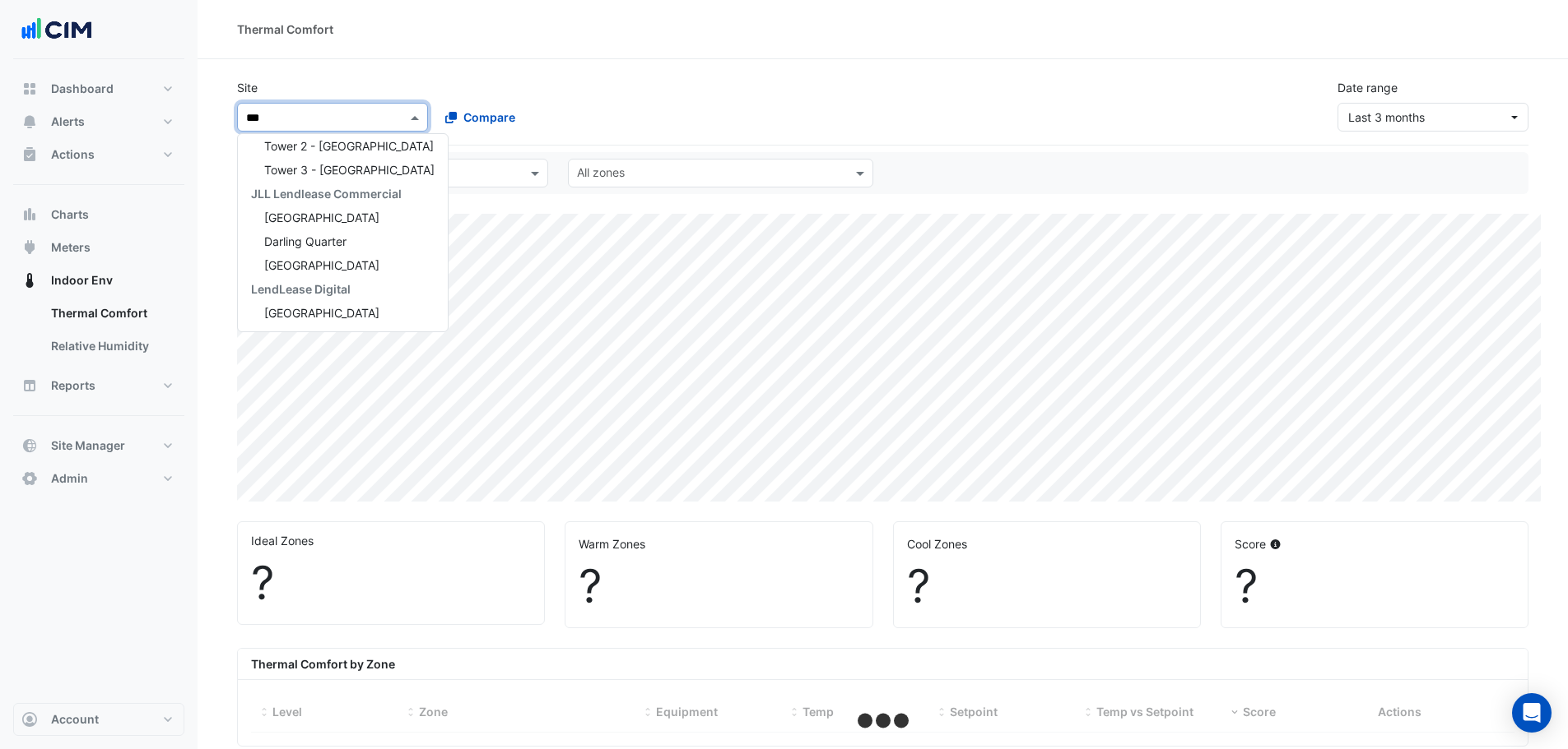
scroll to position [31, 0]
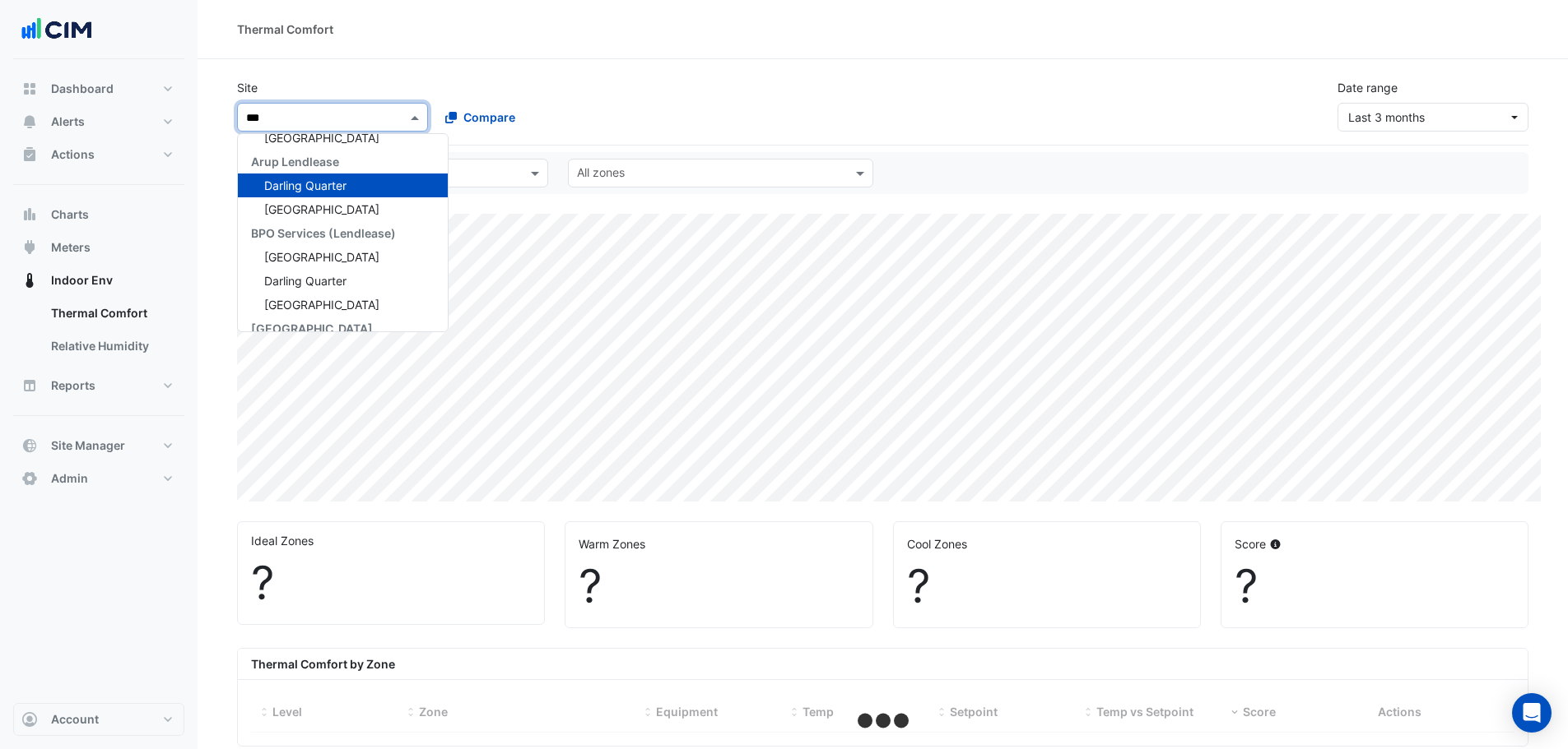
type input "****"
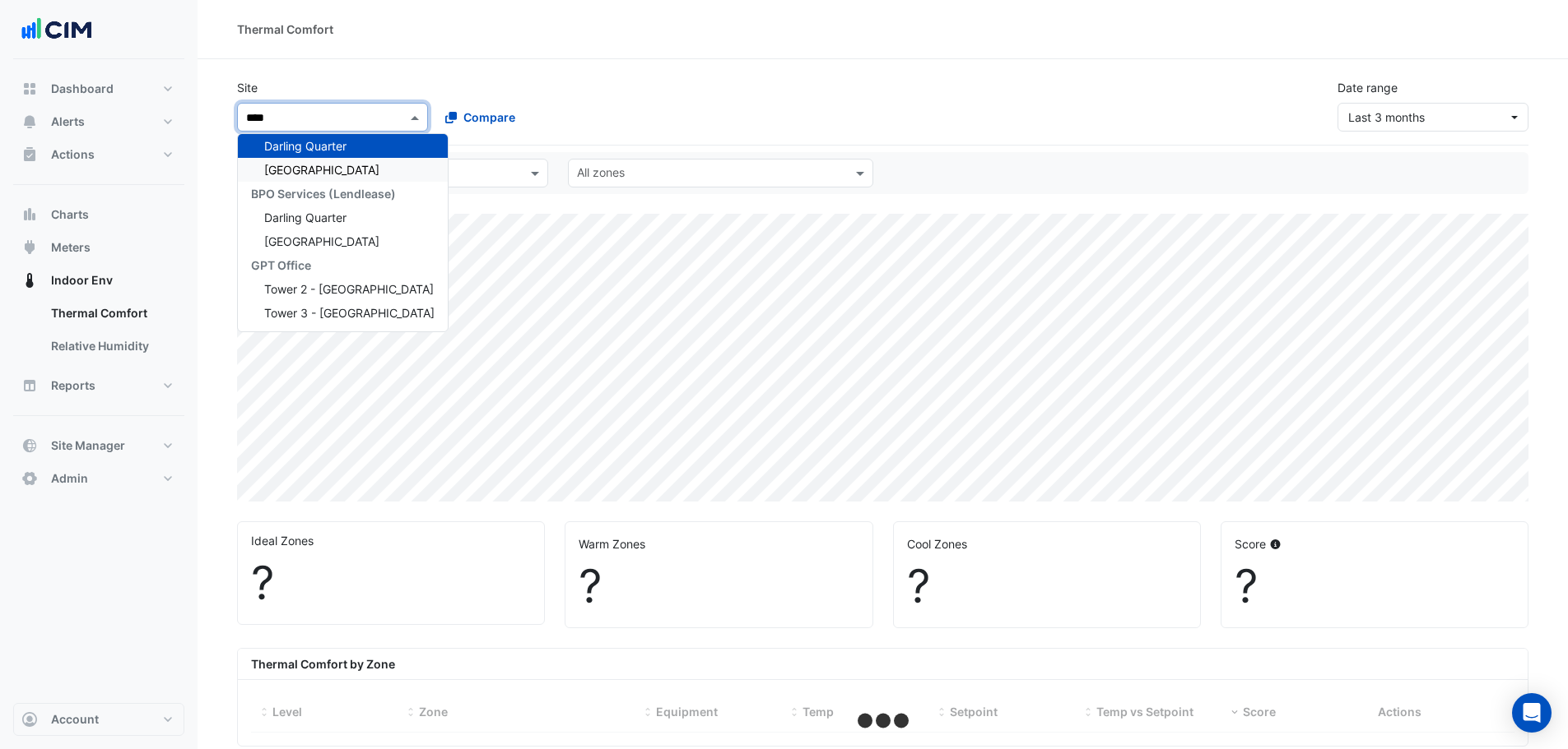
click at [326, 167] on span "[GEOGRAPHIC_DATA]" at bounding box center [321, 170] width 116 height 14
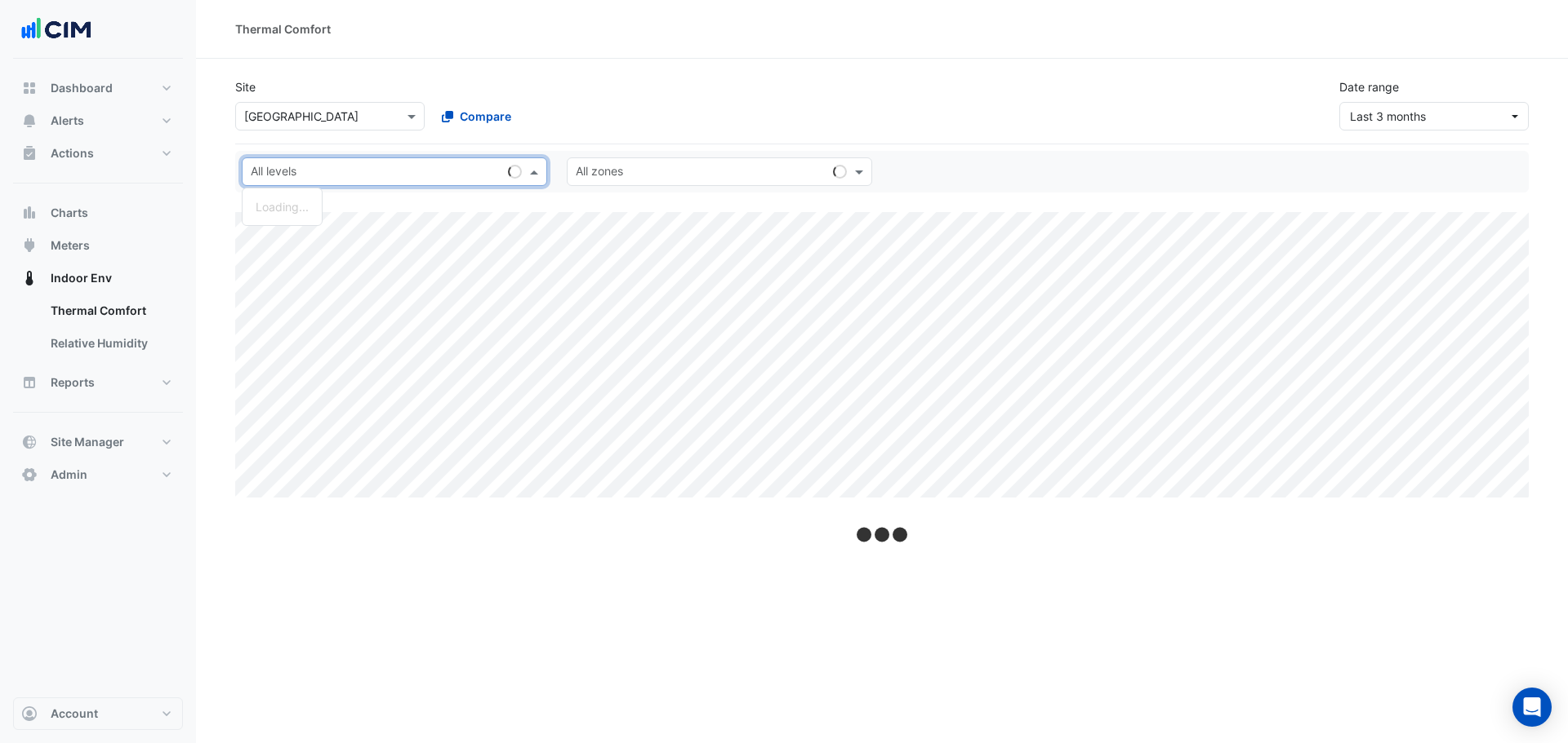
click at [332, 173] on input "text" at bounding box center [377, 173] width 251 height 17
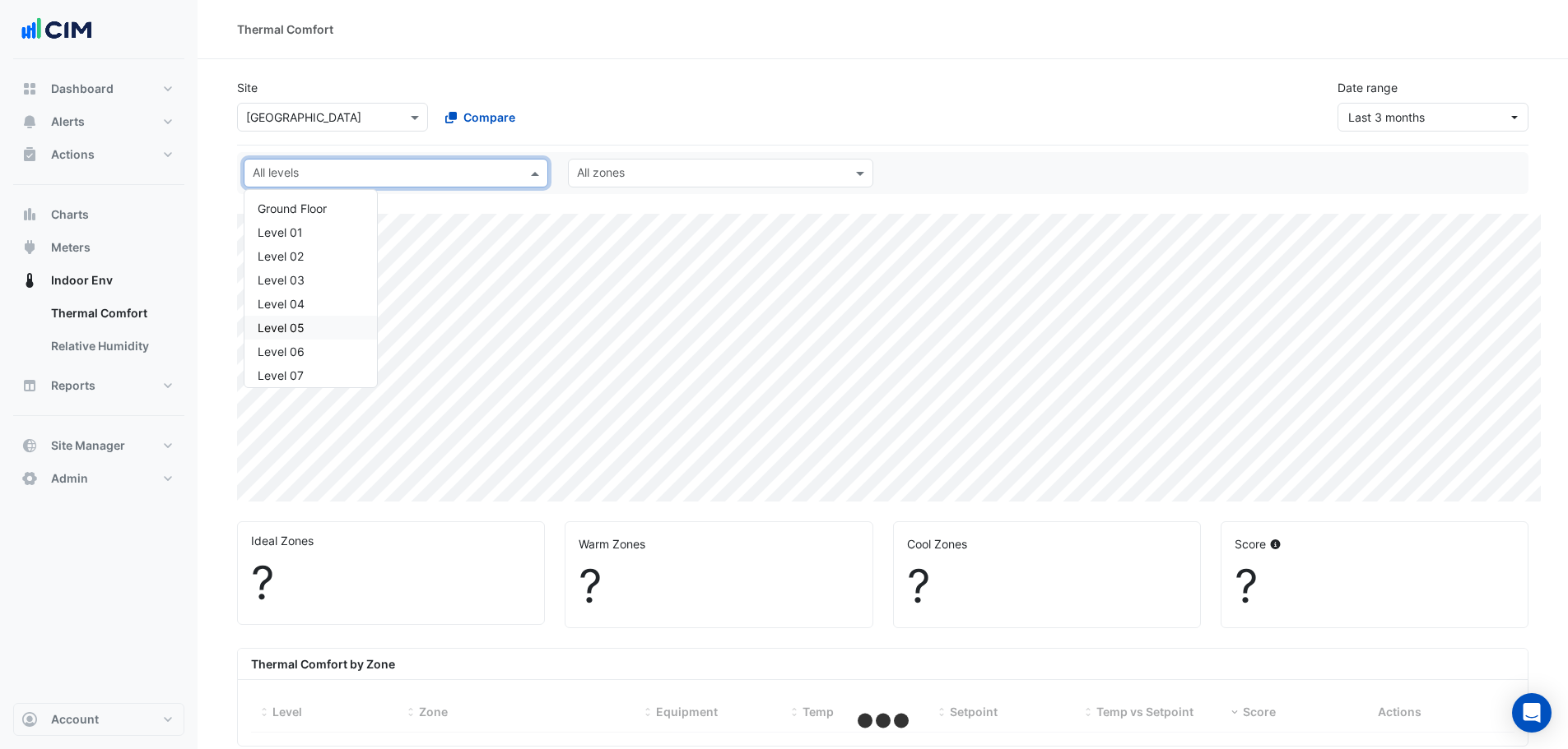
click at [296, 317] on div "Level 05" at bounding box center [310, 328] width 132 height 24
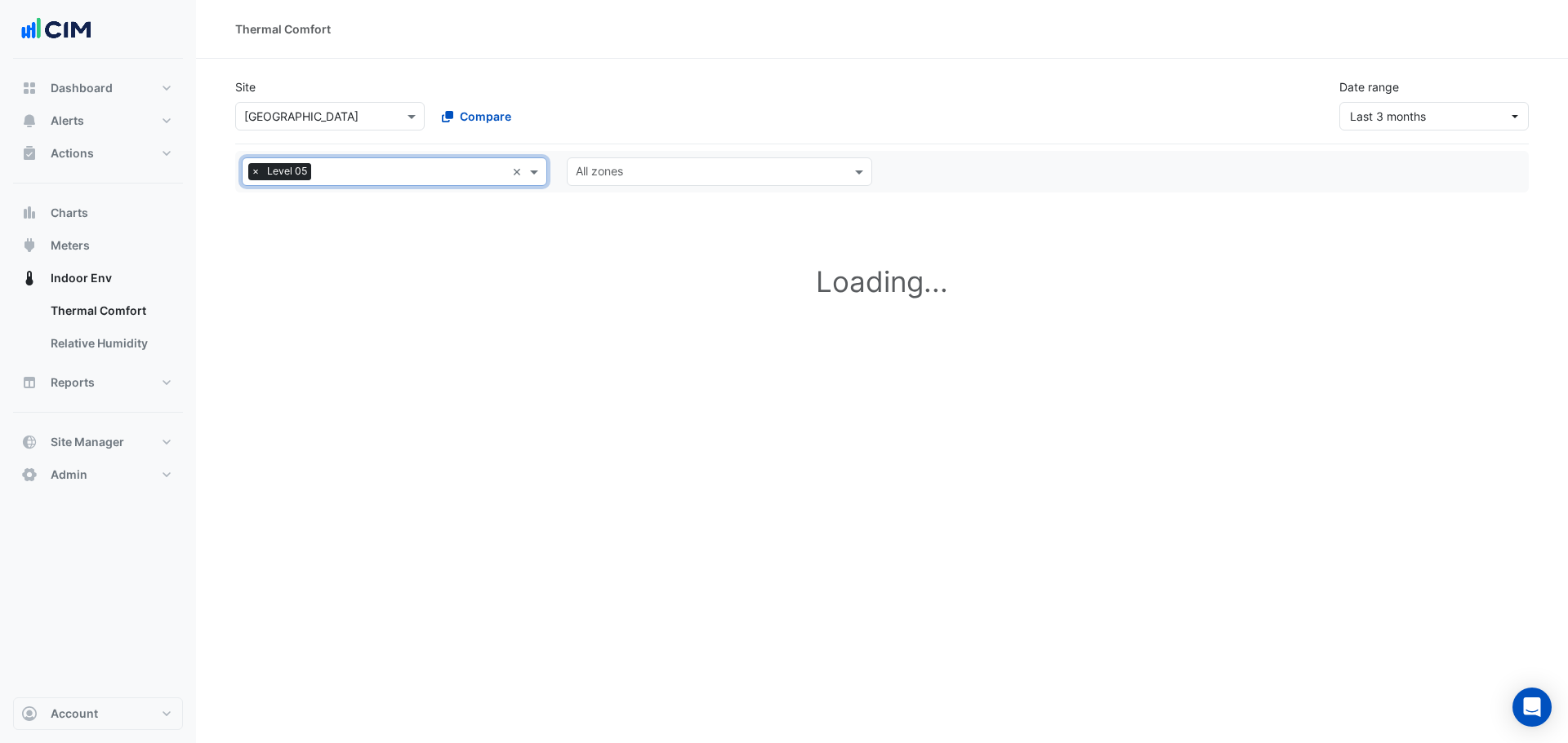
select select "**"
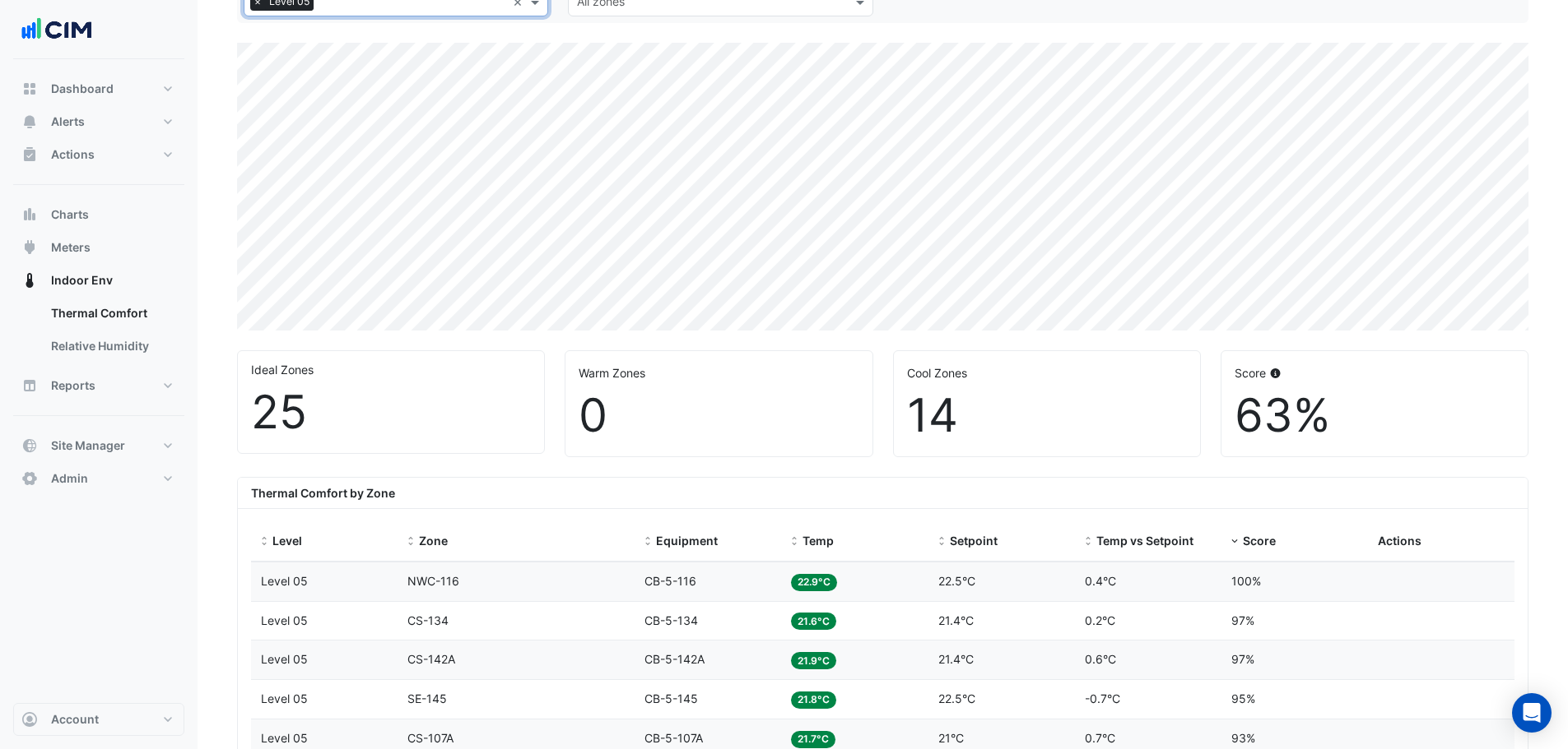
scroll to position [219, 0]
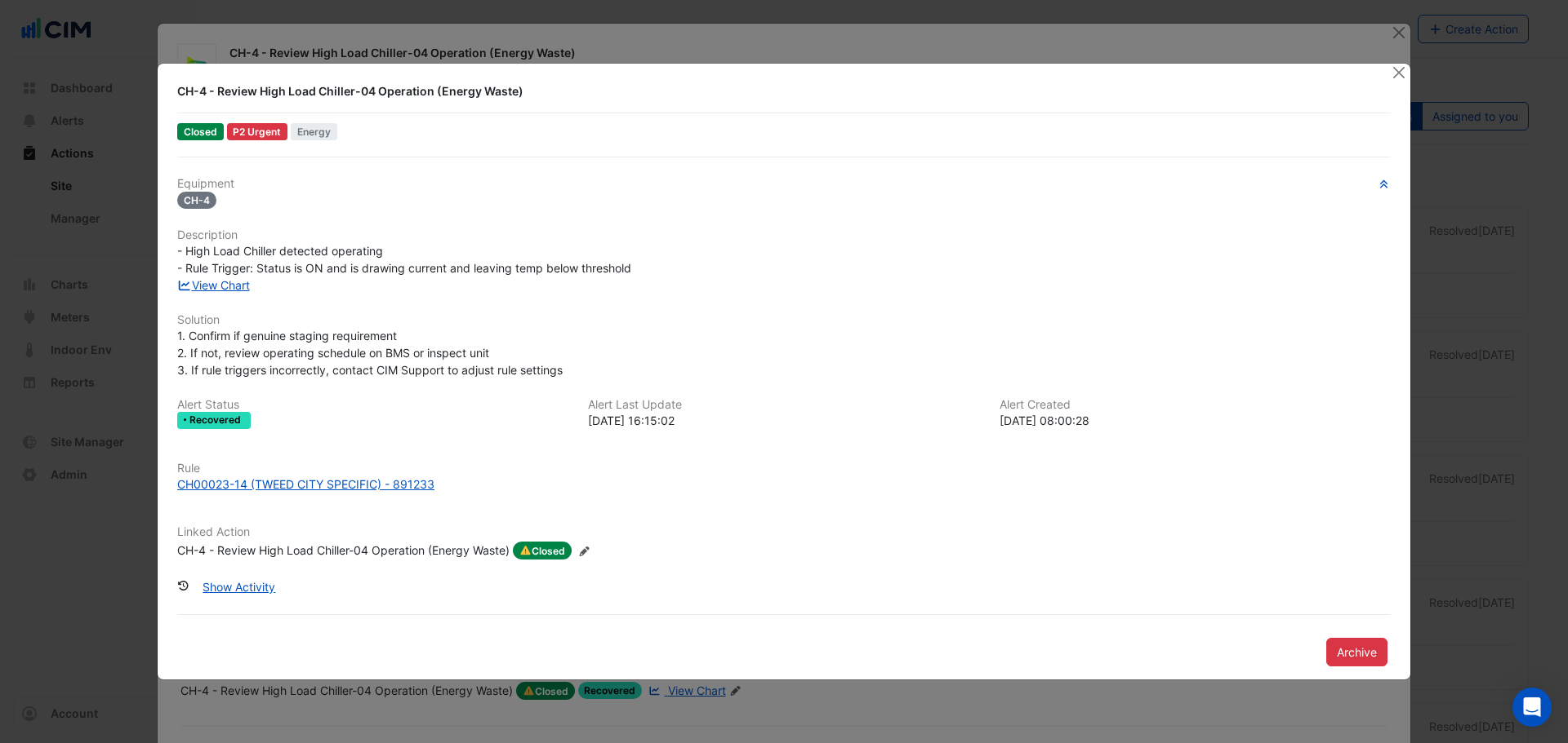
click at [76, 294] on ngb-modal-window "CH-4 - Review High Load Chiller-04 Operation (Energy Waste) Closed P2 Urgent En…" at bounding box center [784, 372] width 1568 height 743
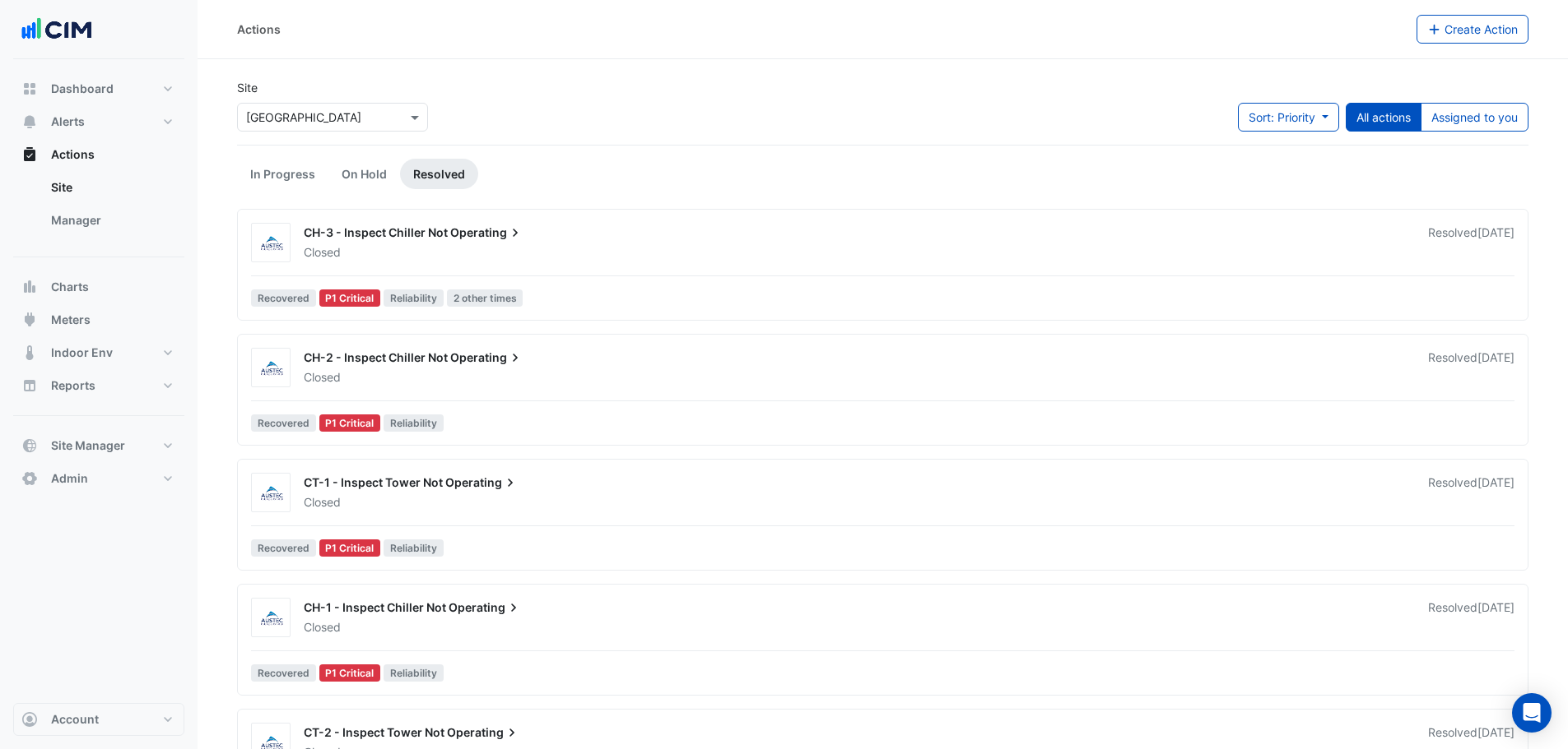
click at [361, 114] on input "text" at bounding box center [316, 118] width 140 height 17
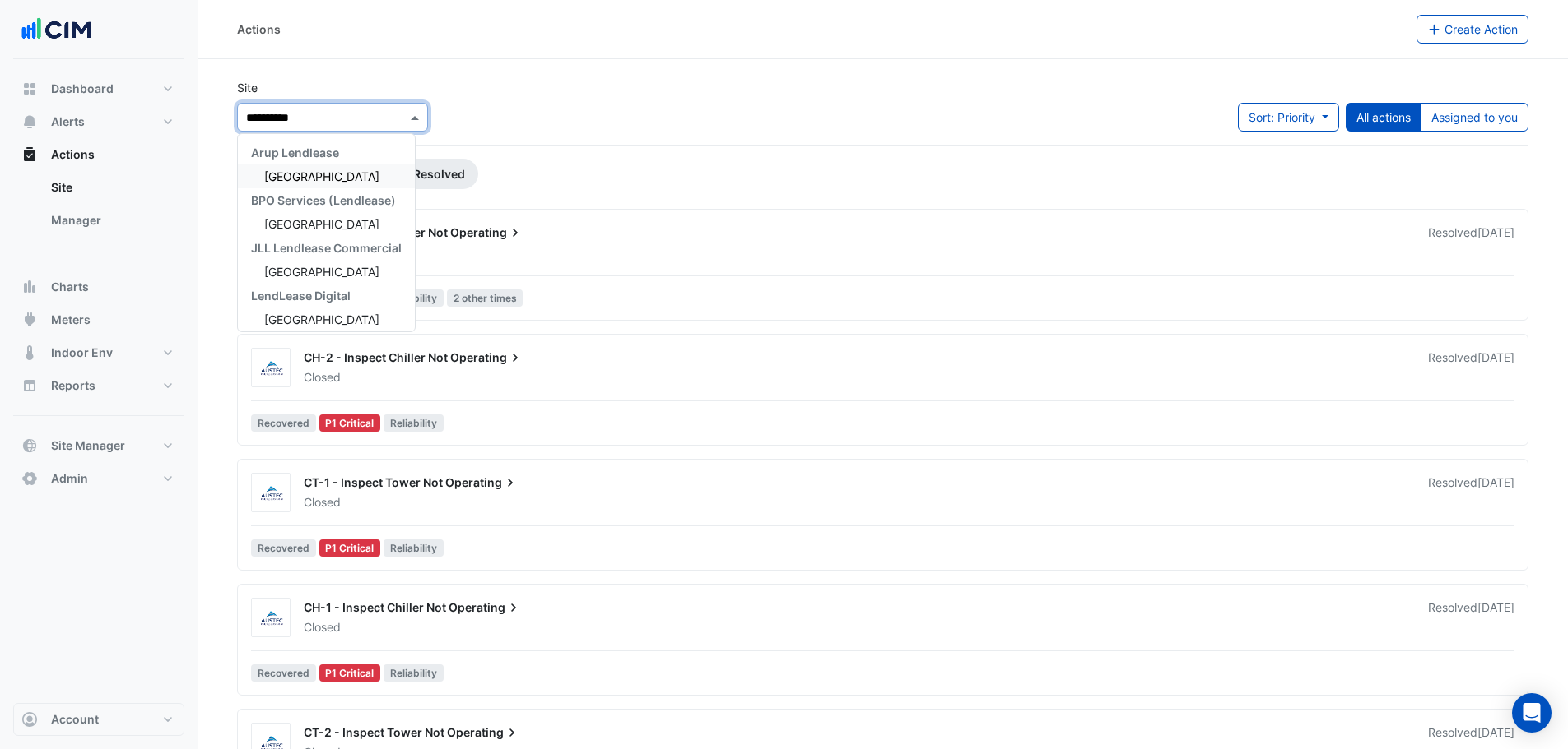
type input "**********"
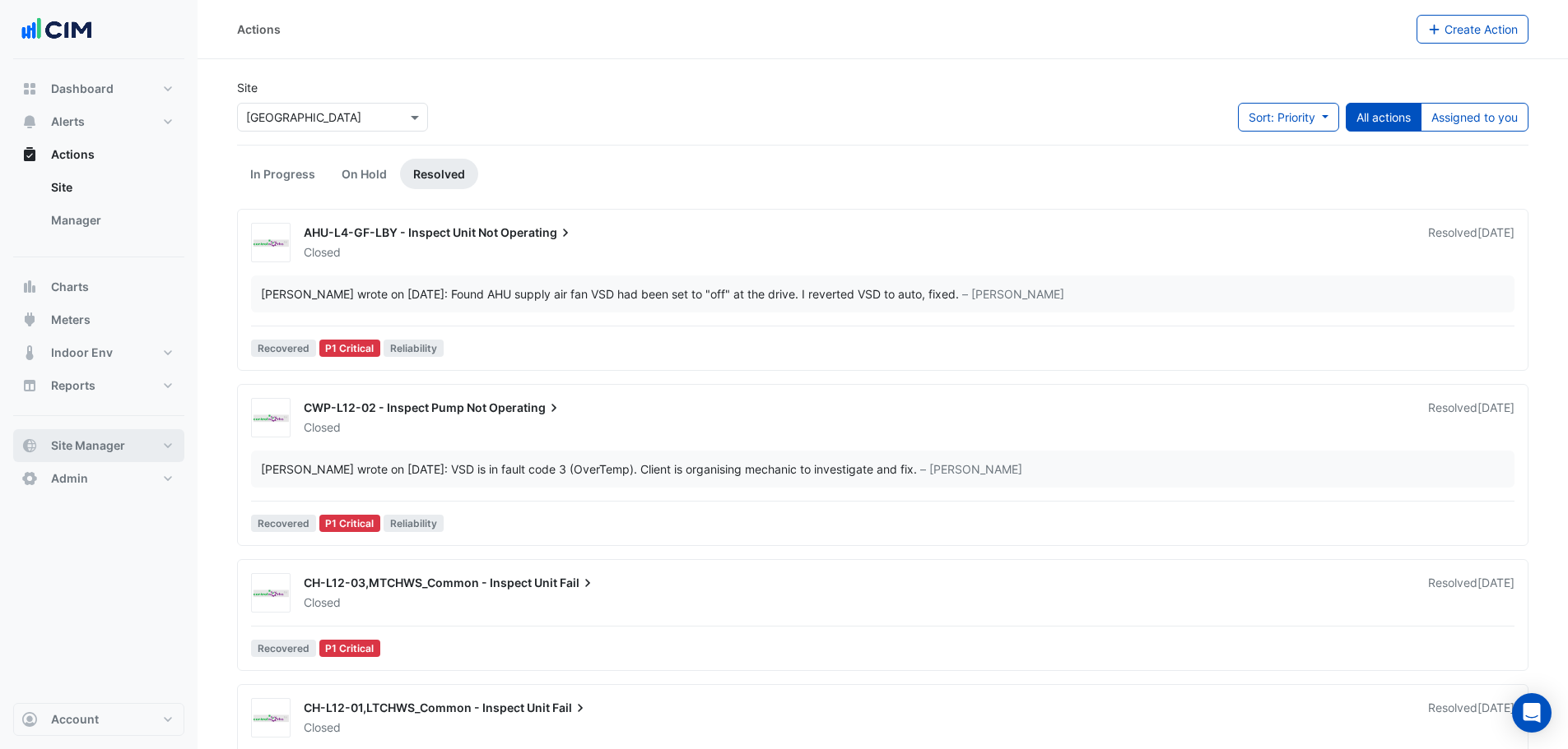
click at [70, 443] on span "Site Manager" at bounding box center [88, 446] width 74 height 17
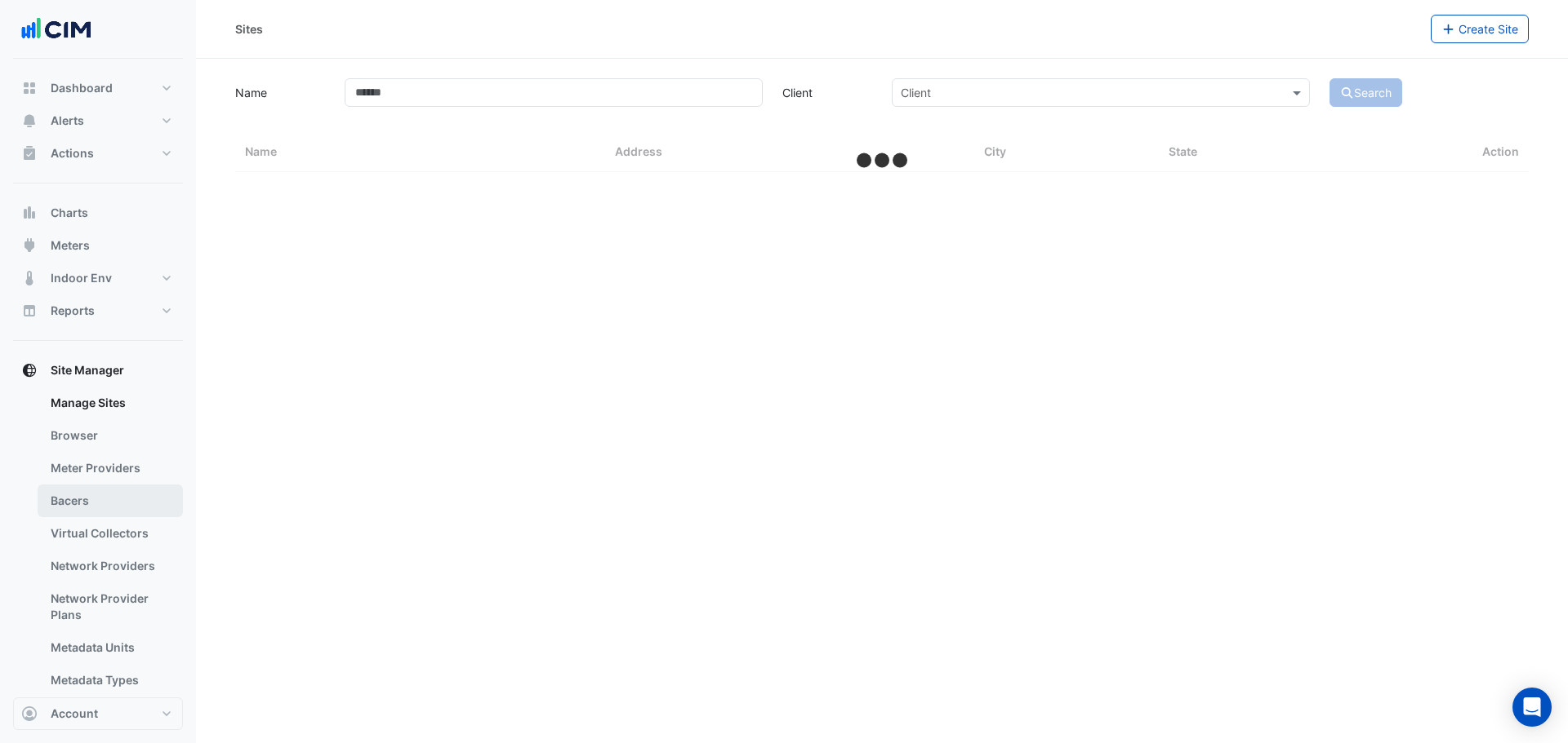
click at [85, 505] on link "Bacers" at bounding box center [110, 501] width 145 height 32
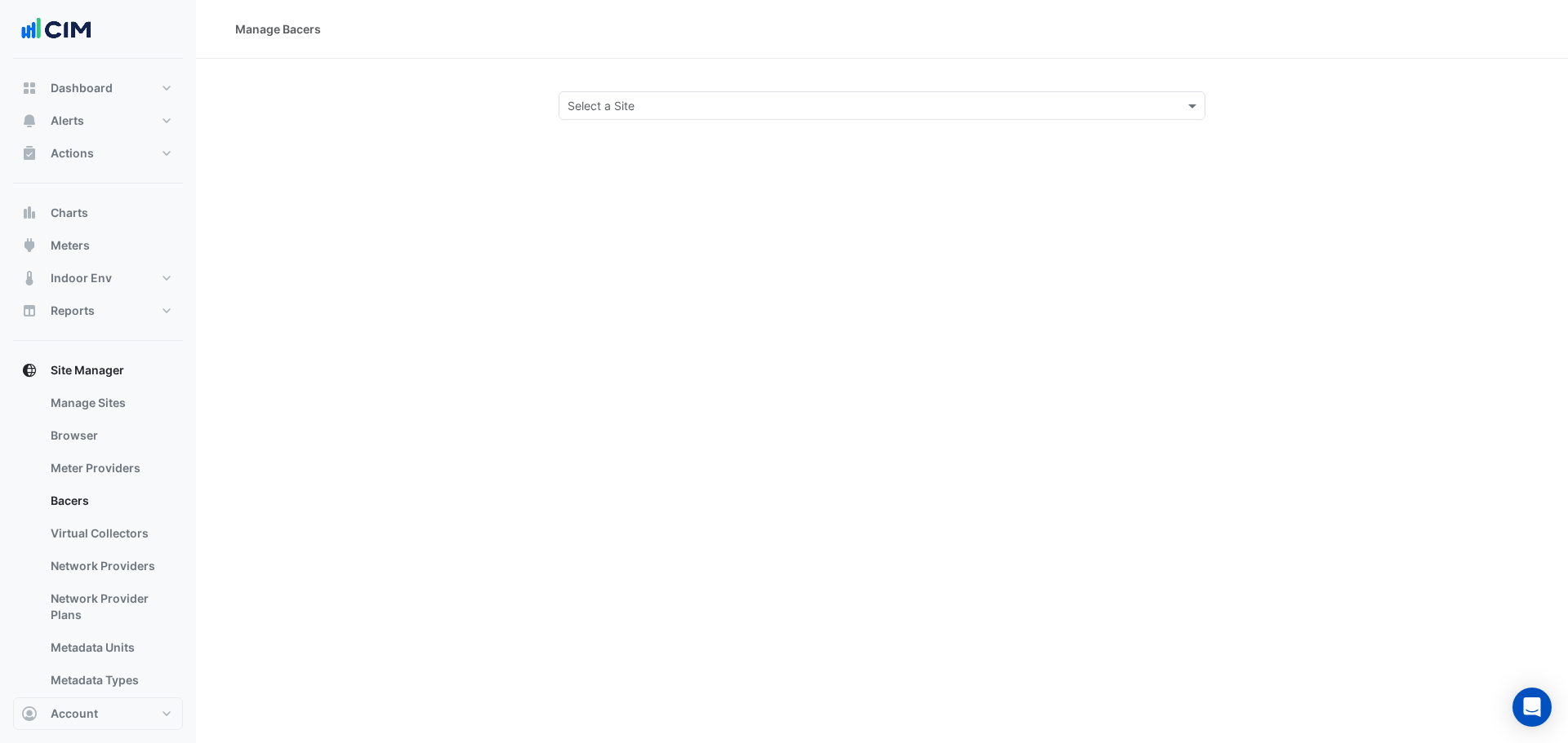
click at [704, 125] on div "Manage Bacers Select a Site" at bounding box center [882, 372] width 1372 height 743
click at [691, 113] on input "text" at bounding box center [866, 106] width 596 height 17
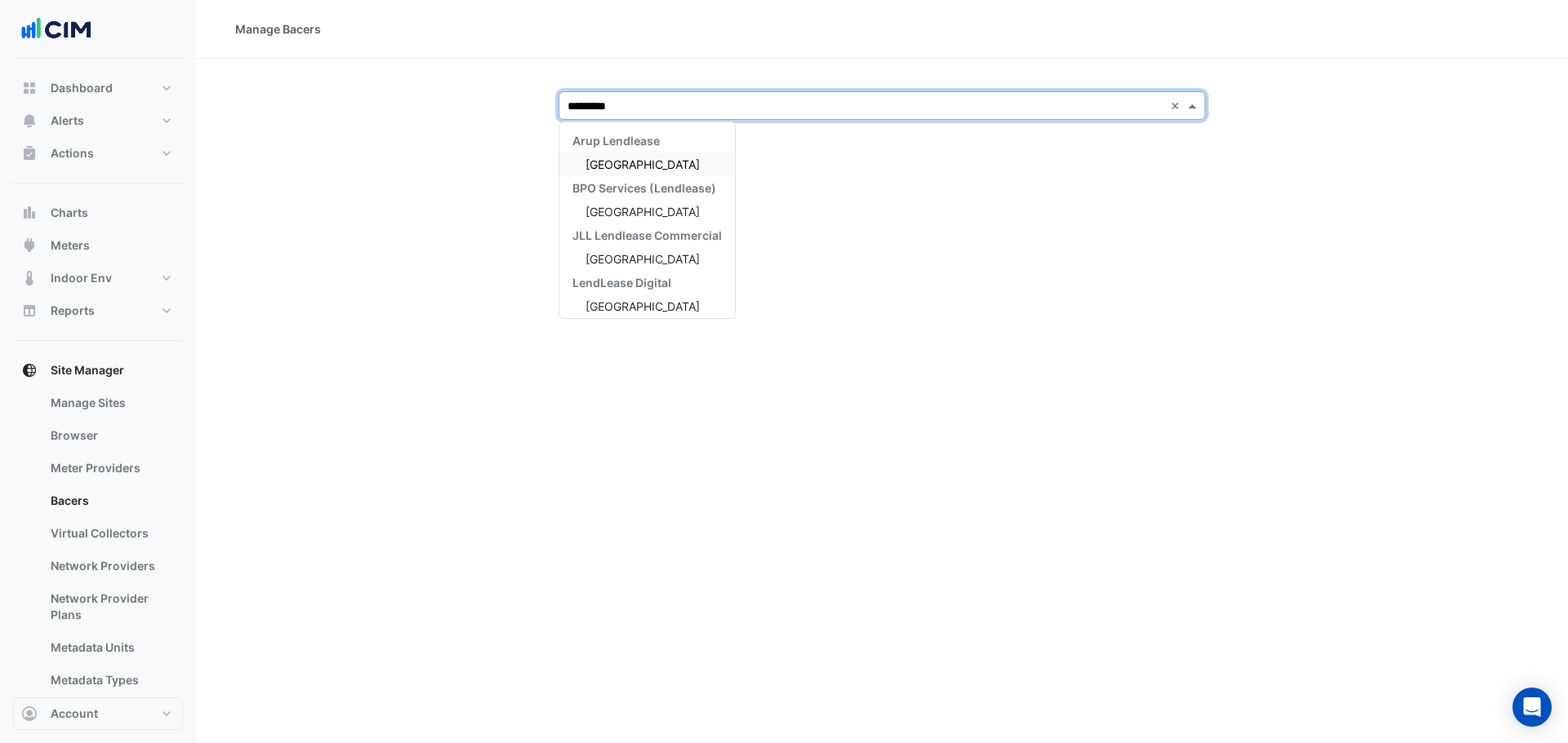
type input "**********"
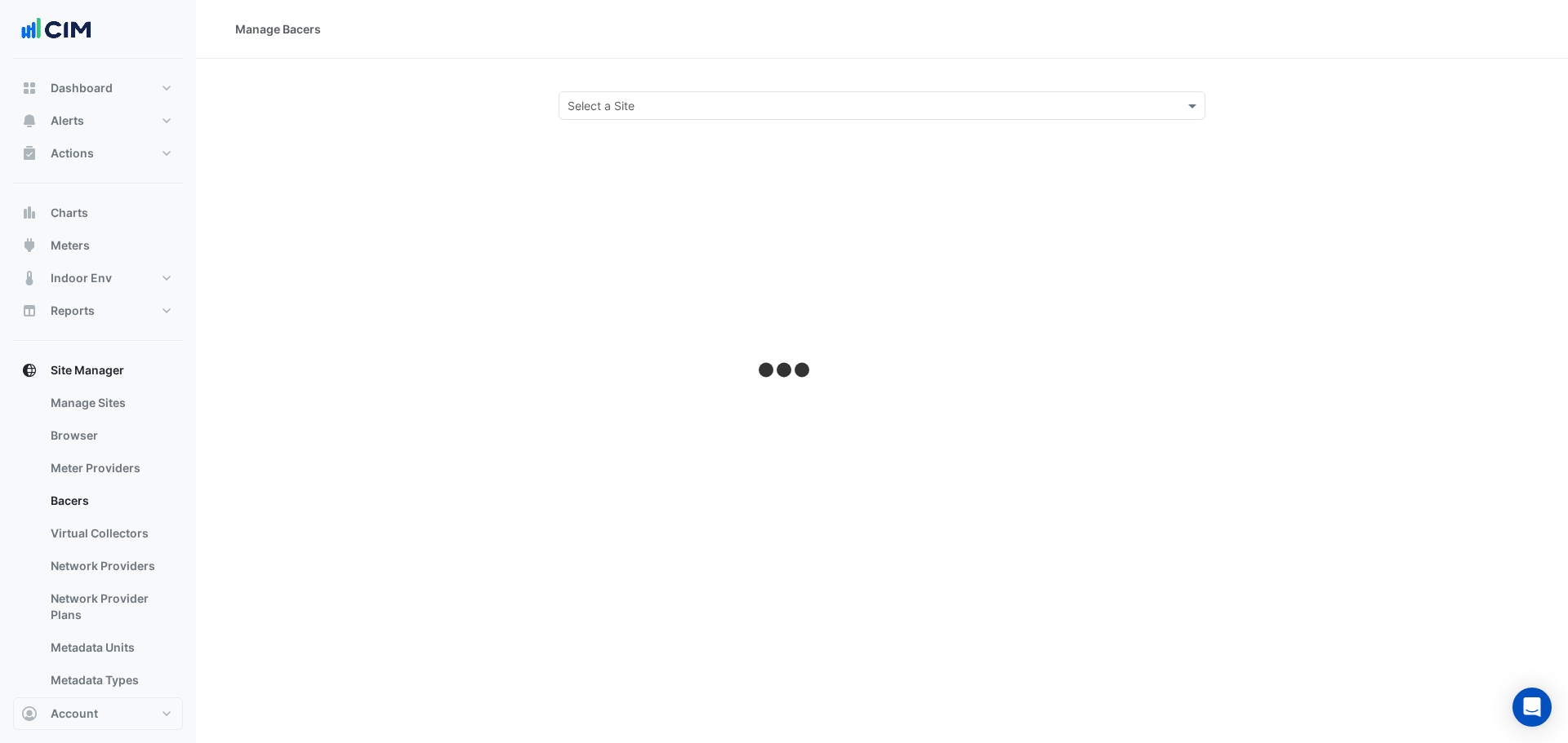
click at [672, 83] on section "Select a Site" at bounding box center [882, 89] width 1372 height 61
click at [768, 112] on input "text" at bounding box center [866, 106] width 596 height 17
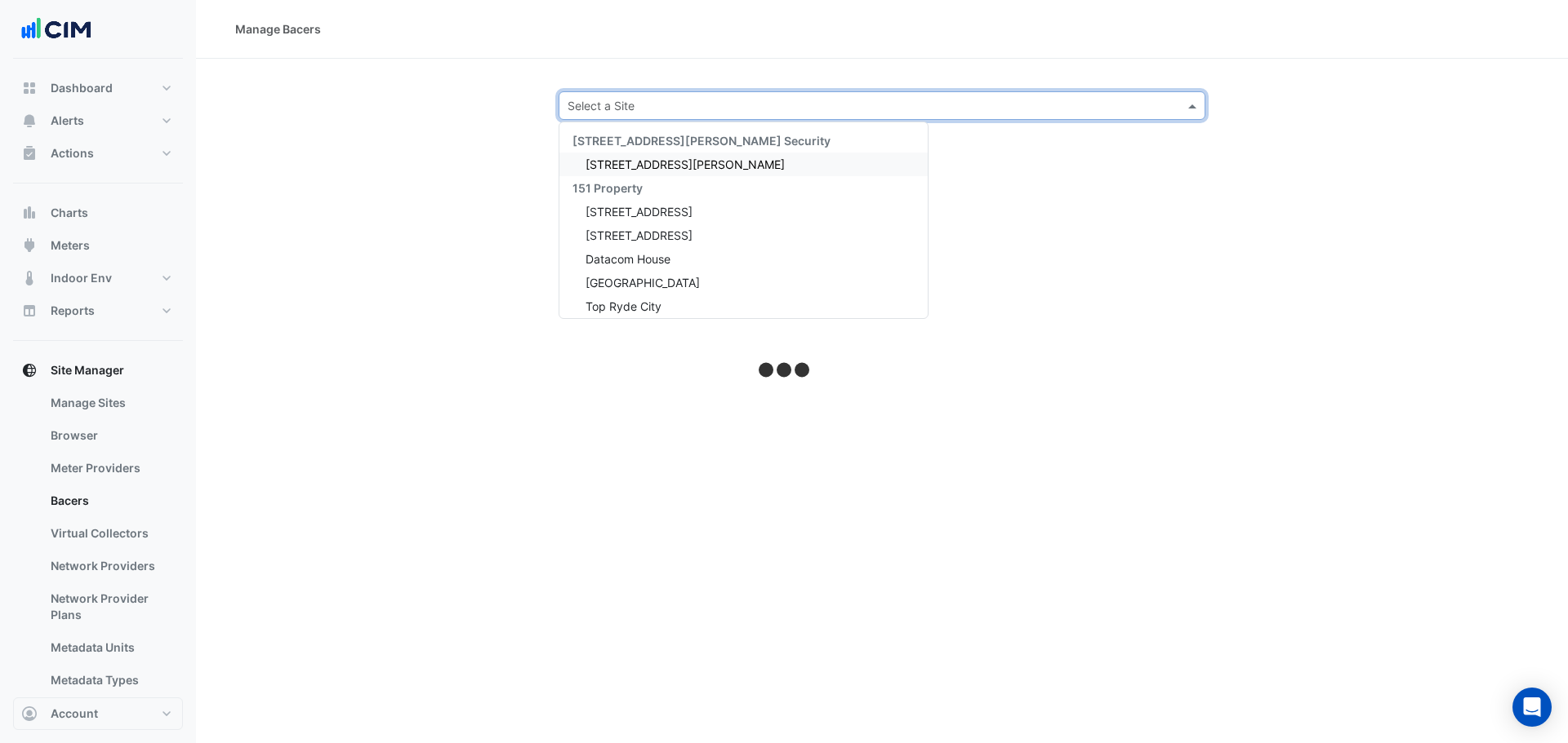
click at [691, 71] on section "Select a Site [STREET_ADDRESS][PERSON_NAME] Security [STREET_ADDRESS][PERSON_NA…" at bounding box center [882, 89] width 1372 height 61
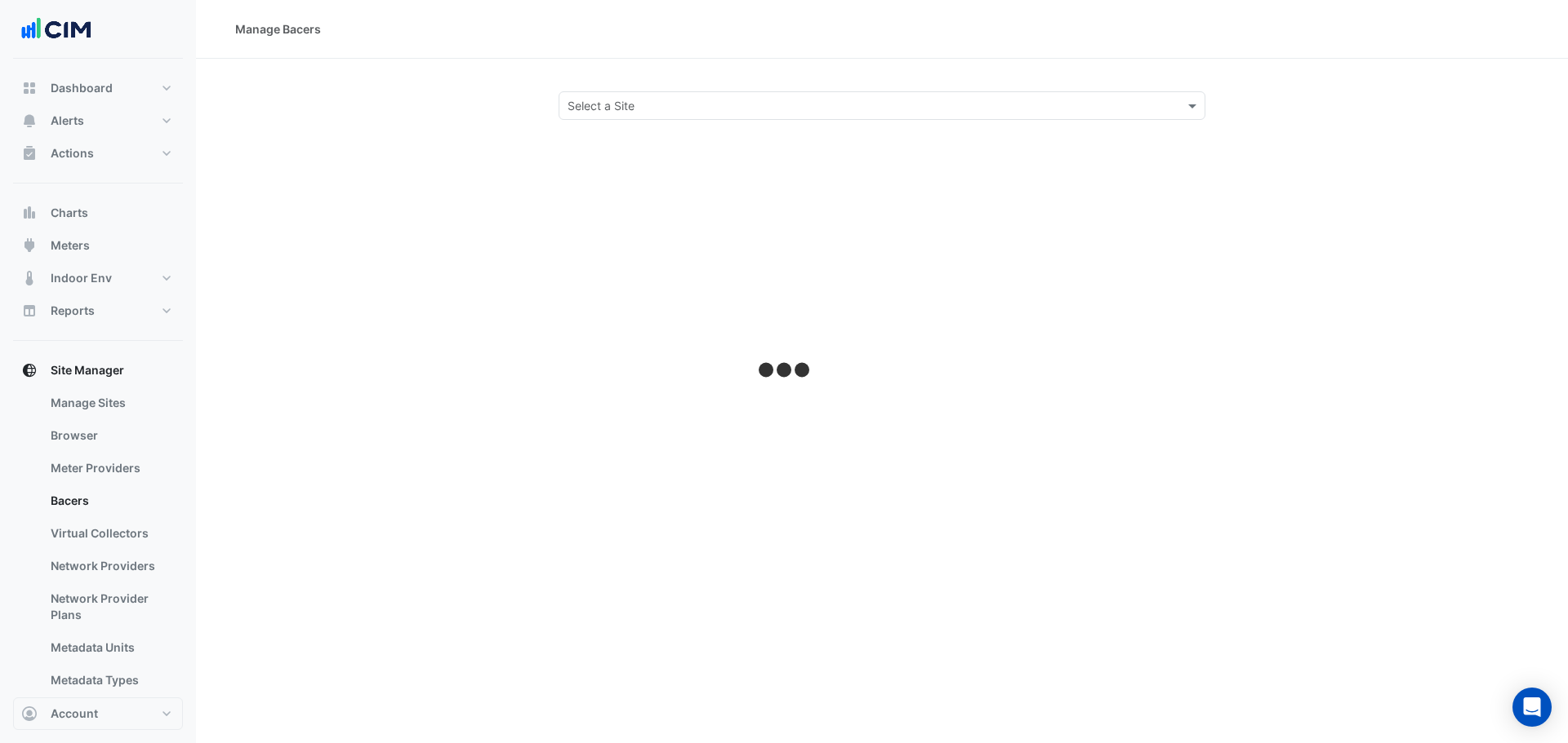
click at [686, 99] on input "text" at bounding box center [866, 106] width 596 height 17
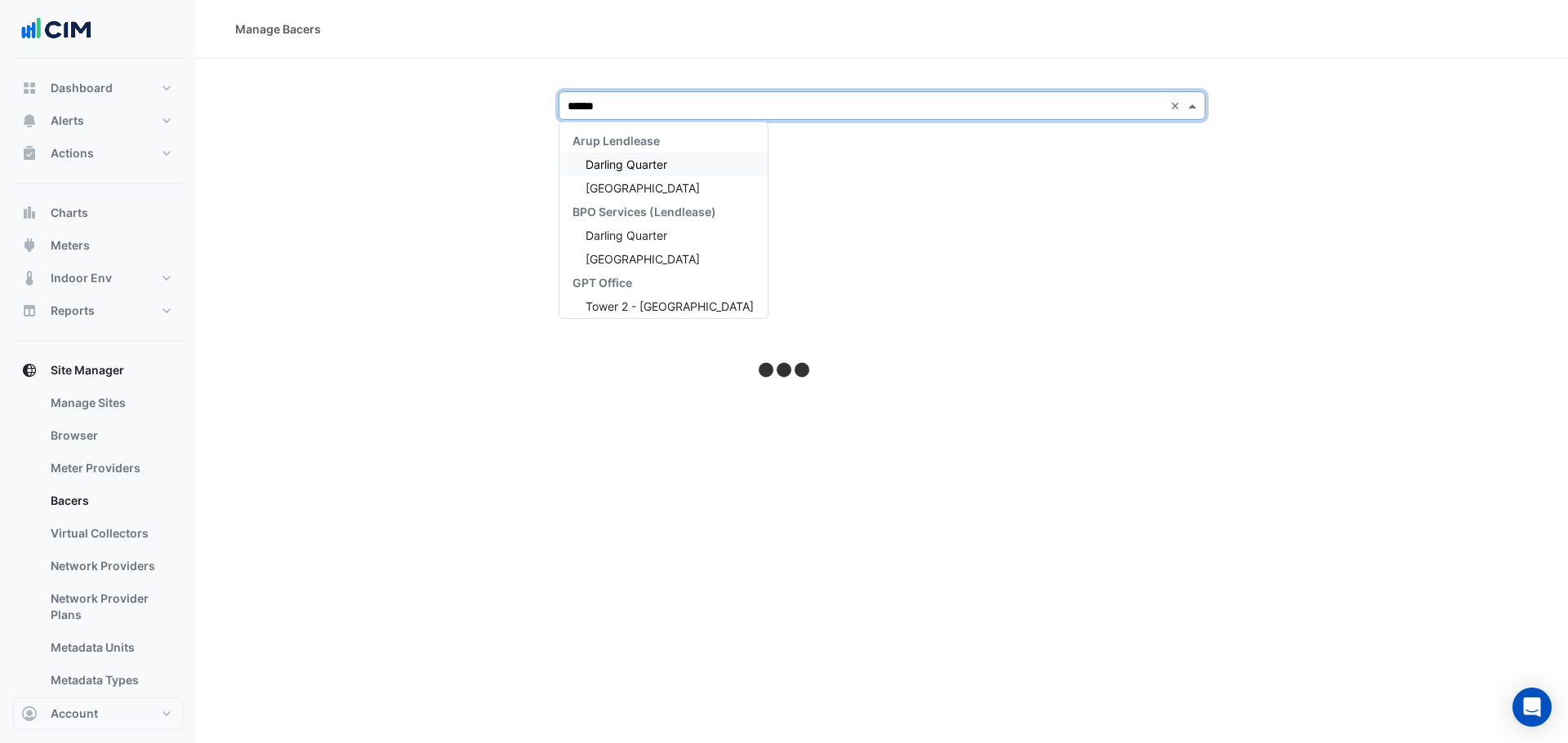
type input "*******"
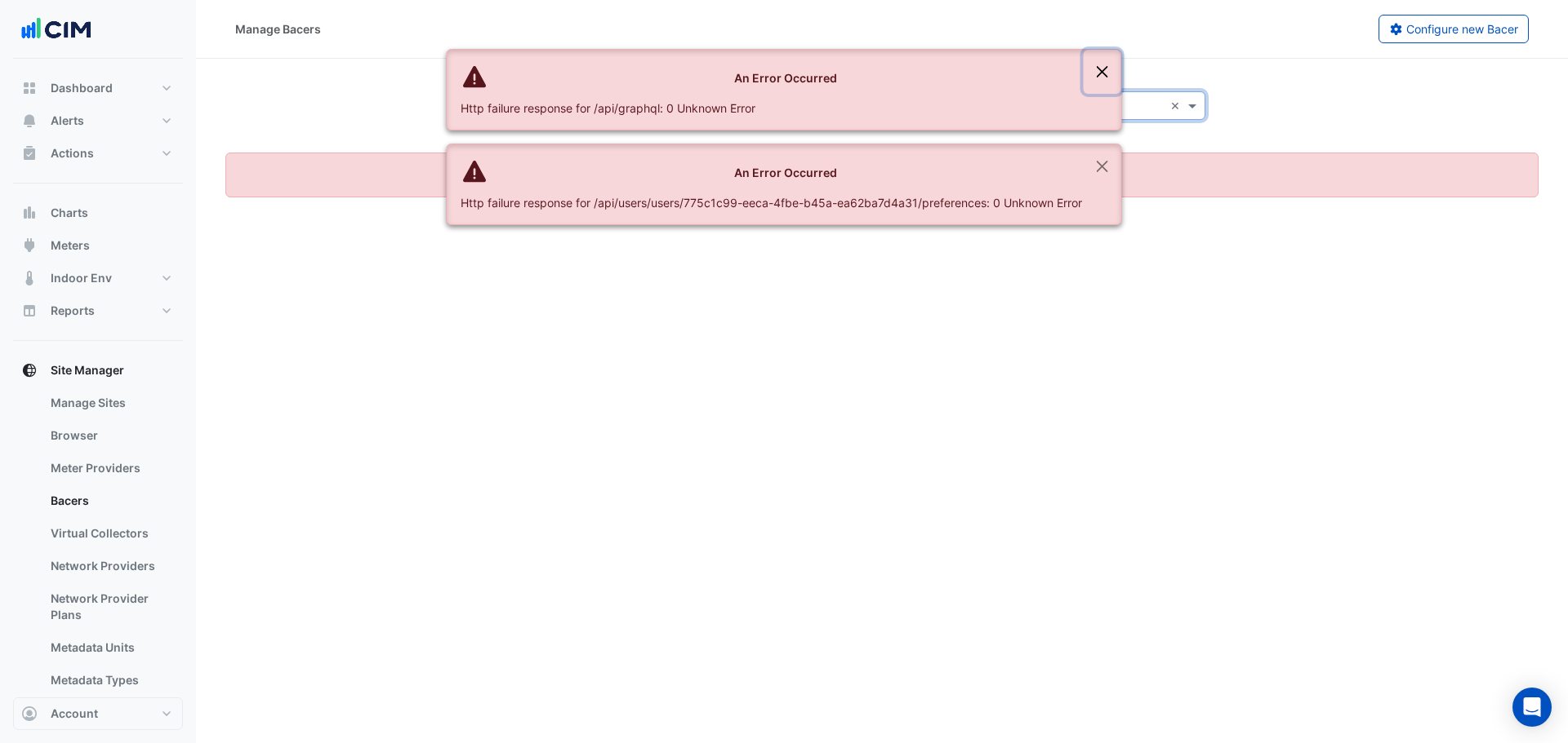
click at [1105, 81] on button "Close" at bounding box center [1102, 72] width 37 height 44
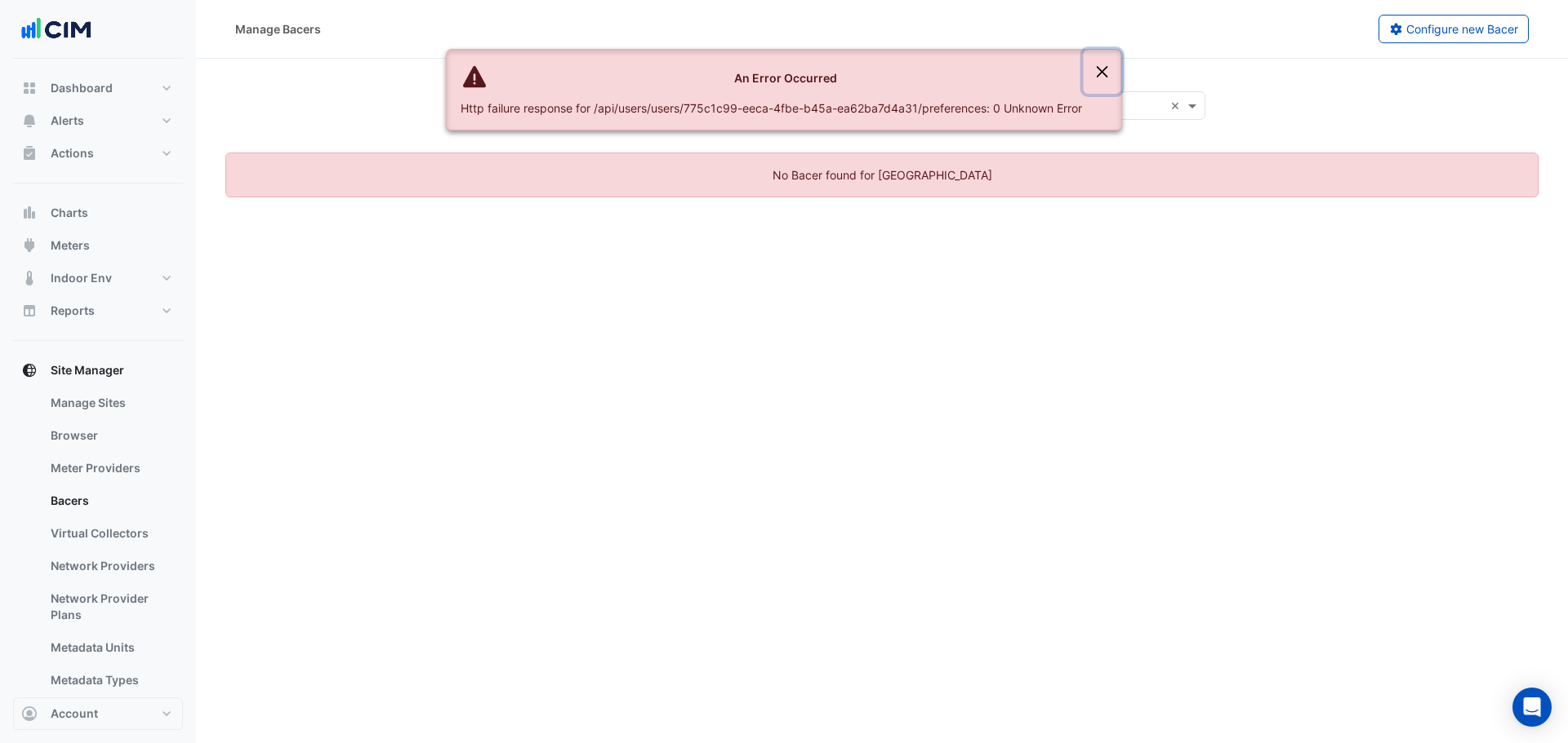
click at [1099, 75] on button "Close" at bounding box center [1102, 72] width 37 height 44
